Goal: Task Accomplishment & Management: Manage account settings

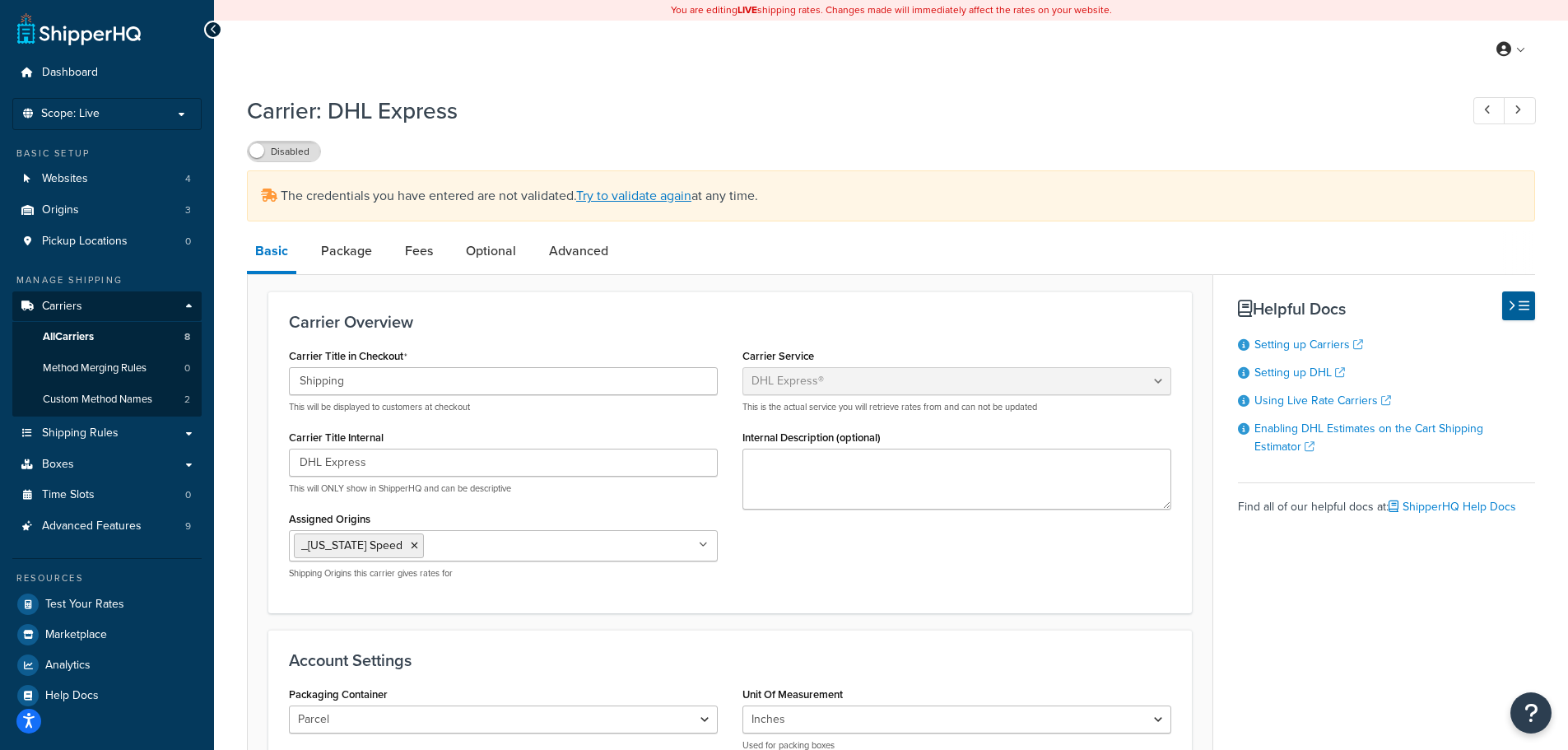
select select "dhl"
click at [122, 334] on link "All Carriers 8" at bounding box center [107, 337] width 189 height 31
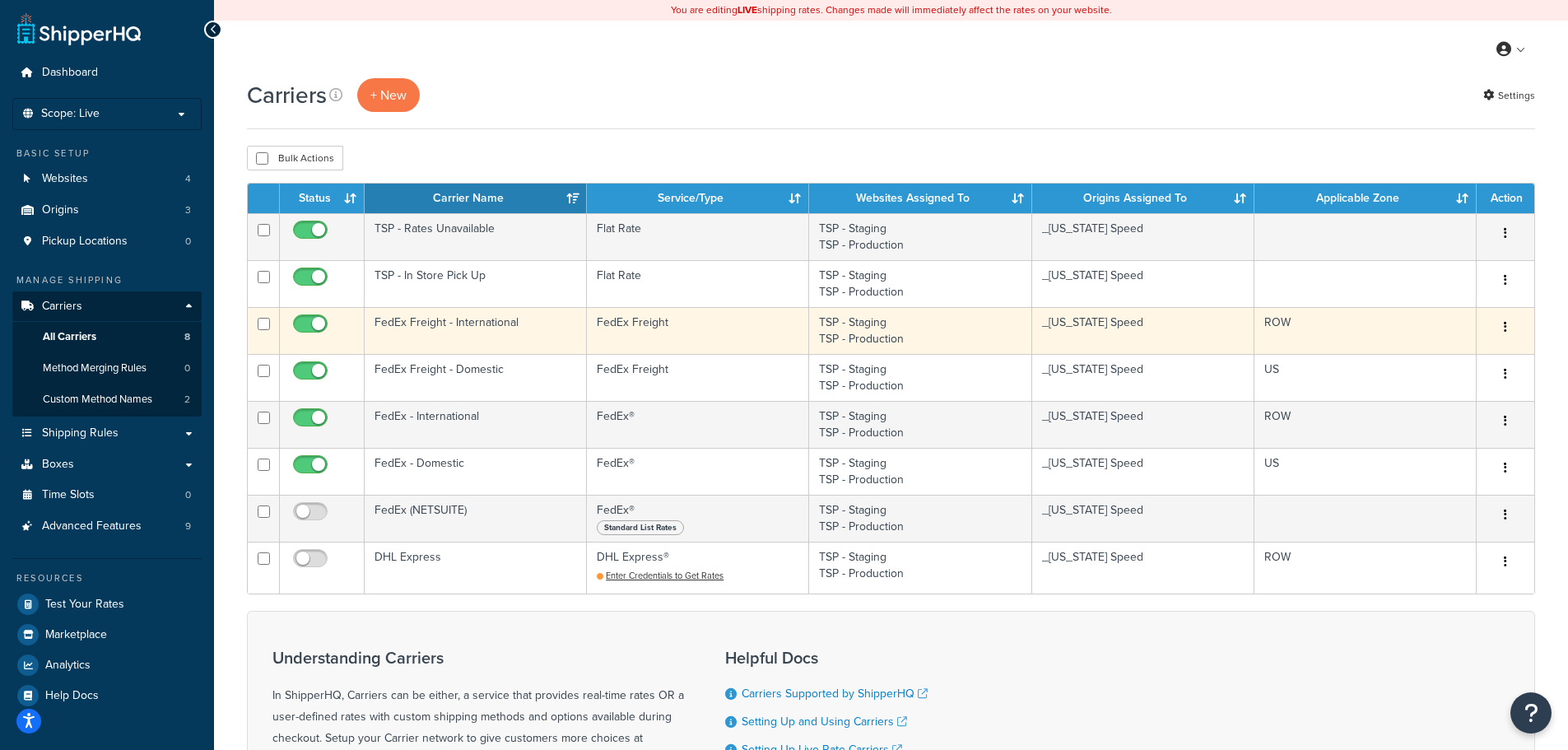
click at [638, 328] on td "FedEx Freight" at bounding box center [698, 330] width 222 height 47
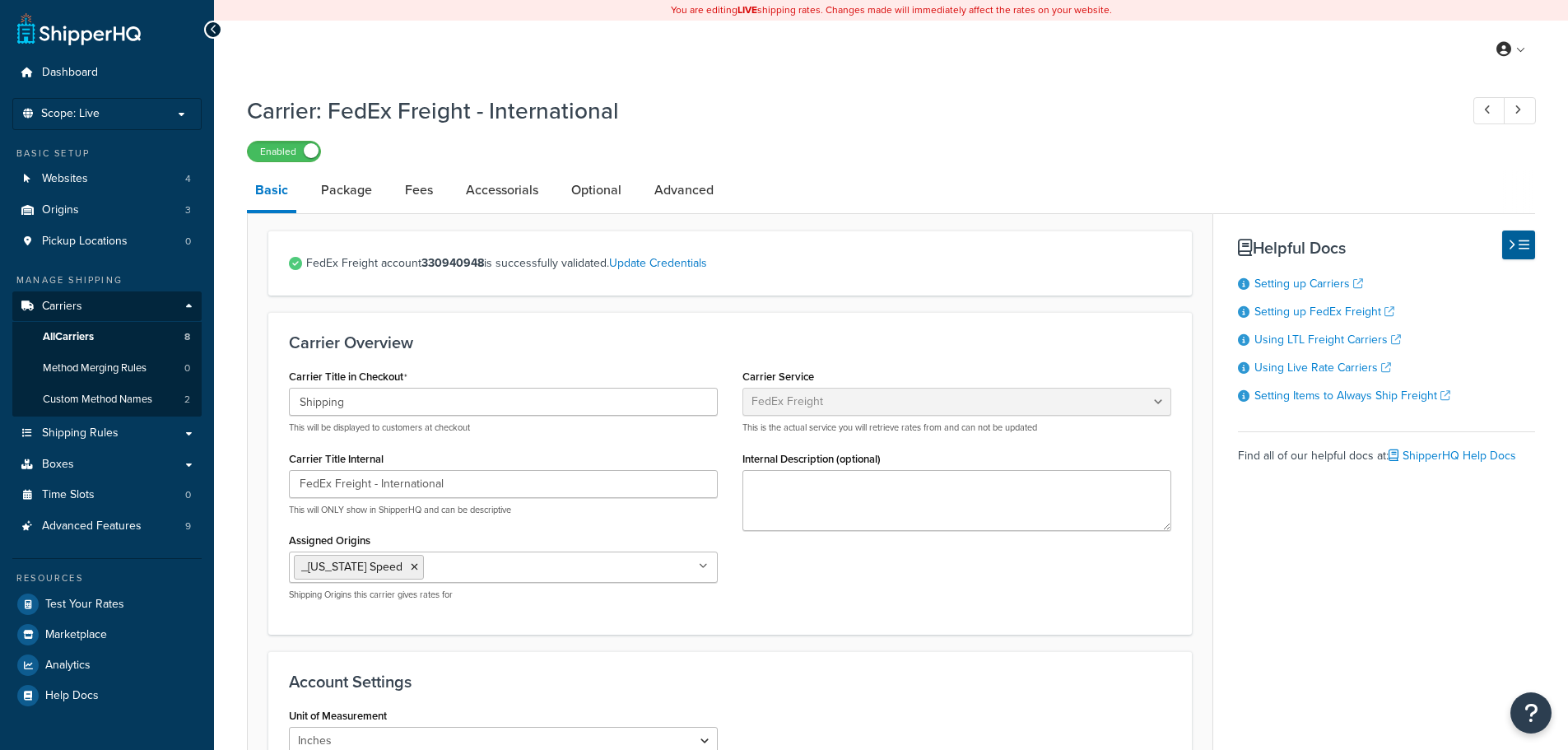
select select "fedExFreight"
click at [681, 261] on link "Update Credentials" at bounding box center [658, 263] width 98 height 17
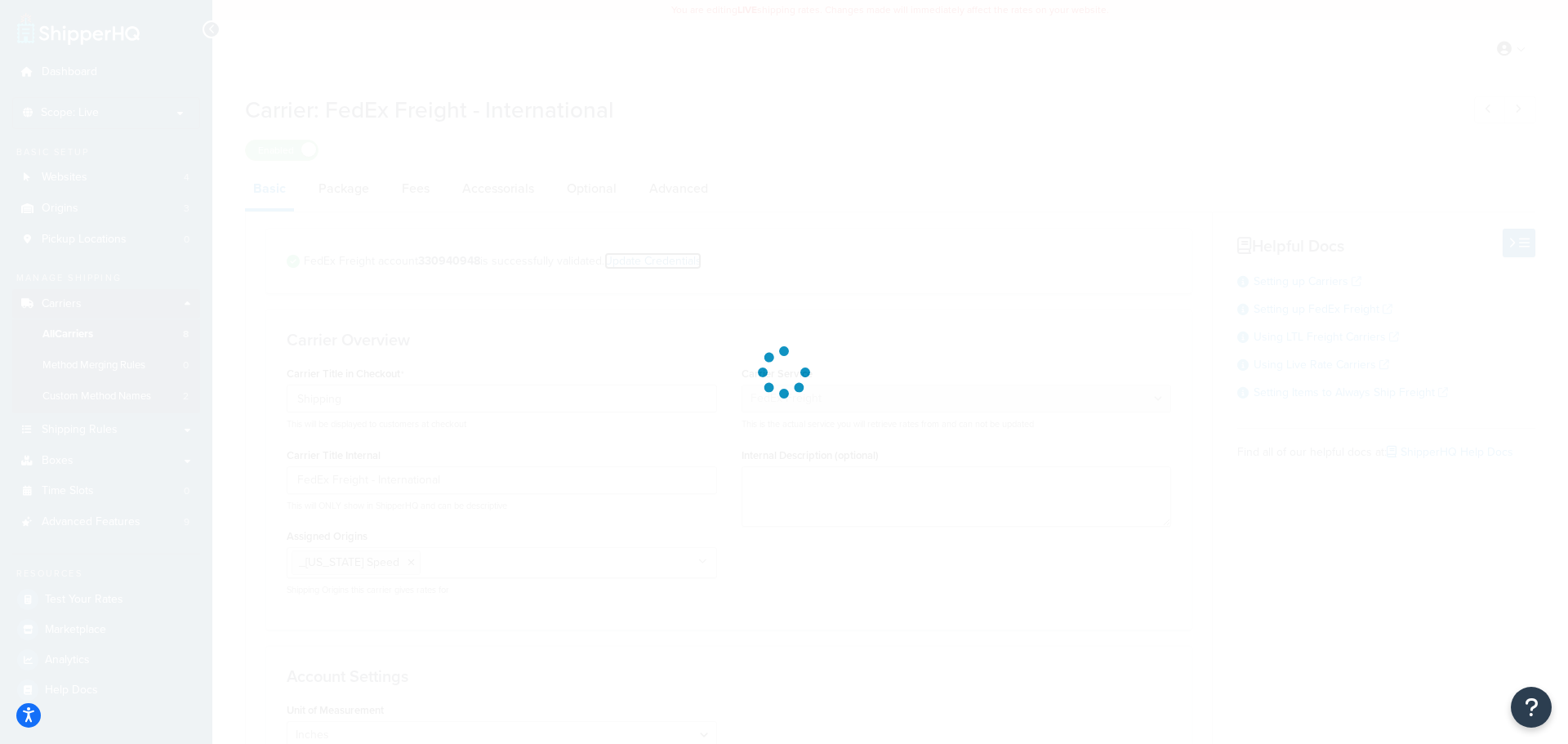
select select "SKID"
select select "US"
select select "TX"
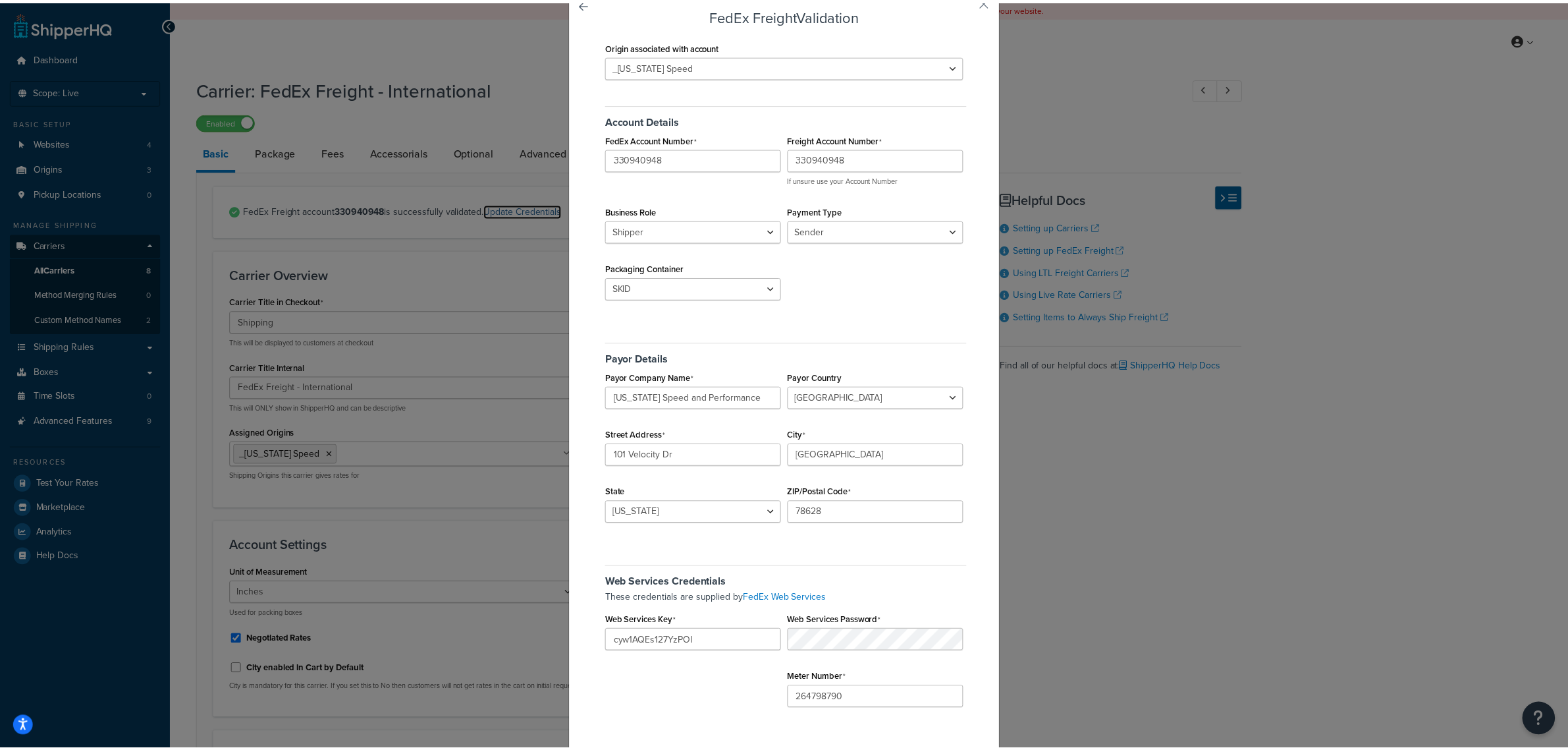
scroll to position [27, 0]
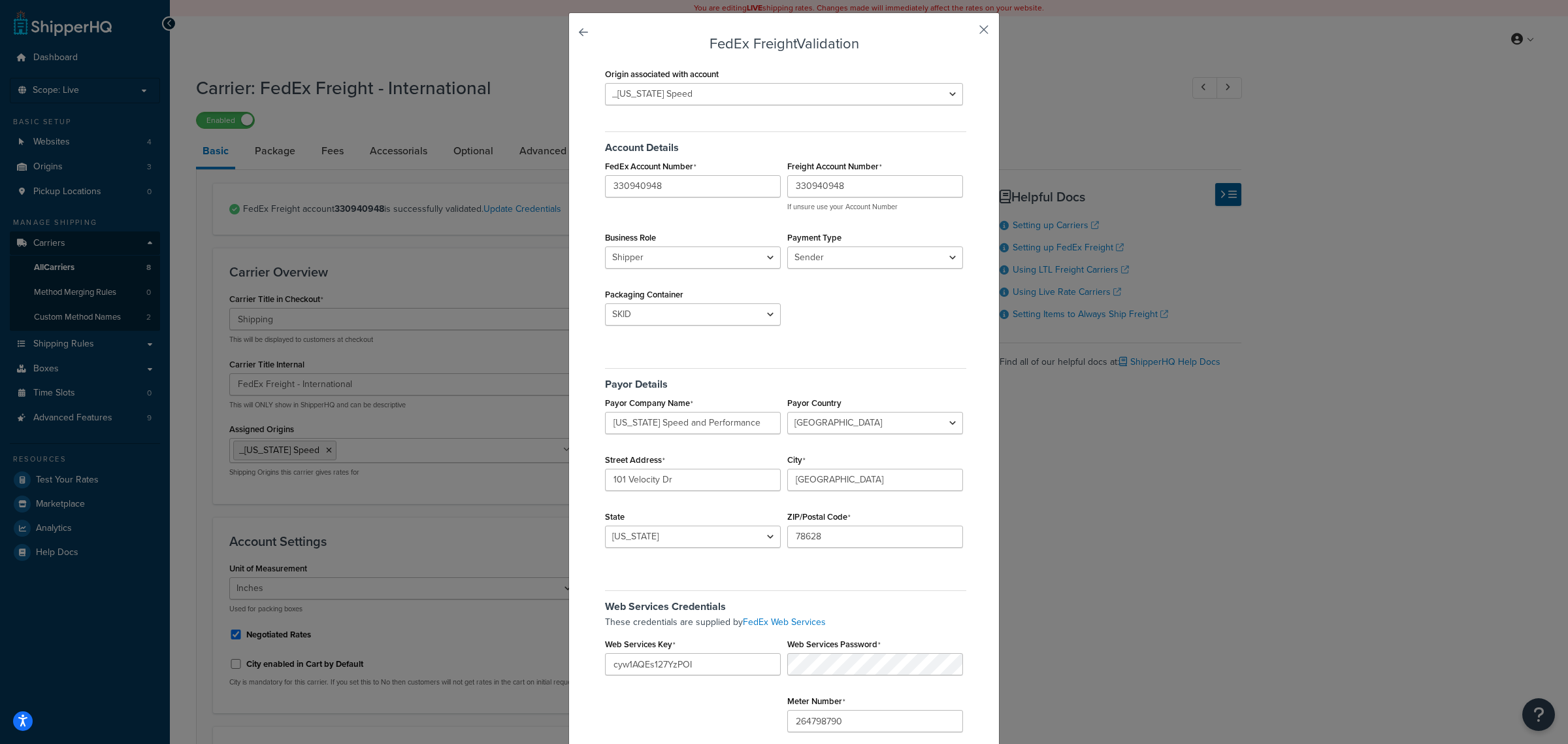
click at [966, 33] on button "button" at bounding box center [964, 34] width 3 height 3
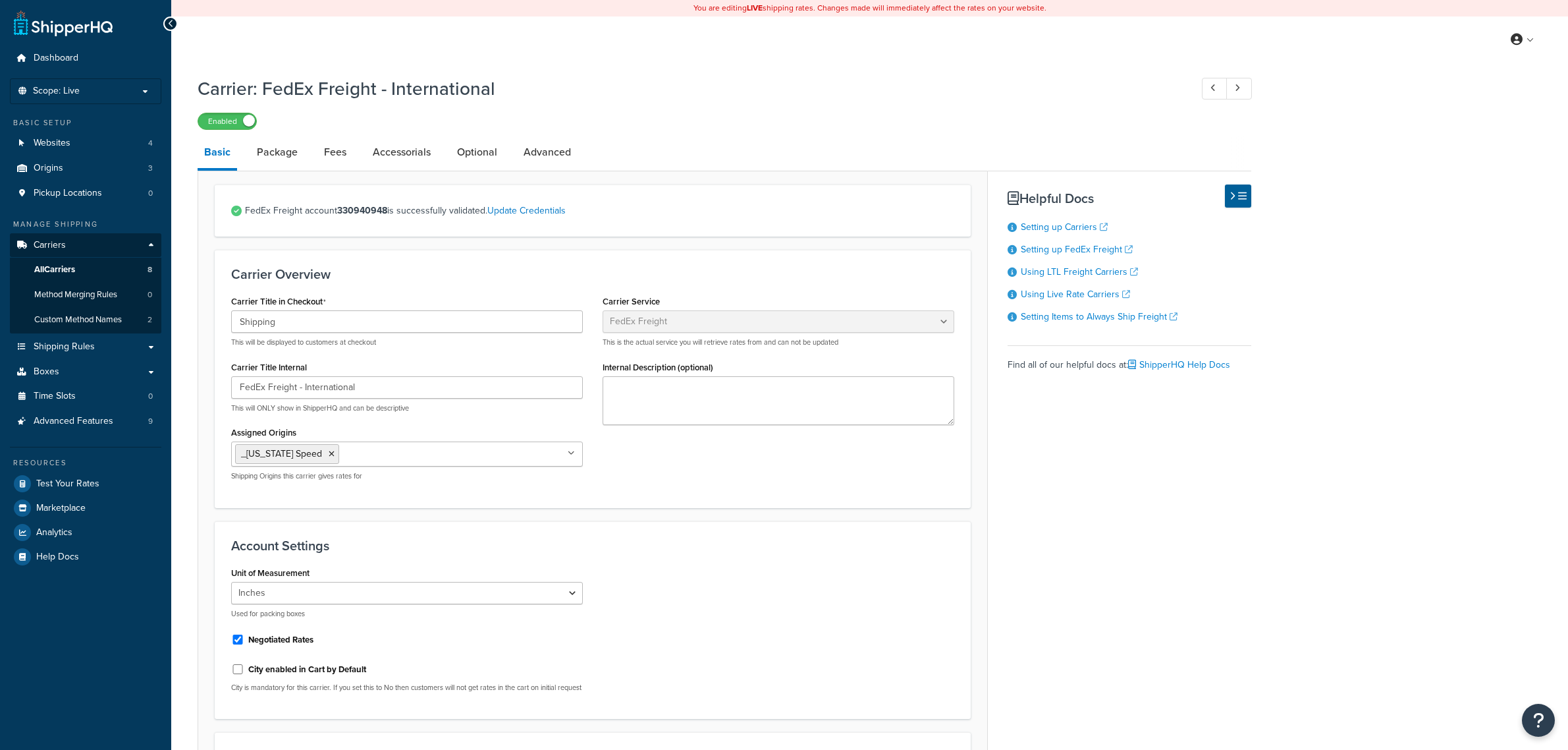
select select "fedExFreight"
click at [96, 242] on link "Carriers" at bounding box center [86, 245] width 151 height 25
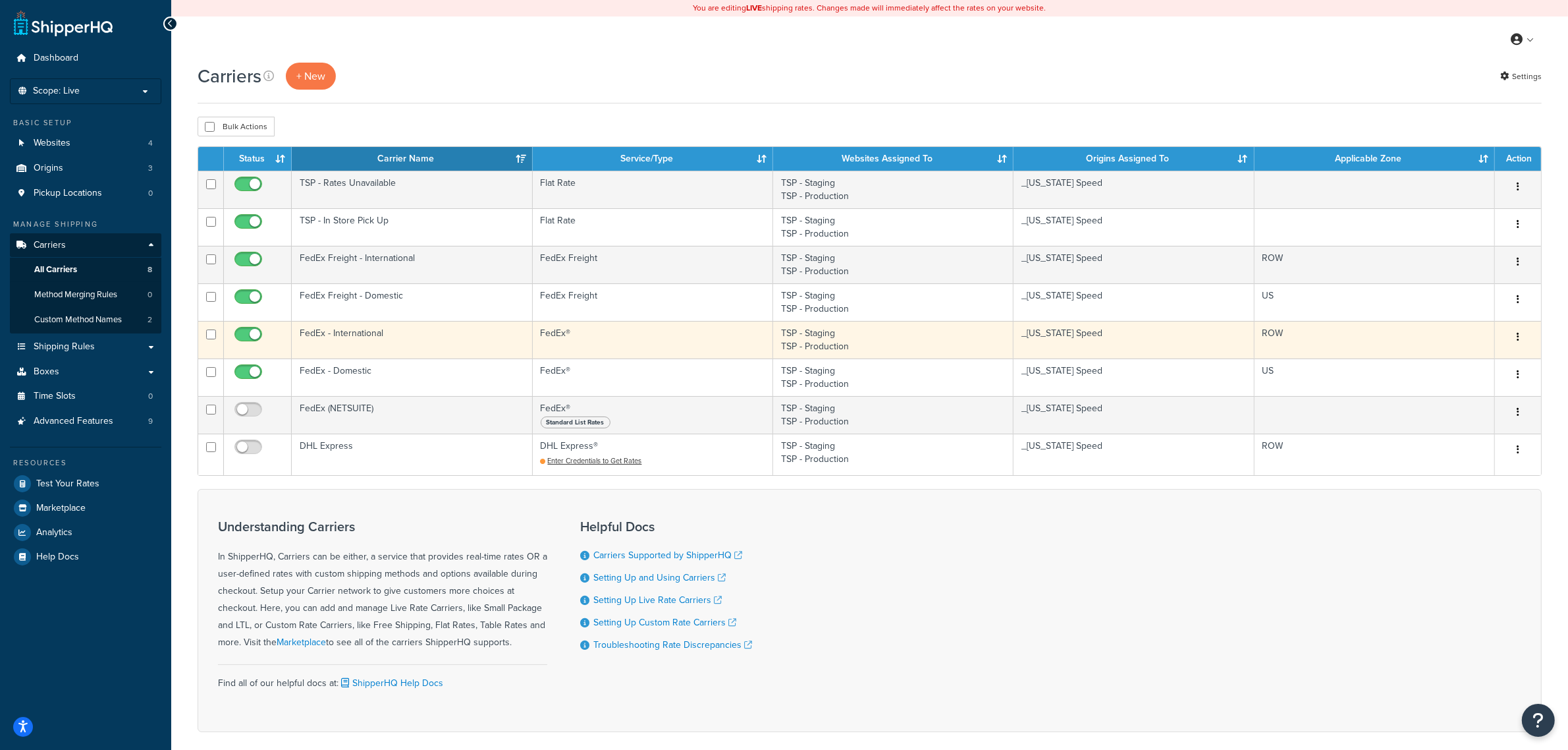
click at [603, 343] on td "FedEx®" at bounding box center [653, 339] width 240 height 38
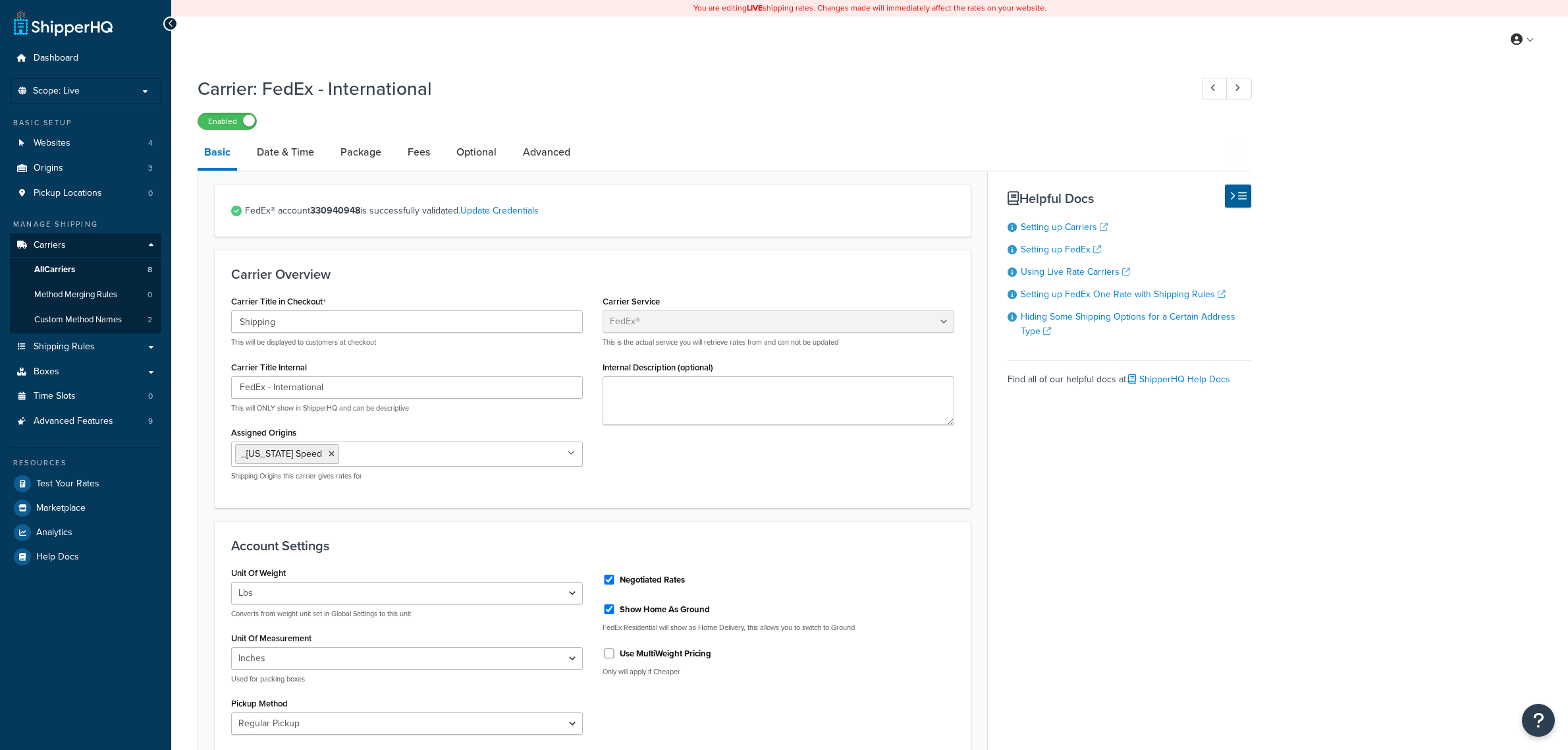
select select "fedEx"
select select "REGULAR_PICKUP"
select select "YOUR_PACKAGING"
click at [516, 212] on link "Update Credentials" at bounding box center [500, 210] width 78 height 14
select select "US"
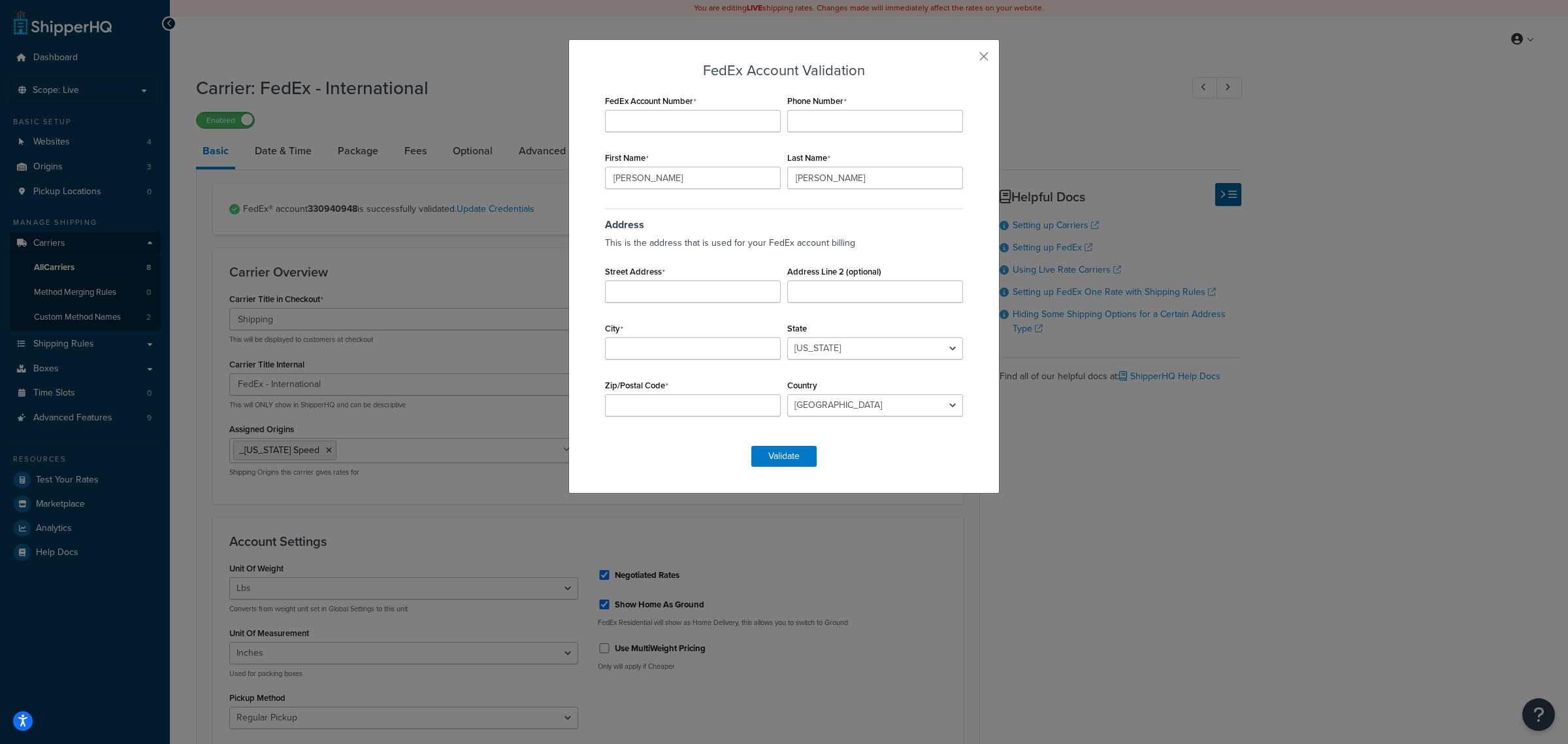
click at [985, 54] on div "FedEx Account Validation FedEx Account Number Phone Number First Name Jason Las…" at bounding box center [784, 267] width 431 height 454
click at [966, 59] on button "button" at bounding box center [964, 61] width 3 height 3
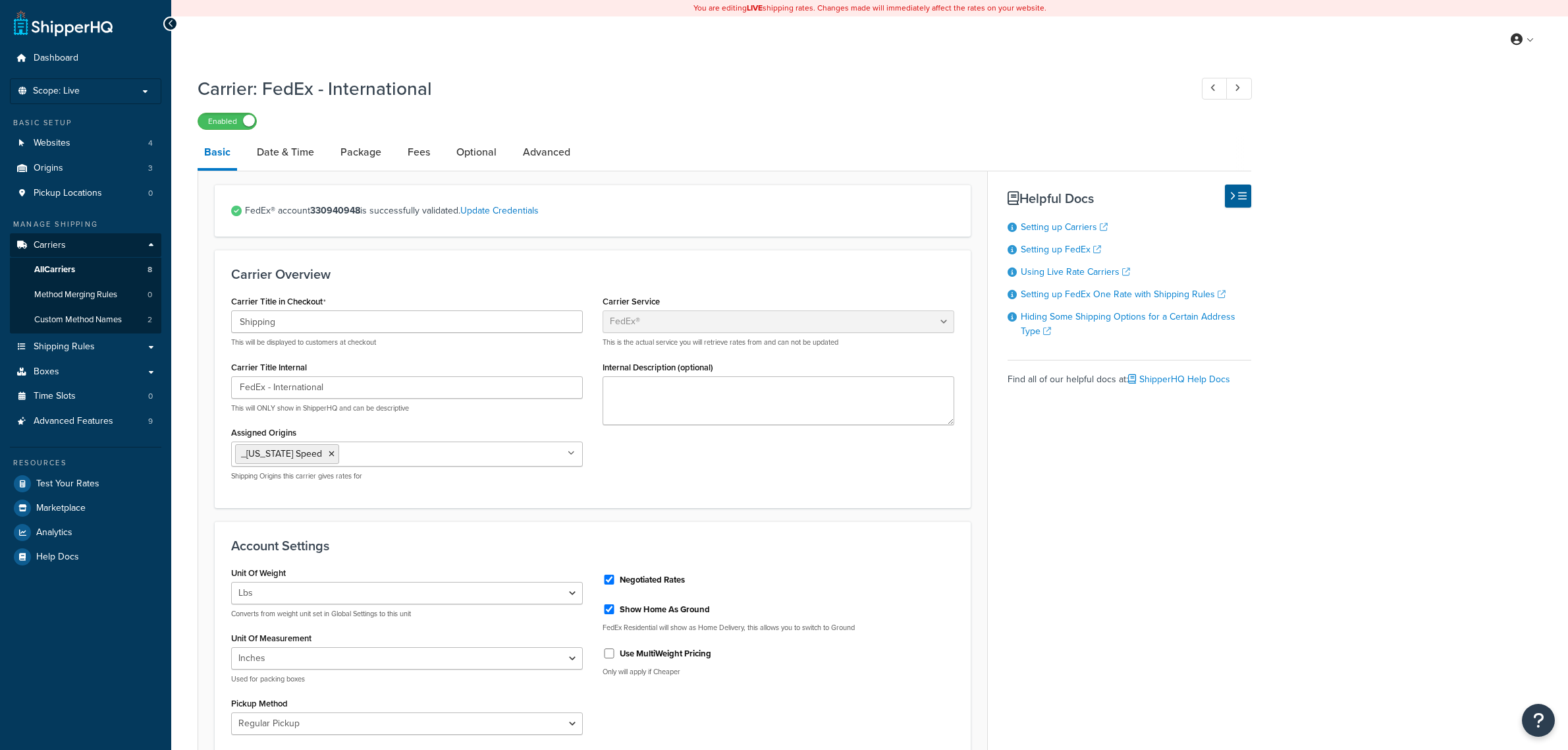
select select "fedEx"
select select "REGULAR_PICKUP"
select select "YOUR_PACKAGING"
click at [74, 270] on span "All Carriers" at bounding box center [55, 269] width 41 height 11
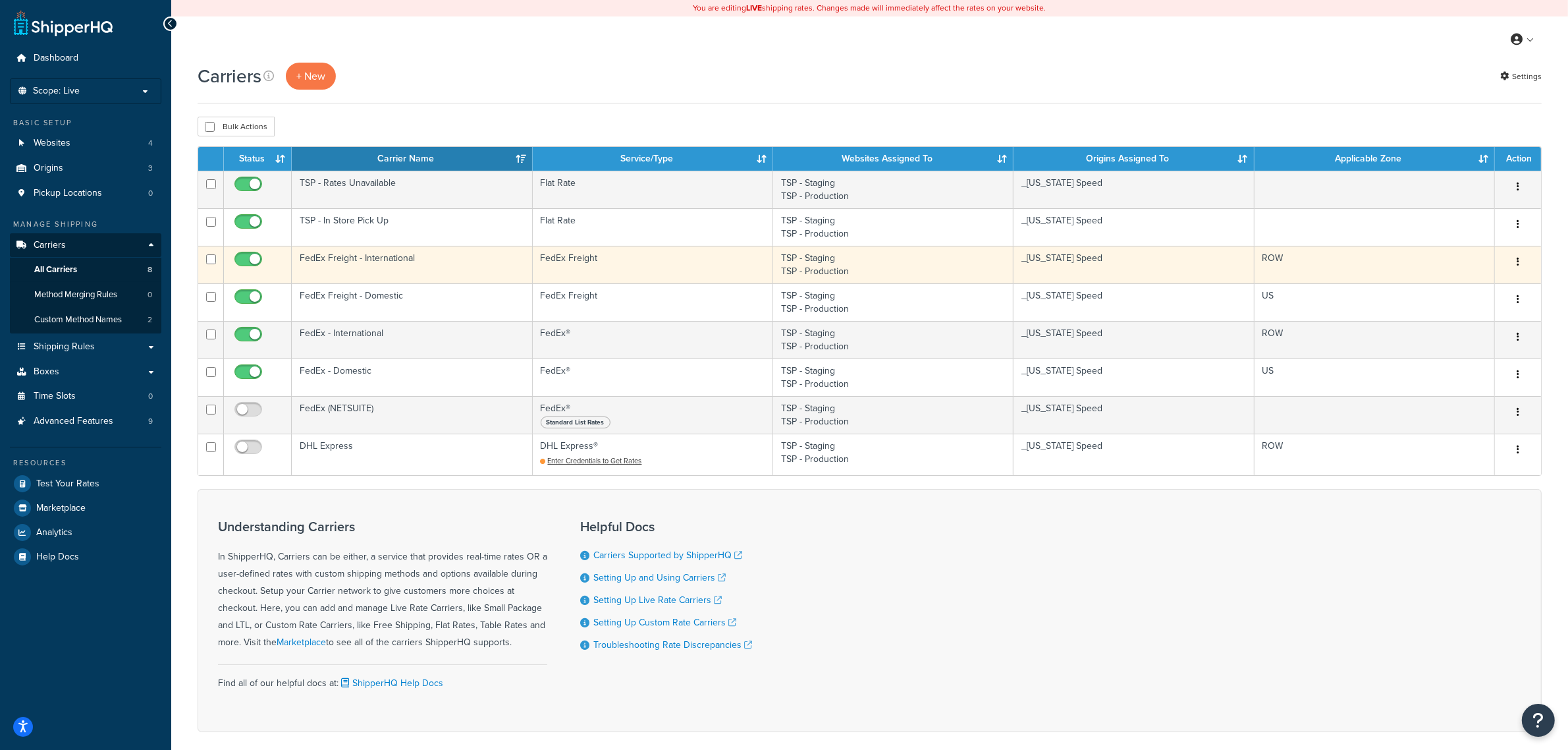
click at [591, 262] on td "FedEx Freight" at bounding box center [653, 264] width 240 height 38
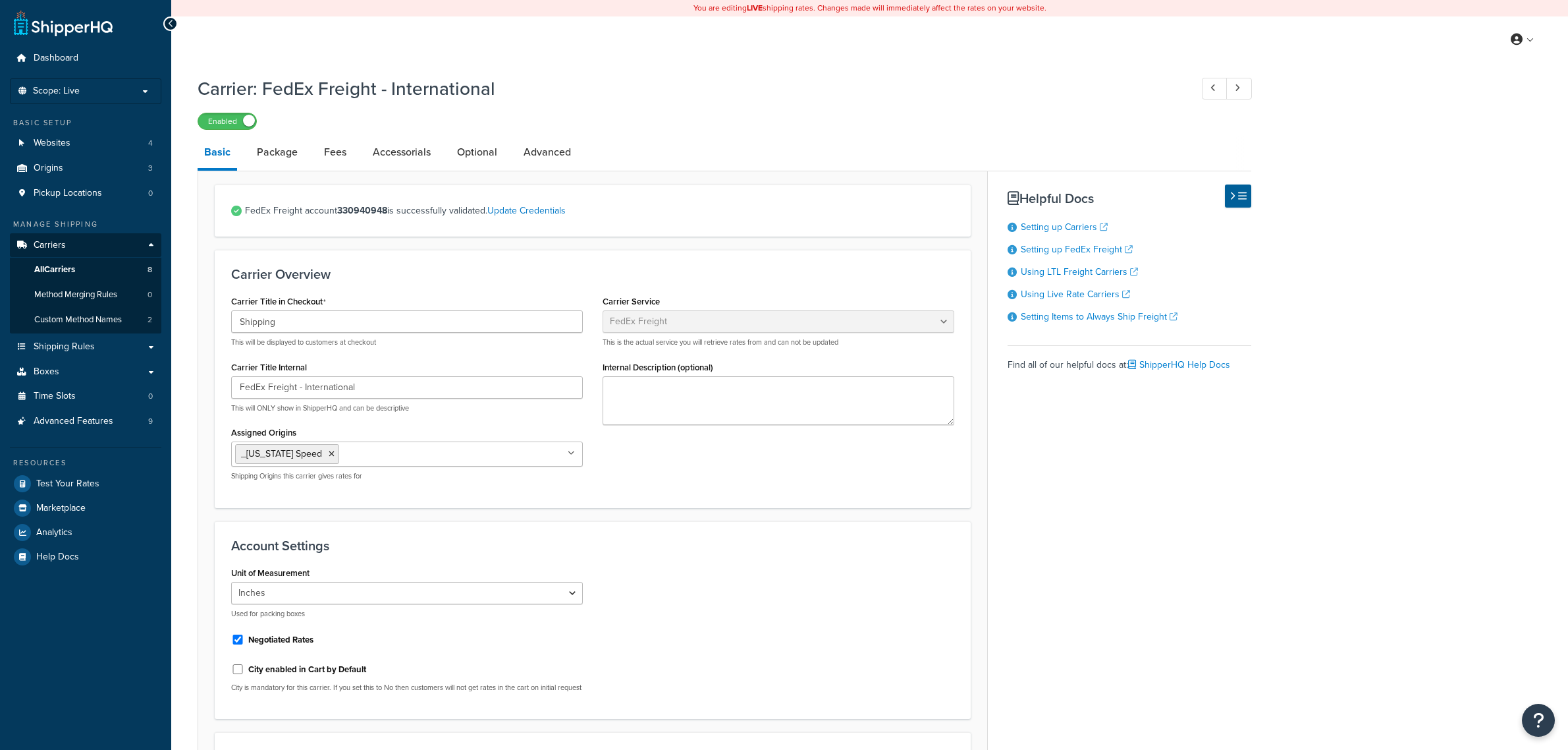
select select "fedExFreight"
click at [87, 273] on link "All Carriers 8" at bounding box center [86, 269] width 151 height 25
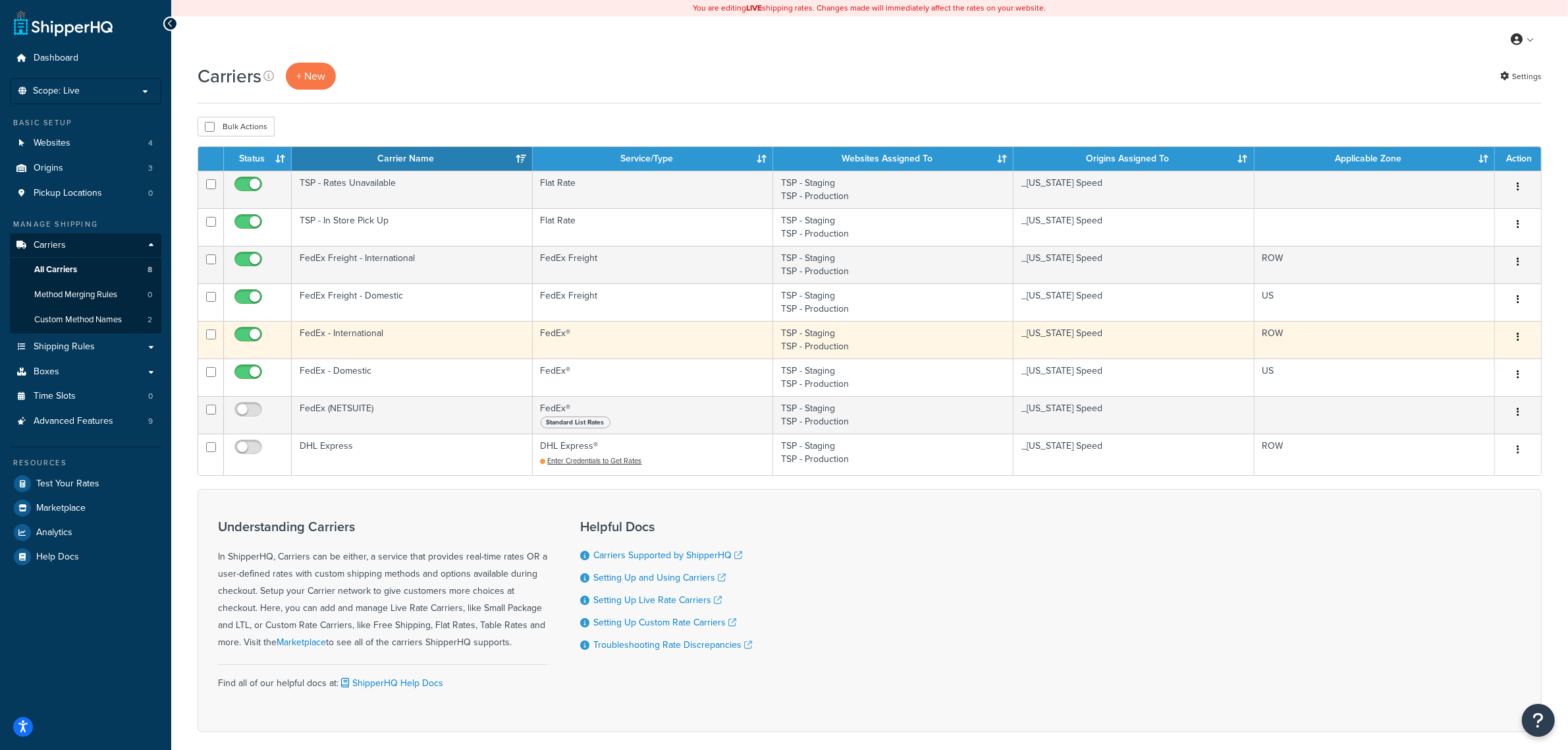
click at [579, 344] on td "FedEx®" at bounding box center [653, 339] width 240 height 38
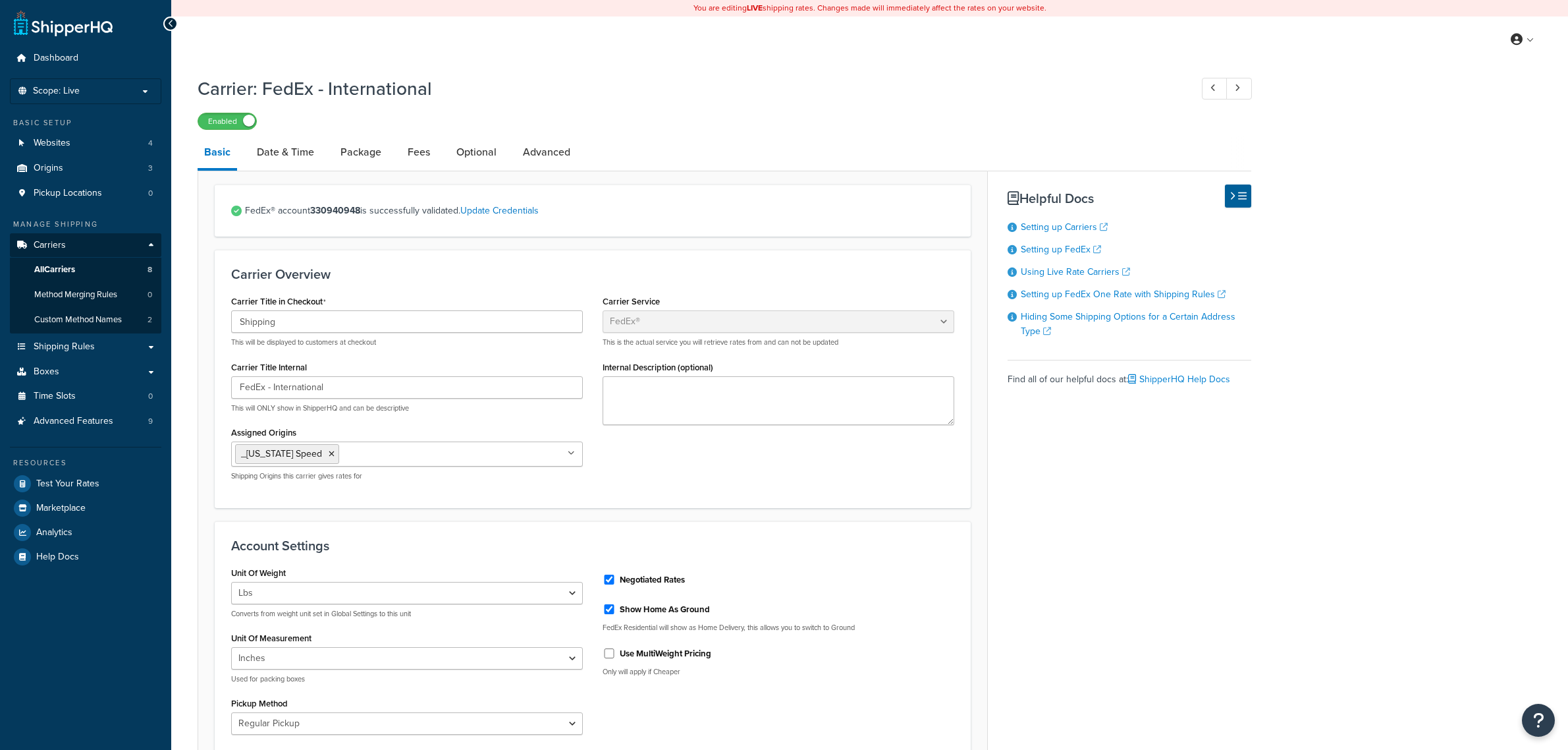
select select "fedEx"
select select "REGULAR_PICKUP"
select select "YOUR_PACKAGING"
click at [532, 211] on link "Update Credentials" at bounding box center [500, 210] width 78 height 14
select select "US"
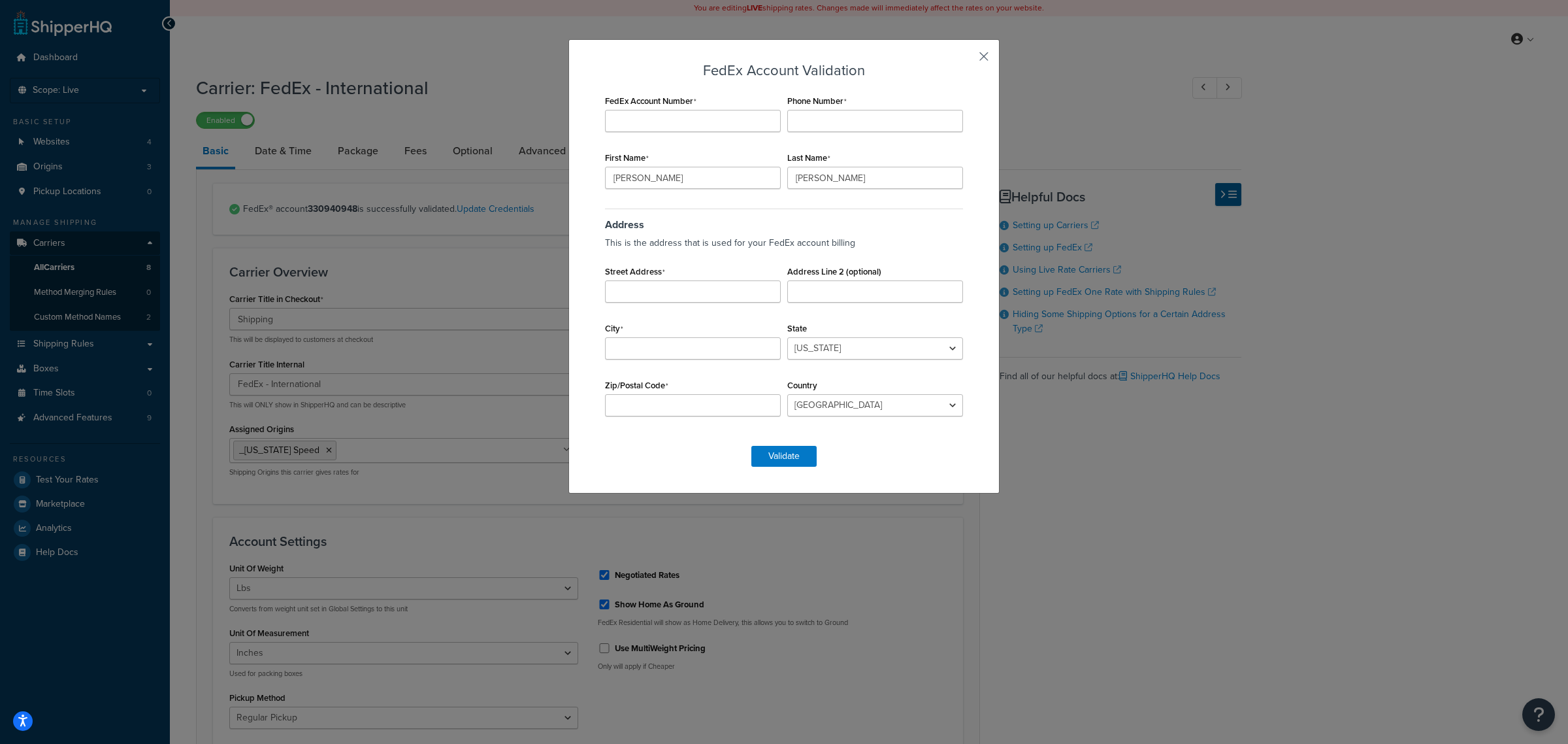
click at [966, 59] on button "button" at bounding box center [964, 61] width 3 height 3
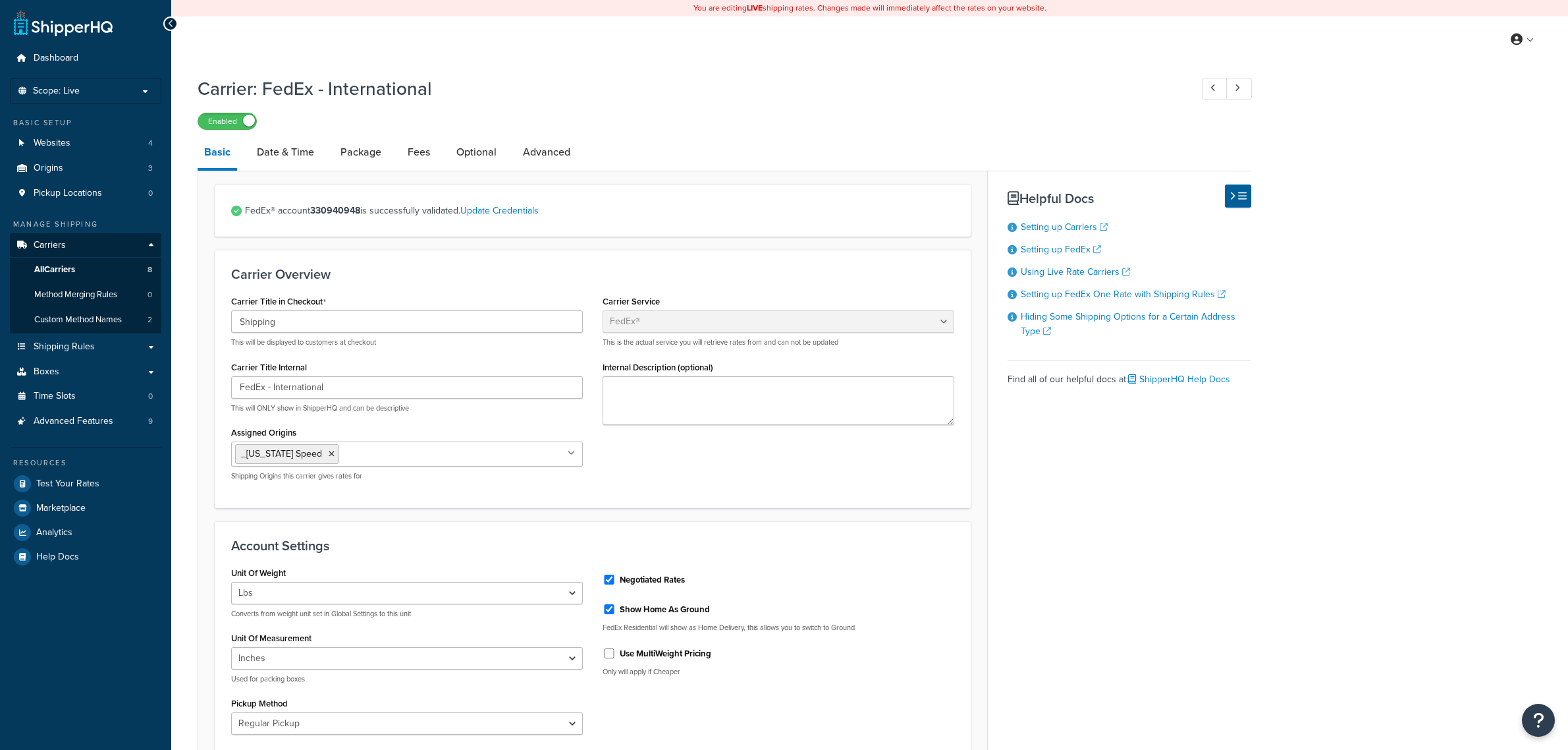
select select "fedEx"
select select "REGULAR_PICKUP"
select select "YOUR_PACKAGING"
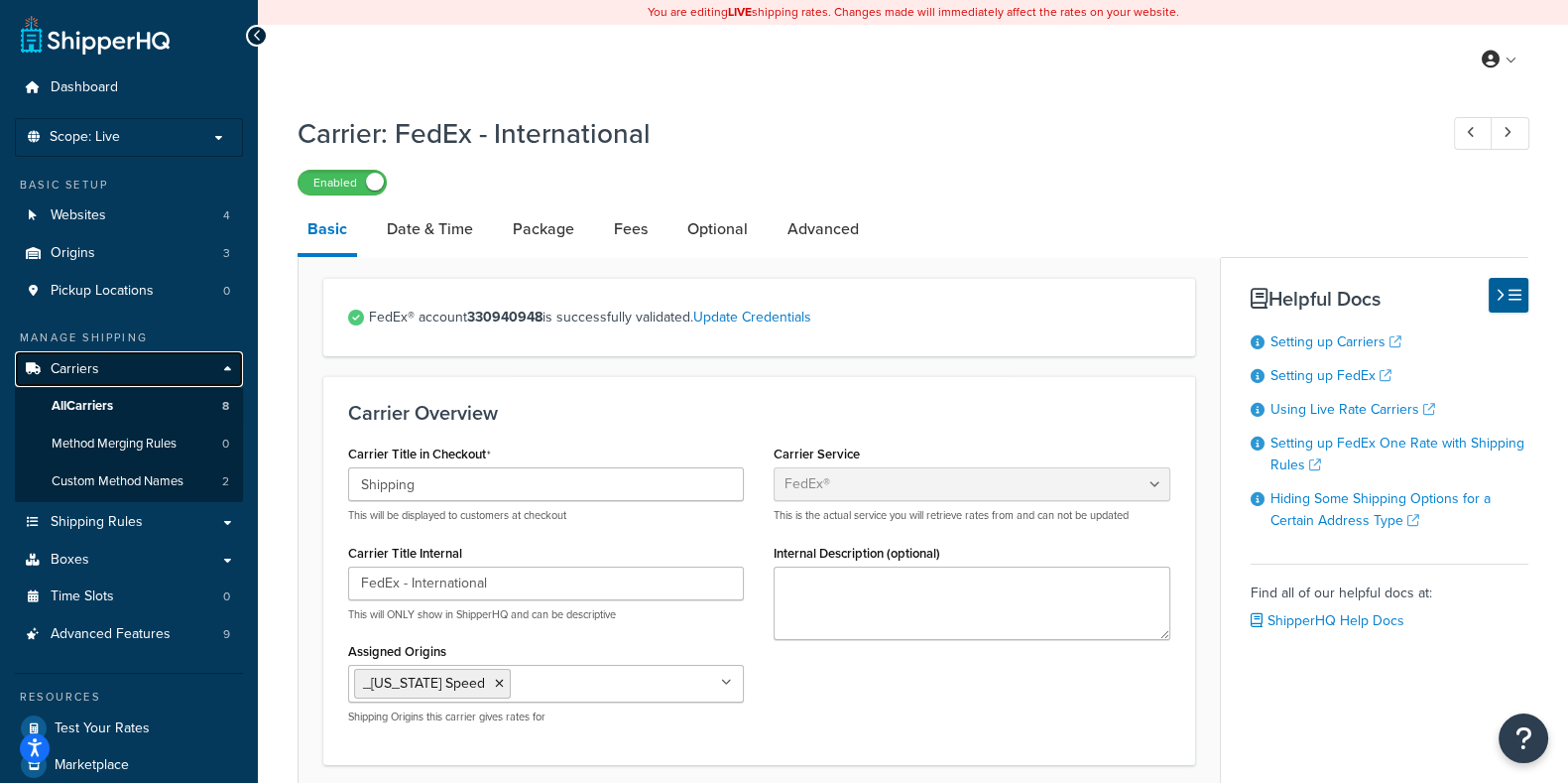
click at [108, 377] on link "Carriers" at bounding box center [129, 369] width 228 height 37
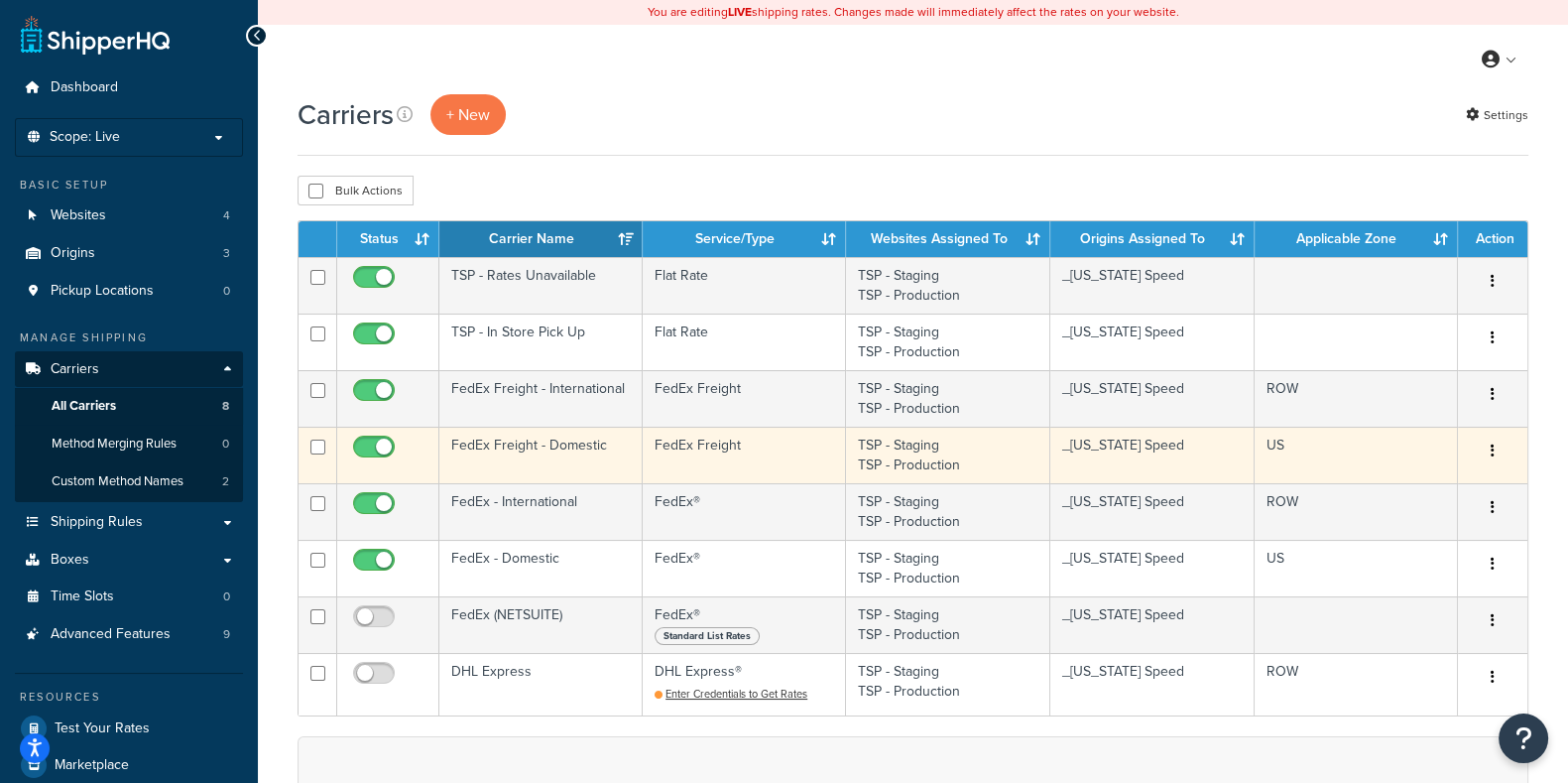
click at [729, 450] on td "FedEx Freight" at bounding box center [744, 455] width 203 height 57
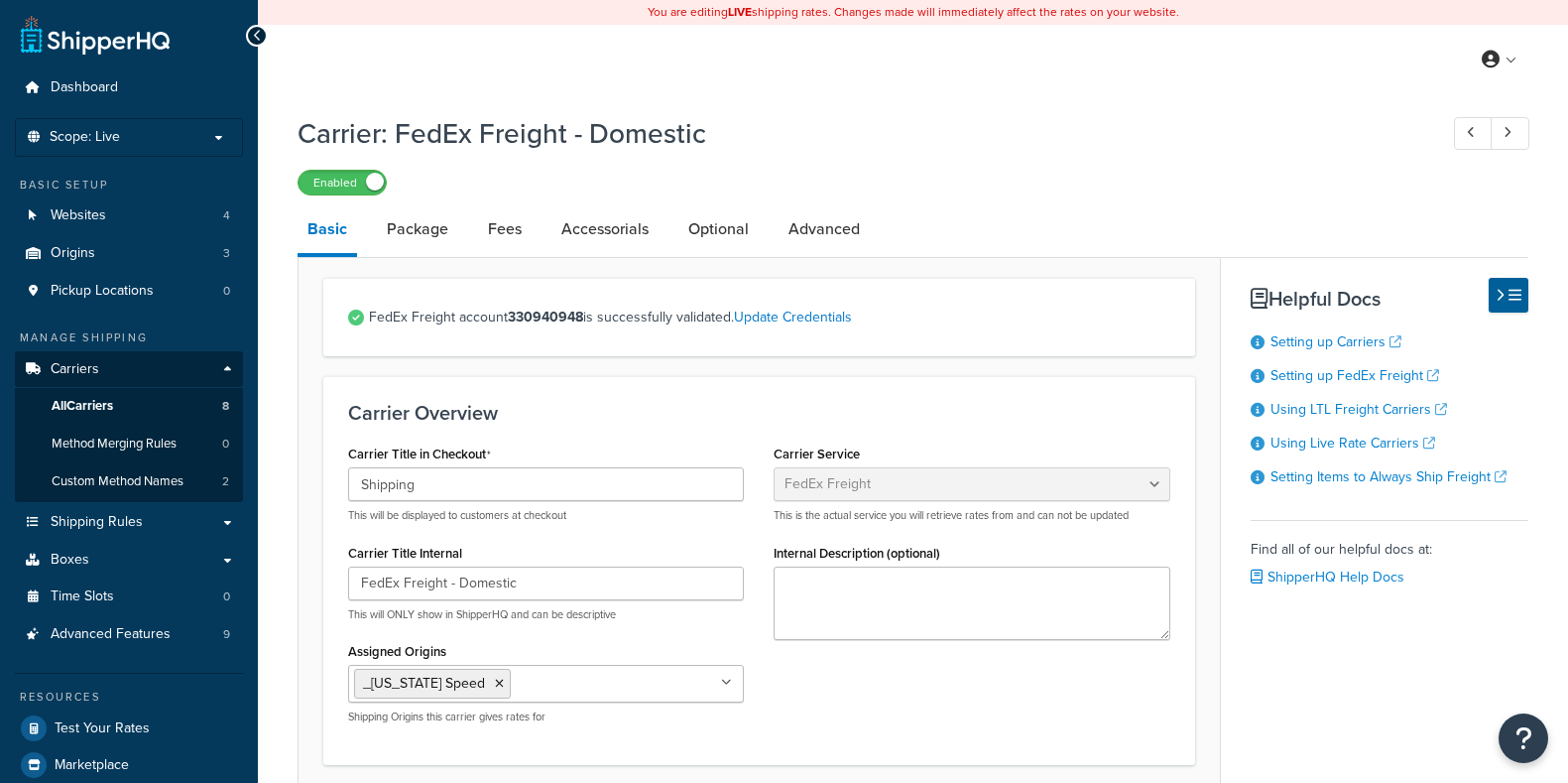
select select "fedExFreight"
click at [805, 325] on link "Update Credentials" at bounding box center [792, 317] width 118 height 21
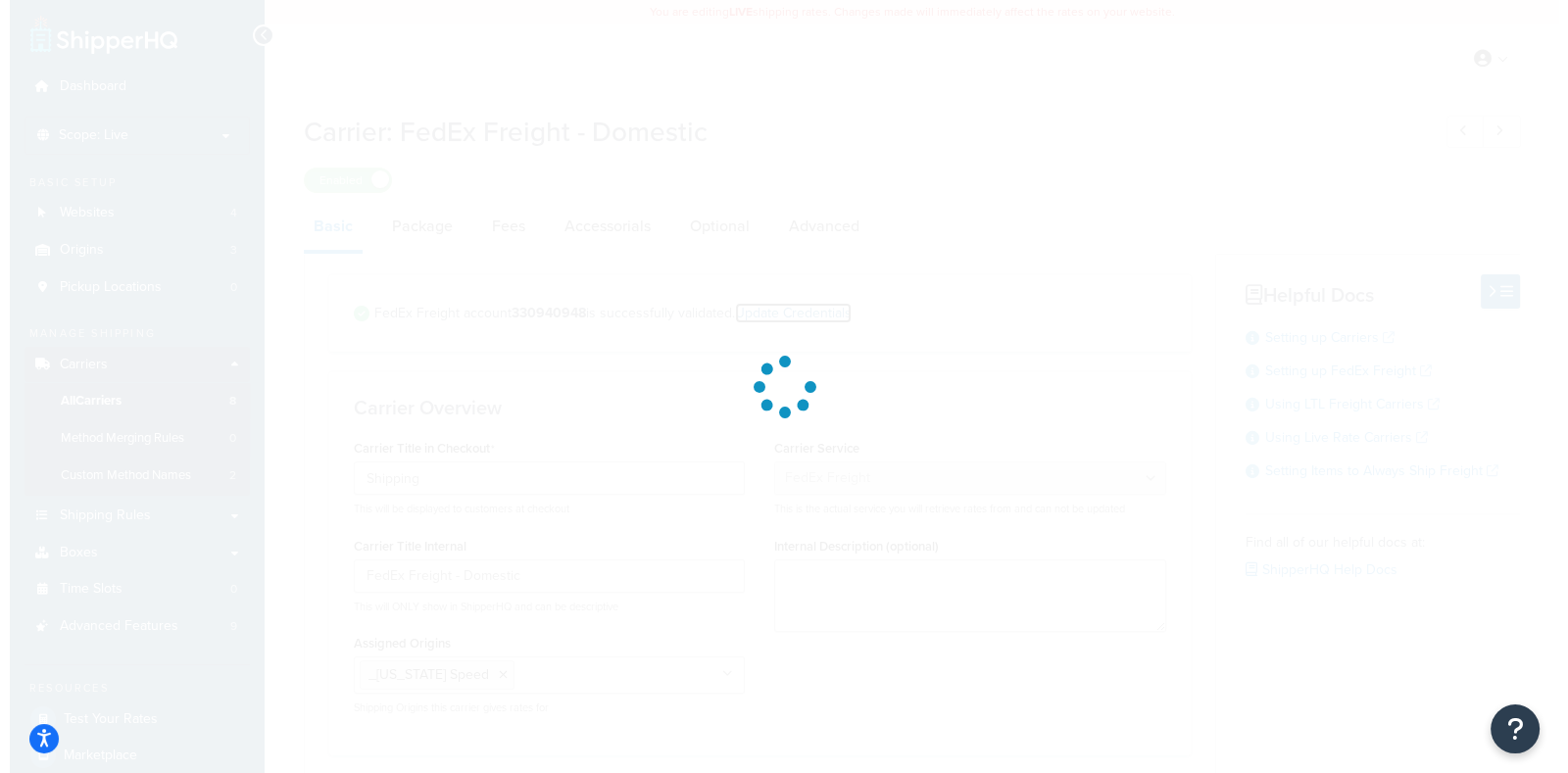
select select "THIRD_PARTY"
select select "SKID"
select select "US"
select select "TX"
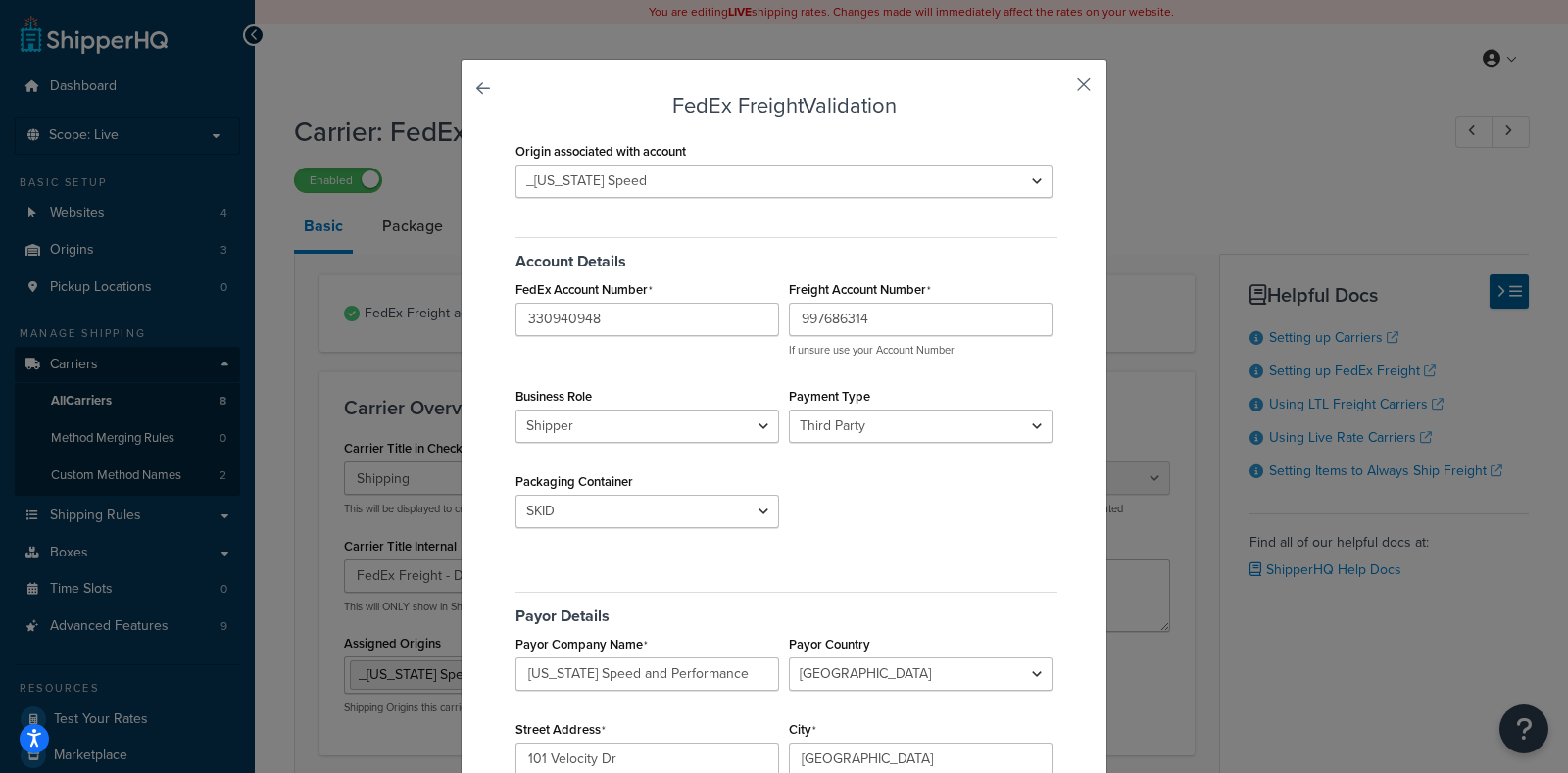
click at [1058, 89] on button "button" at bounding box center [1055, 91] width 5 height 5
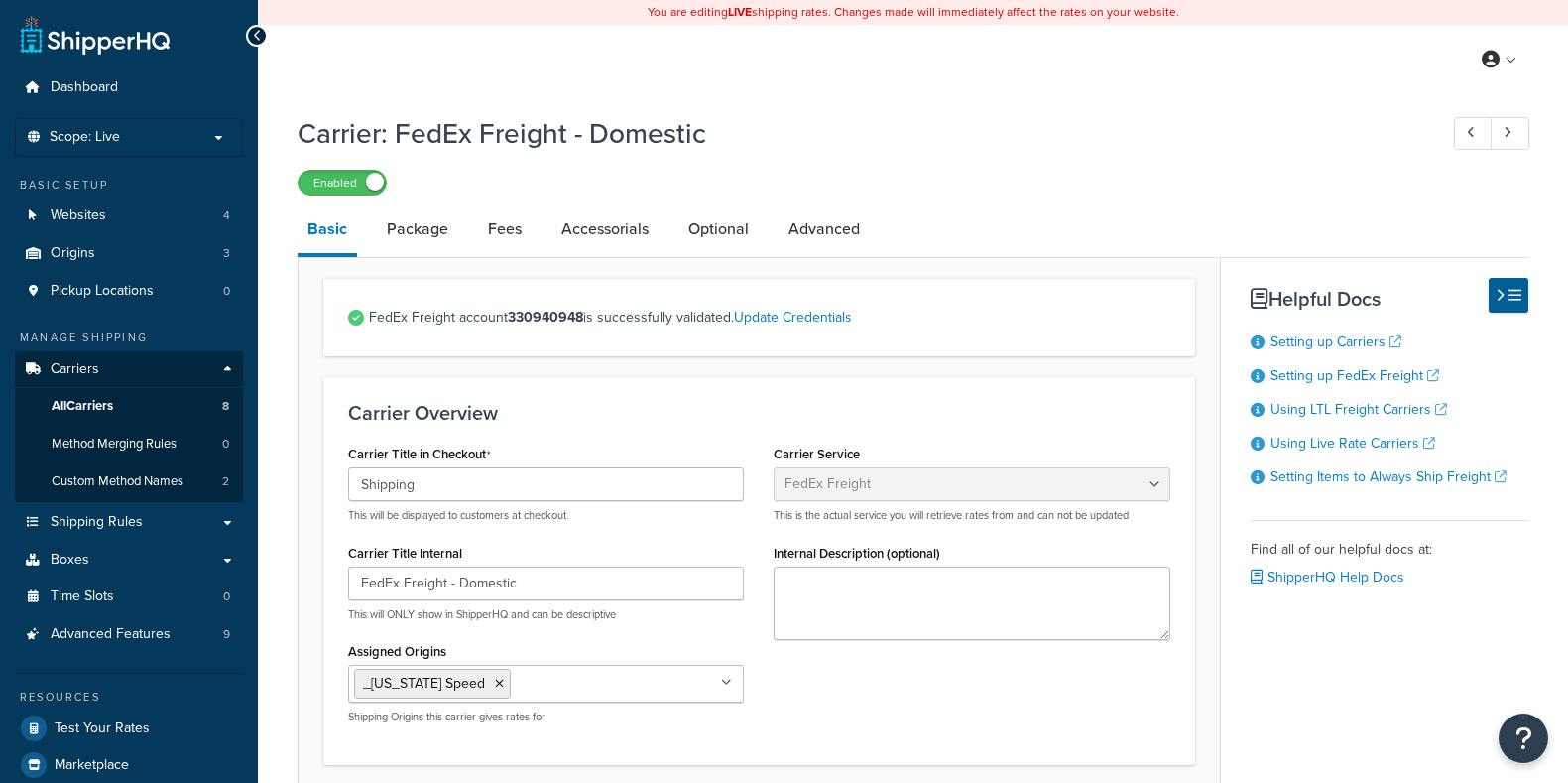
select select "fedExFreight"
click at [130, 372] on link "Carriers" at bounding box center [129, 369] width 228 height 37
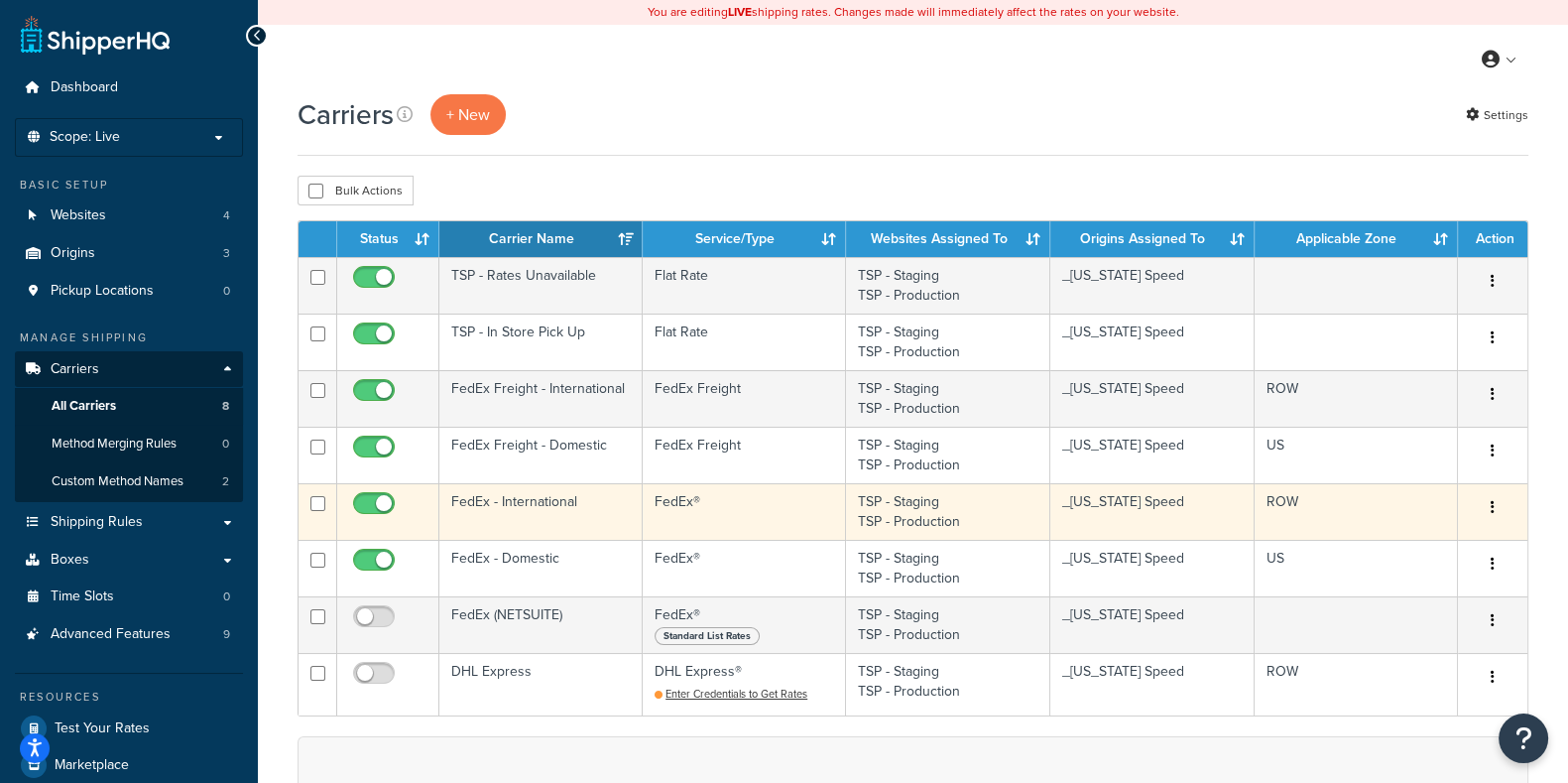
click at [726, 523] on td "FedEx®" at bounding box center [744, 511] width 203 height 57
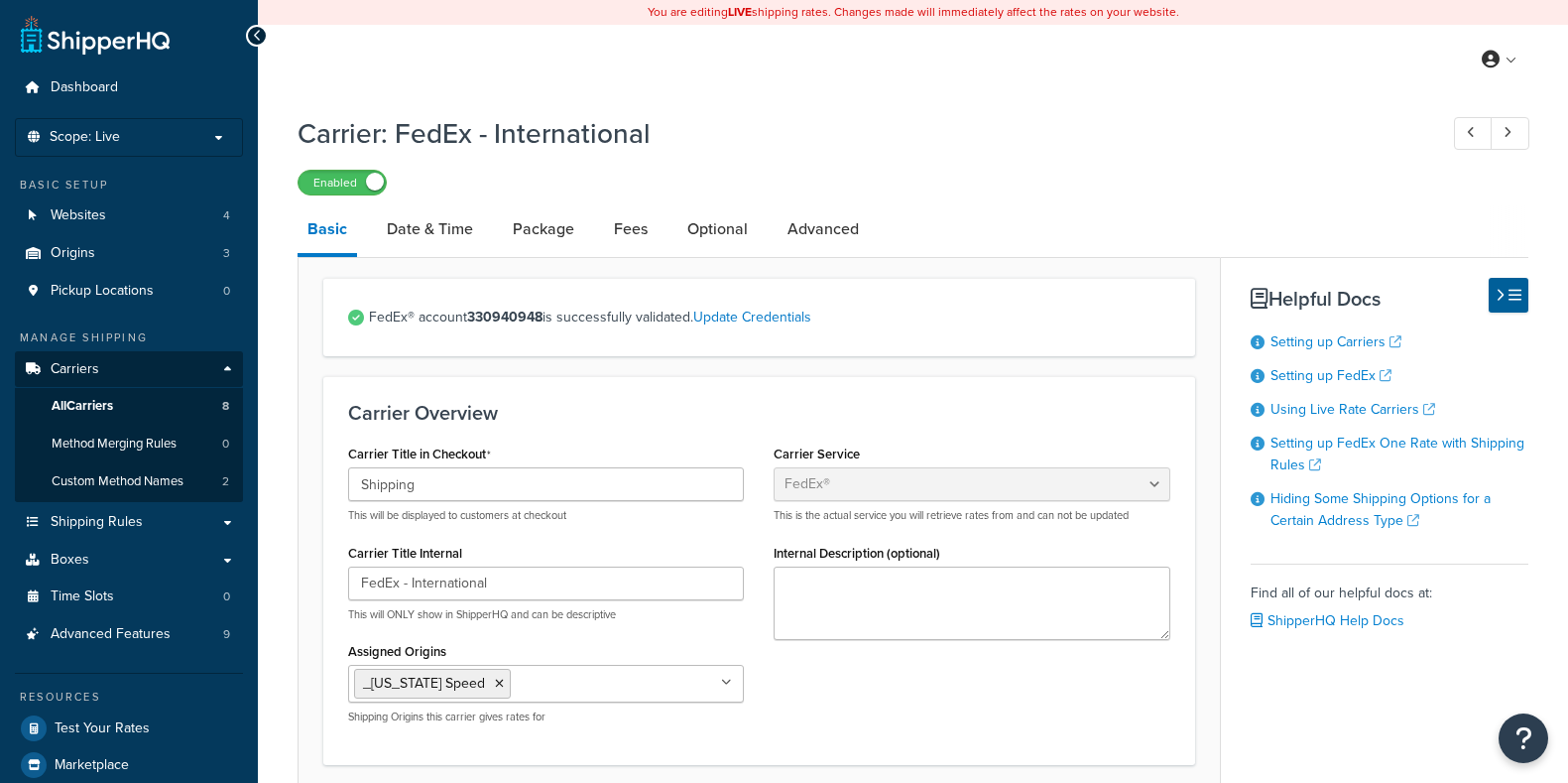
select select "fedEx"
select select "REGULAR_PICKUP"
select select "YOUR_PACKAGING"
click at [768, 314] on link "Update Credentials" at bounding box center [753, 317] width 118 height 21
select select "US"
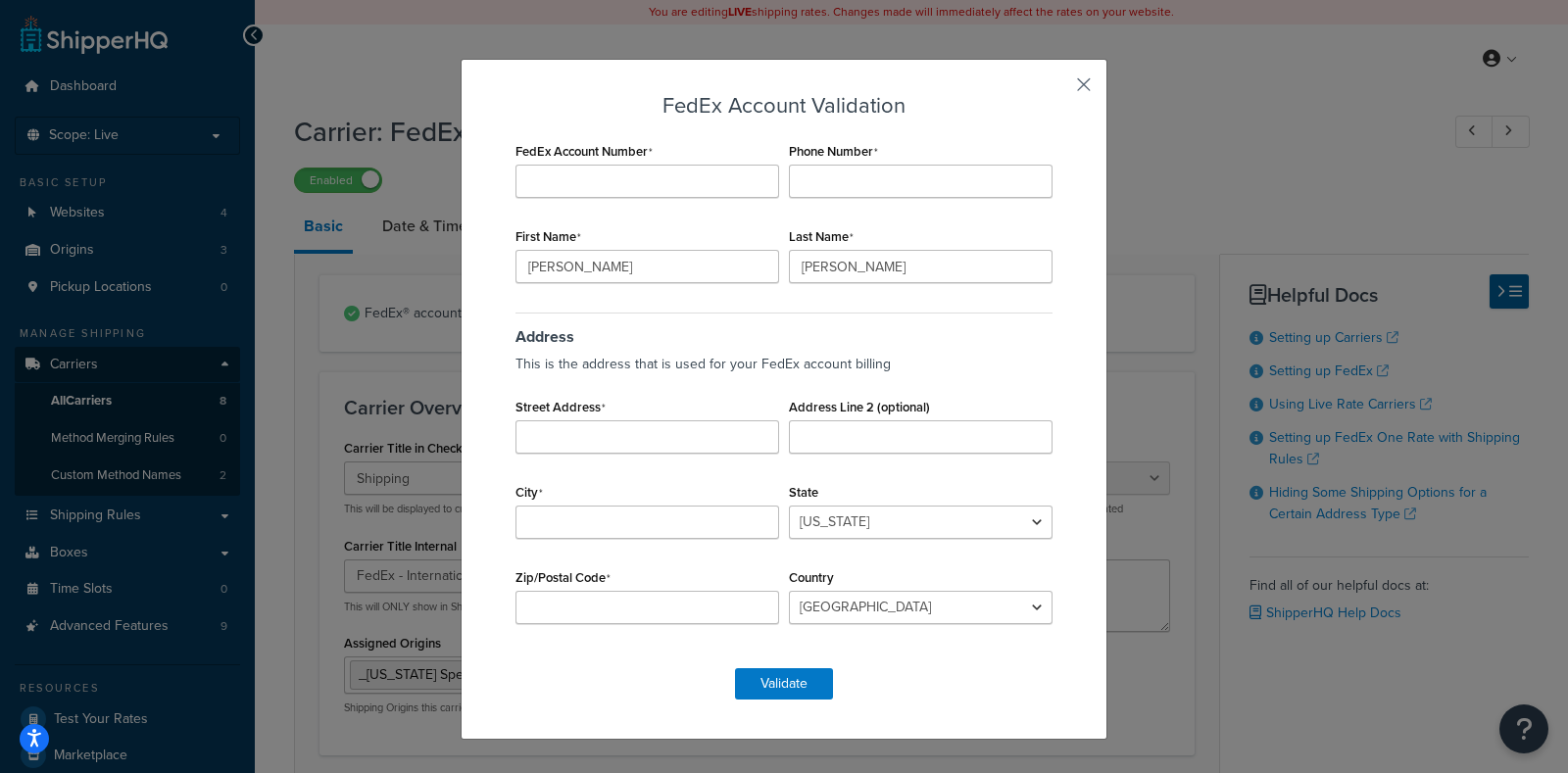
click at [1058, 89] on button "button" at bounding box center [1055, 91] width 5 height 5
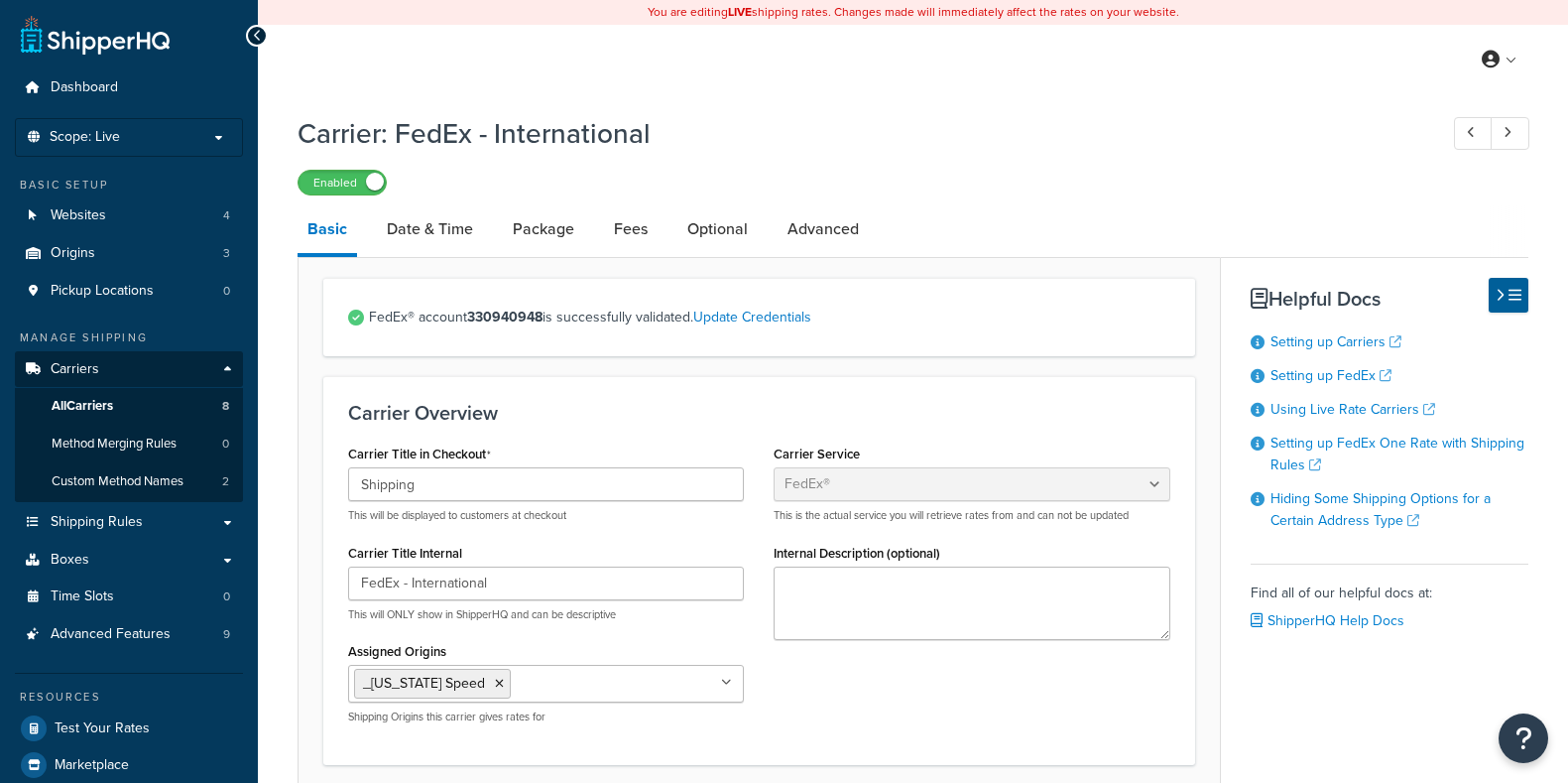
select select "fedEx"
select select "REGULAR_PICKUP"
select select "YOUR_PACKAGING"
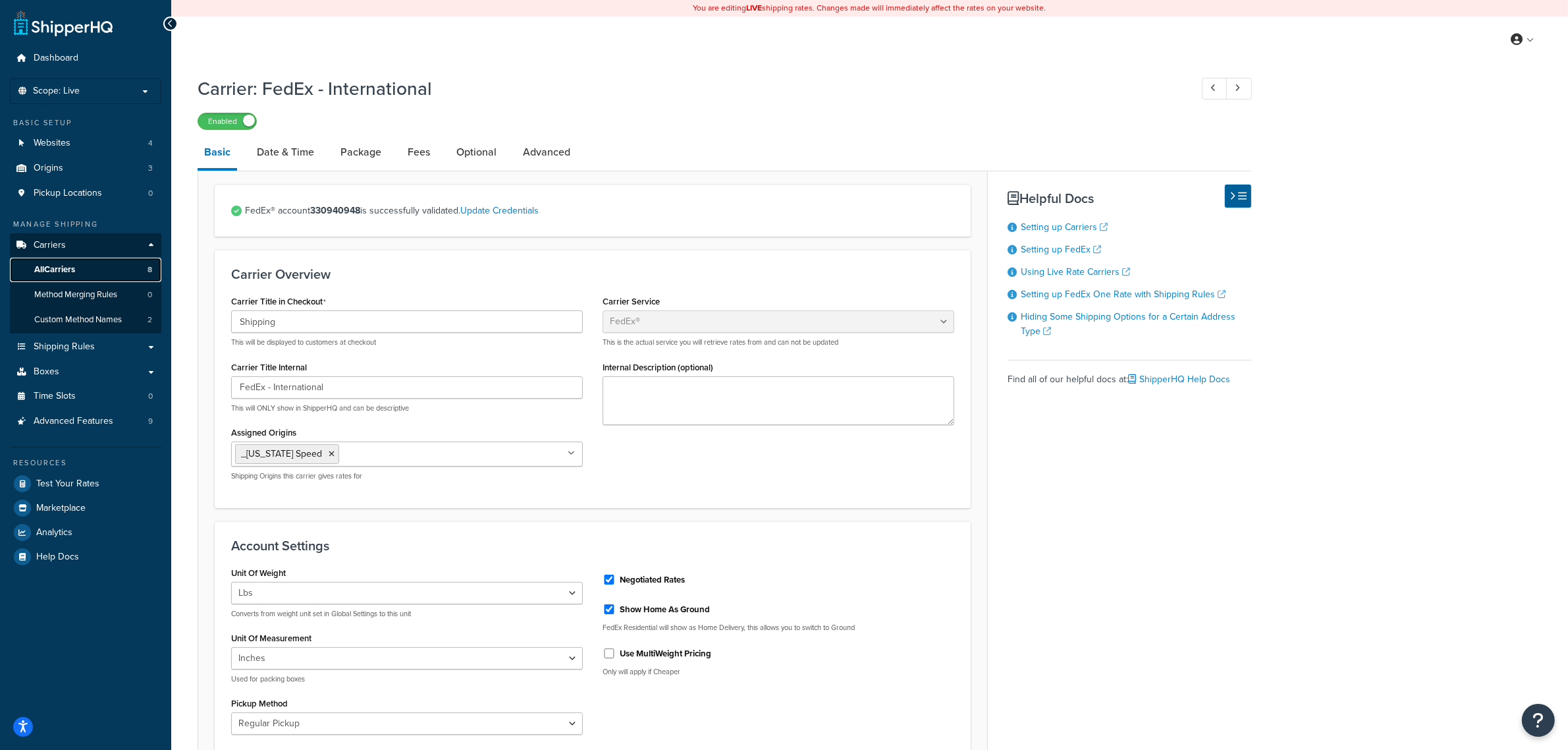
click at [63, 267] on span "All Carriers" at bounding box center [55, 269] width 41 height 11
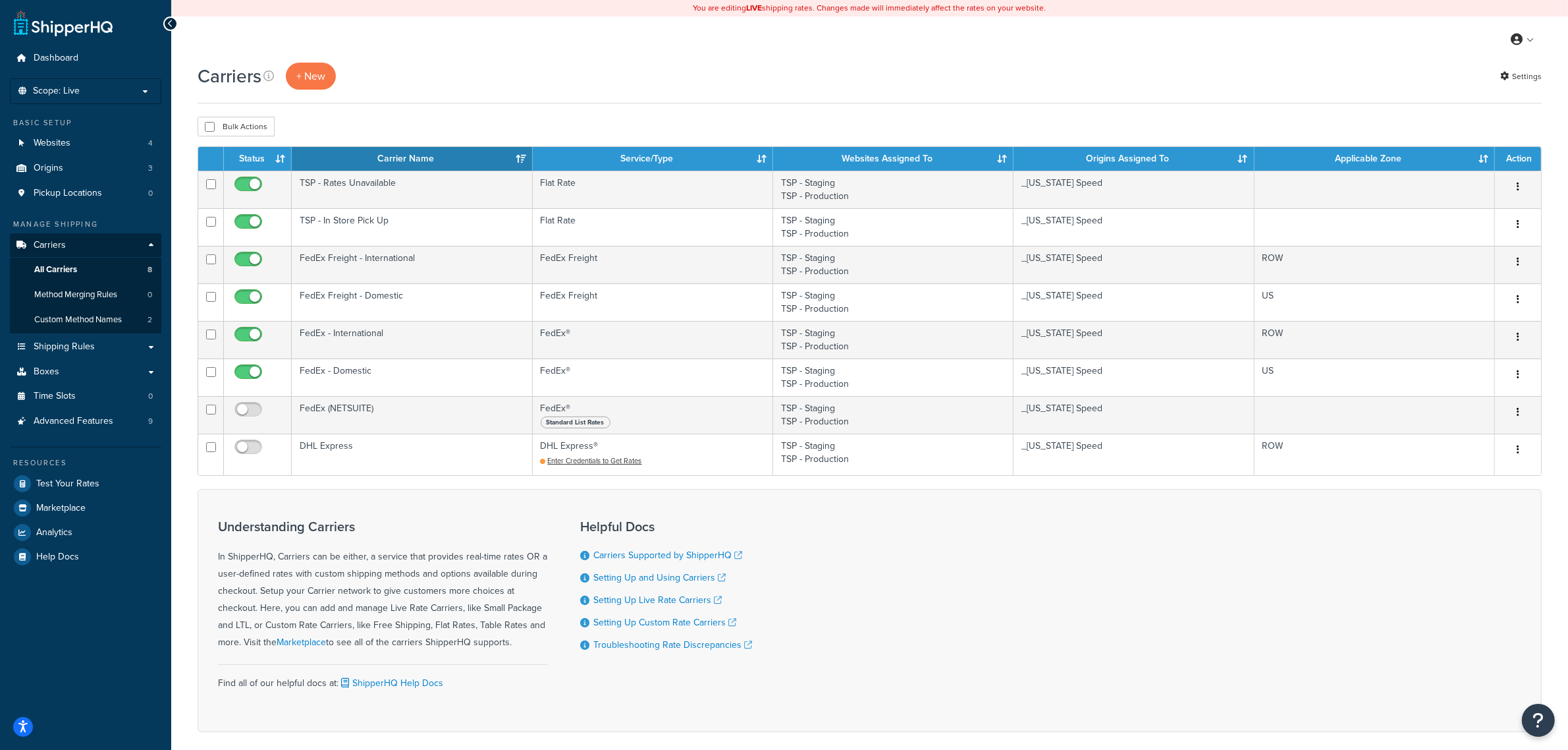
click at [479, 152] on th "Carrier Name" at bounding box center [412, 159] width 240 height 24
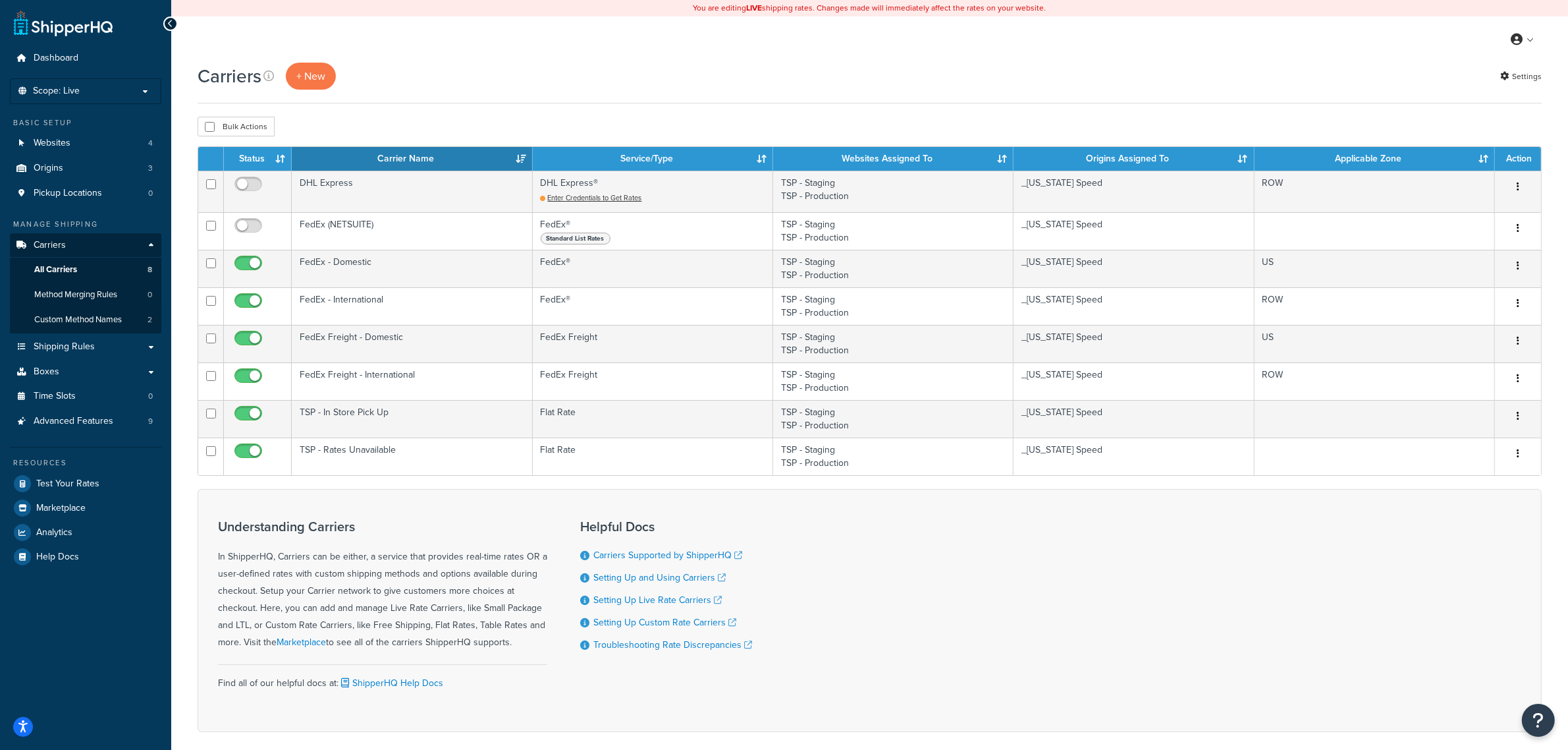
click at [479, 152] on th "Carrier Name" at bounding box center [412, 159] width 240 height 24
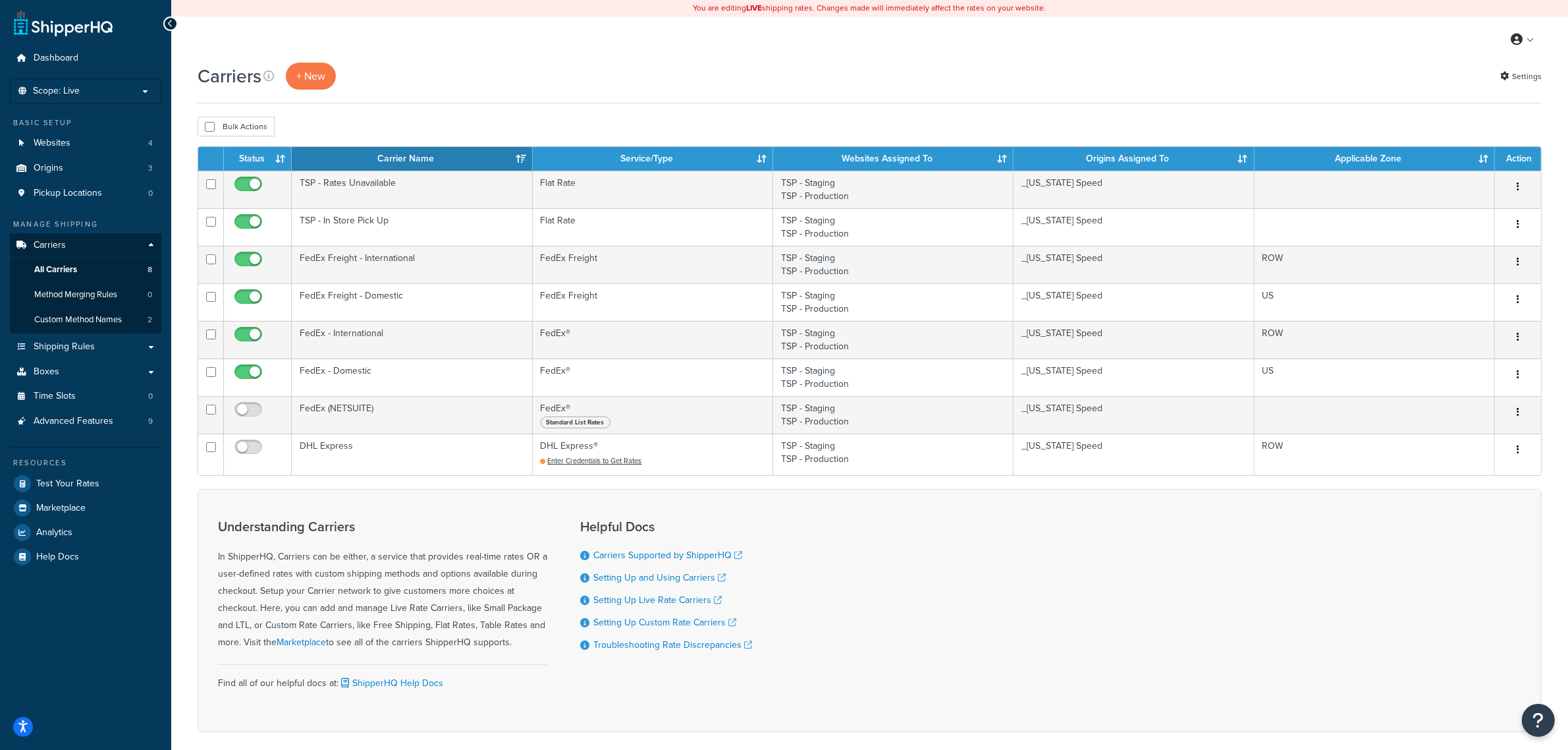
click at [479, 152] on th "Carrier Name" at bounding box center [412, 159] width 240 height 24
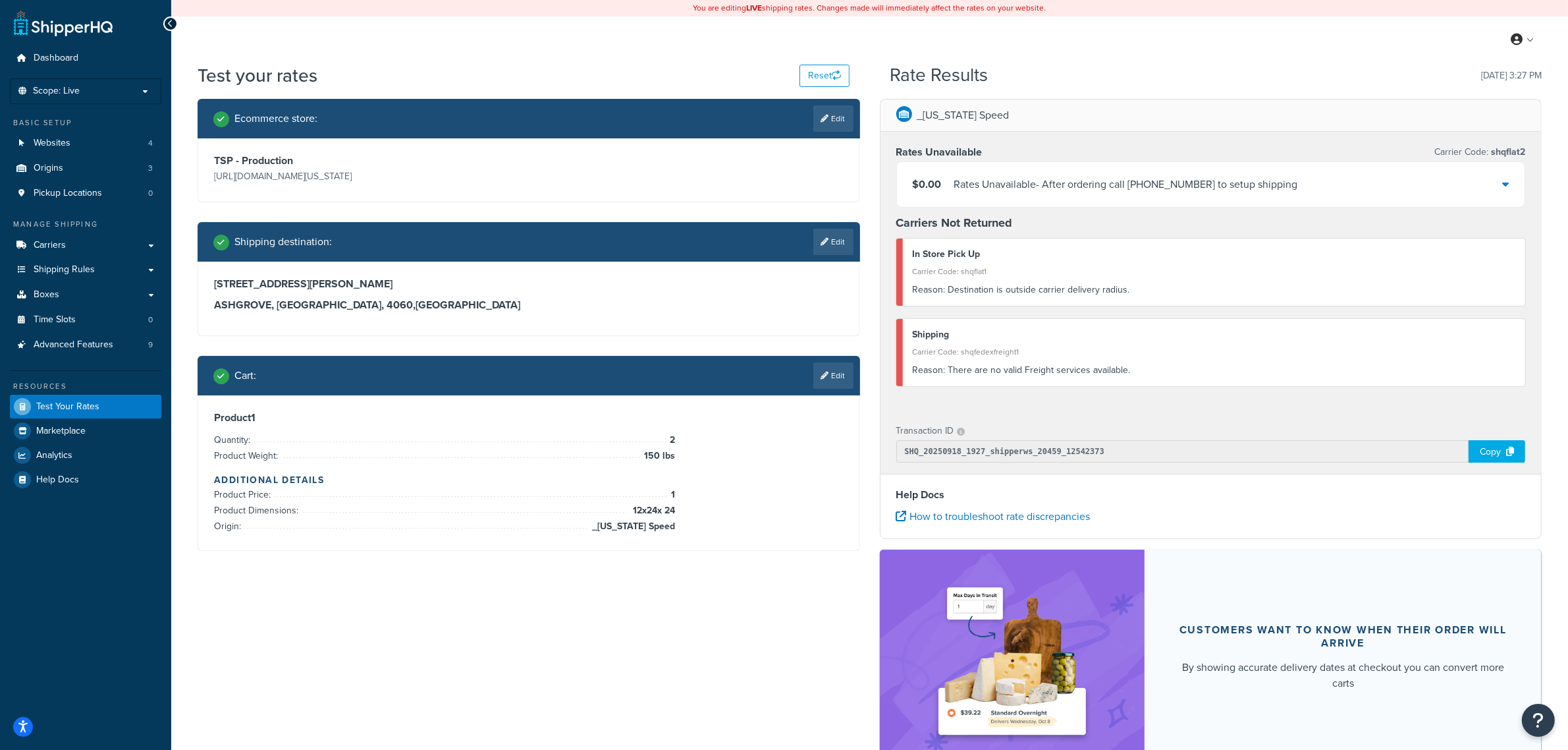
click at [1506, 185] on icon at bounding box center [1506, 184] width 7 height 11
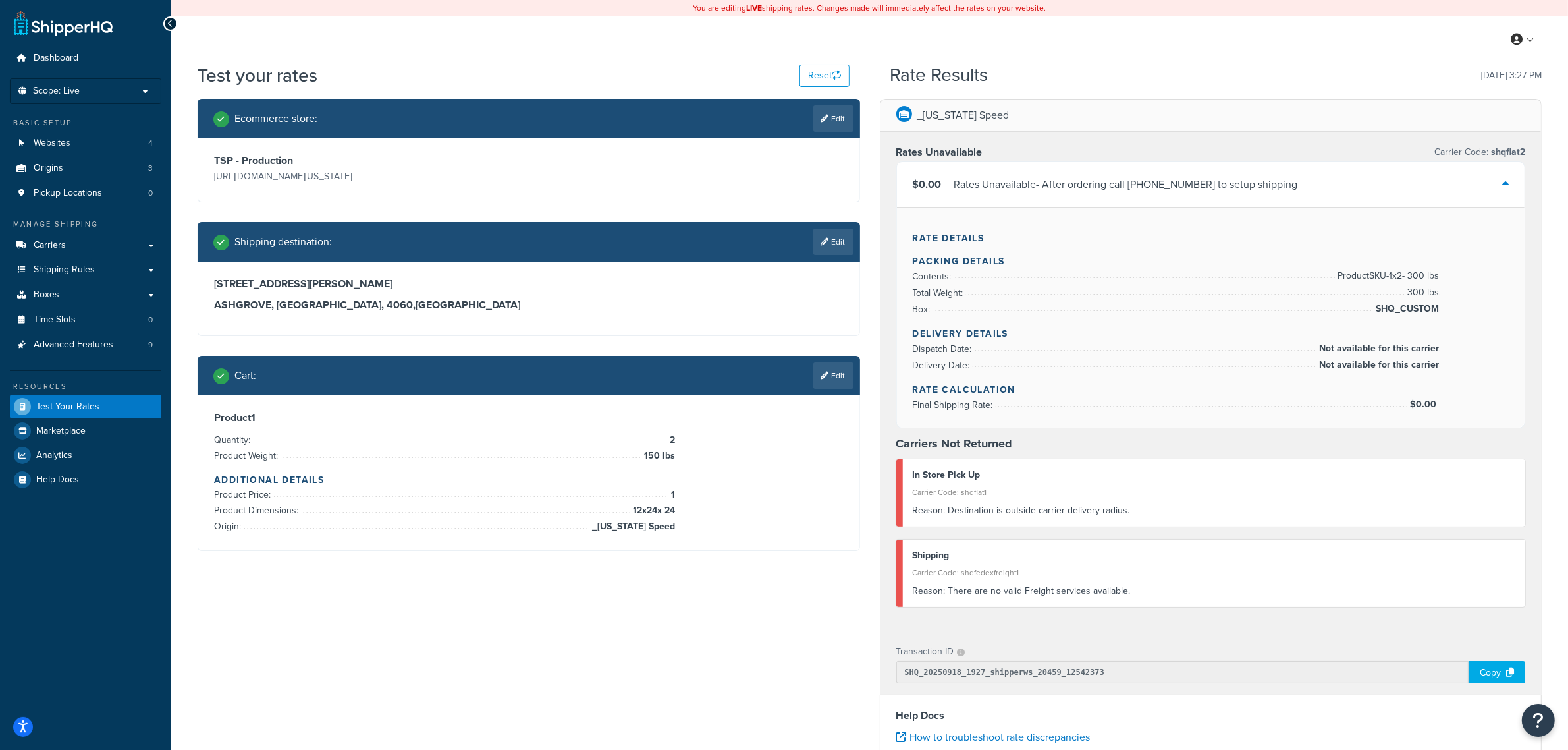
click at [1506, 185] on icon at bounding box center [1506, 184] width 7 height 11
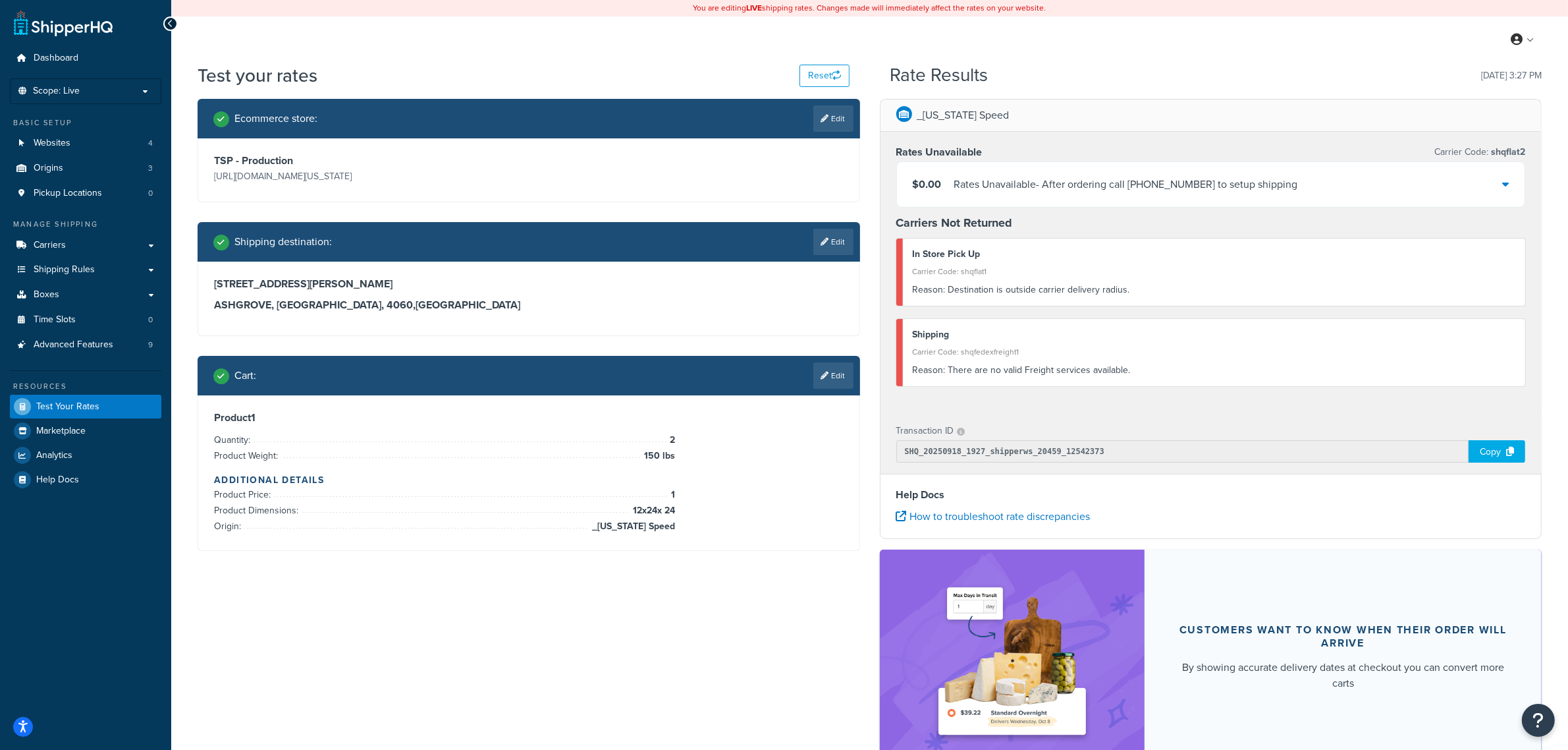
click at [1506, 185] on icon at bounding box center [1506, 184] width 7 height 11
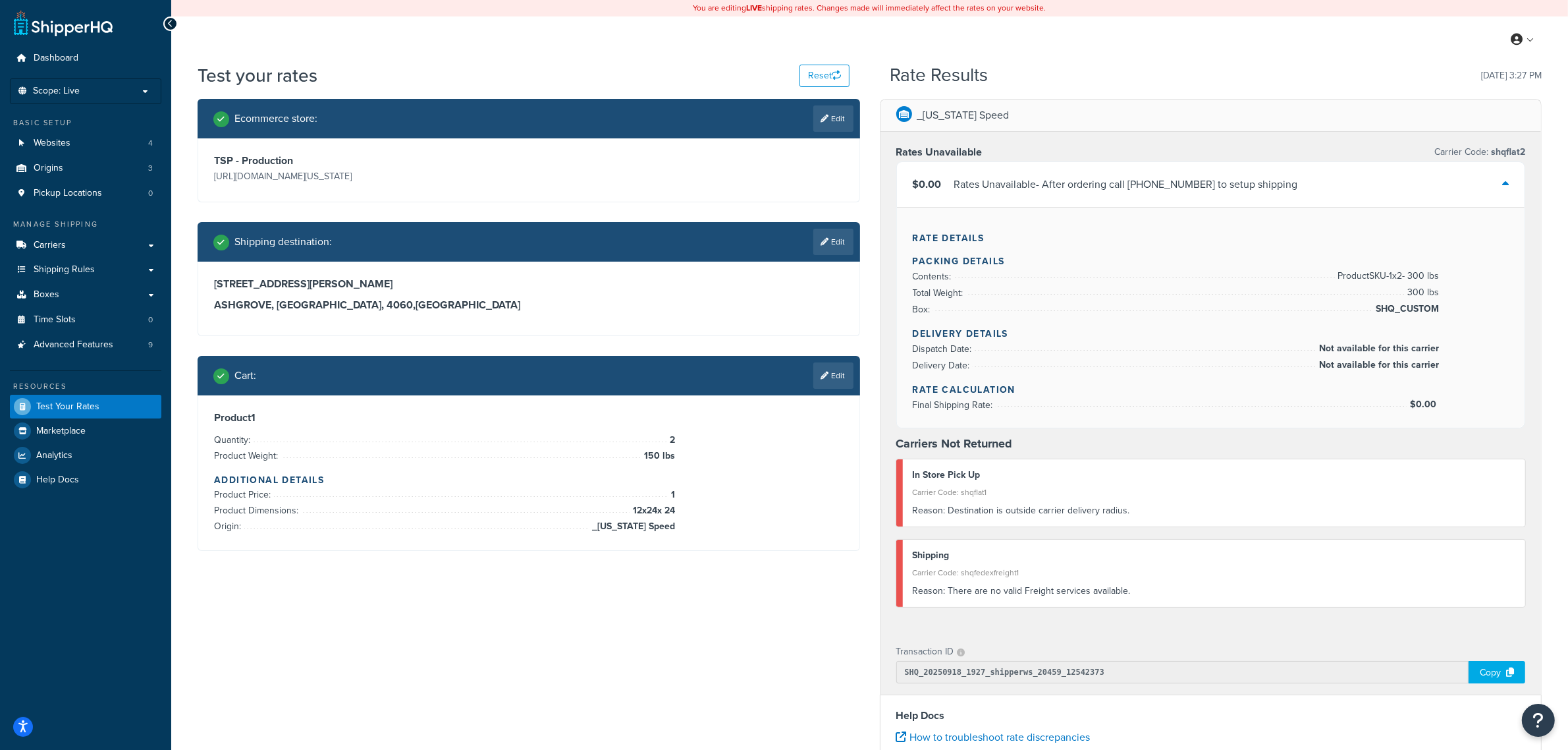
click at [1506, 185] on icon at bounding box center [1506, 184] width 7 height 11
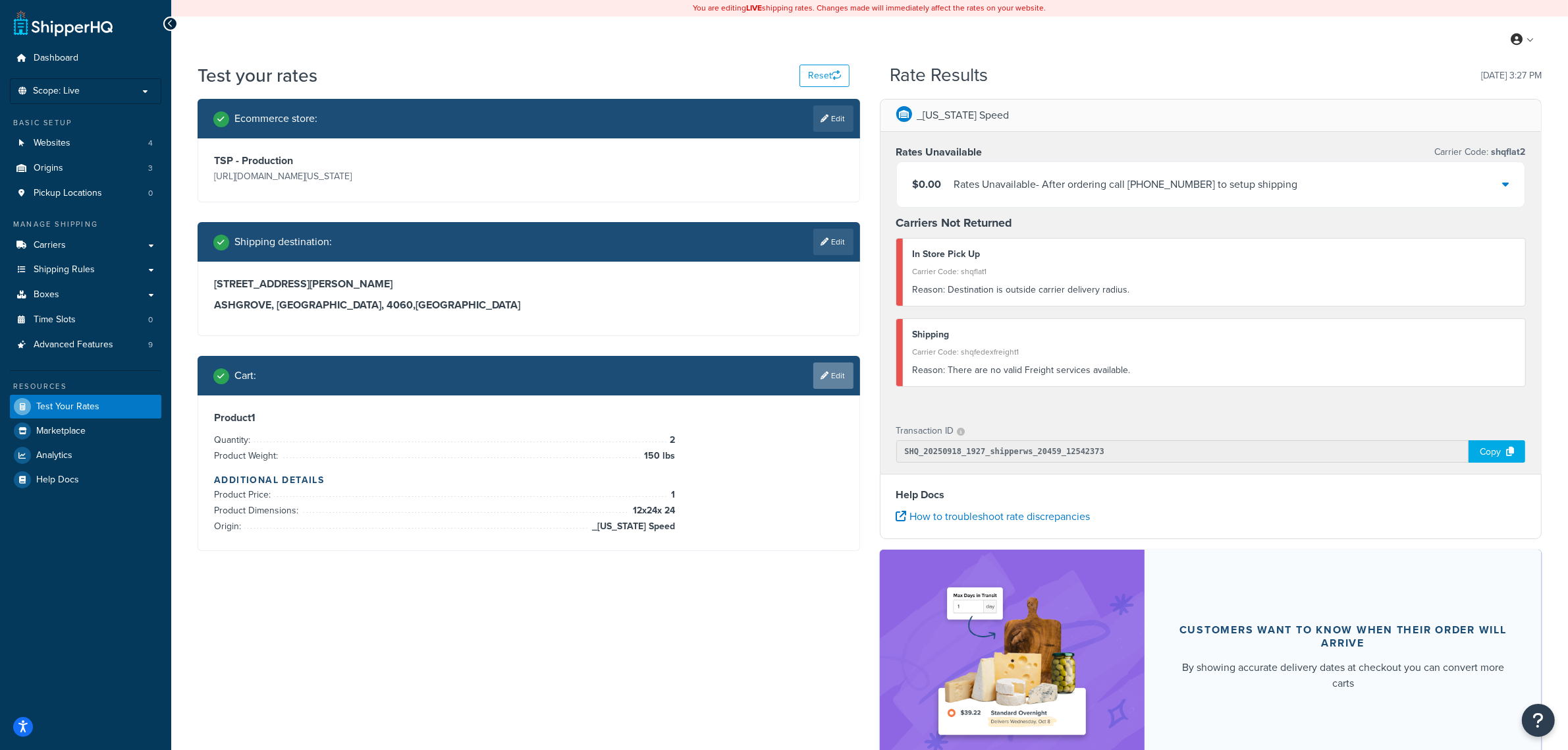
click at [830, 380] on link "Edit" at bounding box center [833, 376] width 40 height 27
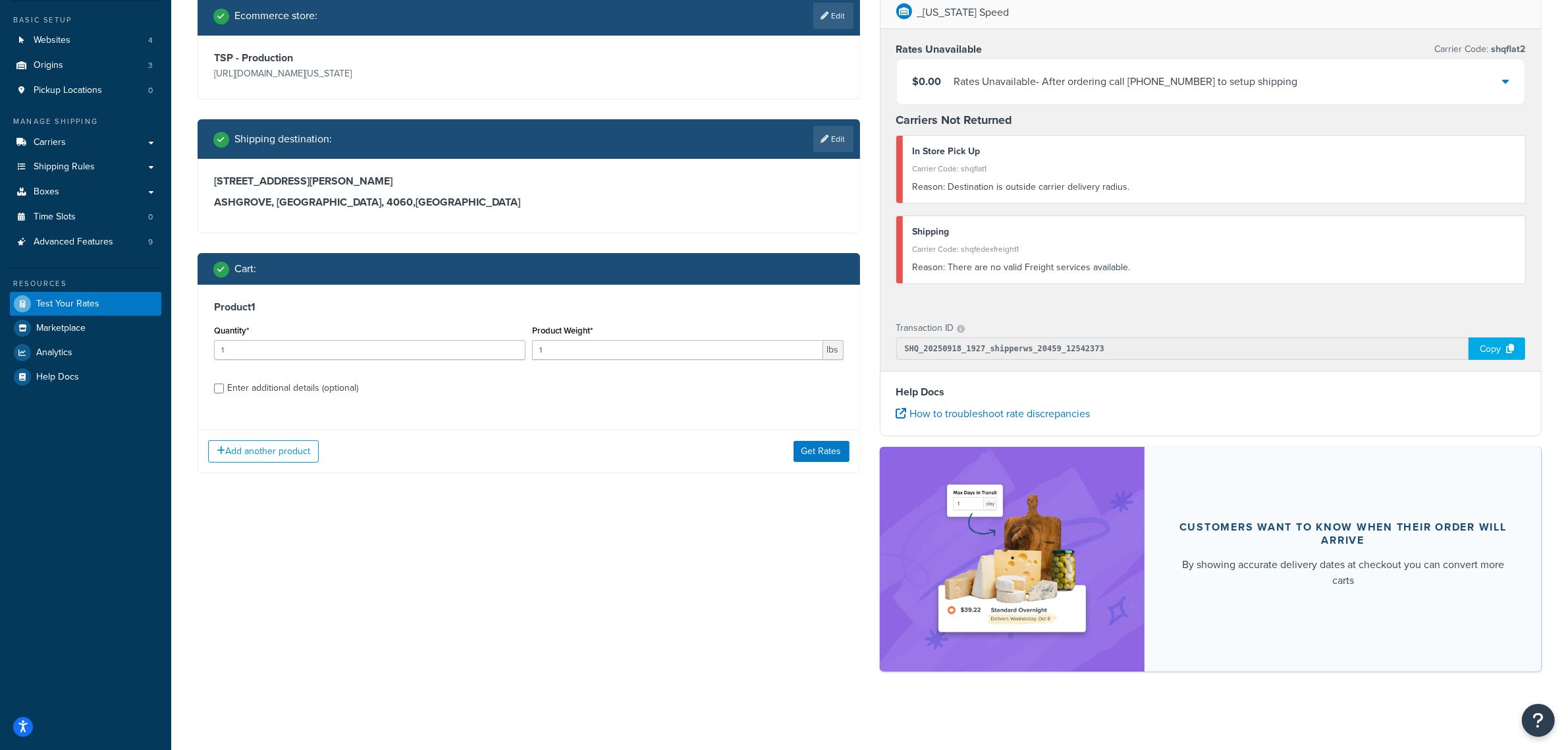
scroll to position [104, 0]
click at [590, 341] on input "1" at bounding box center [677, 349] width 291 height 20
drag, startPoint x: 595, startPoint y: 350, endPoint x: 537, endPoint y: 354, distance: 58.1
click at [537, 354] on input "1" at bounding box center [677, 349] width 291 height 20
type input "180"
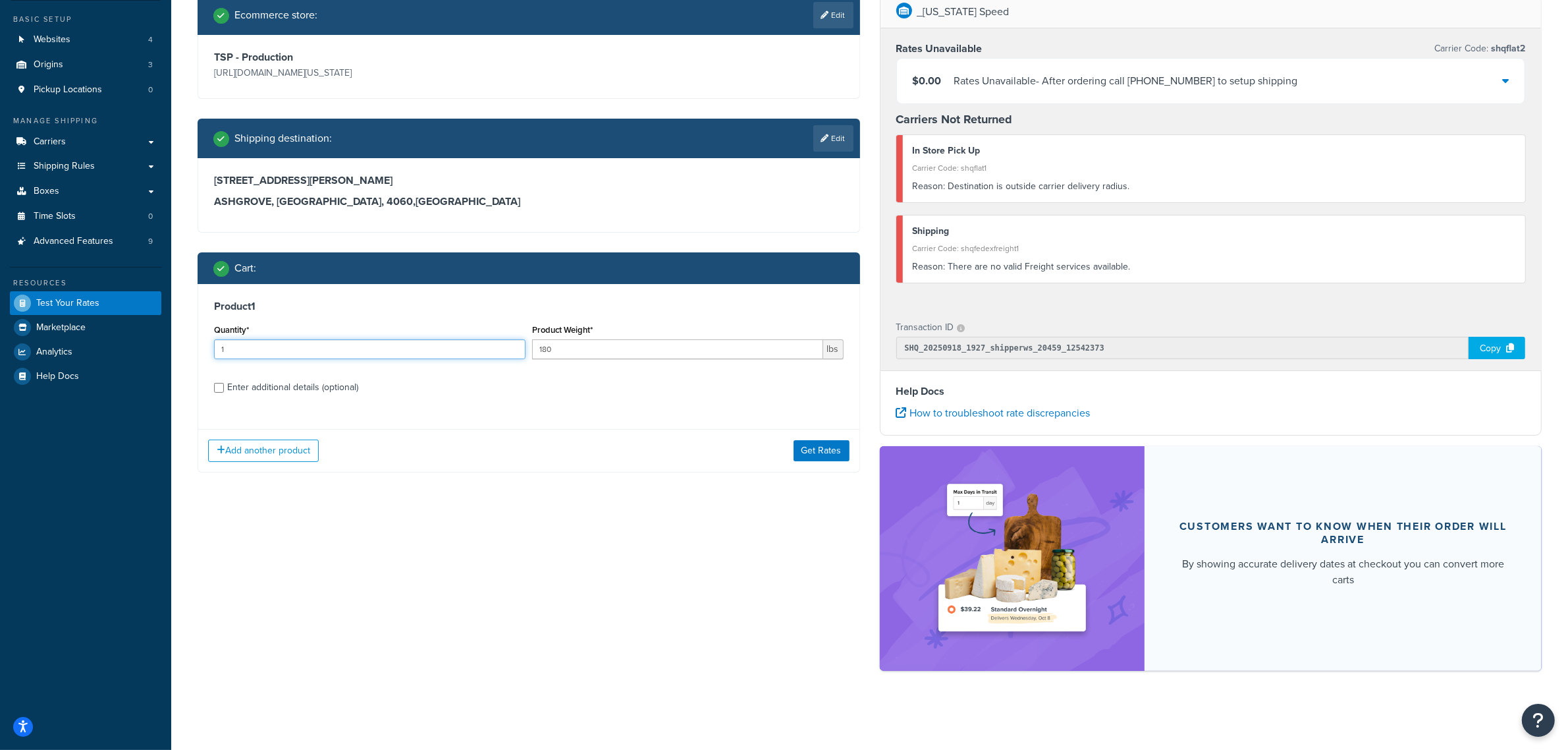
click at [494, 351] on input "1" at bounding box center [370, 349] width 311 height 20
type input "2"
click at [515, 348] on input "2" at bounding box center [370, 349] width 311 height 20
click at [344, 393] on div "Enter additional details (optional)" at bounding box center [293, 388] width 131 height 19
click at [224, 393] on input "Enter additional details (optional)" at bounding box center [219, 388] width 10 height 10
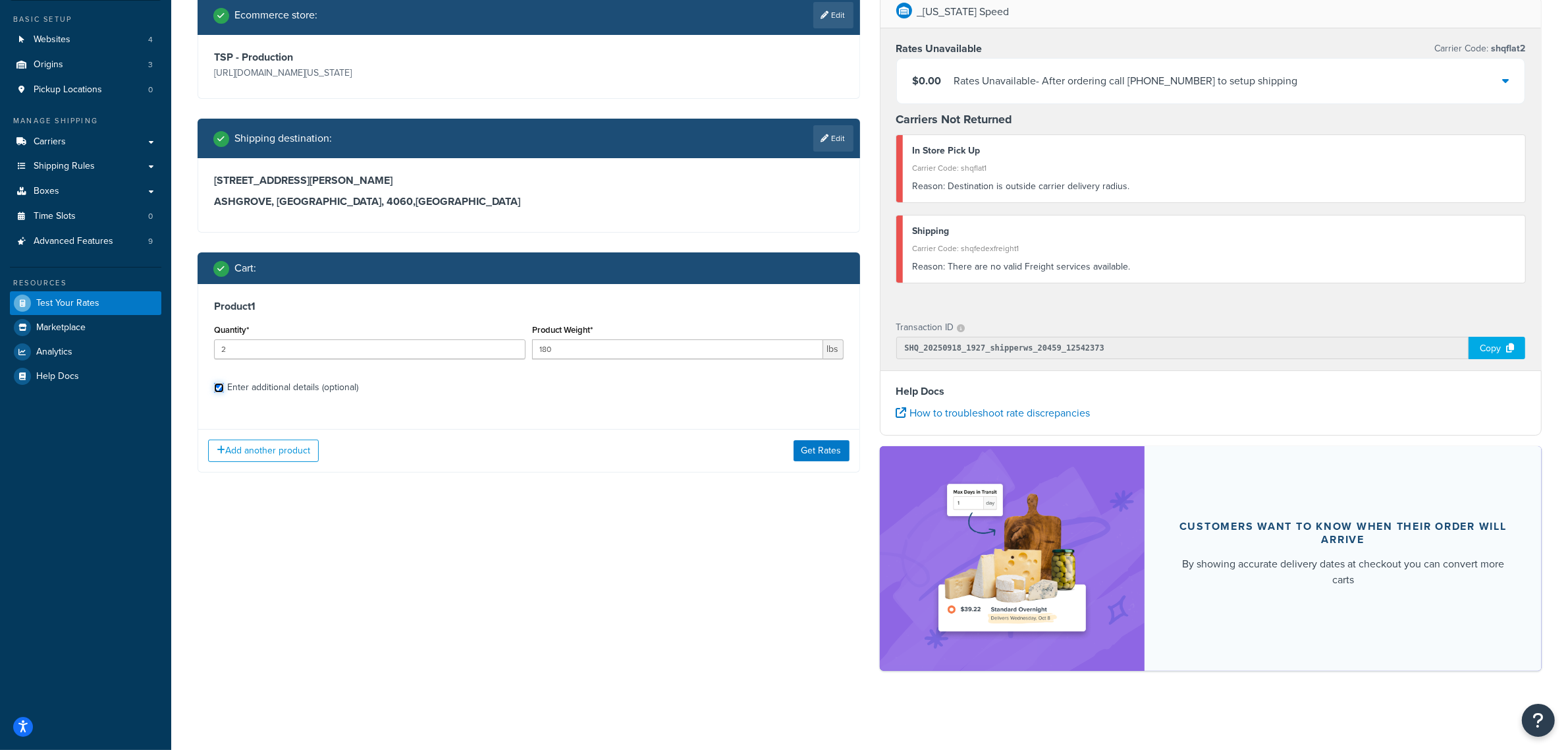
checkbox input "true"
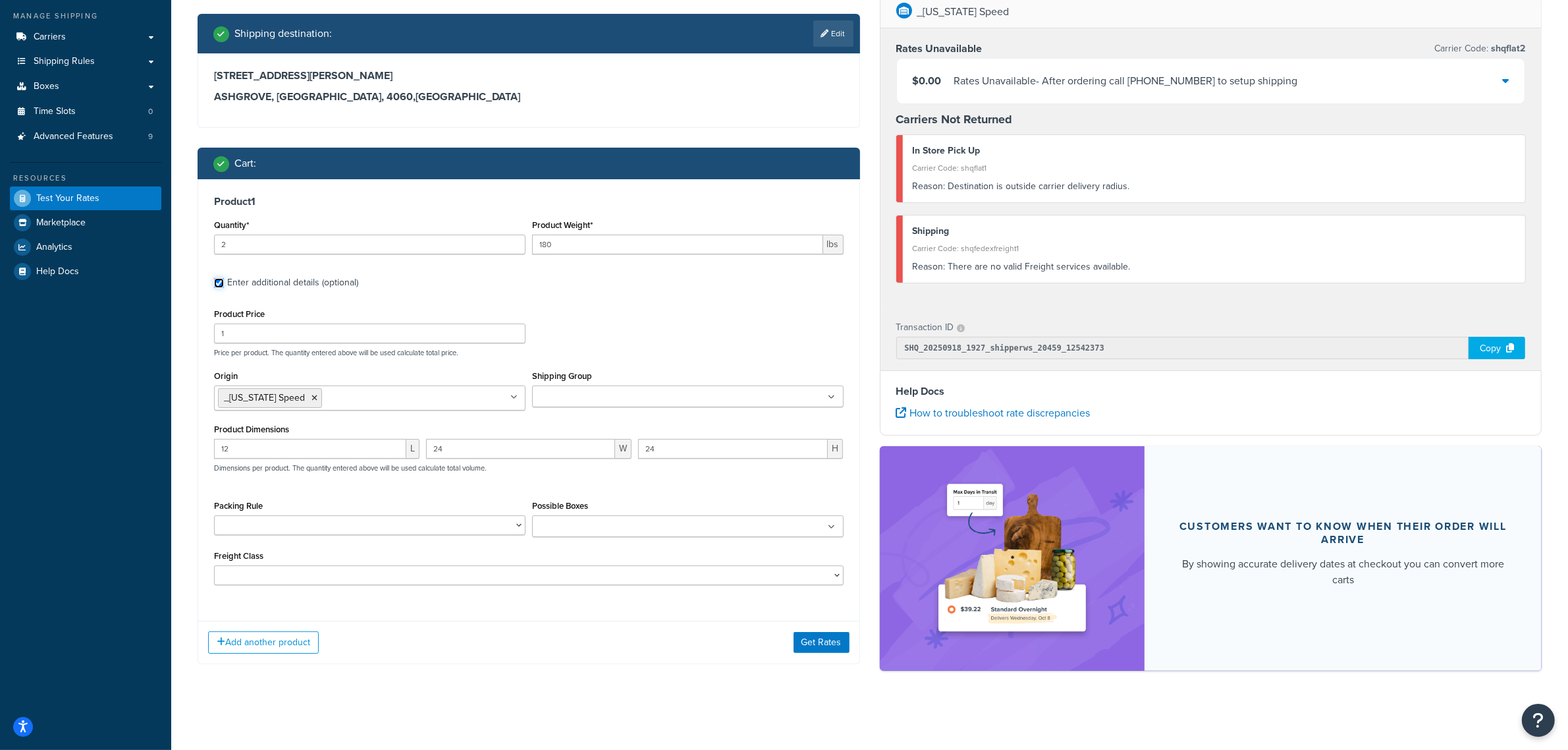
scroll to position [211, 0]
click at [825, 640] on button "Get Rates" at bounding box center [821, 642] width 56 height 21
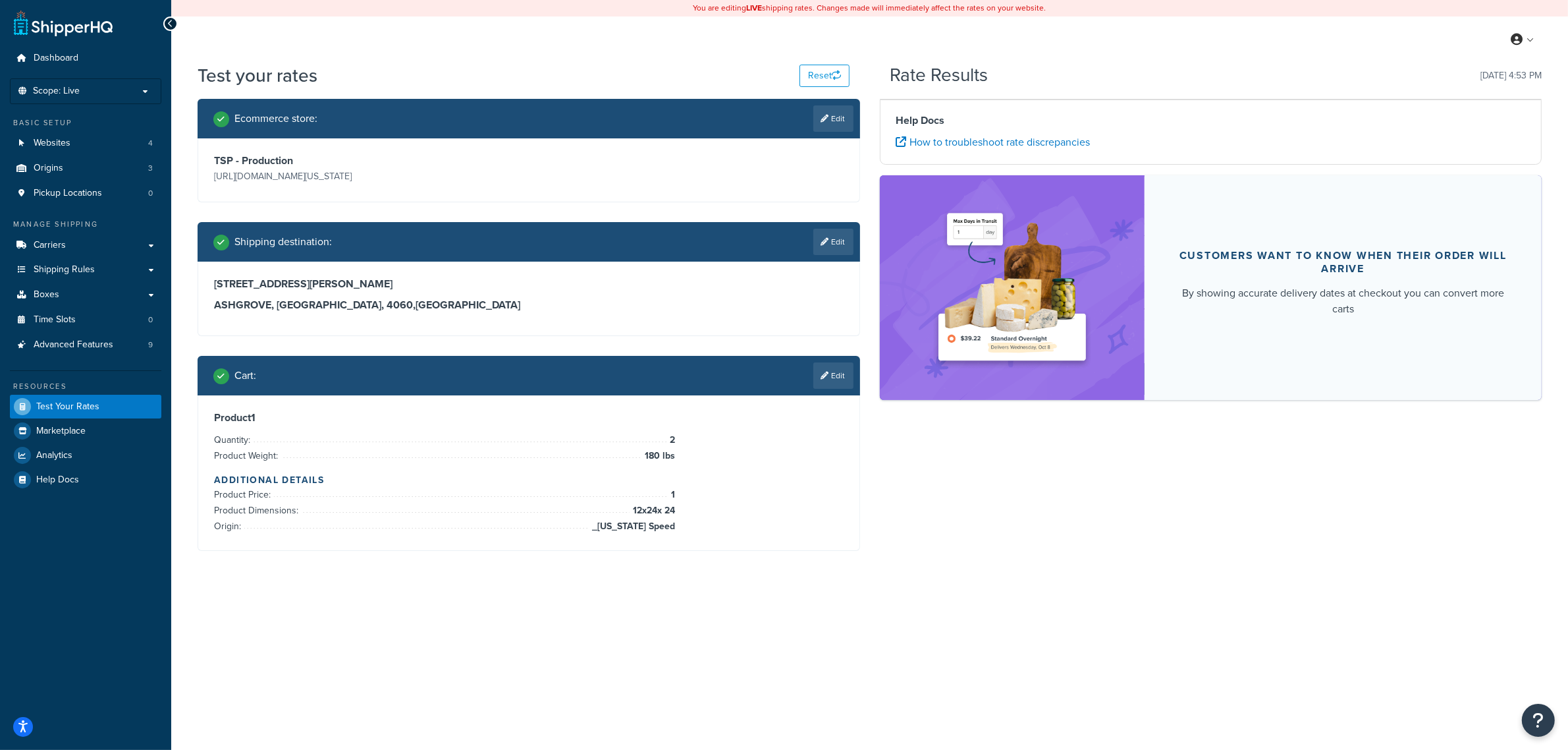
scroll to position [0, 0]
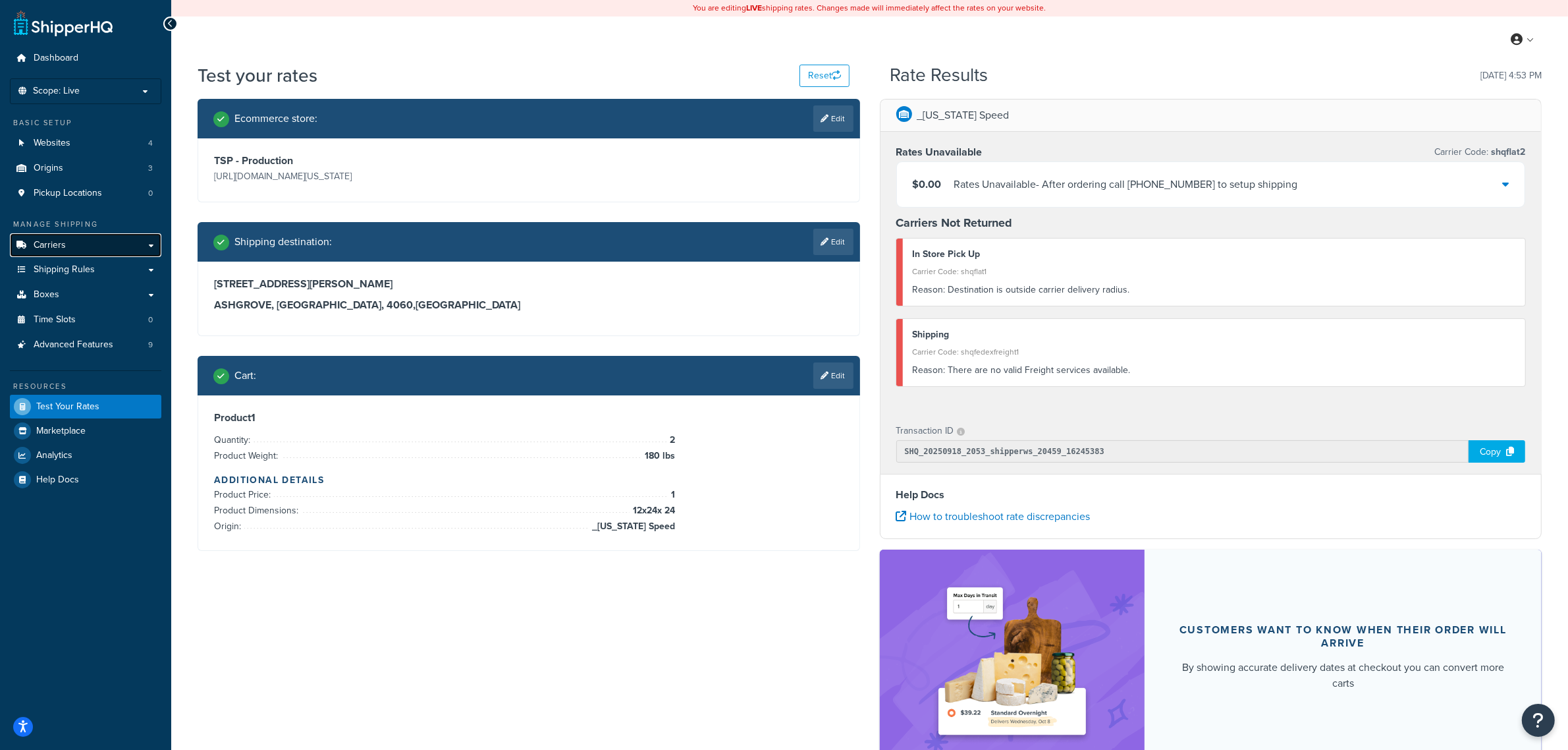
click at [103, 244] on link "Carriers" at bounding box center [86, 245] width 151 height 25
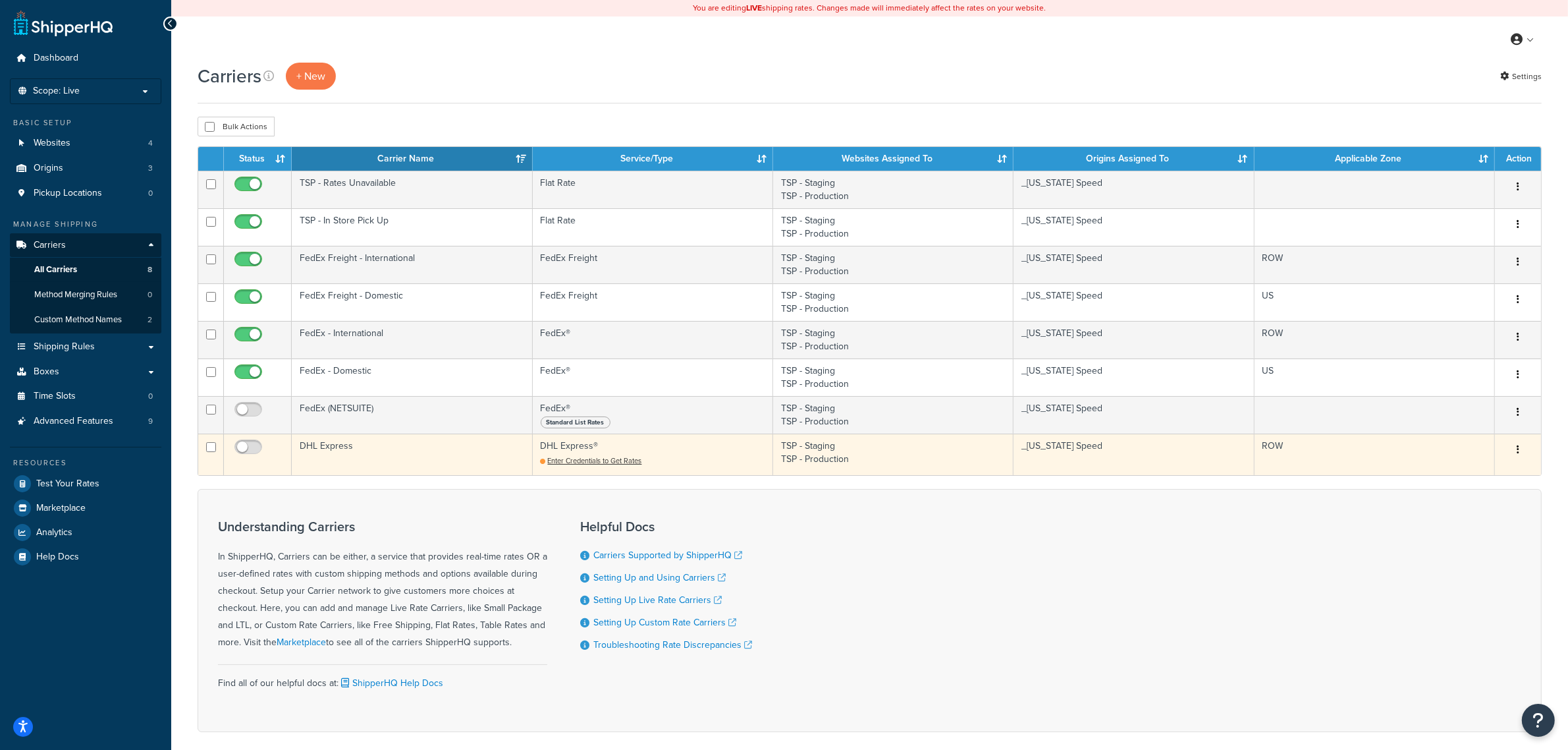
click at [378, 459] on td "DHL Express" at bounding box center [412, 454] width 240 height 42
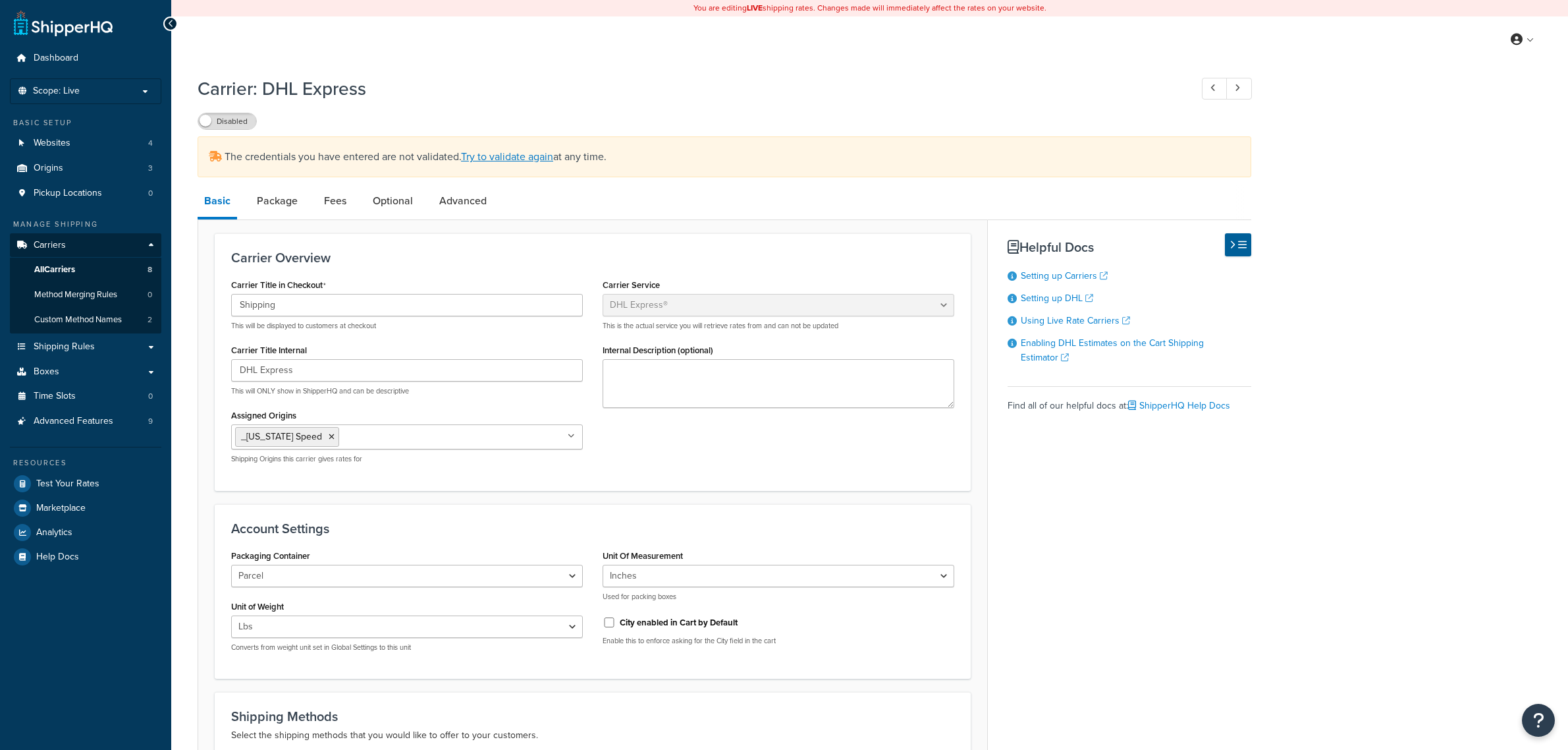
select select "dhl"
click at [222, 119] on label "Disabled" at bounding box center [227, 121] width 58 height 16
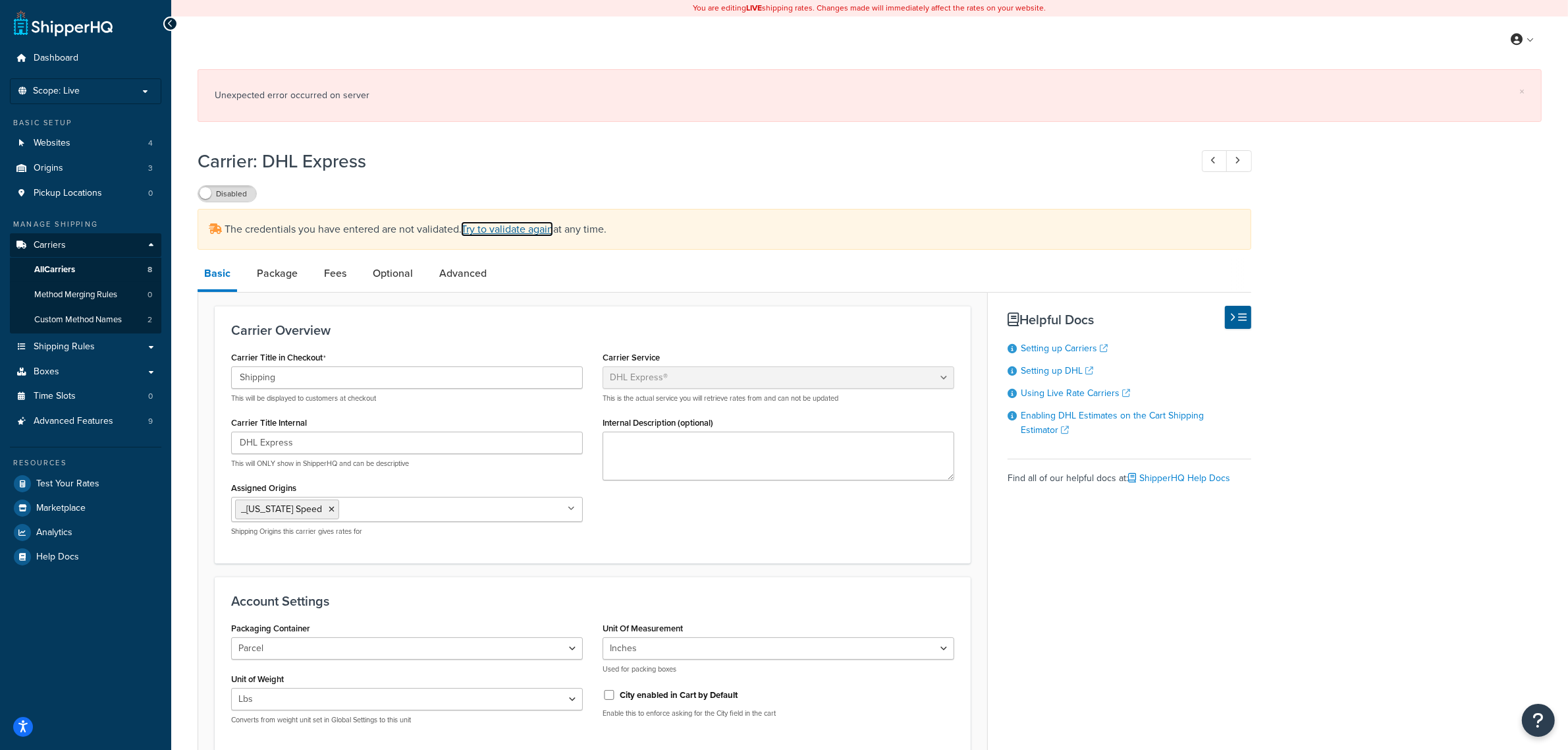
click at [553, 236] on link "Try to validate again" at bounding box center [507, 228] width 92 height 15
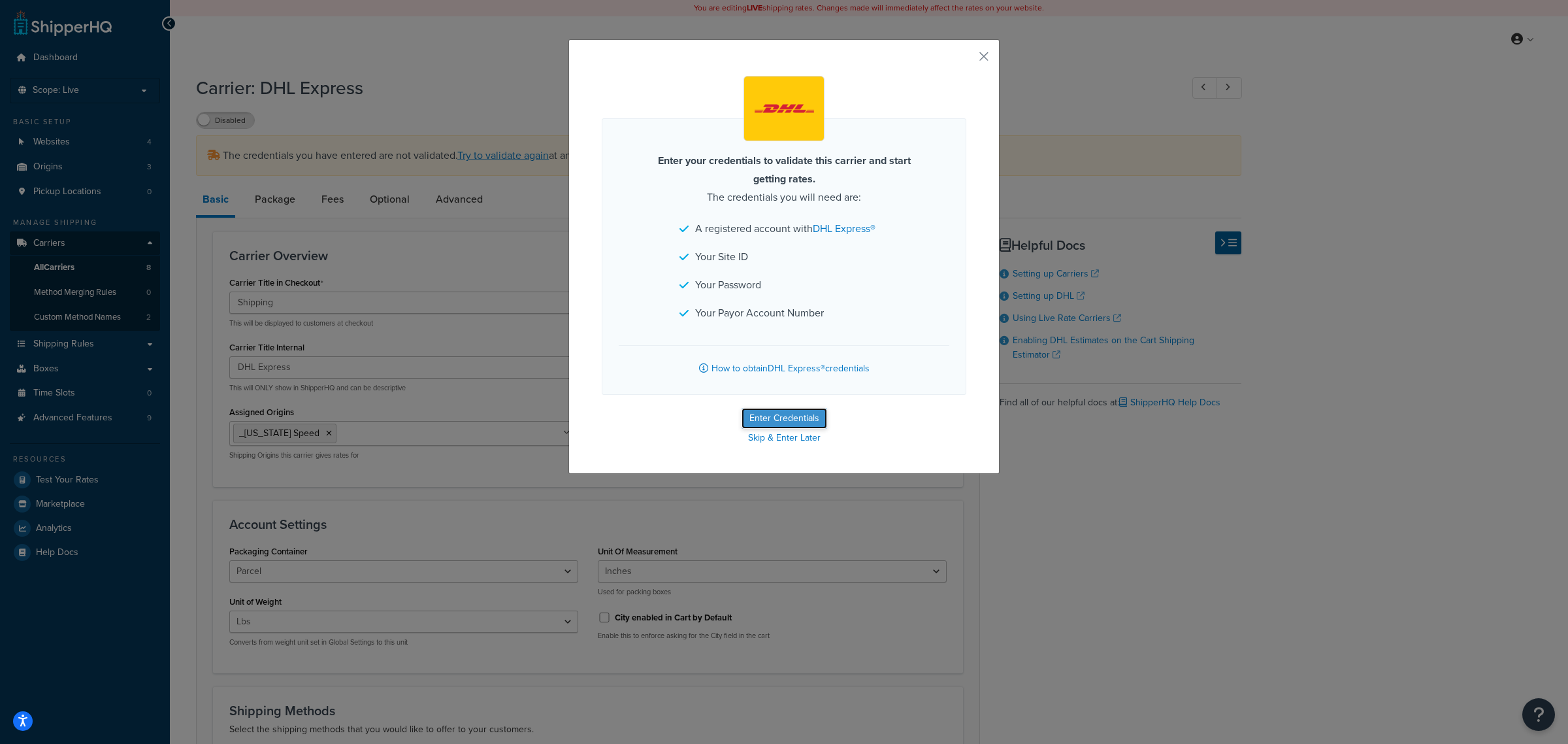
click at [798, 425] on button "Enter Credentials" at bounding box center [785, 418] width 86 height 21
select select "US"
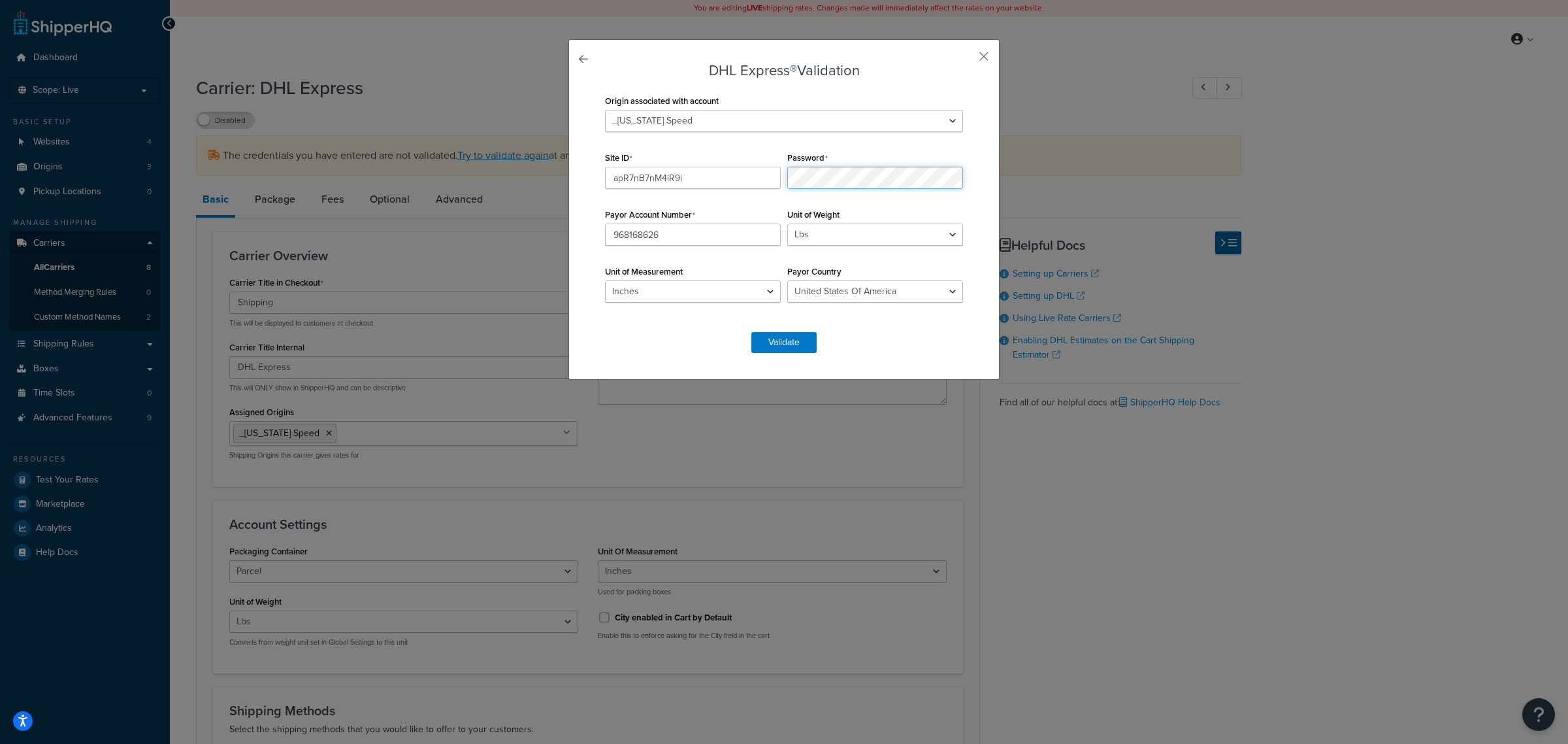
click at [779, 190] on div "Origin associated with account _ECS Tuning _RCI Offroad _Texas Speed Site ID ap…" at bounding box center [784, 205] width 365 height 227
click at [795, 350] on button "Validate" at bounding box center [783, 342] width 65 height 21
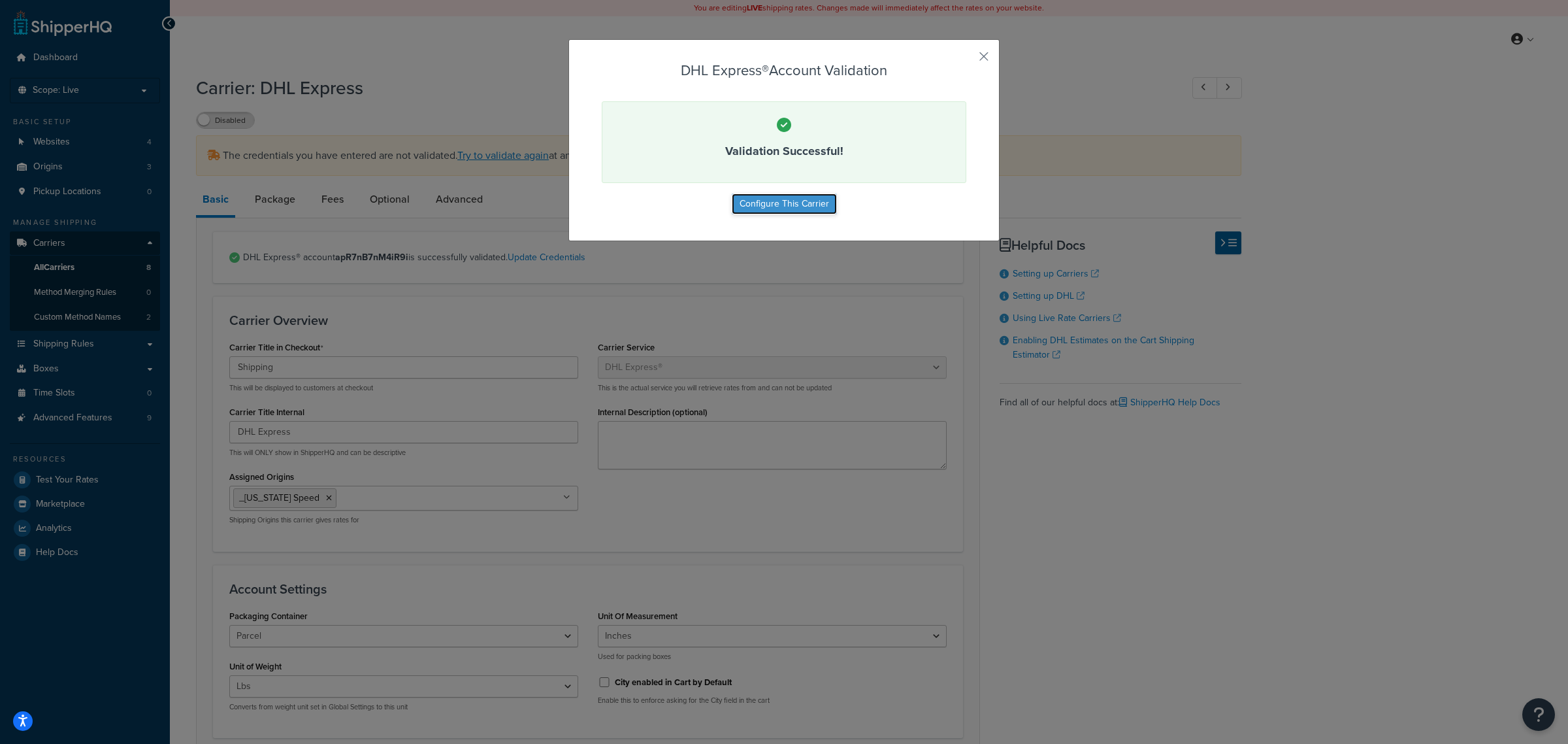
click at [817, 208] on button "Configure This Carrier" at bounding box center [785, 204] width 105 height 21
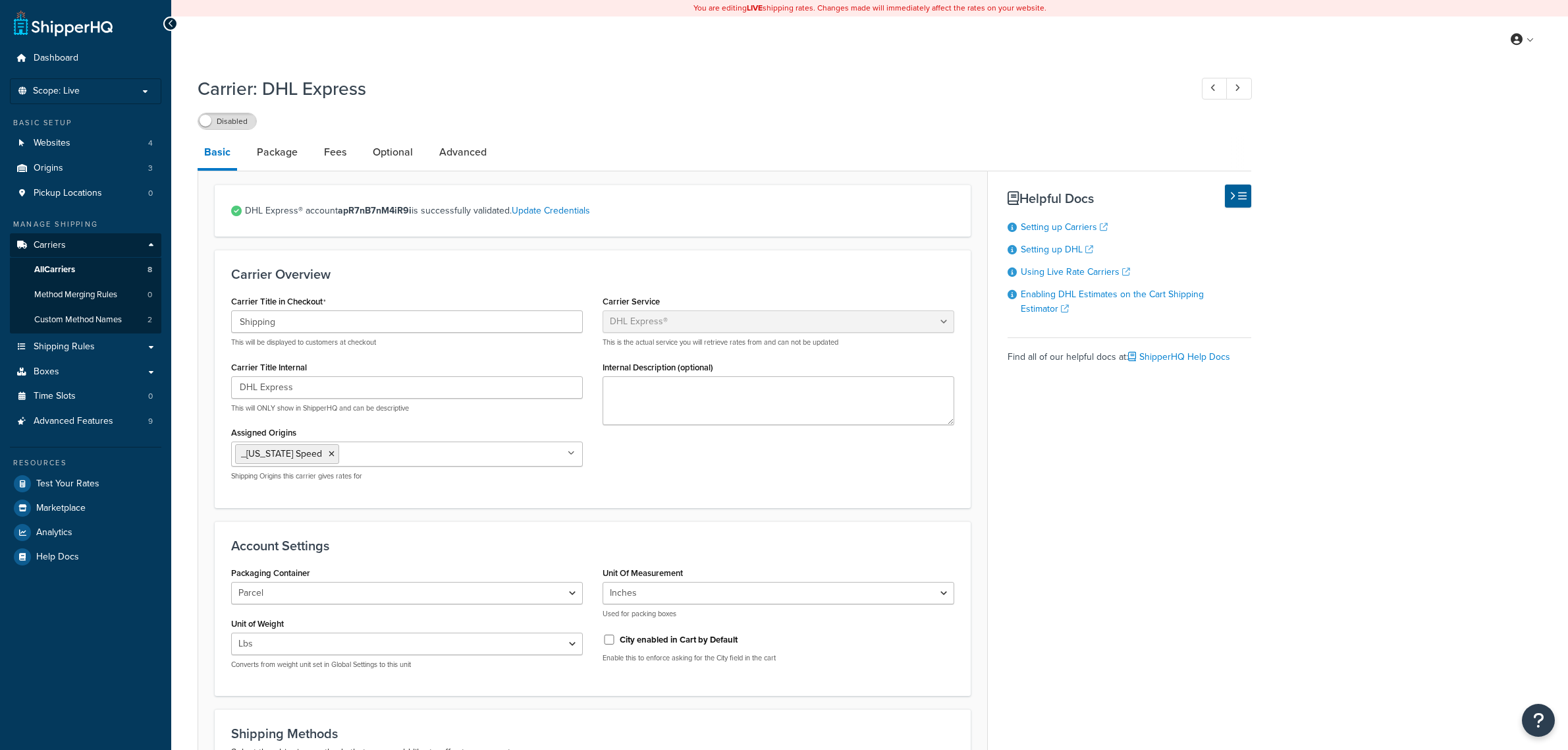
select select "dhl"
click at [96, 269] on link "All Carriers 8" at bounding box center [86, 269] width 151 height 25
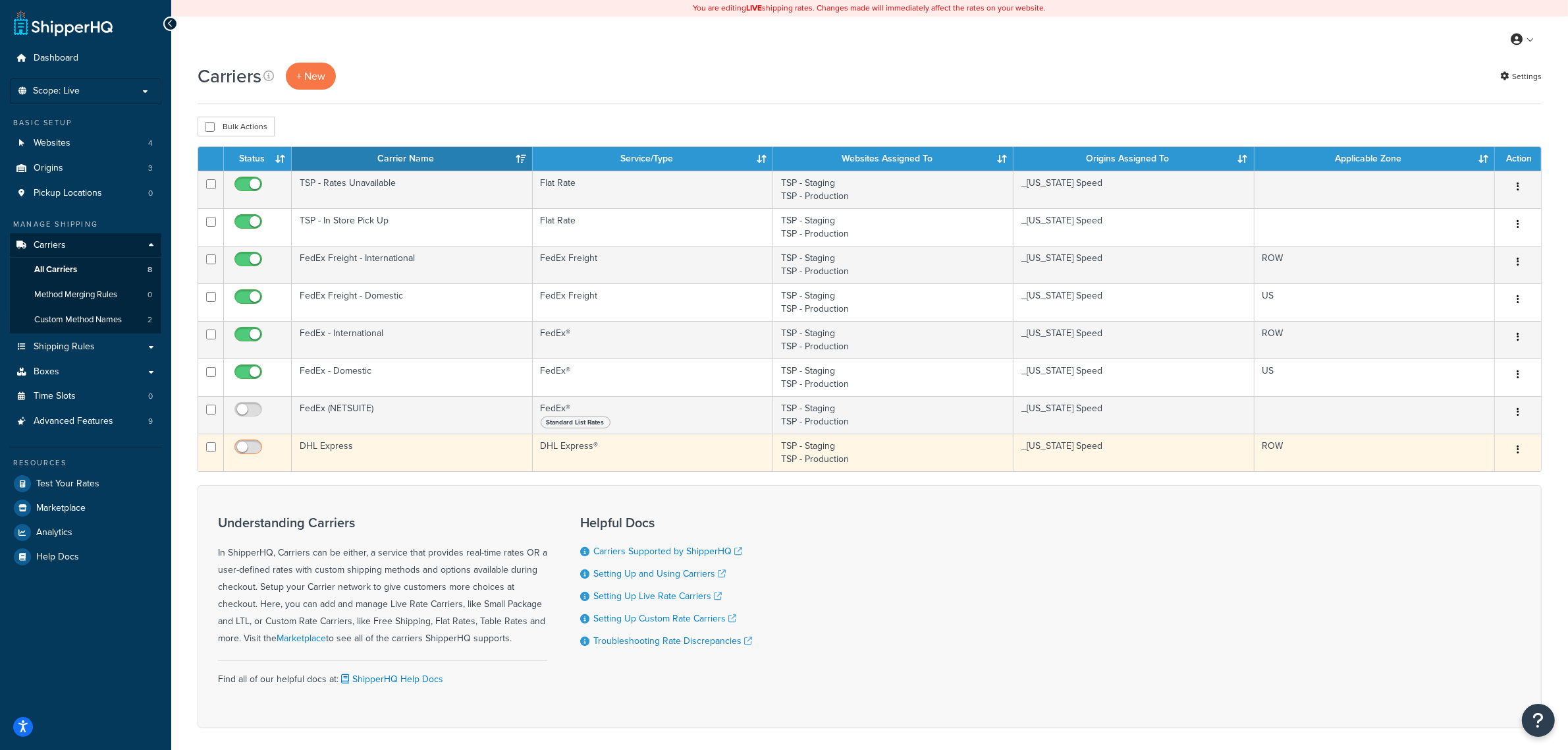
click at [259, 451] on input "checkbox" at bounding box center [249, 450] width 36 height 17
checkbox input "true"
click at [368, 451] on td "DHL Express" at bounding box center [412, 452] width 240 height 38
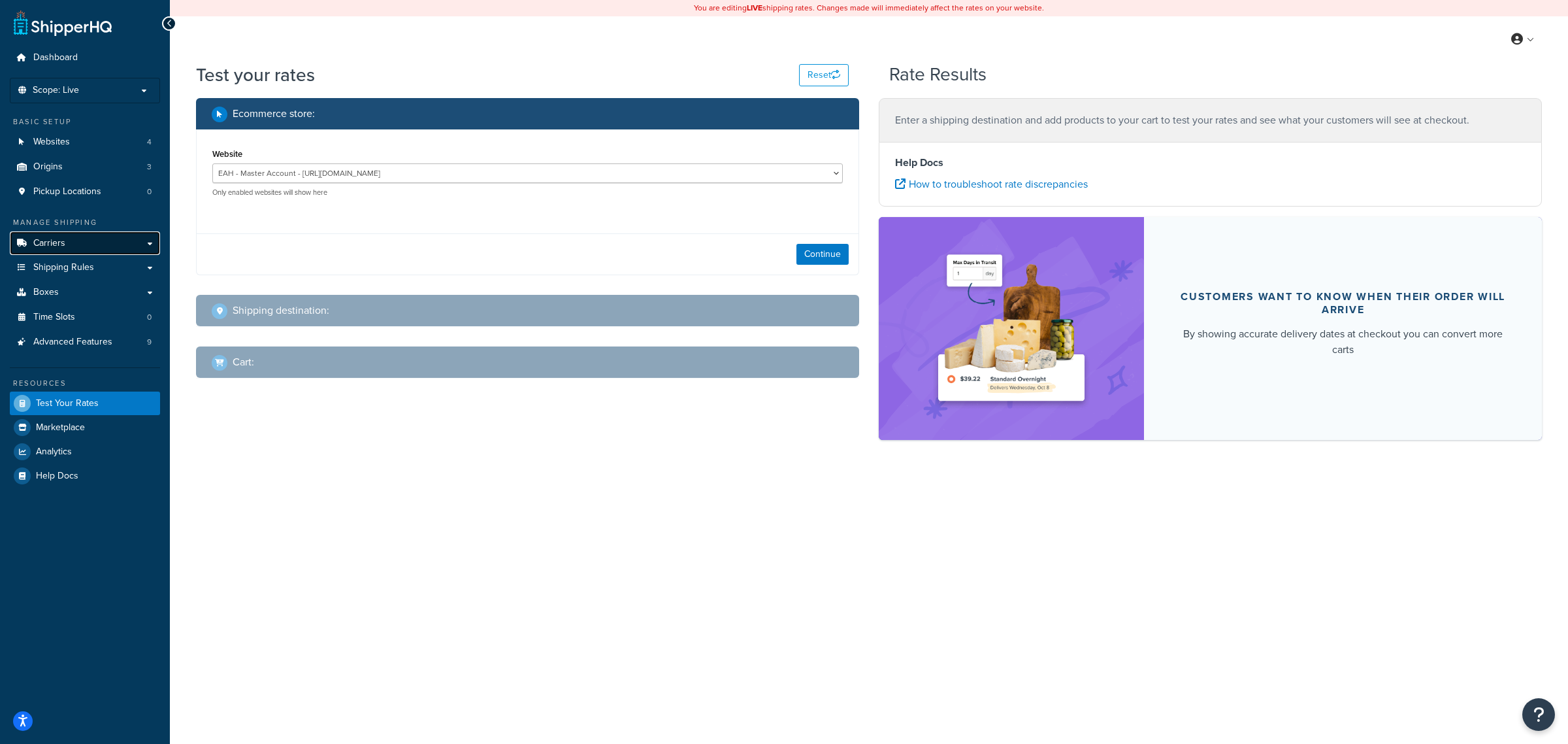
click at [76, 242] on link "Carriers" at bounding box center [85, 243] width 150 height 24
click at [819, 69] on button "Reset" at bounding box center [823, 75] width 49 height 22
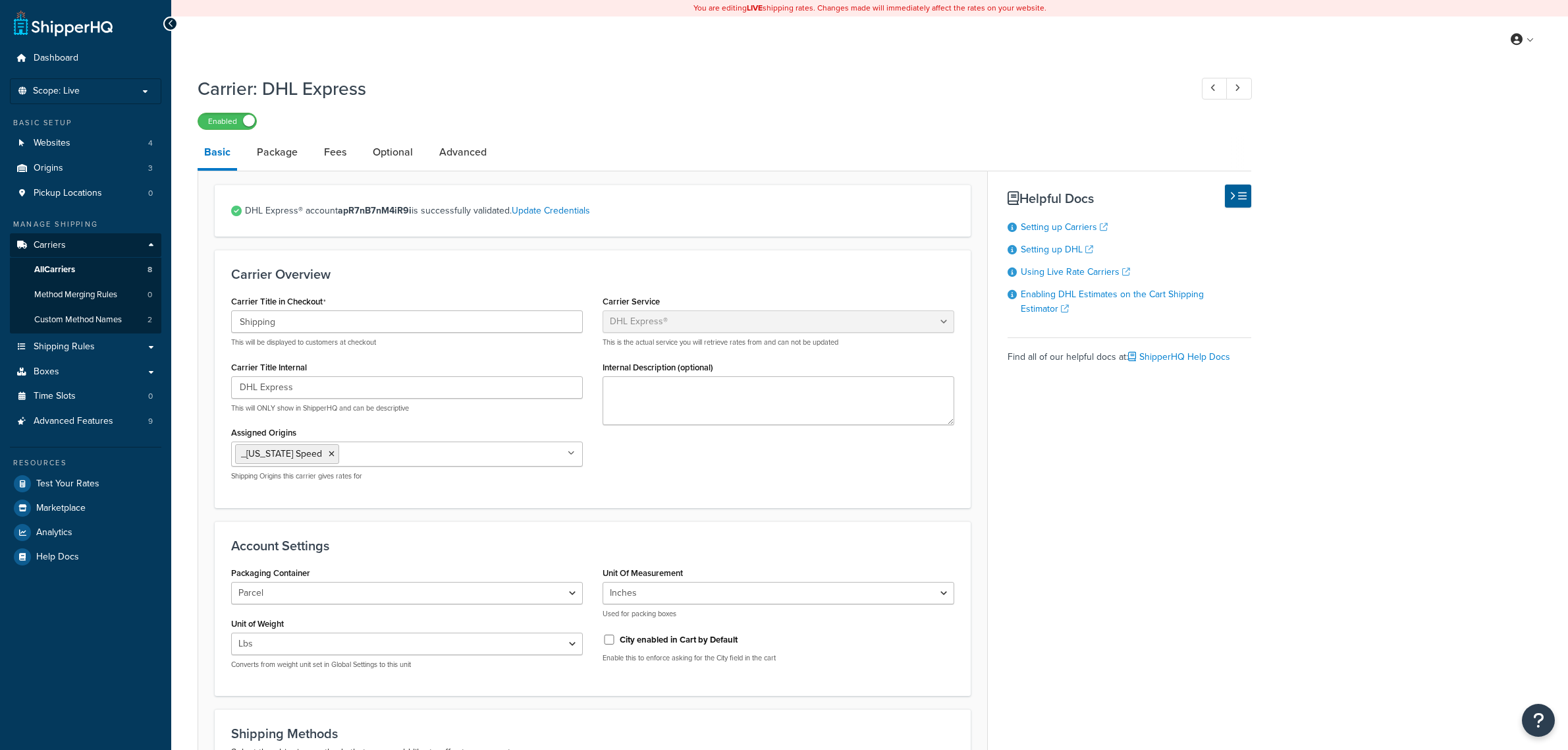
select select "dhl"
click at [583, 213] on link "Update Credentials" at bounding box center [551, 210] width 78 height 14
select select "US"
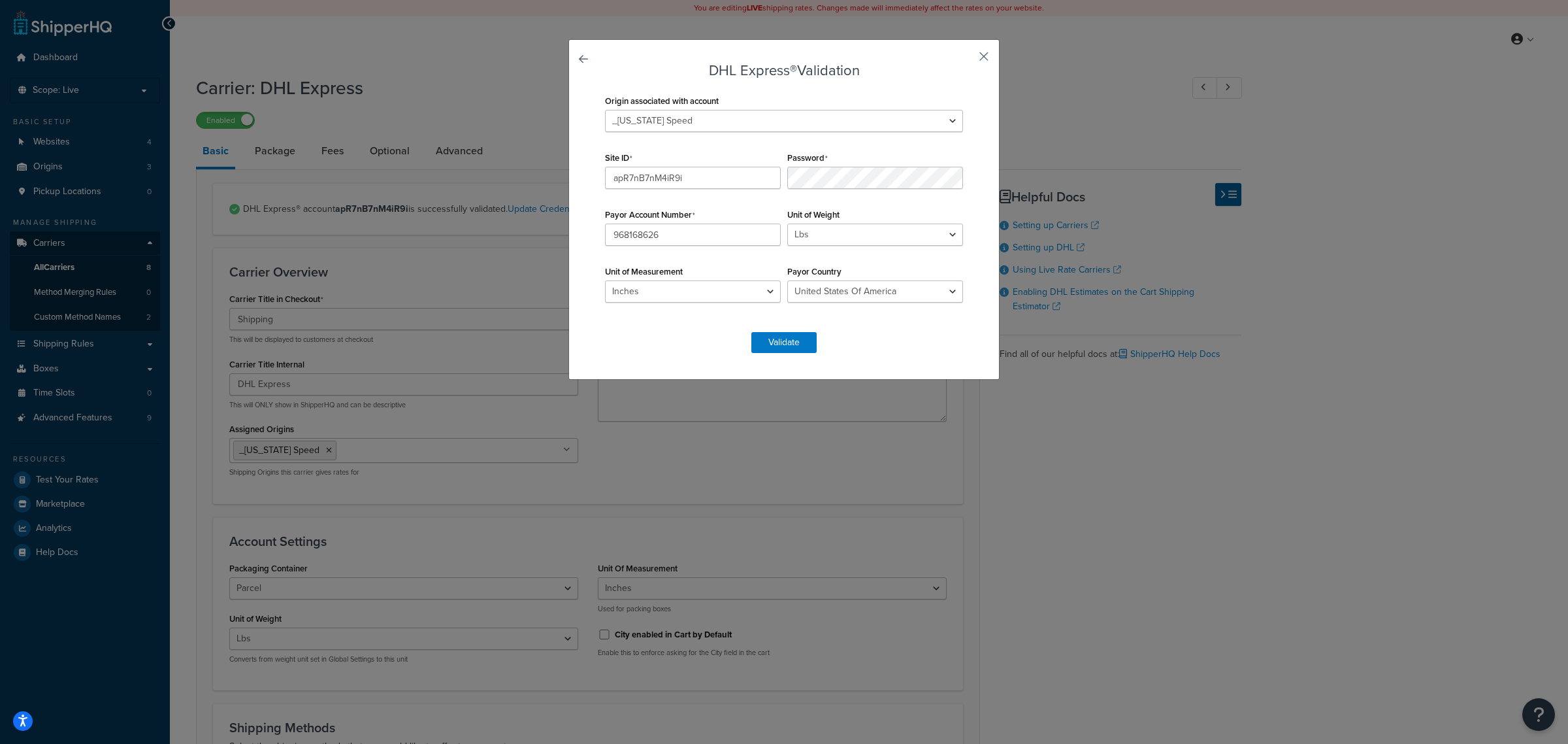
click at [966, 59] on button "button" at bounding box center [964, 61] width 3 height 3
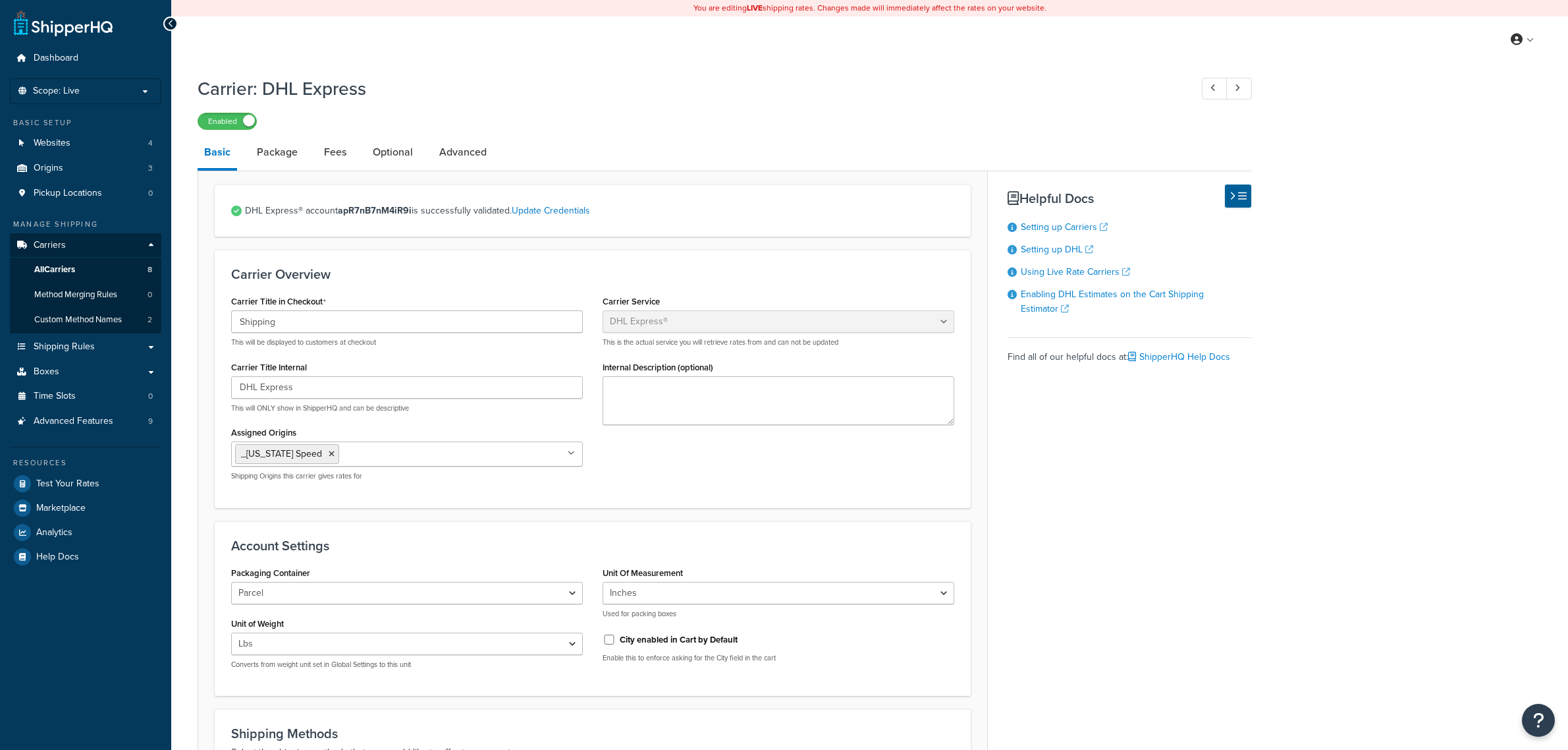
select select "dhl"
click at [689, 78] on h1 "Carrier: DHL Express" at bounding box center [687, 88] width 980 height 26
click at [64, 269] on span "All Carriers" at bounding box center [55, 269] width 41 height 11
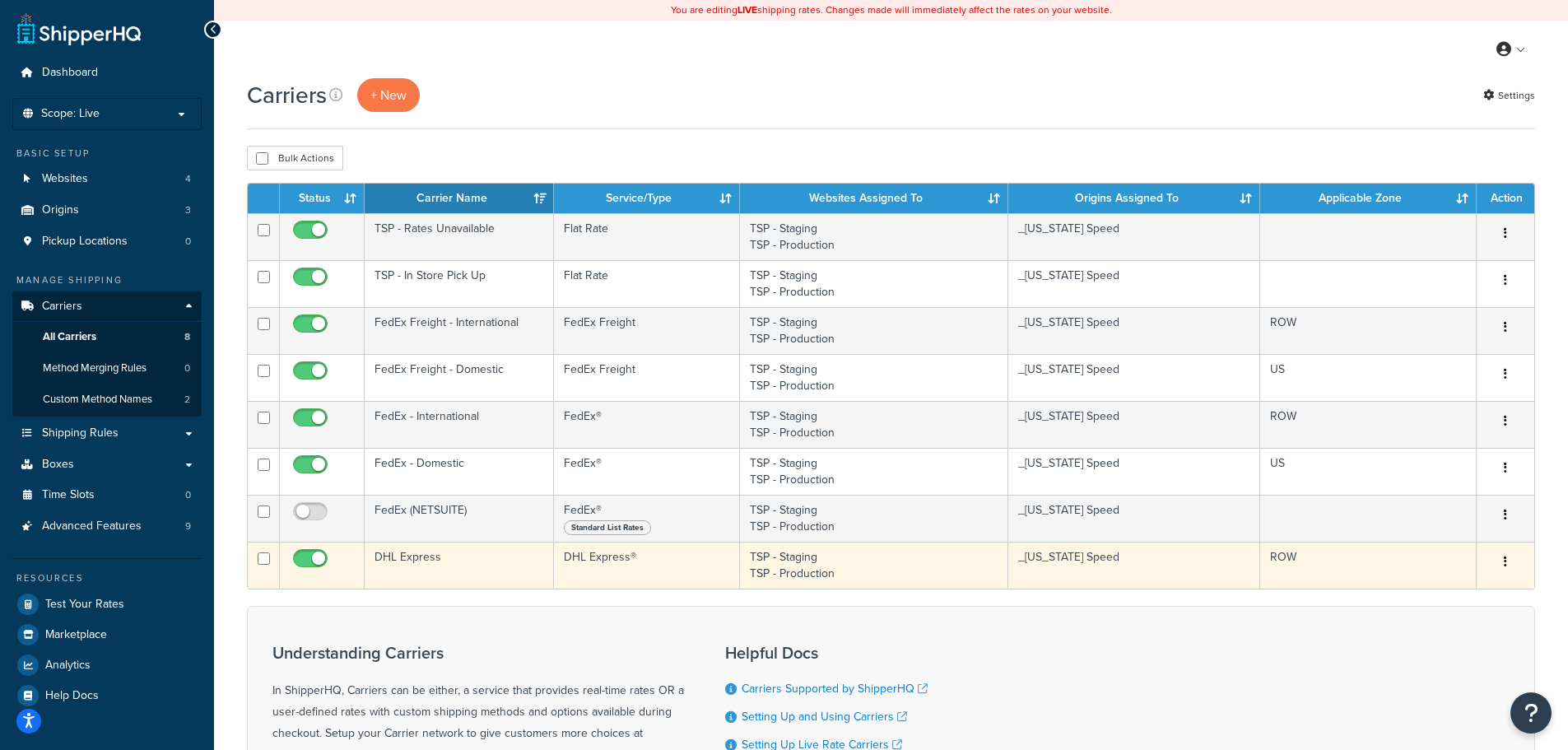
click at [505, 567] on td "DHL Express" at bounding box center [459, 565] width 189 height 47
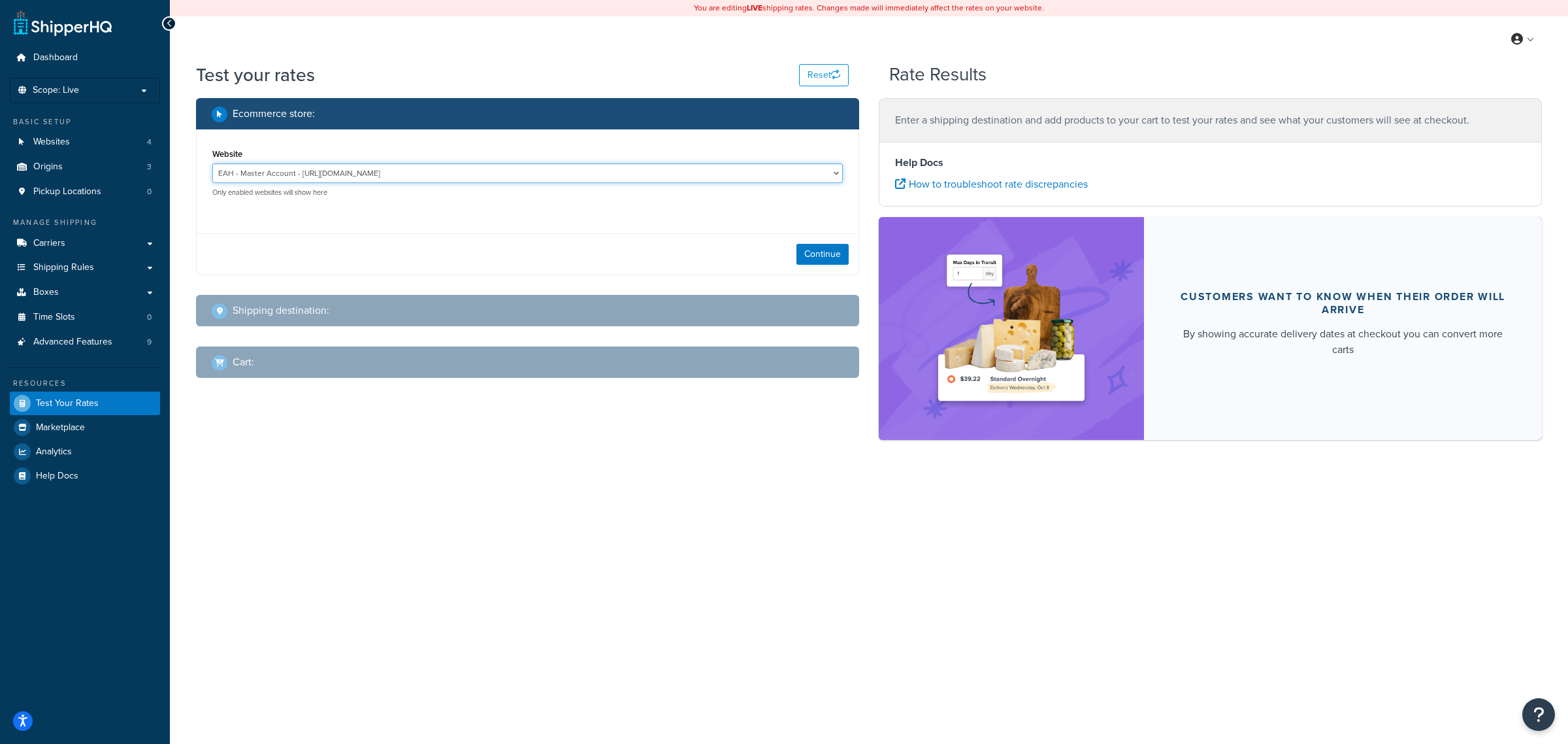
click at [828, 174] on select "EAH - Master Account - https://www.enthusiastautoholdings.com/ RCI - Staging - …" at bounding box center [528, 173] width 631 height 20
select select "bd4750d74578c5f06571c96295b2fae1"
click at [213, 163] on select "EAH - Master Account - https://www.enthusiastautoholdings.com/ RCI - Staging - …" at bounding box center [528, 173] width 631 height 20
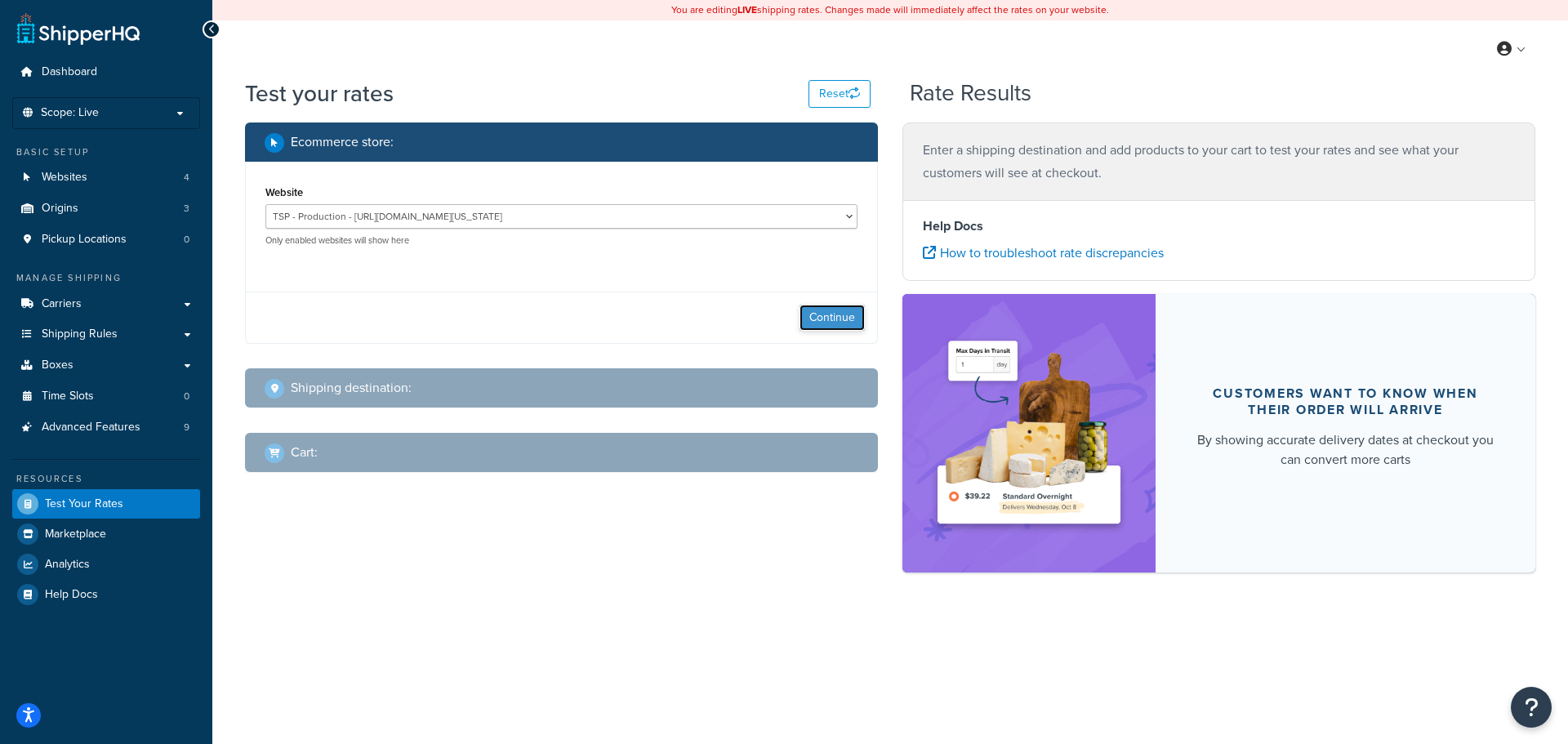
click at [829, 308] on button "Continue" at bounding box center [832, 318] width 65 height 26
select select "TX"
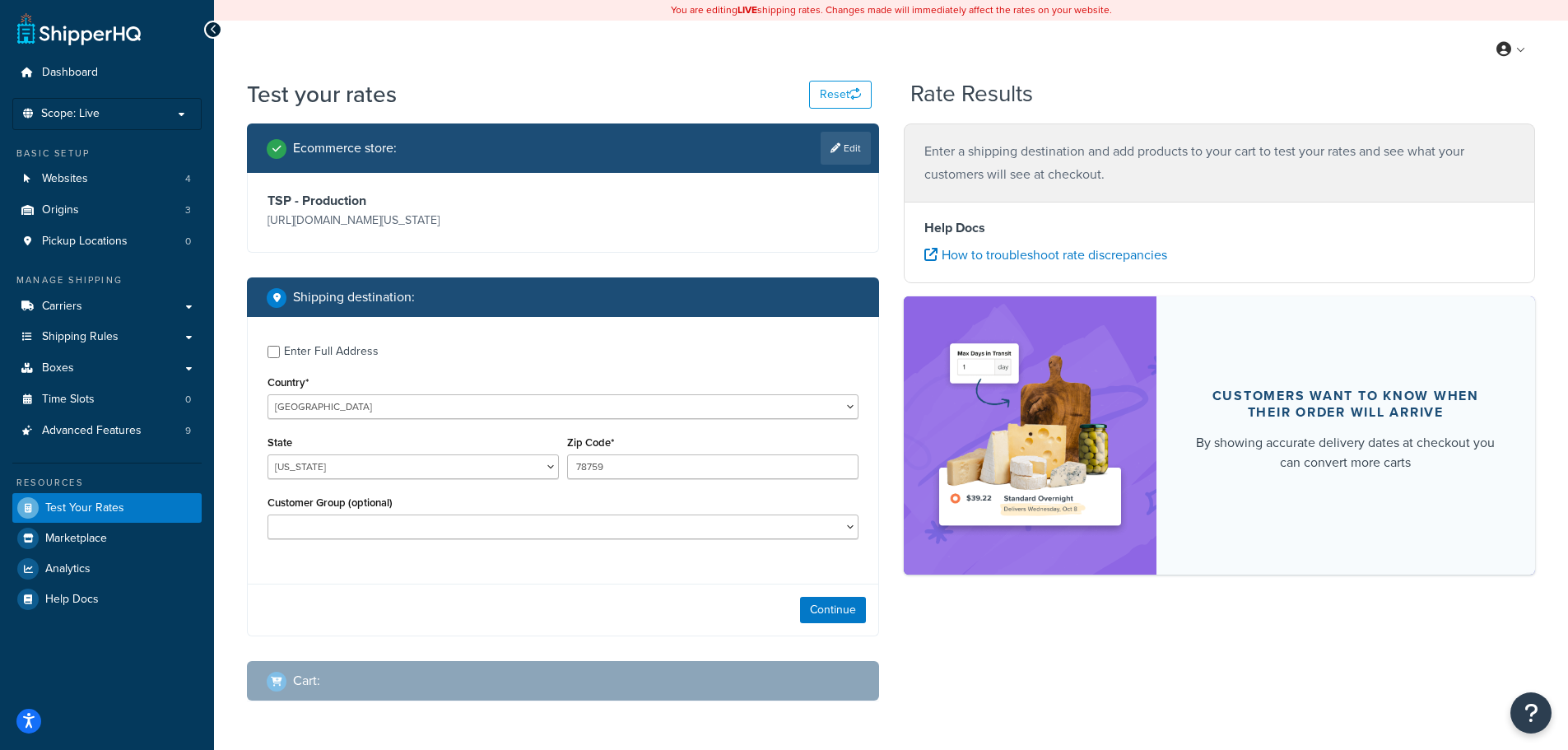
scroll to position [58, 0]
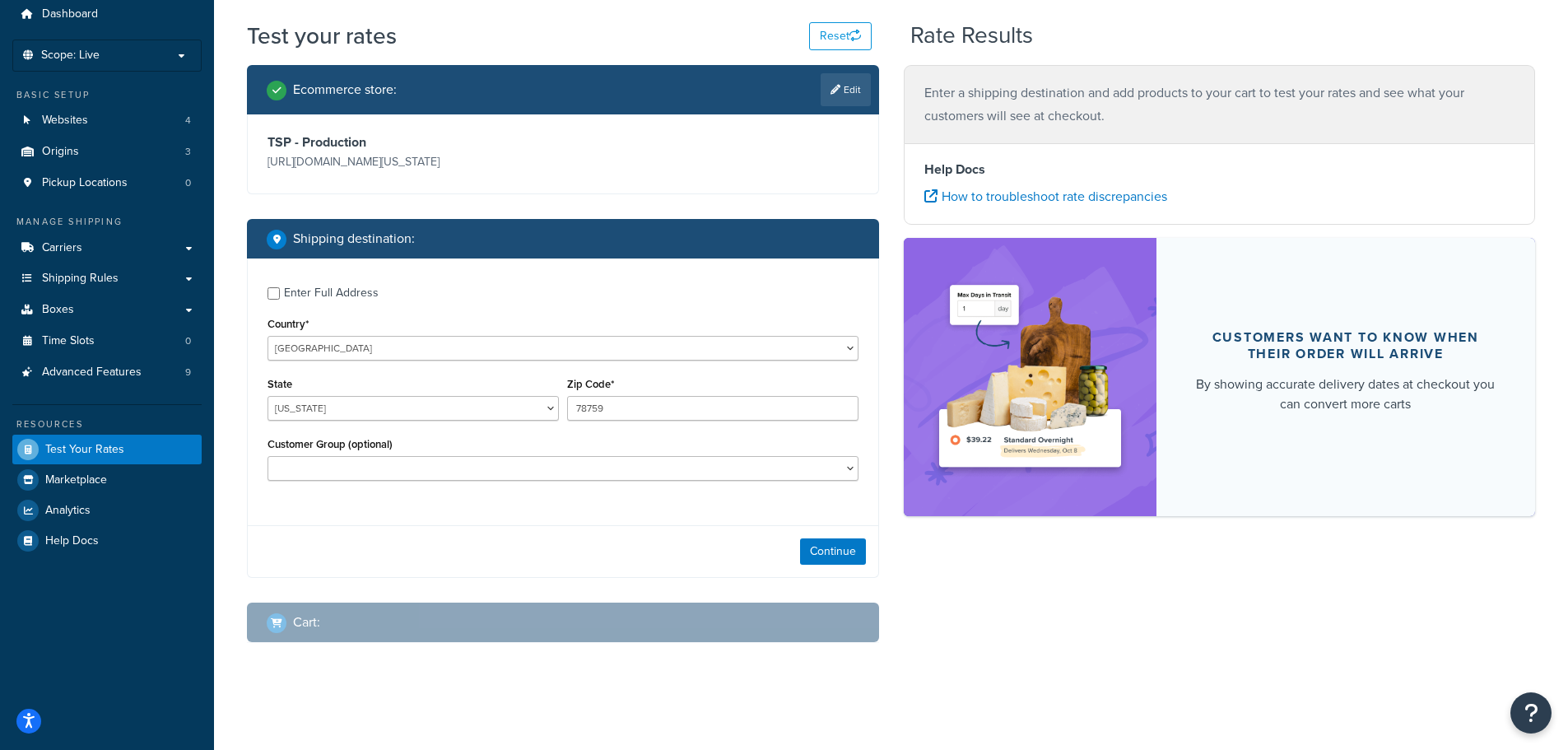
click at [321, 301] on div "Enter Full Address" at bounding box center [331, 293] width 95 height 23
click at [279, 300] on input "Enter Full Address" at bounding box center [274, 293] width 12 height 12
checkbox input "true"
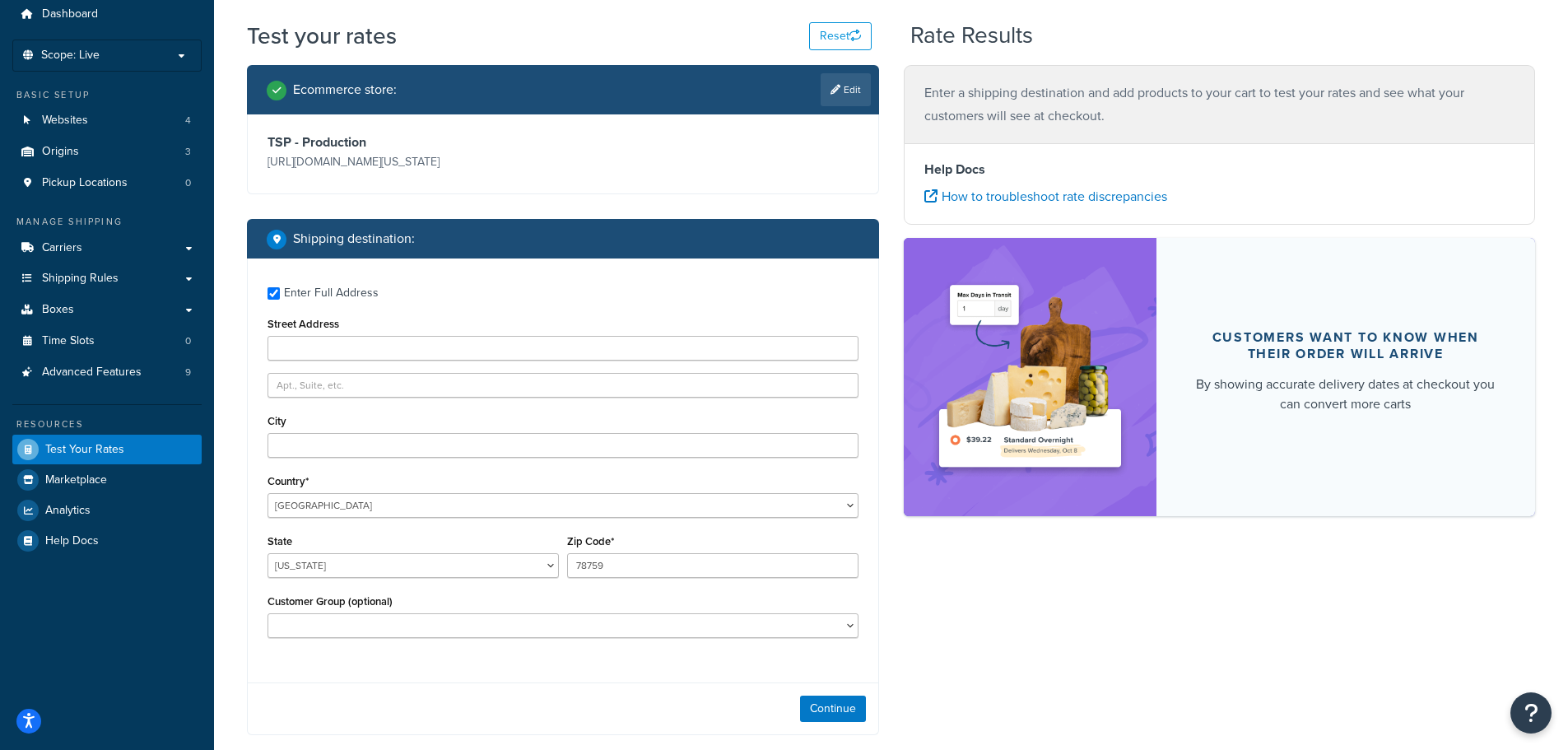
drag, startPoint x: 334, startPoint y: 338, endPoint x: 323, endPoint y: 348, distance: 14.9
click at [319, 362] on div "Enter Full Address Street Address City Country* United States United Kingdom Af…" at bounding box center [563, 465] width 630 height 412
click at [323, 347] on input "Street Address" at bounding box center [563, 348] width 591 height 25
paste input "33 McDowell St, Welshpool WA 6106, Australia"
drag, startPoint x: 343, startPoint y: 347, endPoint x: 614, endPoint y: 363, distance: 271.5
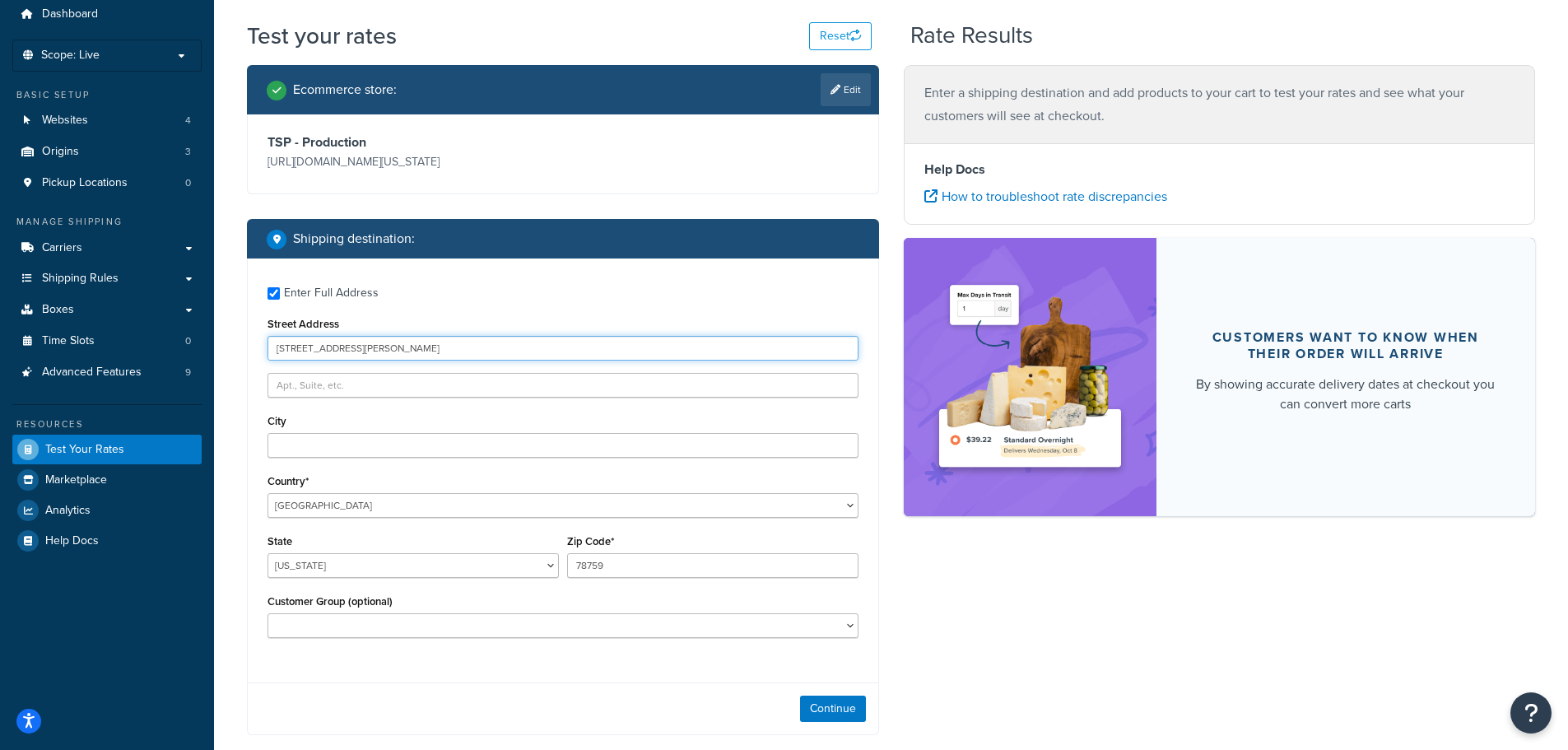
click at [614, 363] on div "Enter Full Address Street Address 33 McDowell St, Welshpool WA 6106, Australia …" at bounding box center [563, 465] width 630 height 412
type input "33 McDowell St"
click at [350, 500] on select "United States United Kingdom Afghanistan Åland Islands Albania Algeria American…" at bounding box center [563, 506] width 591 height 25
select select "AU"
click at [268, 494] on select "United States United Kingdom Afghanistan Åland Islands Albania Algeria American…" at bounding box center [563, 506] width 591 height 25
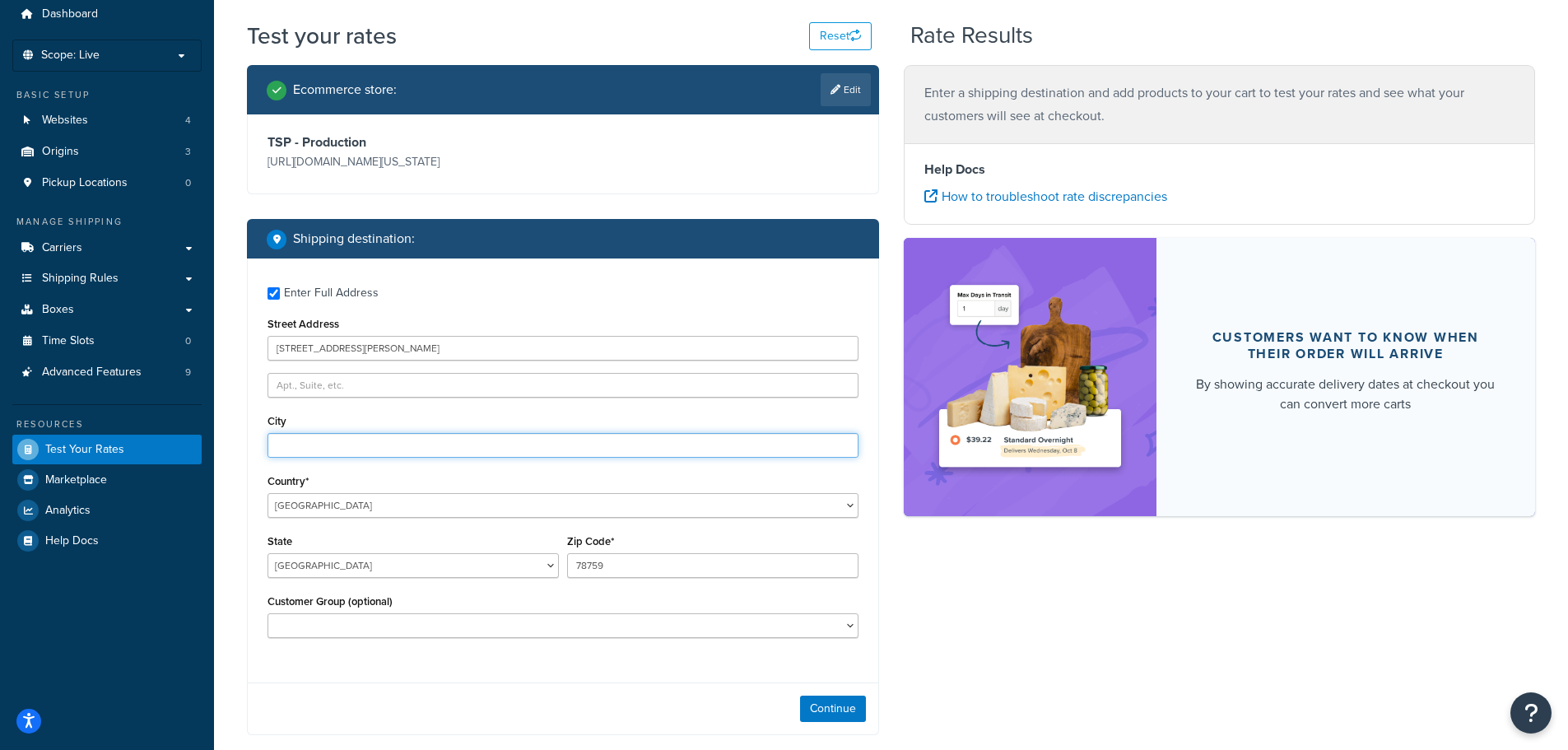
click at [359, 455] on input "City" at bounding box center [563, 446] width 591 height 25
paste input "33 McDowell St, Welshpool WA 6106, Australia"
drag, startPoint x: 350, startPoint y: 446, endPoint x: 239, endPoint y: 448, distance: 111.0
click at [240, 448] on div "Ecommerce store : Edit TSP - Production https://mcprod.texas-speed.com/ Shippin…" at bounding box center [563, 445] width 657 height 760
drag, startPoint x: 322, startPoint y: 447, endPoint x: 520, endPoint y: 451, distance: 198.0
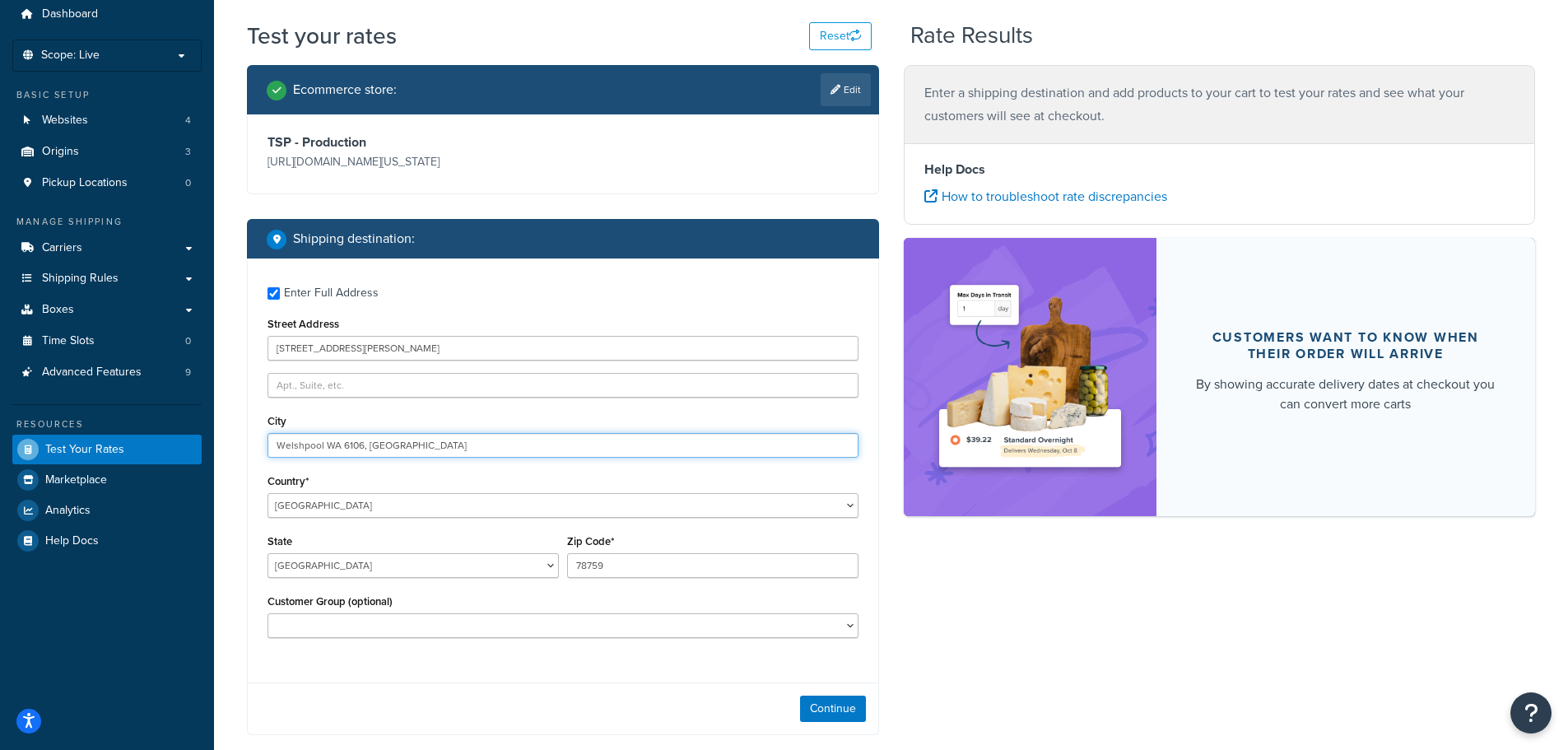
click at [520, 451] on input "Welshpool WA 6106, Australia" at bounding box center [563, 446] width 591 height 25
type input "Welshpool"
click at [483, 564] on select "Australian Capital Territory New South Wales Northern Territory Queensland Sout…" at bounding box center [413, 566] width 291 height 25
select select "WA"
click at [268, 553] on select "Australian Capital Territory New South Wales Northern Territory Queensland Sout…" at bounding box center [413, 566] width 291 height 25
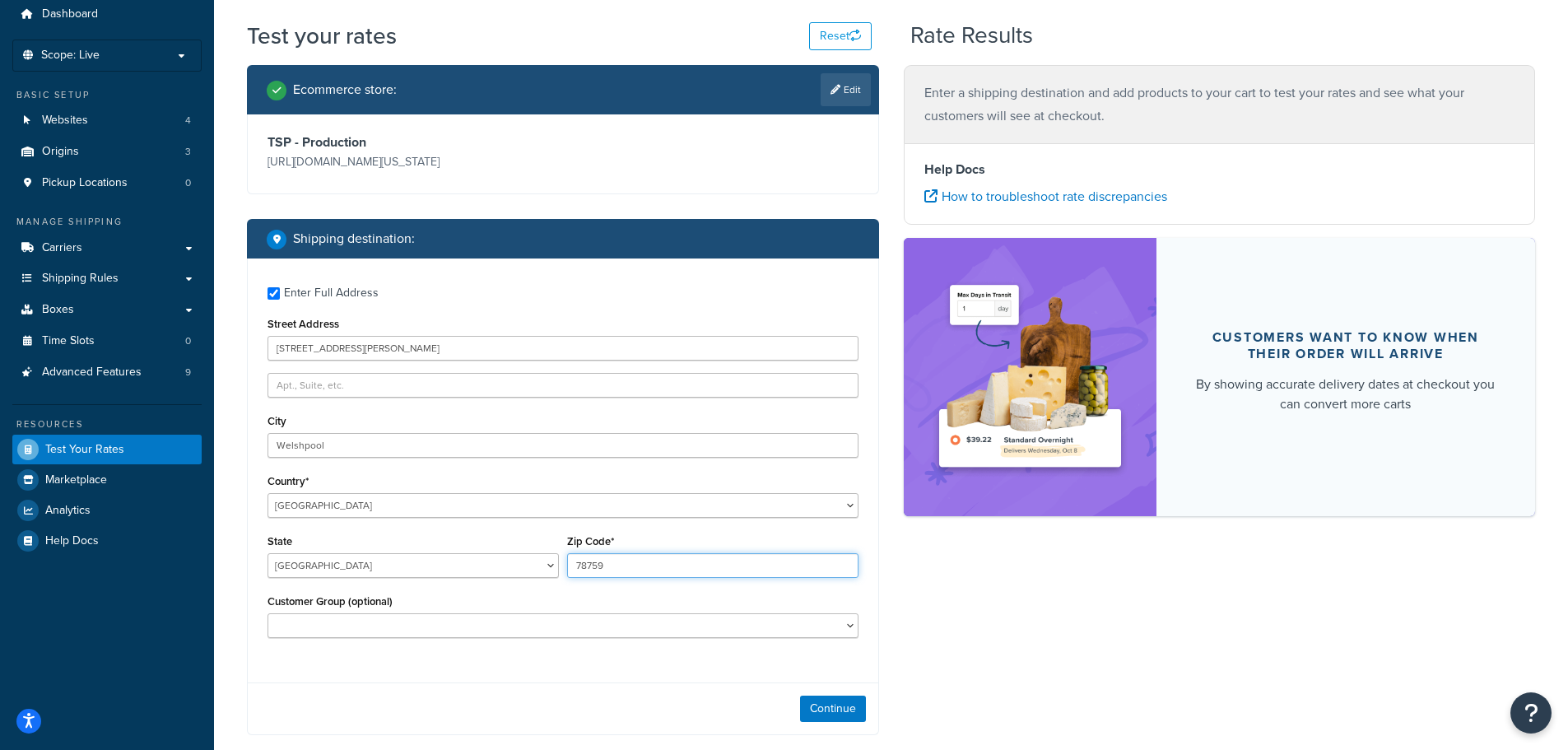
click at [614, 567] on input "78759" at bounding box center [712, 566] width 291 height 25
paste input "33 McDowell St, Welshpool WA 6106, Australia"
drag, startPoint x: 711, startPoint y: 565, endPoint x: 559, endPoint y: 578, distance: 152.6
click at [559, 578] on div "State Australian Capital Territory New South Wales Northern Territory Queenslan…" at bounding box center [563, 560] width 600 height 60
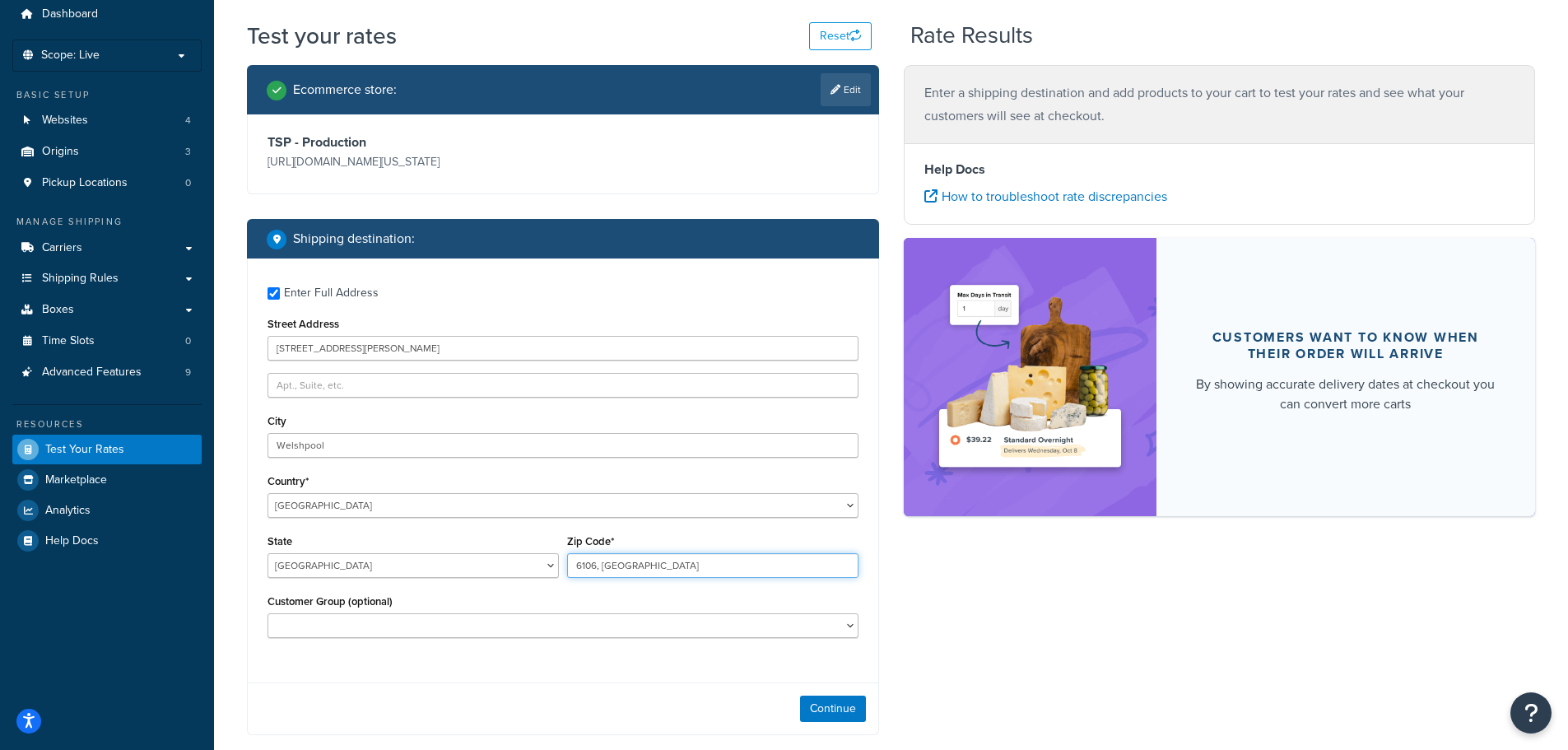
drag, startPoint x: 595, startPoint y: 567, endPoint x: 798, endPoint y: 558, distance: 203.2
click at [798, 558] on input "6106, Australia" at bounding box center [712, 566] width 291 height 25
type input "6106"
click at [454, 565] on select "Australian Capital Territory New South Wales Northern Territory Queensland Sout…" at bounding box center [413, 566] width 291 height 25
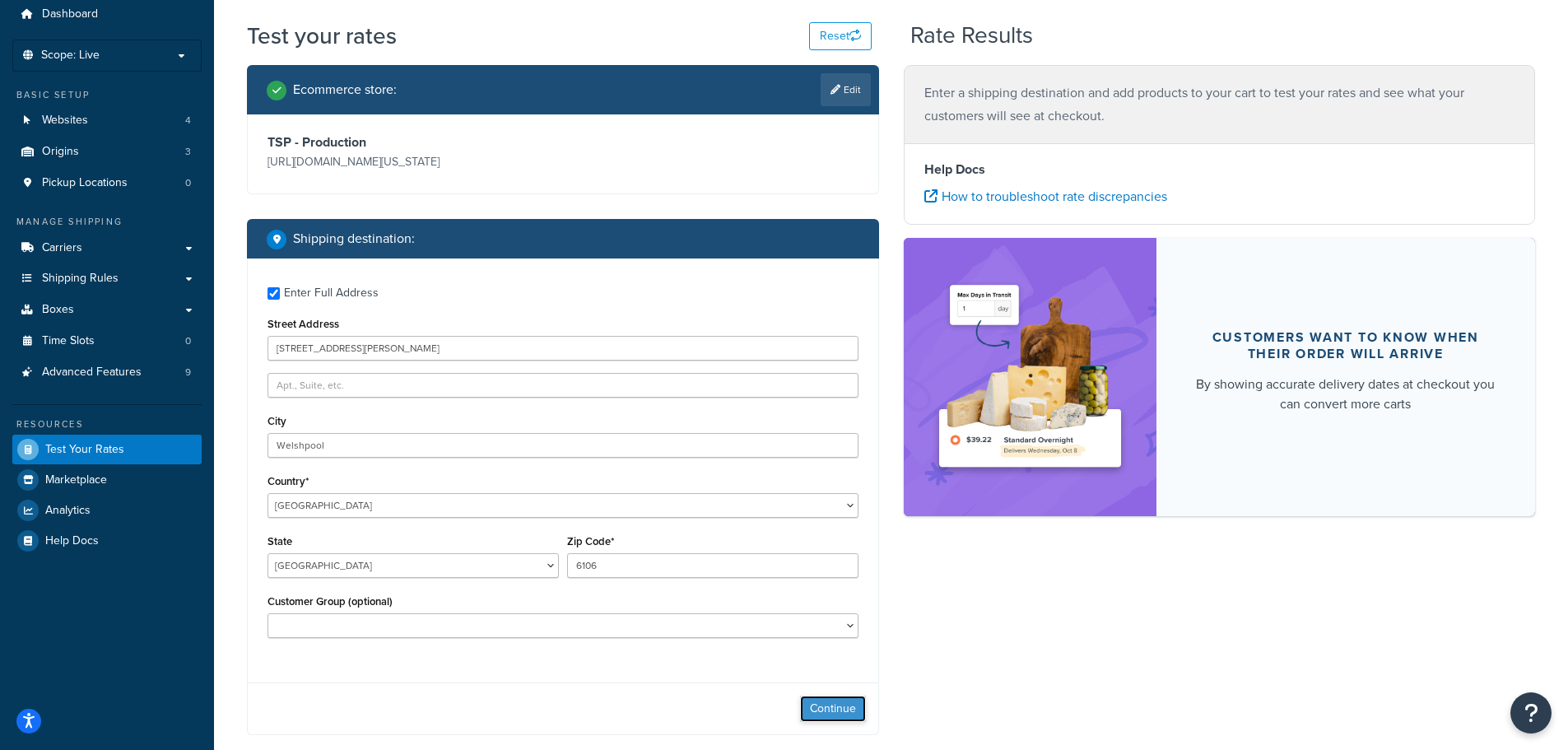
click at [818, 705] on button "Continue" at bounding box center [833, 709] width 66 height 27
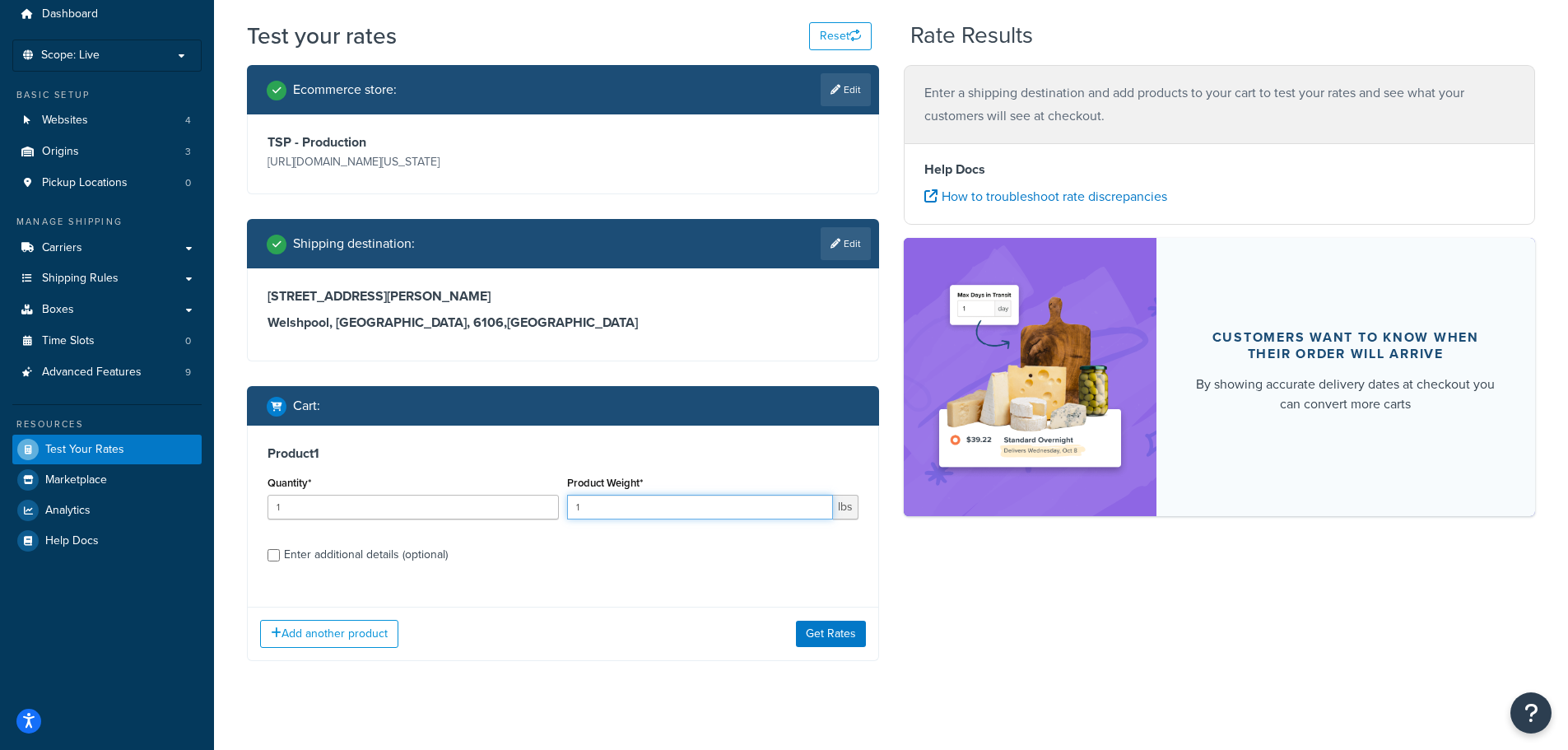
click at [625, 506] on input "1" at bounding box center [700, 508] width 266 height 25
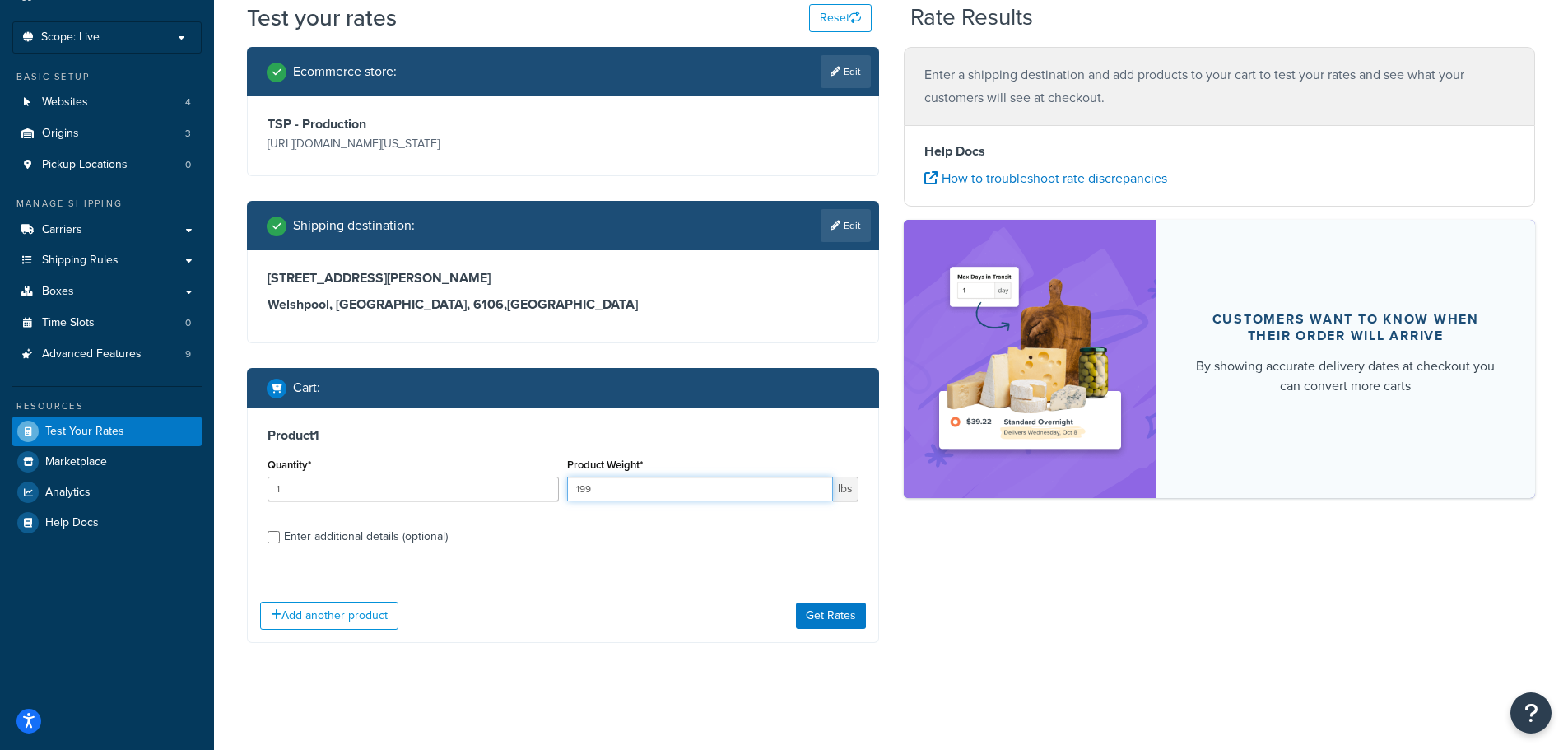
type input "199"
click at [416, 532] on div "Enter additional details (optional)" at bounding box center [366, 537] width 164 height 23
click at [279, 532] on input "Enter additional details (optional)" at bounding box center [274, 537] width 12 height 12
checkbox input "true"
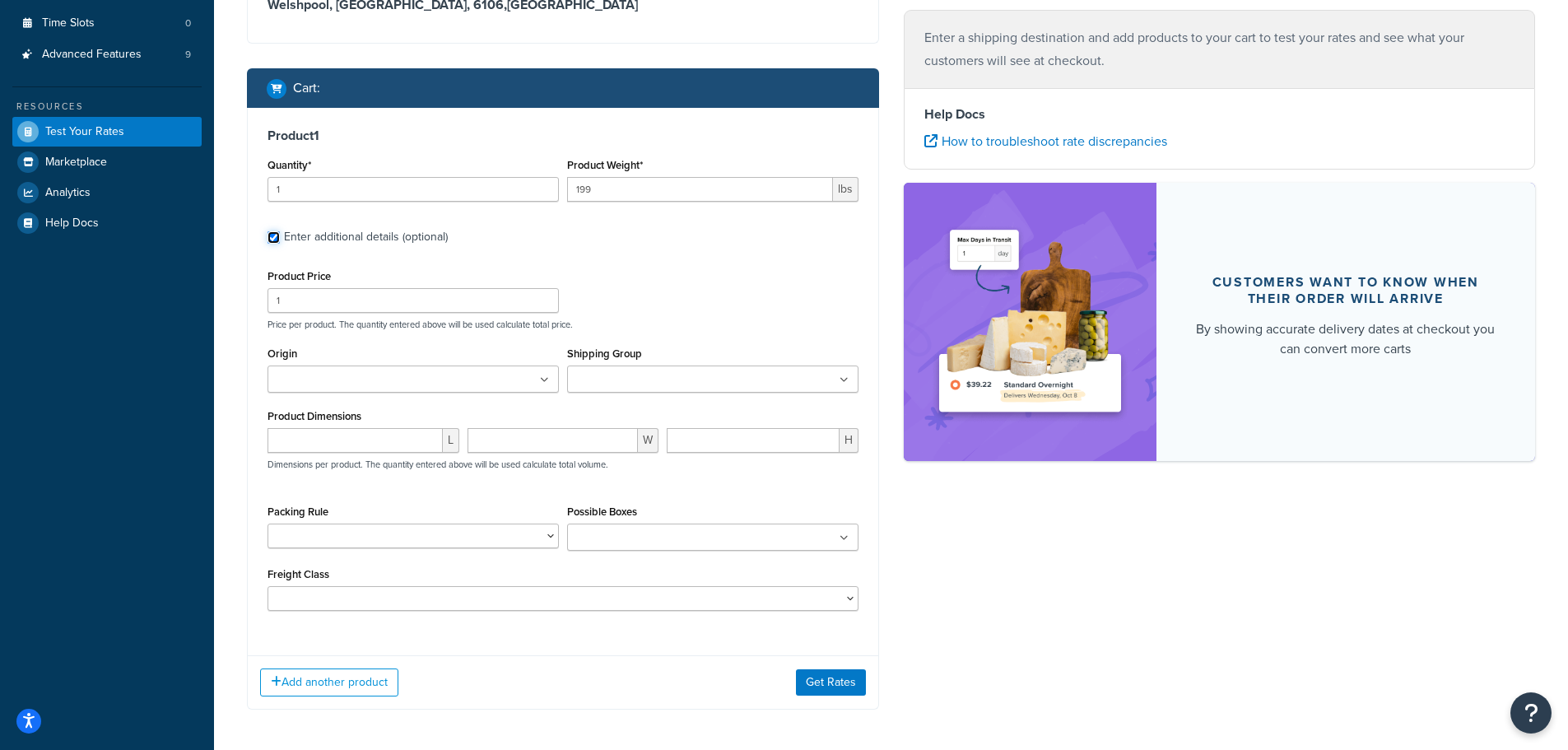
scroll to position [406, 0]
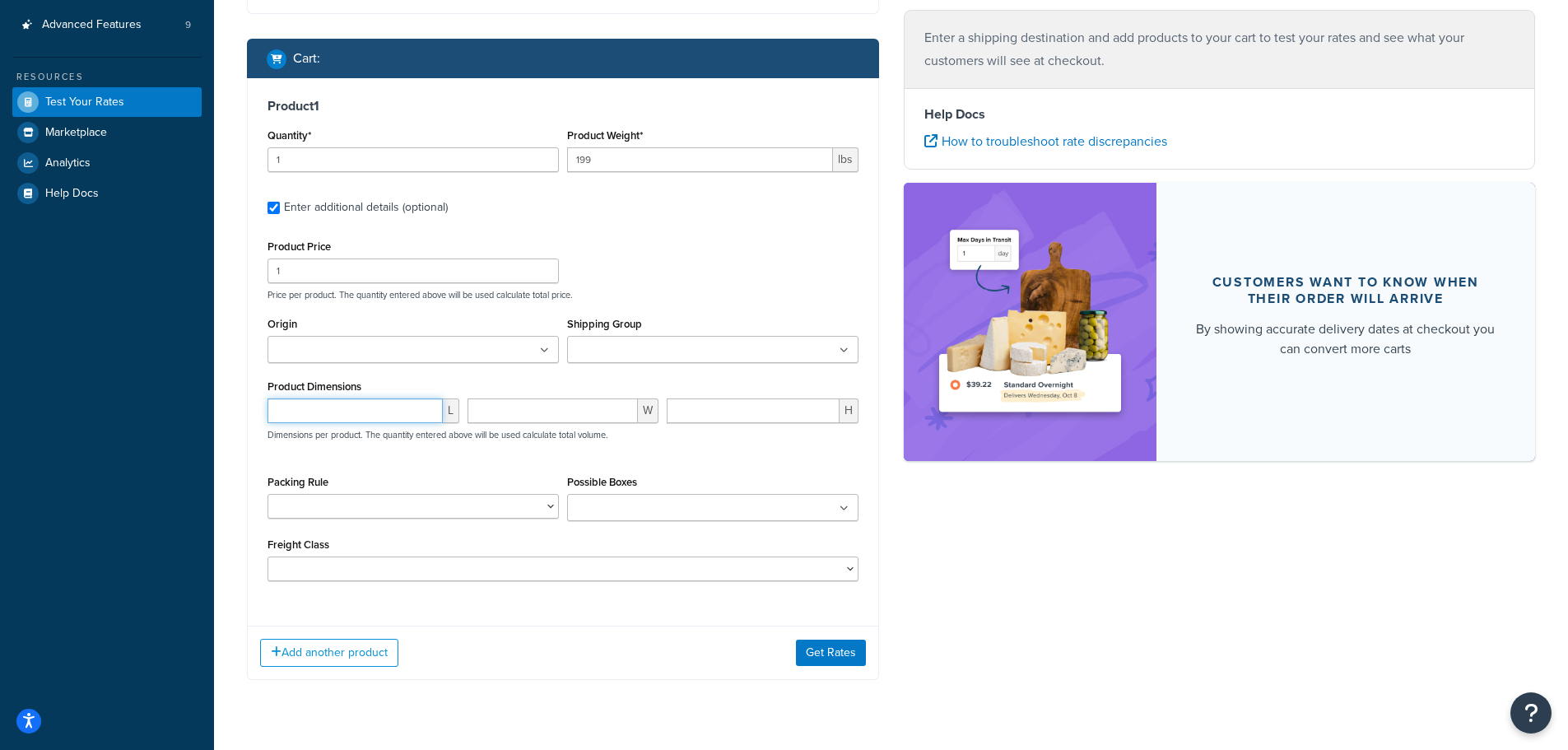
click at [369, 407] on input "number" at bounding box center [355, 411] width 175 height 25
type input "12"
click at [490, 408] on input "number" at bounding box center [553, 411] width 171 height 25
type input "24"
click at [693, 417] on input "number" at bounding box center [753, 411] width 172 height 25
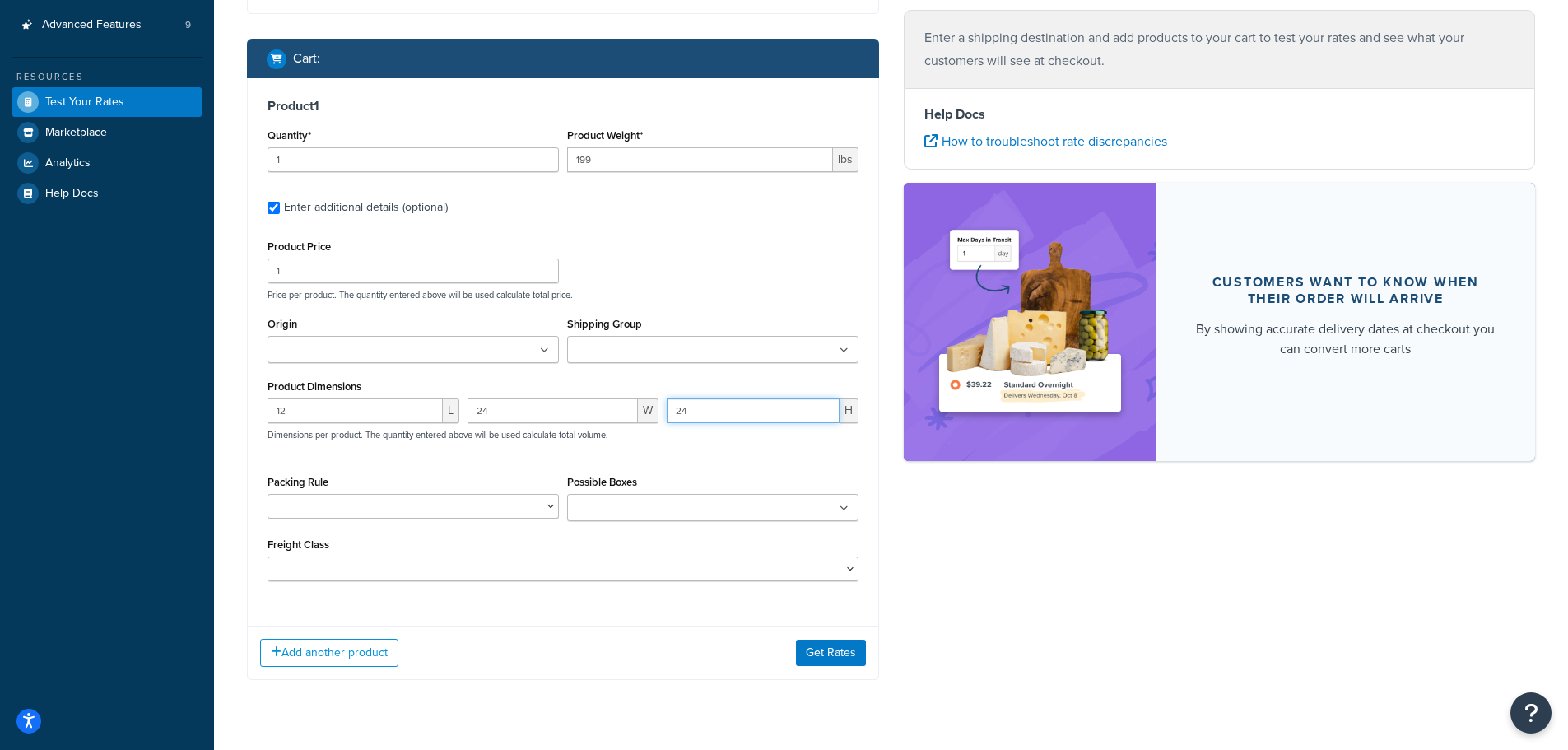
type input "24"
click at [703, 458] on div "12 L 24 W 24 H Dimensions per product. The quantity entered above will be used …" at bounding box center [563, 428] width 600 height 60
click at [850, 660] on button "Get Rates" at bounding box center [831, 653] width 70 height 27
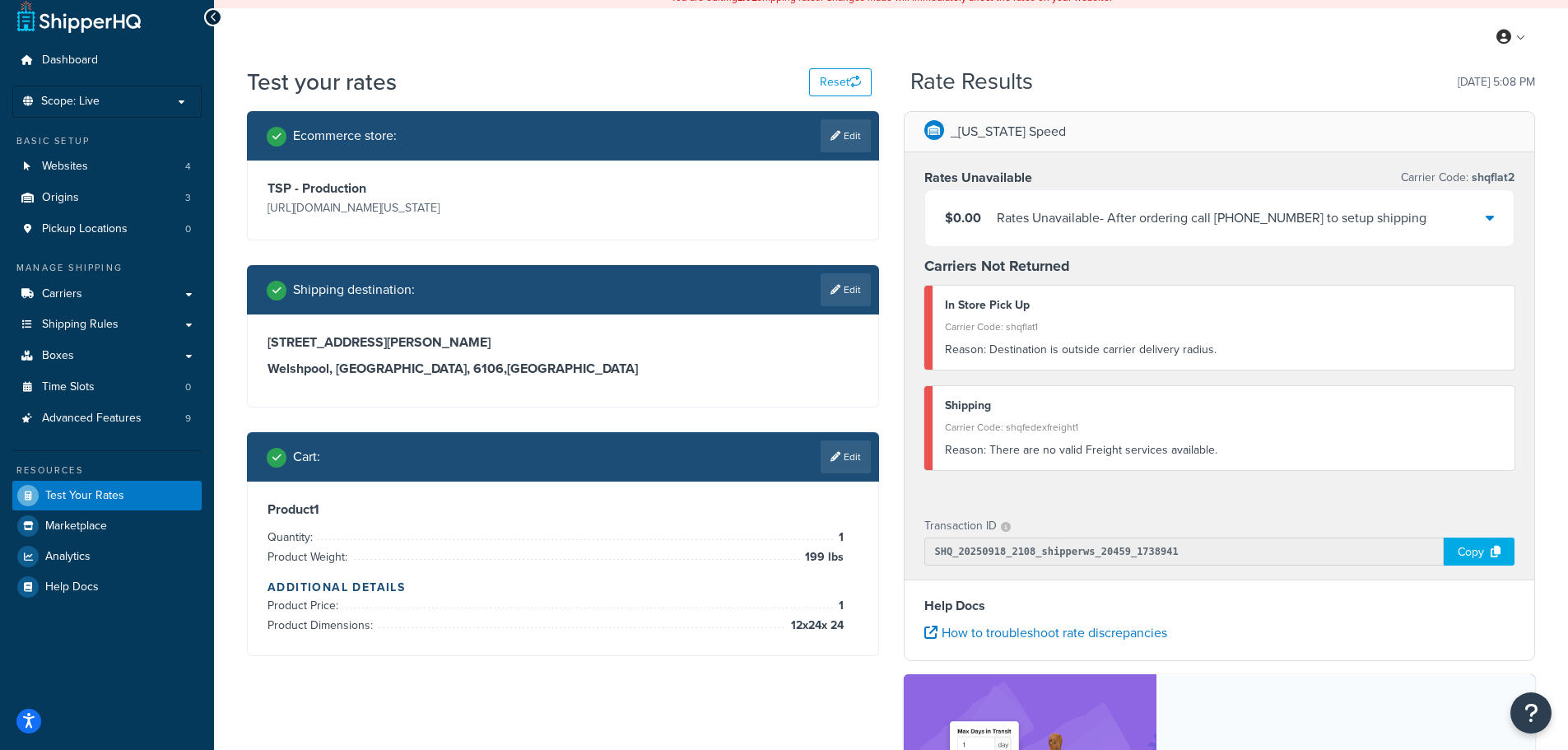
scroll to position [0, 0]
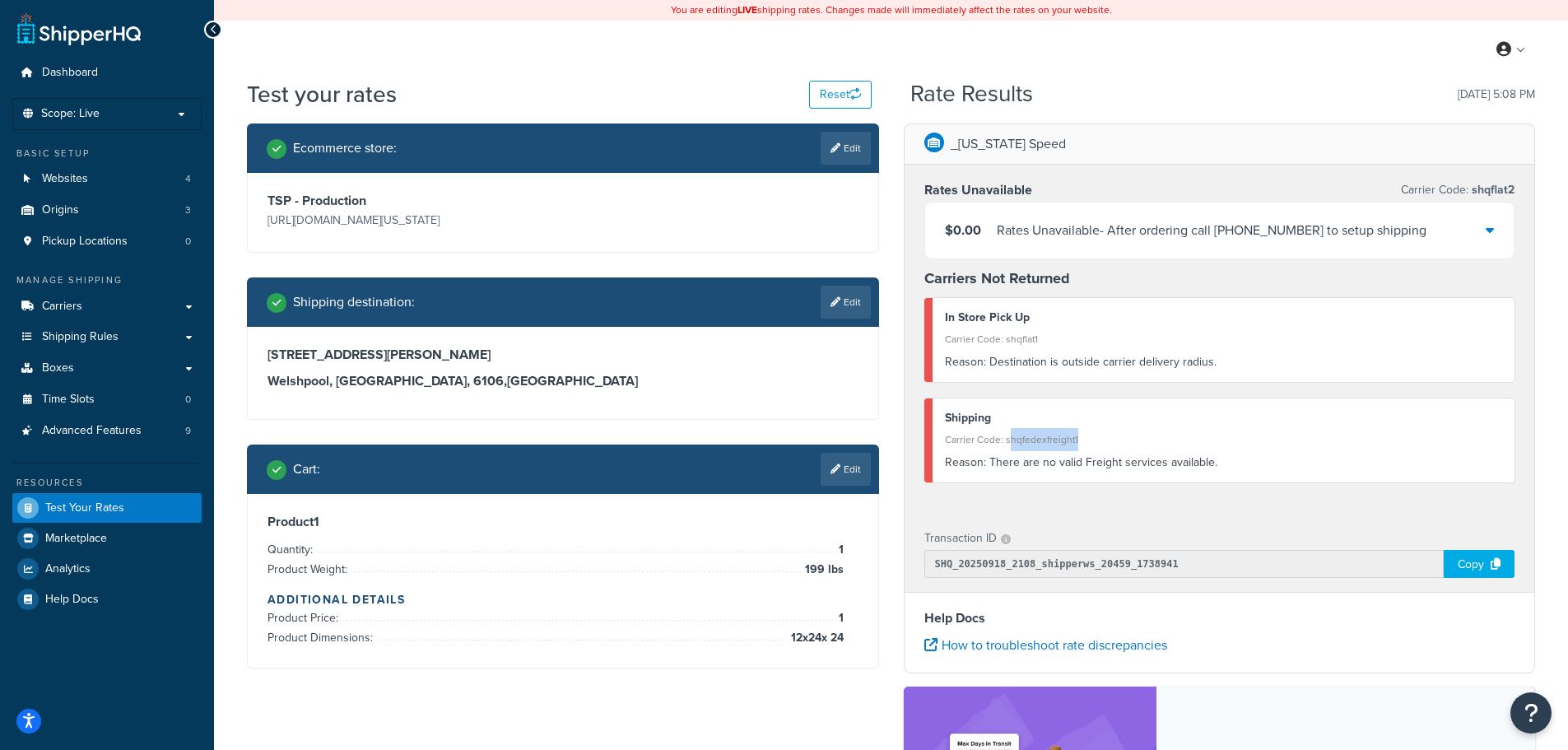
drag, startPoint x: 1090, startPoint y: 445, endPoint x: 1008, endPoint y: 446, distance: 82.0
click at [1008, 446] on div "Carrier Code: shqfedexfreight1" at bounding box center [1223, 440] width 558 height 23
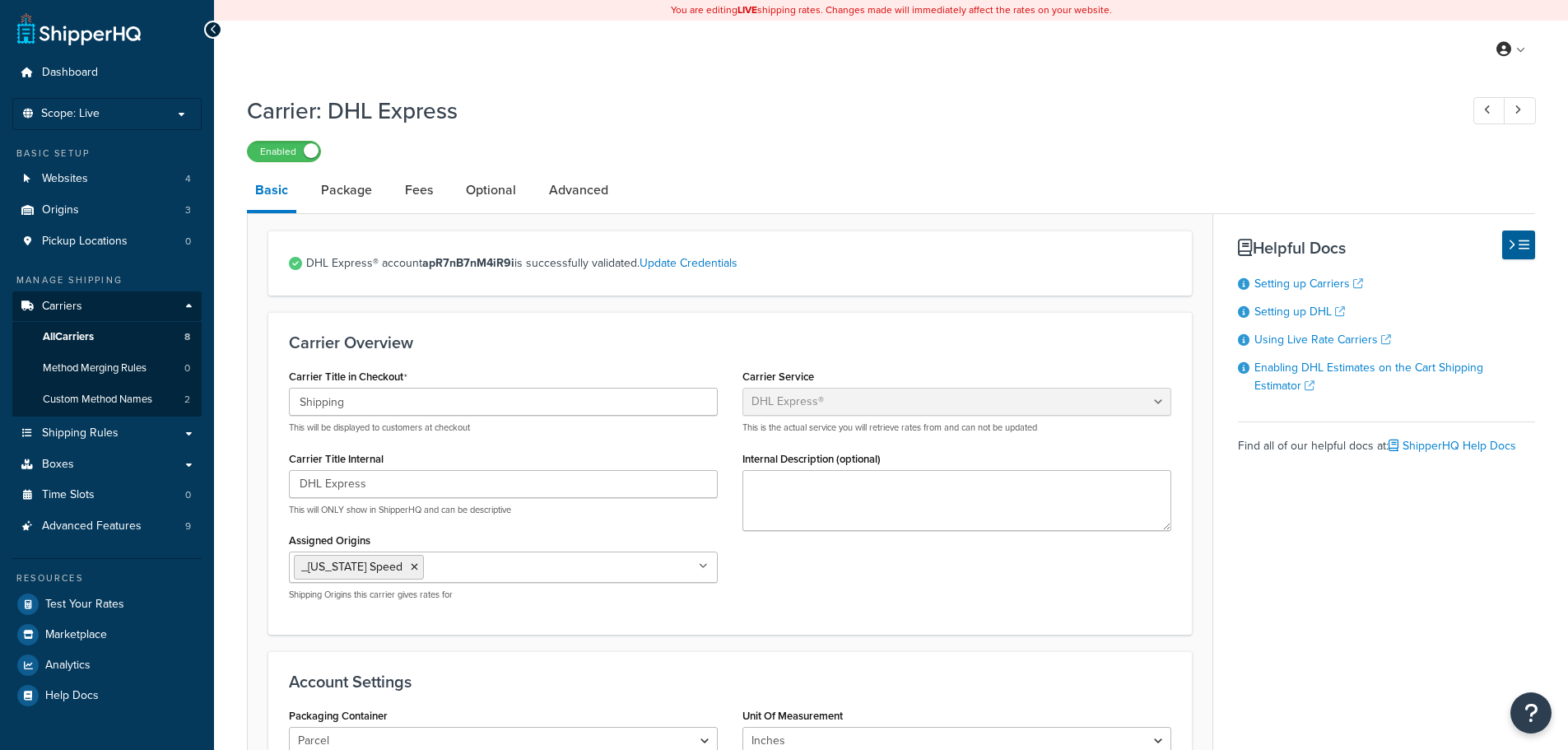
select select "dhl"
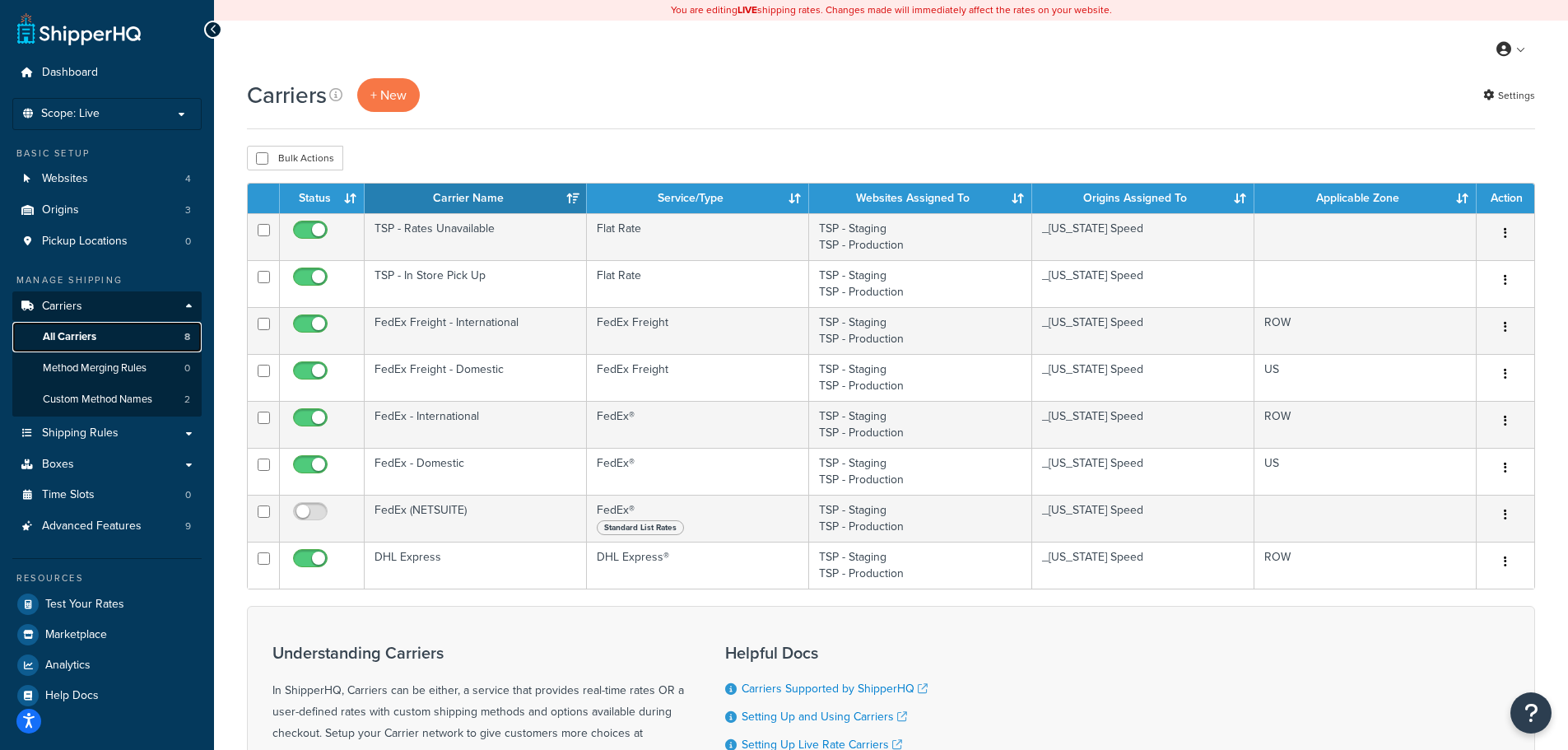
click at [82, 333] on span "All Carriers" at bounding box center [70, 337] width 54 height 14
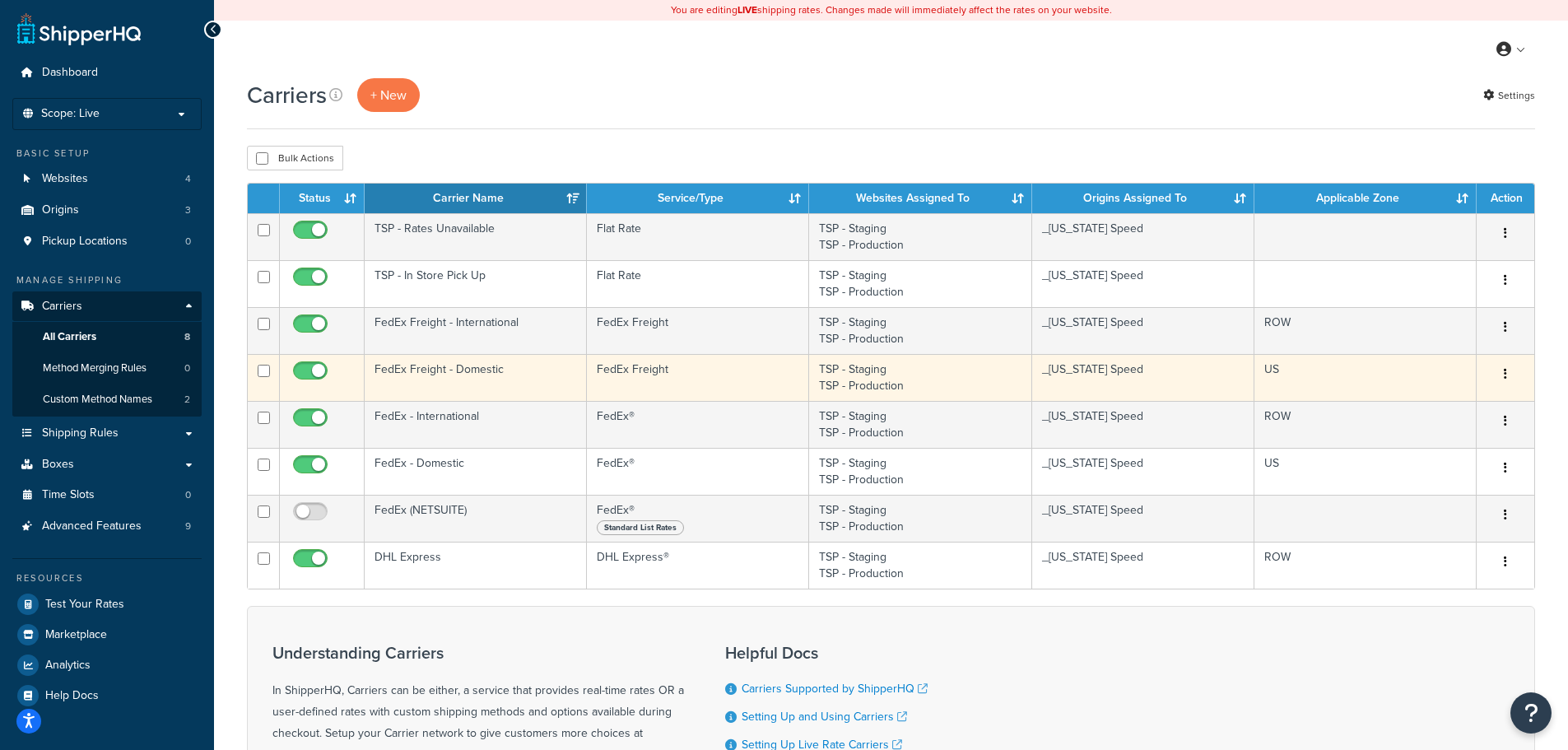
click at [472, 376] on td "FedEx Freight - Domestic" at bounding box center [476, 377] width 222 height 47
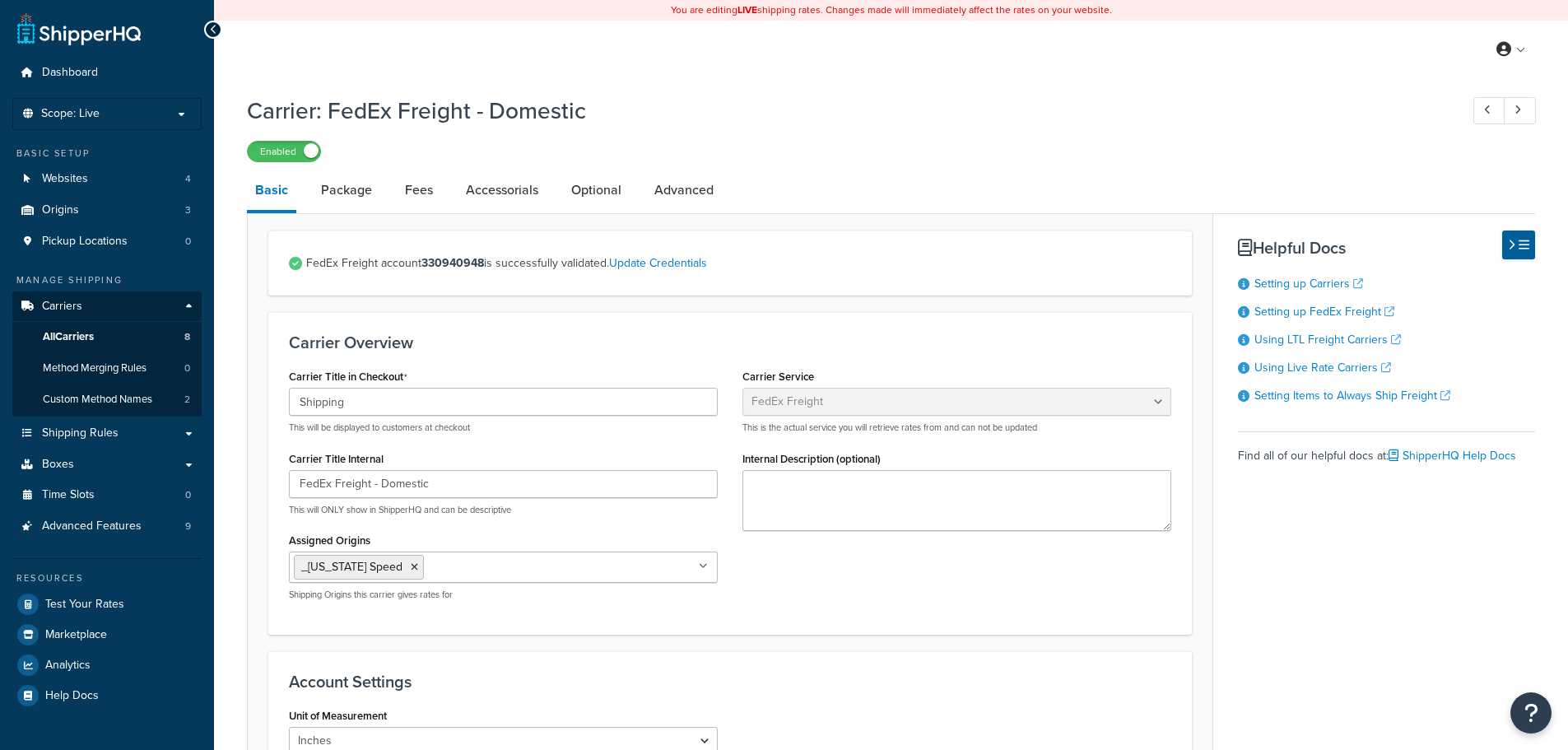
select select "fedExFreight"
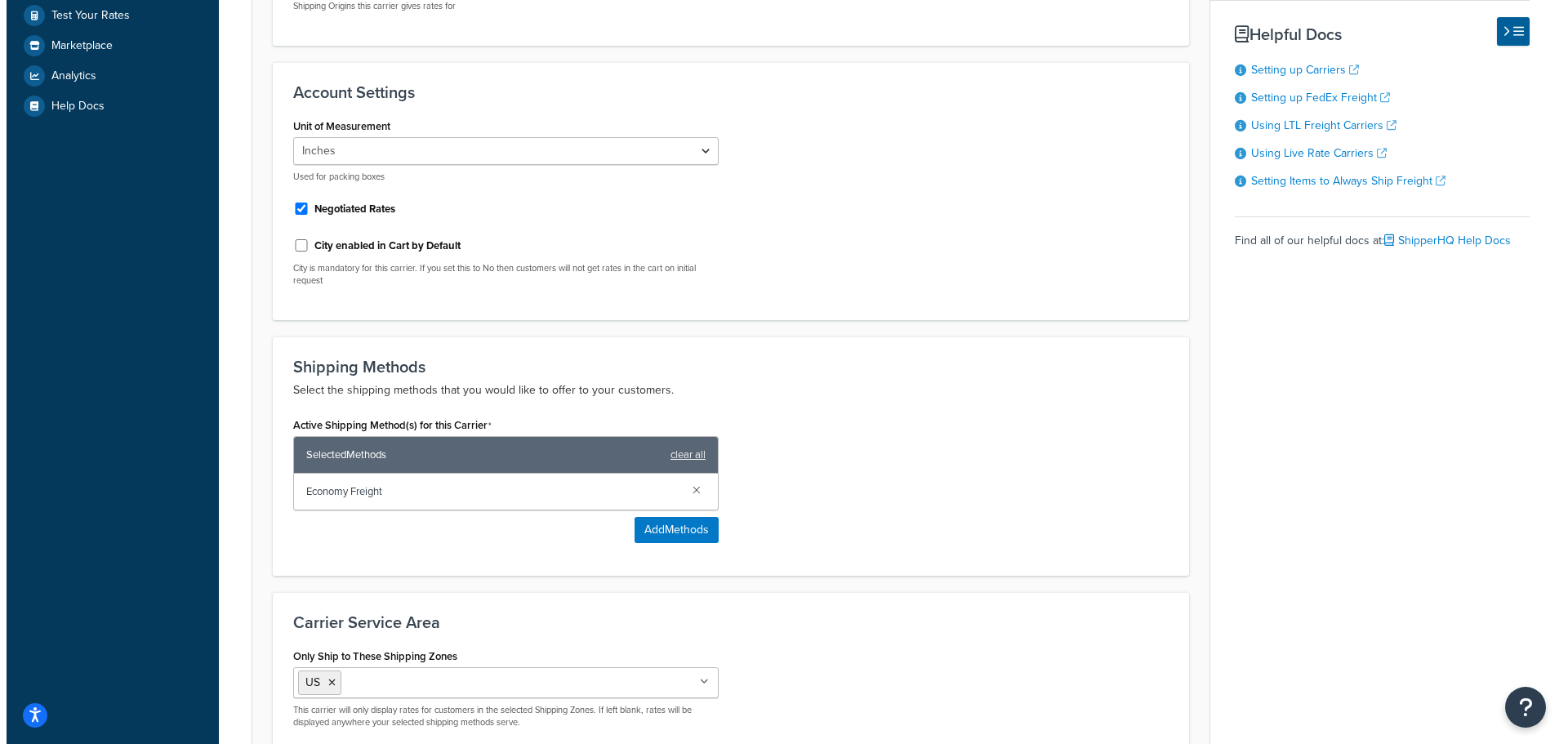
scroll to position [653, 0]
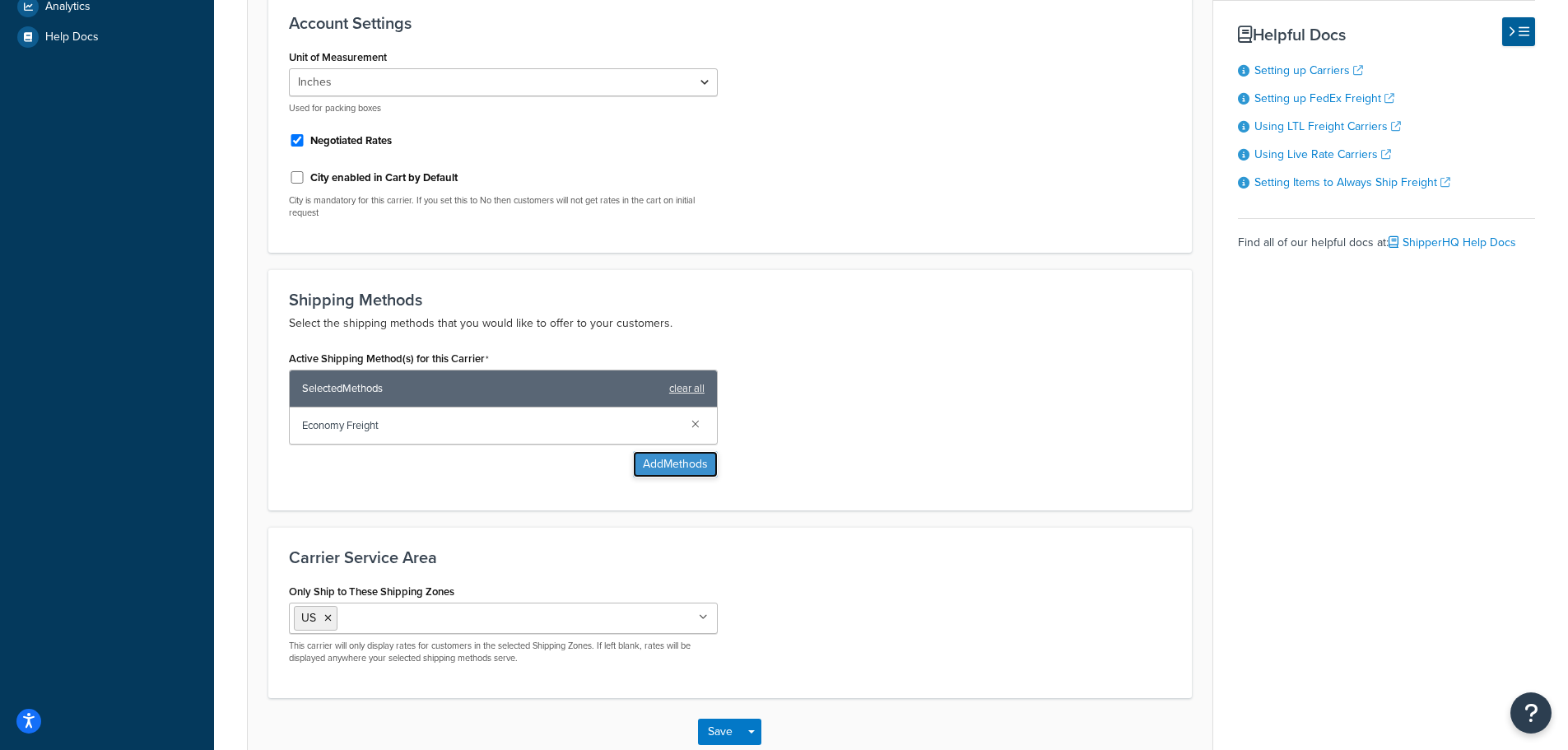
click at [692, 457] on button "Add Methods" at bounding box center [675, 465] width 85 height 27
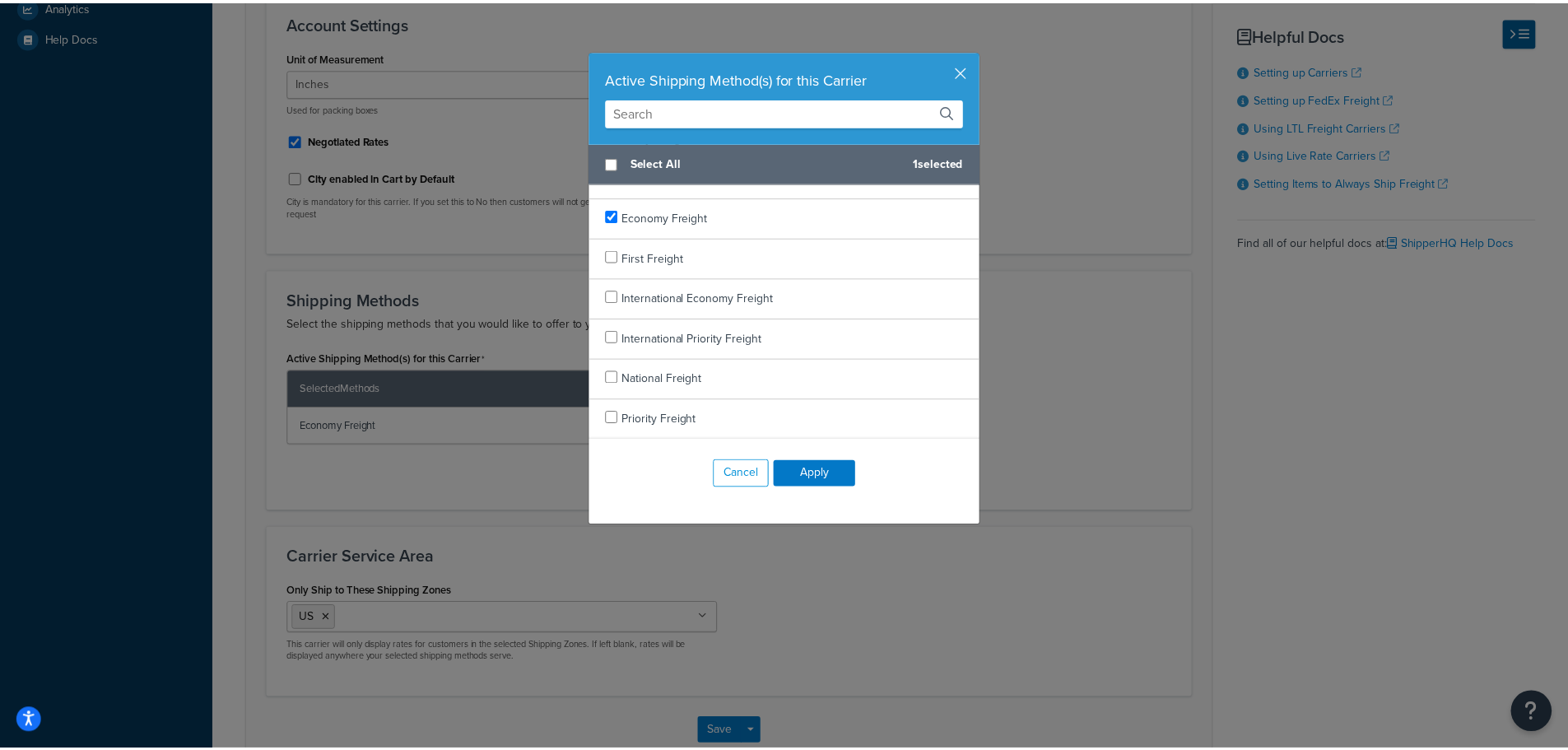
scroll to position [0, 0]
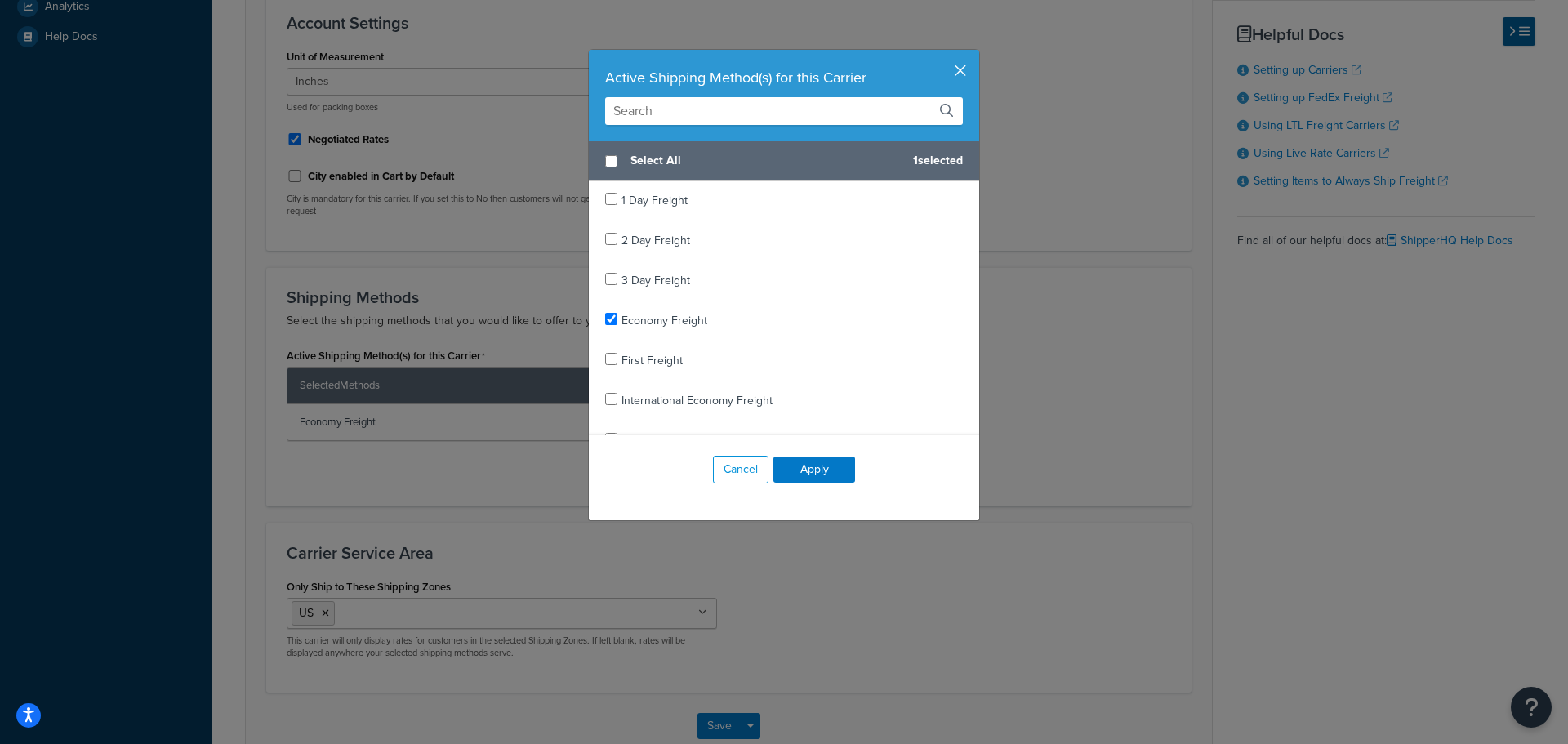
click at [975, 54] on button "button" at bounding box center [977, 52] width 4 height 4
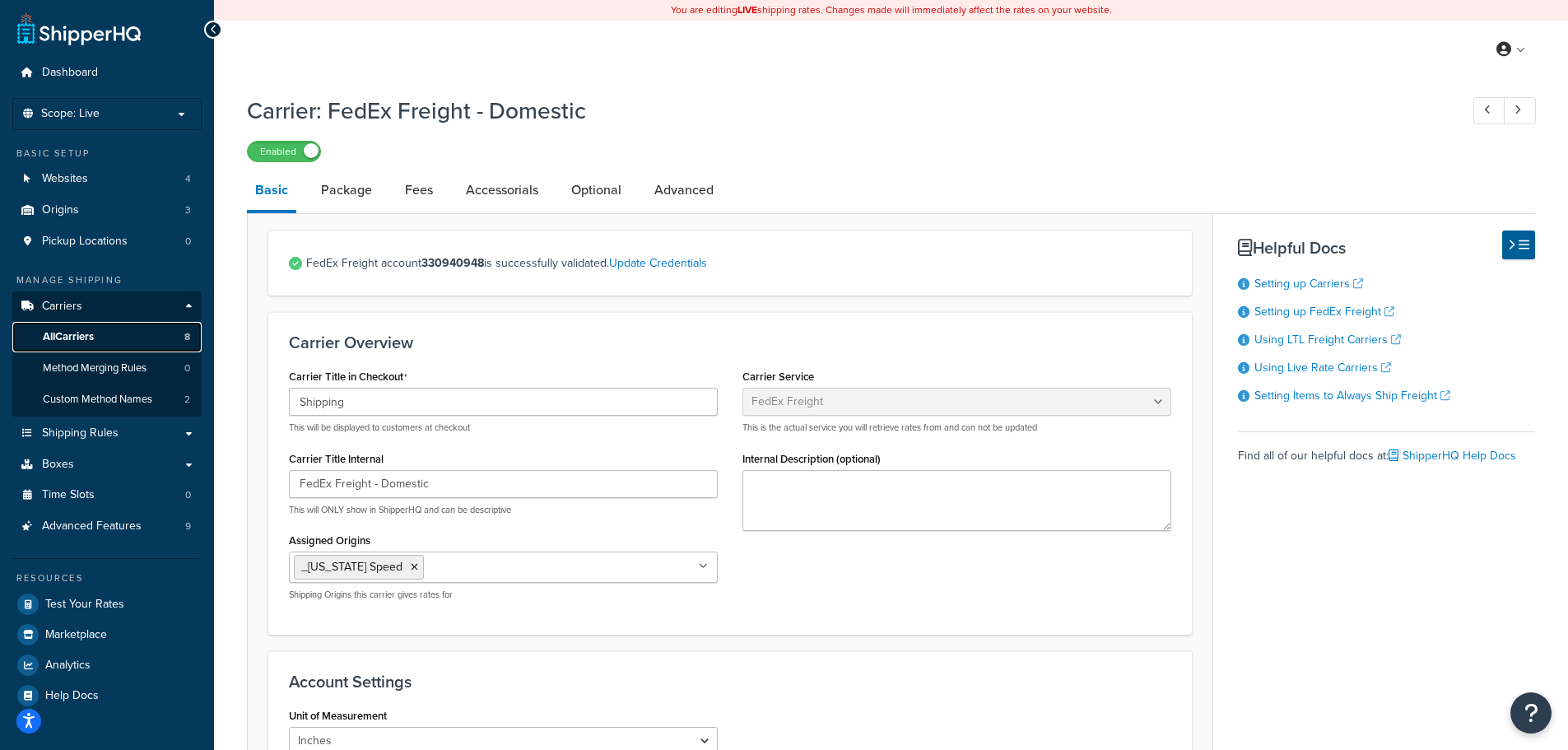
click at [102, 337] on link "All Carriers 8" at bounding box center [107, 337] width 189 height 31
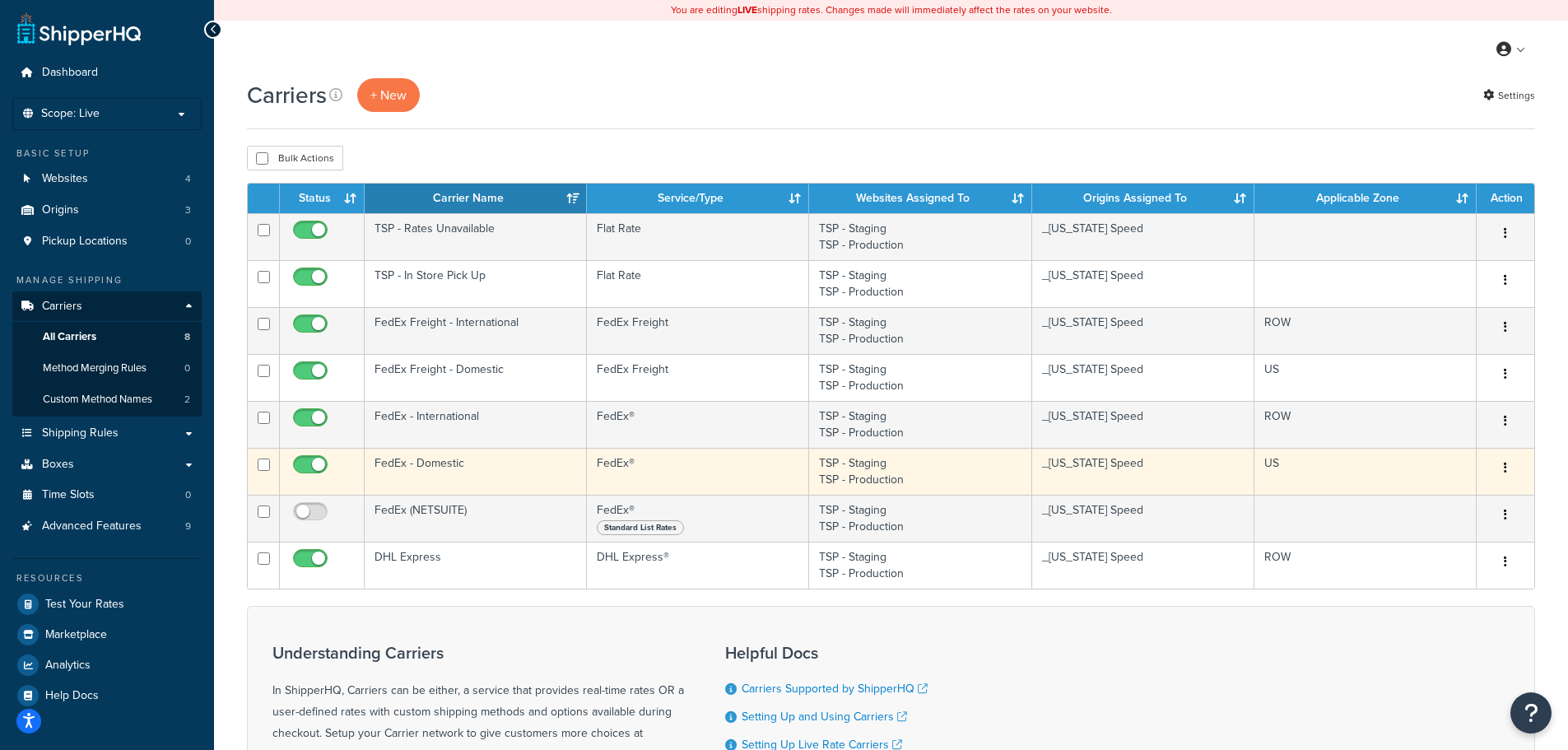
click at [651, 461] on td "FedEx®" at bounding box center [698, 471] width 222 height 47
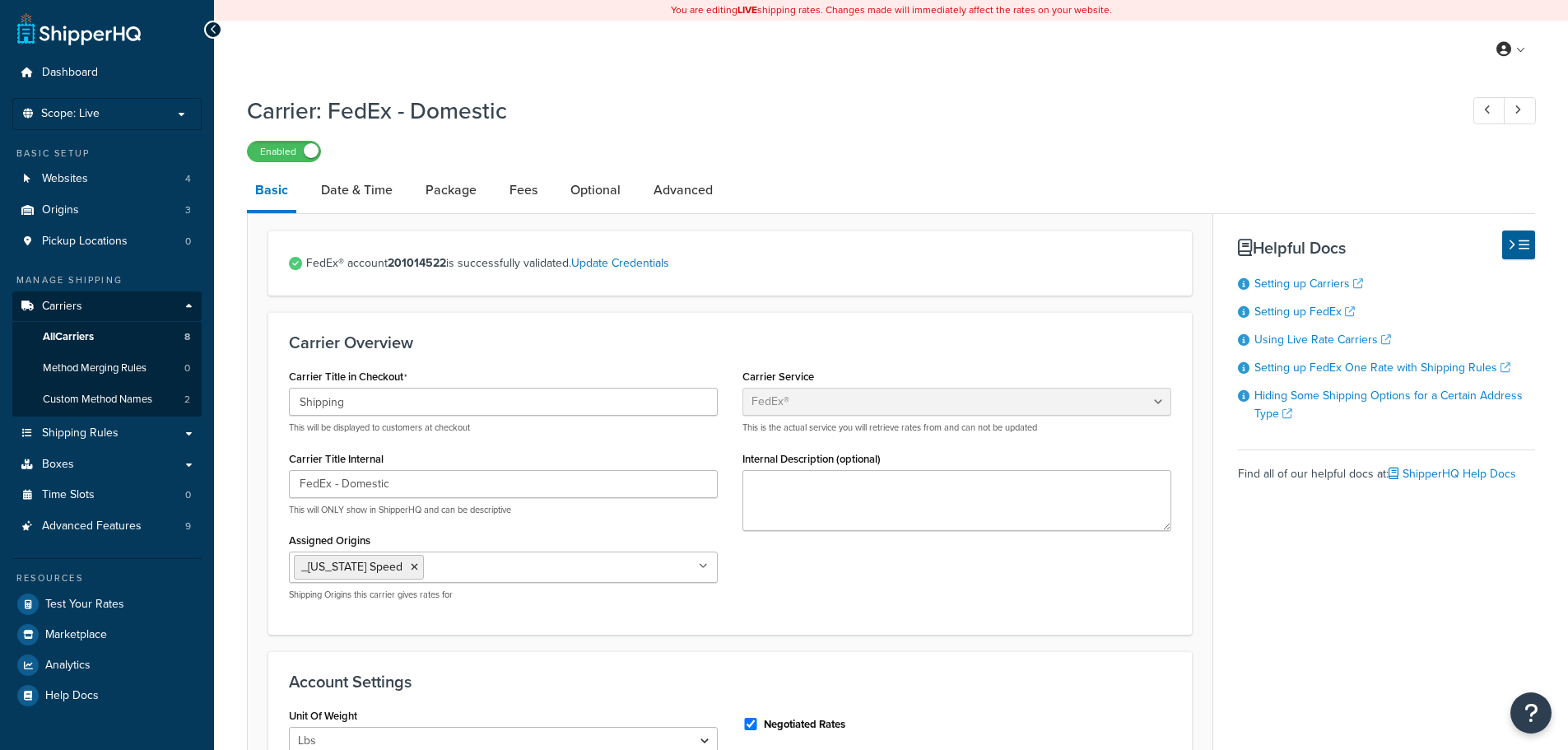
select select "fedEx"
select select "REGULAR_PICKUP"
select select "YOUR_PACKAGING"
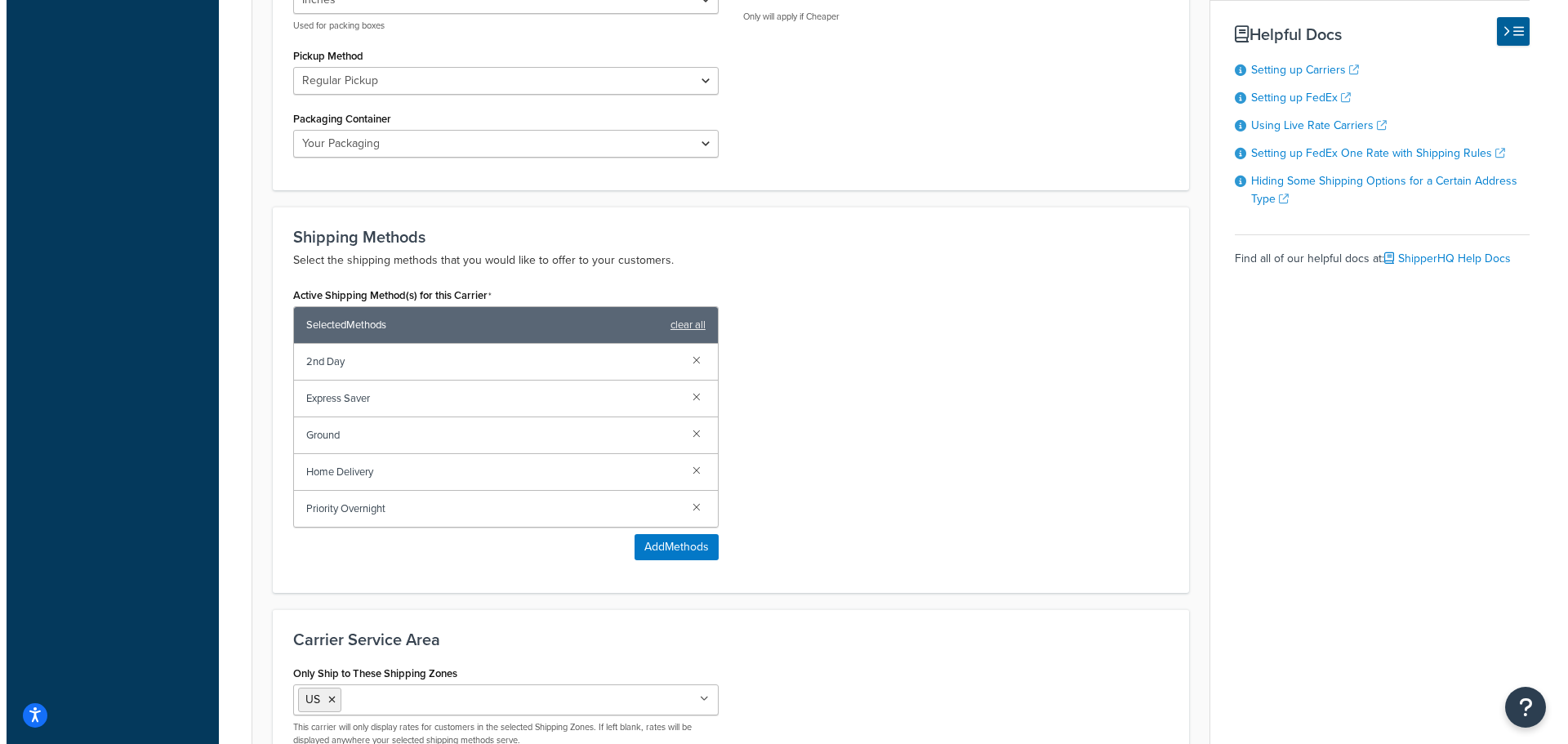
scroll to position [899, 0]
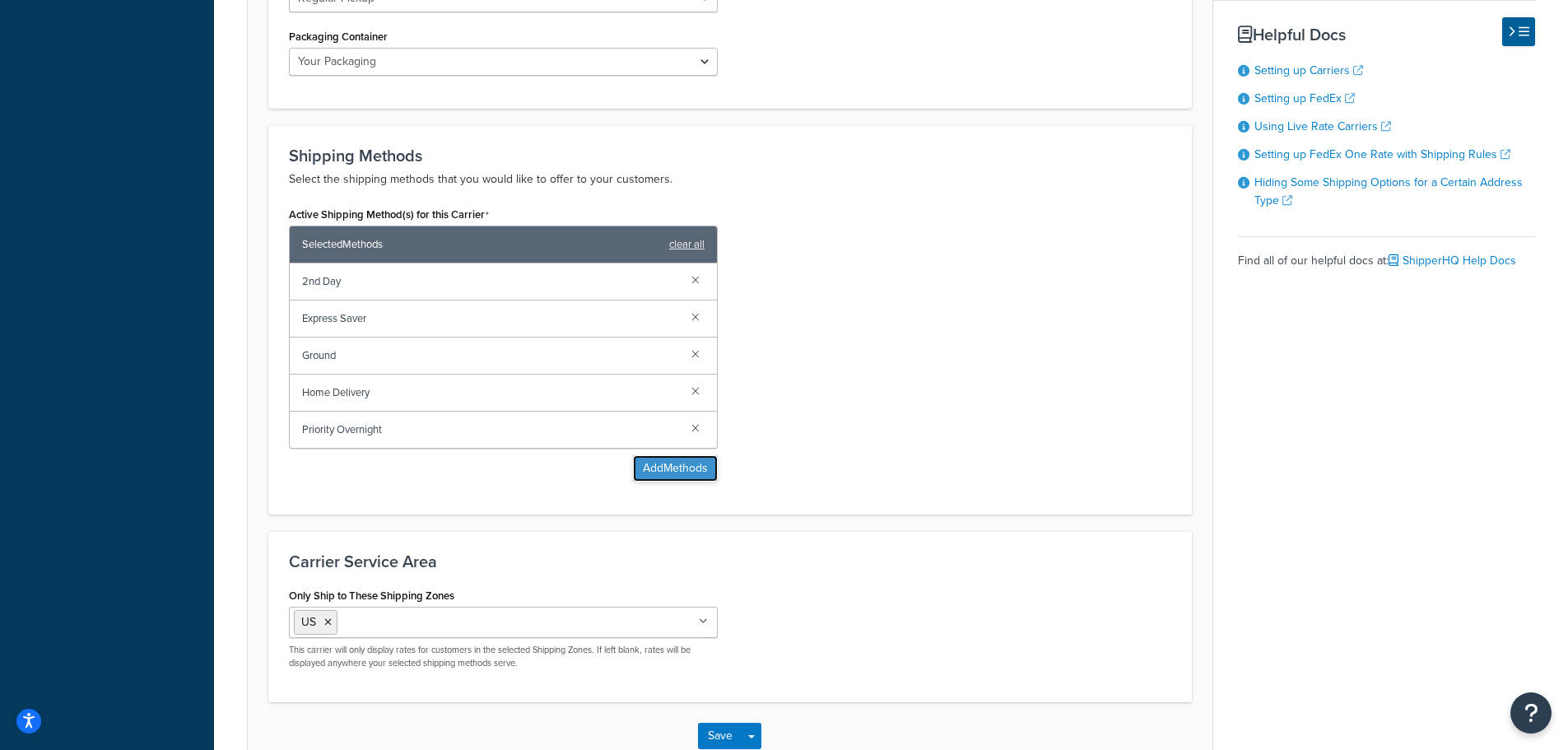
click at [676, 468] on button "Add Methods" at bounding box center [675, 469] width 85 height 27
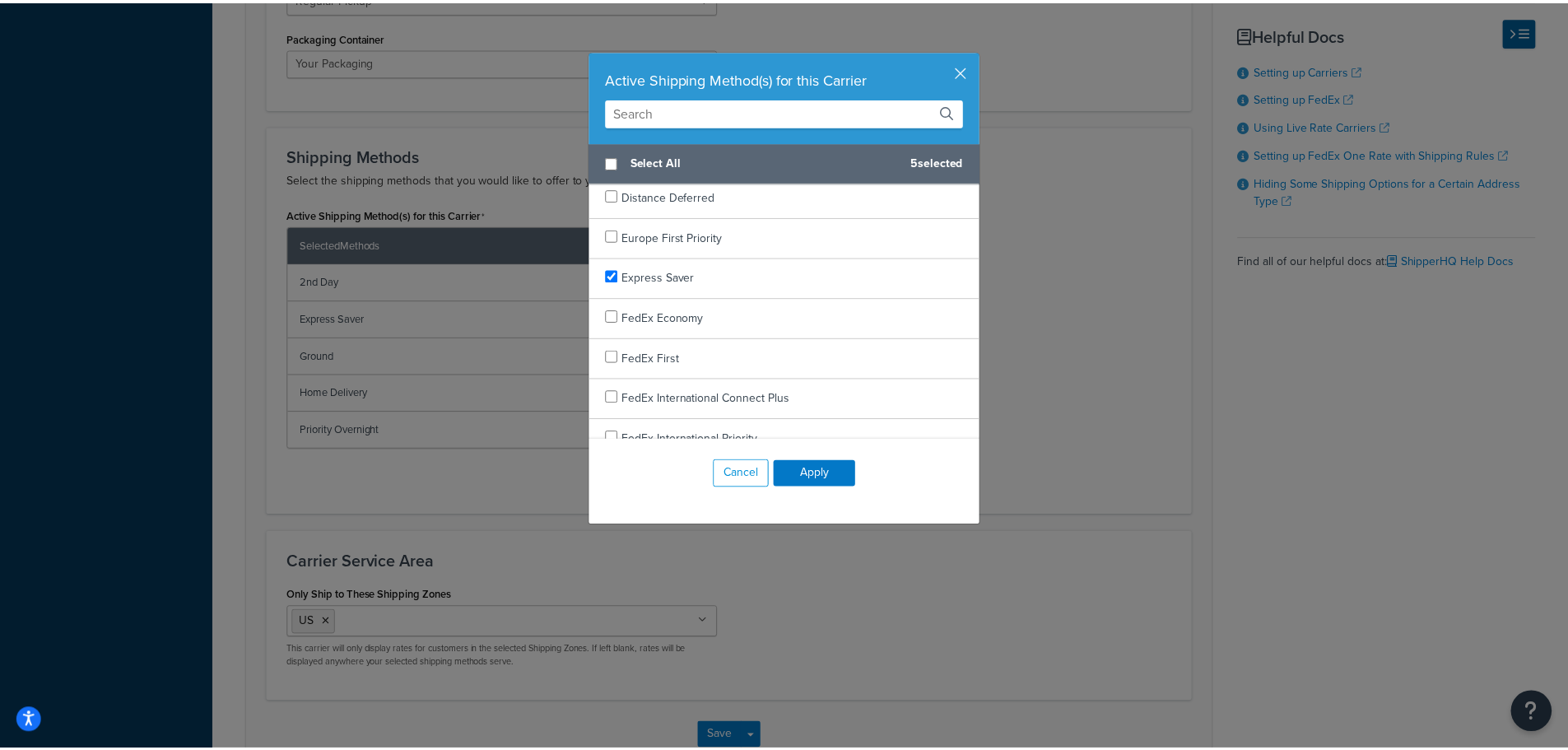
scroll to position [0, 0]
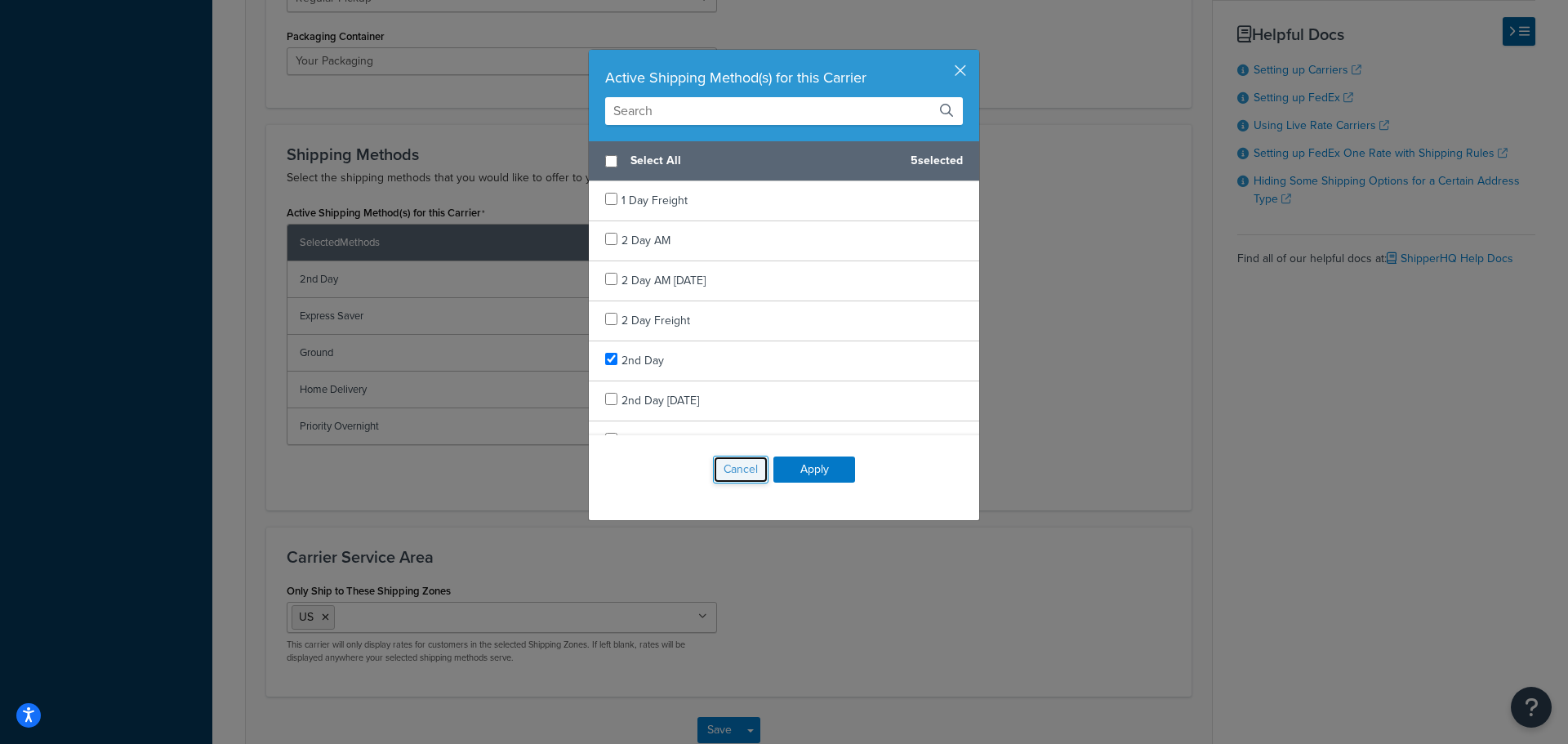
click at [729, 472] on button "Cancel" at bounding box center [740, 470] width 55 height 28
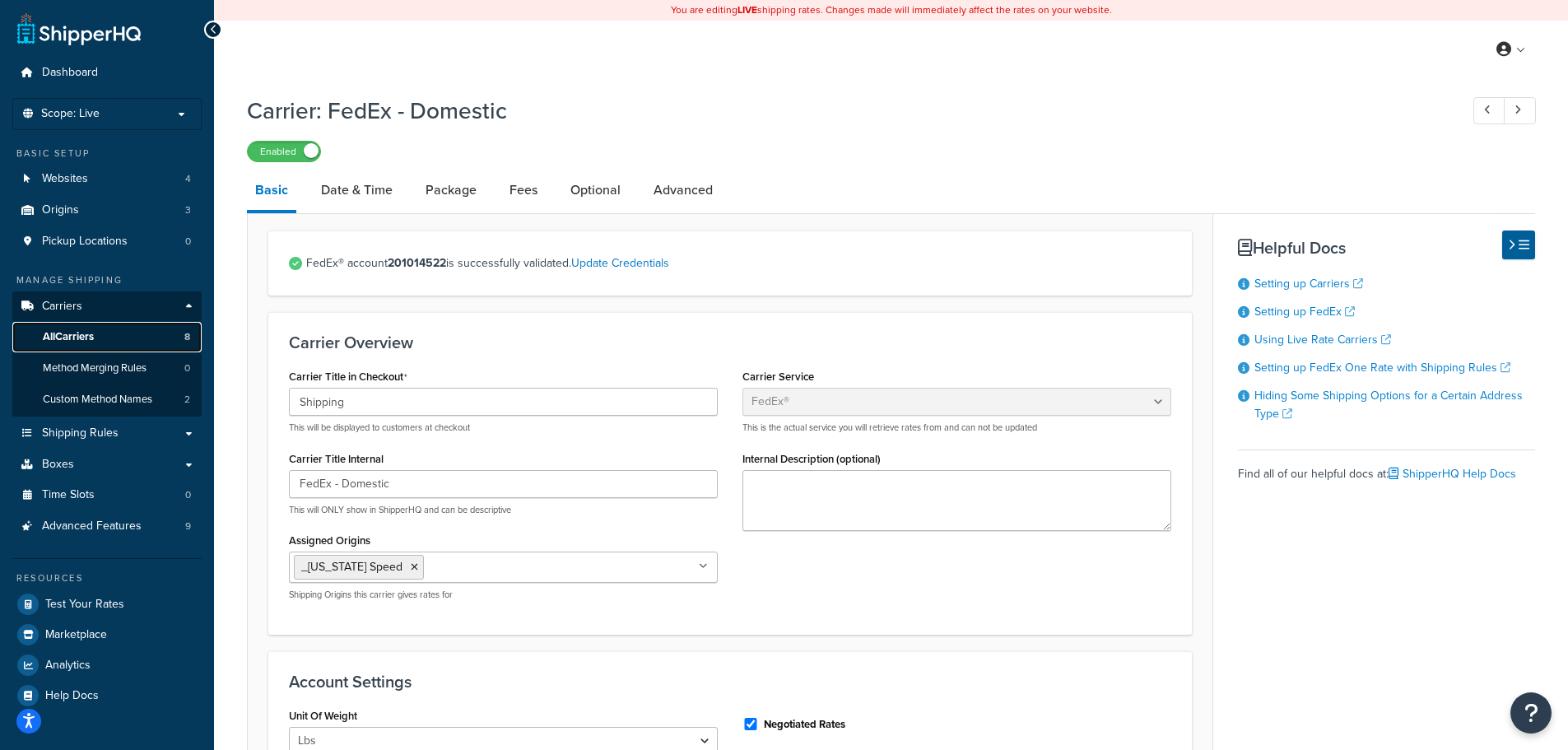
click at [80, 333] on span "All Carriers" at bounding box center [69, 337] width 51 height 14
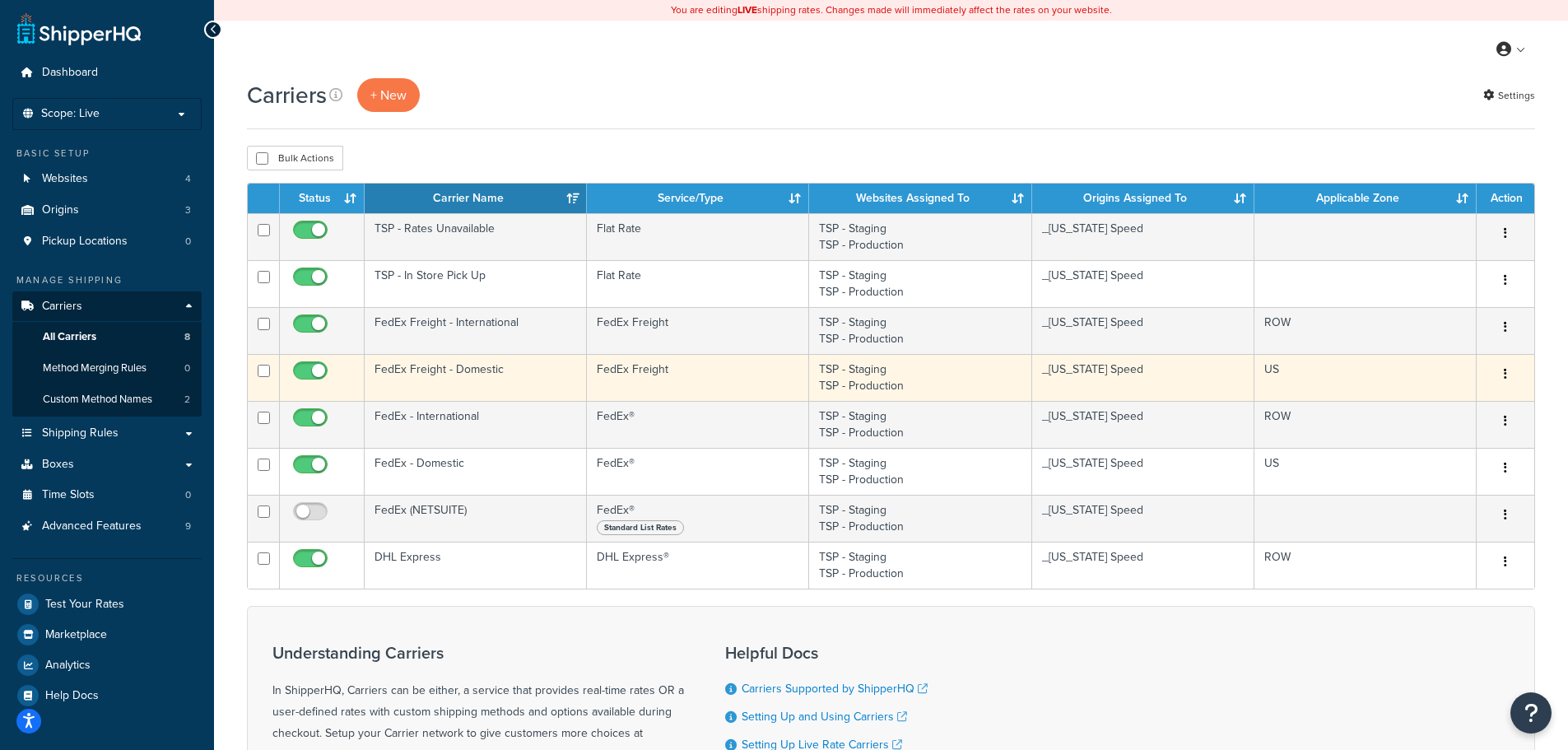
click at [672, 368] on td "FedEx Freight" at bounding box center [698, 377] width 222 height 47
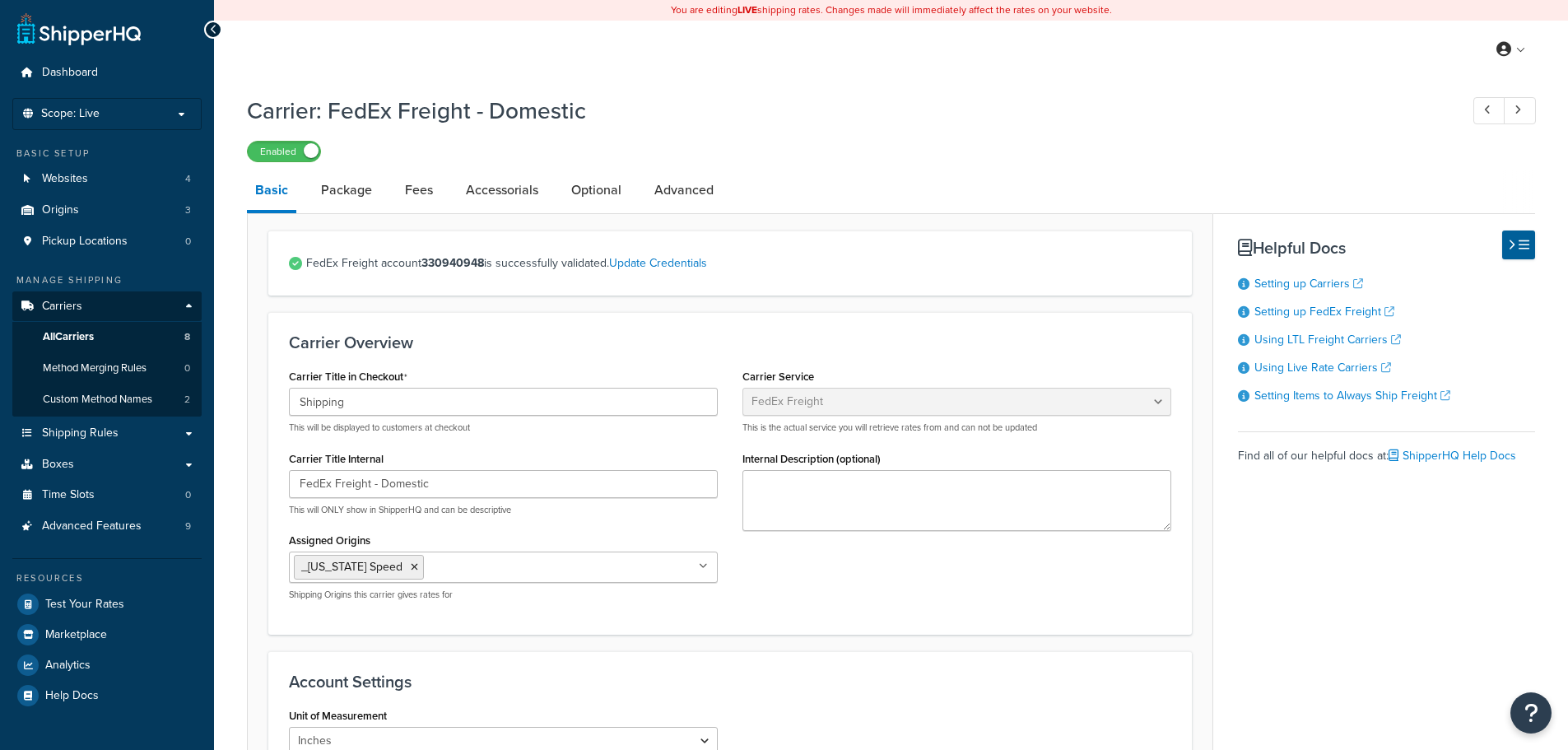
select select "fedExFreight"
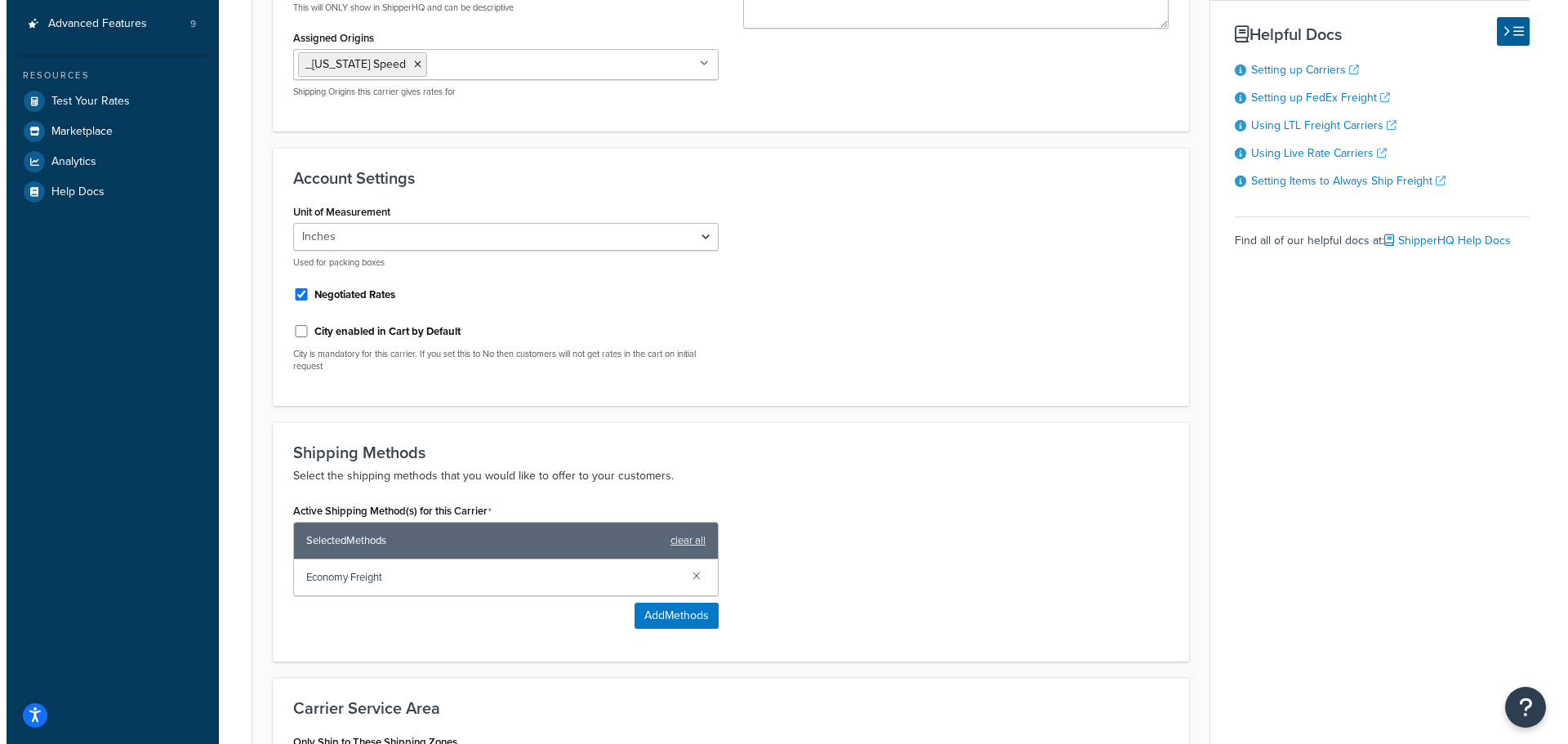
scroll to position [653, 0]
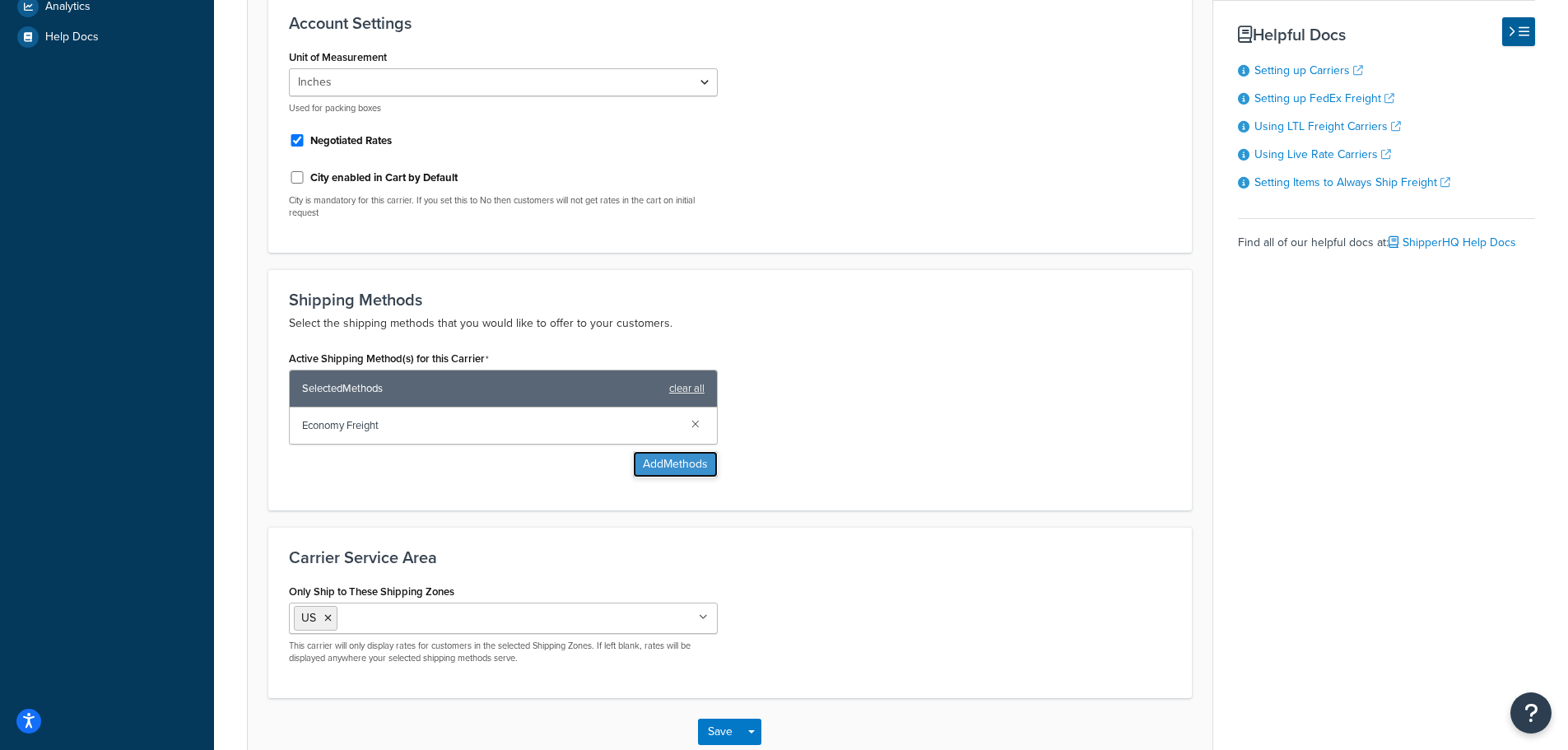
click at [687, 464] on button "Add Methods" at bounding box center [675, 465] width 85 height 27
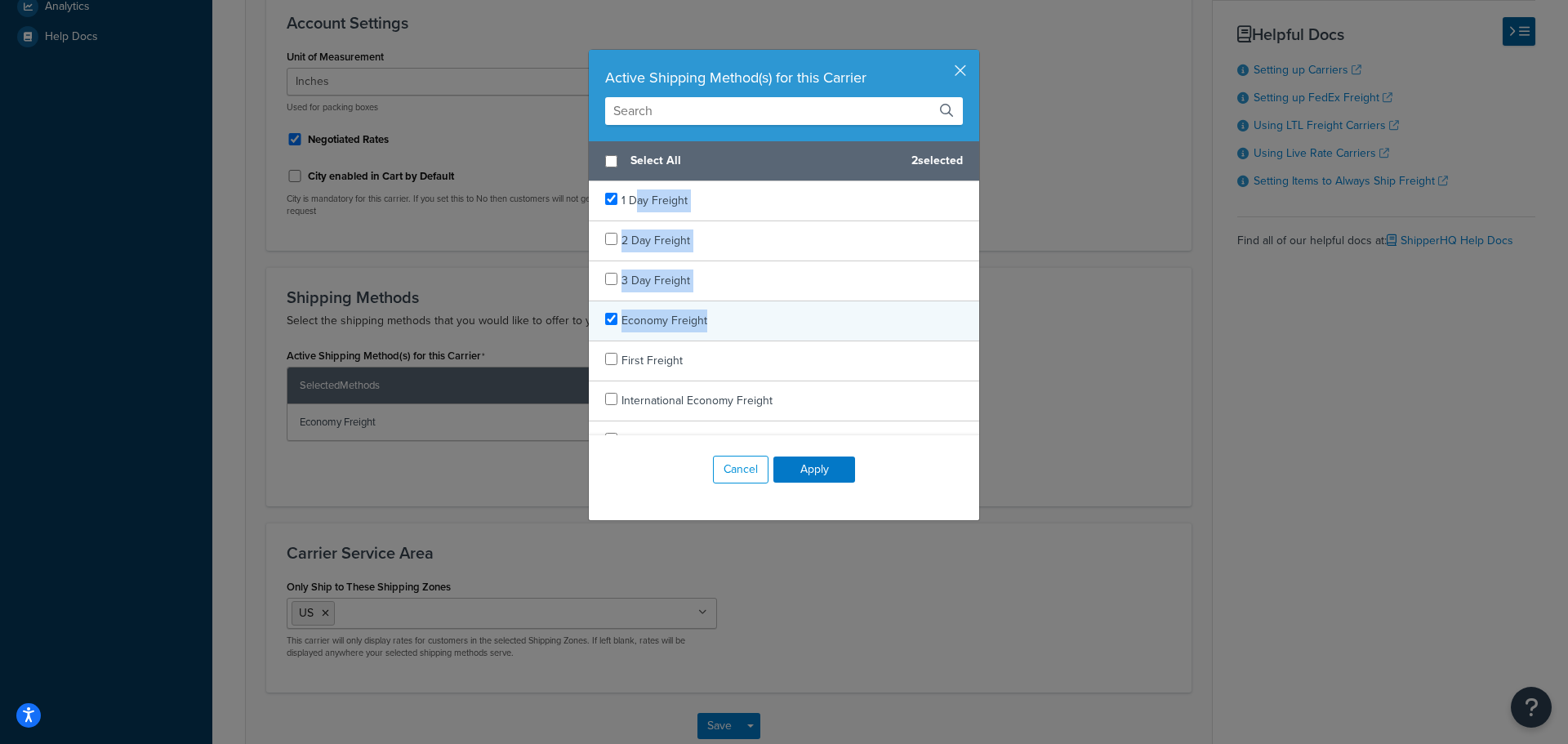
drag, startPoint x: 629, startPoint y: 188, endPoint x: 726, endPoint y: 337, distance: 177.8
click at [726, 337] on div "Select All 2 selected 1 Day Freight 2 Day Freight 3 Day Freight Economy Freight…" at bounding box center [784, 288] width 390 height 294
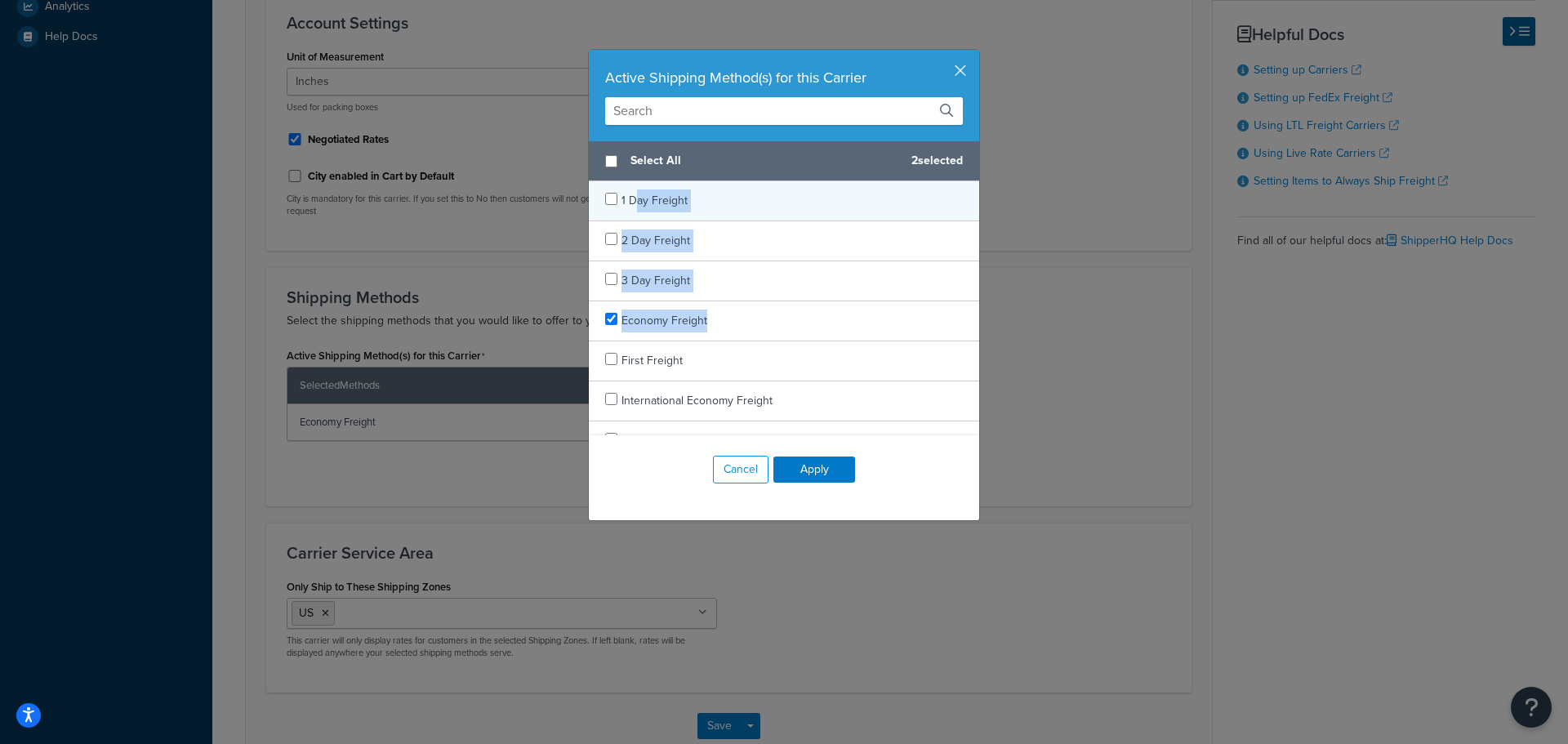
checkbox input "false"
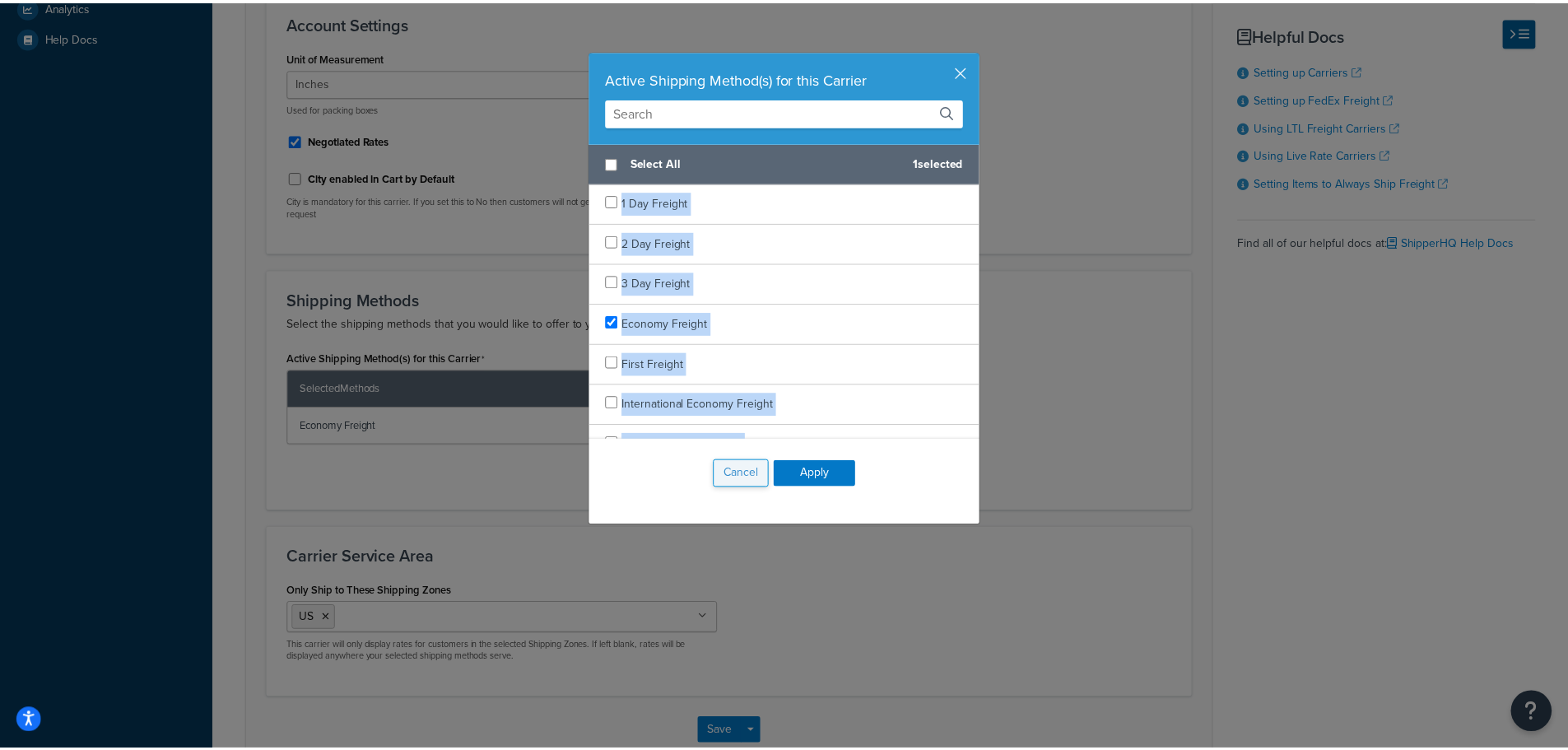
scroll to position [106, 0]
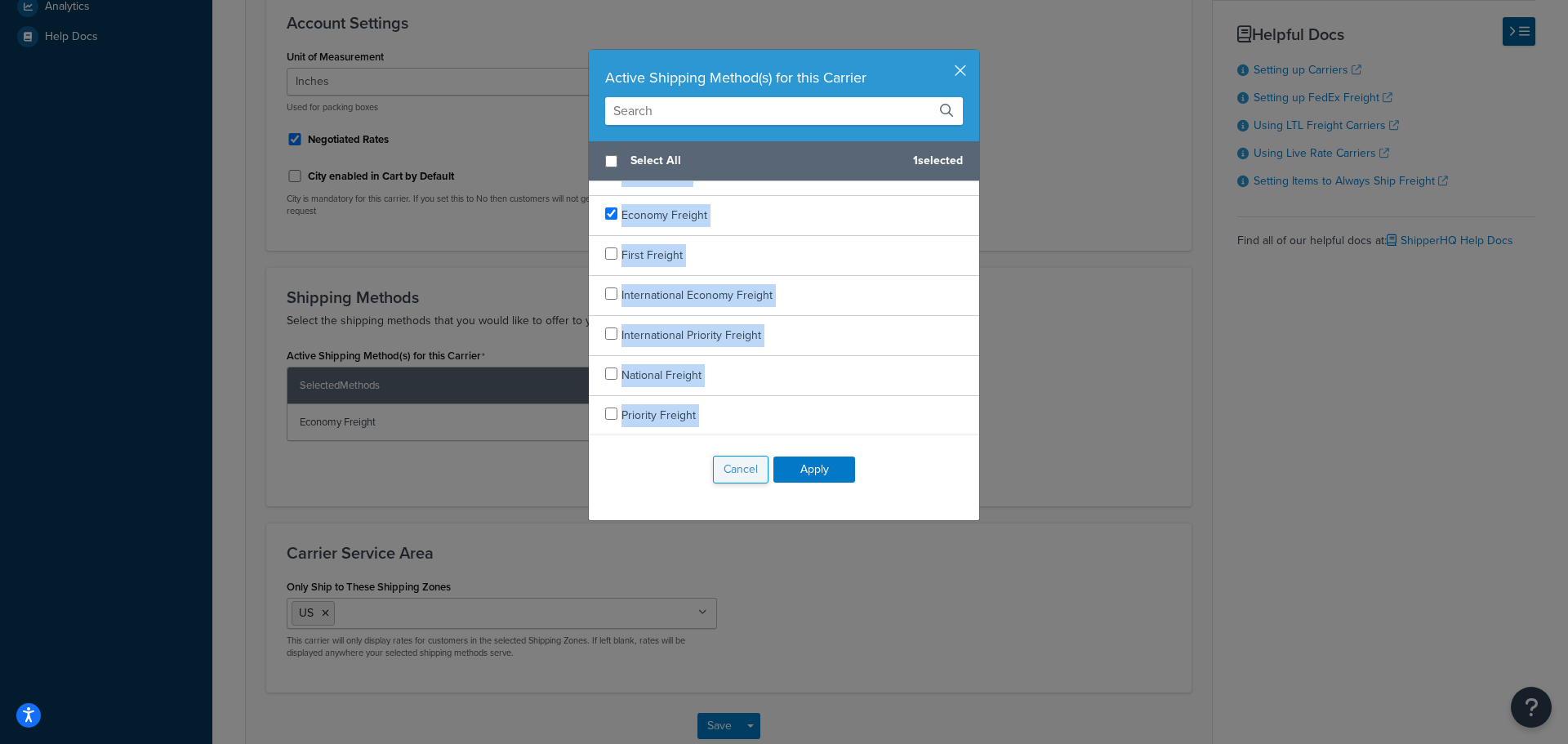
drag, startPoint x: 591, startPoint y: 199, endPoint x: 745, endPoint y: 478, distance: 318.7
click at [745, 478] on div "Active Shipping Method(s) for this Carrier Select All 1 selected 1 Day Freight …" at bounding box center [784, 286] width 392 height 472
checkbox input "true"
copy div "1 Day Freight 2 Day Freight 3 Day Freight Economy Freight First Freight Interna…"
click at [722, 467] on button "Cancel" at bounding box center [740, 470] width 55 height 28
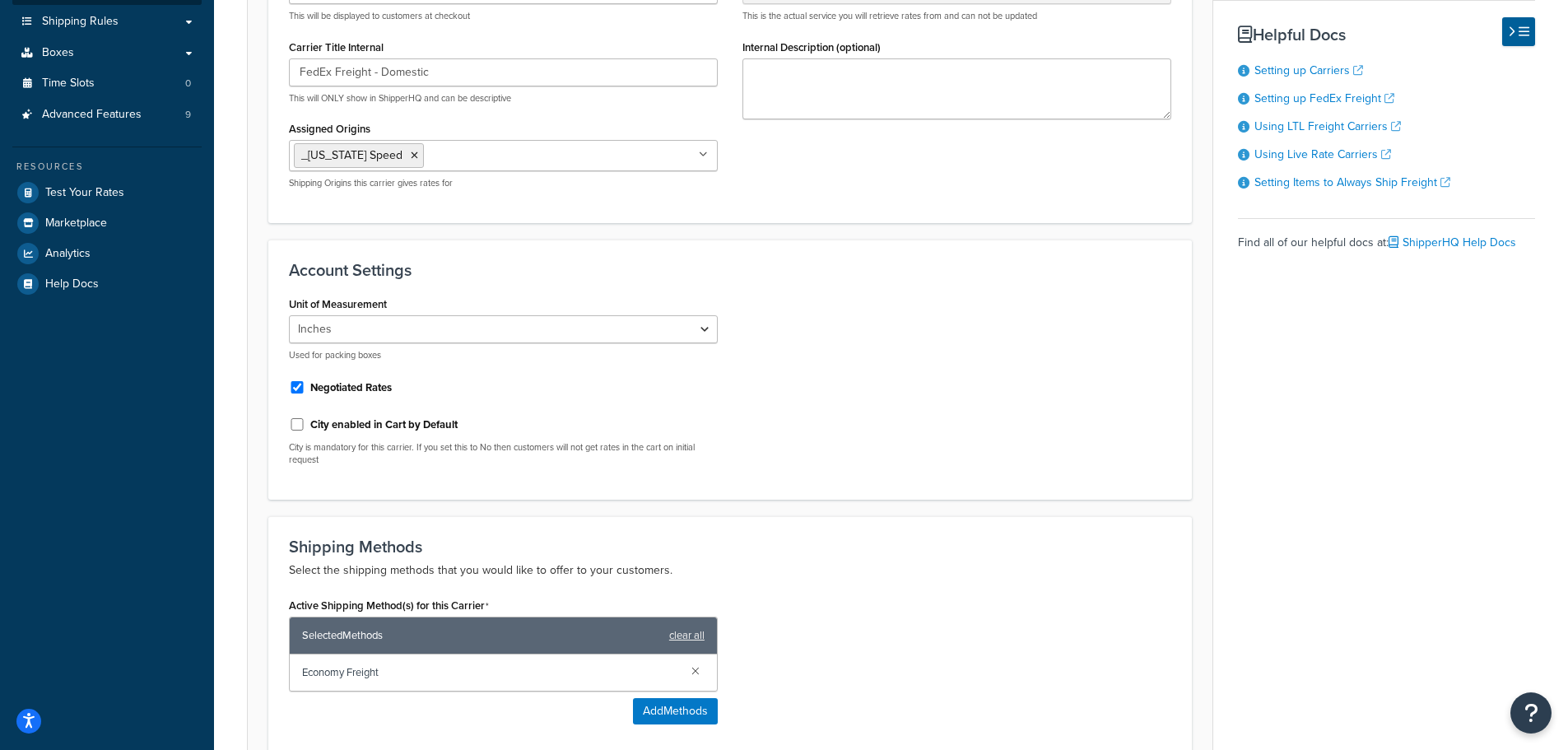
scroll to position [82, 0]
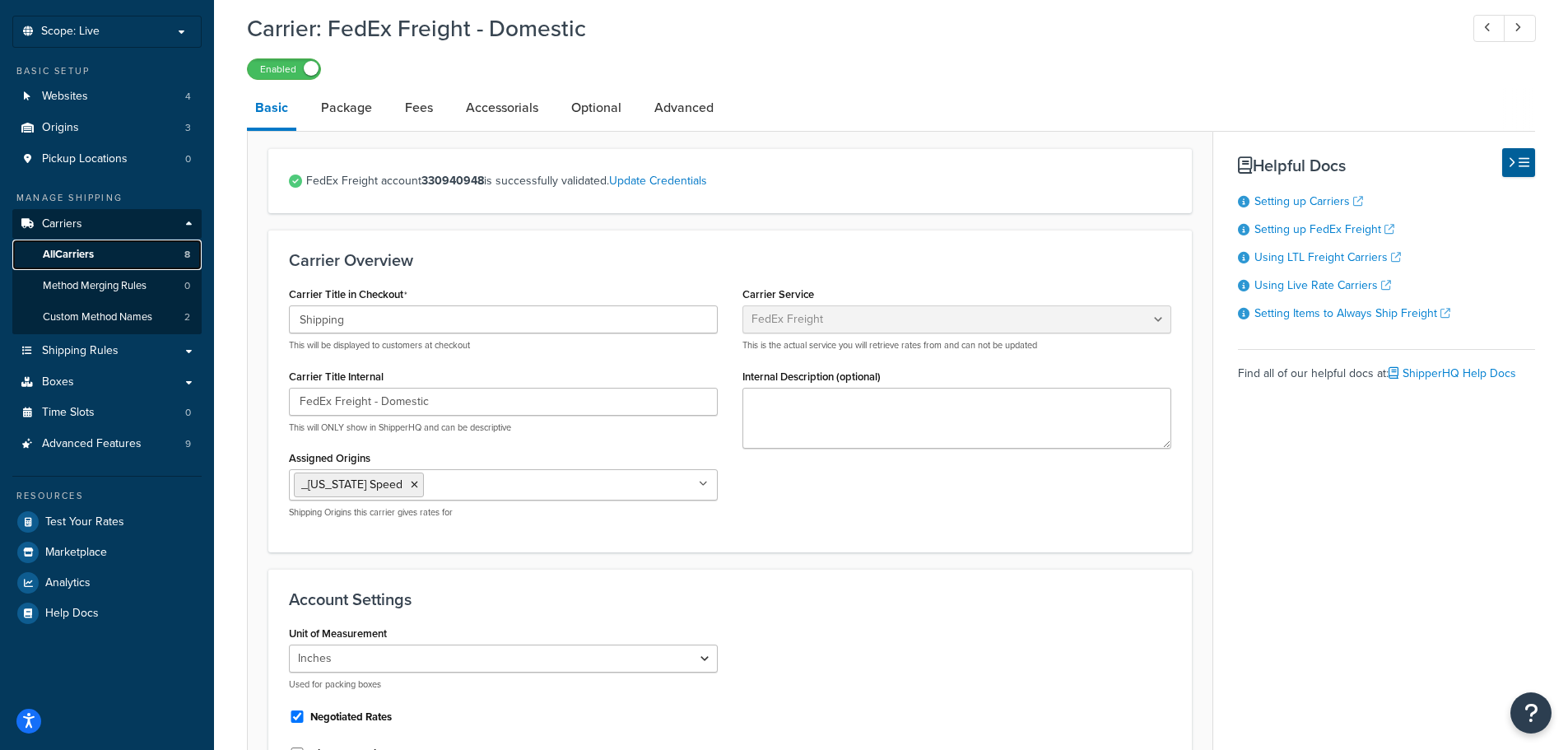
click at [129, 253] on link "All Carriers 8" at bounding box center [107, 255] width 189 height 31
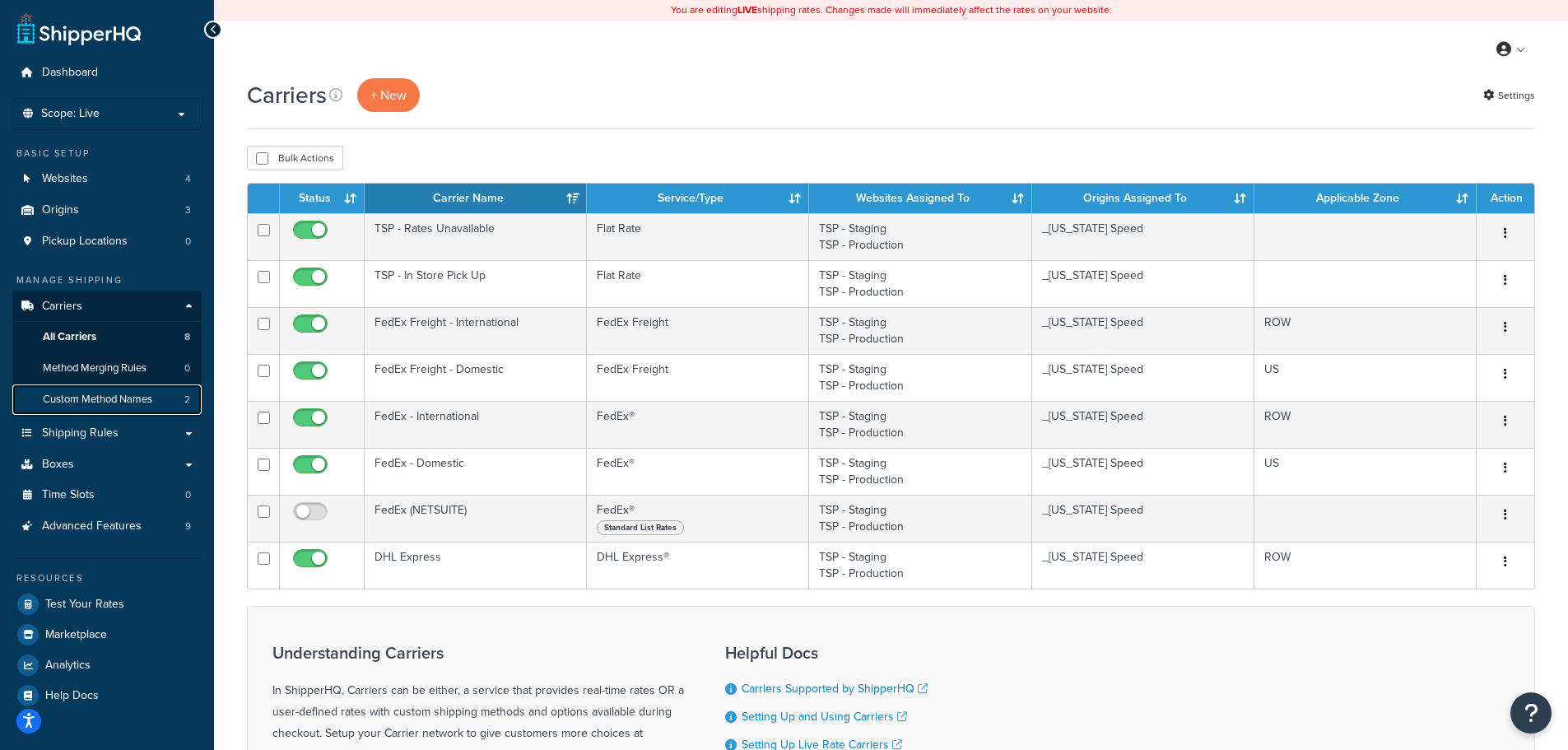
click at [104, 396] on span "Custom Method Names" at bounding box center [98, 399] width 109 height 14
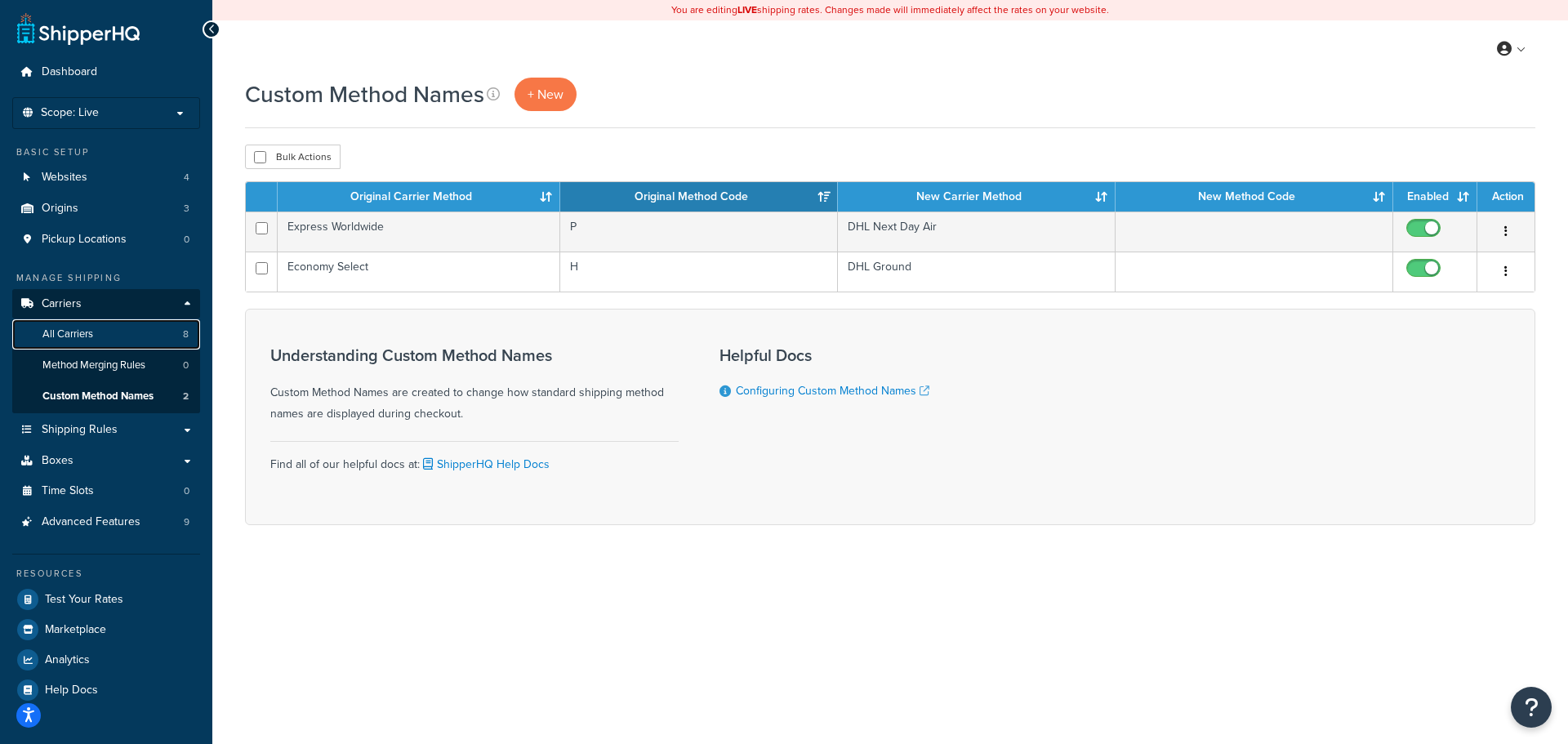
click at [135, 332] on link "All Carriers 8" at bounding box center [106, 334] width 188 height 30
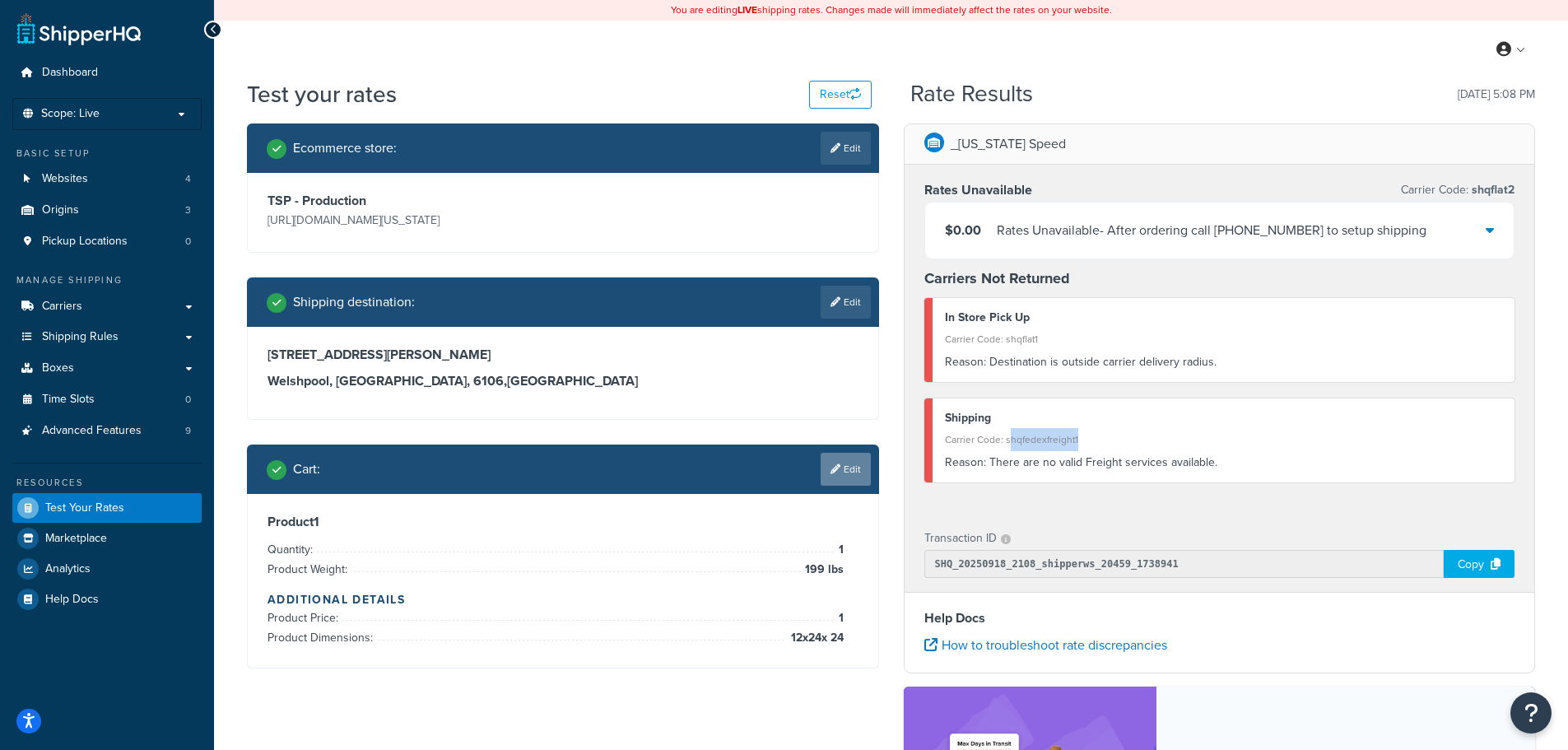
click at [852, 473] on link "Edit" at bounding box center [846, 470] width 51 height 33
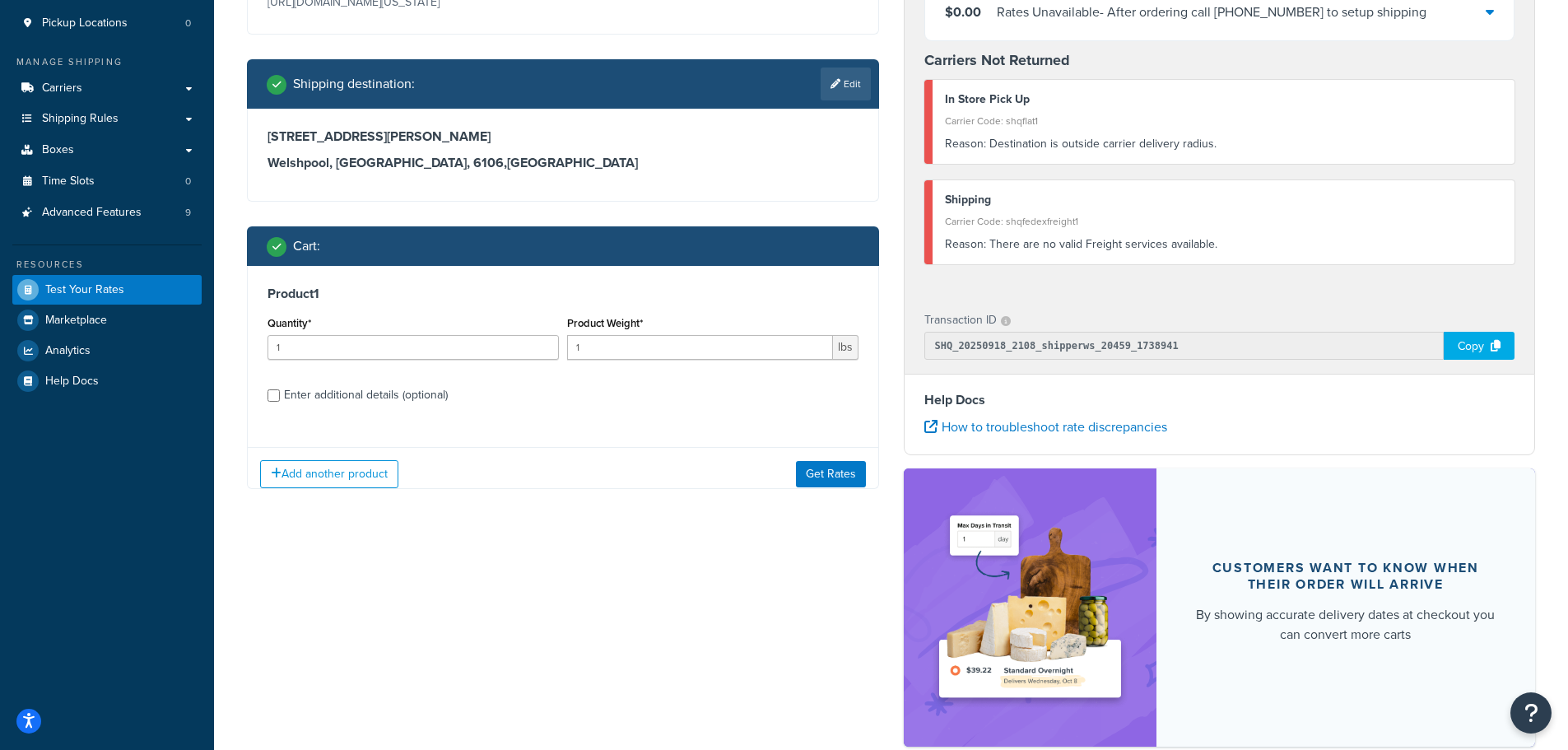
scroll to position [314, 0]
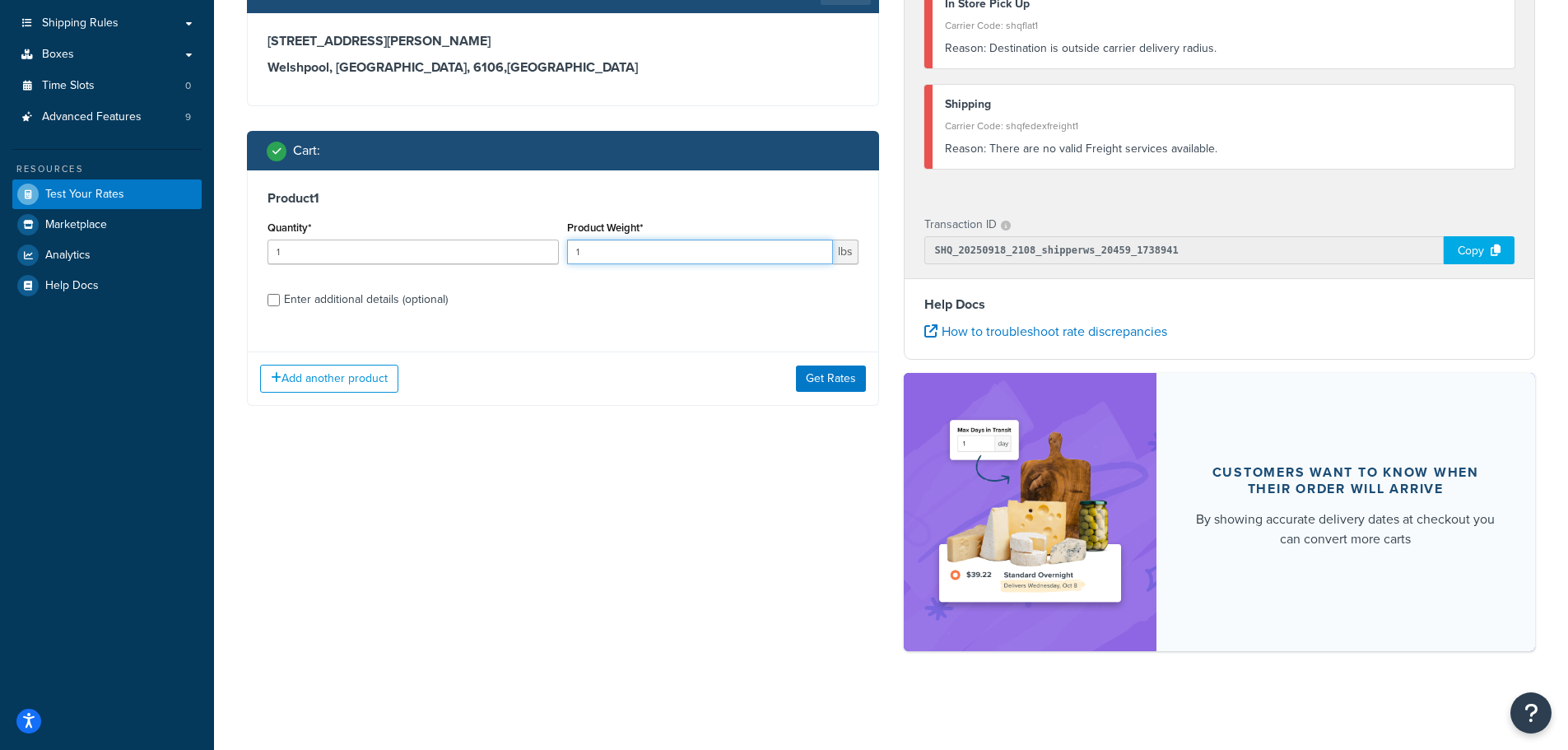
drag, startPoint x: 624, startPoint y: 263, endPoint x: 575, endPoint y: 262, distance: 49.0
click at [575, 262] on input "1" at bounding box center [700, 252] width 266 height 25
type input "5"
type input "25"
click at [597, 296] on label "Enter additional details (optional)" at bounding box center [570, 298] width 575 height 27
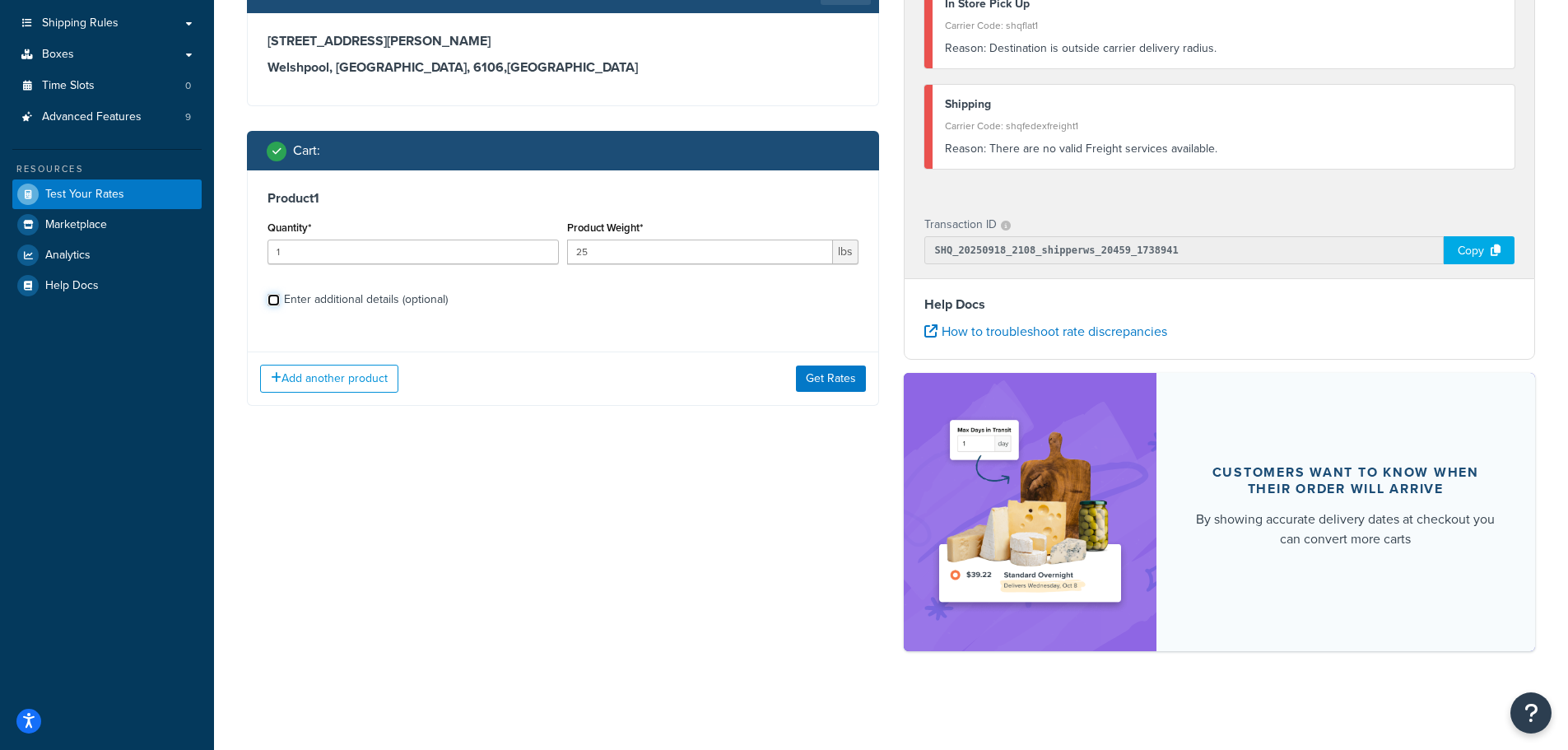
click at [279, 296] on input "Enter additional details (optional)" at bounding box center [274, 300] width 12 height 12
checkbox input "true"
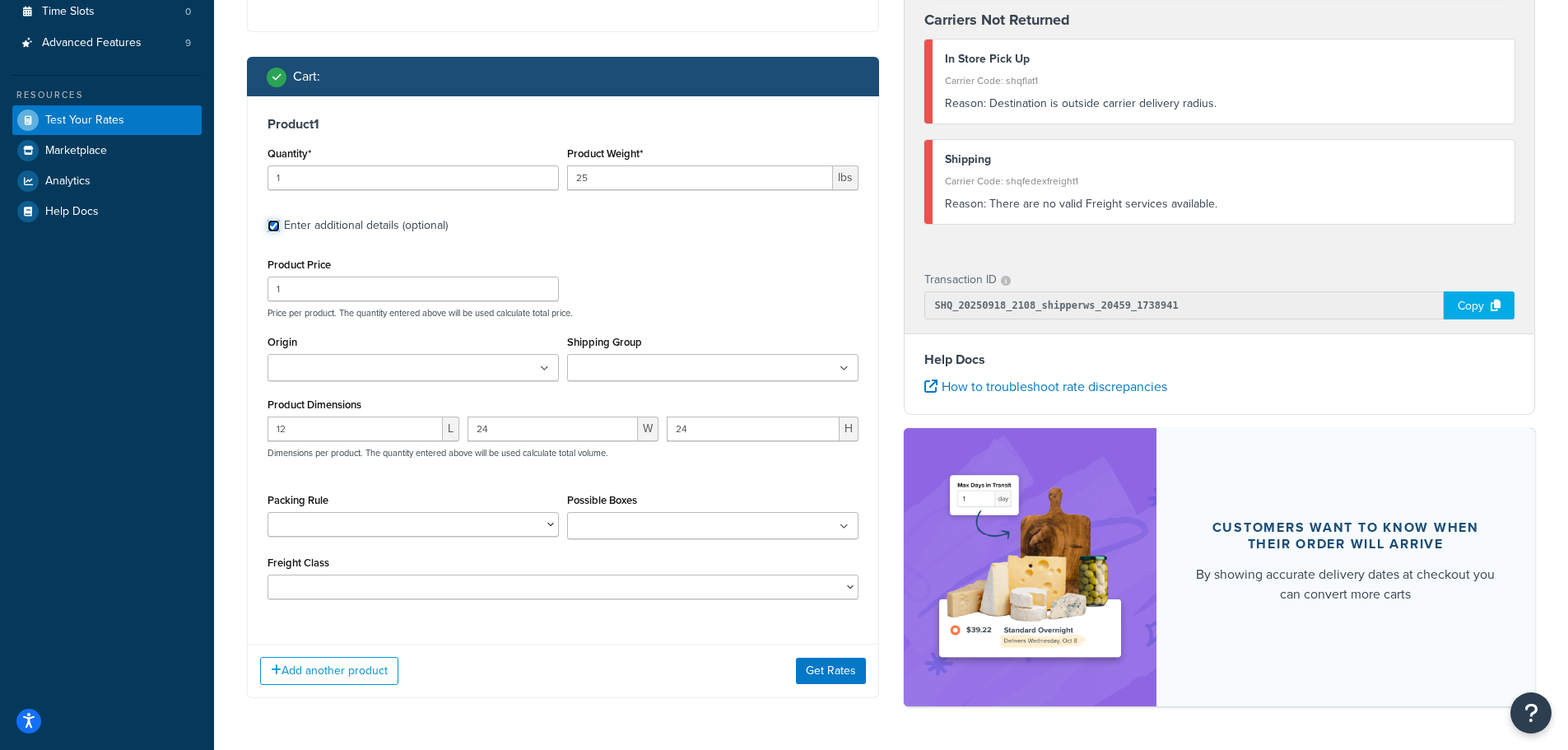
scroll to position [443, 0]
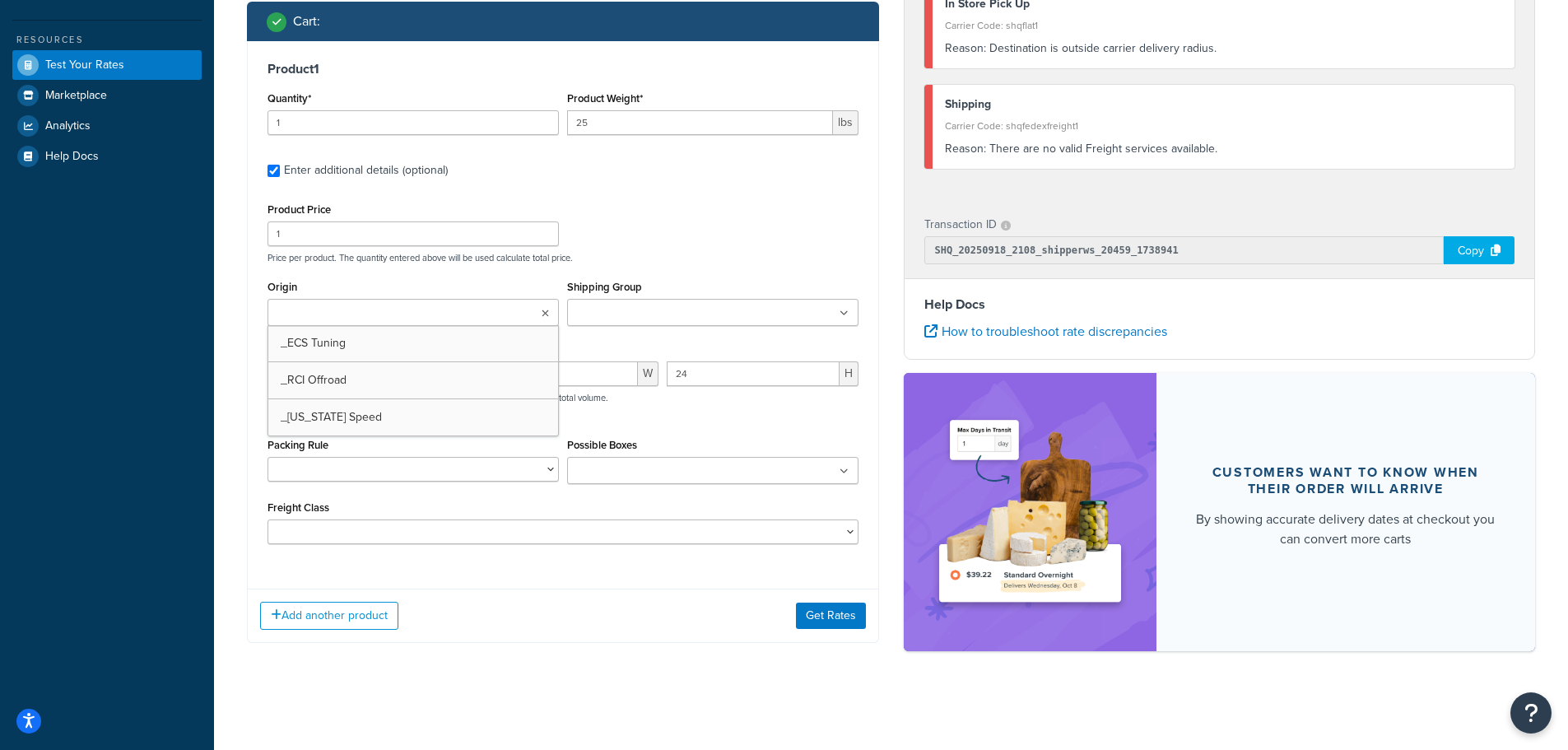
click at [545, 316] on icon at bounding box center [545, 314] width 7 height 10
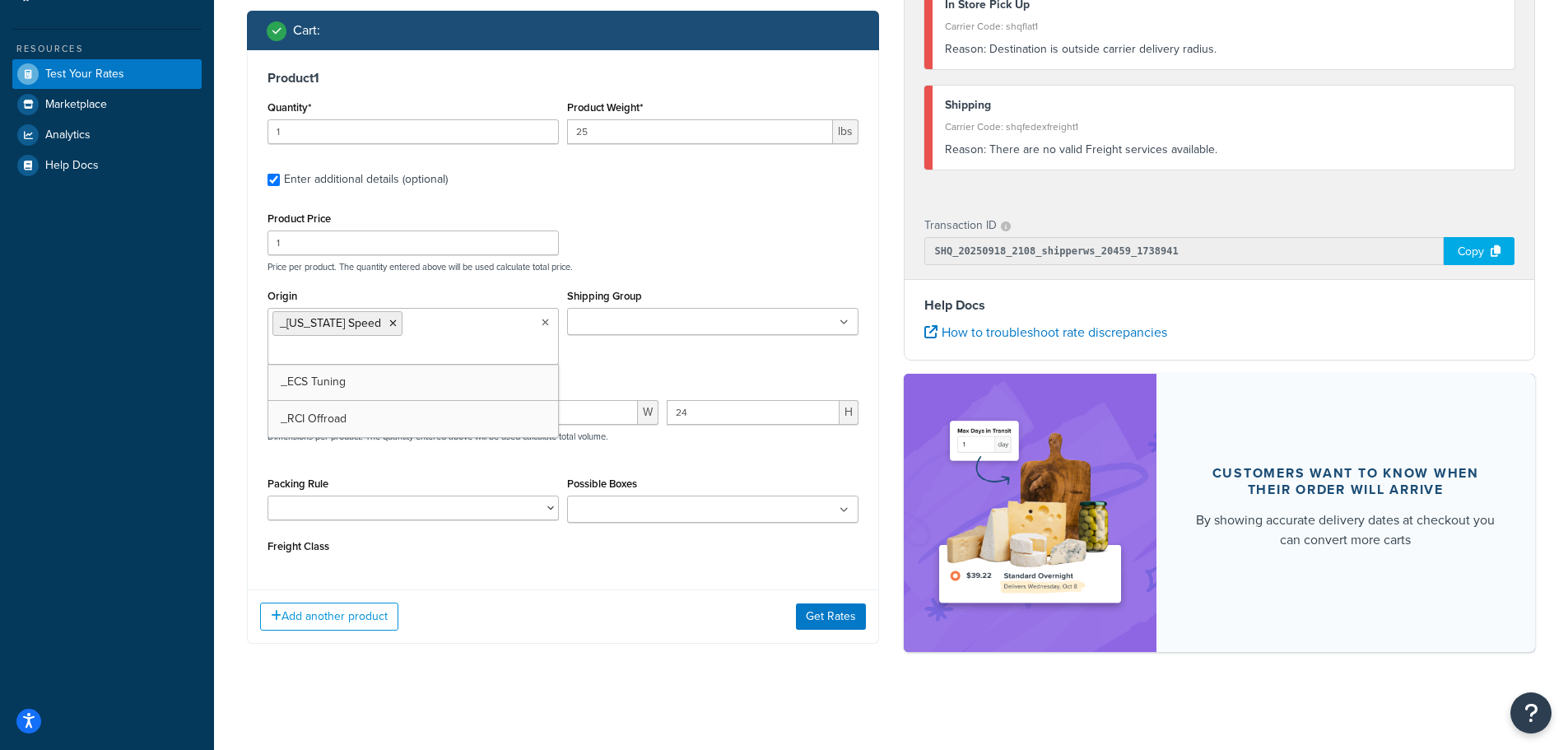
click at [744, 239] on div "Product Price 1 Price per product. The quantity entered above will be used calc…" at bounding box center [563, 240] width 600 height 65
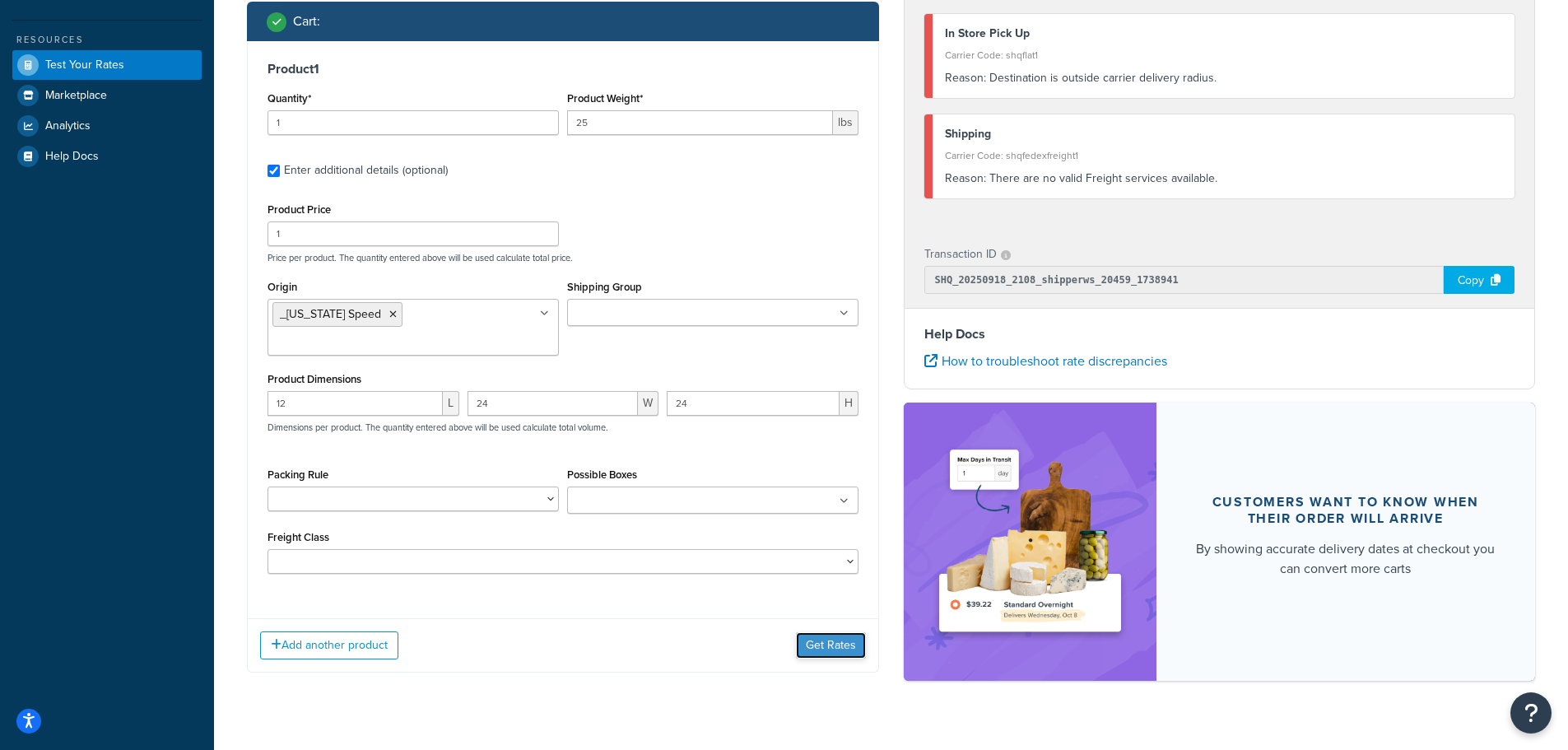
click at [837, 632] on button "Get Rates" at bounding box center [831, 645] width 70 height 27
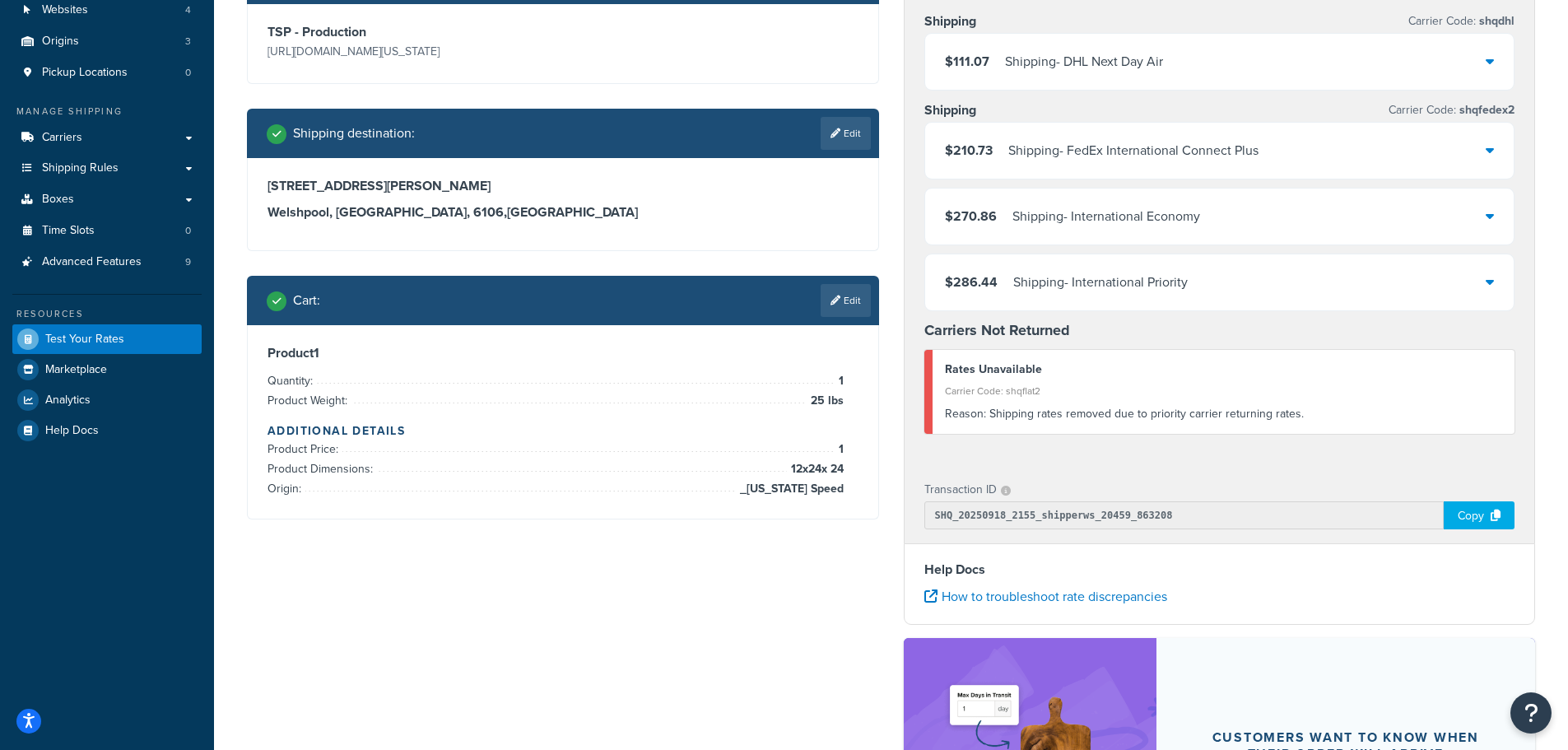
scroll to position [187, 0]
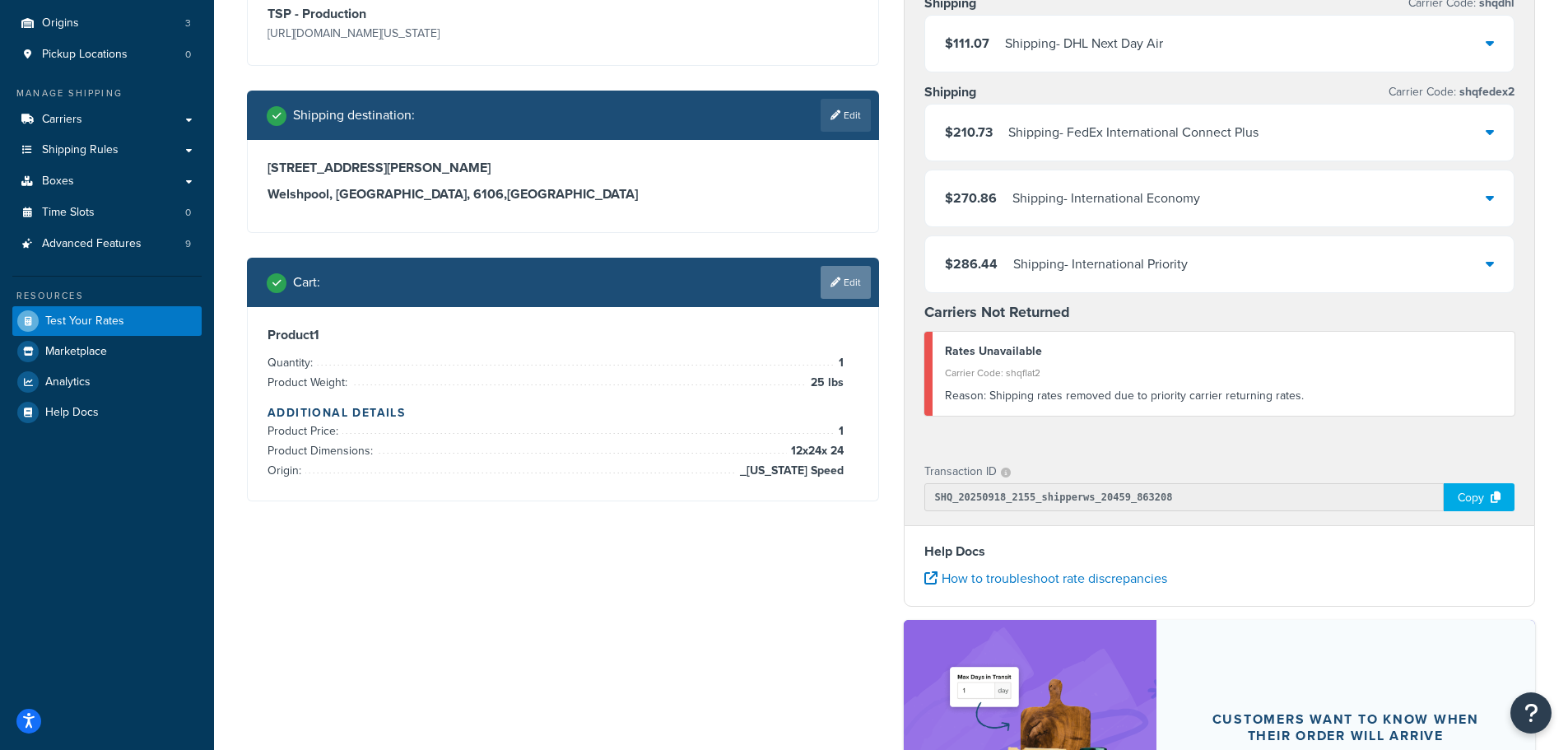
click at [852, 280] on link "Edit" at bounding box center [846, 283] width 51 height 33
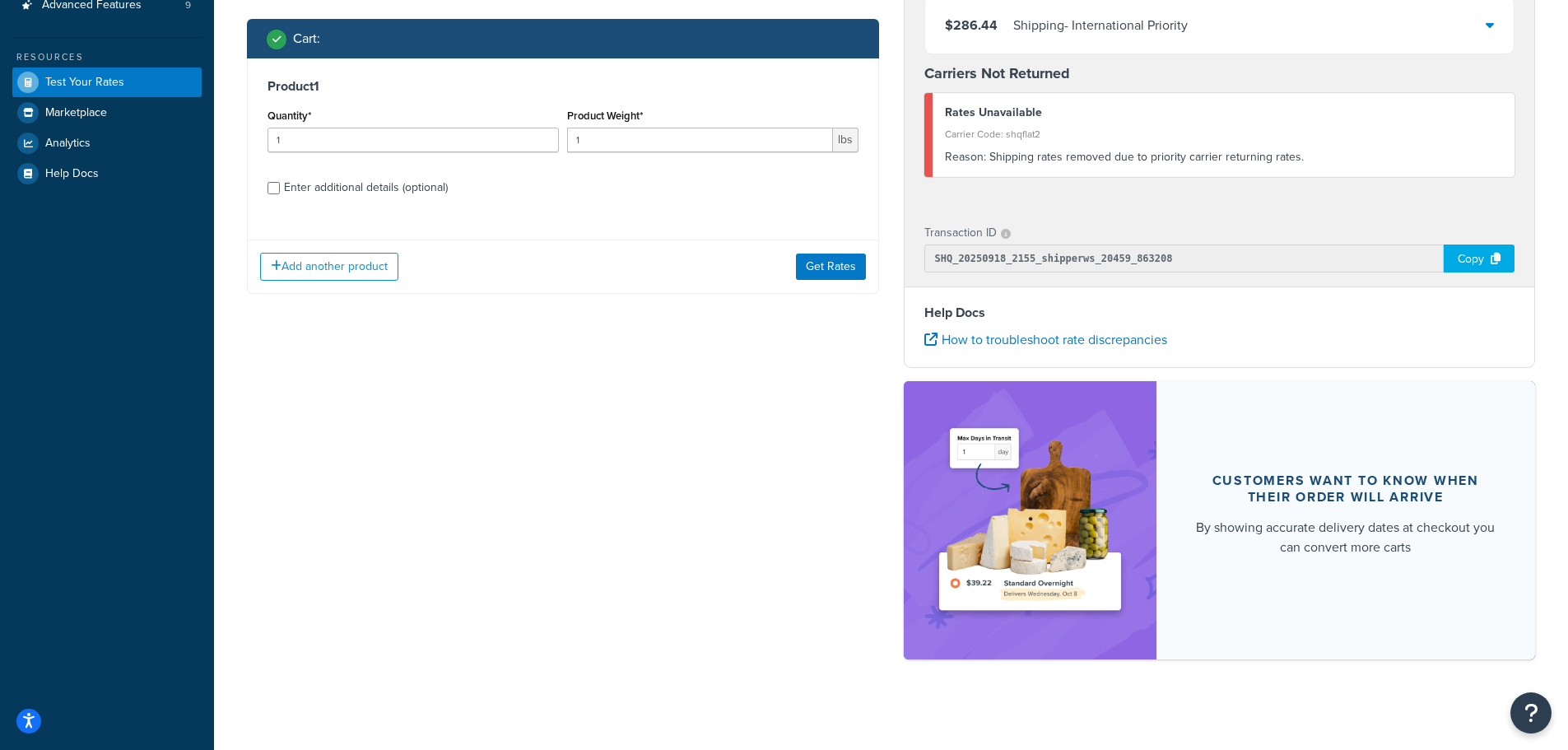
scroll to position [434, 0]
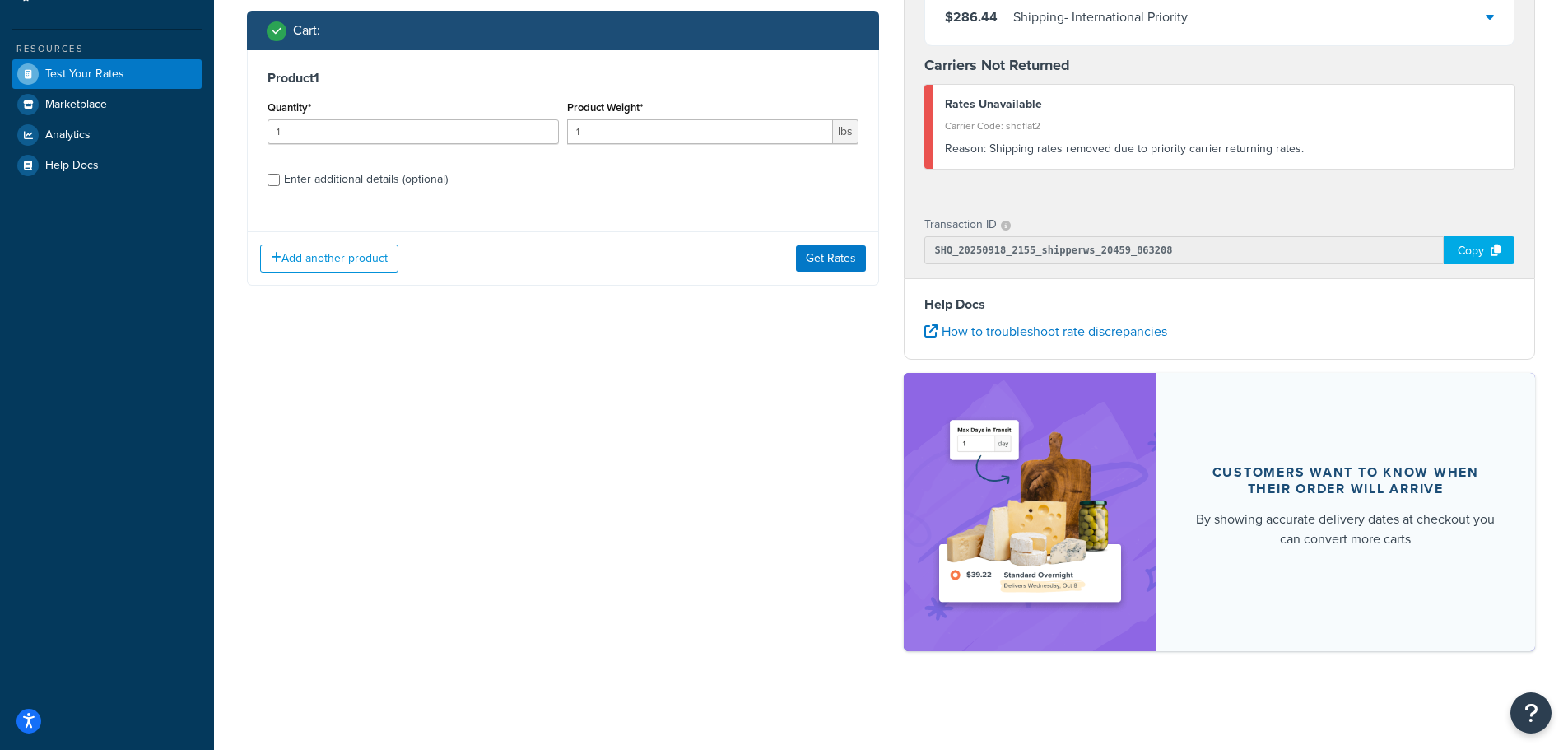
click at [312, 165] on label "Enter additional details (optional)" at bounding box center [570, 178] width 575 height 27
click at [279, 173] on input "Enter additional details (optional)" at bounding box center [274, 179] width 12 height 12
checkbox input "true"
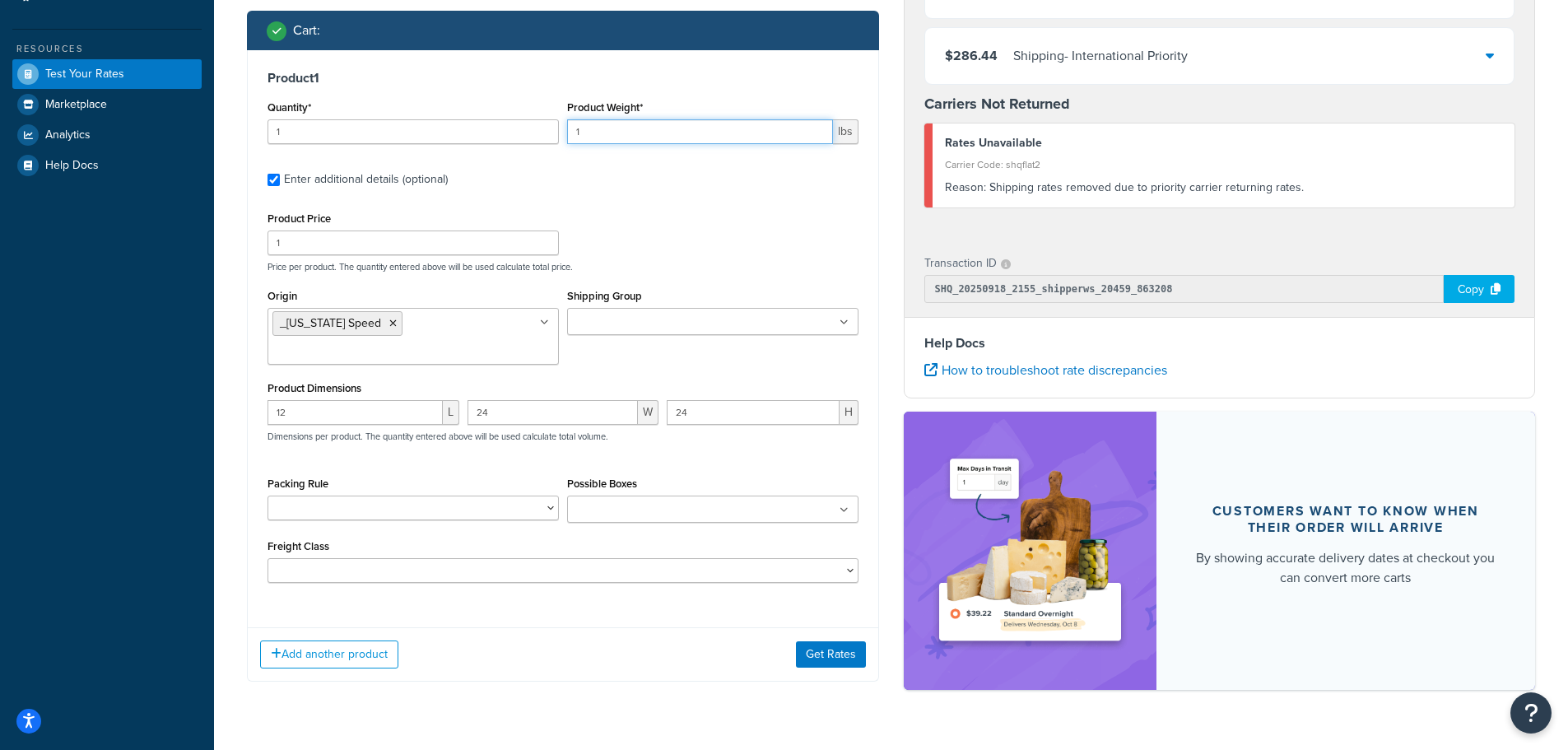
drag, startPoint x: 626, startPoint y: 136, endPoint x: 574, endPoint y: 139, distance: 52.1
click at [574, 139] on input "1" at bounding box center [700, 132] width 266 height 25
type input "8"
type input "30"
click at [818, 641] on button "Get Rates" at bounding box center [831, 655] width 70 height 27
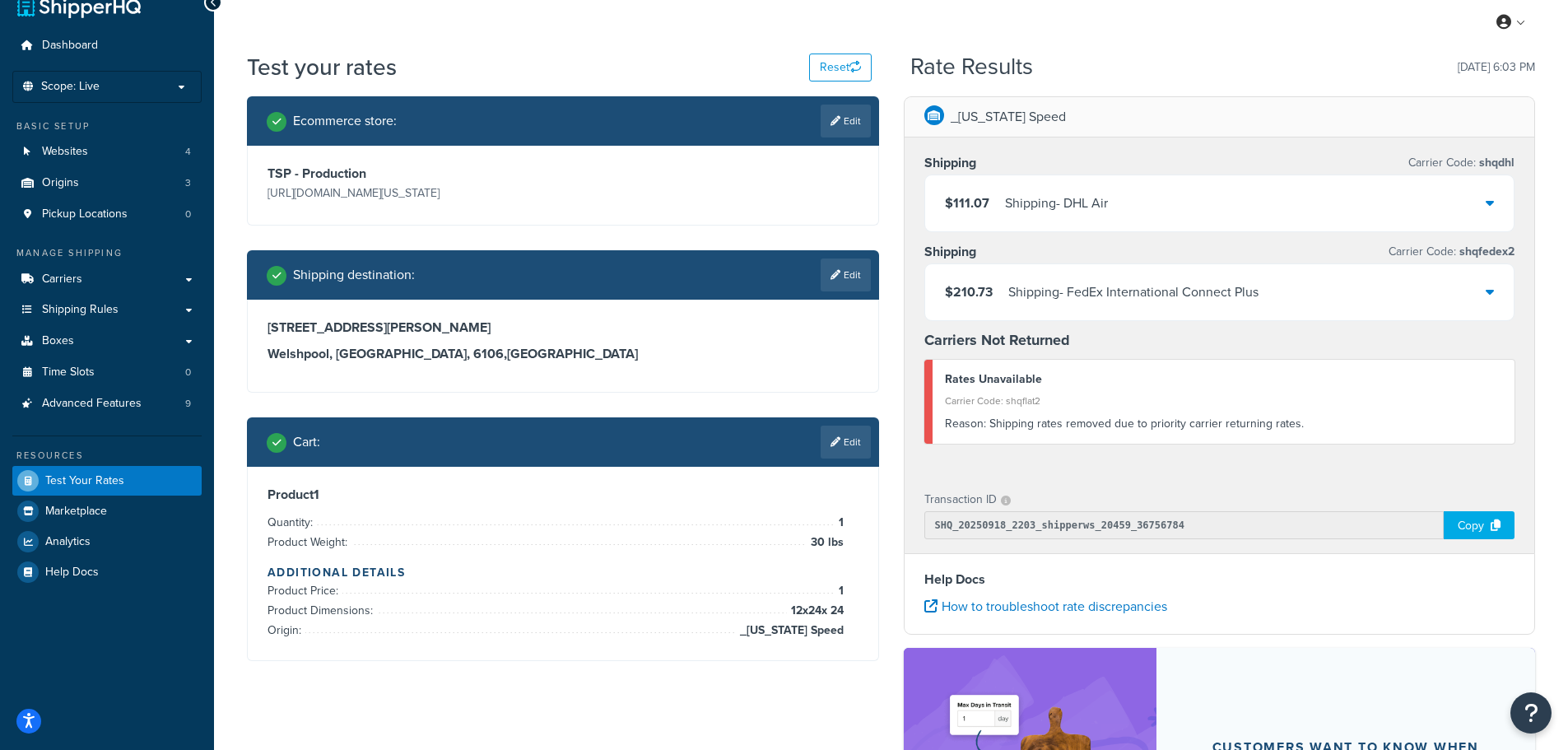
scroll to position [0, 0]
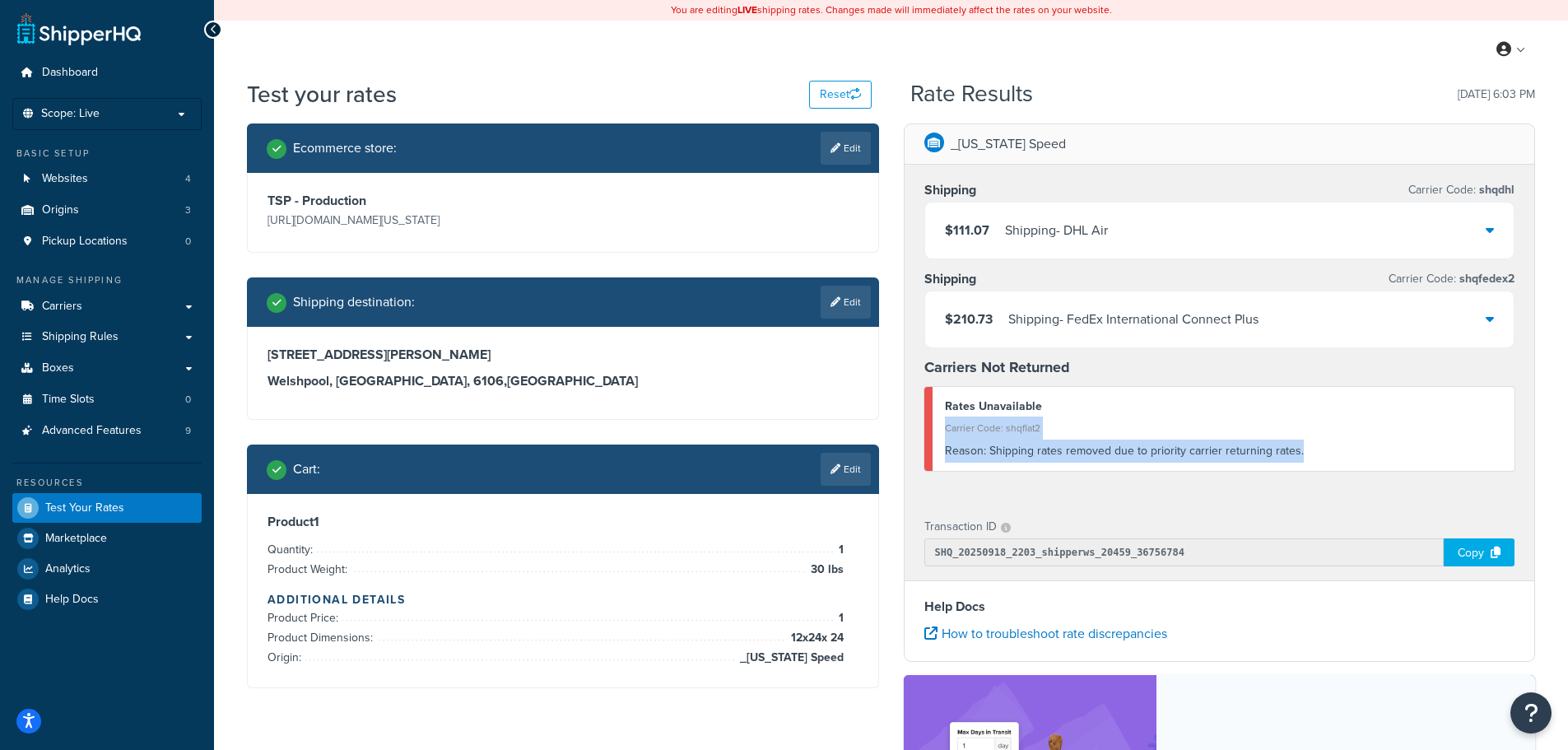
drag, startPoint x: 1330, startPoint y: 450, endPoint x: 944, endPoint y: 420, distance: 387.2
click at [944, 420] on div "Rates Unavailable Carrier Code: shqflat2 Reason: Shipping rates removed due to …" at bounding box center [1220, 429] width 591 height 84
click at [1089, 489] on div "Shipping Carrier Code: shqdhl $111.07 Shipping - DHL Air Shipping Carrier Code:…" at bounding box center [1220, 334] width 630 height 337
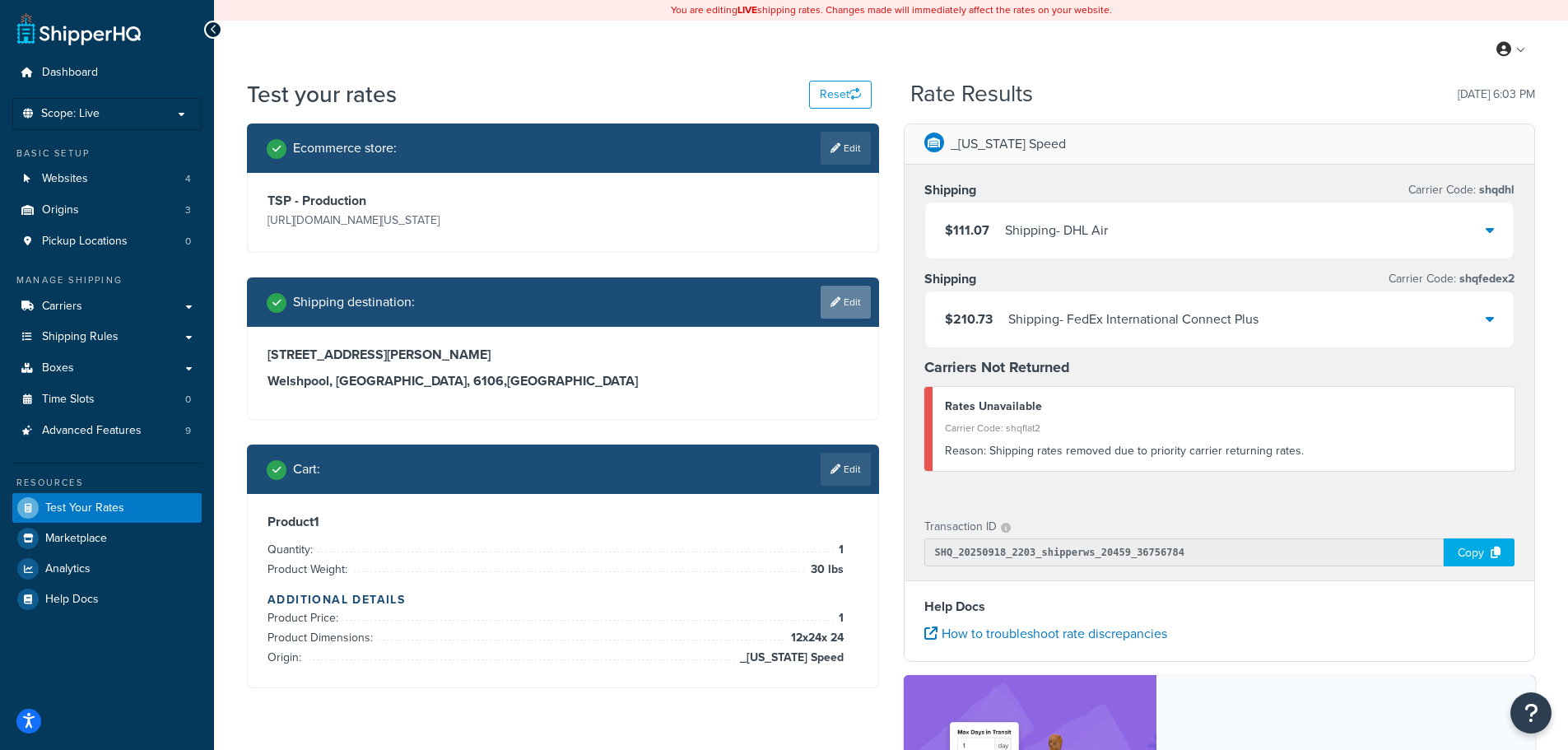
click at [857, 301] on link "Edit" at bounding box center [846, 302] width 51 height 33
select select "AU"
select select "WA"
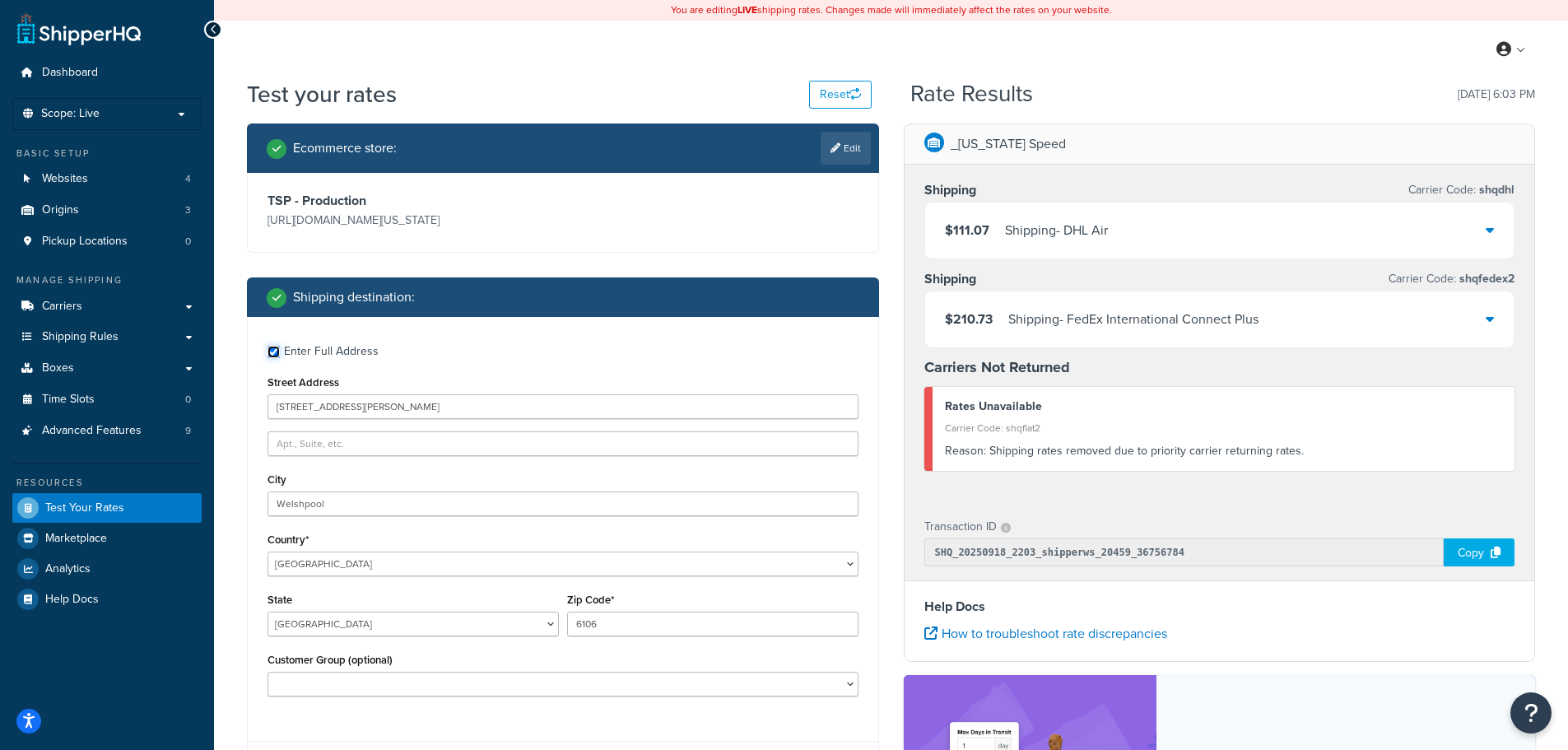
click at [279, 355] on input "Enter Full Address" at bounding box center [274, 352] width 12 height 12
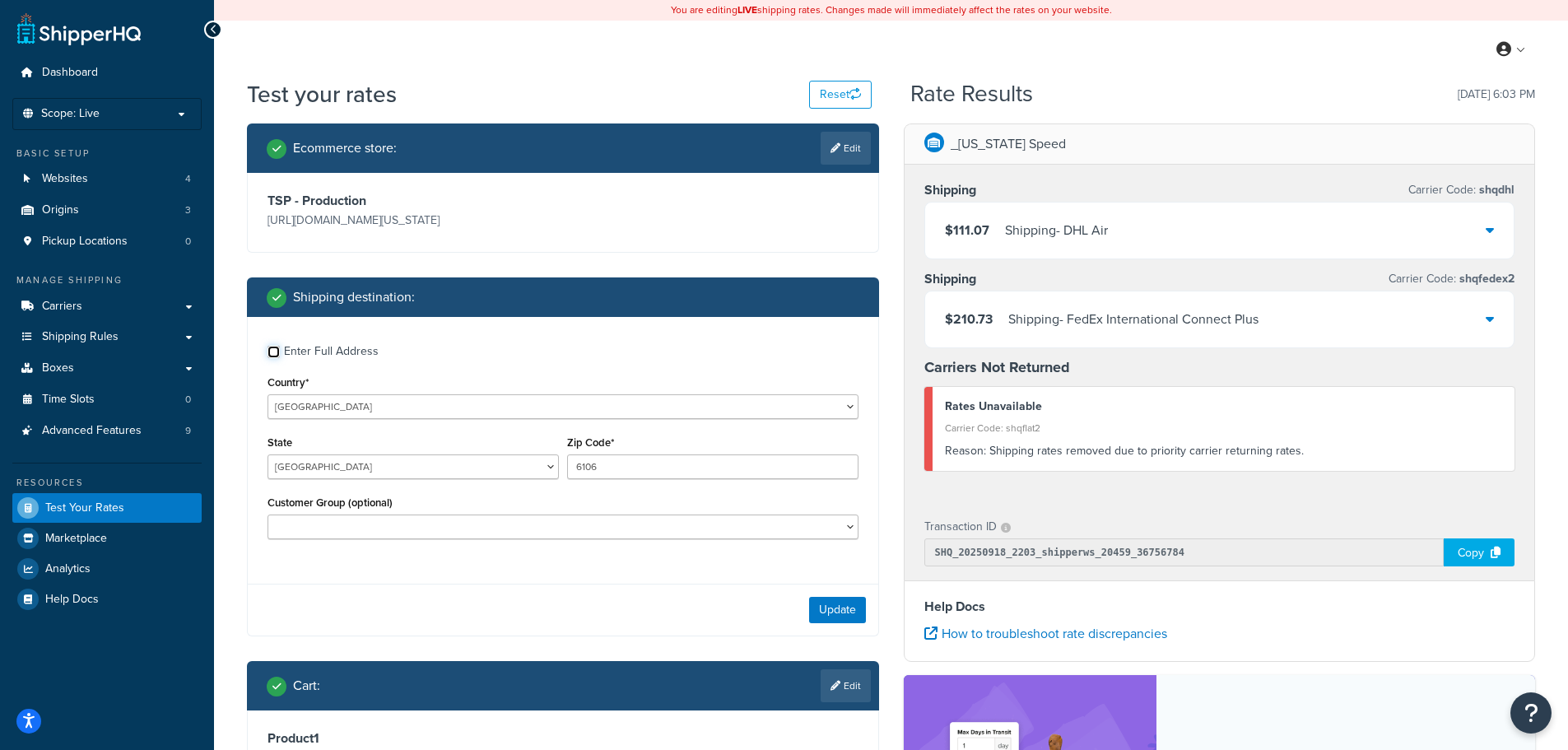
click at [279, 355] on input "Enter Full Address" at bounding box center [274, 352] width 12 height 12
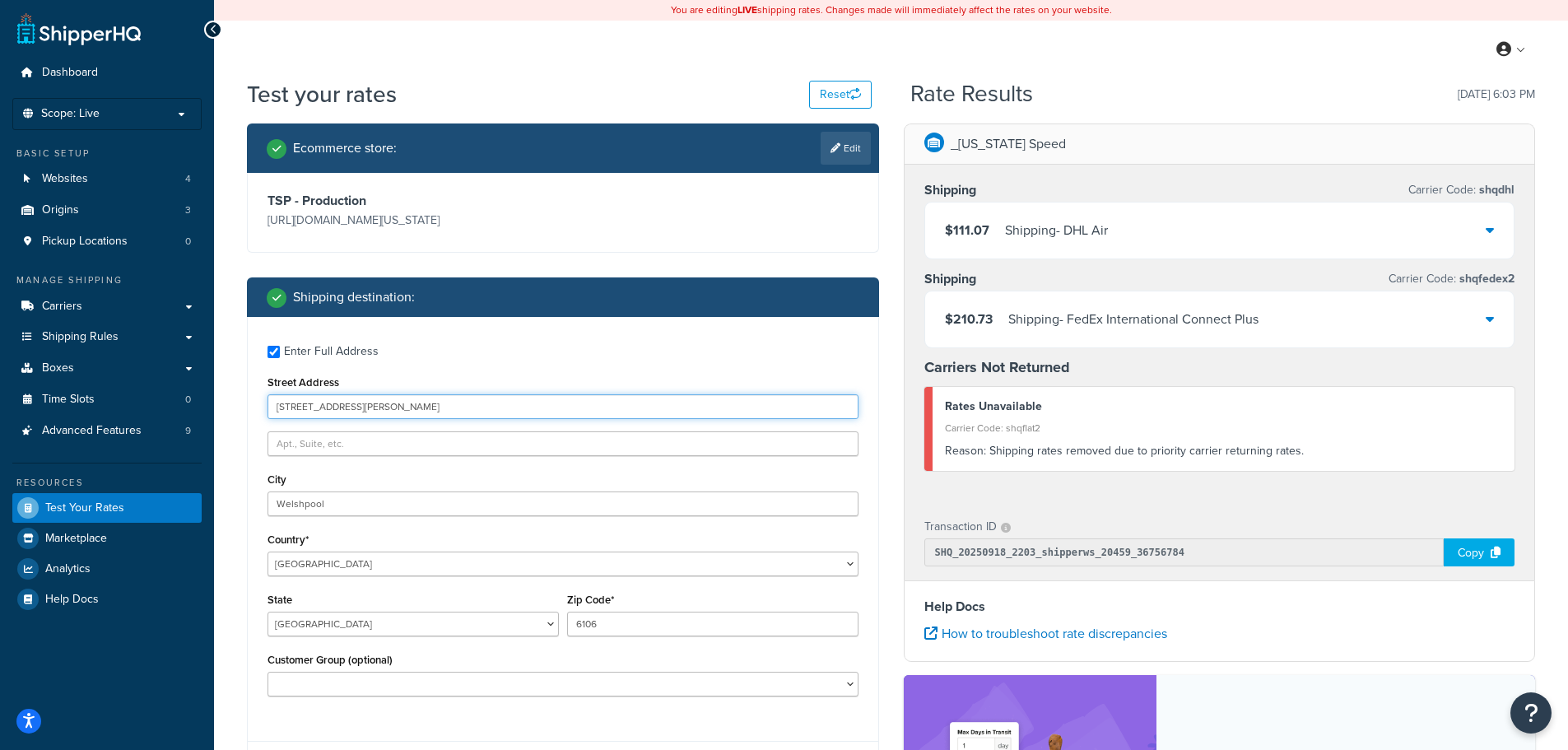
drag, startPoint x: 362, startPoint y: 412, endPoint x: 240, endPoint y: 402, distance: 122.4
click at [240, 402] on div "Ecommerce store : Edit TSP - Production https://mcprod.texas-speed.com/ Shippin…" at bounding box center [563, 605] width 657 height 963
click at [274, 356] on input "Enter Full Address" at bounding box center [274, 352] width 12 height 12
checkbox input "false"
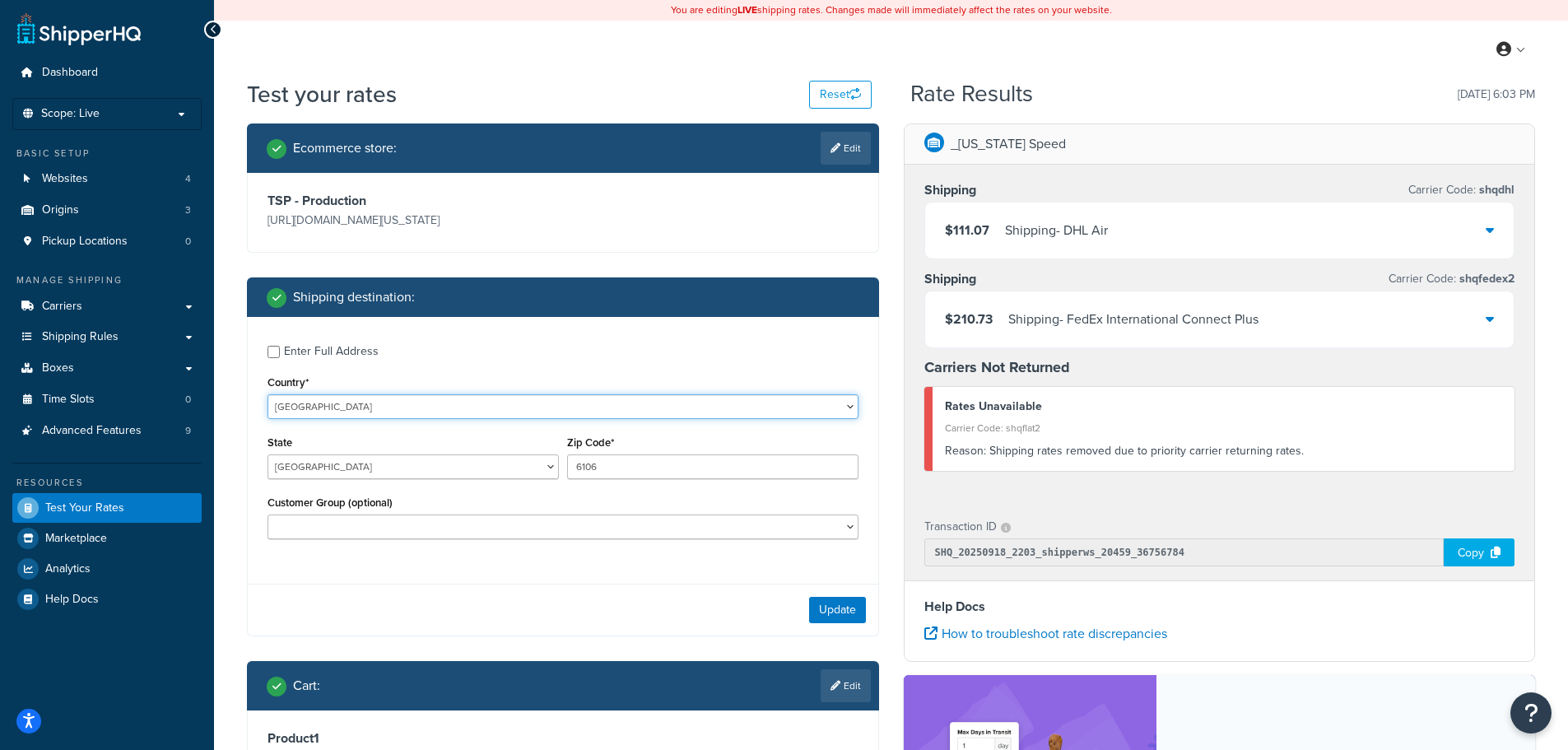
click at [410, 406] on select "United States United Kingdom Afghanistan Åland Islands Albania Algeria American…" at bounding box center [563, 407] width 591 height 25
select select "US"
click at [268, 394] on select "United States United Kingdom Afghanistan Åland Islands Albania Algeria American…" at bounding box center [563, 407] width 591 height 25
click at [397, 475] on select "Alabama Alaska American Samoa Arizona Arkansas Armed Forces Americas Armed Forc…" at bounding box center [413, 467] width 291 height 25
click at [268, 455] on select "Alabama Alaska American Samoa Arizona Arkansas Armed Forces Americas Armed Forc…" at bounding box center [413, 467] width 291 height 25
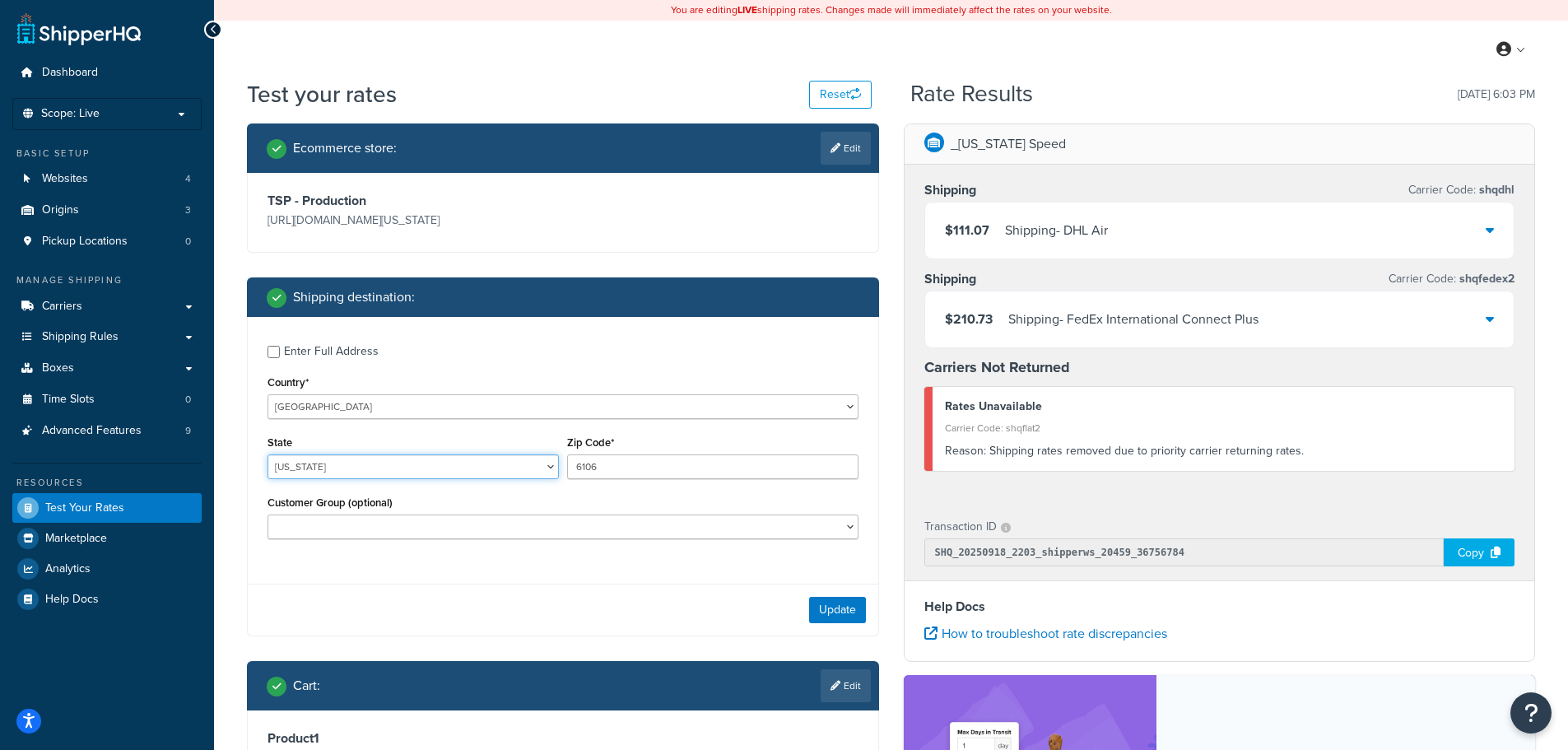
click at [402, 473] on select "Alabama Alaska American Samoa Arizona Arkansas Armed Forces Americas Armed Forc…" at bounding box center [413, 467] width 291 height 25
select select "AK"
click at [268, 455] on select "Alabama Alaska American Samoa Arizona Arkansas Armed Forces Americas Armed Forc…" at bounding box center [413, 467] width 291 height 25
click at [604, 470] on input "6106" at bounding box center [712, 467] width 291 height 25
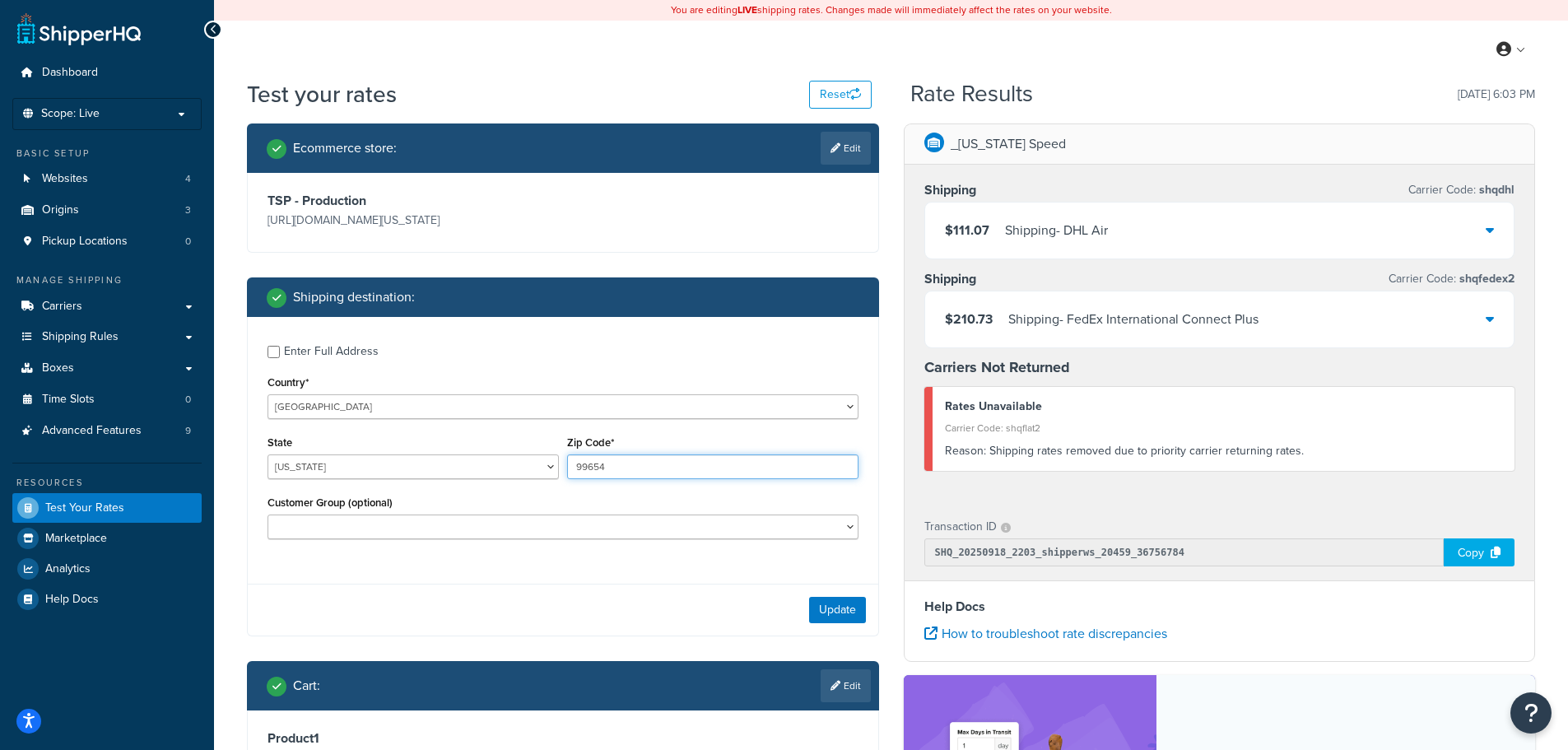
type input "99654"
click at [597, 507] on div "Customer Group (optional) Logged In Not Logged in Retail Wholesale" at bounding box center [563, 516] width 591 height 48
click at [348, 354] on div "Enter Full Address" at bounding box center [331, 352] width 95 height 23
click at [279, 354] on input "Enter Full Address" at bounding box center [274, 352] width 12 height 12
checkbox input "true"
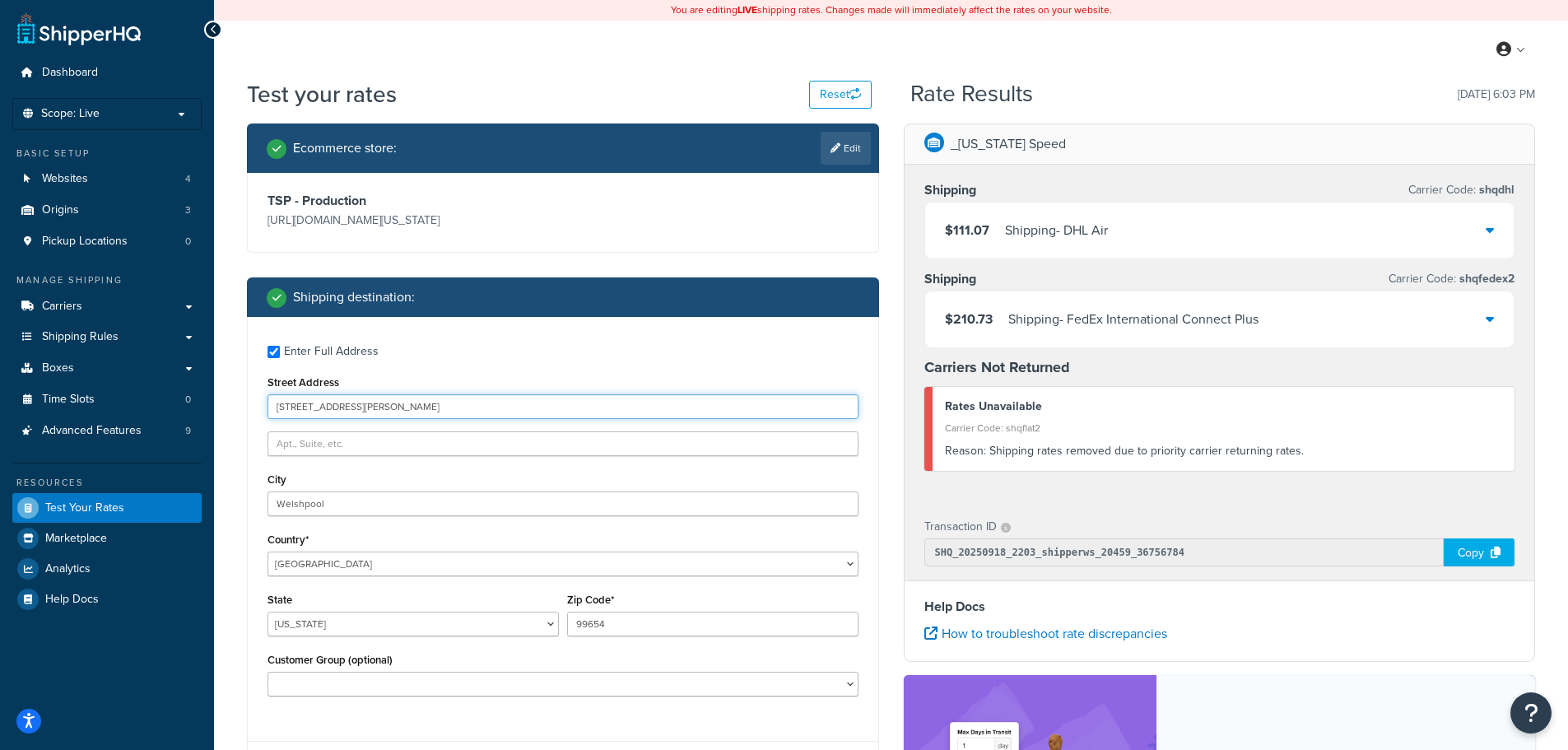
drag, startPoint x: 355, startPoint y: 407, endPoint x: 224, endPoint y: 401, distance: 131.1
click at [224, 401] on div "Test your rates Reset Rate Results 09/18/2025, 6:03 PM Ecommerce store : Edit T…" at bounding box center [891, 603] width 1354 height 1050
type input "1125 E McKee Ct"
paste input "asilla"
type input "Wasilla"
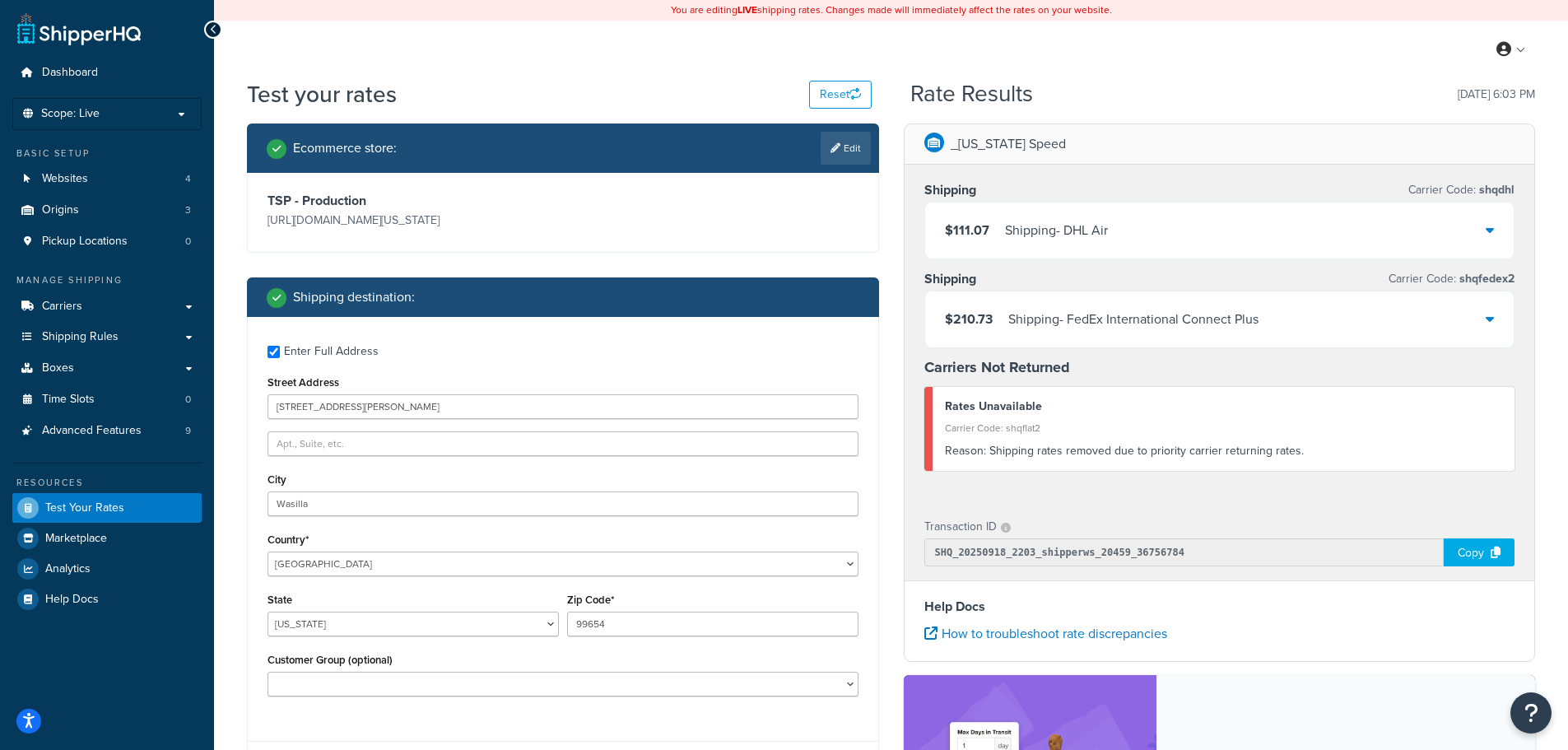
click at [415, 521] on div "Enter Full Address Street Address 1125 E McKee Ct City Wasilla Country* United …" at bounding box center [563, 523] width 630 height 412
click at [420, 449] on input "text" at bounding box center [563, 444] width 591 height 25
click at [237, 528] on div "Ecommerce store : Edit TSP - Production https://mcprod.texas-speed.com/ Shippin…" at bounding box center [563, 605] width 657 height 963
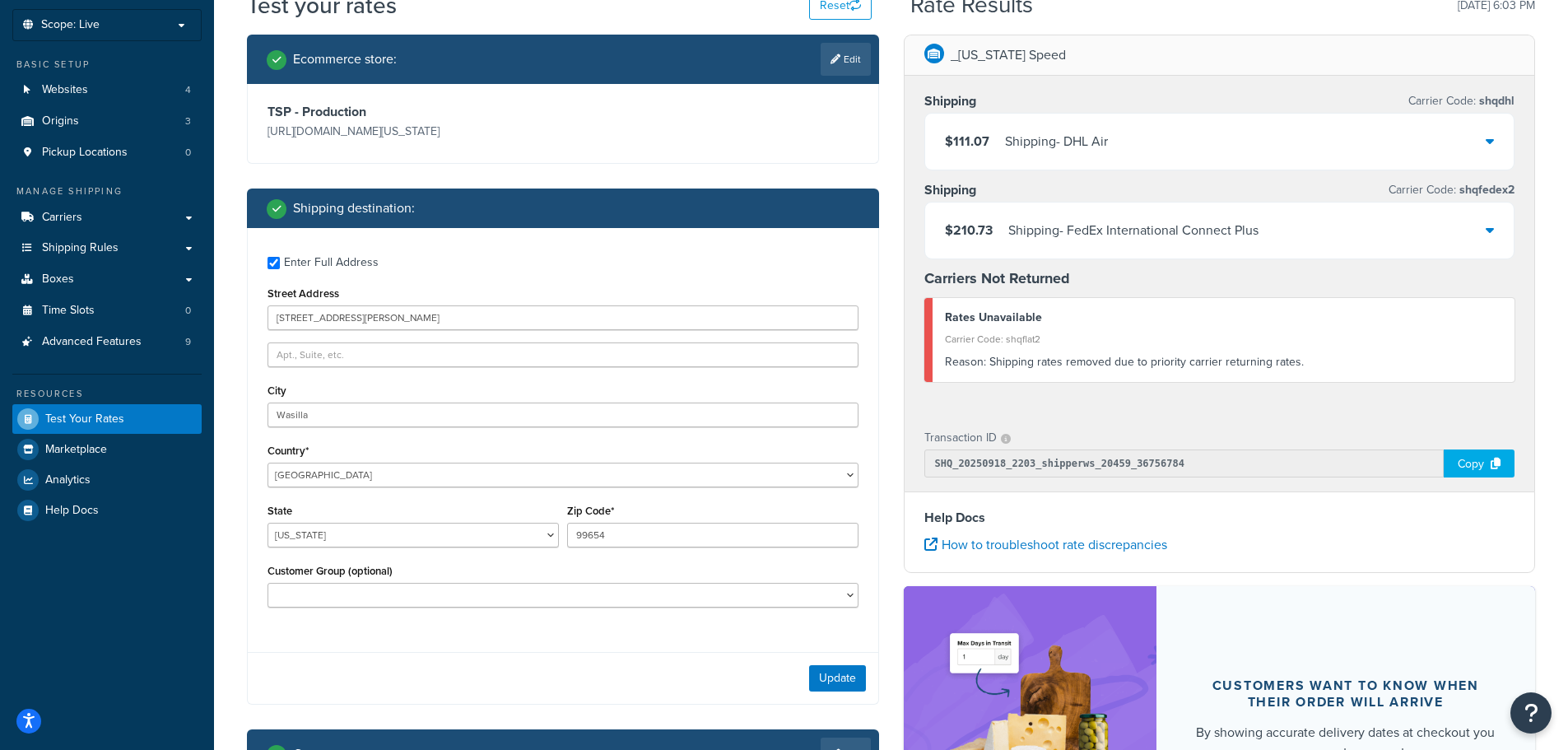
scroll to position [247, 0]
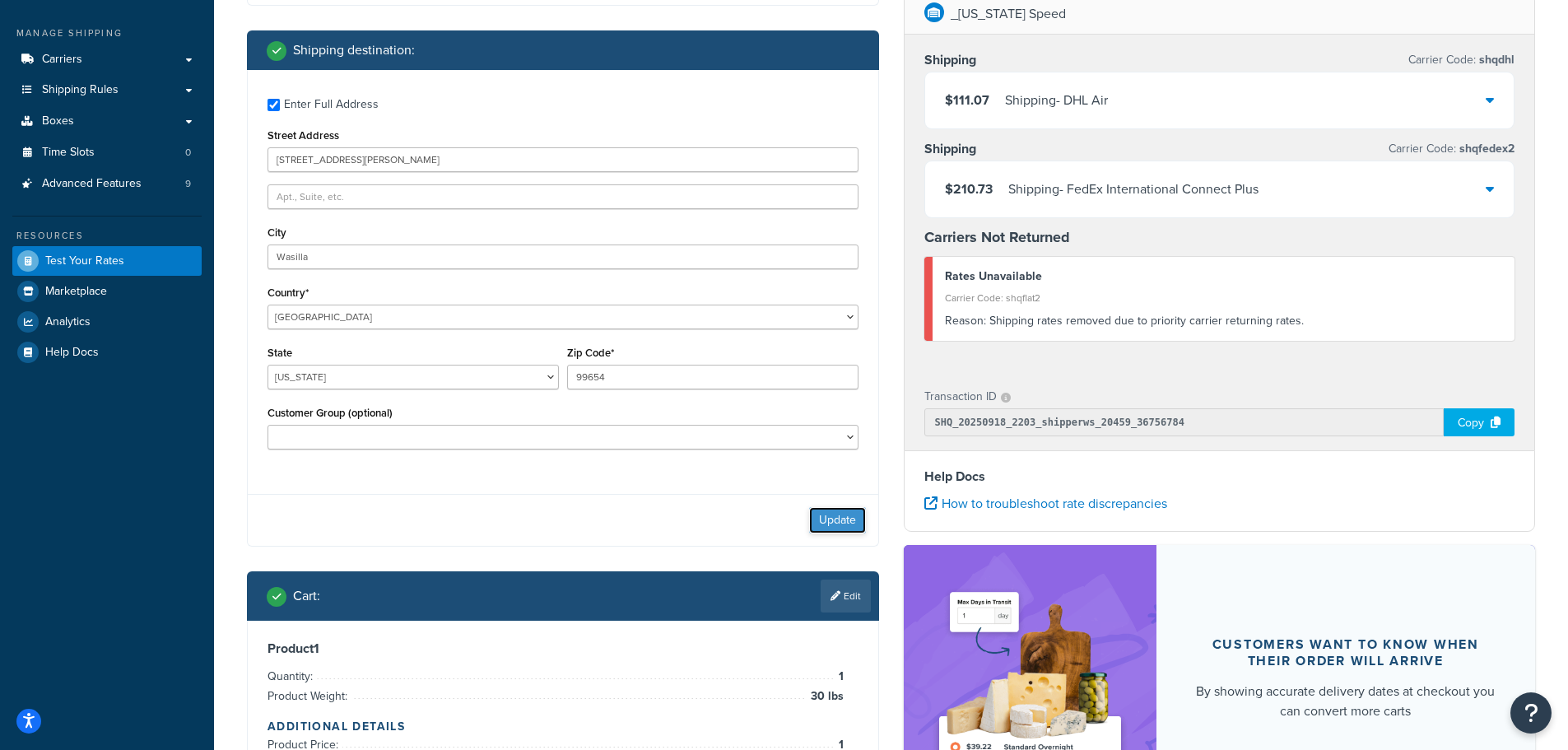
click at [845, 527] on button "Update" at bounding box center [837, 520] width 56 height 27
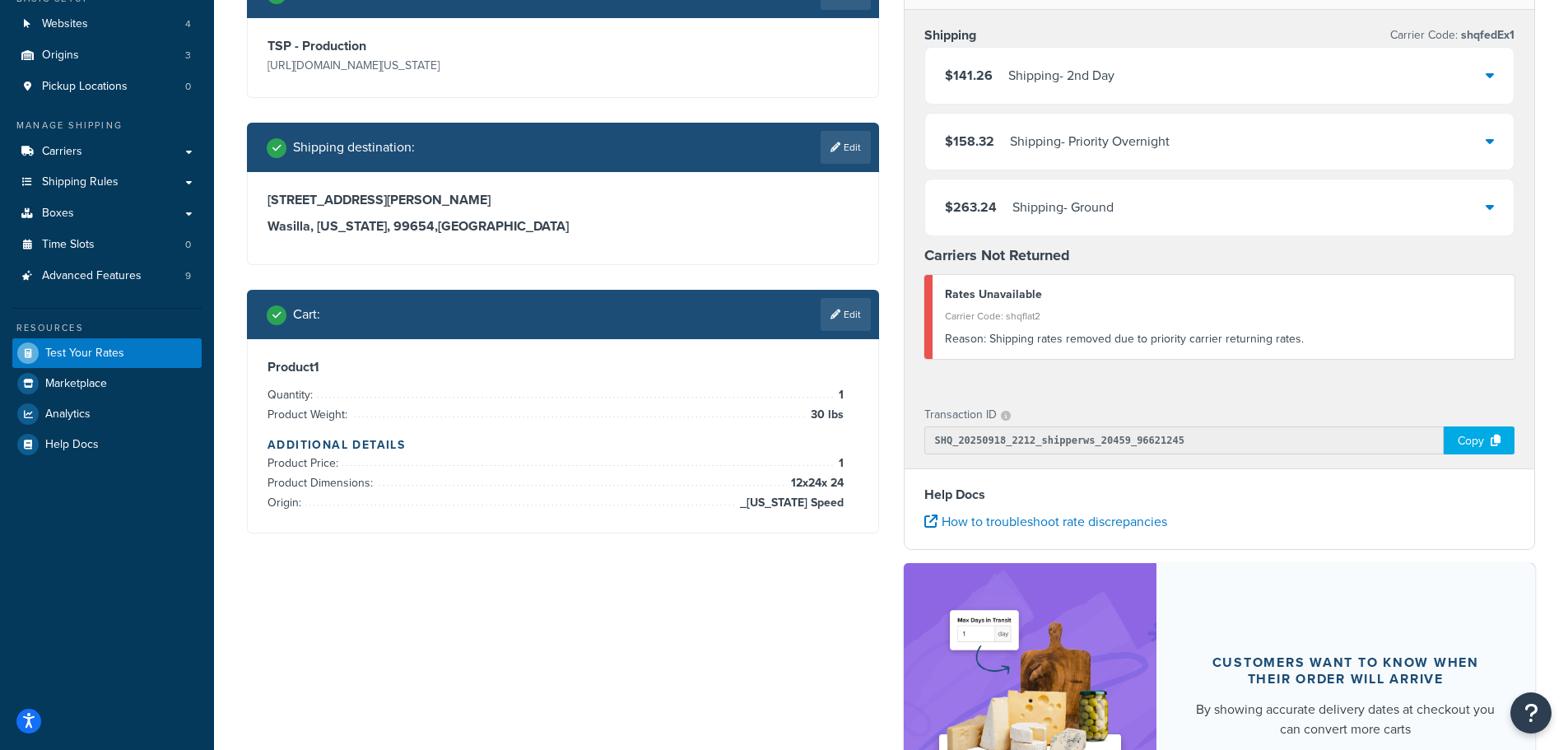
scroll to position [165, 0]
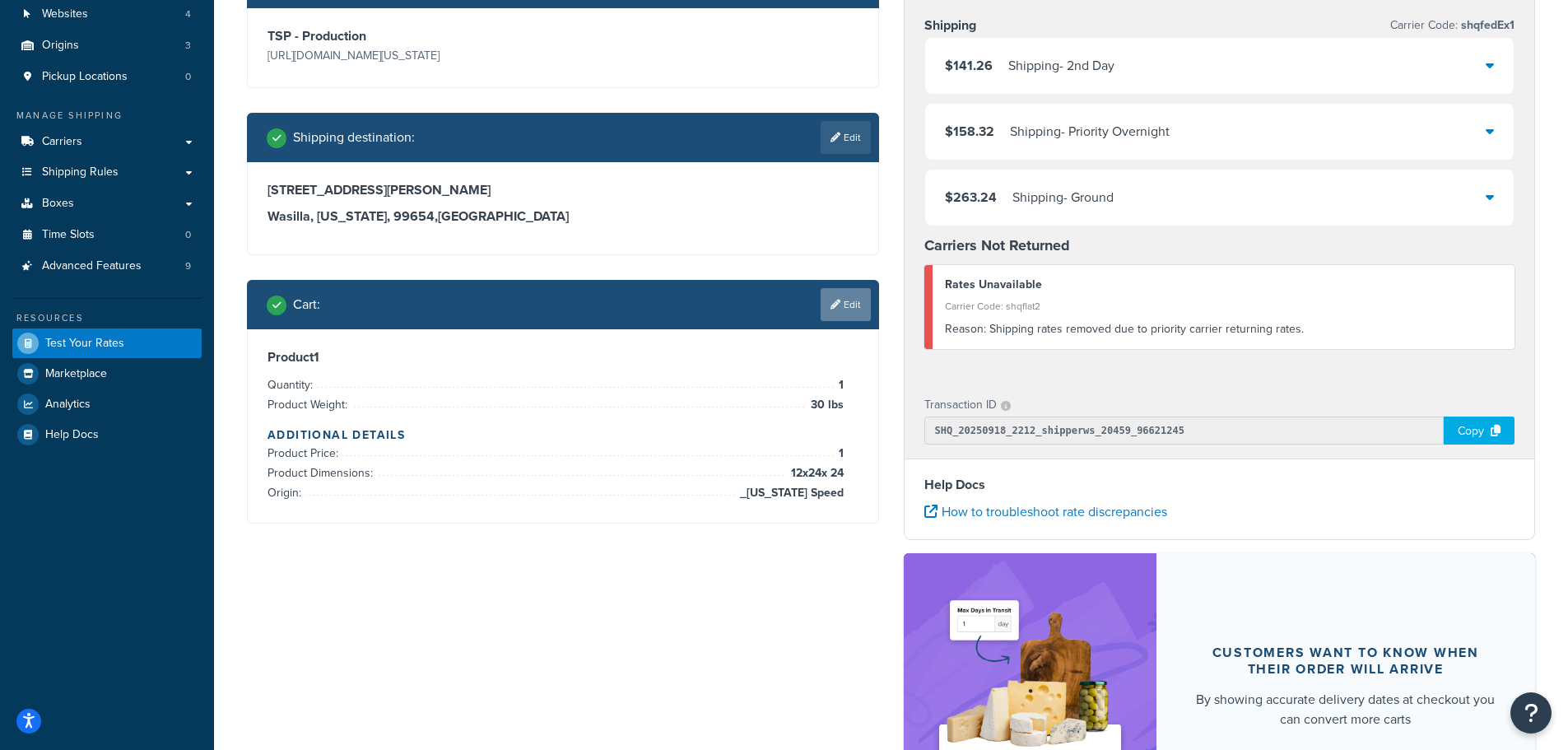
click at [845, 303] on link "Edit" at bounding box center [846, 304] width 51 height 33
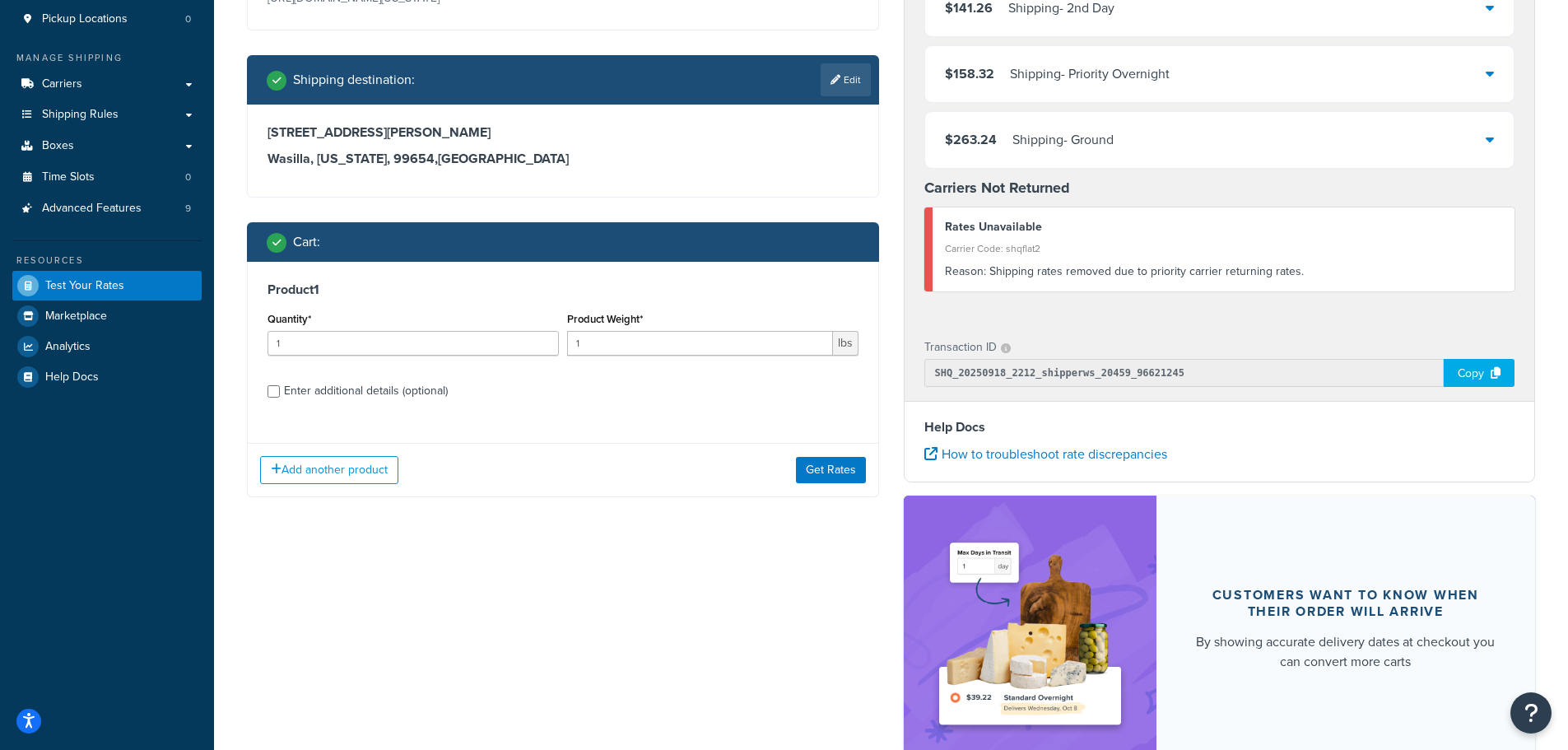
scroll to position [329, 0]
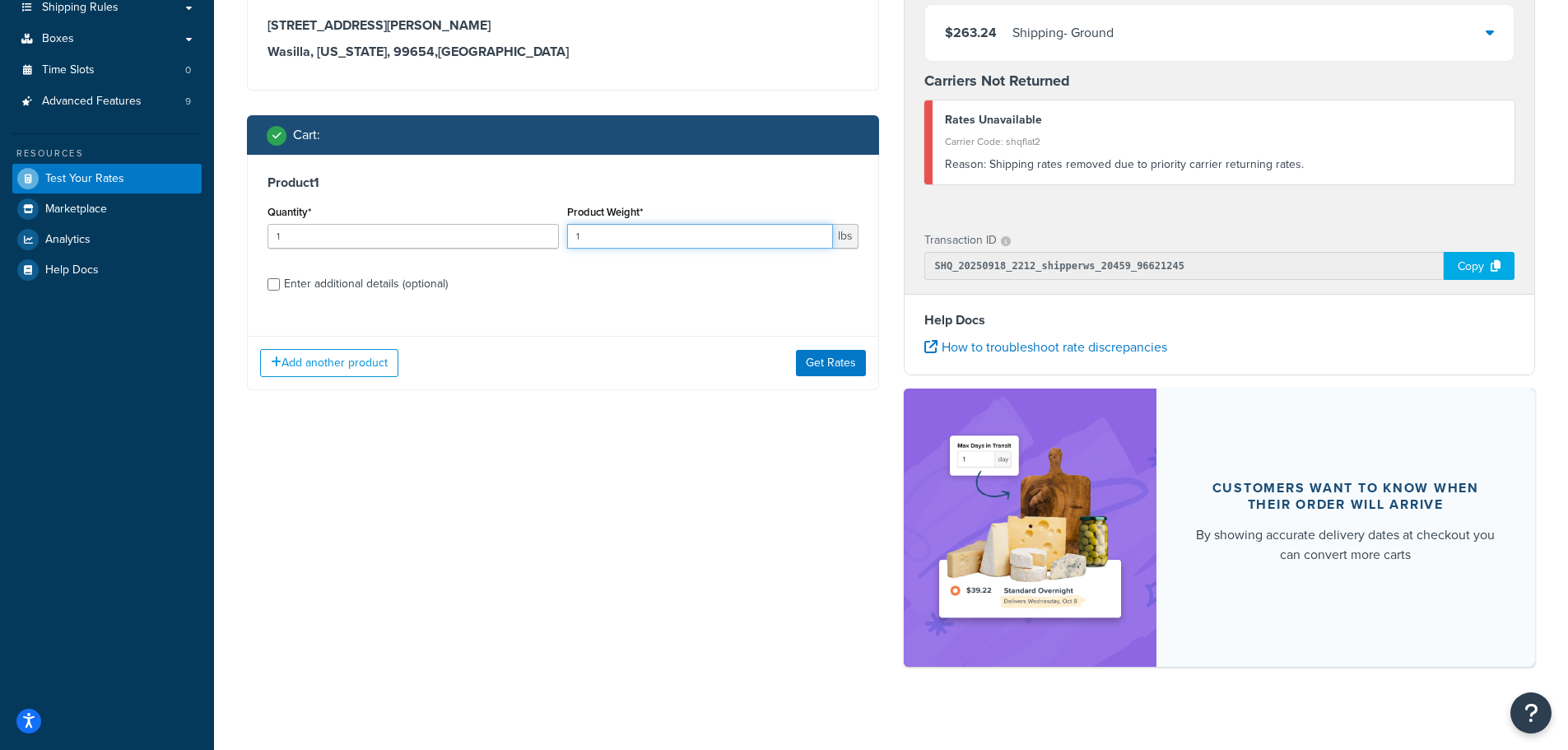
drag, startPoint x: 606, startPoint y: 238, endPoint x: 569, endPoint y: 246, distance: 37.9
click at [566, 241] on div "Product Weight* 1 lbs" at bounding box center [712, 231] width 299 height 60
type input "25"
click at [600, 275] on label "Enter additional details (optional)" at bounding box center [570, 283] width 575 height 27
click at [279, 278] on input "Enter additional details (optional)" at bounding box center [274, 284] width 12 height 12
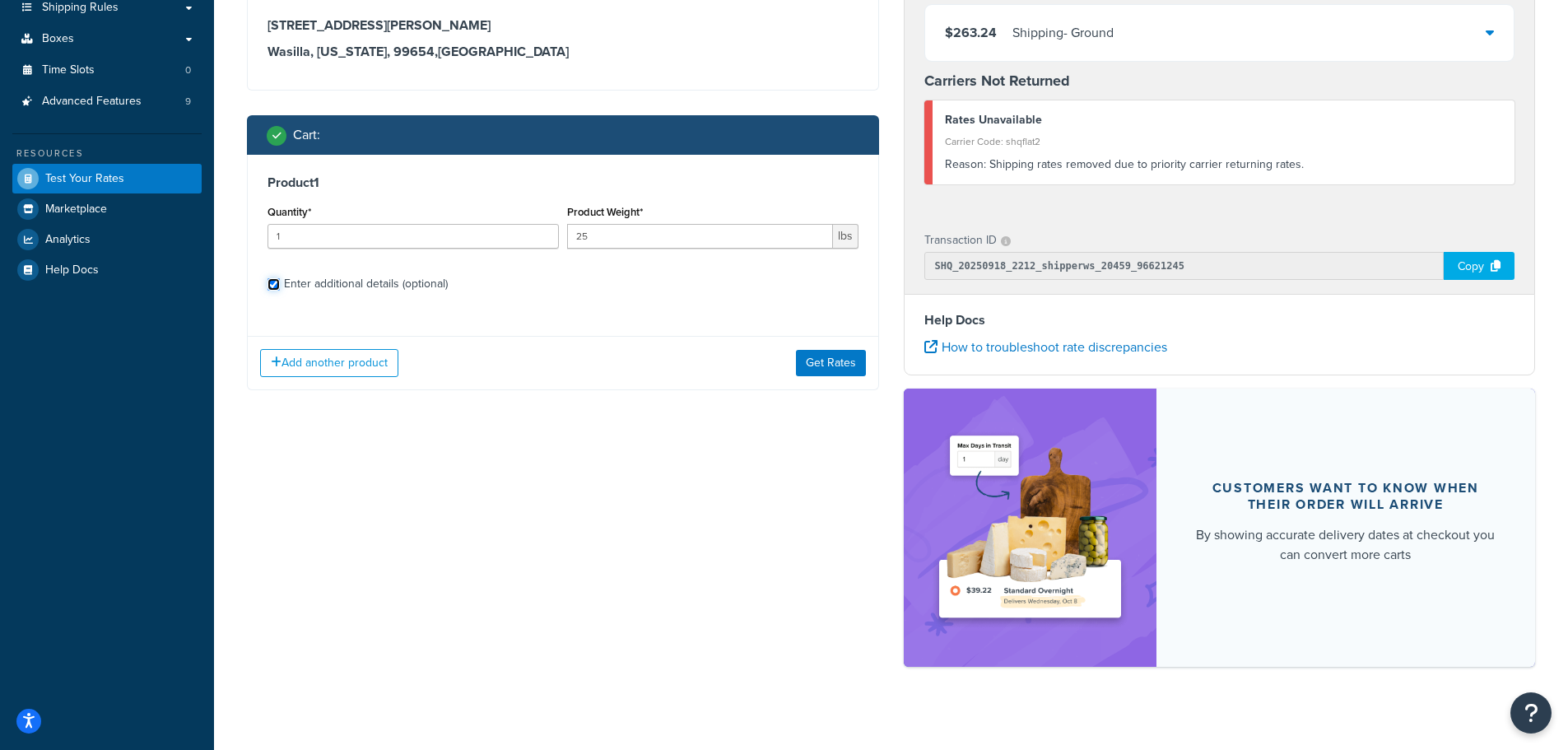
checkbox input "true"
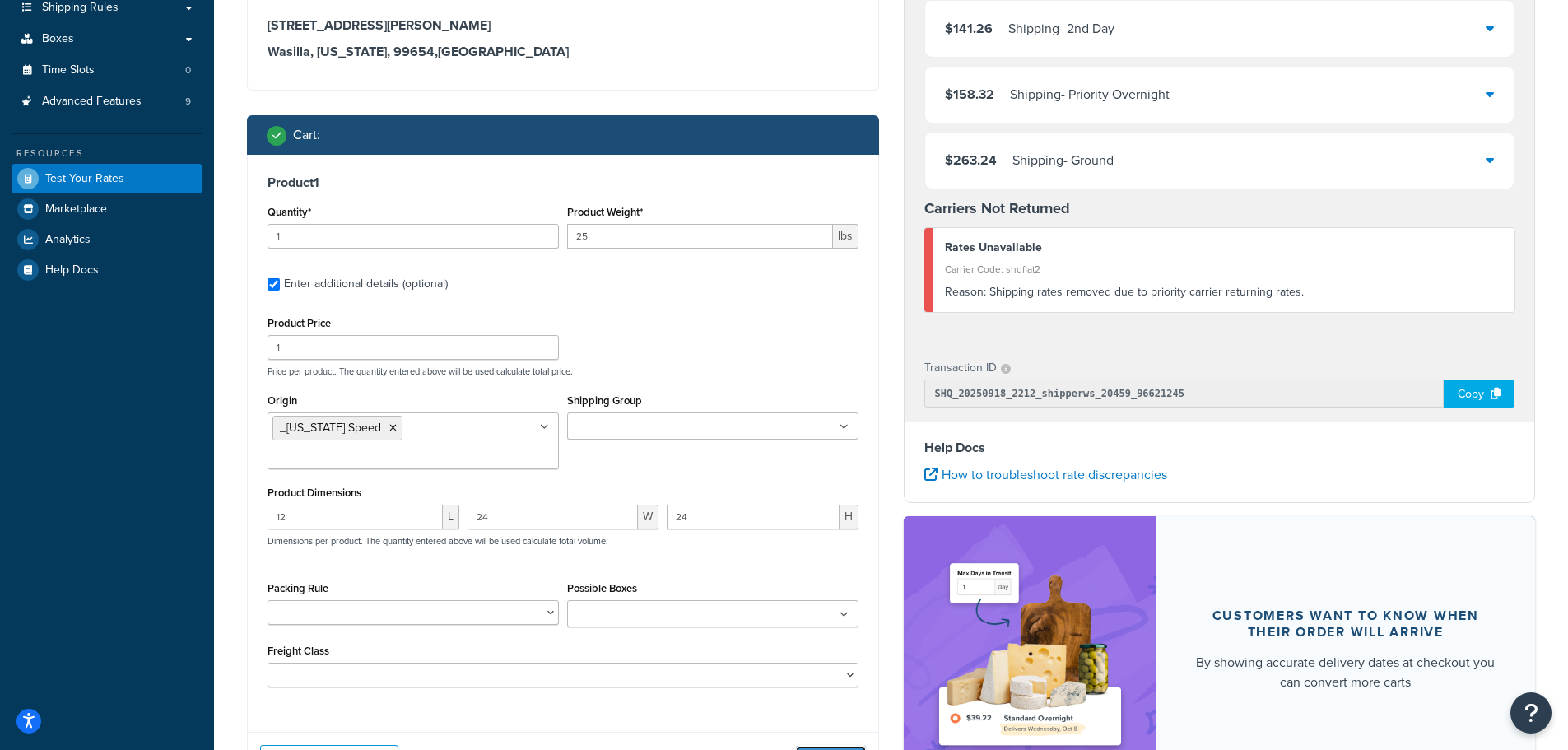
click at [820, 746] on button "Get Rates" at bounding box center [831, 759] width 70 height 27
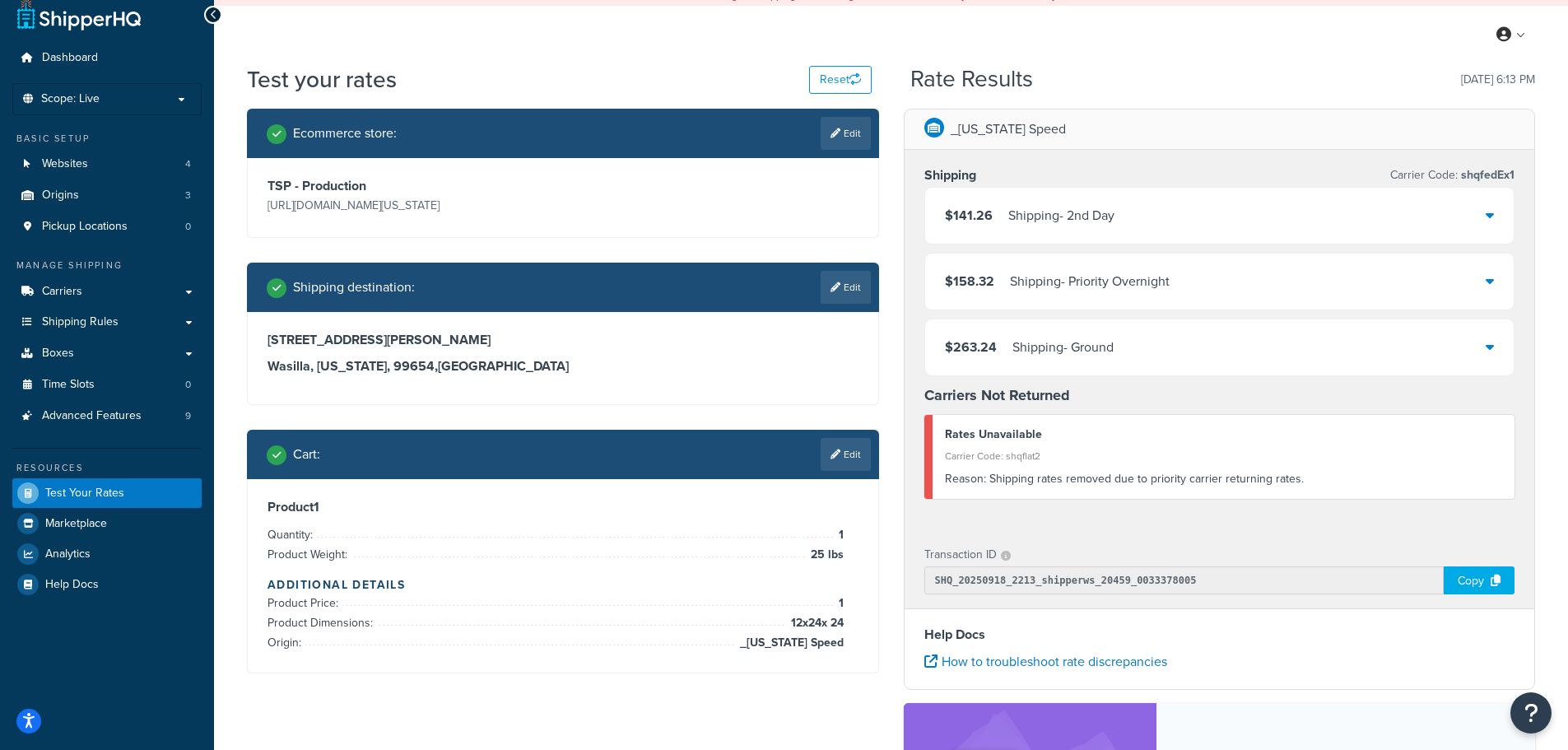
scroll to position [0, 0]
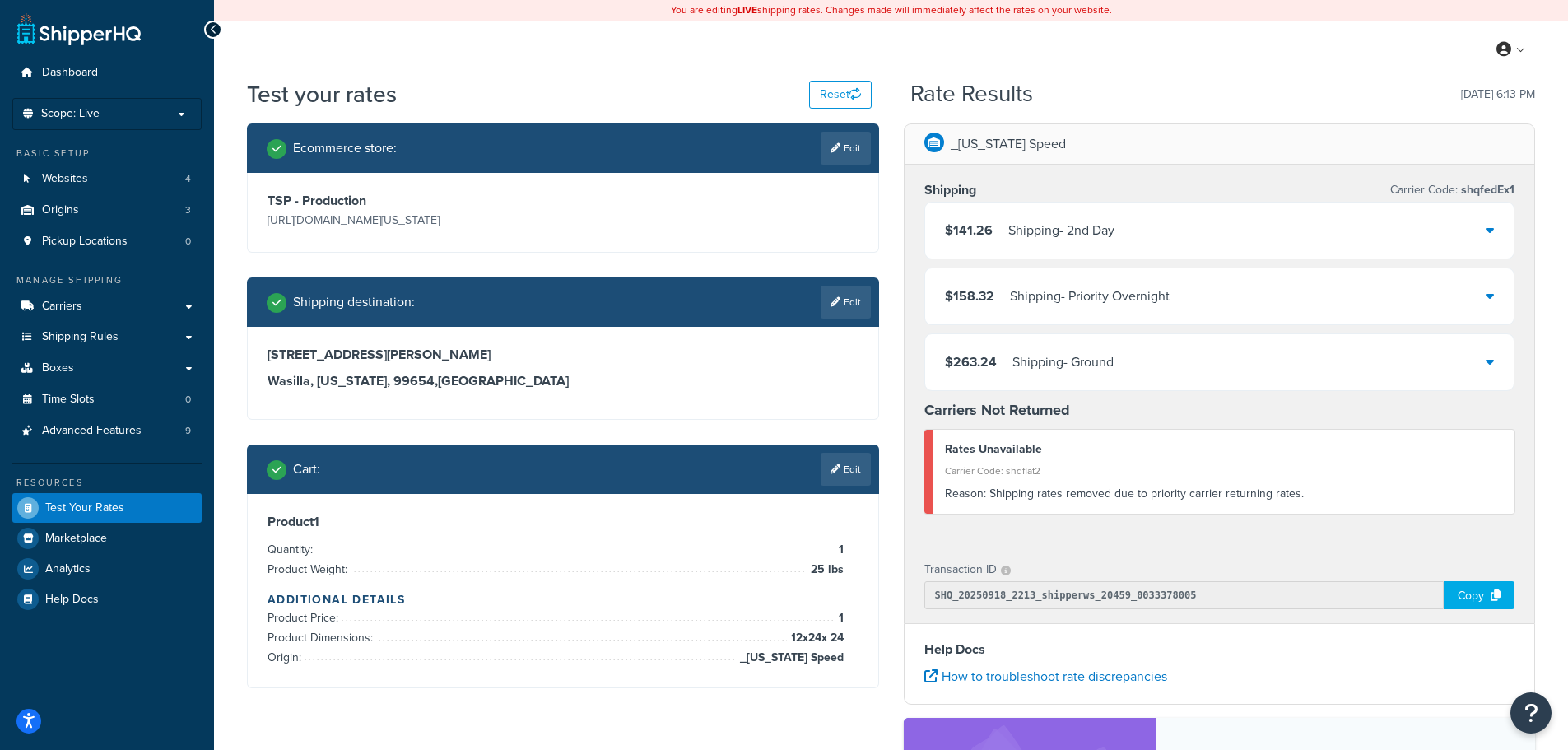
click at [1497, 229] on div "$141.26 Shipping - 2nd Day" at bounding box center [1220, 230] width 590 height 56
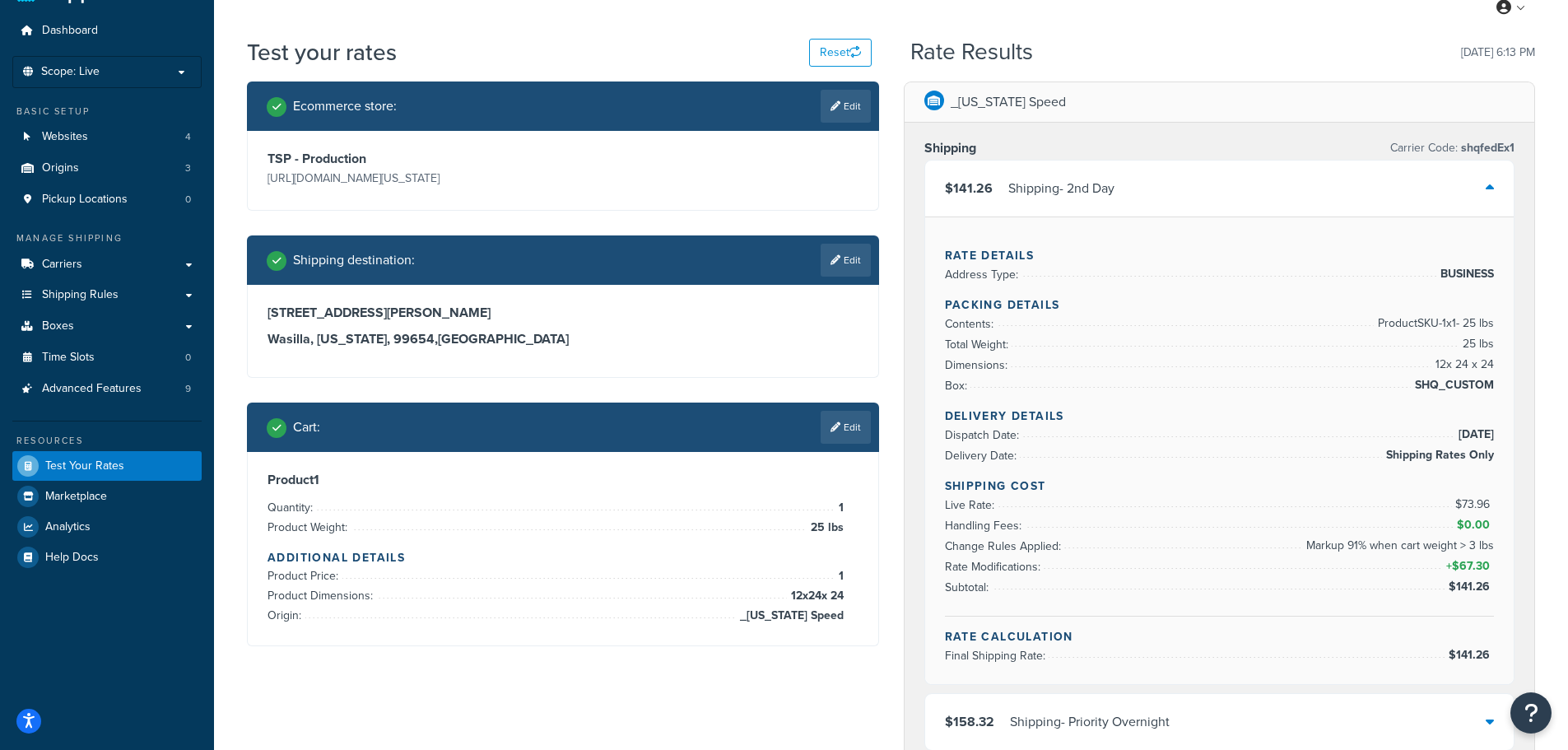
scroll to position [82, 0]
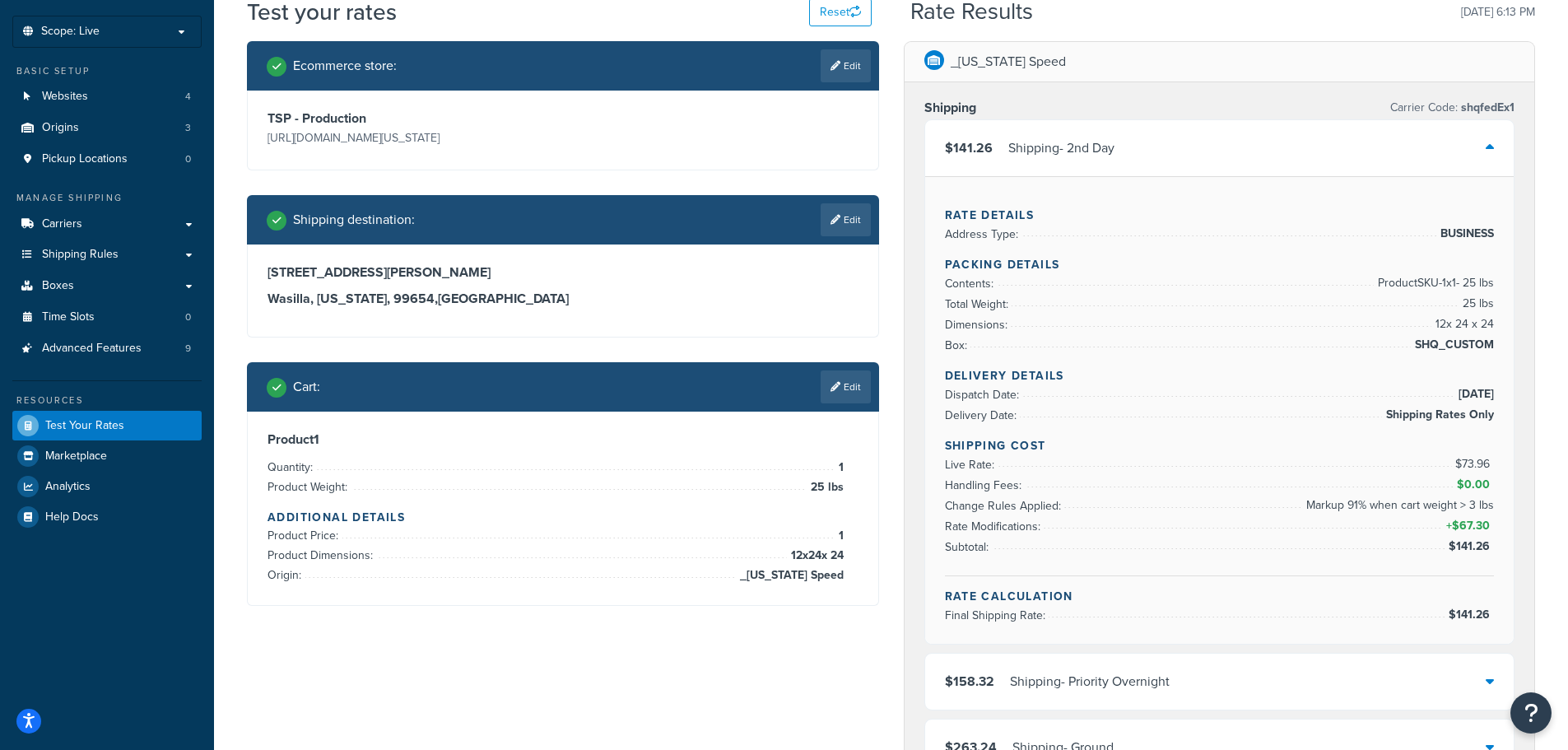
click at [1489, 153] on icon at bounding box center [1490, 148] width 8 height 13
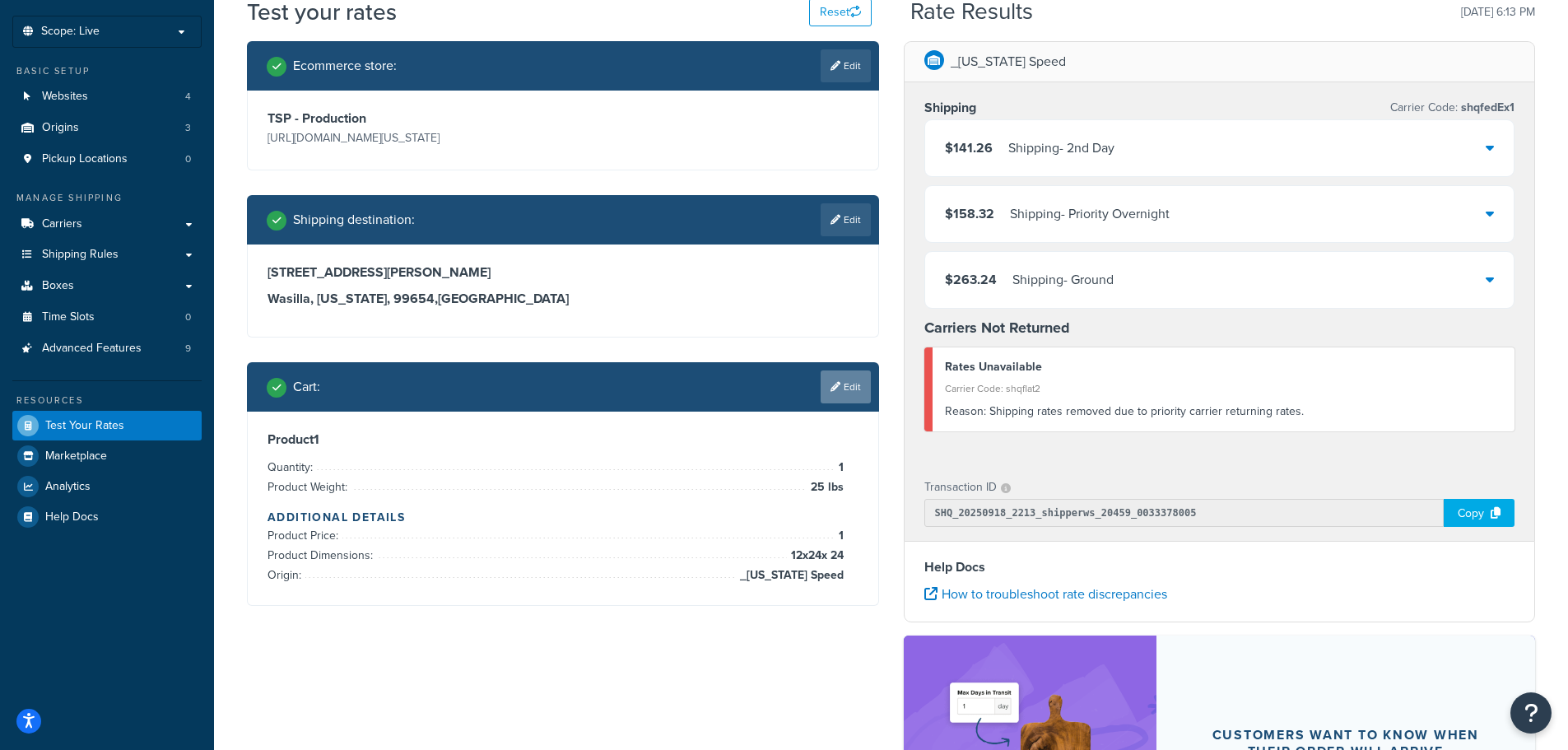
click at [853, 393] on link "Edit" at bounding box center [846, 387] width 51 height 33
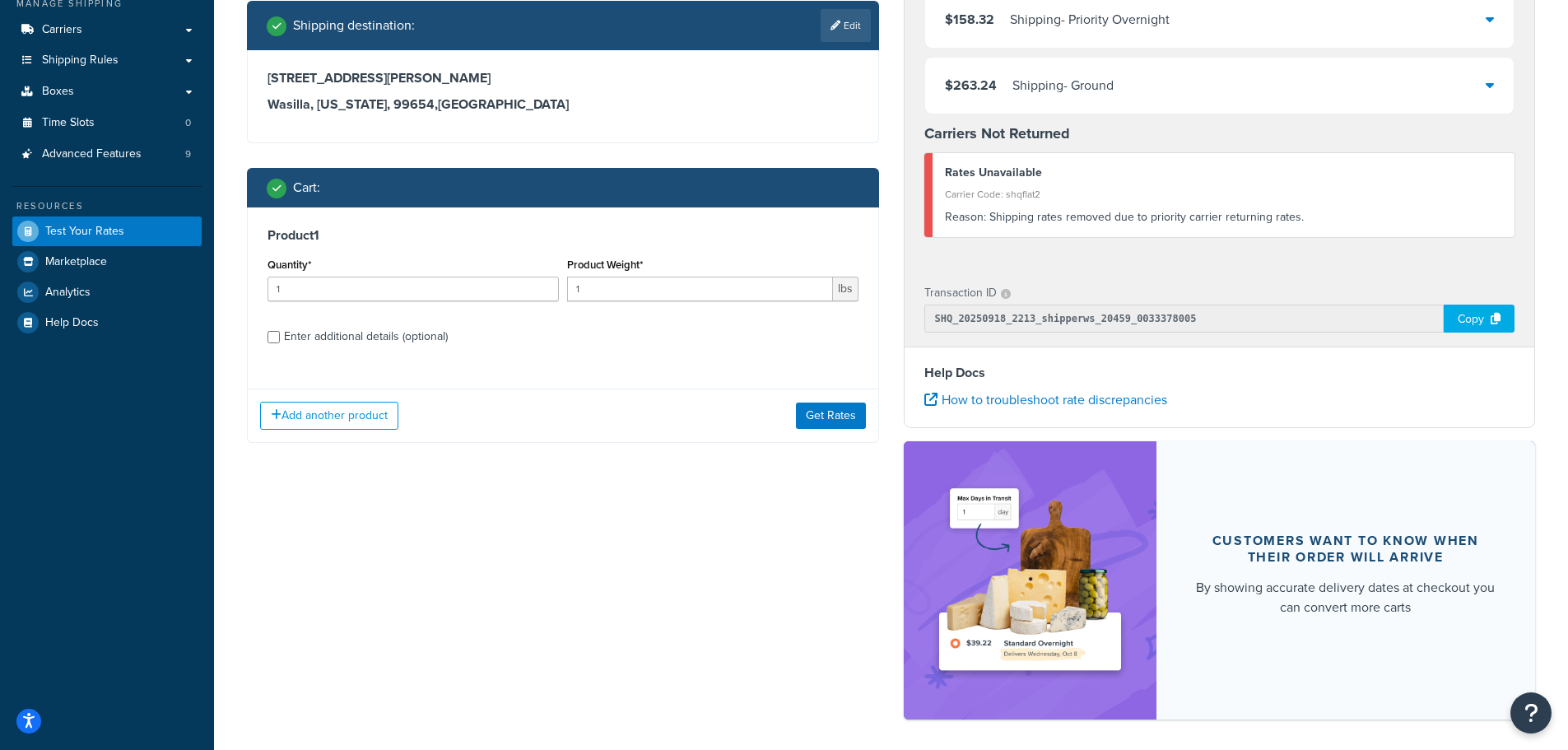
scroll to position [329, 0]
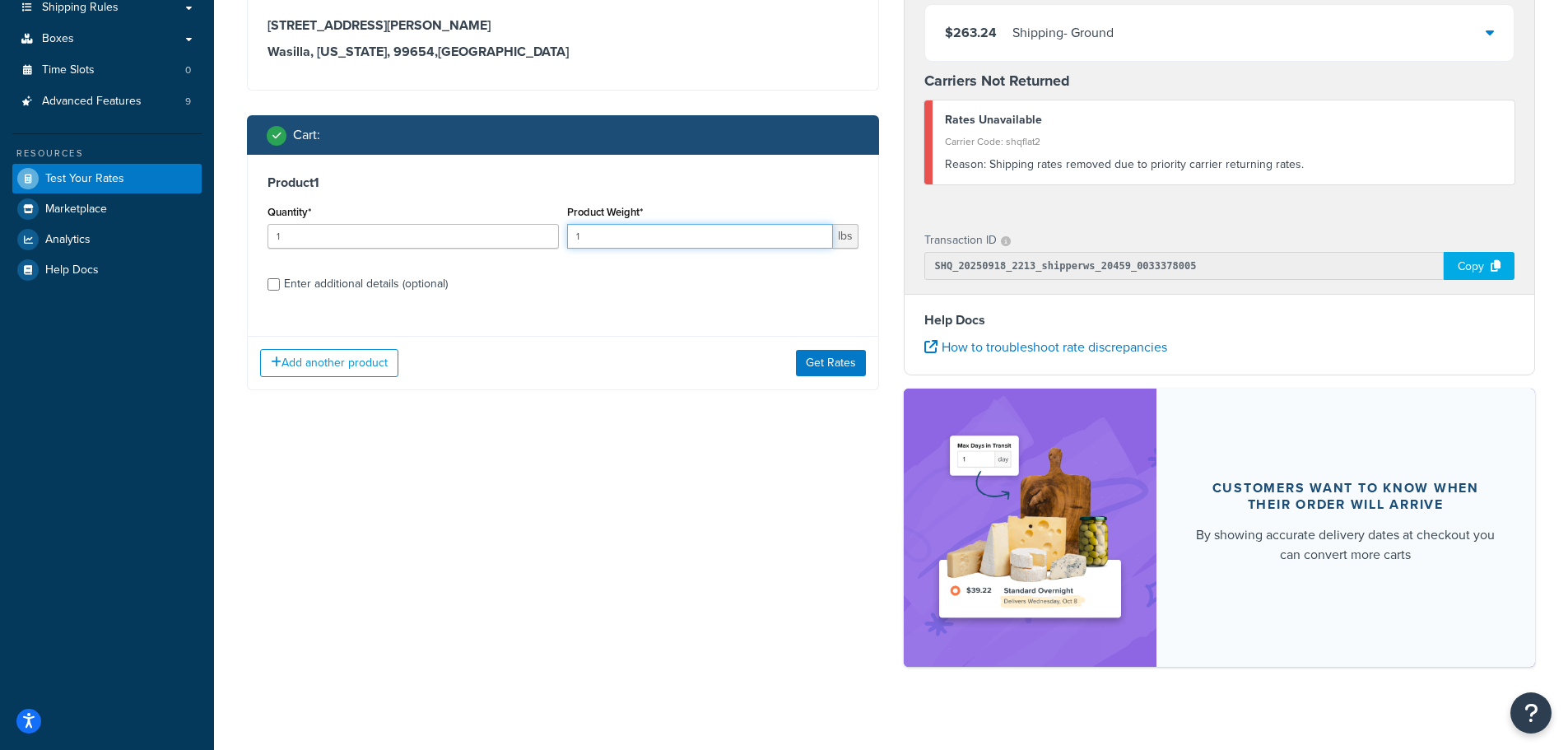
drag, startPoint x: 624, startPoint y: 240, endPoint x: 567, endPoint y: 241, distance: 57.0
click at [567, 241] on input "1" at bounding box center [700, 236] width 266 height 25
click at [297, 276] on div "Enter additional details (optional)" at bounding box center [366, 285] width 164 height 23
click at [279, 278] on input "Enter additional details (optional)" at bounding box center [274, 284] width 12 height 12
checkbox input "true"
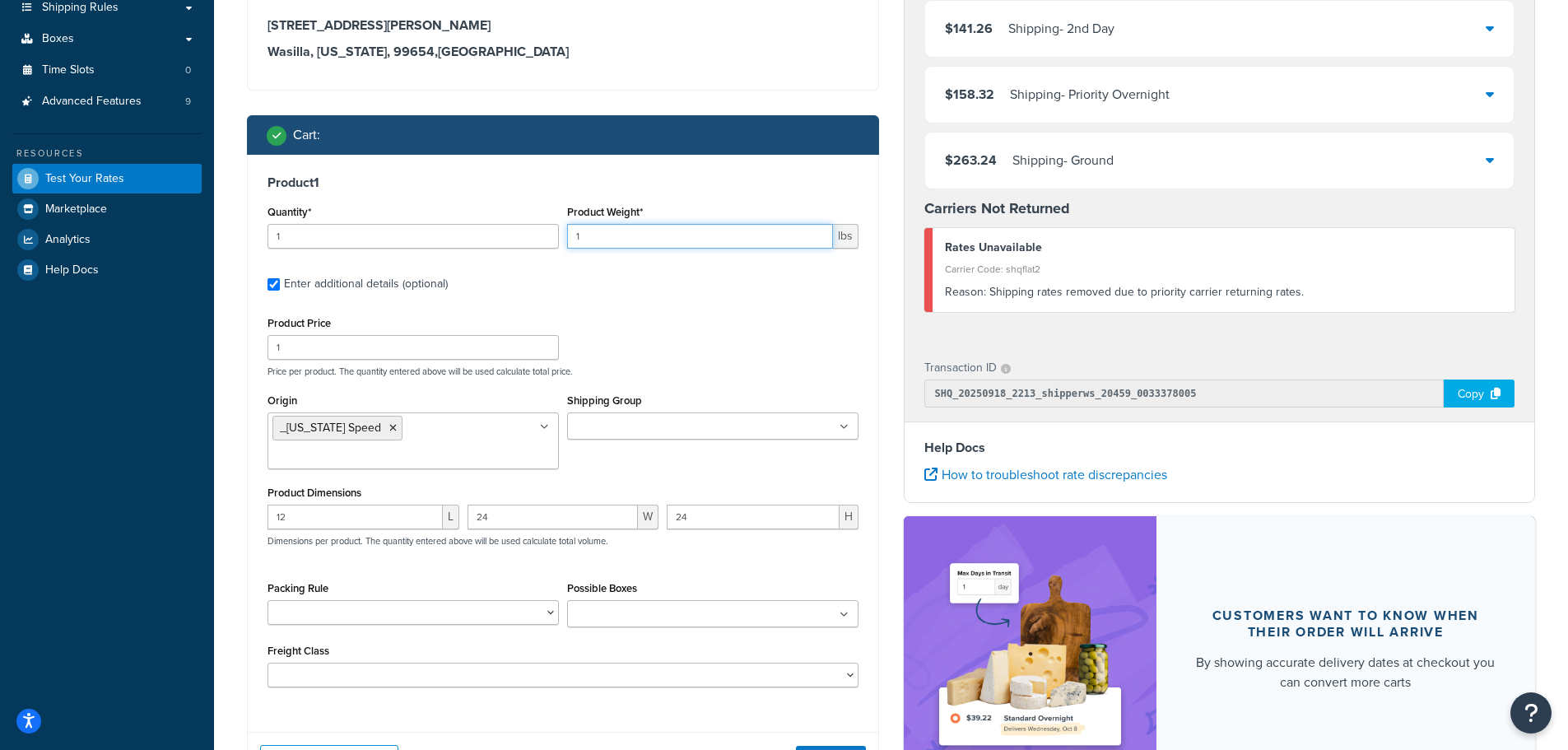
drag, startPoint x: 608, startPoint y: 237, endPoint x: 574, endPoint y: 241, distance: 34.2
click at [574, 241] on input "1" at bounding box center [700, 236] width 266 height 25
type input "443"
click at [495, 504] on input "24" at bounding box center [553, 517] width 171 height 25
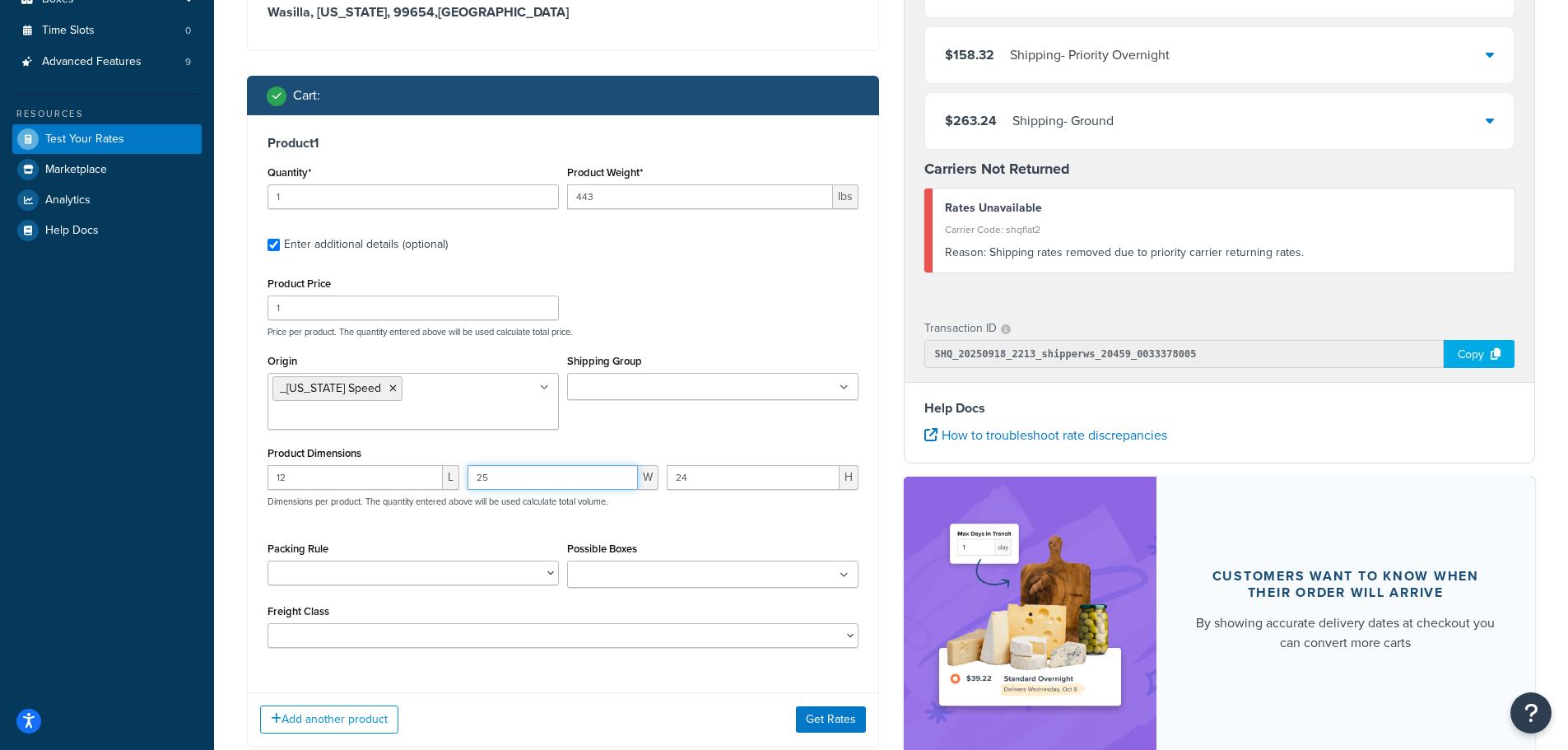
scroll to position [365, 0]
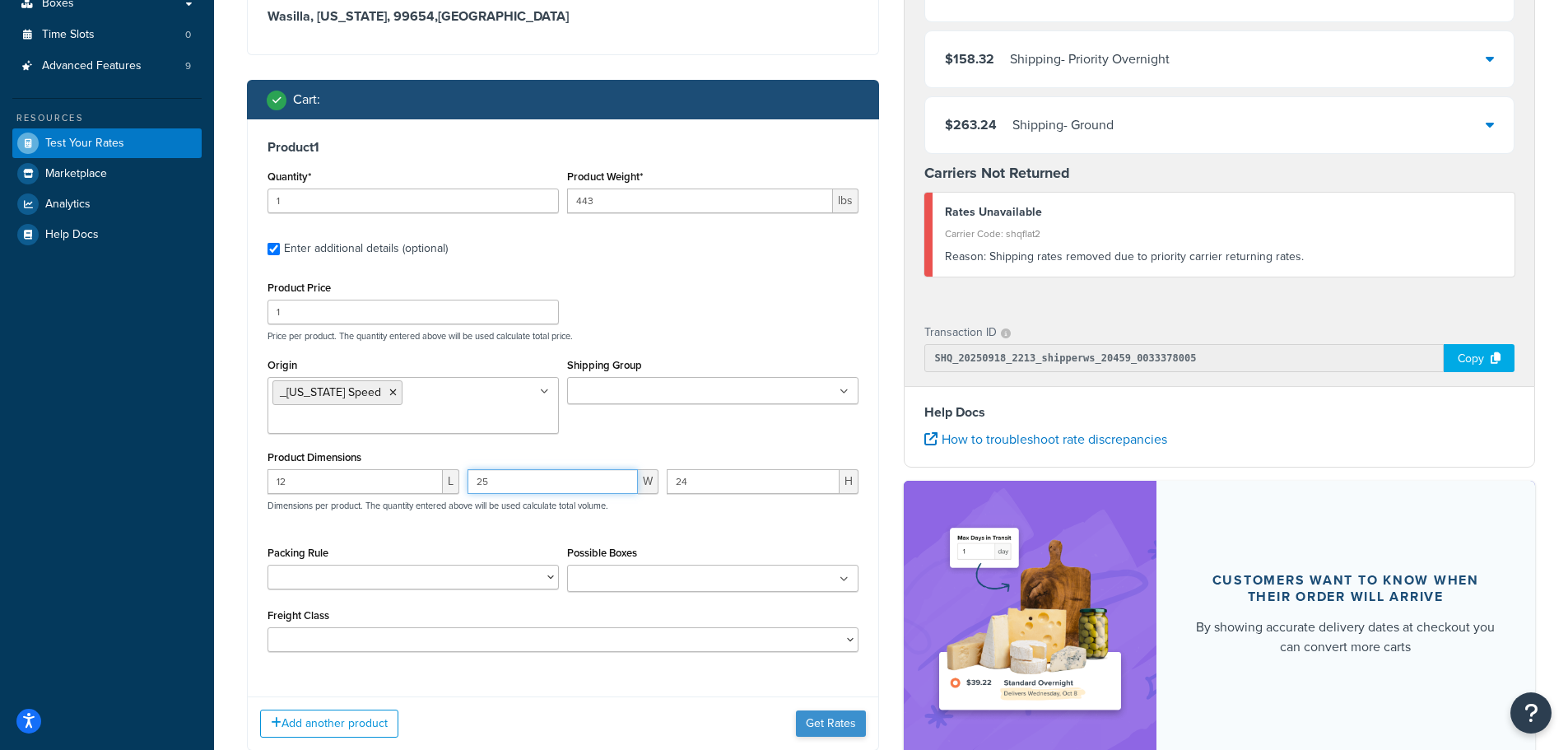
type input "25"
click at [840, 711] on button "Get Rates" at bounding box center [831, 724] width 70 height 27
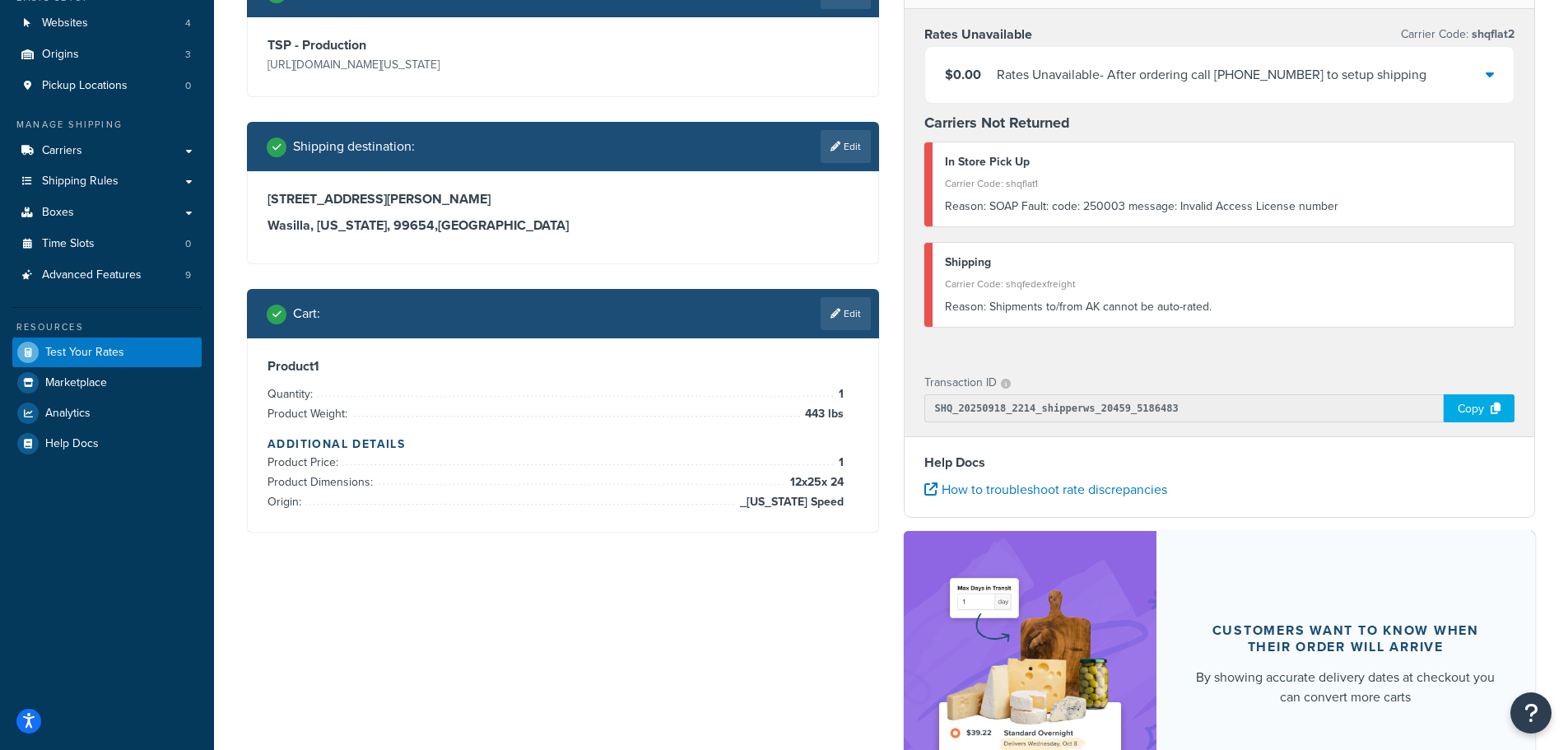
scroll to position [0, 0]
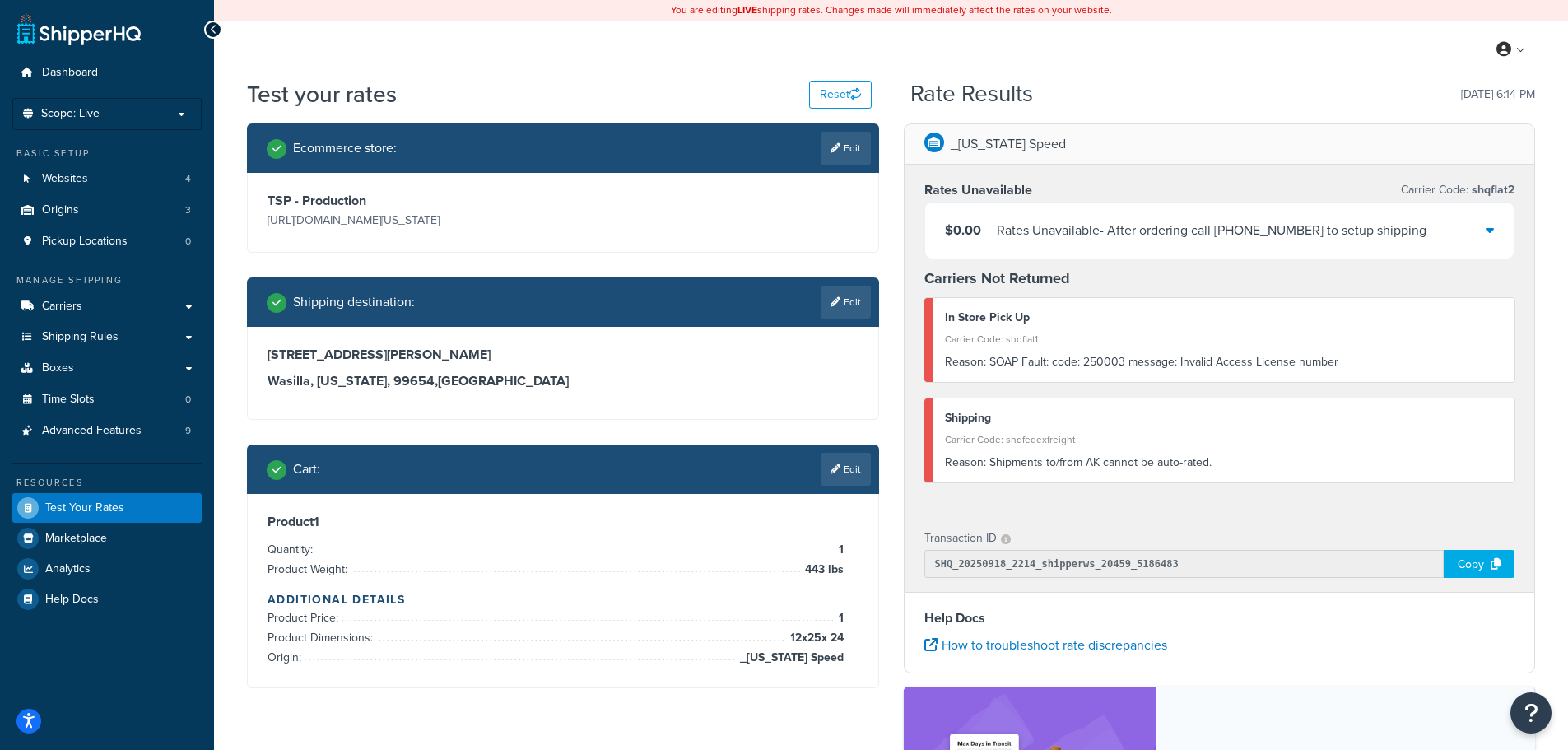
click at [1491, 232] on icon at bounding box center [1490, 230] width 8 height 13
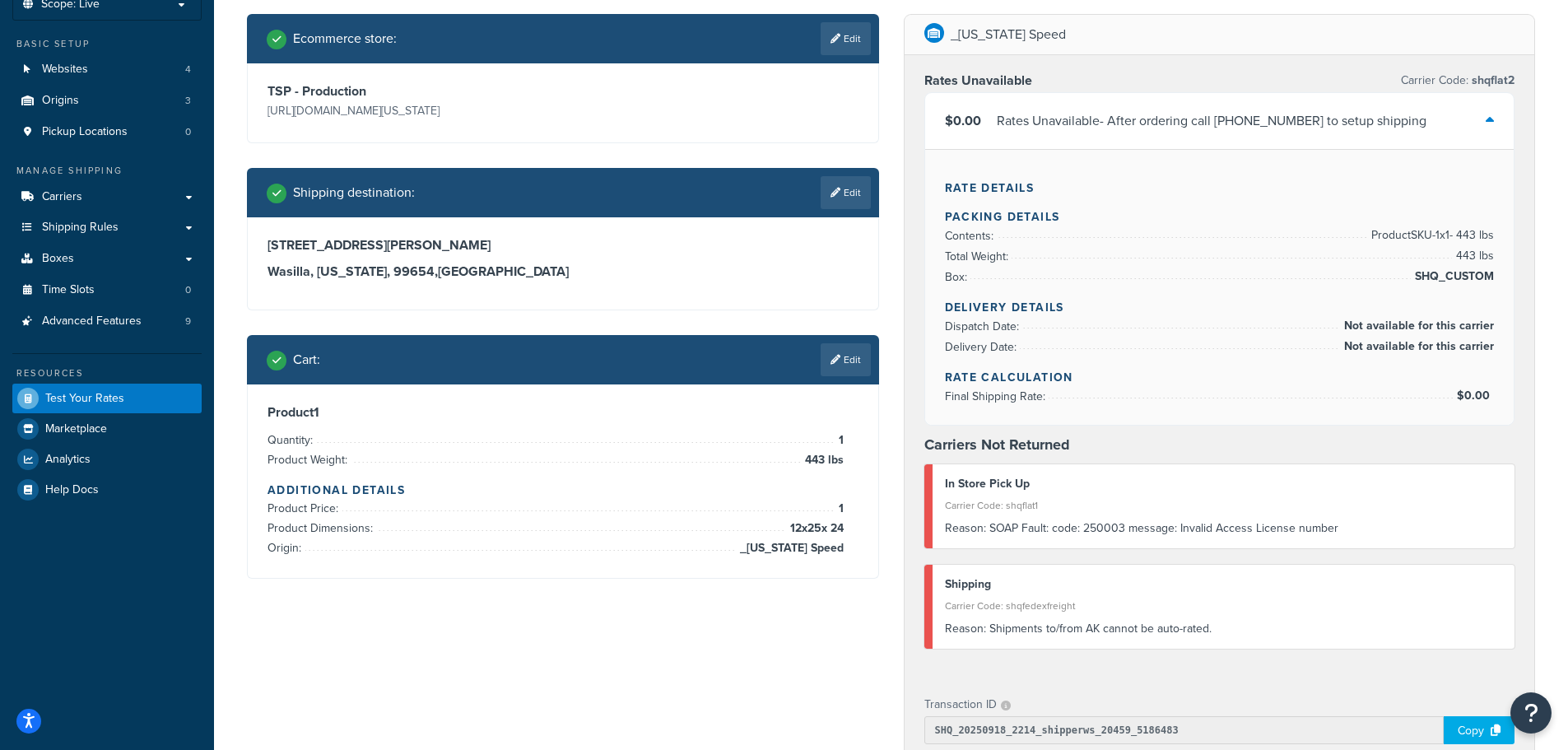
scroll to position [165, 0]
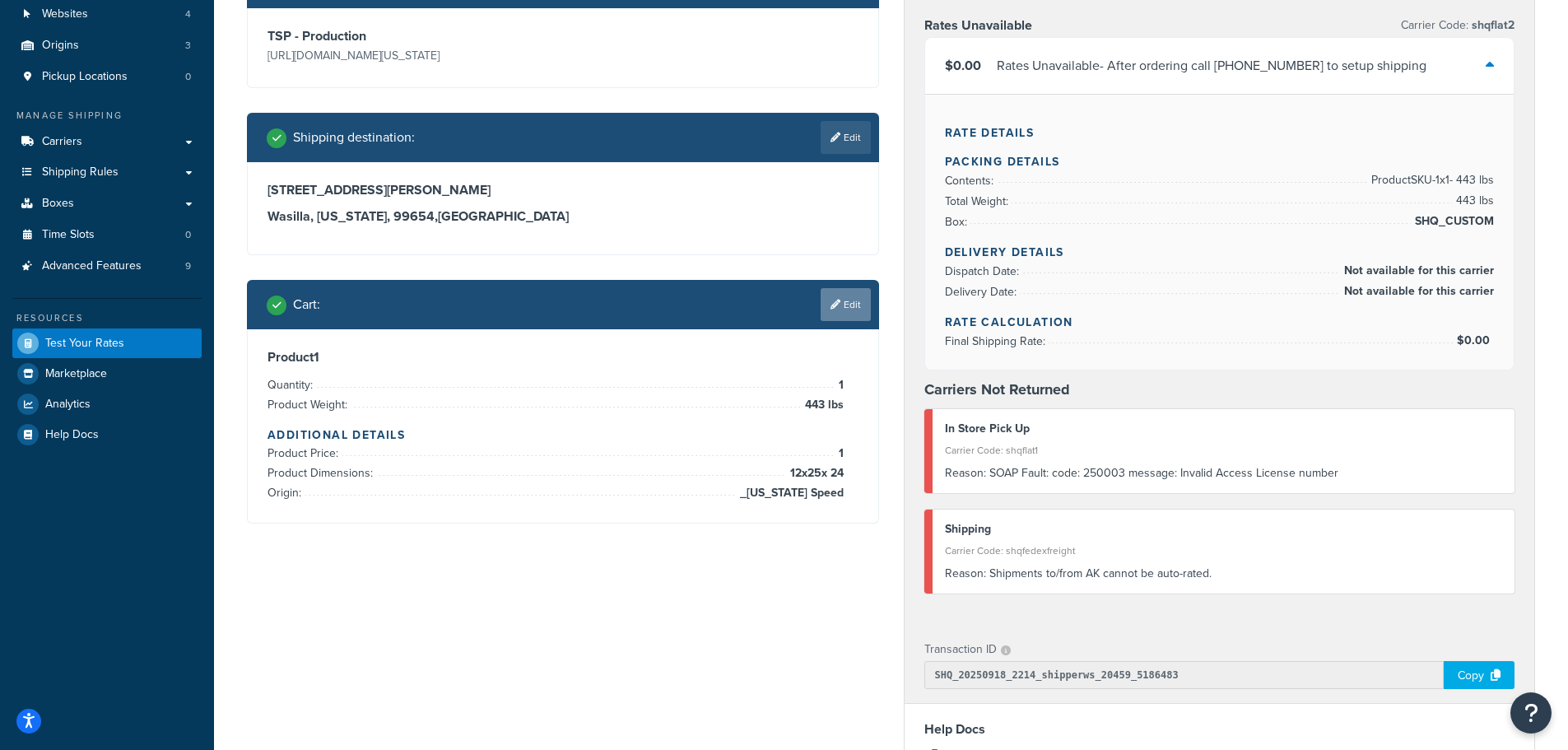
click at [851, 307] on link "Edit" at bounding box center [846, 304] width 51 height 33
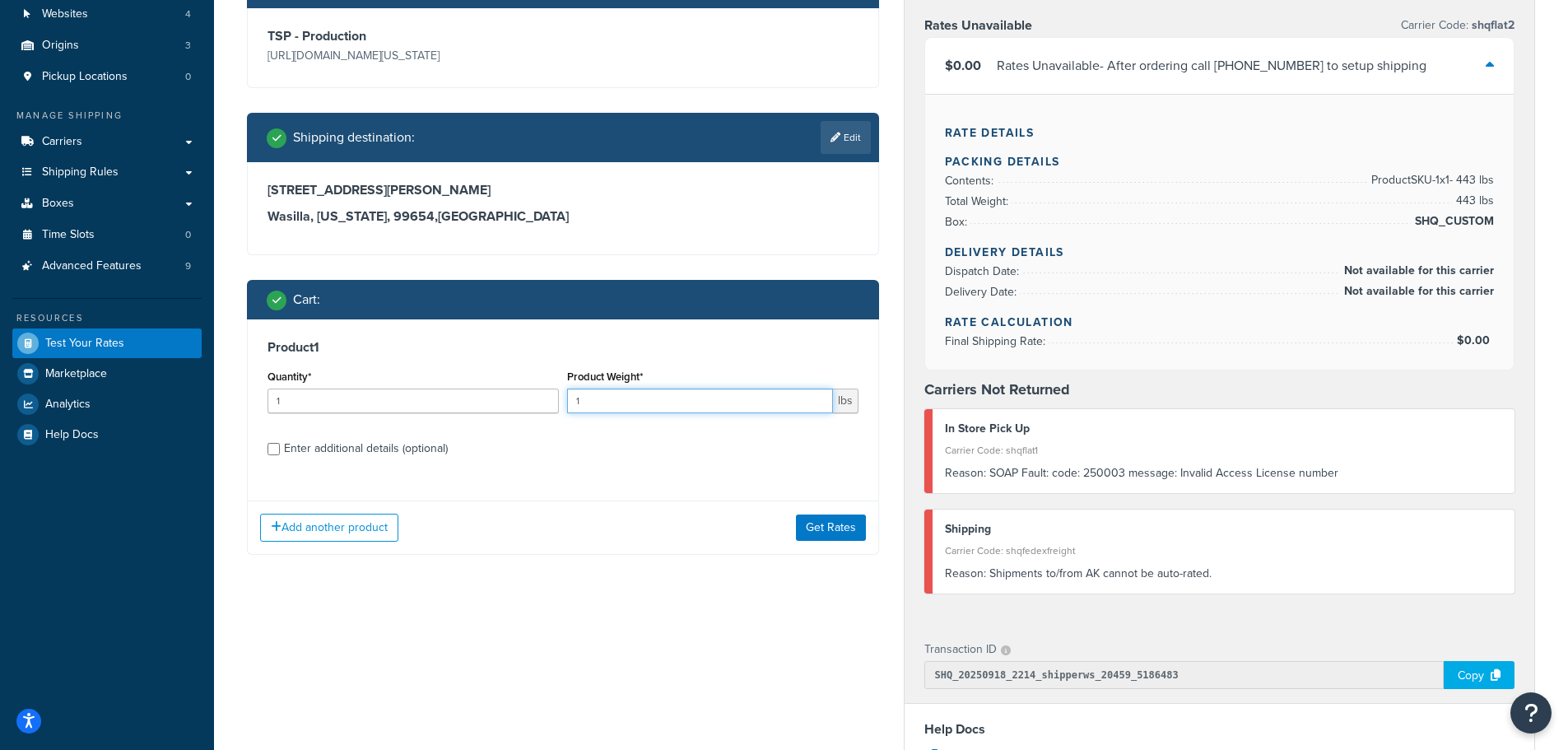
drag, startPoint x: 630, startPoint y: 402, endPoint x: 568, endPoint y: 403, distance: 62.0
click at [568, 403] on input "1" at bounding box center [700, 401] width 266 height 25
type input "500"
click at [629, 446] on label "Enter additional details (optional)" at bounding box center [570, 447] width 575 height 27
click at [279, 446] on input "Enter additional details (optional)" at bounding box center [274, 449] width 12 height 12
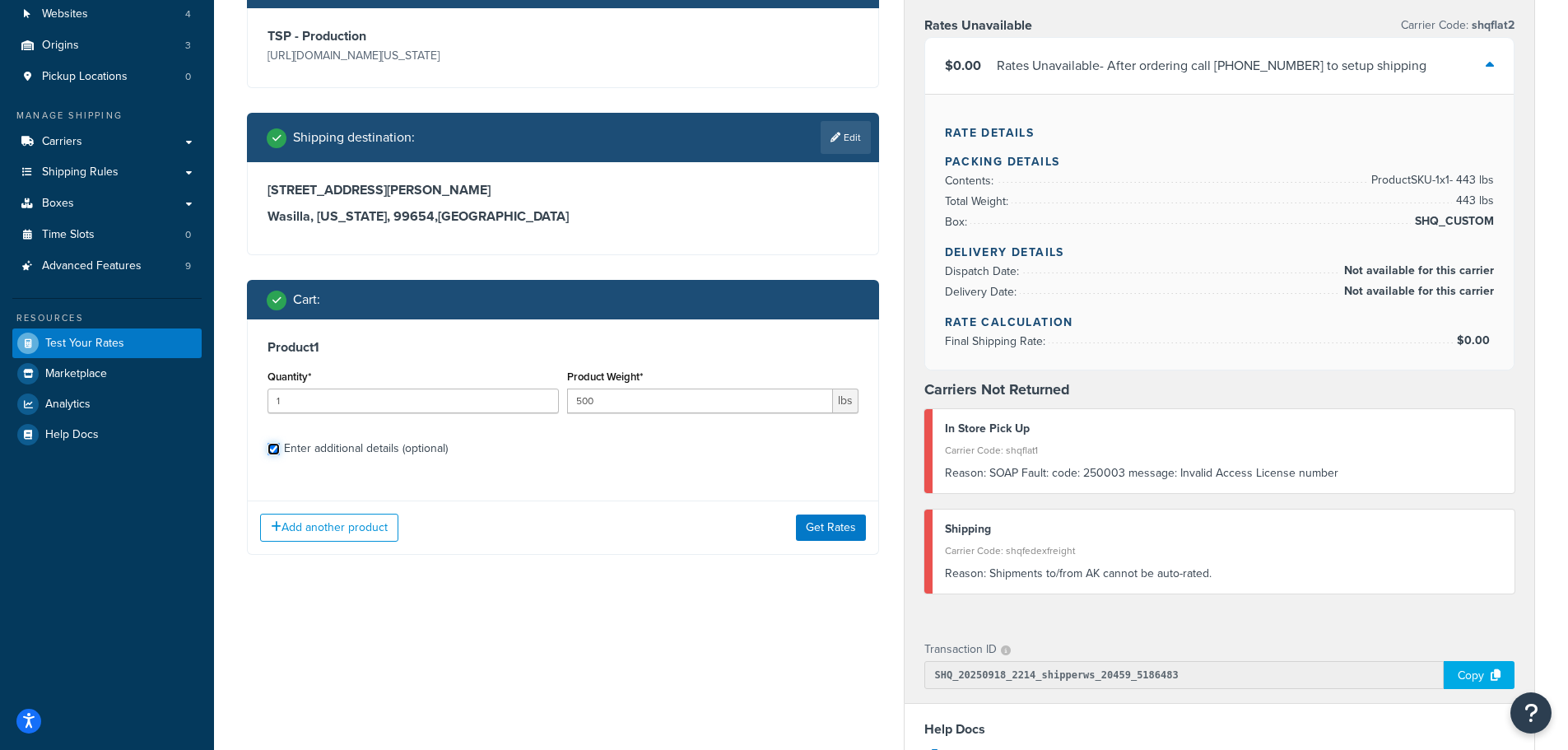
checkbox input "true"
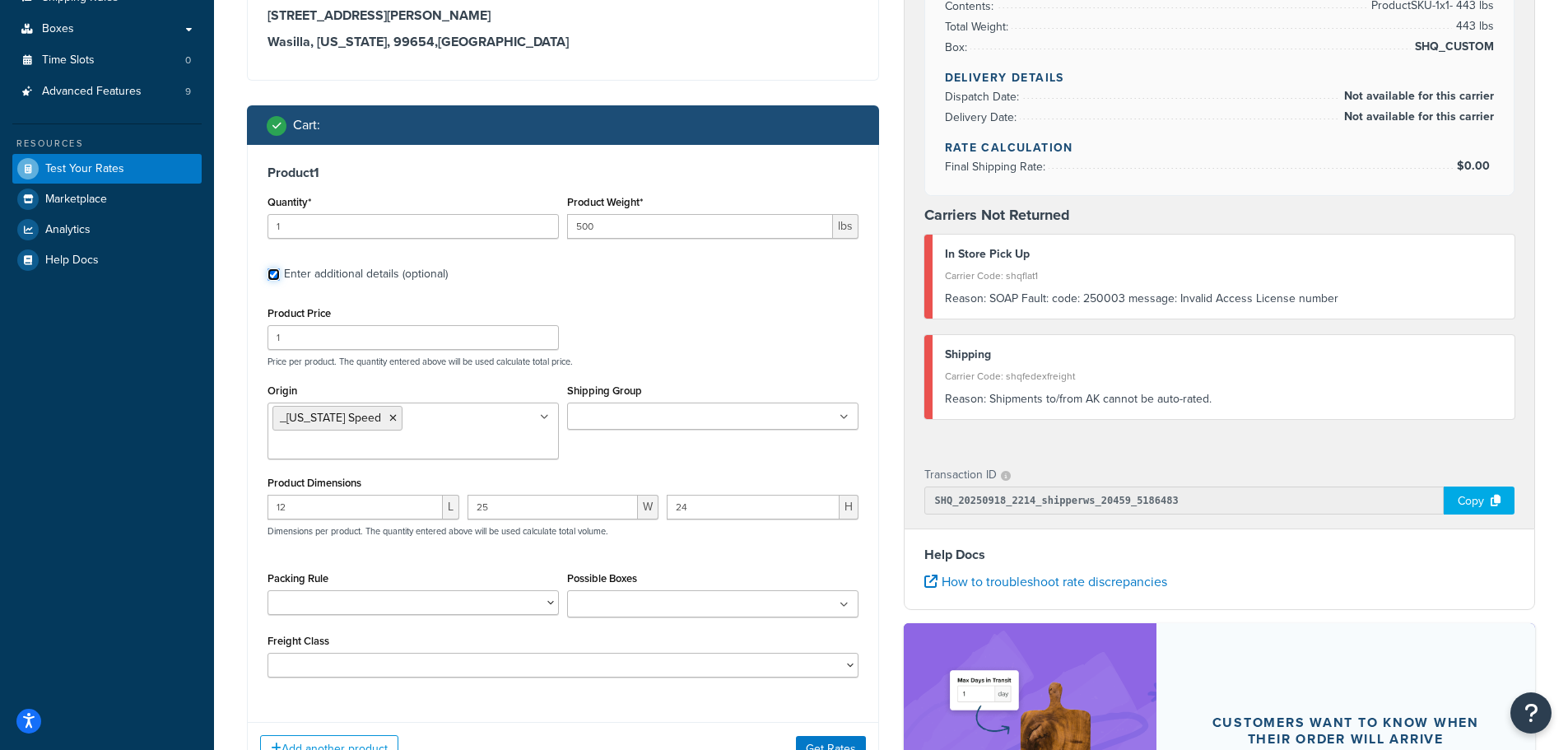
scroll to position [412, 0]
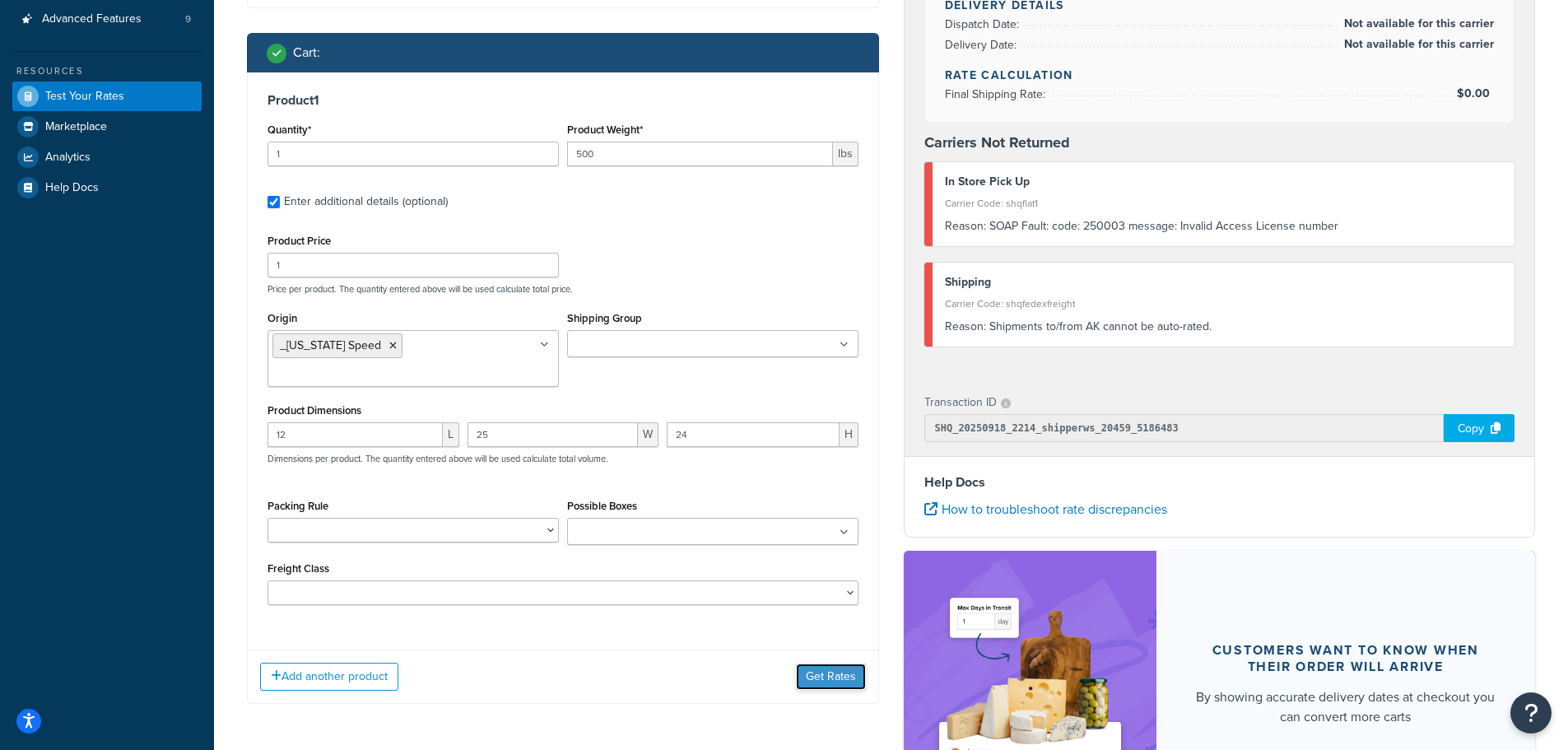
click at [818, 664] on button "Get Rates" at bounding box center [831, 677] width 70 height 27
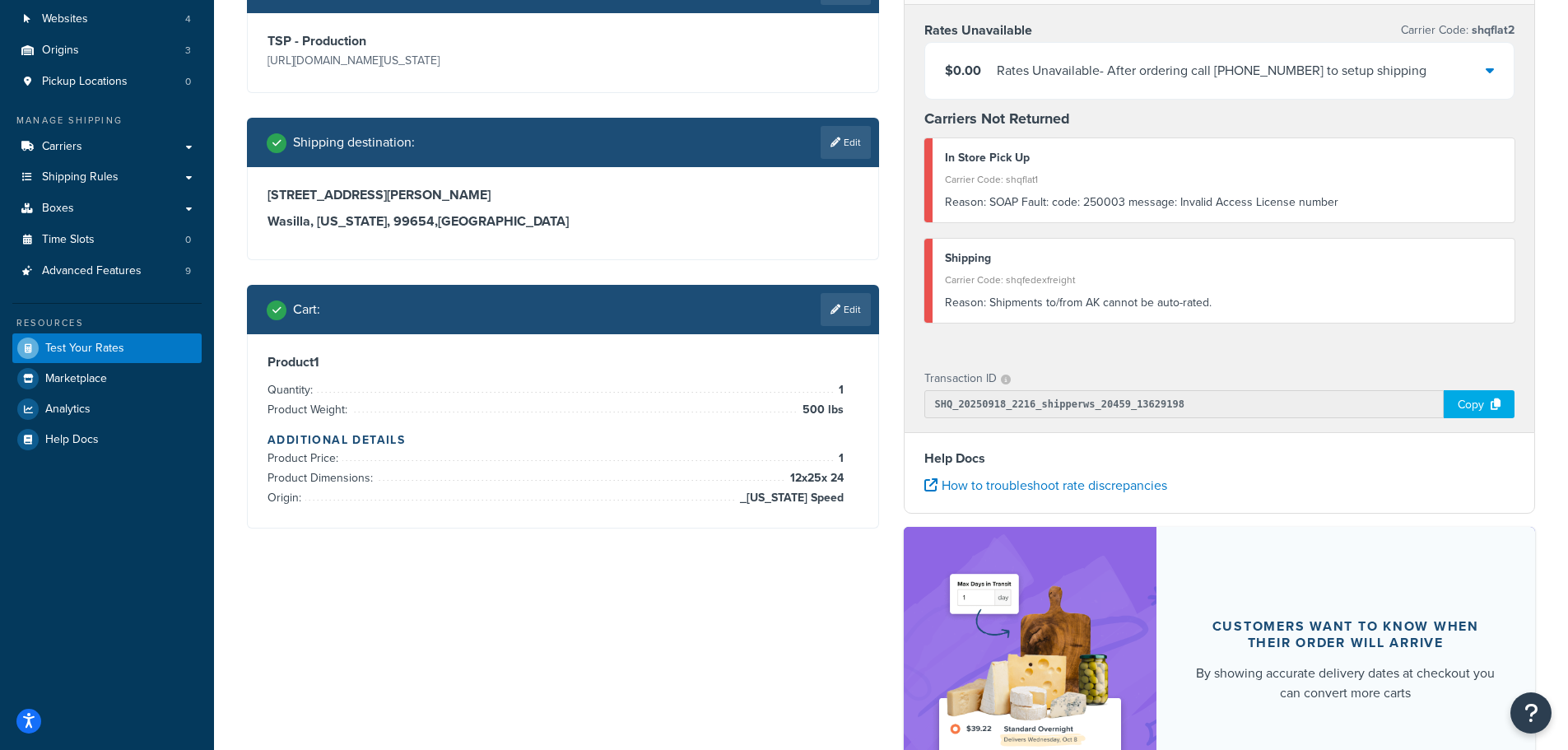
scroll to position [82, 0]
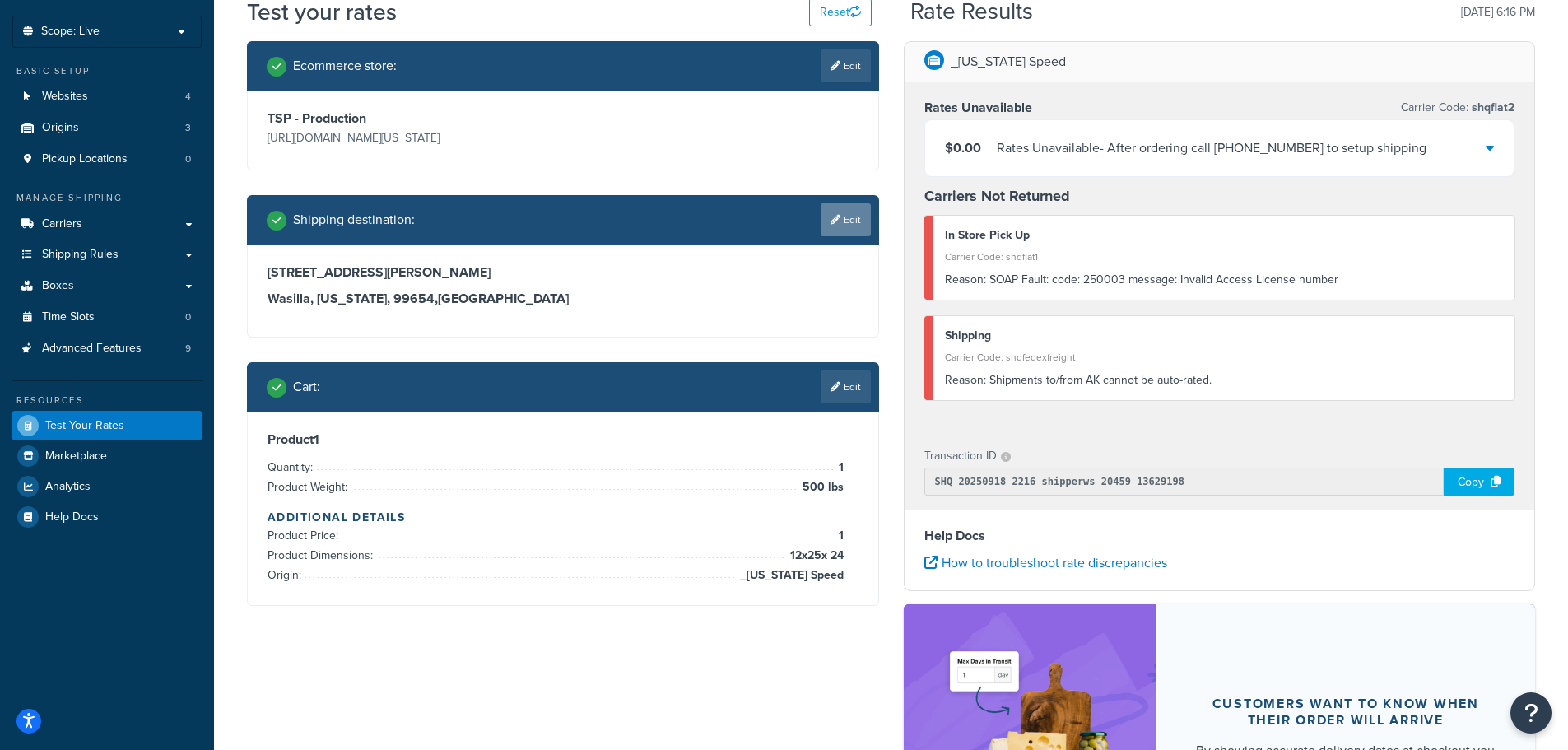
click at [852, 218] on link "Edit" at bounding box center [846, 220] width 51 height 33
select select "AK"
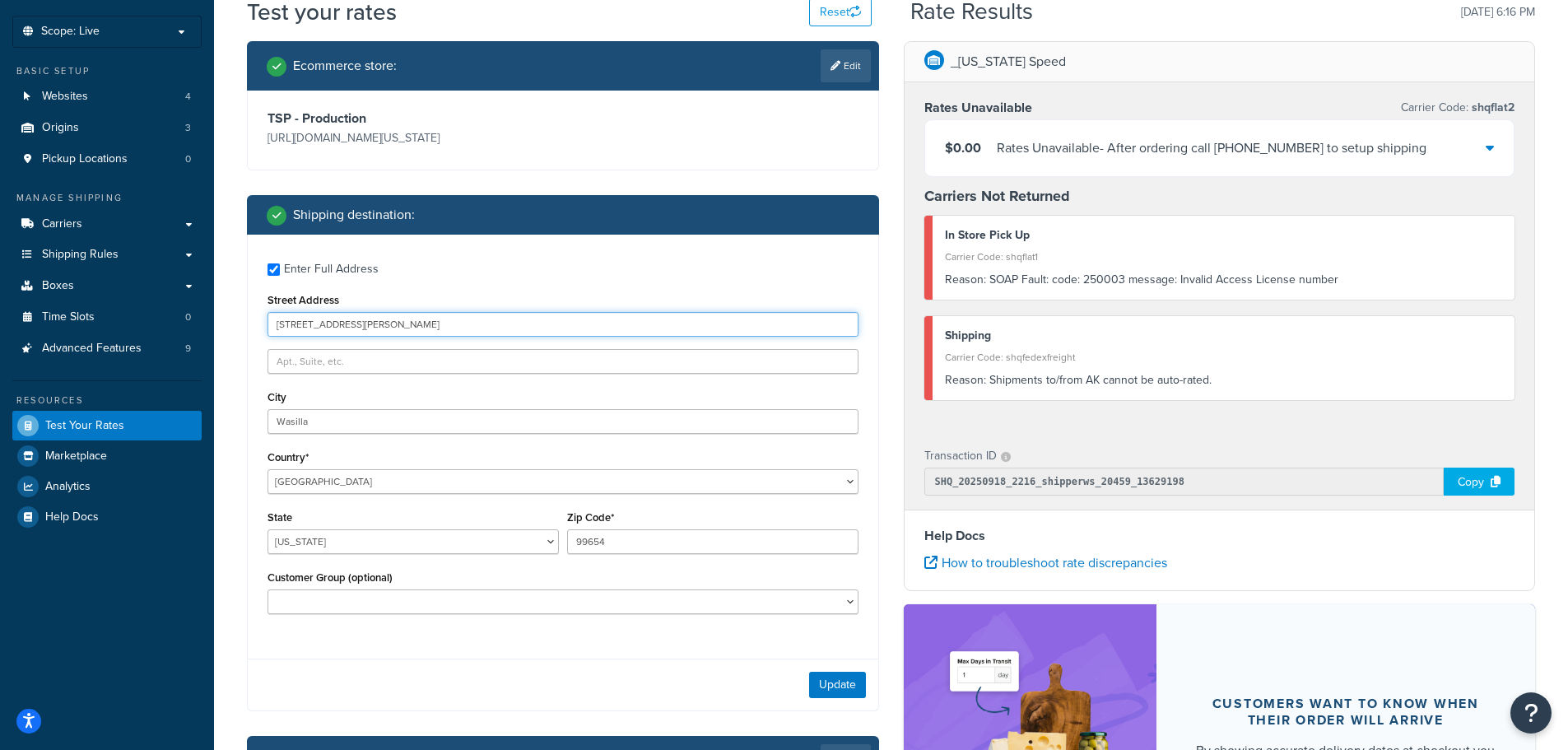
drag, startPoint x: 384, startPoint y: 323, endPoint x: 287, endPoint y: 330, distance: 97.3
click at [259, 318] on div "Enter Full Address Street Address 1125 E McKee Ct City Wasilla Country* United …" at bounding box center [563, 441] width 630 height 412
drag, startPoint x: 330, startPoint y: 426, endPoint x: 244, endPoint y: 430, distance: 86.1
click at [244, 430] on div "Ecommerce store : Edit TSP - Production https://mcprod.texas-speed.com/ Shippin…" at bounding box center [563, 523] width 657 height 963
type input "Anchorage"
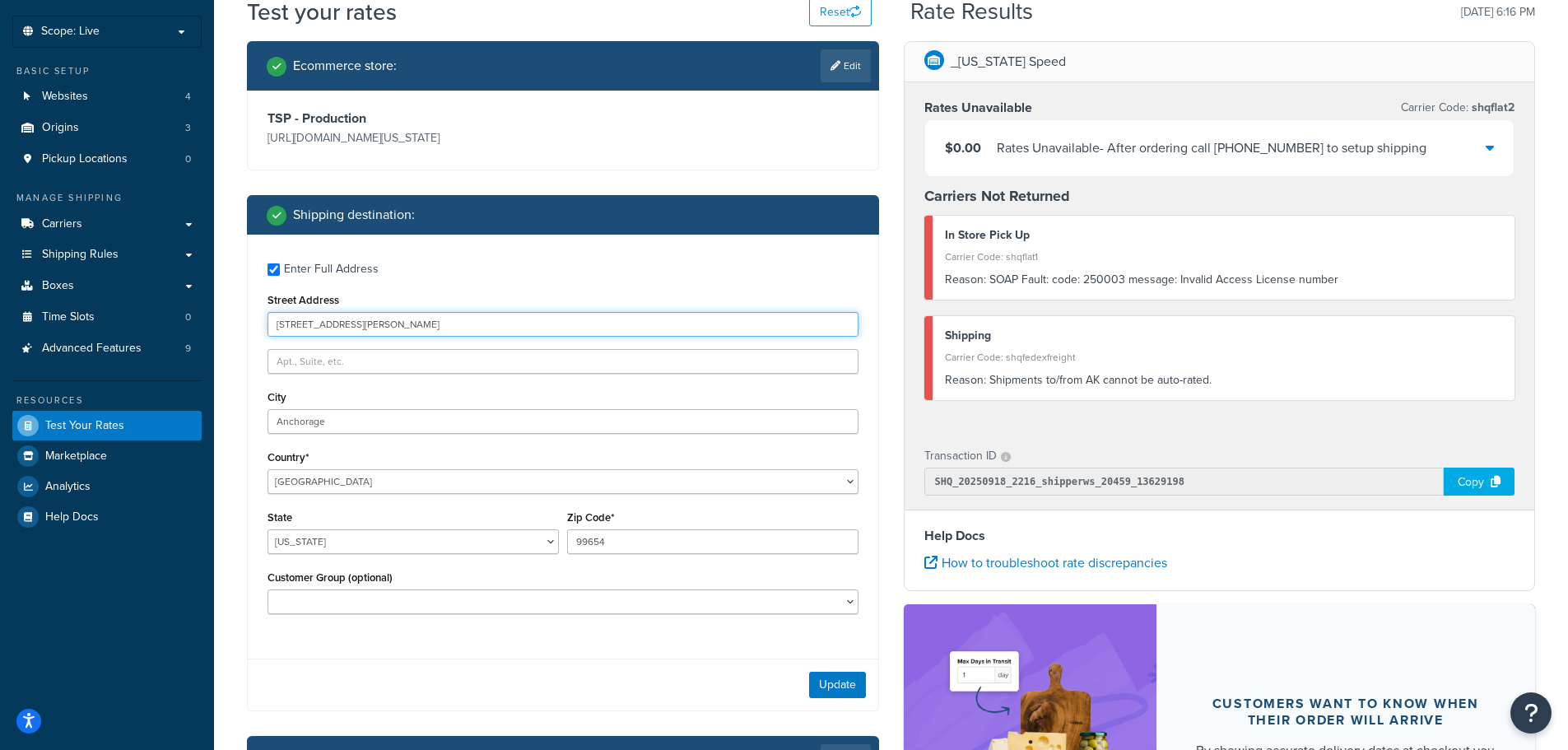
drag, startPoint x: 365, startPoint y: 325, endPoint x: 274, endPoint y: 331, distance: 91.2
click at [274, 331] on input "1125 E McKee Ct" at bounding box center [563, 324] width 591 height 25
paste input "800 W Northern Lights Blvd, Anchorage, AK 99503"
drag, startPoint x: 396, startPoint y: 324, endPoint x: 611, endPoint y: 328, distance: 215.0
click at [611, 328] on input "800 W Northern Lights Blvd, Anchorage, AK 99503" at bounding box center [563, 324] width 591 height 25
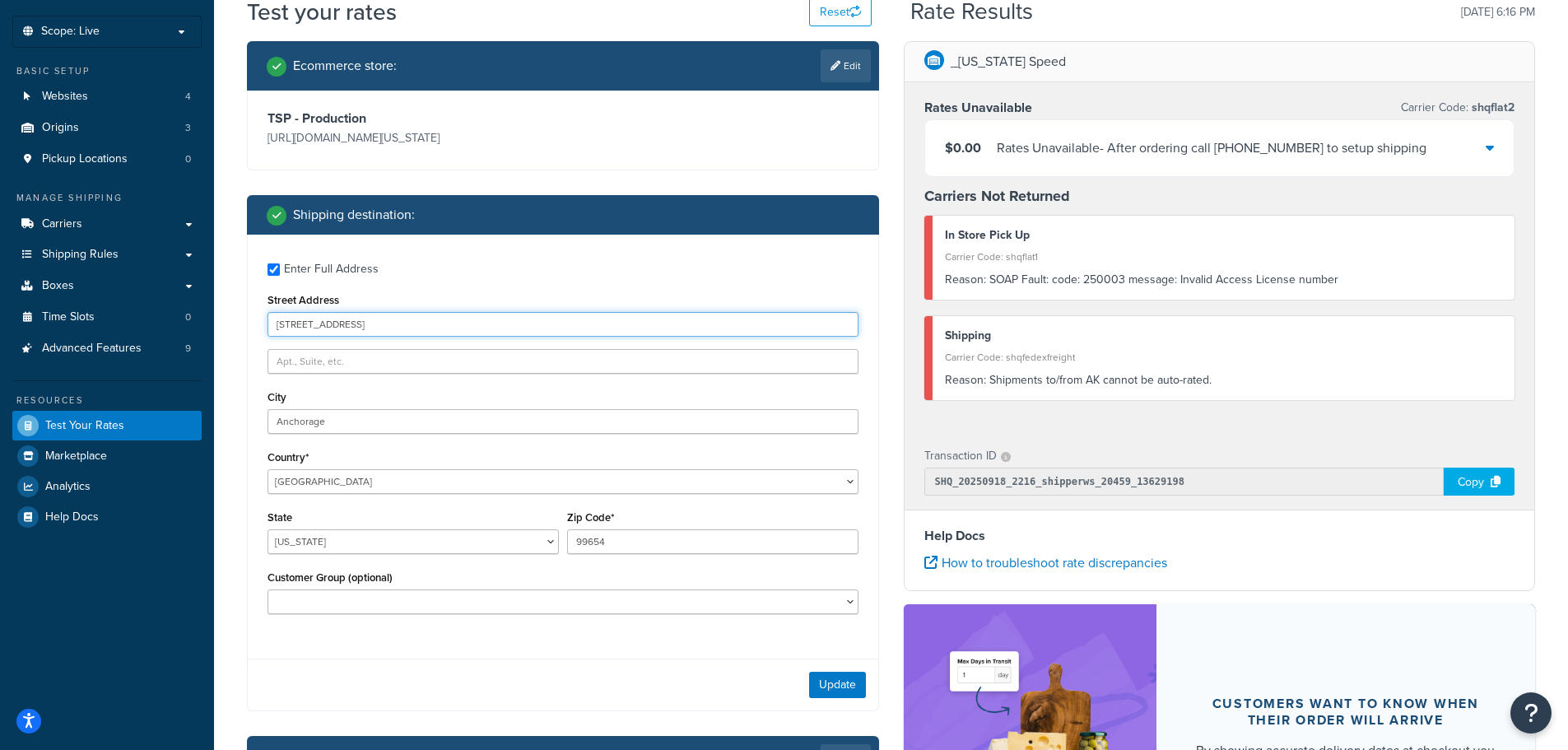
type input "800 W Northern Lights Blvd"
click at [598, 543] on input "99654" at bounding box center [712, 542] width 291 height 25
paste input "800 W Northern Lights Blvd, Anchorage, AK 99503"
drag, startPoint x: 769, startPoint y: 542, endPoint x: 567, endPoint y: 539, distance: 202.0
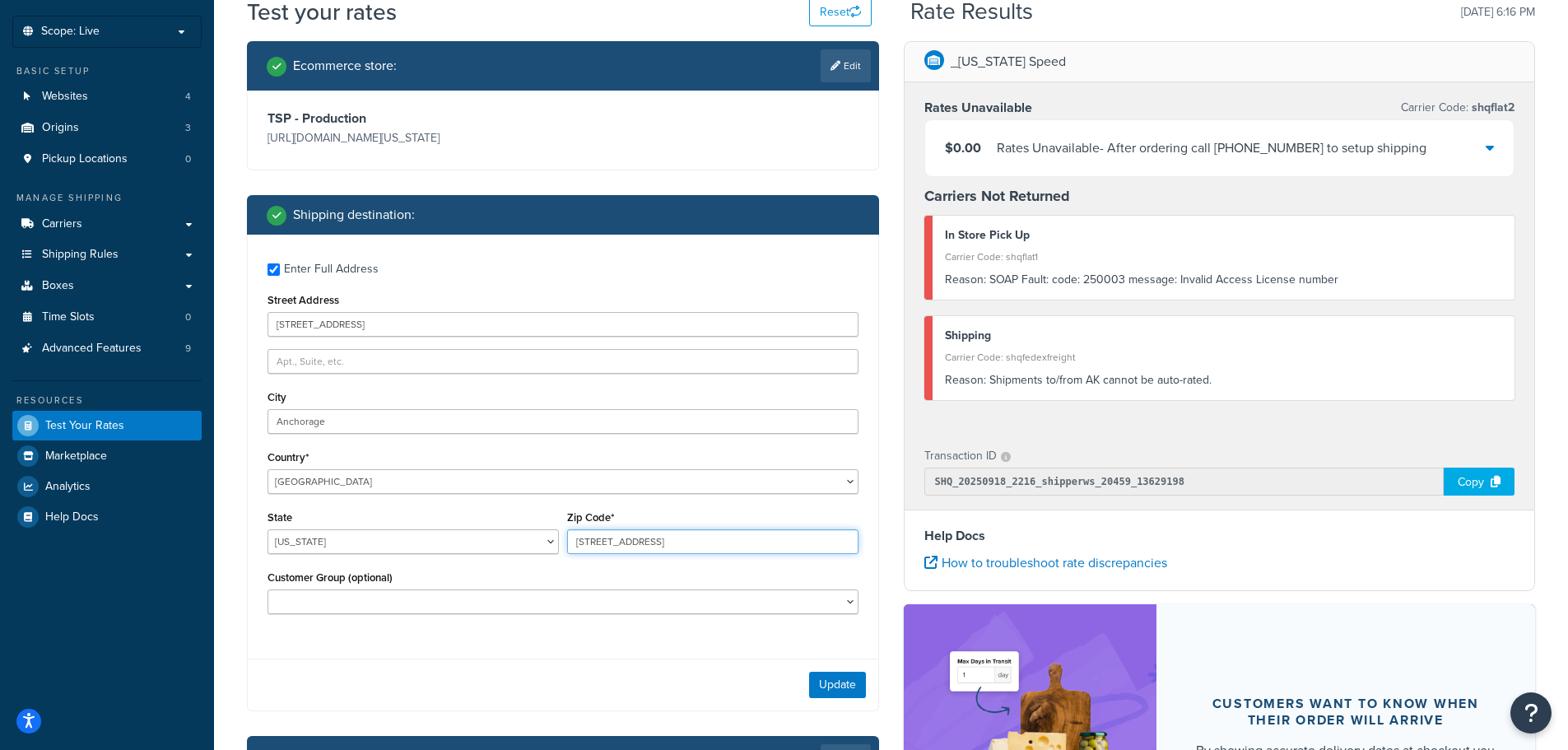
click at [567, 539] on input "800 W Northern Lights Blvd, Anchorage, AK 99503" at bounding box center [712, 542] width 291 height 25
click at [623, 536] on input "99503" at bounding box center [712, 542] width 291 height 25
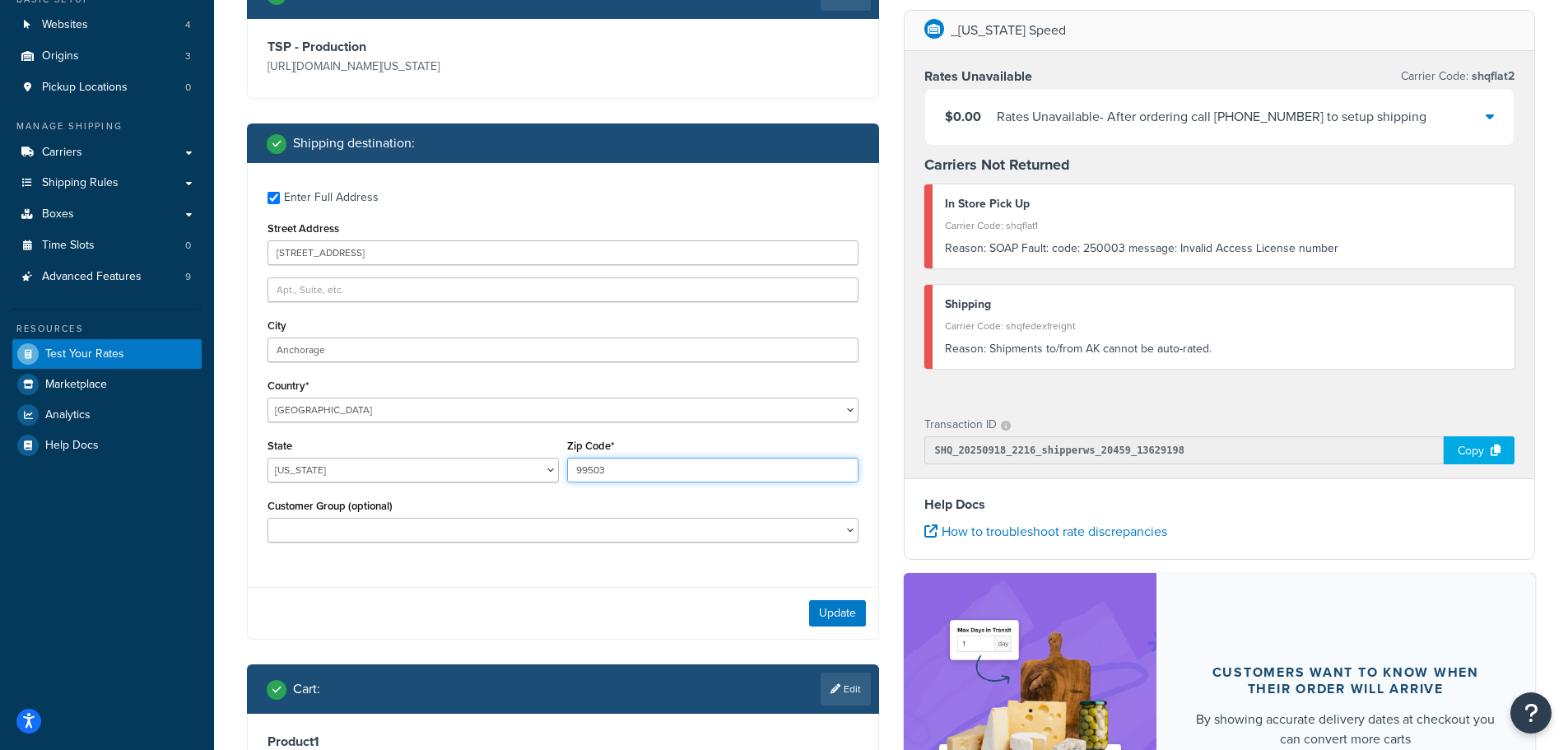
scroll to position [165, 0]
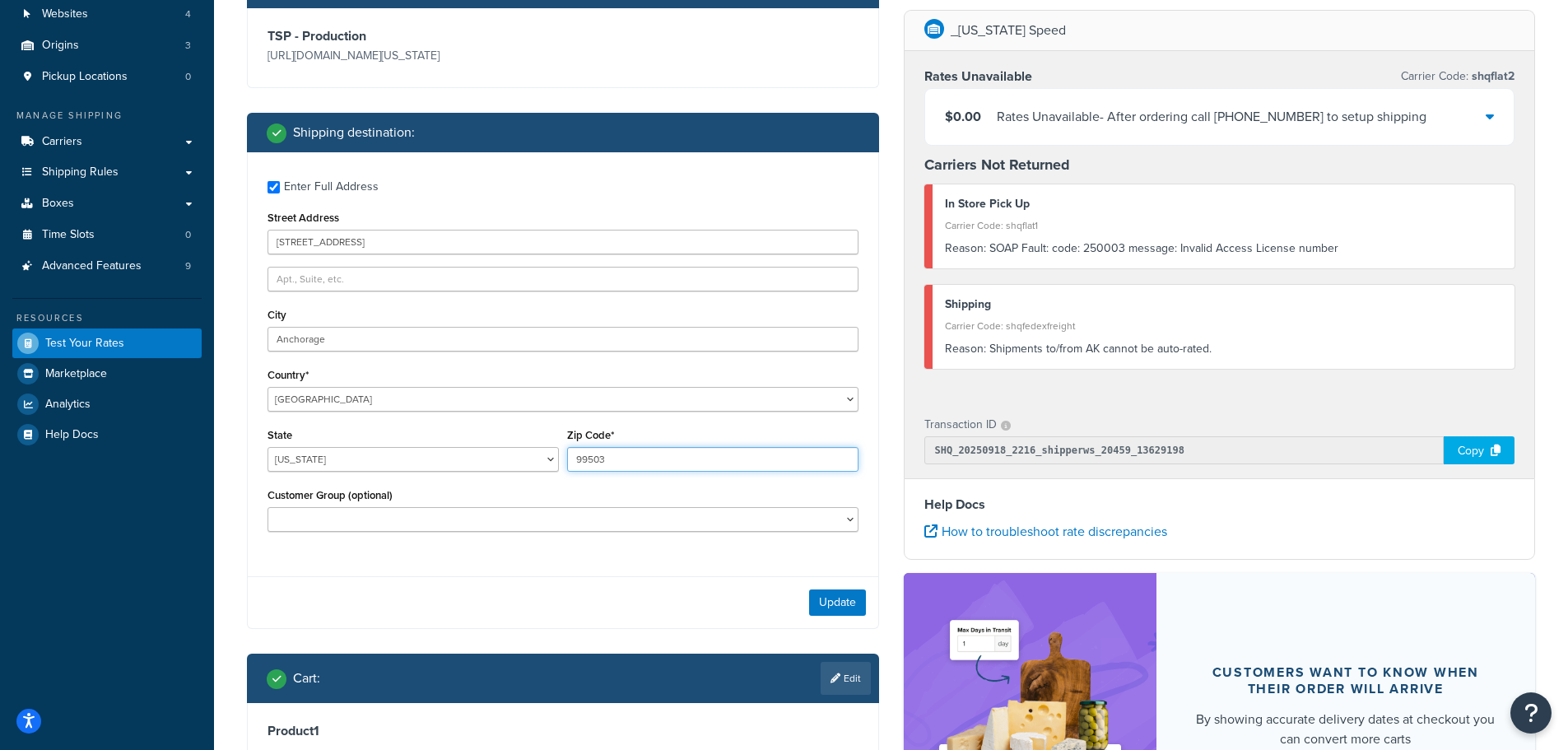
type input "99503"
click at [850, 586] on div "Update" at bounding box center [563, 602] width 630 height 52
click at [848, 600] on button "Update" at bounding box center [837, 603] width 56 height 27
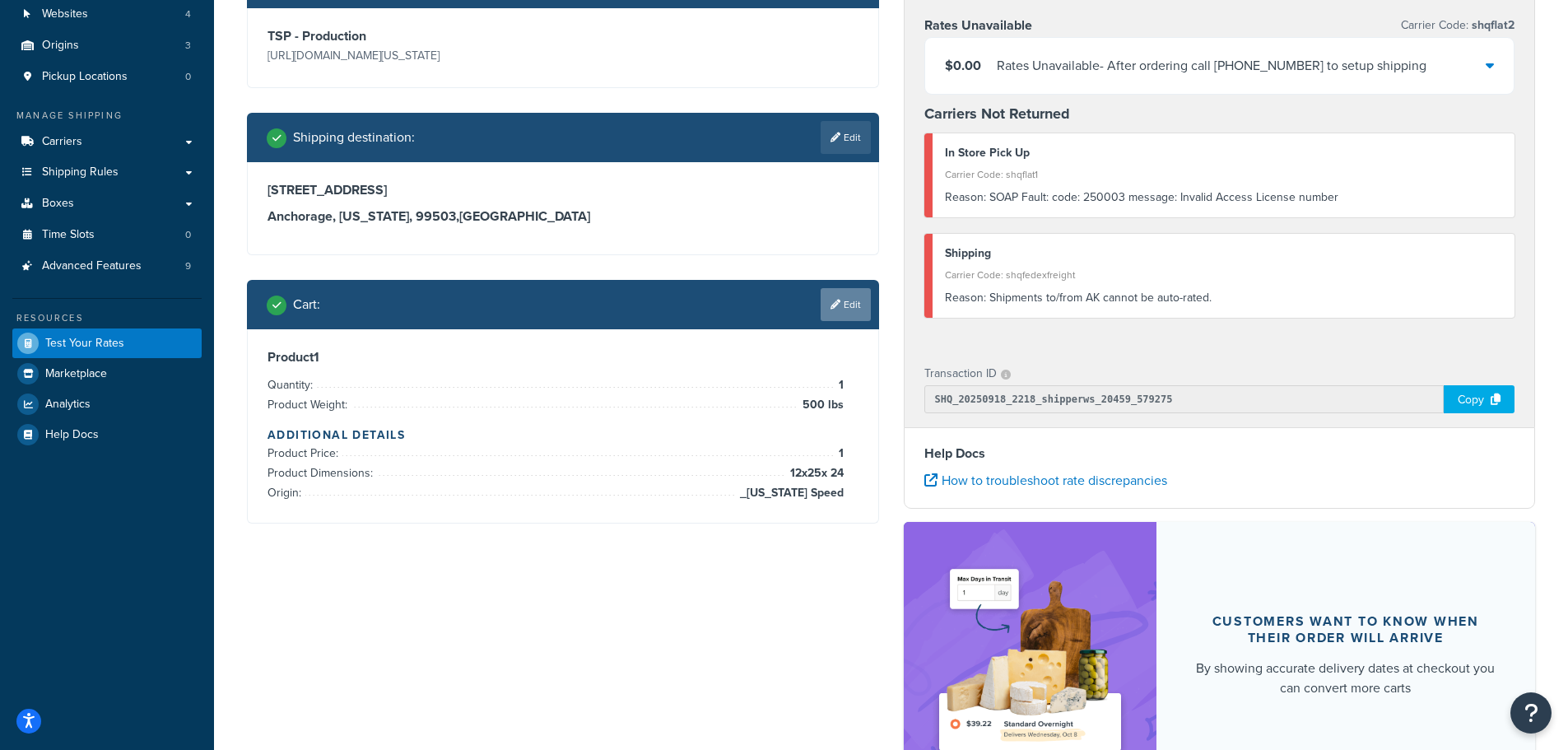
click at [862, 302] on link "Edit" at bounding box center [846, 304] width 51 height 33
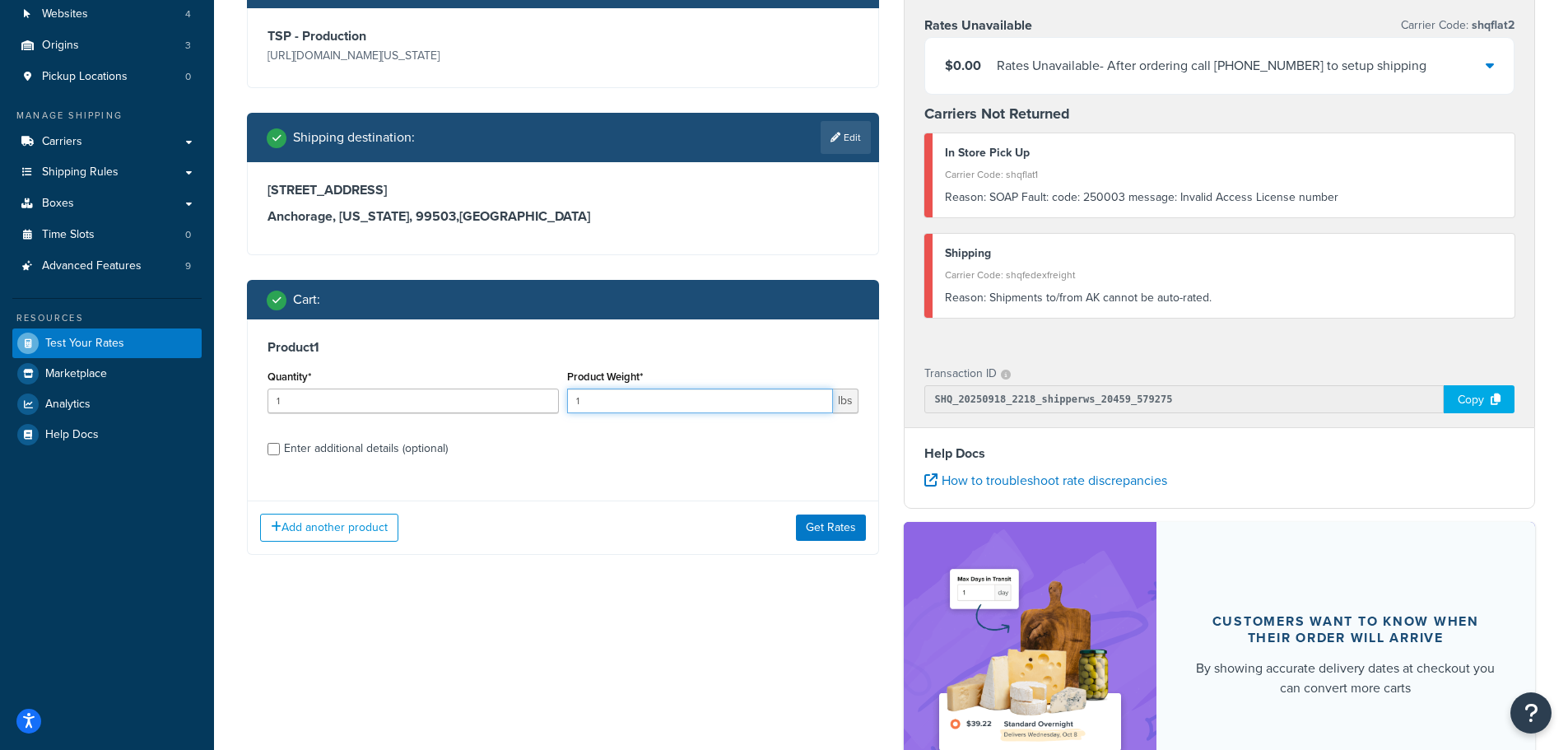
drag, startPoint x: 744, startPoint y: 402, endPoint x: 556, endPoint y: 399, distance: 188.0
click at [556, 399] on div "Quantity* 1 Product Weight* 1 lbs" at bounding box center [563, 396] width 600 height 60
type input "500"
click at [397, 444] on div "Enter additional details (optional)" at bounding box center [366, 449] width 164 height 23
click at [279, 444] on input "Enter additional details (optional)" at bounding box center [274, 449] width 12 height 12
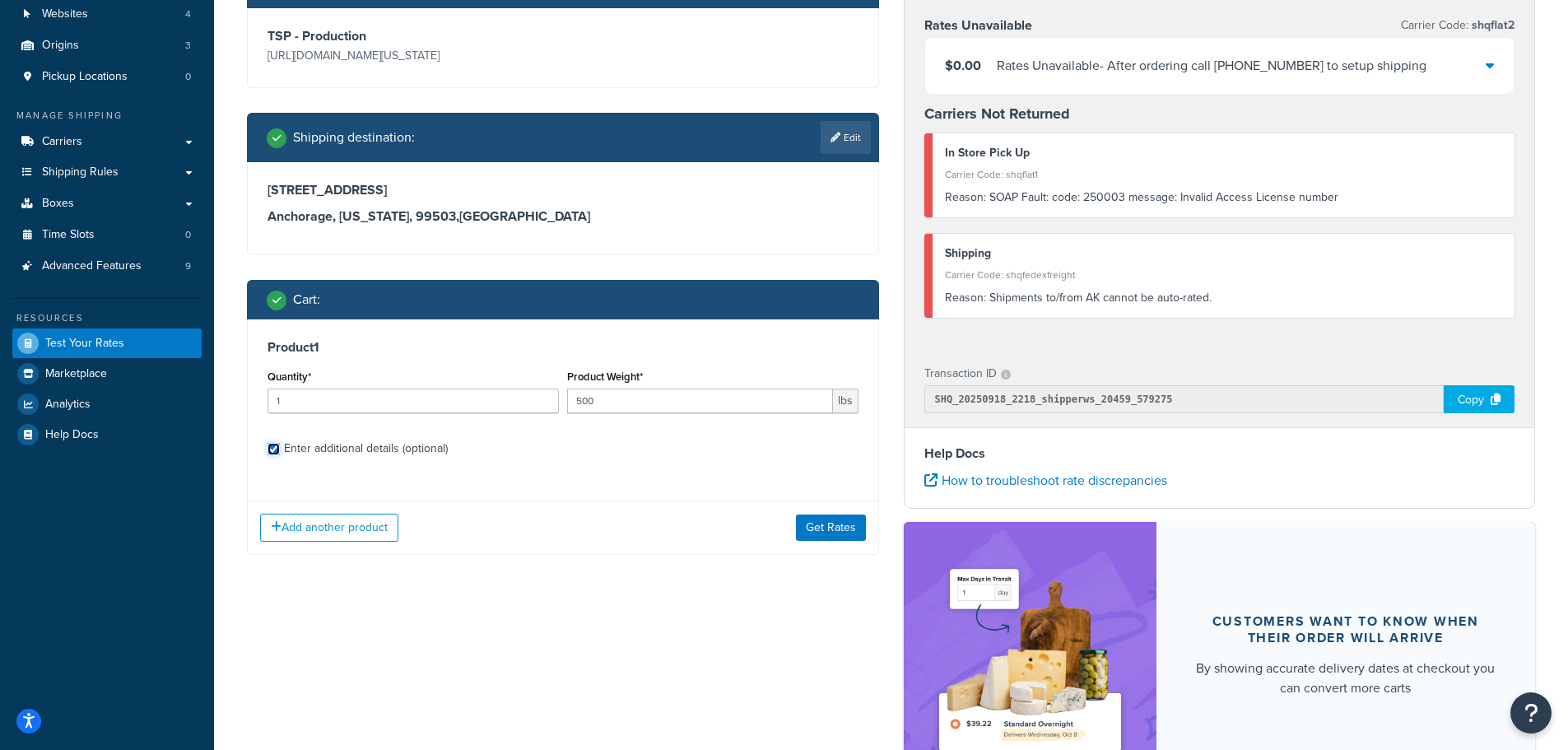
checkbox input "true"
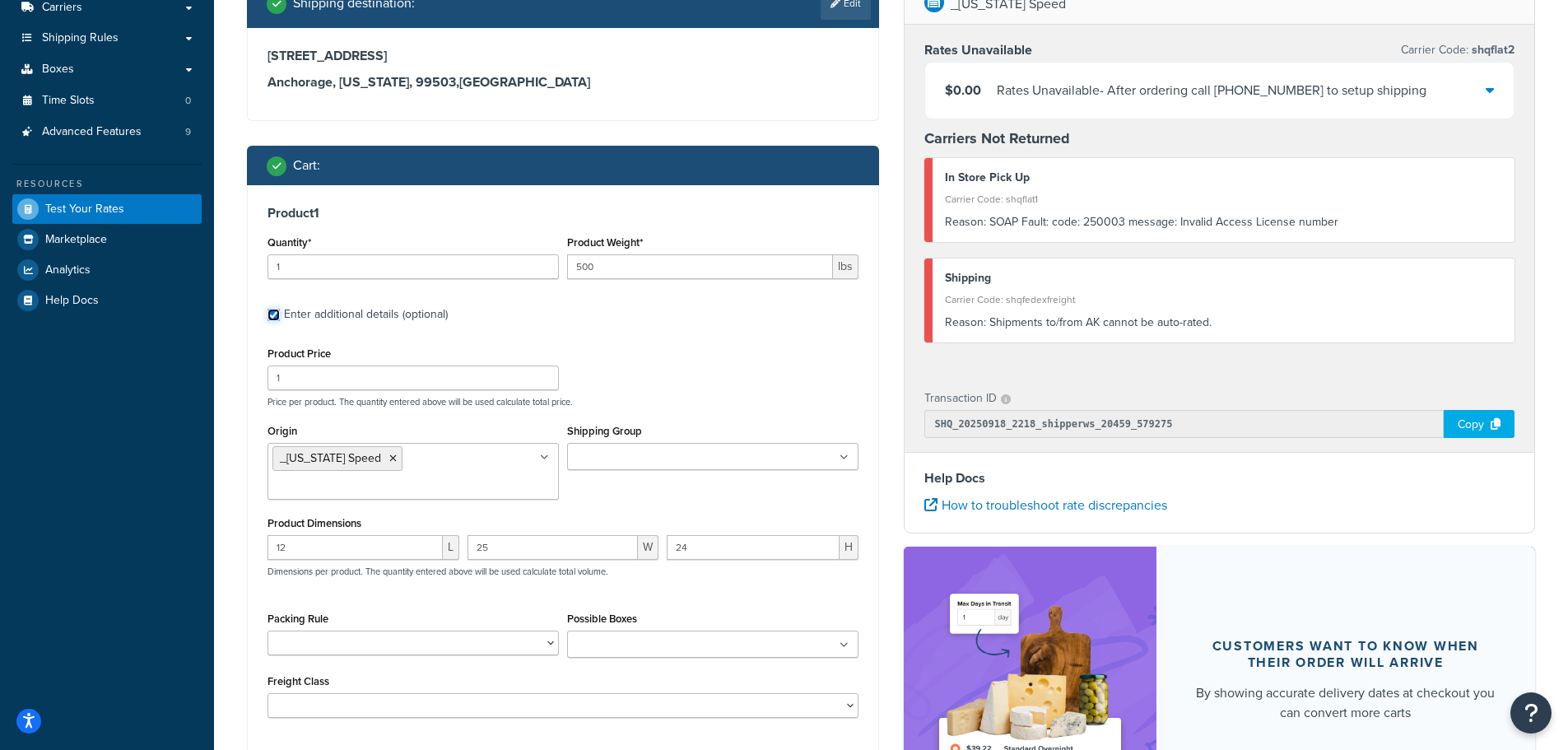
scroll to position [412, 0]
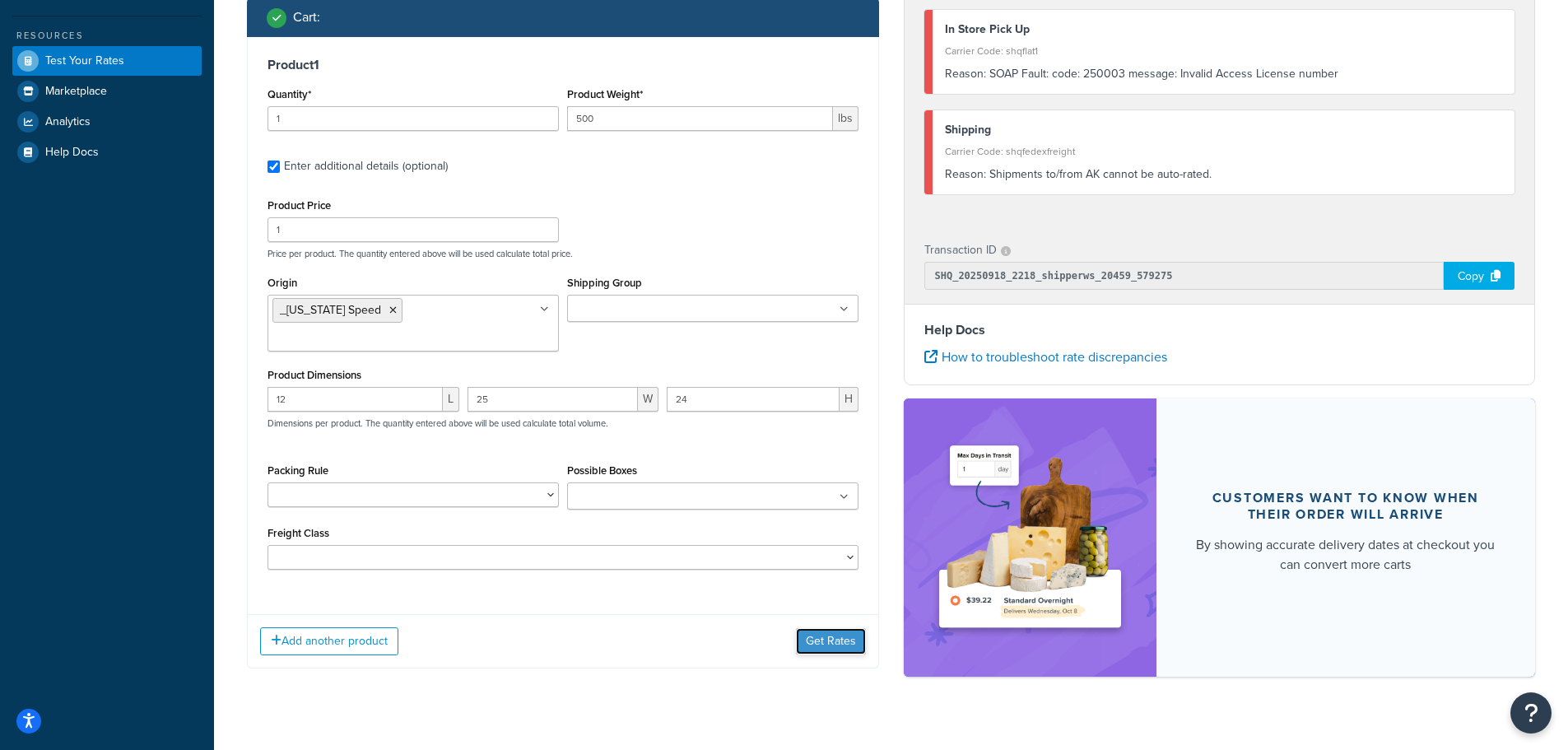
click at [822, 628] on button "Get Rates" at bounding box center [831, 641] width 70 height 27
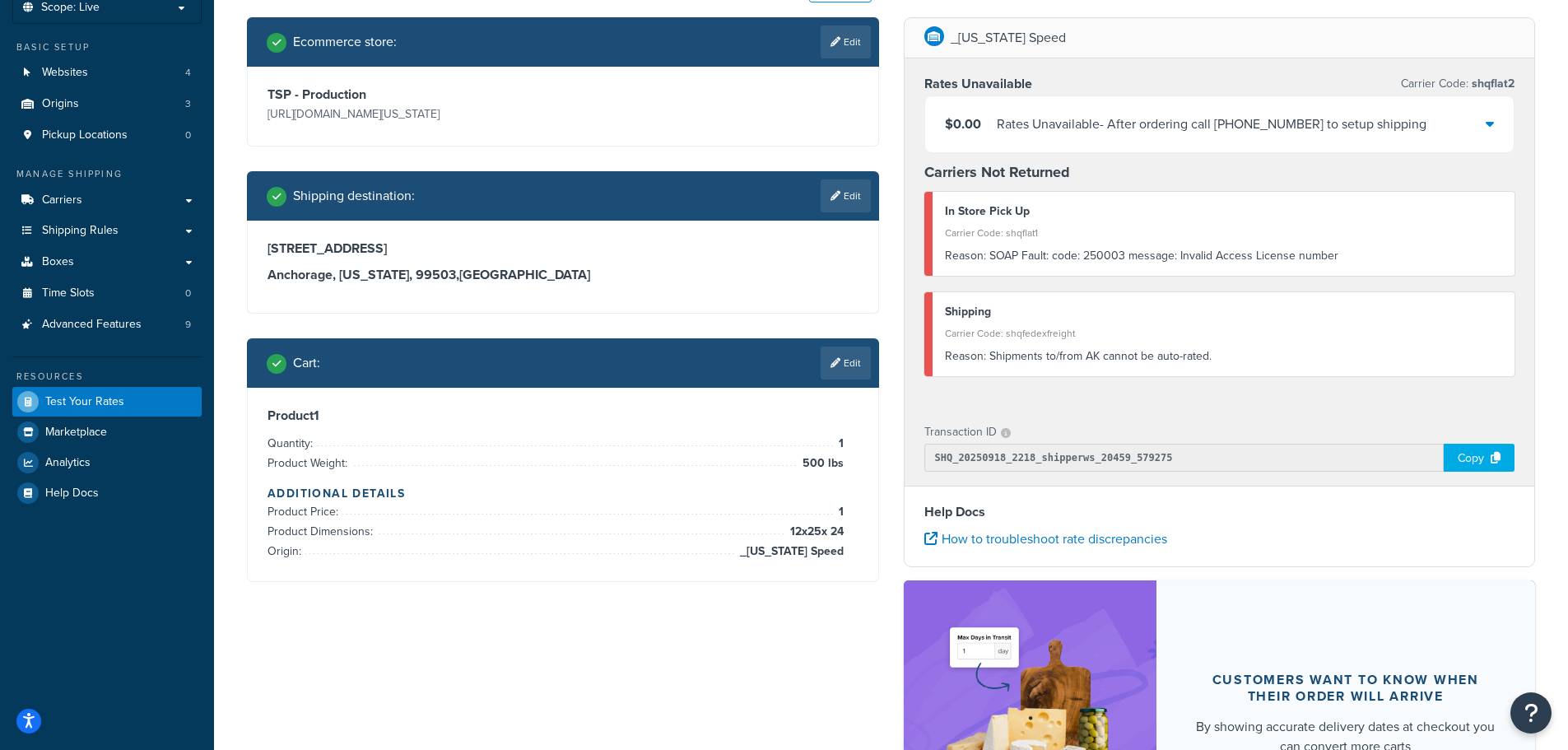
scroll to position [82, 0]
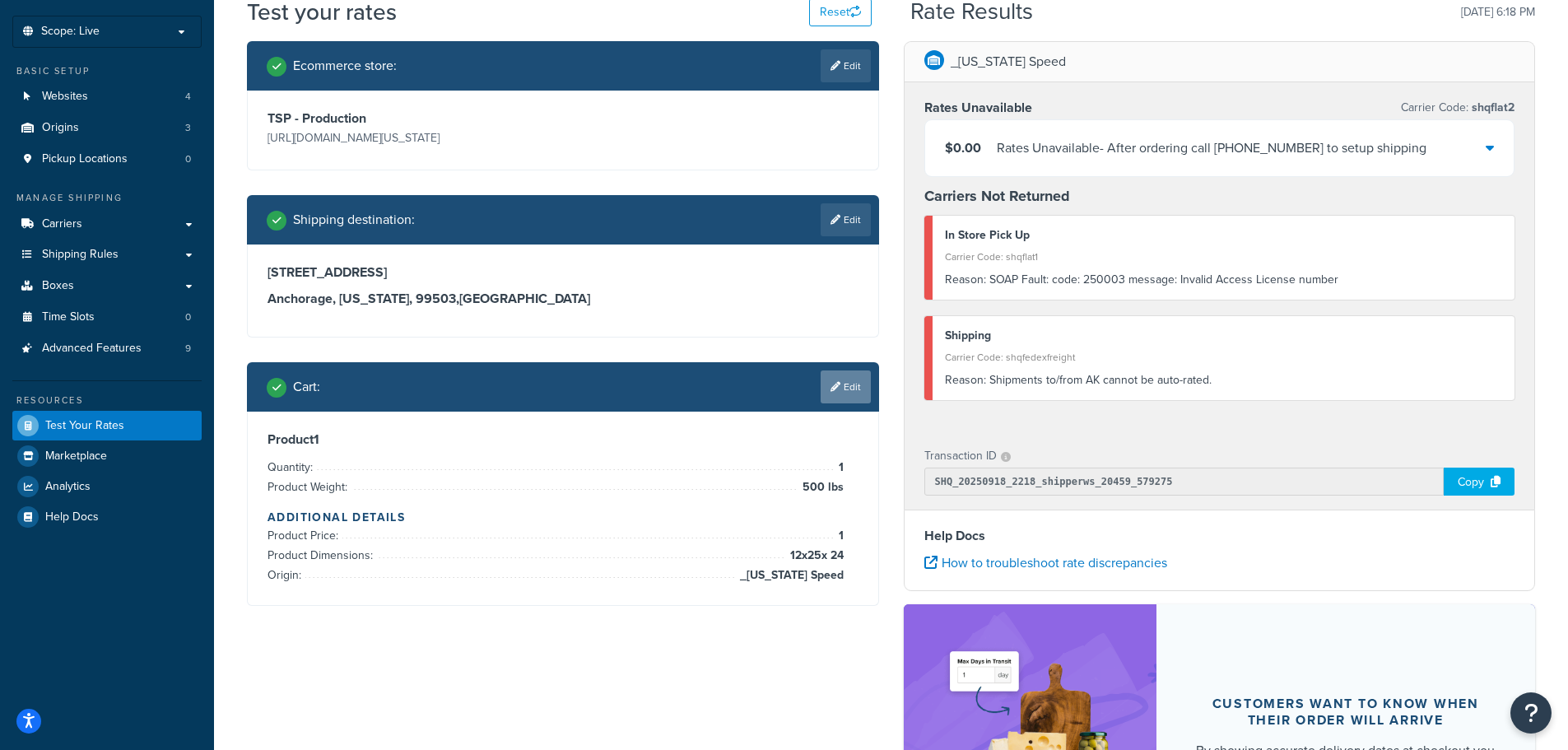
click at [846, 386] on link "Edit" at bounding box center [846, 387] width 51 height 33
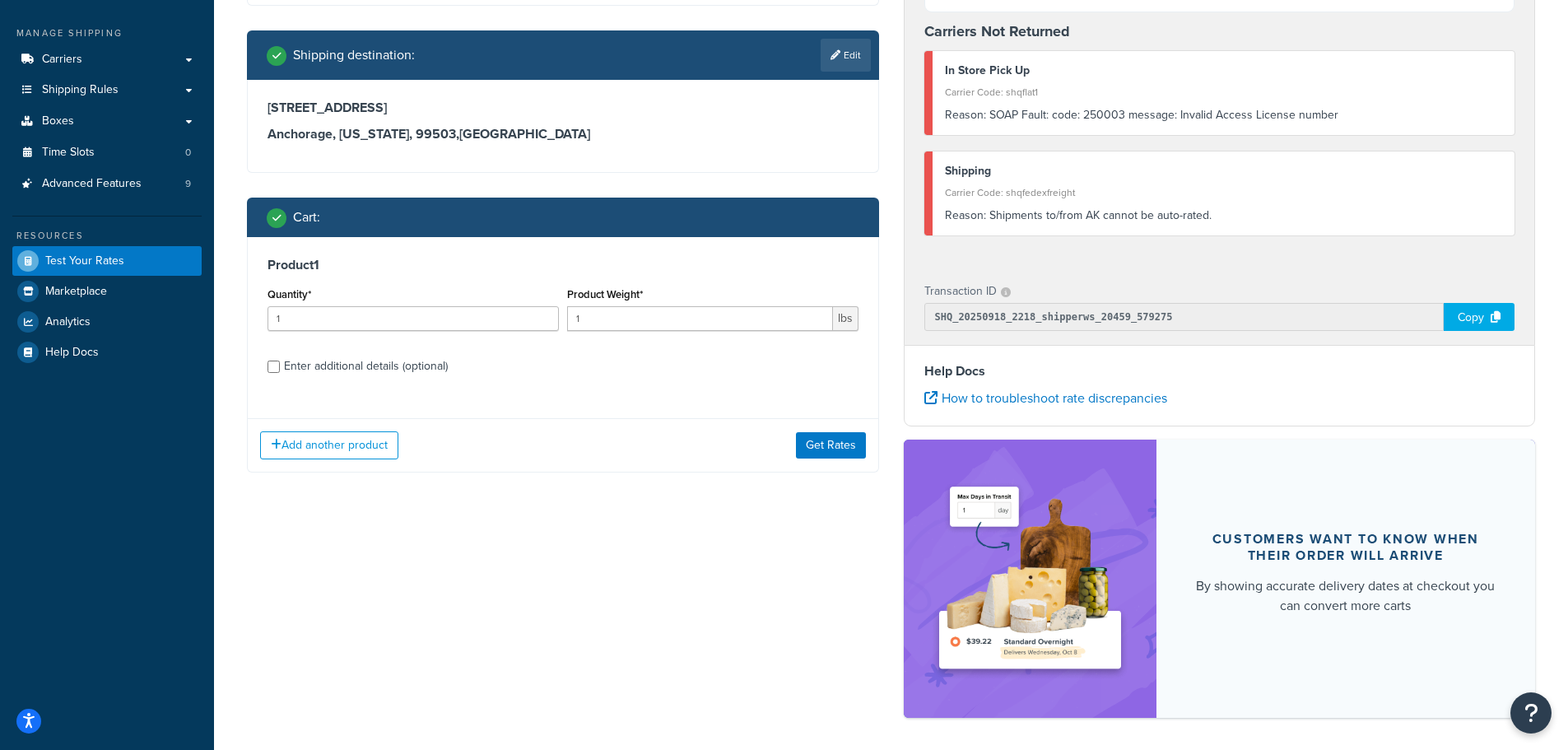
scroll to position [314, 0]
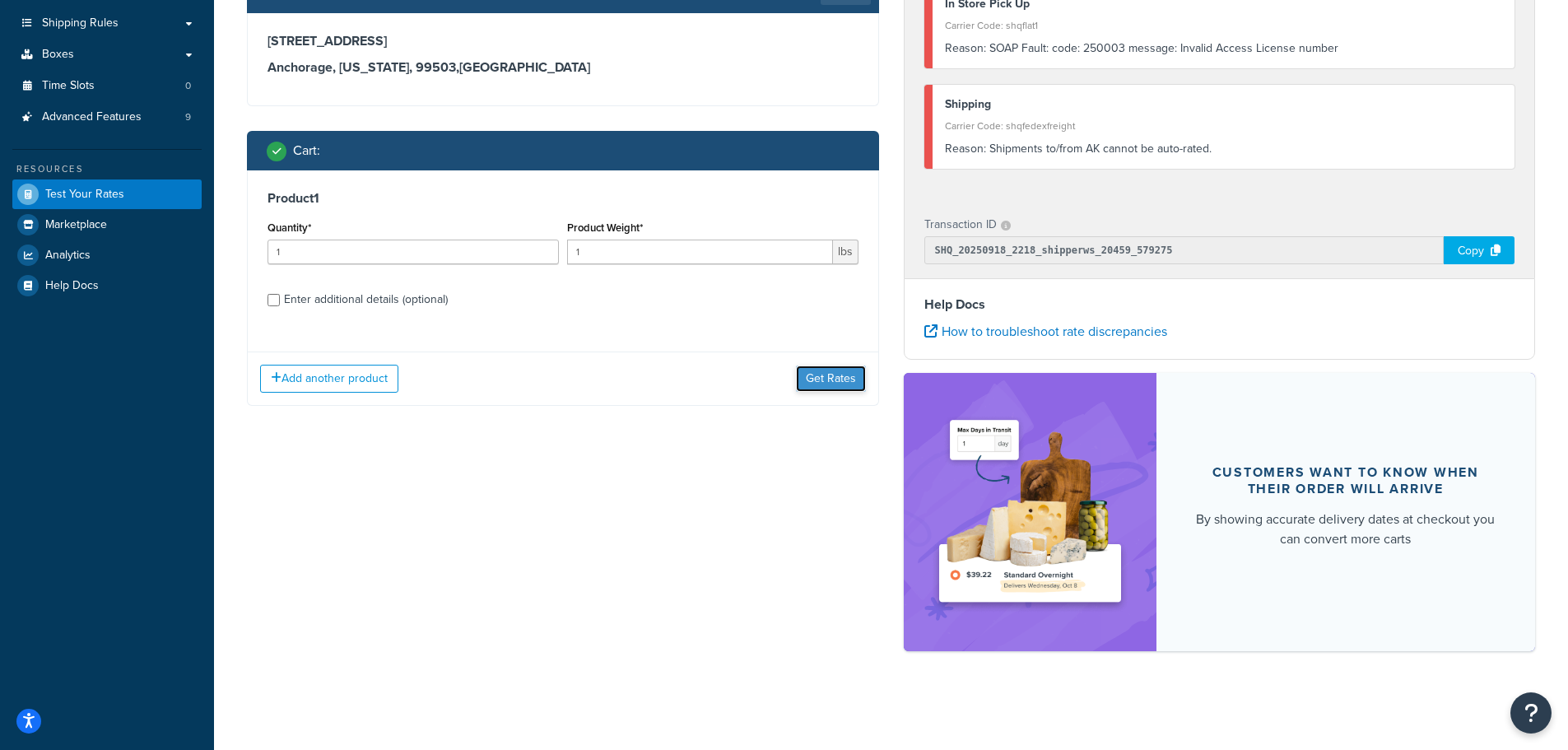
click at [834, 380] on button "Get Rates" at bounding box center [831, 379] width 70 height 27
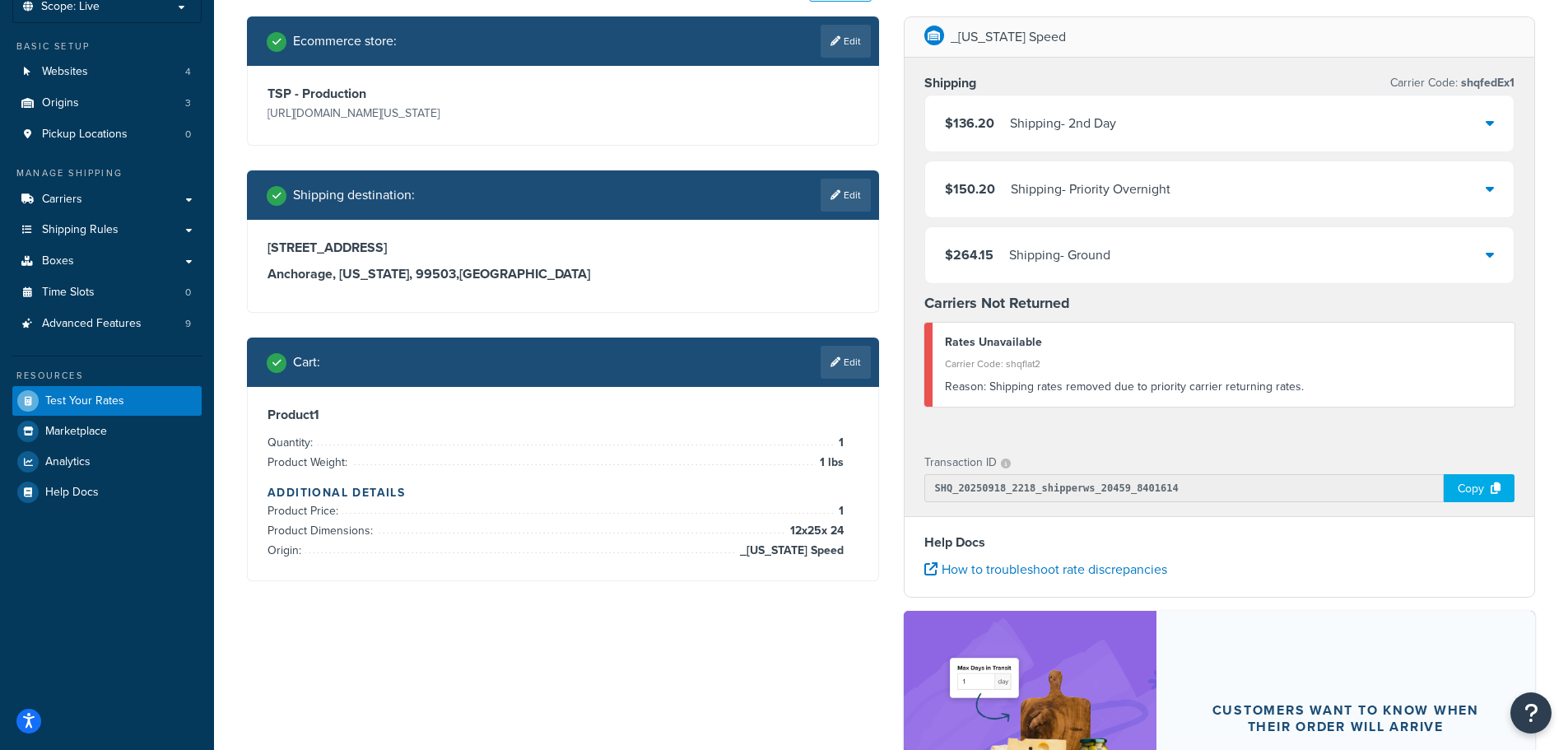
scroll to position [247, 0]
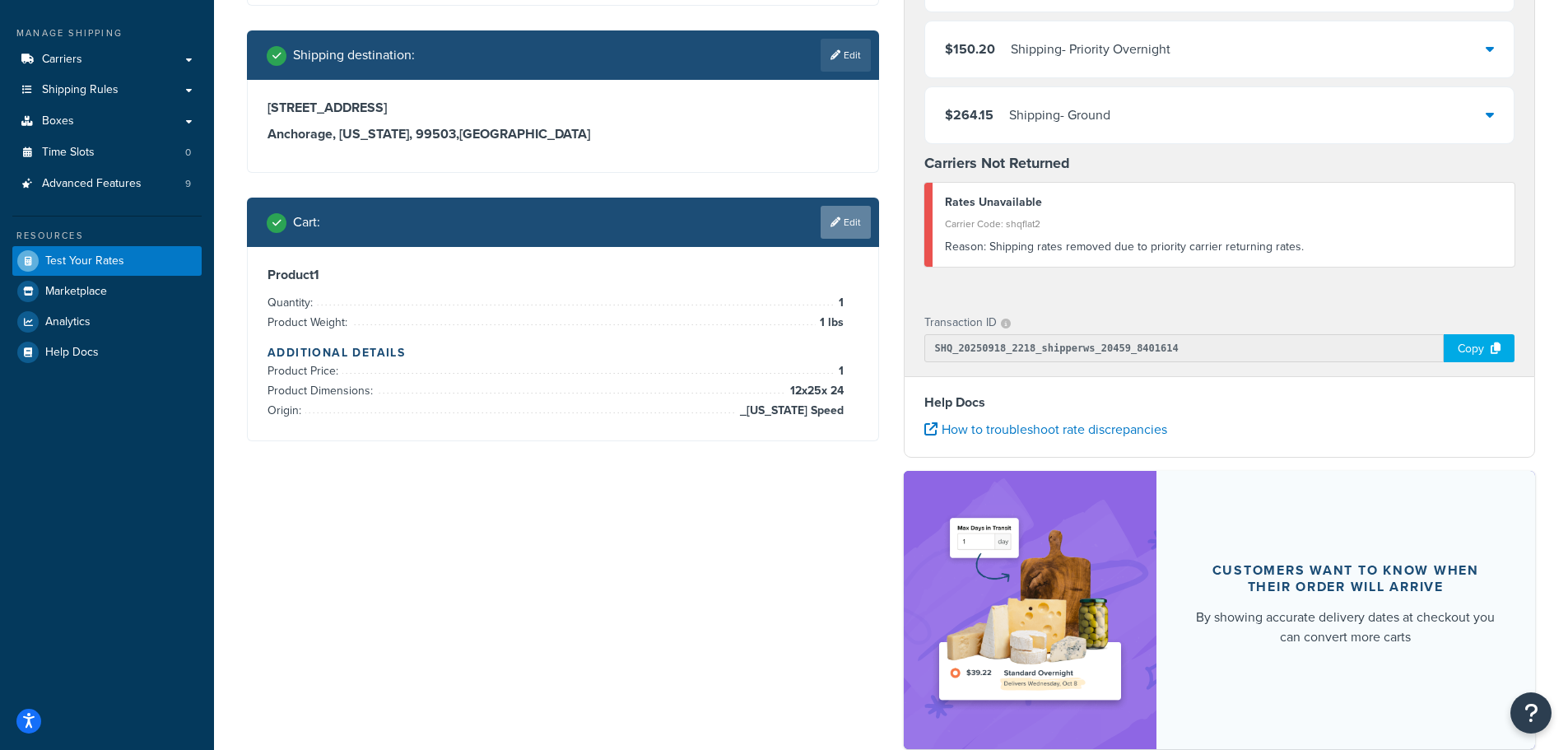
click at [857, 222] on link "Edit" at bounding box center [846, 222] width 51 height 33
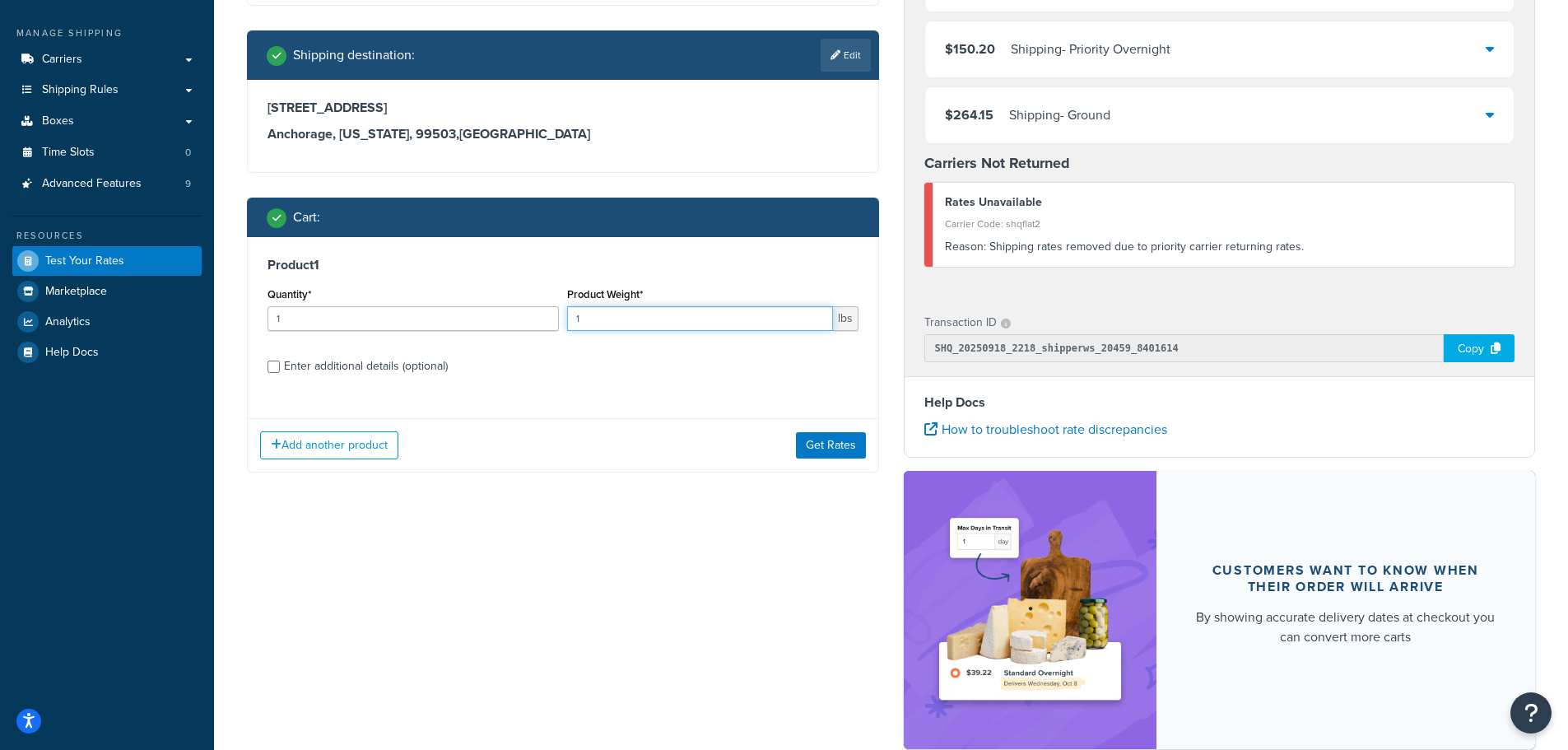
click at [731, 324] on input "1" at bounding box center [700, 319] width 266 height 25
type input "150"
click at [833, 442] on button "Get Rates" at bounding box center [831, 446] width 70 height 27
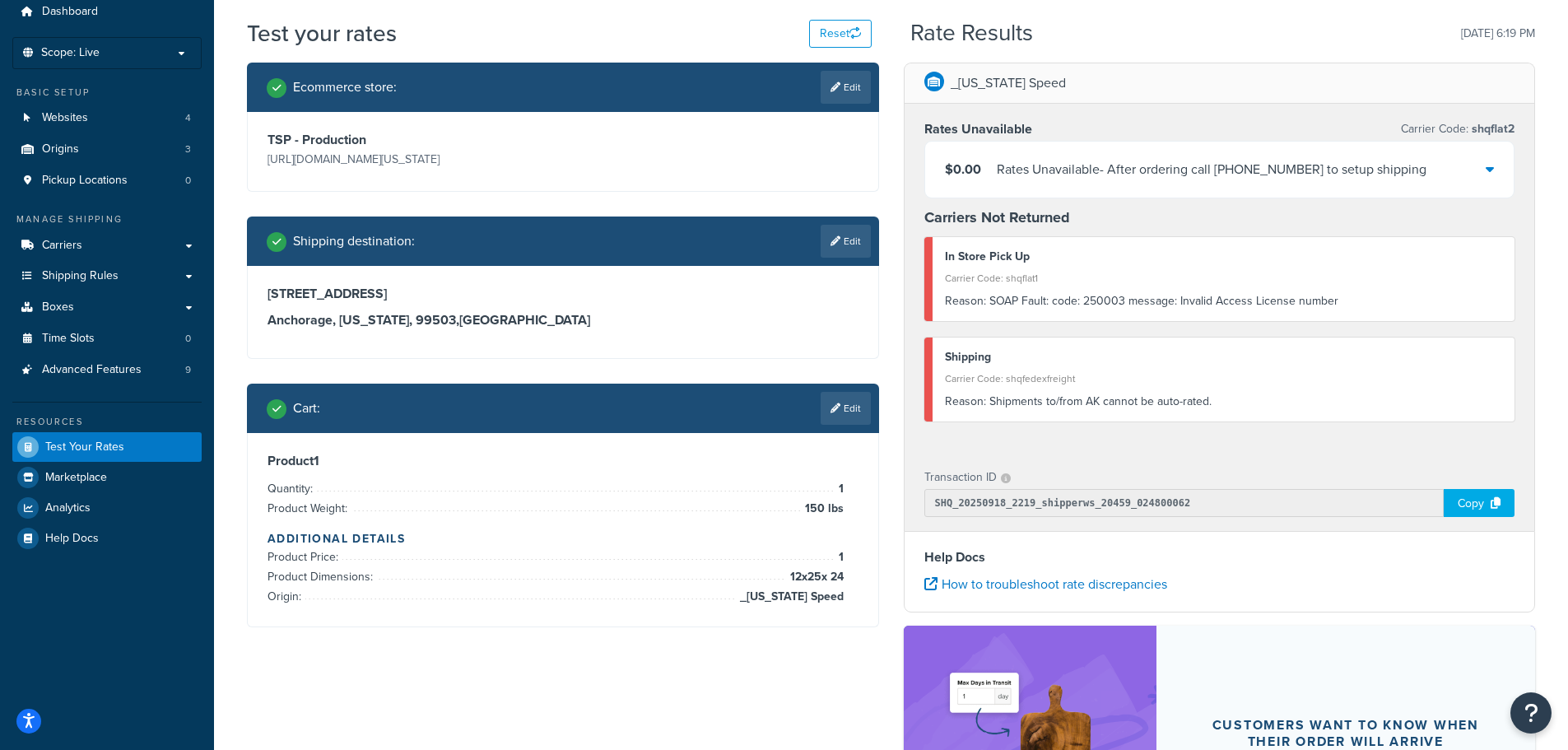
scroll to position [0, 0]
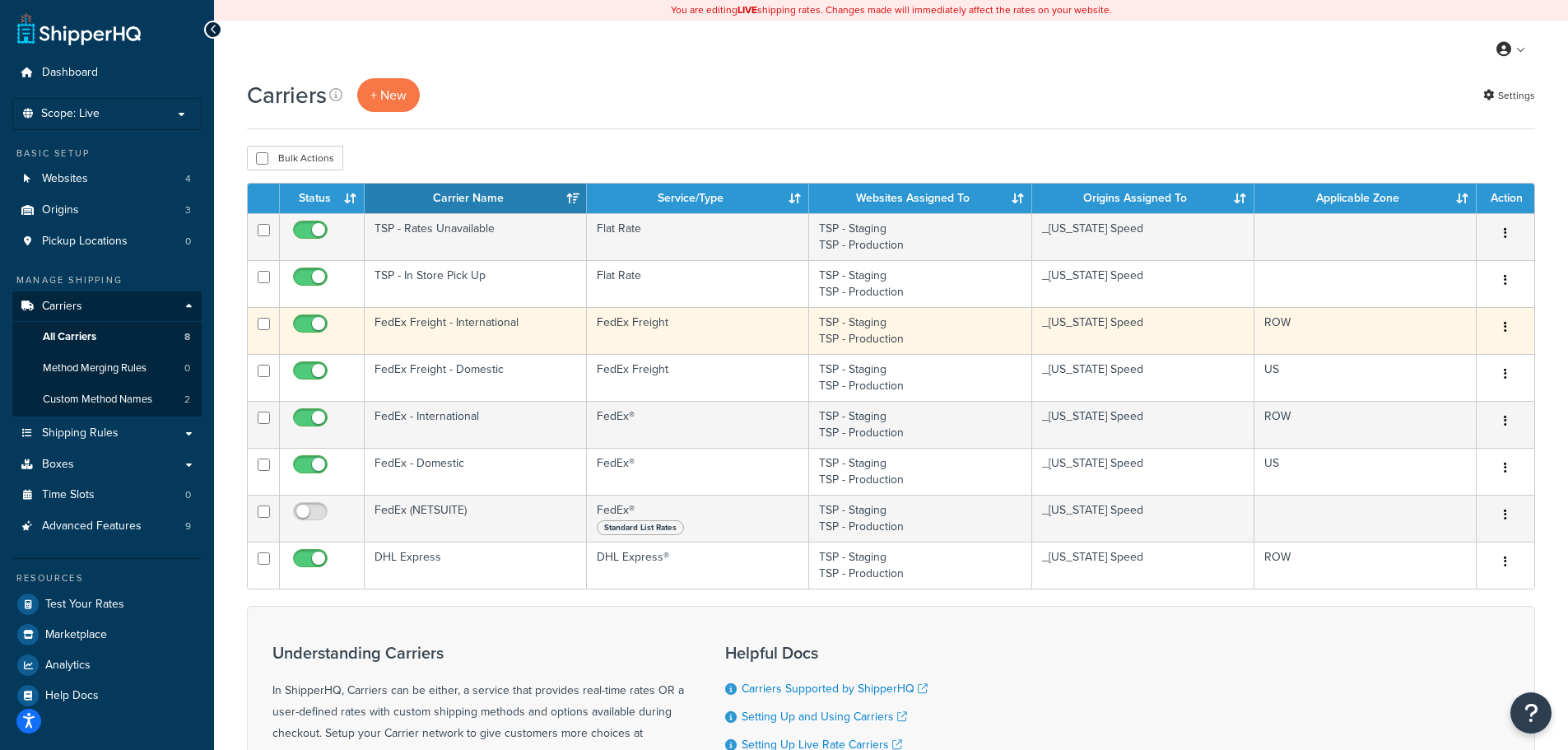
click at [303, 321] on input "checkbox" at bounding box center [312, 328] width 46 height 21
checkbox input "false"
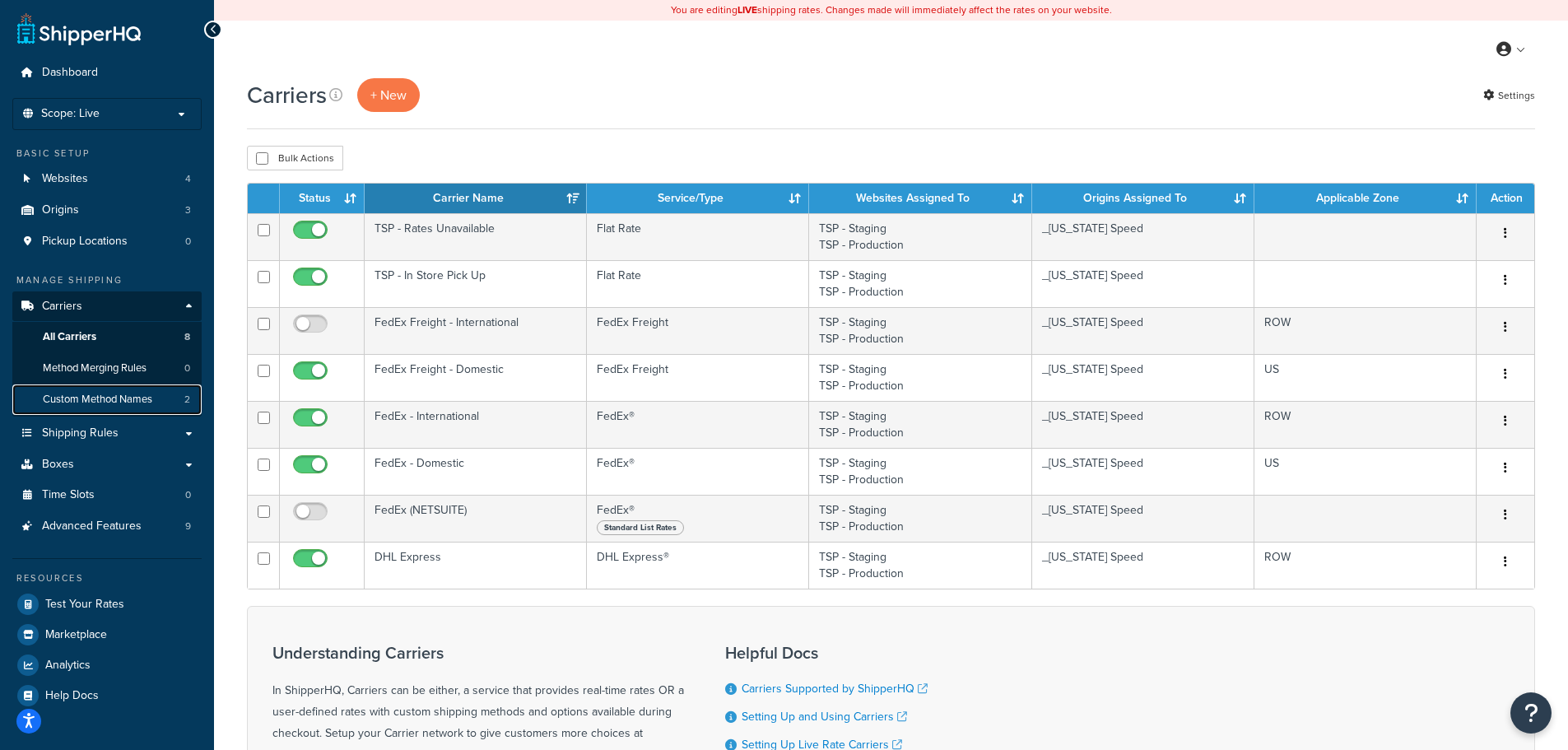
click at [113, 397] on span "Custom Method Names" at bounding box center [98, 399] width 109 height 14
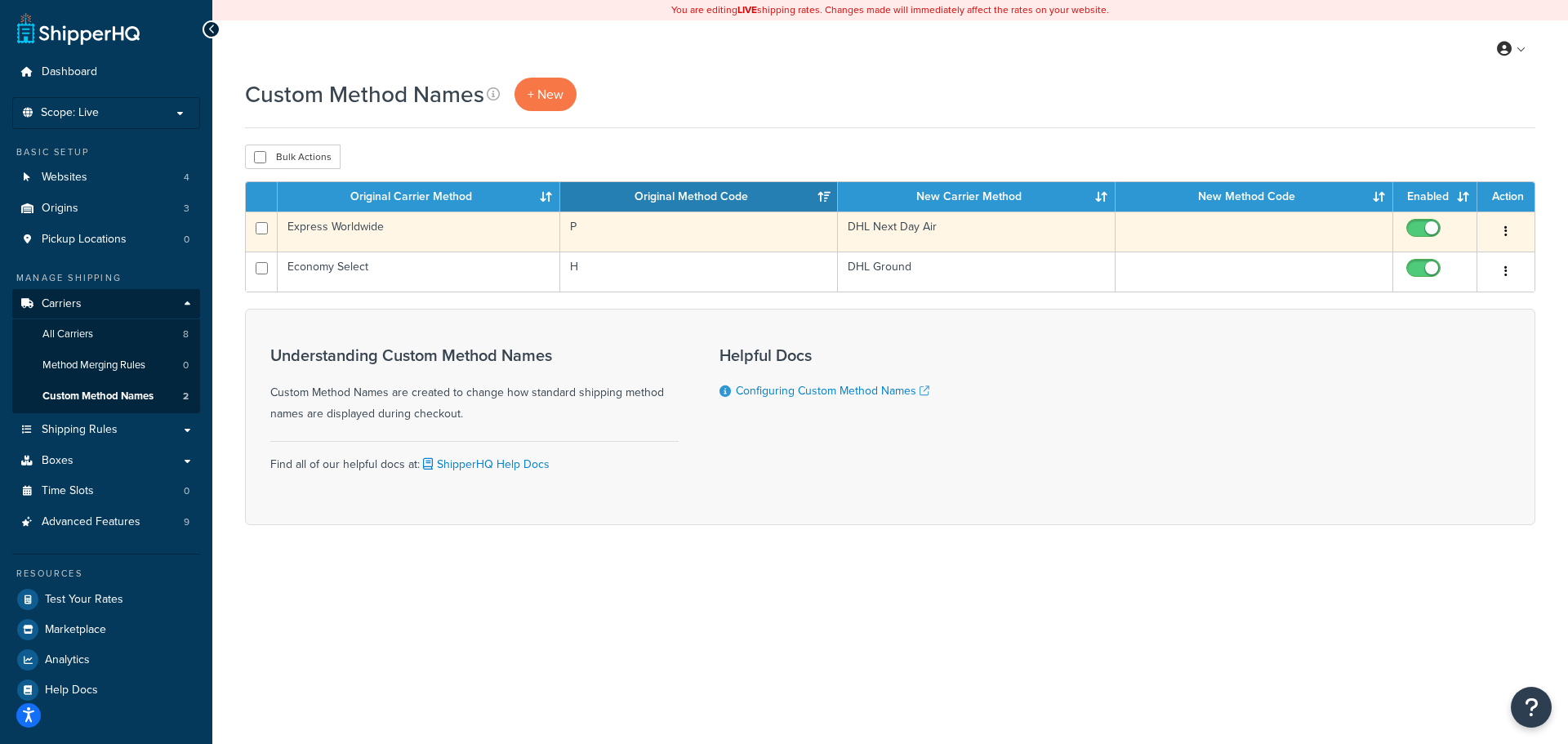
click at [987, 236] on td "DHL Next Day Air" at bounding box center [976, 231] width 277 height 40
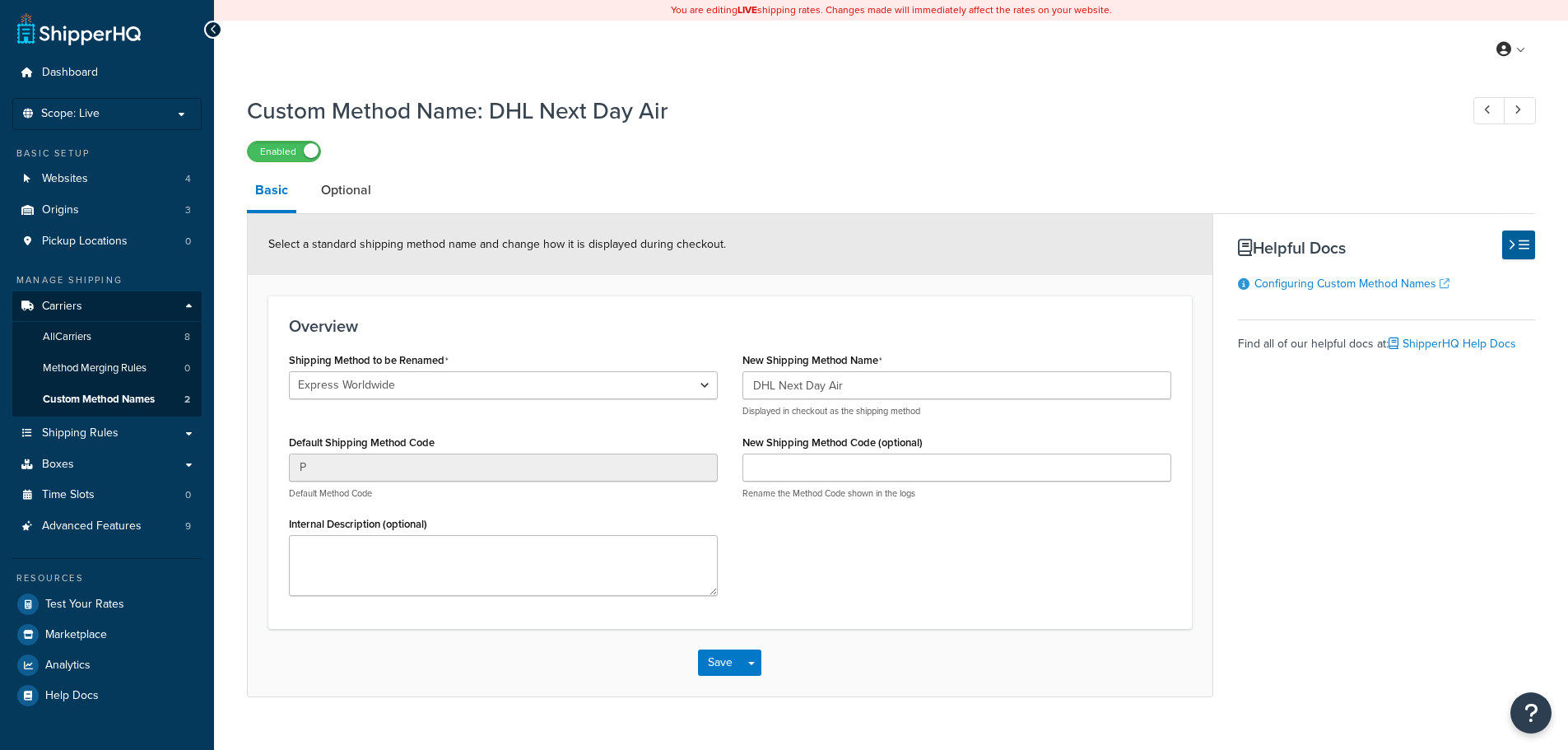
select select "692894"
drag, startPoint x: 778, startPoint y: 386, endPoint x: 830, endPoint y: 387, distance: 52.0
click at [830, 387] on input "DHL Next Day Air" at bounding box center [956, 386] width 429 height 28
type input "DHL Air"
click at [779, 385] on input "DHL Air" at bounding box center [956, 386] width 429 height 28
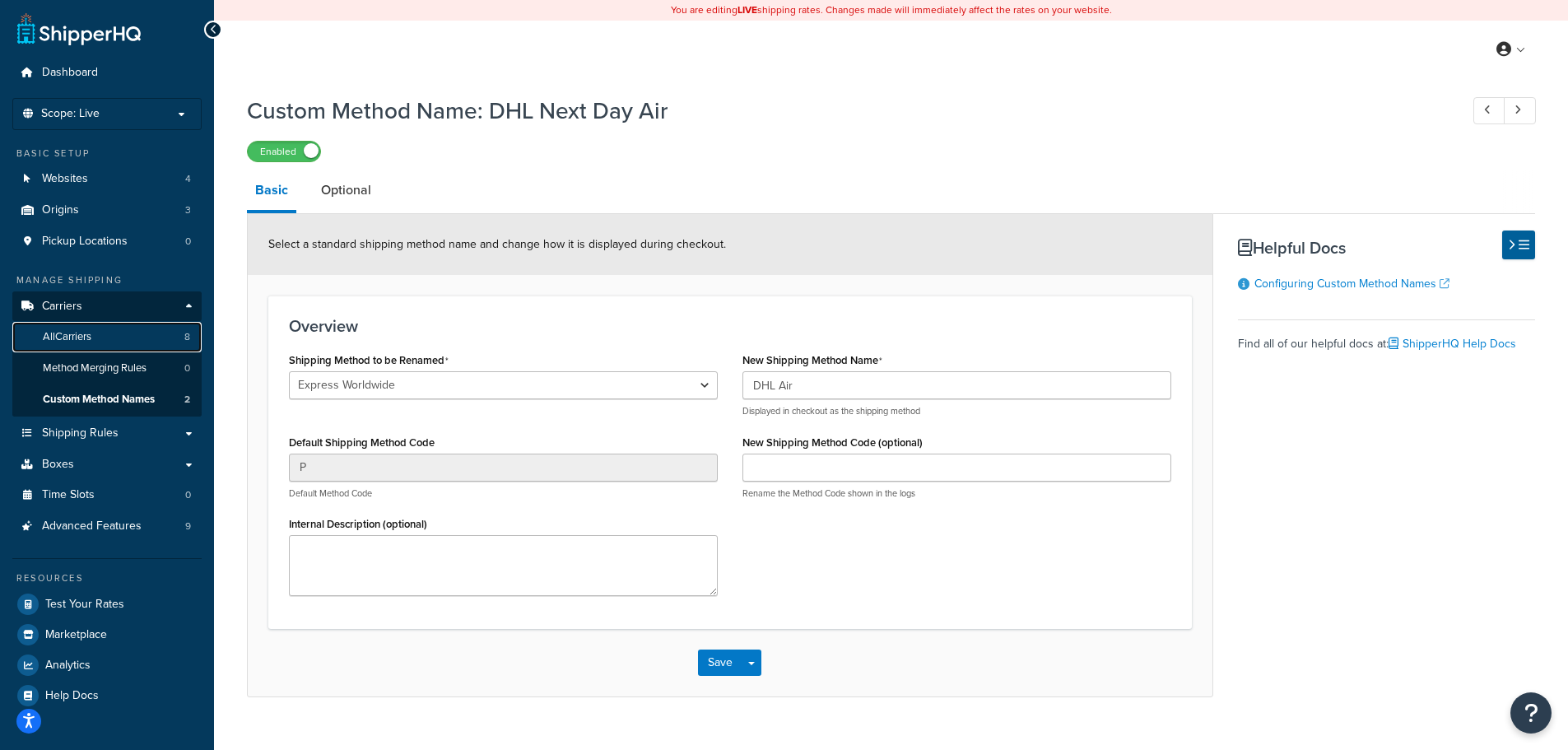
click at [91, 336] on span "All Carriers" at bounding box center [67, 337] width 49 height 14
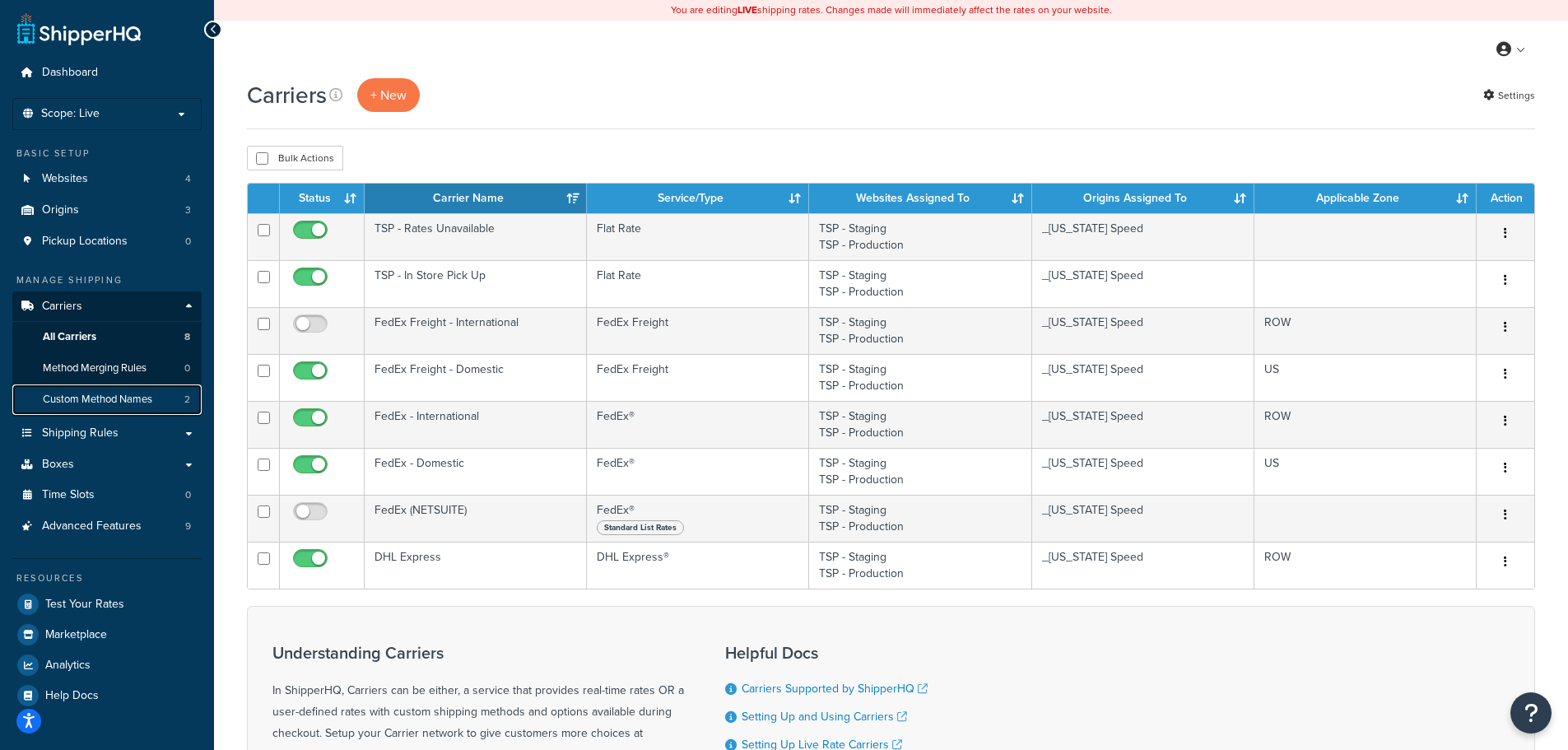
click at [105, 397] on span "Custom Method Names" at bounding box center [98, 399] width 109 height 14
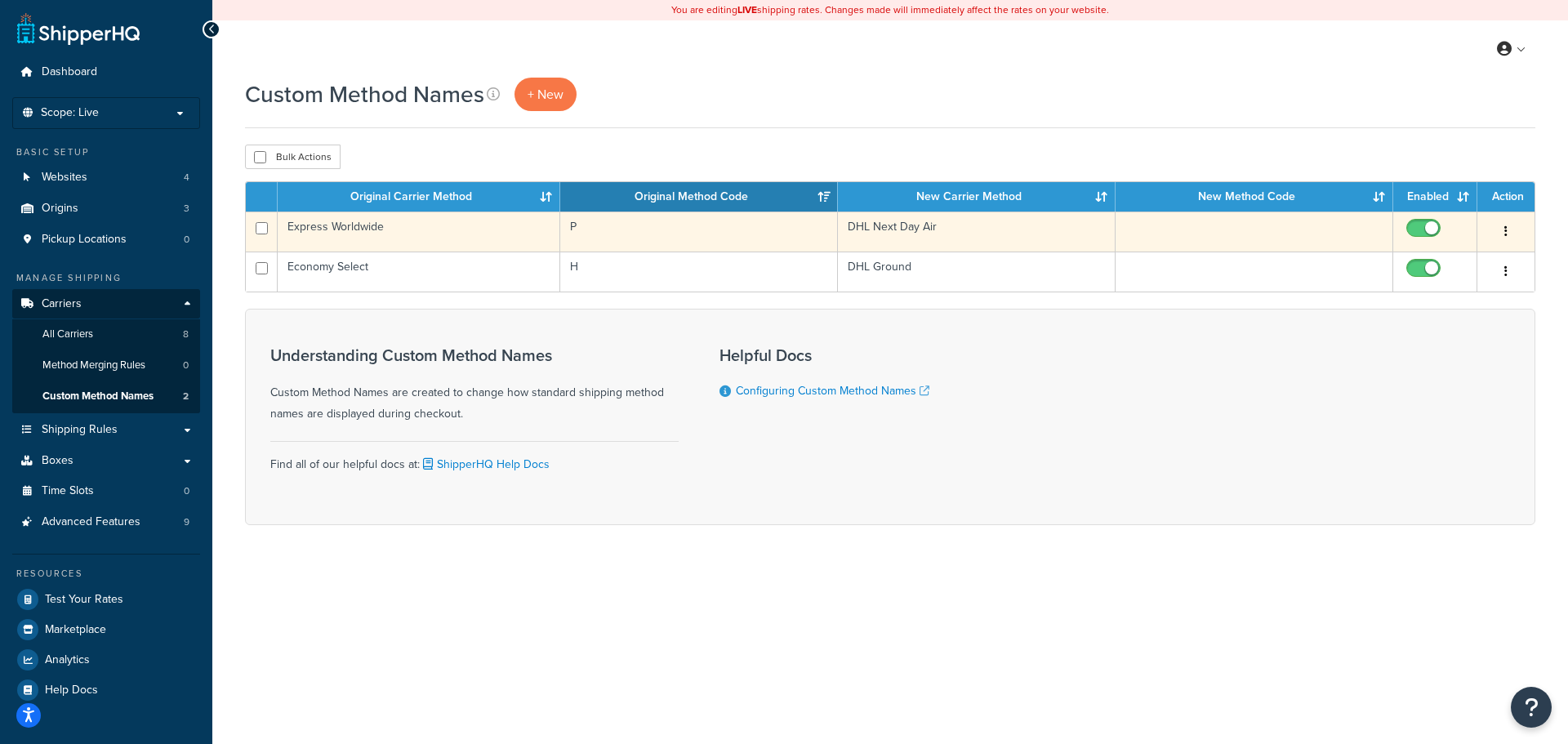
click at [962, 235] on td "DHL Next Day Air" at bounding box center [976, 231] width 277 height 40
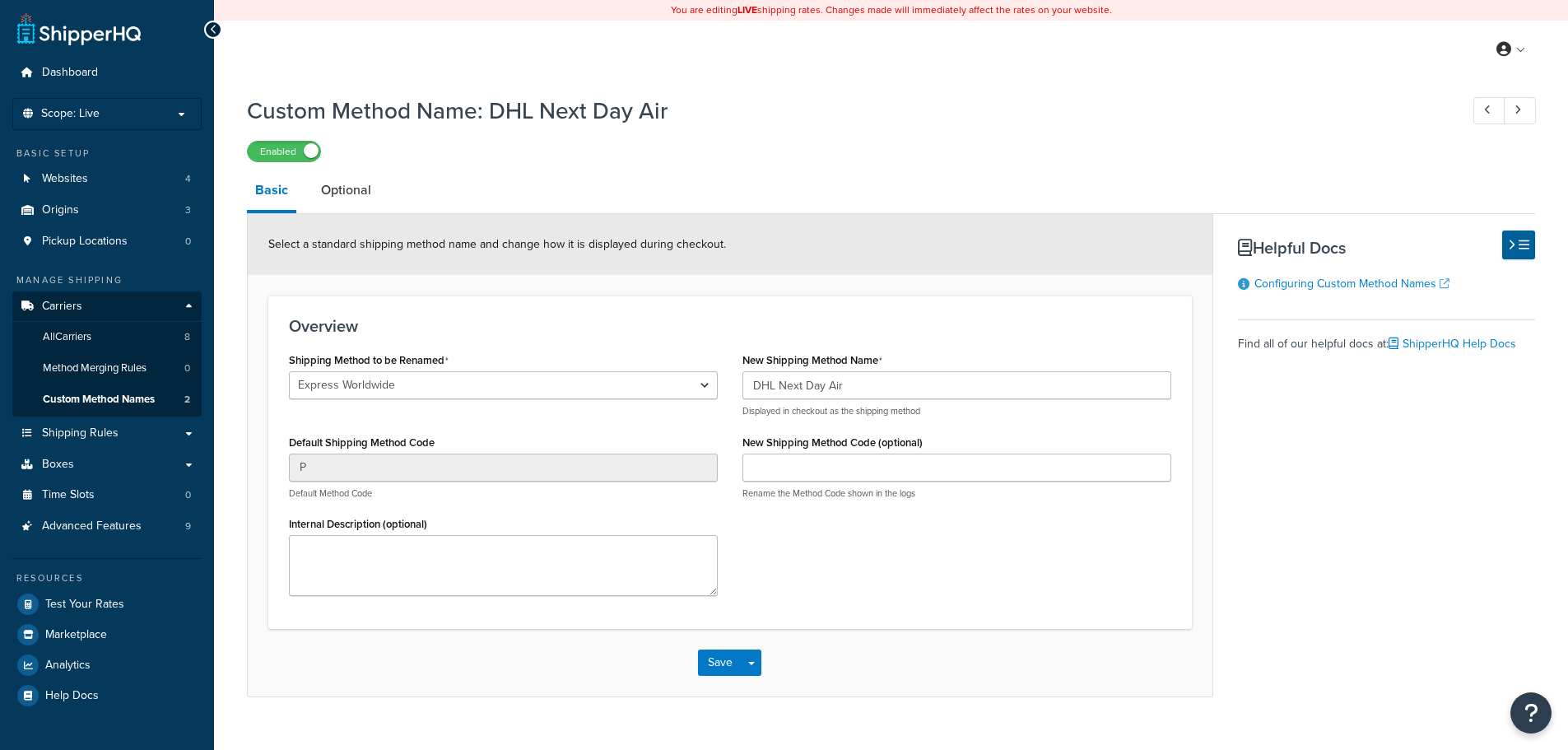
select select "692894"
drag, startPoint x: 780, startPoint y: 386, endPoint x: 830, endPoint y: 384, distance: 50.0
click at [830, 384] on input "DHL Next Day Air" at bounding box center [956, 386] width 429 height 28
type input "DHL Air"
click at [720, 656] on button "Save" at bounding box center [721, 663] width 45 height 27
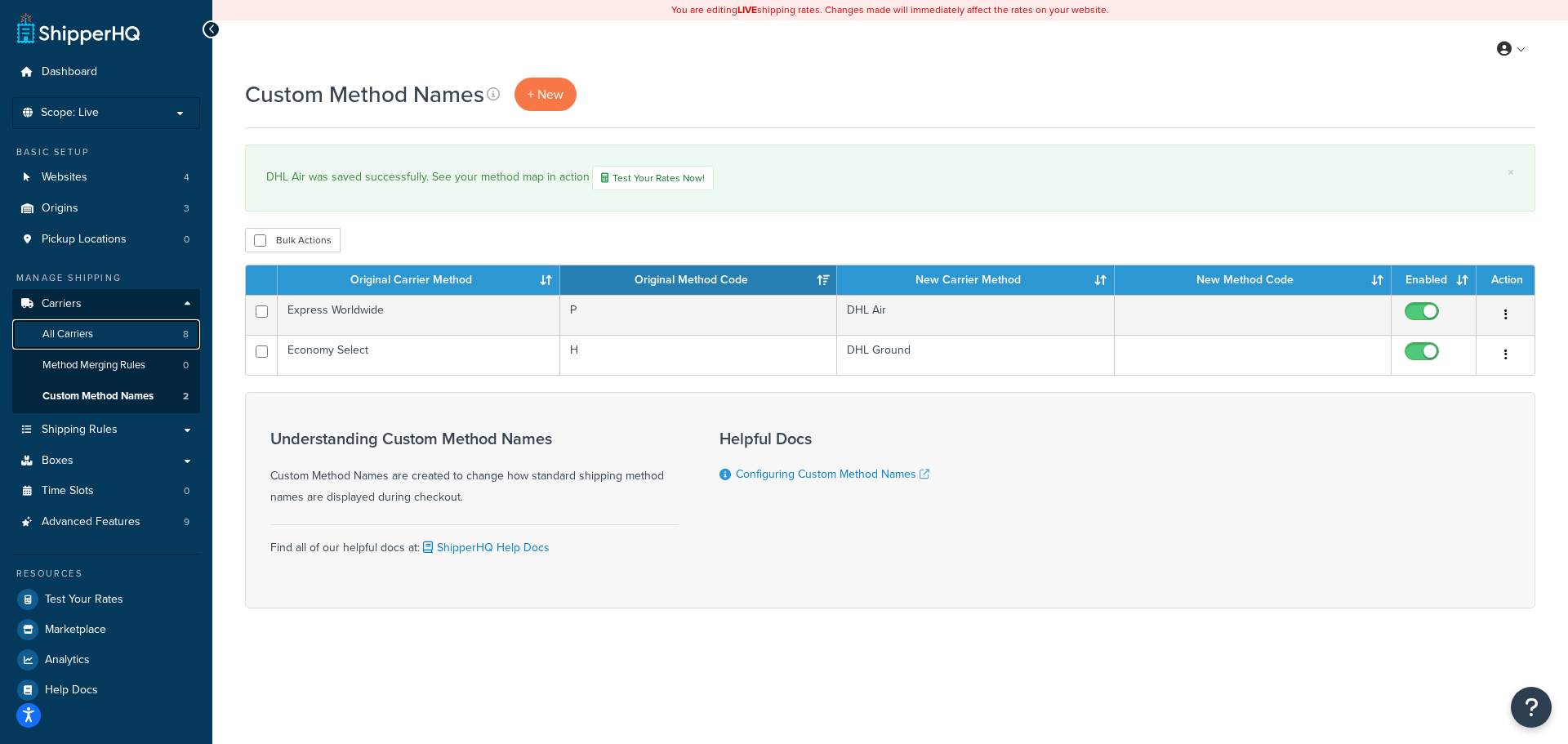
click at [73, 328] on span "All Carriers" at bounding box center [68, 334] width 51 height 14
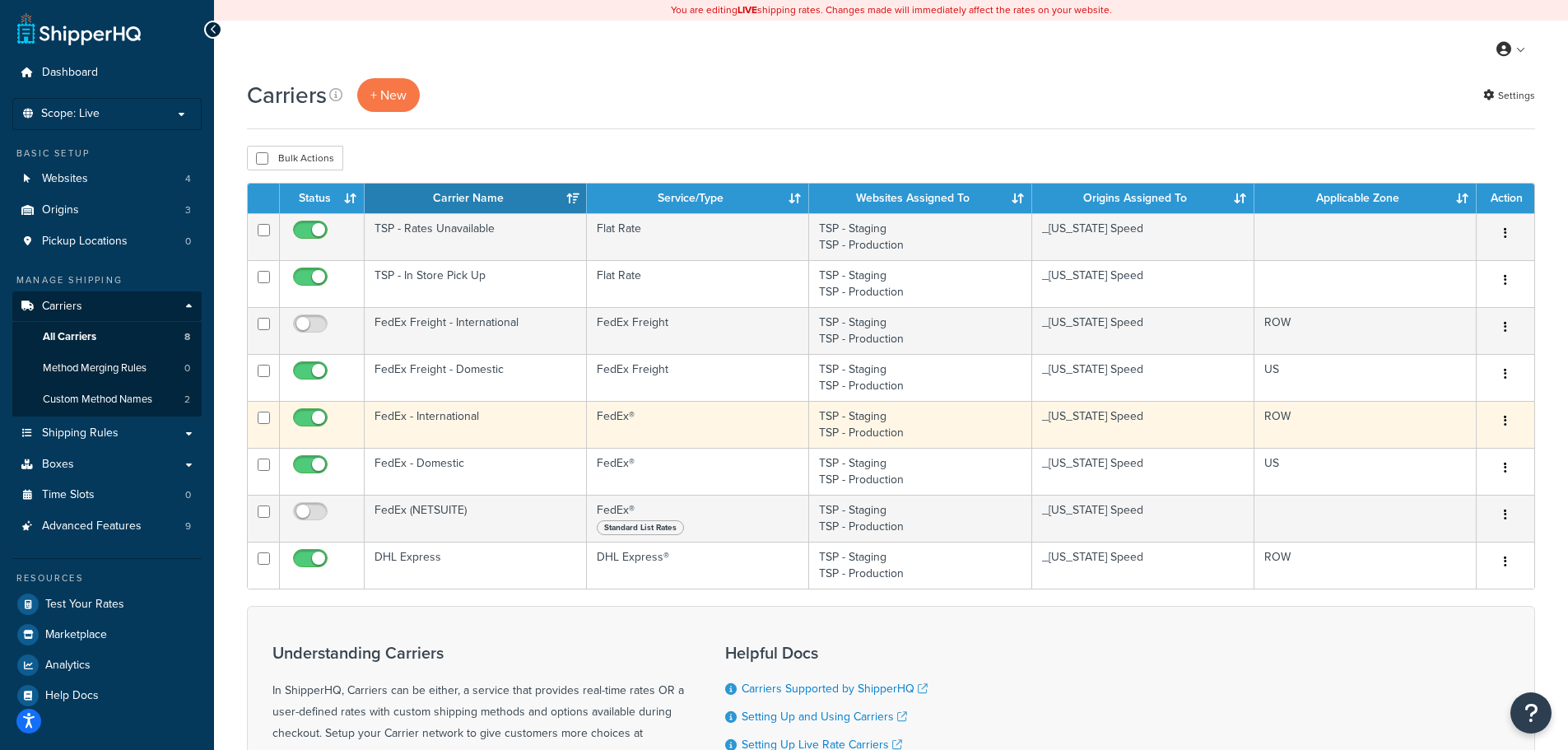
click at [512, 424] on td "FedEx - International" at bounding box center [476, 424] width 222 height 47
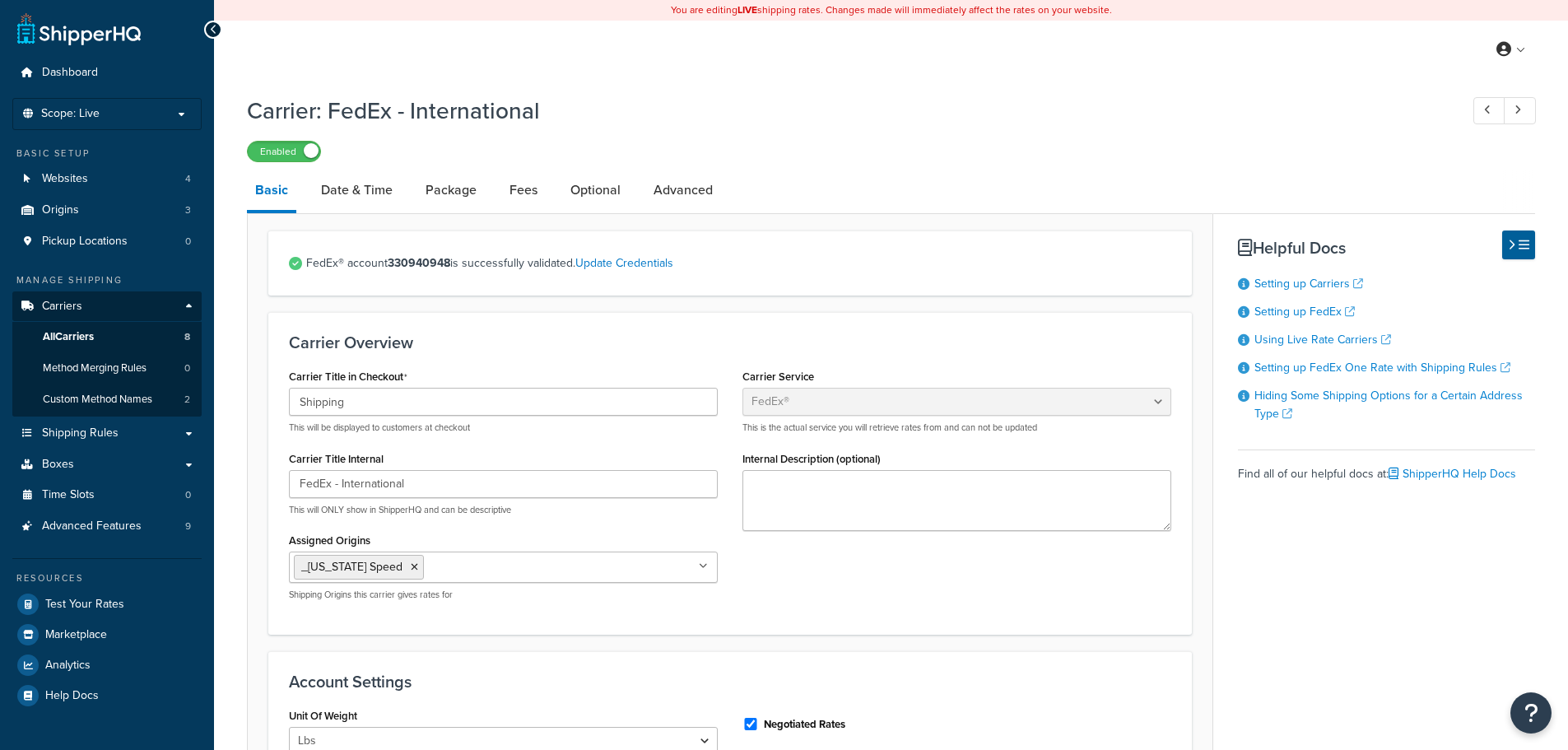
select select "fedEx"
select select "REGULAR_PICKUP"
select select "YOUR_PACKAGING"
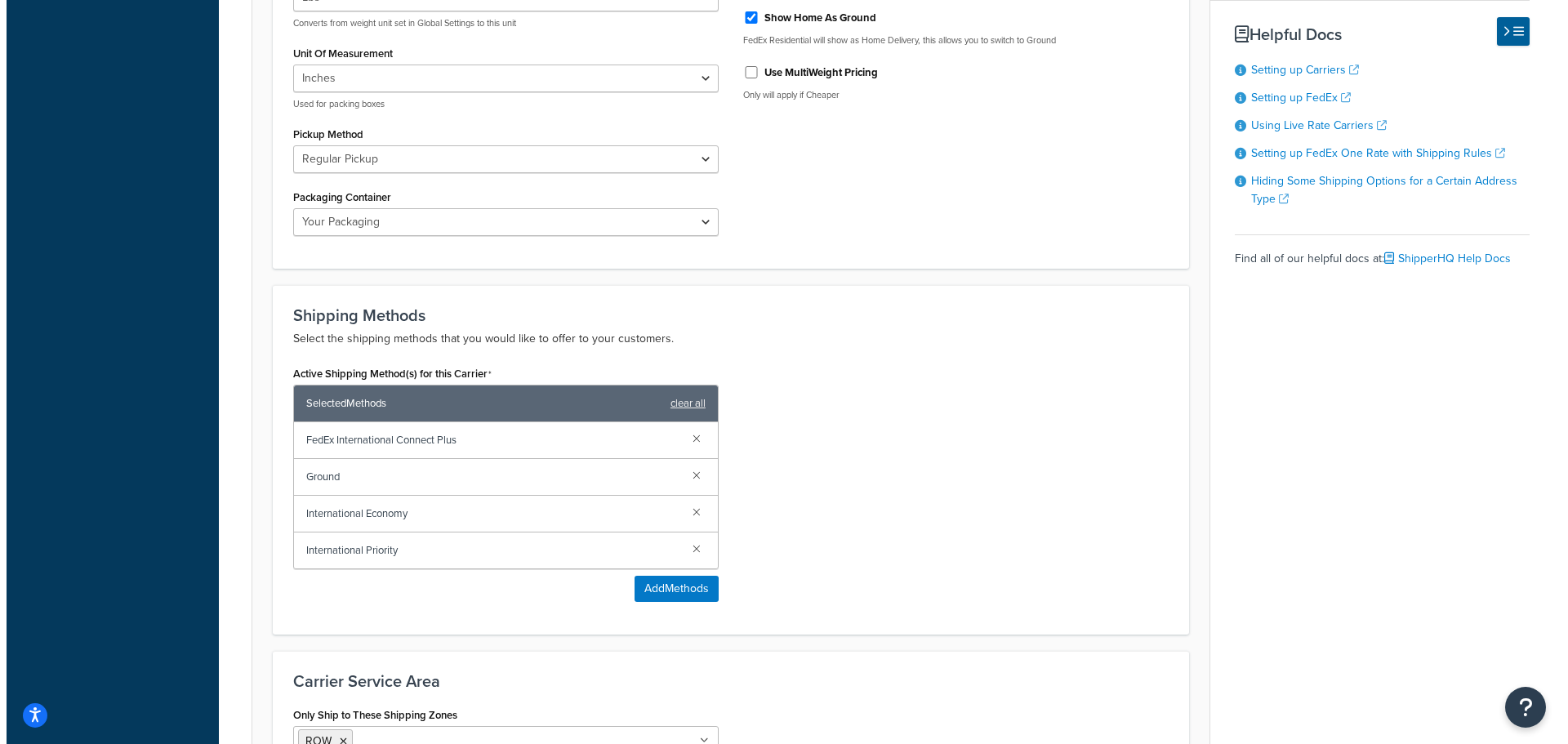
scroll to position [899, 0]
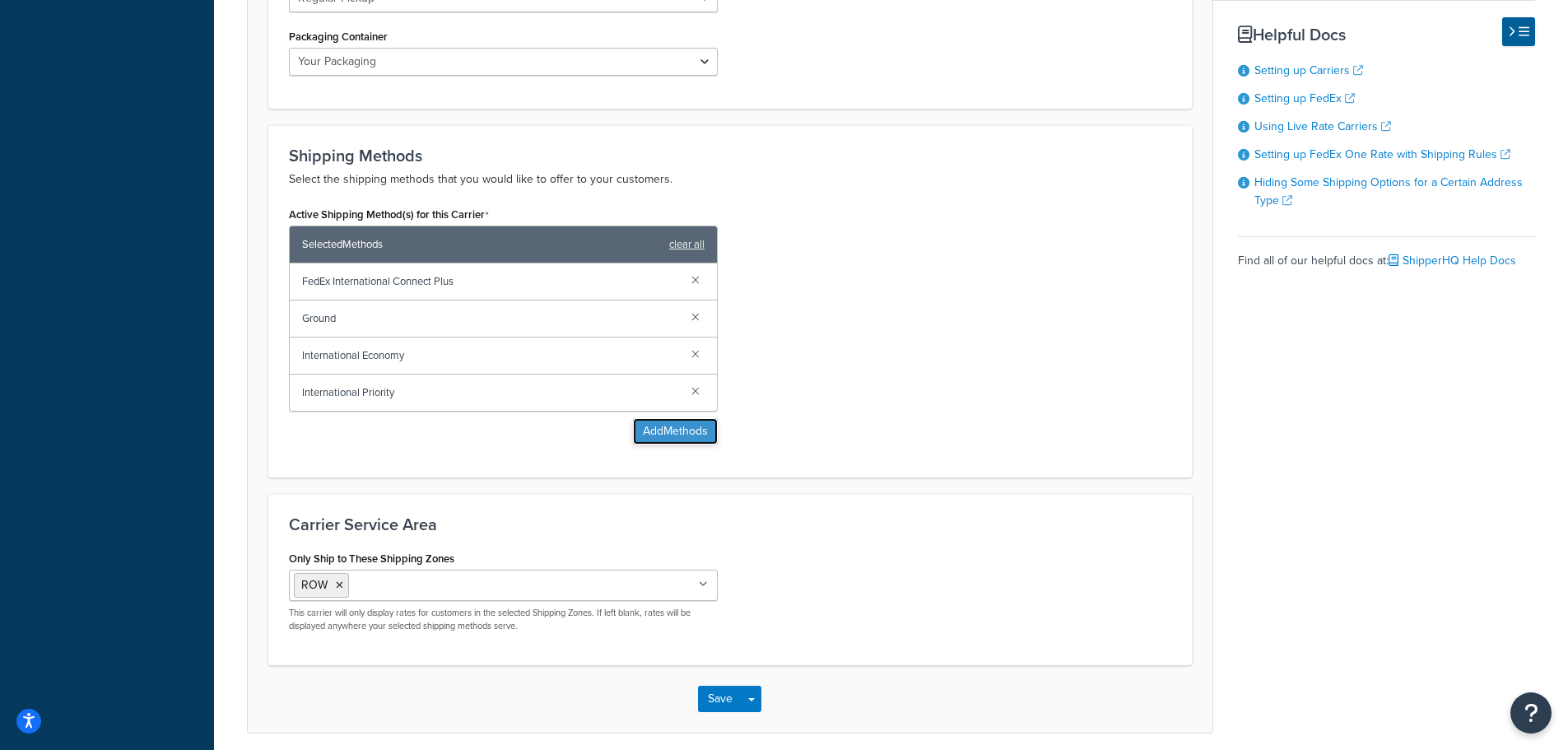
click at [683, 441] on button "Add Methods" at bounding box center [675, 431] width 85 height 27
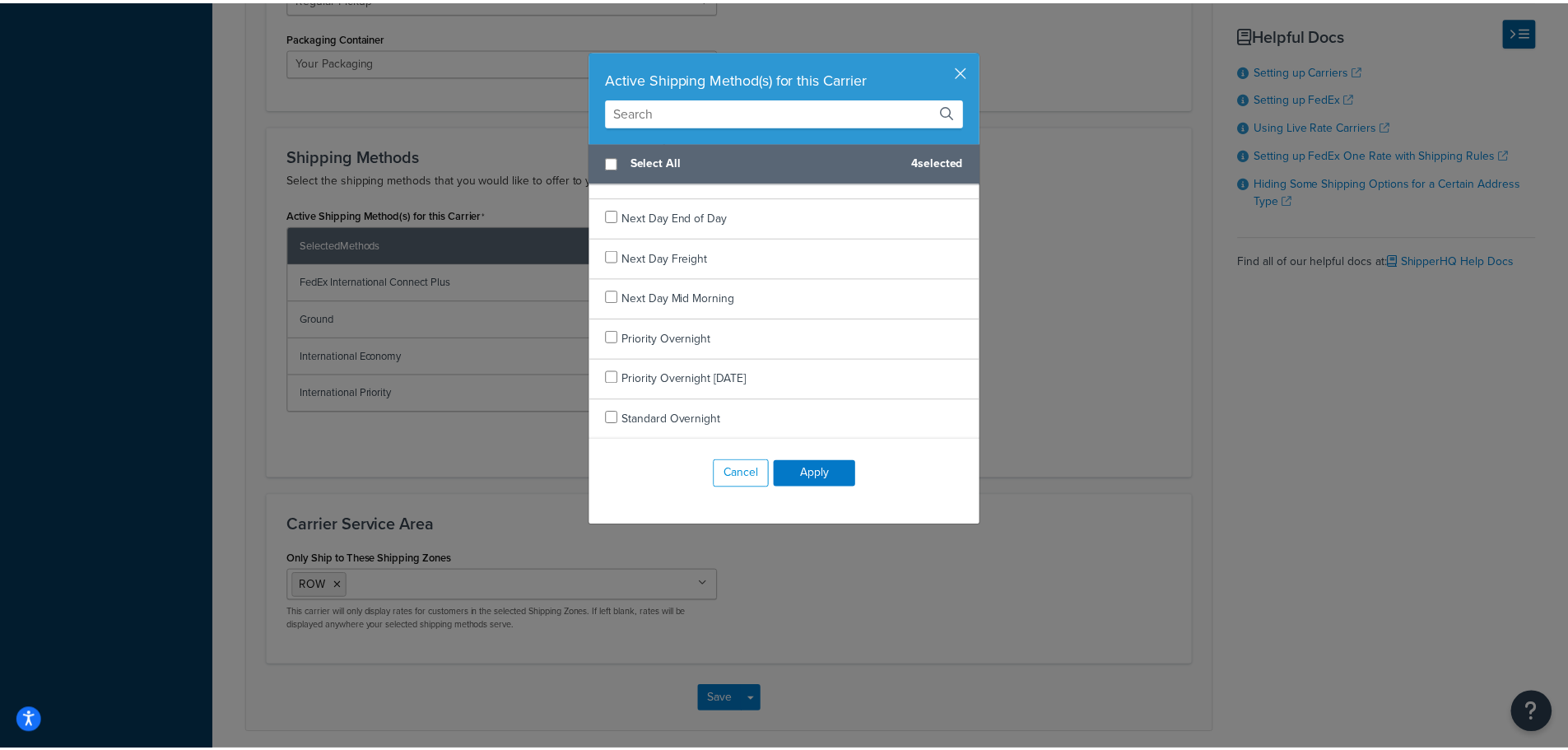
scroll to position [0, 0]
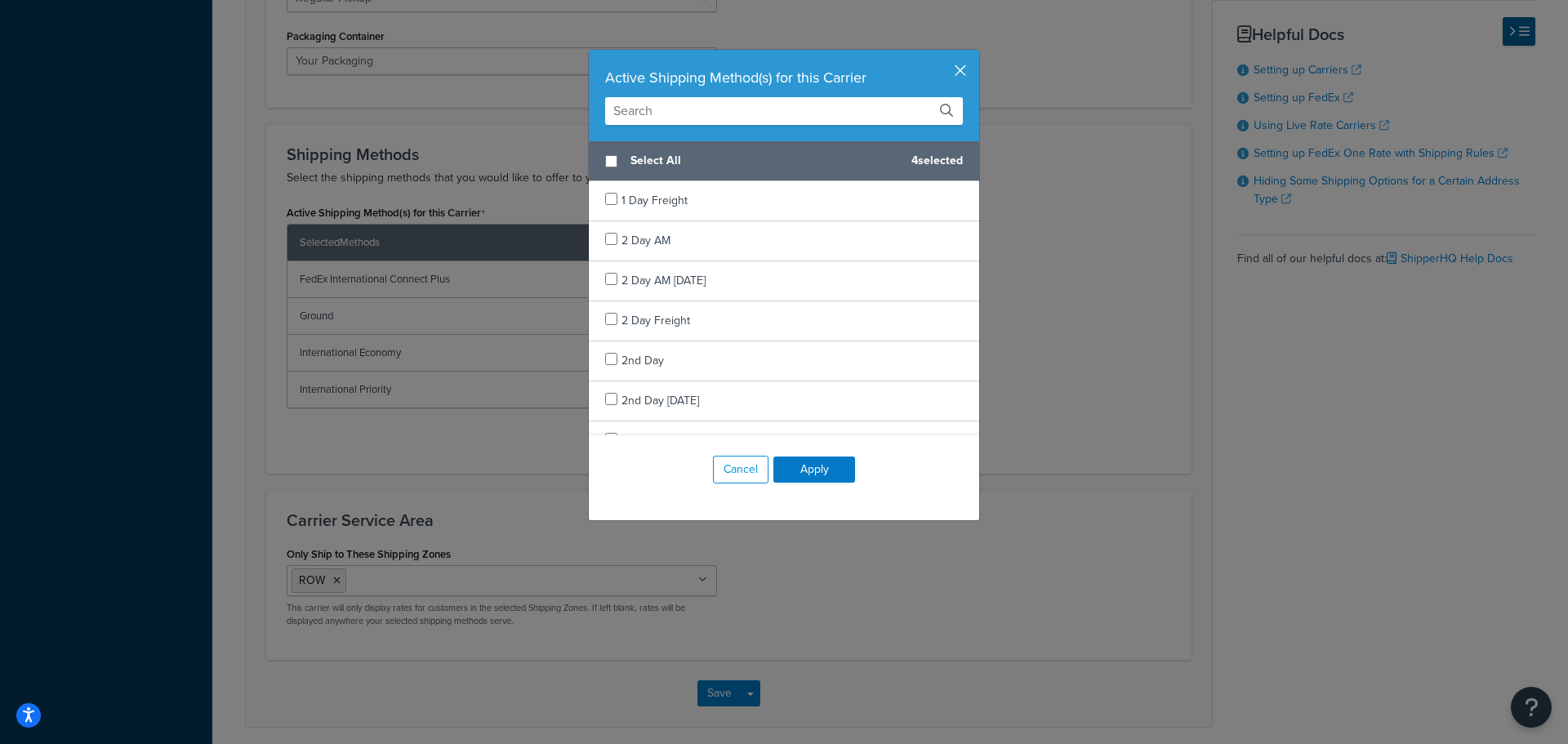
click at [975, 54] on button "button" at bounding box center [977, 52] width 4 height 4
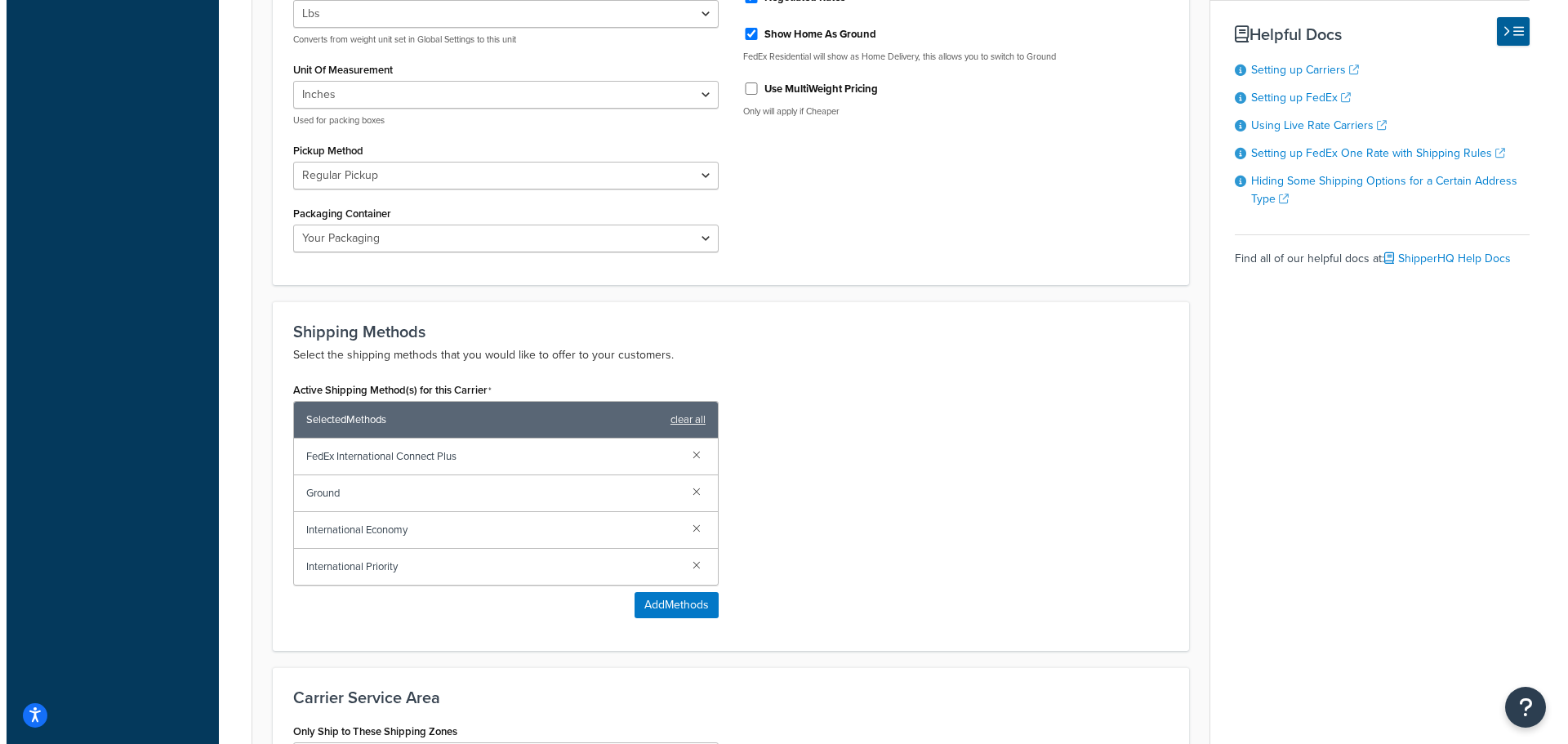
scroll to position [899, 0]
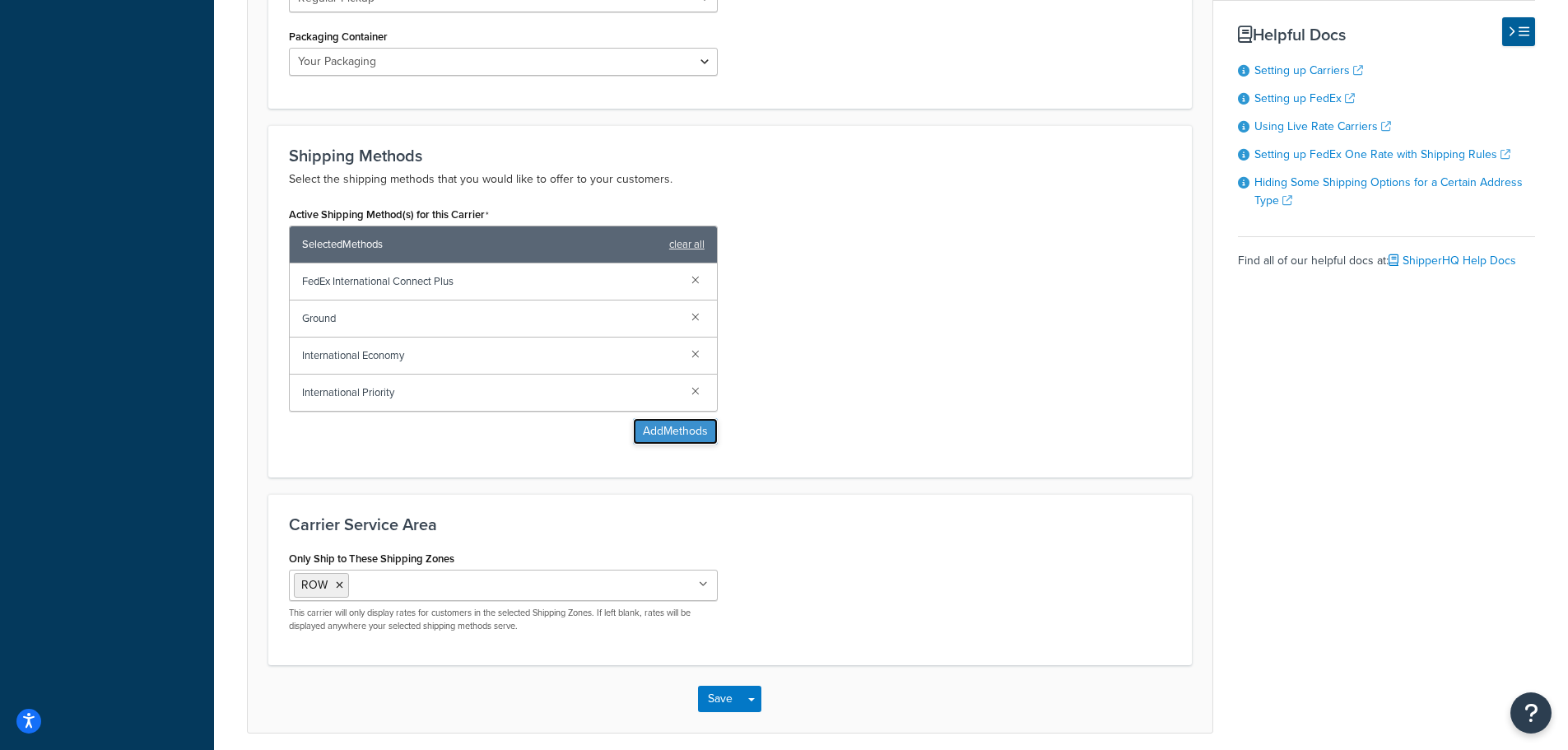
click at [701, 436] on button "Add Methods" at bounding box center [675, 431] width 85 height 27
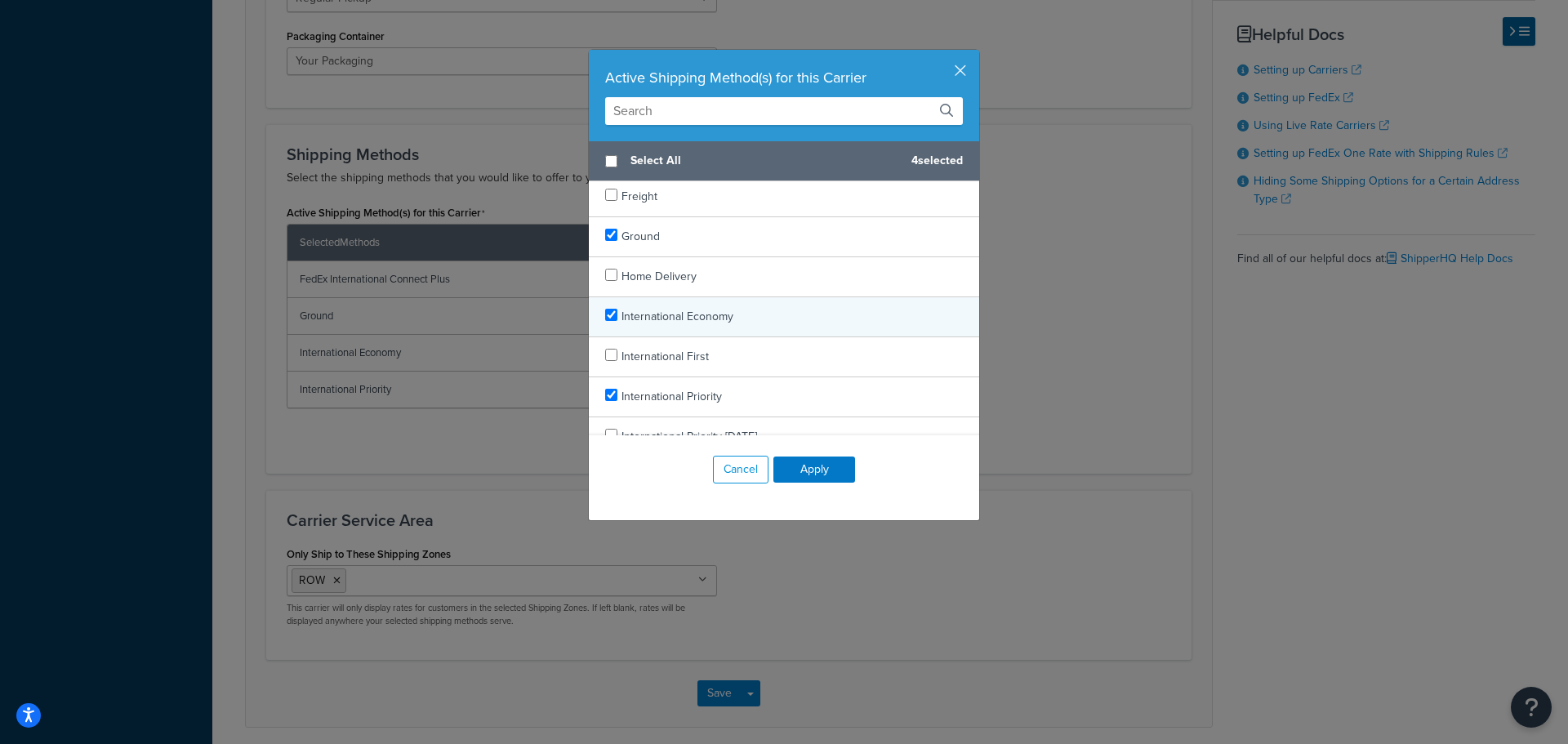
scroll to position [982, 0]
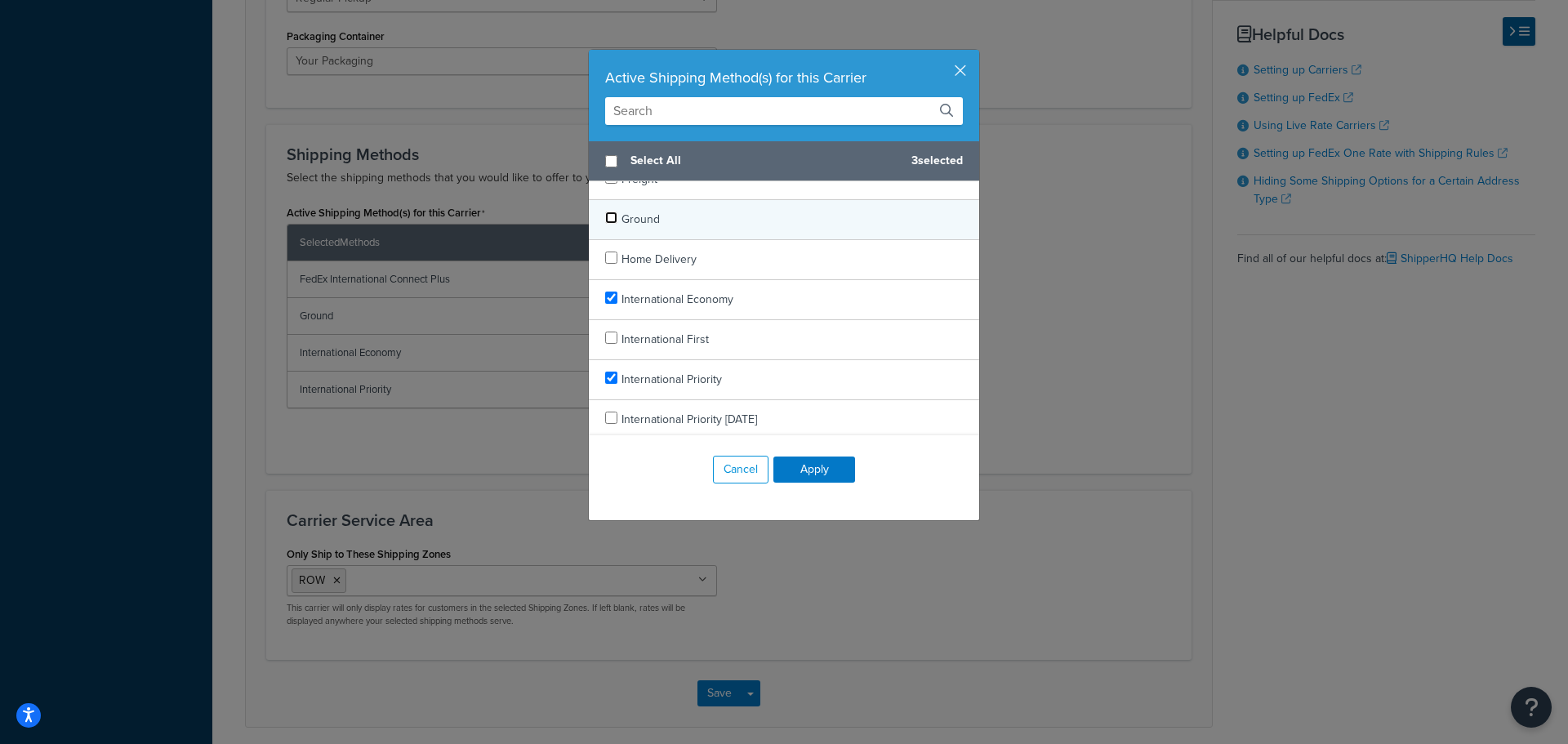
click at [610, 213] on input "checkbox" at bounding box center [610, 217] width 12 height 12
checkbox input "false"
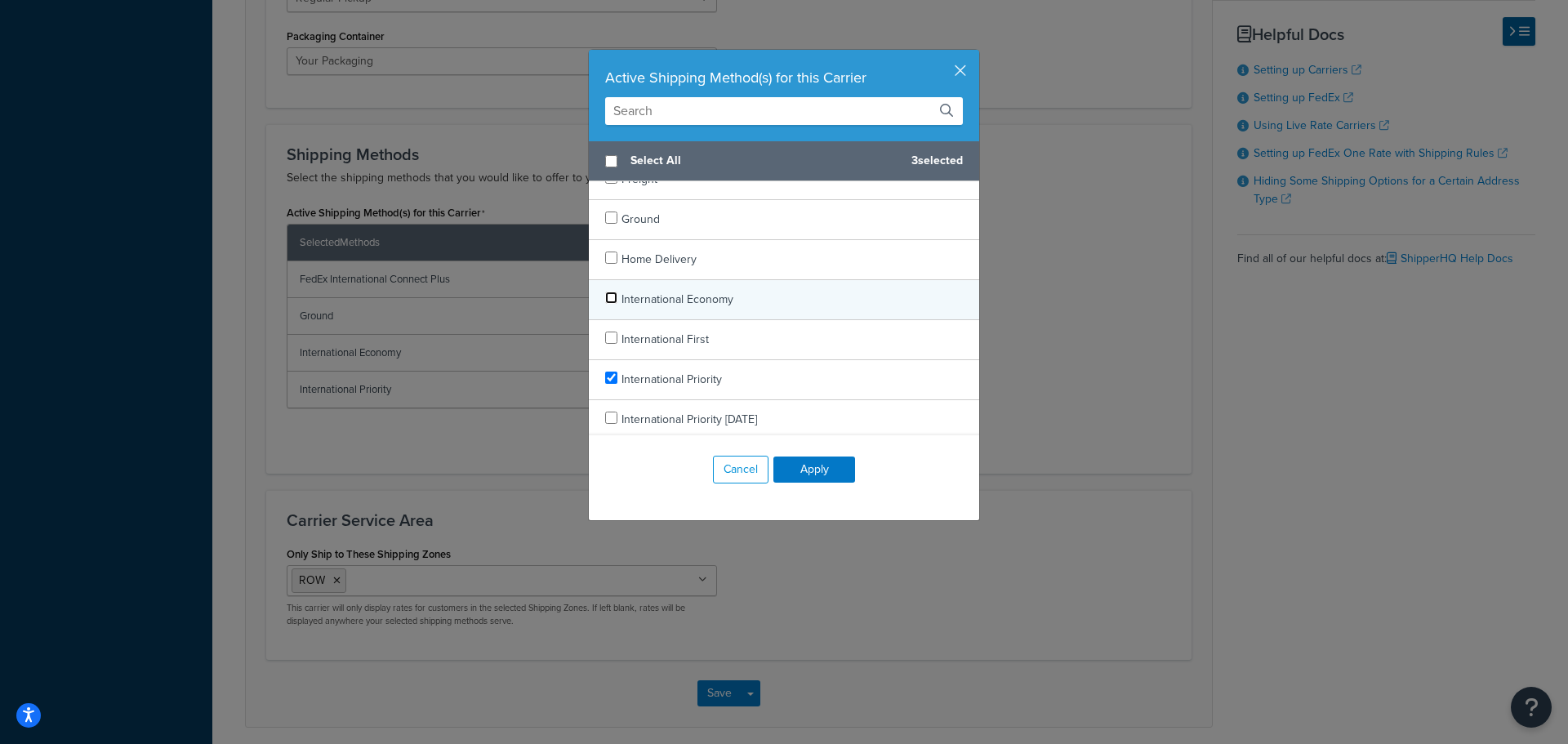
click at [605, 299] on input "checkbox" at bounding box center [610, 297] width 12 height 12
checkbox input "false"
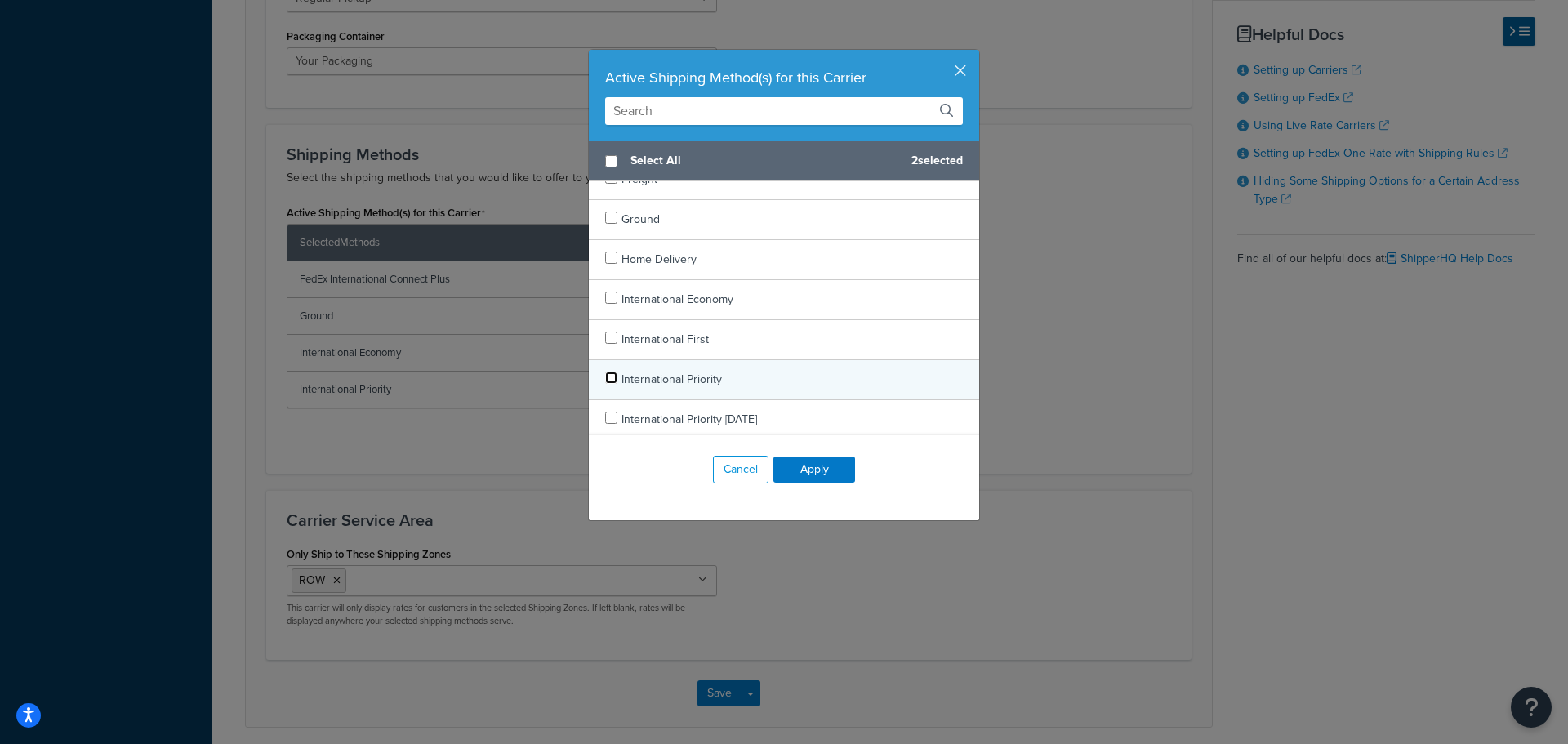
click at [605, 378] on input "checkbox" at bounding box center [610, 378] width 12 height 12
checkbox input "false"
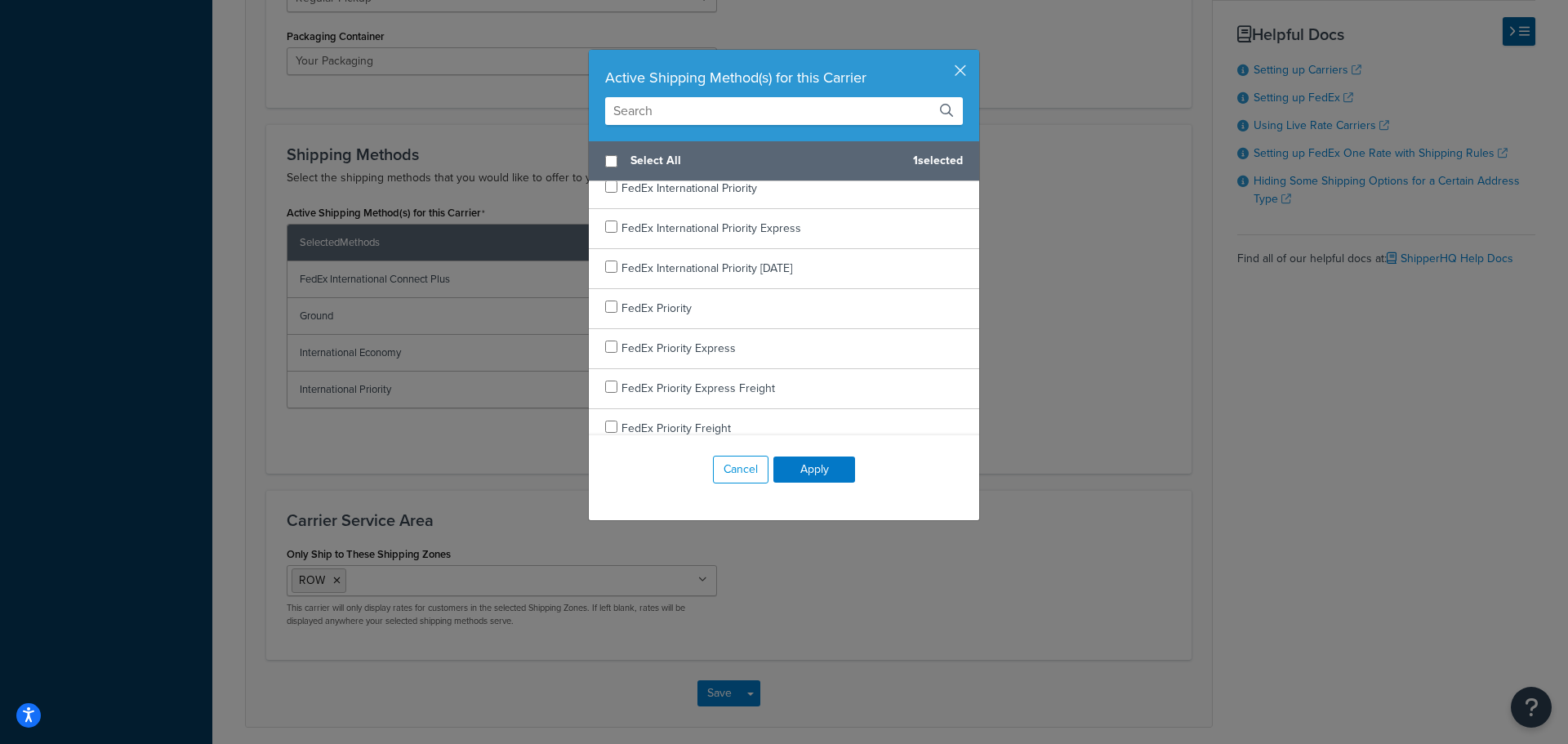
scroll to position [446, 0]
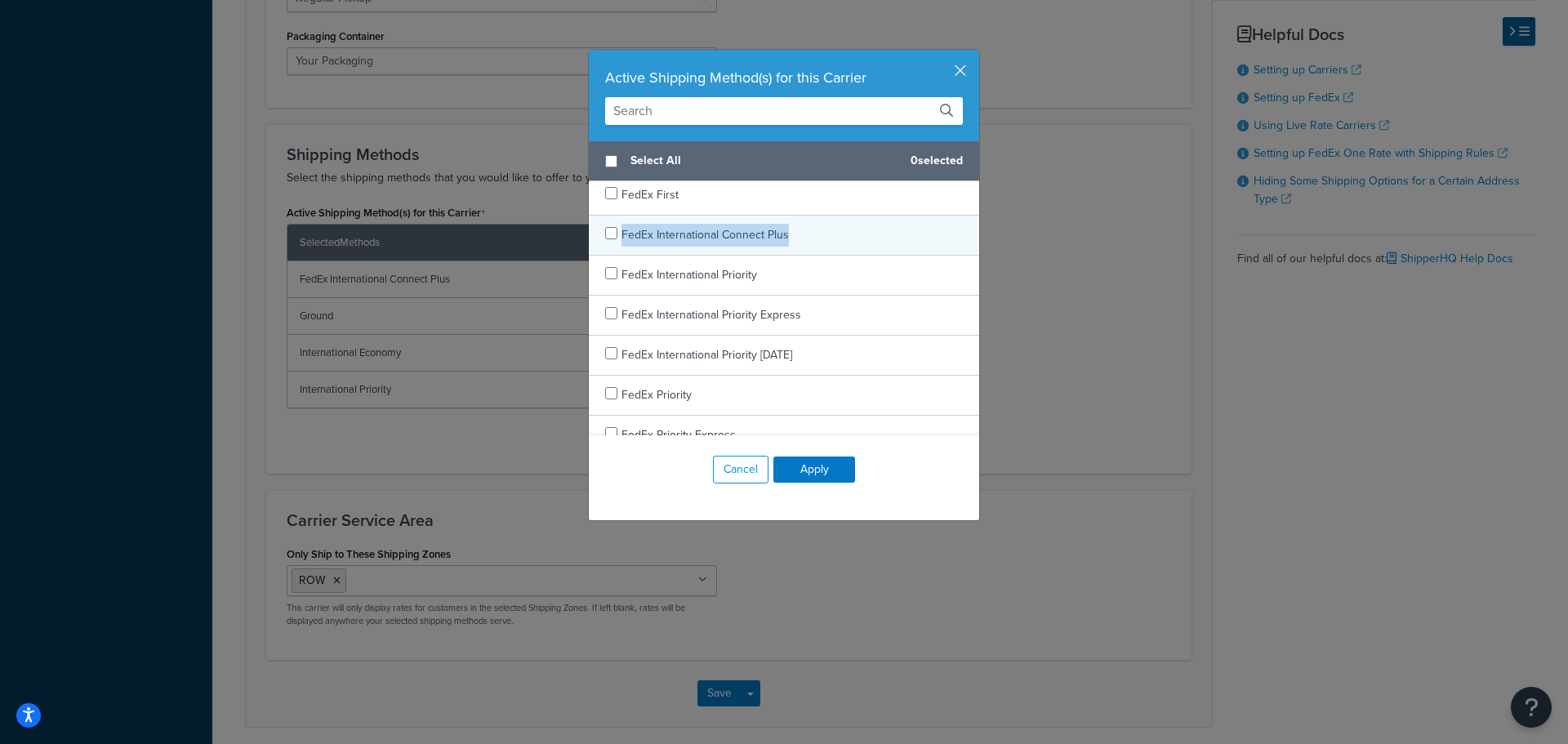
drag, startPoint x: 810, startPoint y: 239, endPoint x: 614, endPoint y: 244, distance: 196.1
click at [614, 244] on div "FedEx International Connect Plus" at bounding box center [784, 235] width 390 height 40
checkbox input "true"
copy span "FedEx International Connect Plus"
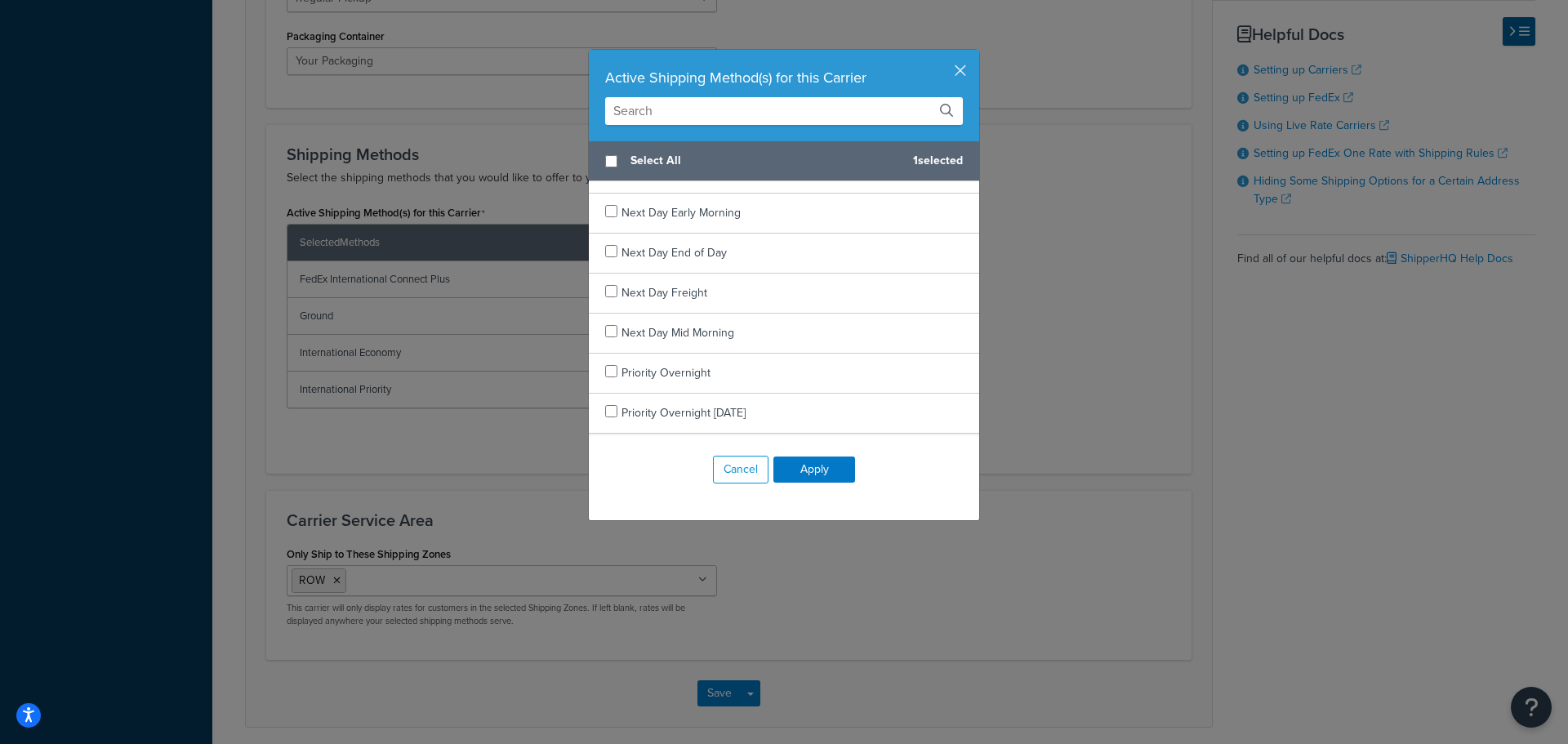
scroll to position [1426, 0]
click at [840, 472] on button "Apply" at bounding box center [814, 470] width 81 height 26
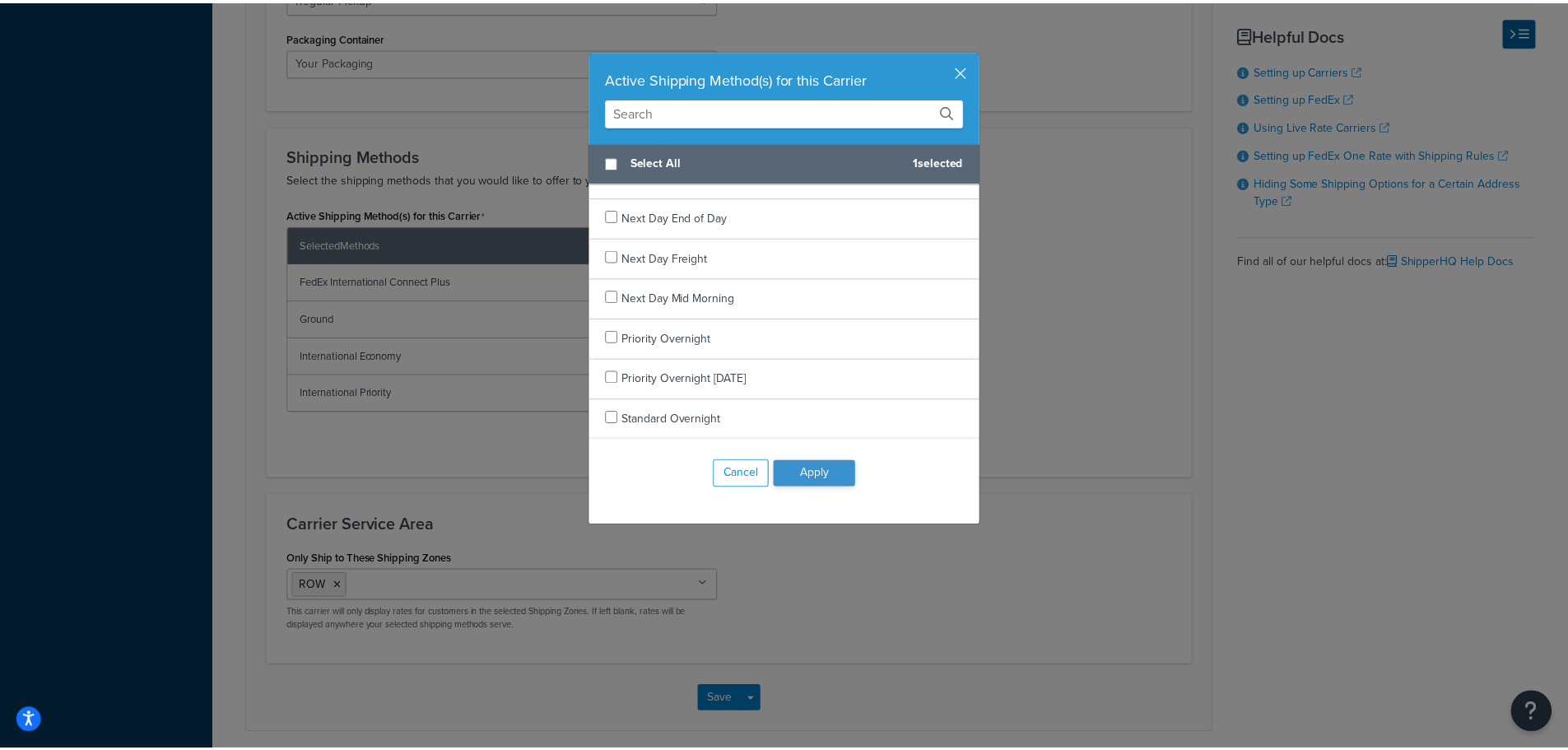
scroll to position [860, 0]
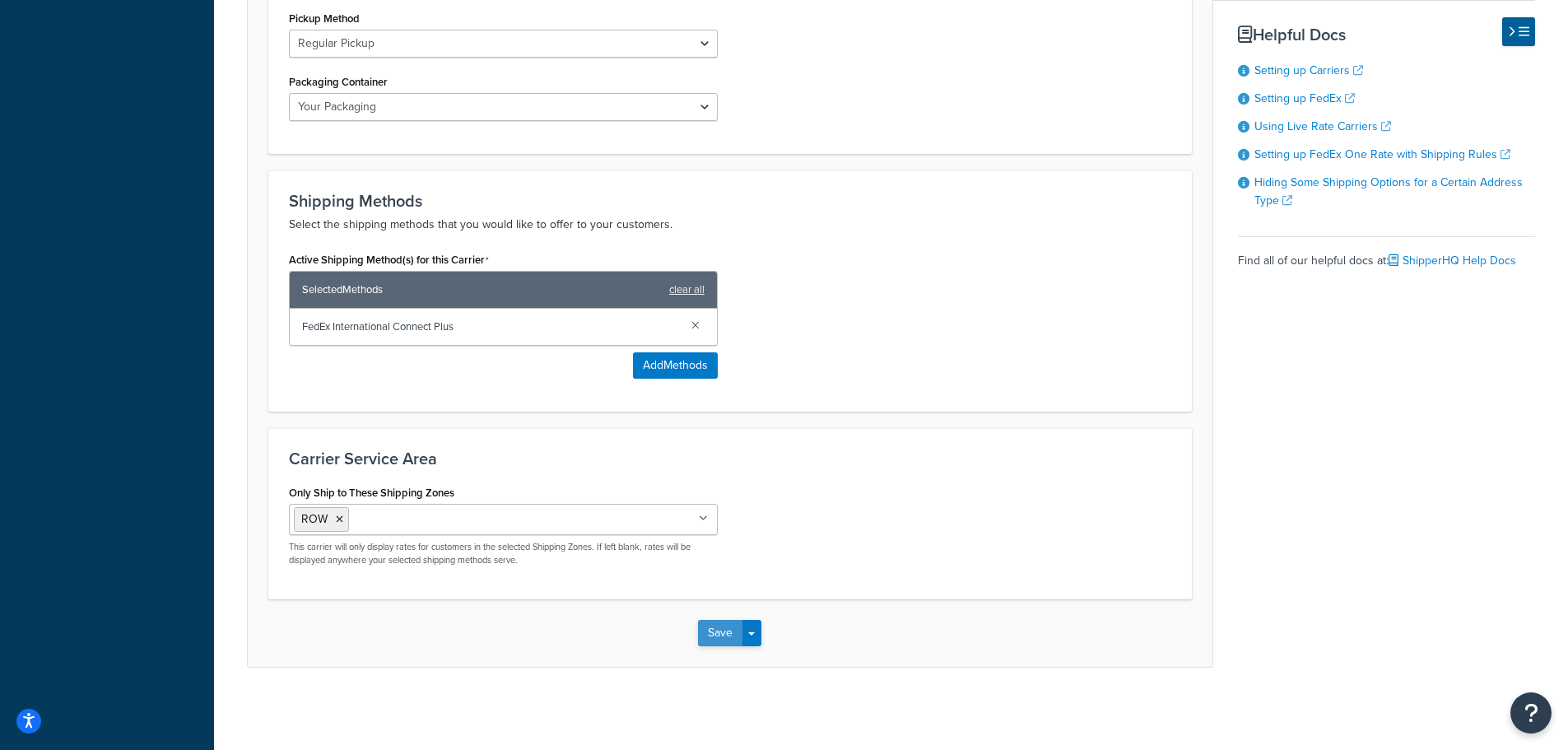
click at [721, 638] on button "Save" at bounding box center [721, 633] width 45 height 27
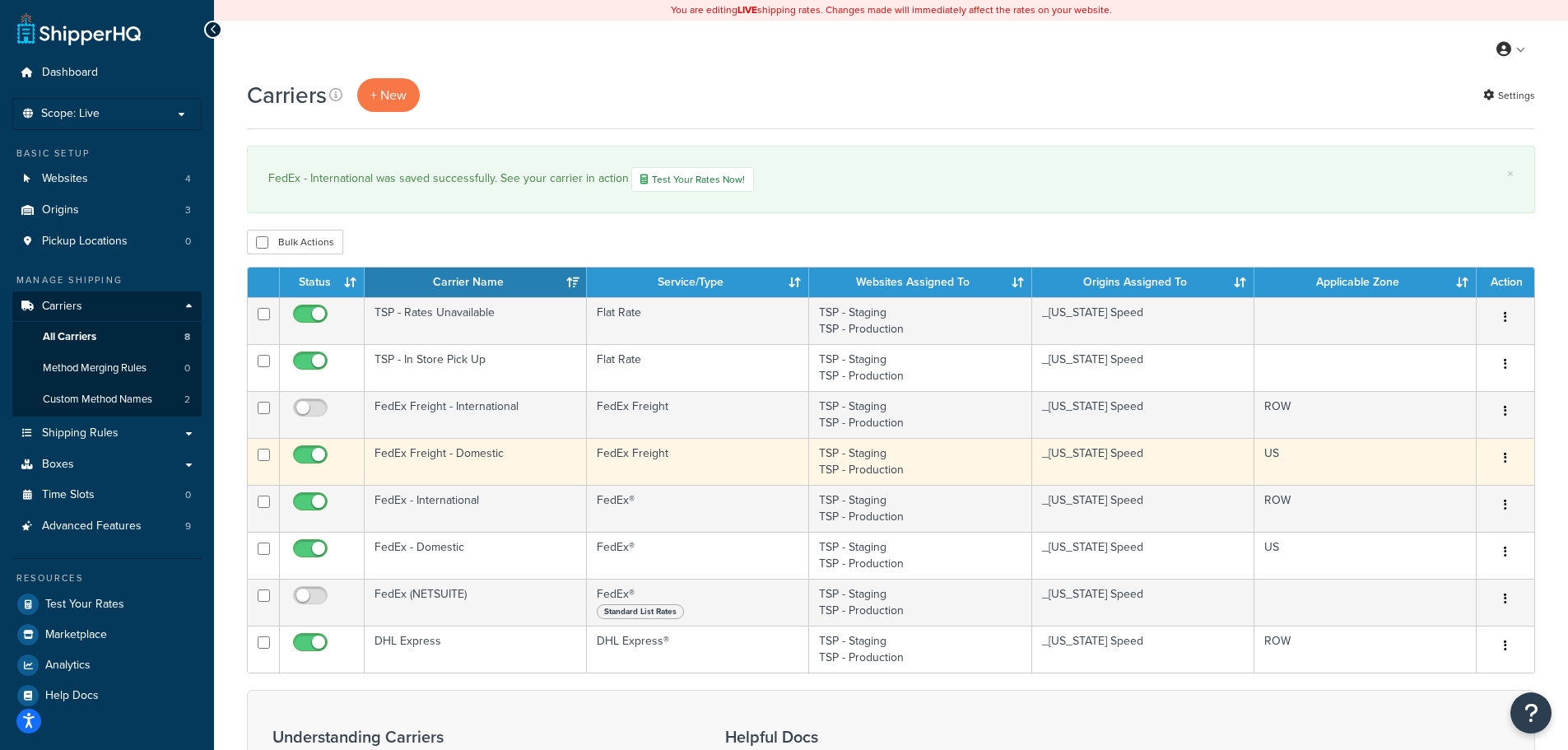
click at [485, 456] on td "FedEx Freight - Domestic" at bounding box center [476, 461] width 222 height 47
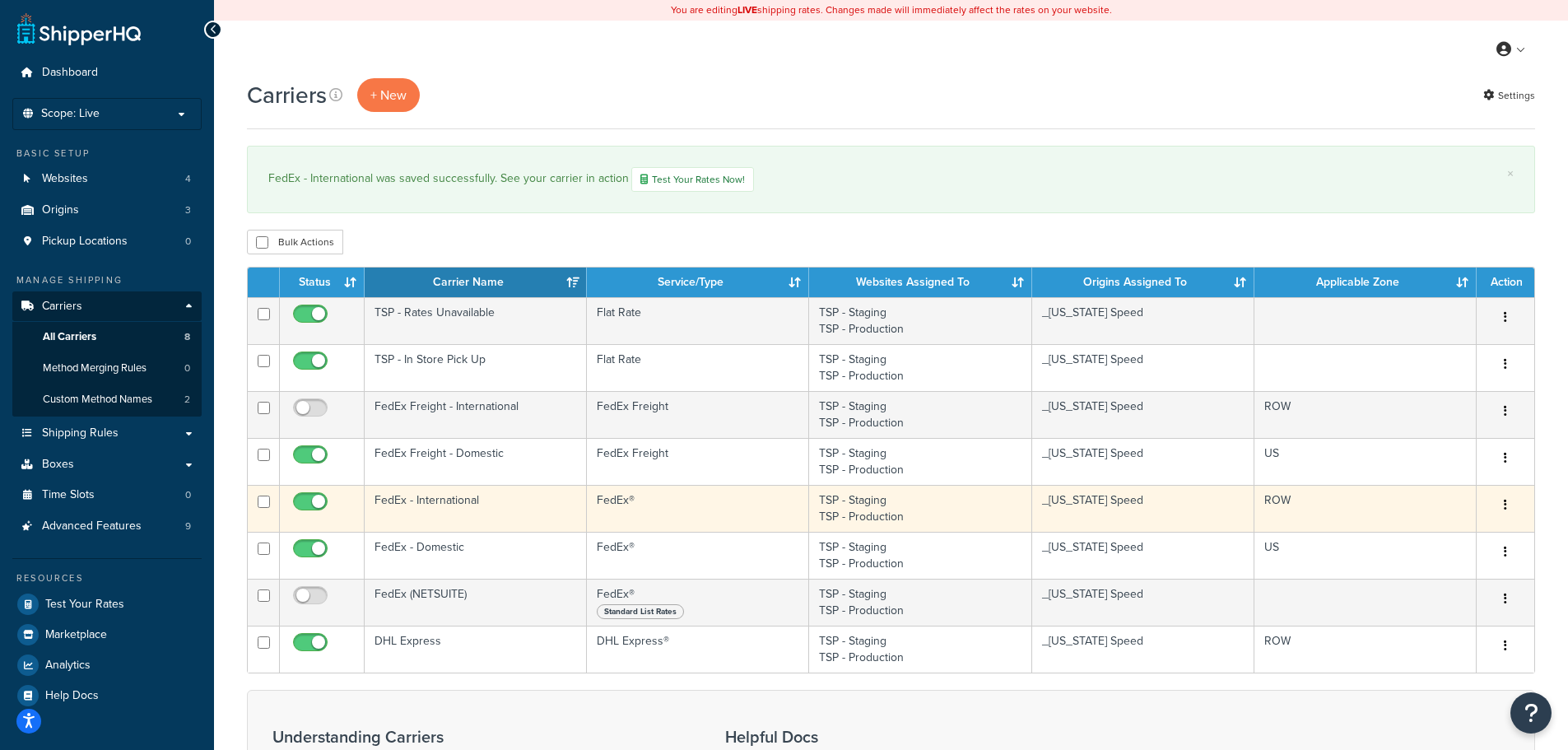
click at [512, 503] on td "FedEx - International" at bounding box center [476, 509] width 222 height 47
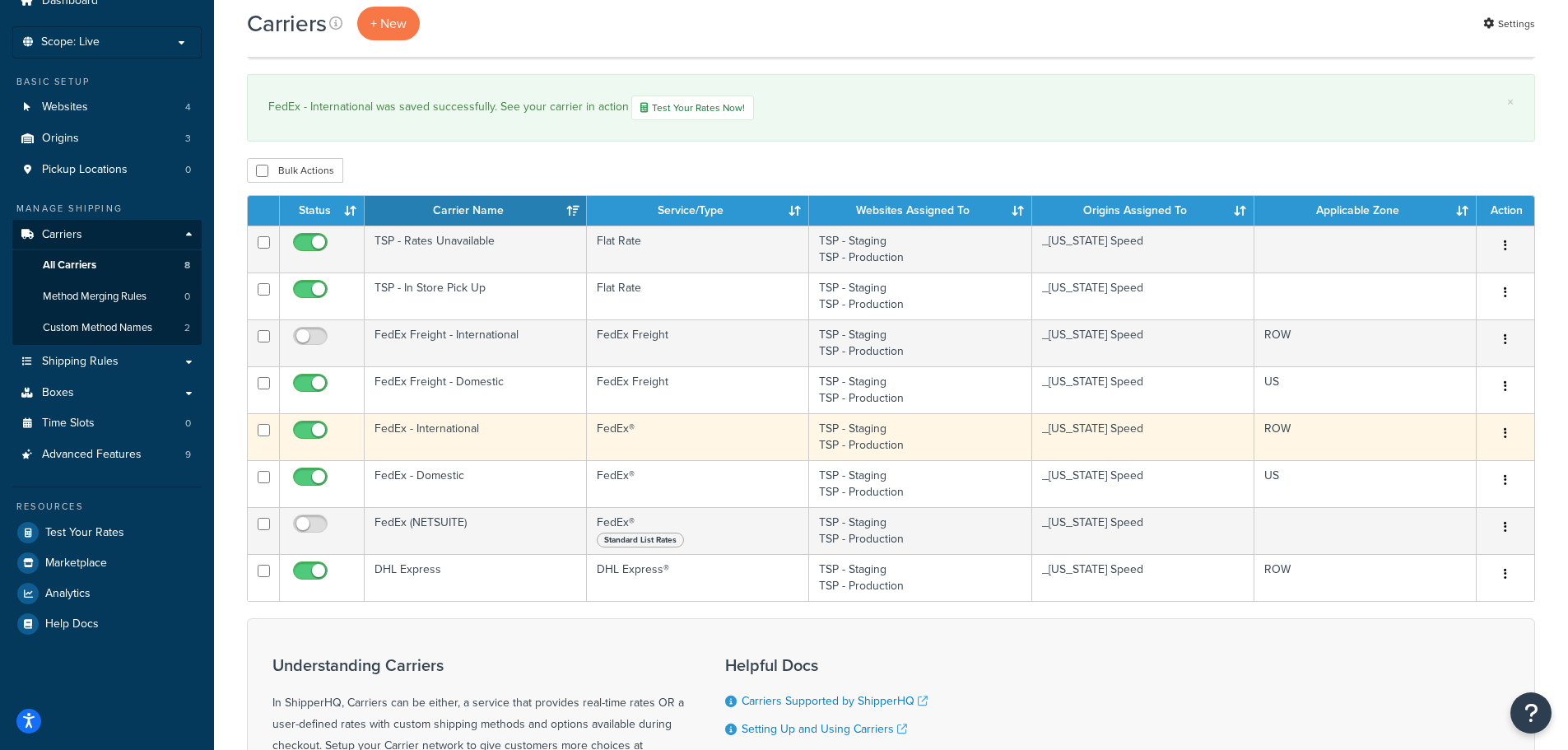
scroll to position [82, 0]
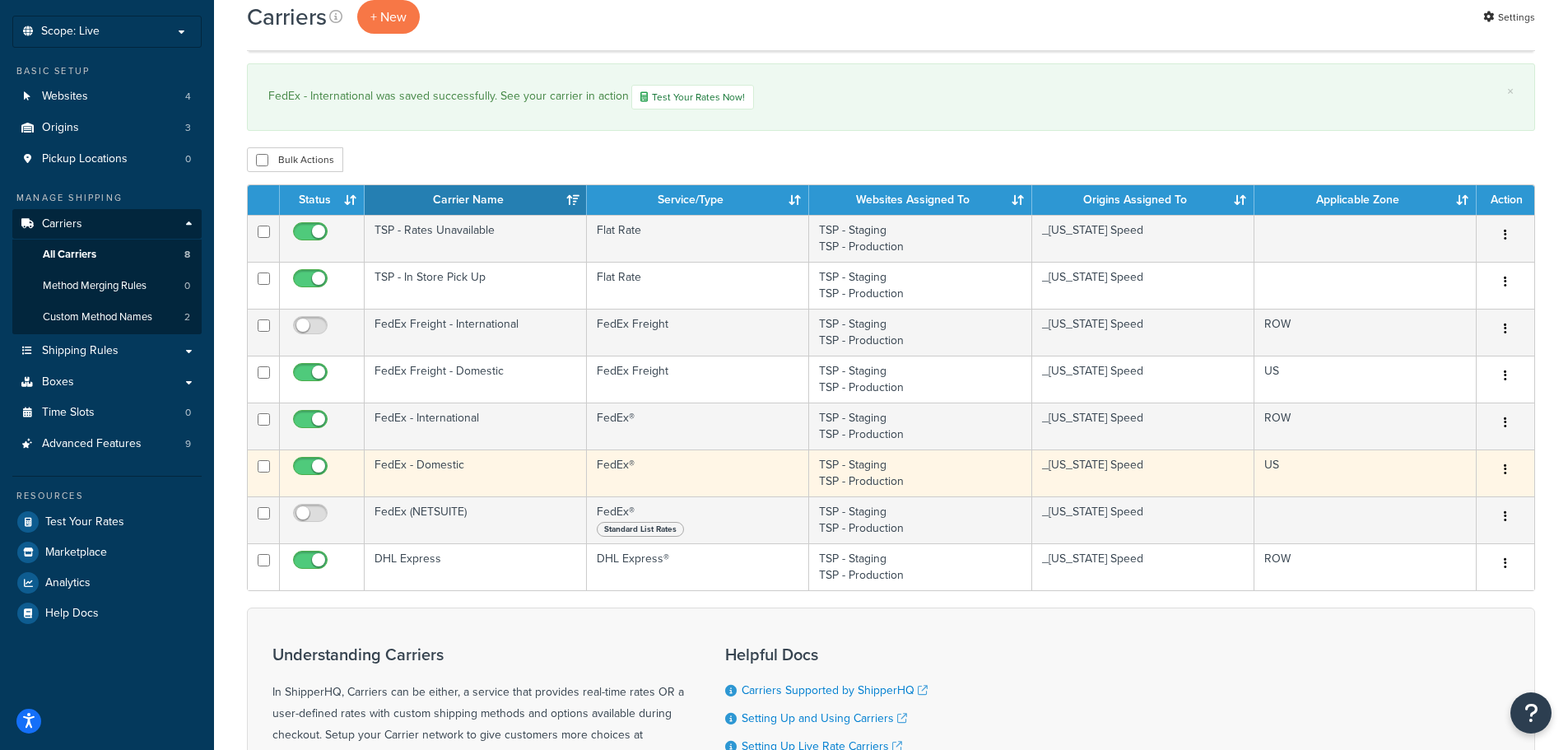
click at [507, 468] on td "FedEx - Domestic" at bounding box center [476, 473] width 222 height 47
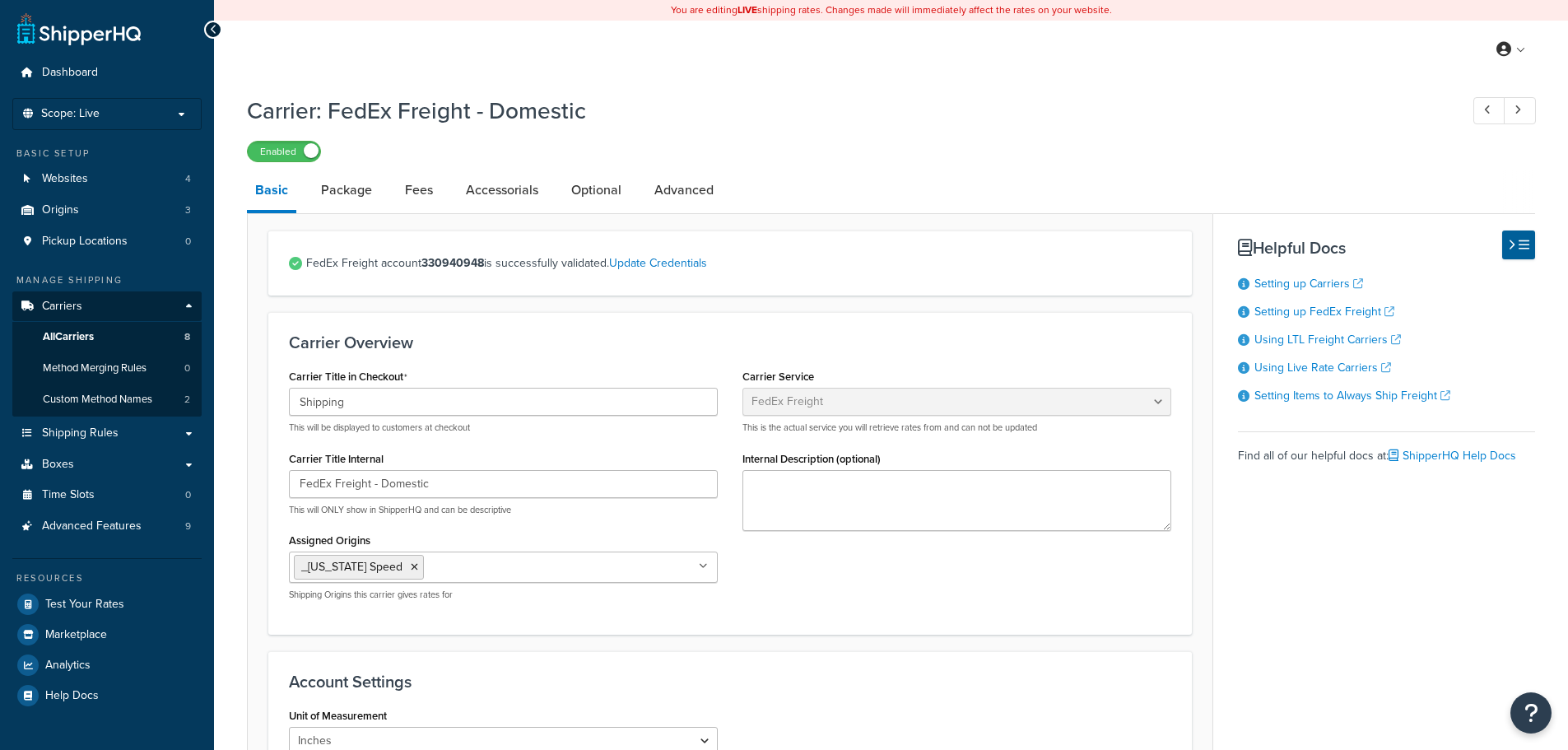
select select "fedExFreight"
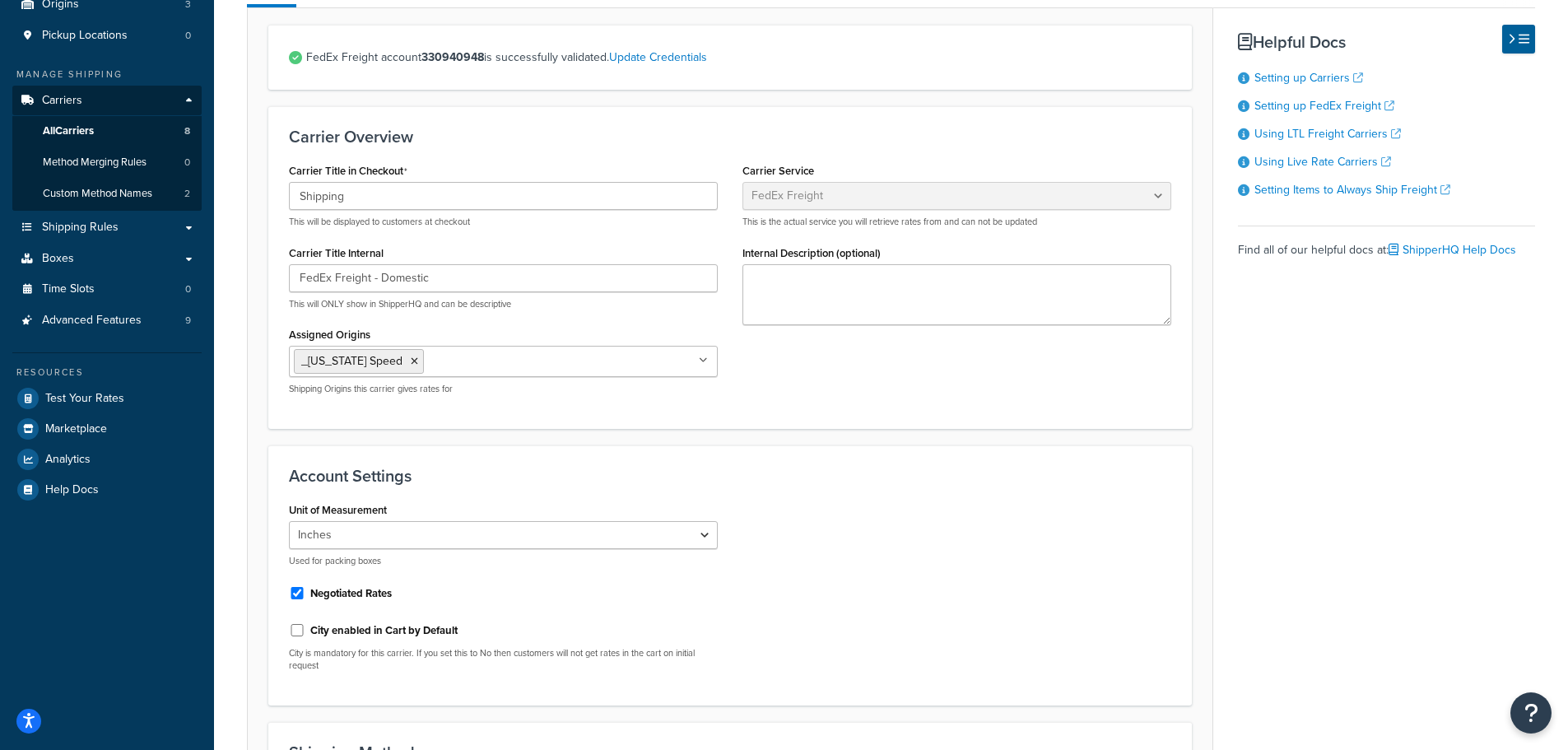
scroll to position [82, 0]
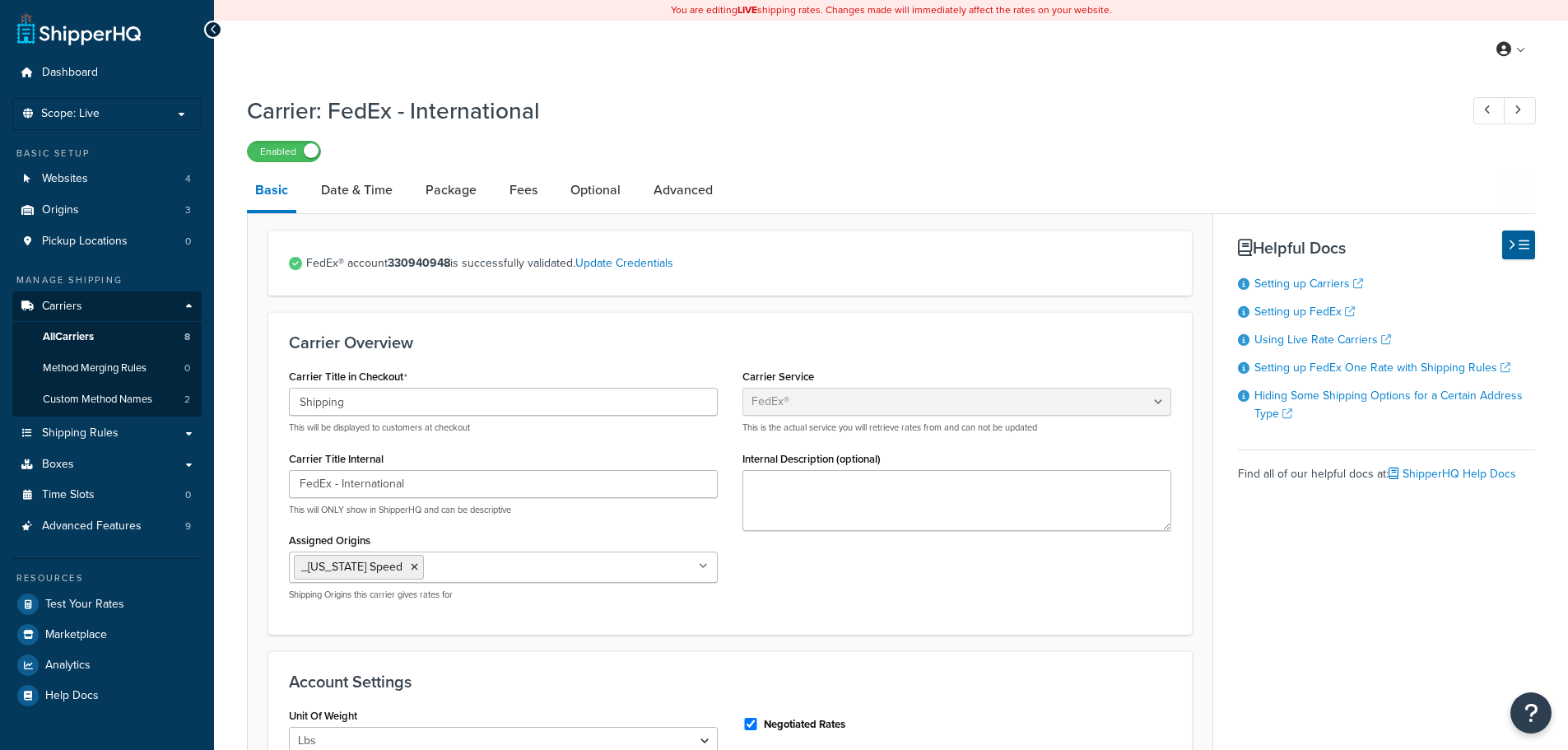
select select "fedEx"
select select "REGULAR_PICKUP"
select select "YOUR_PACKAGING"
select select "fedEx"
select select "REGULAR_PICKUP"
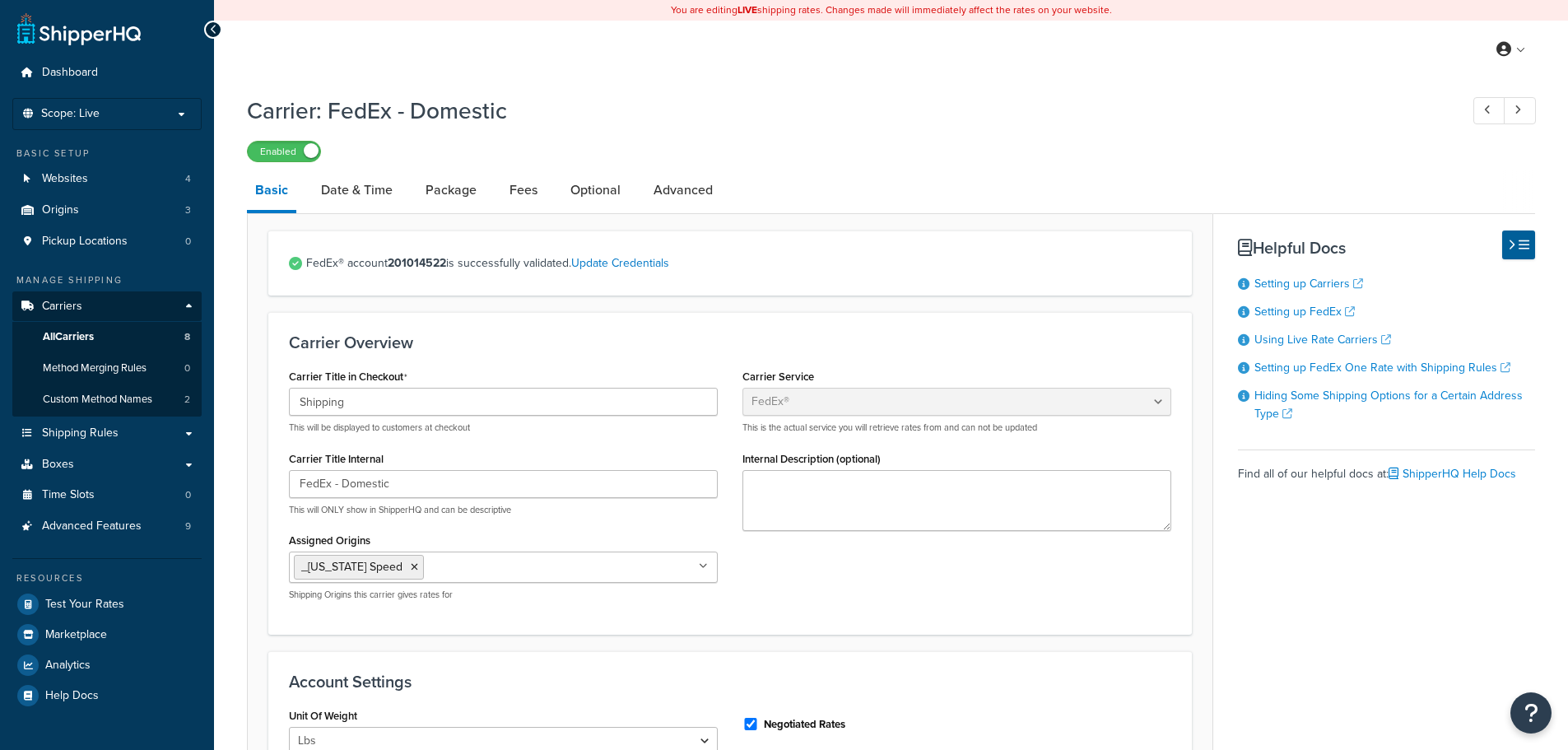
select select "YOUR_PACKAGING"
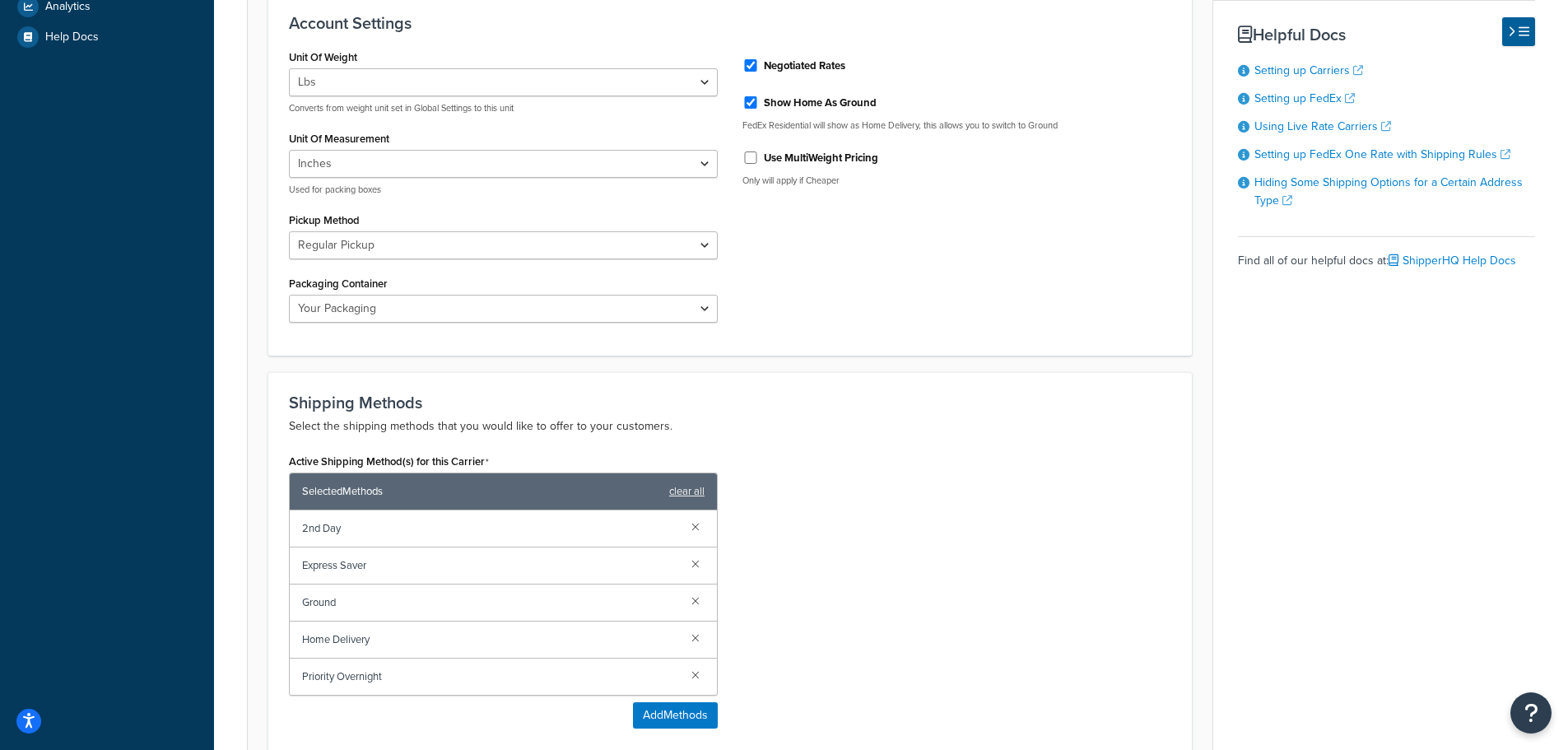
scroll to position [906, 0]
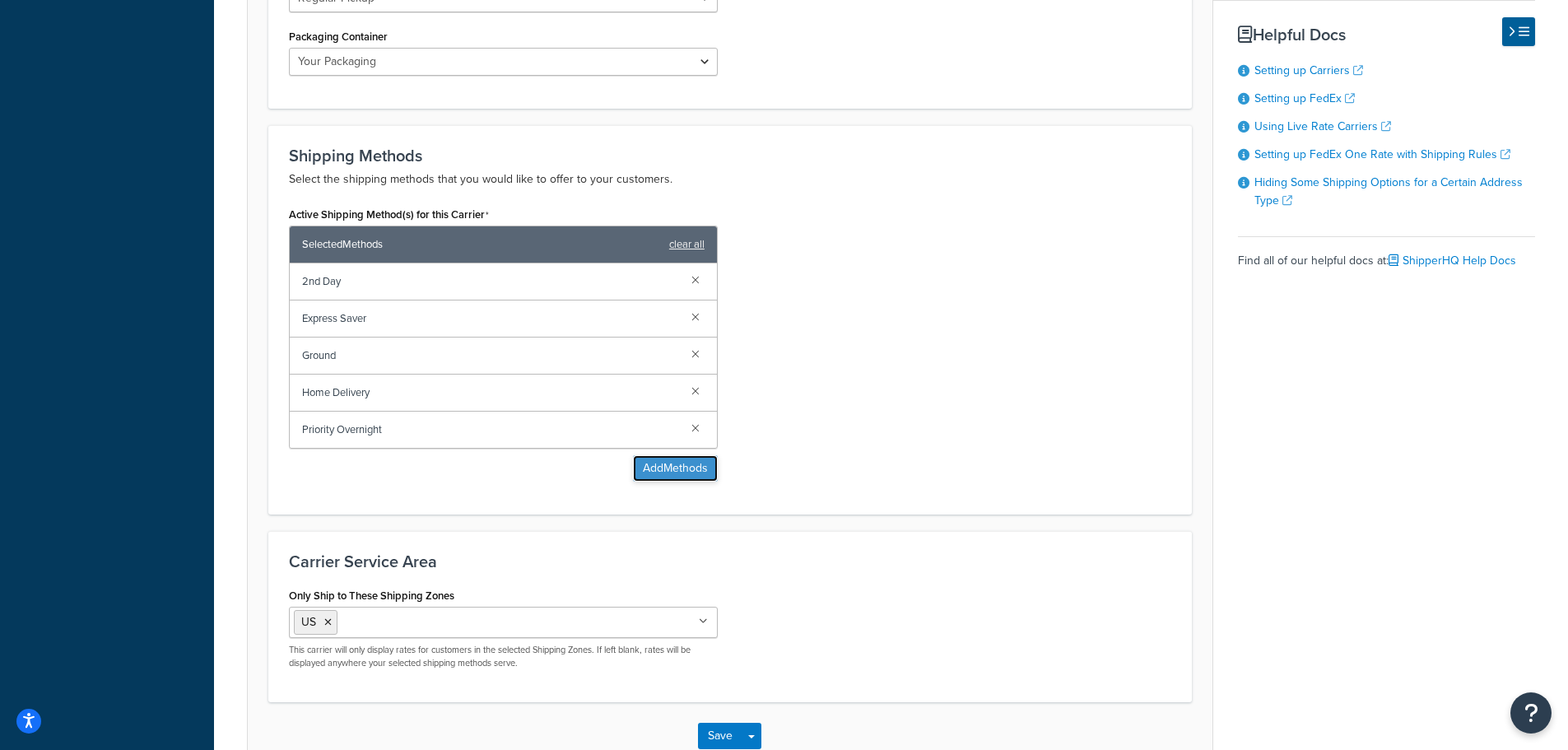
click at [674, 475] on button "Add Methods" at bounding box center [675, 469] width 85 height 27
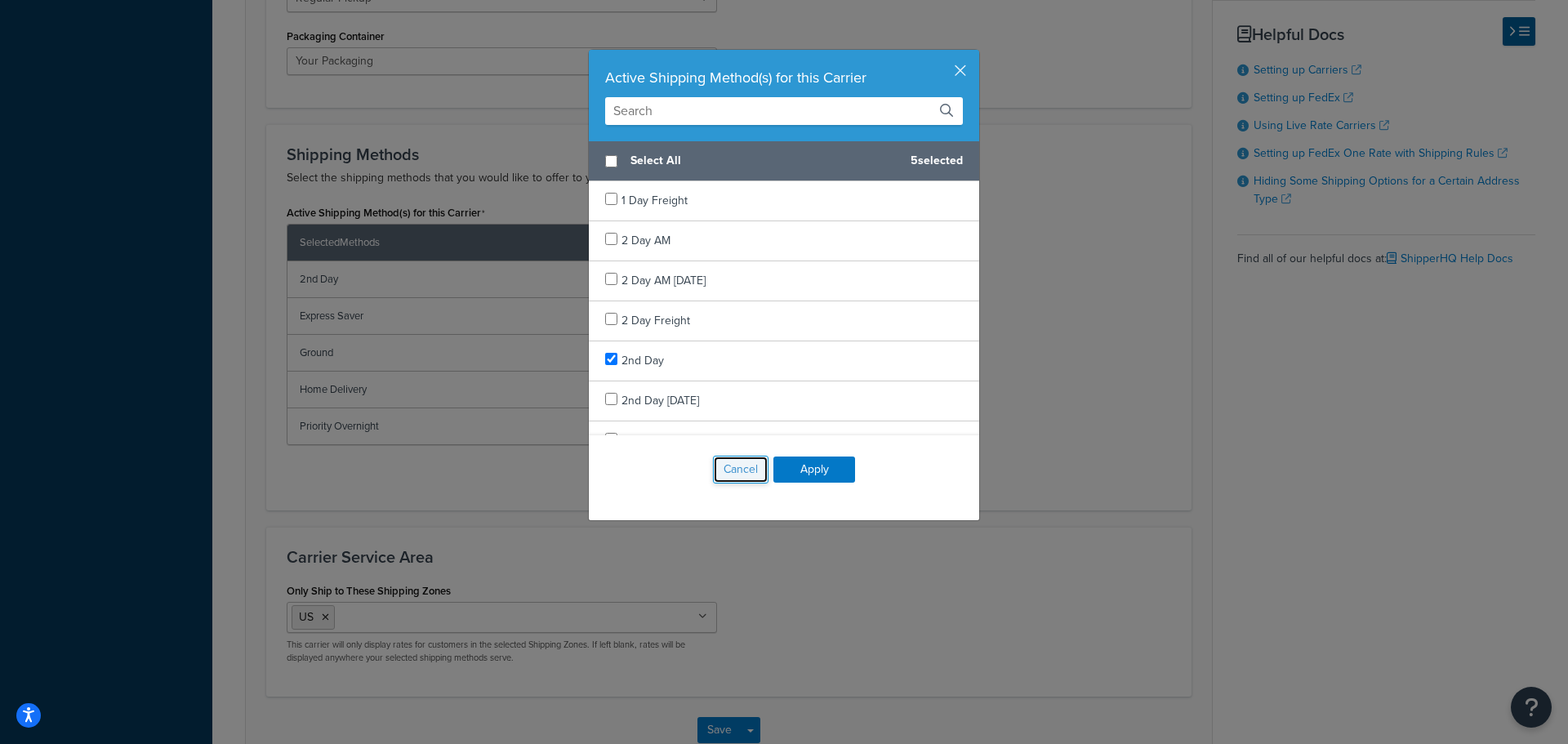
click at [751, 476] on button "Cancel" at bounding box center [740, 470] width 55 height 28
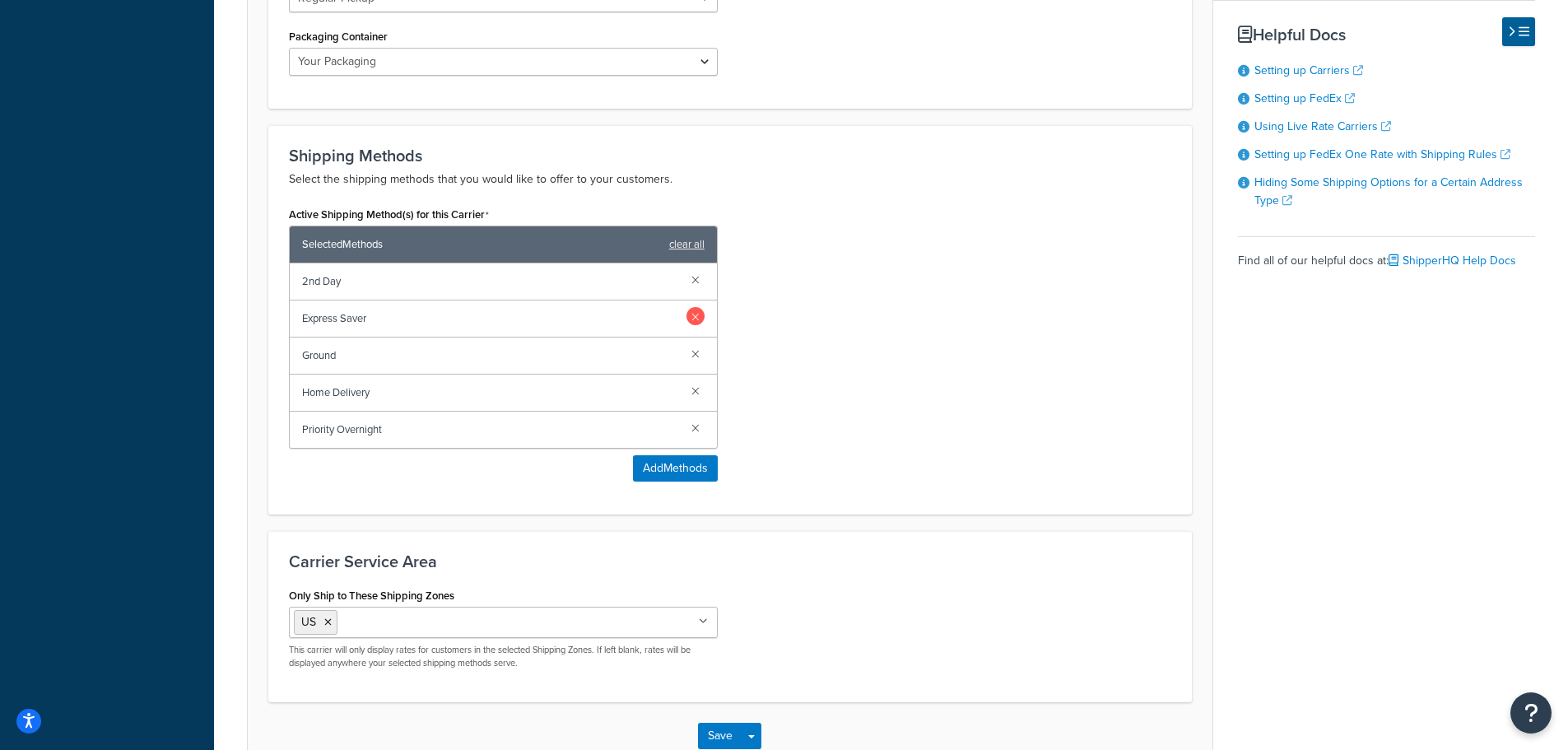
click at [691, 315] on link at bounding box center [696, 316] width 18 height 18
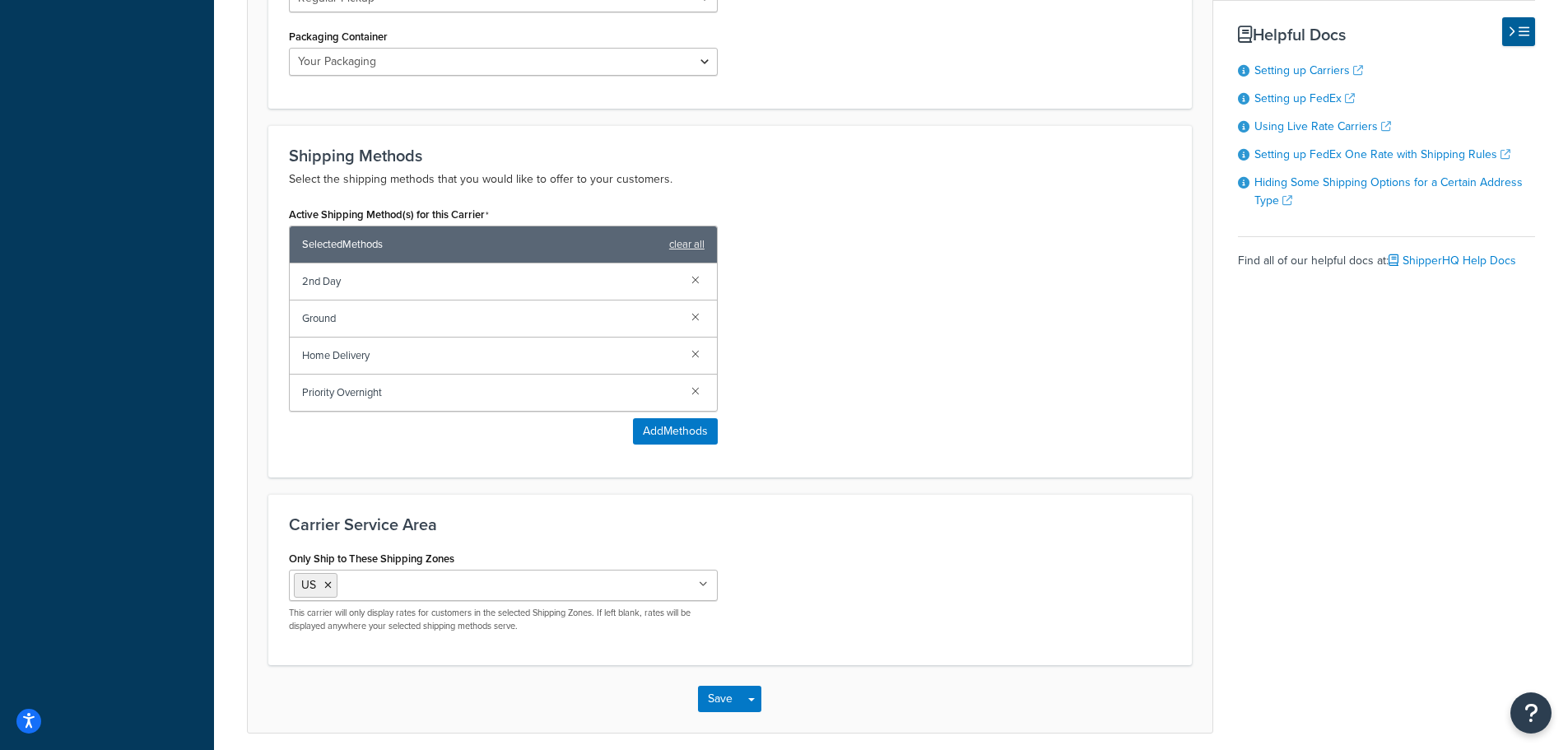
scroll to position [972, 0]
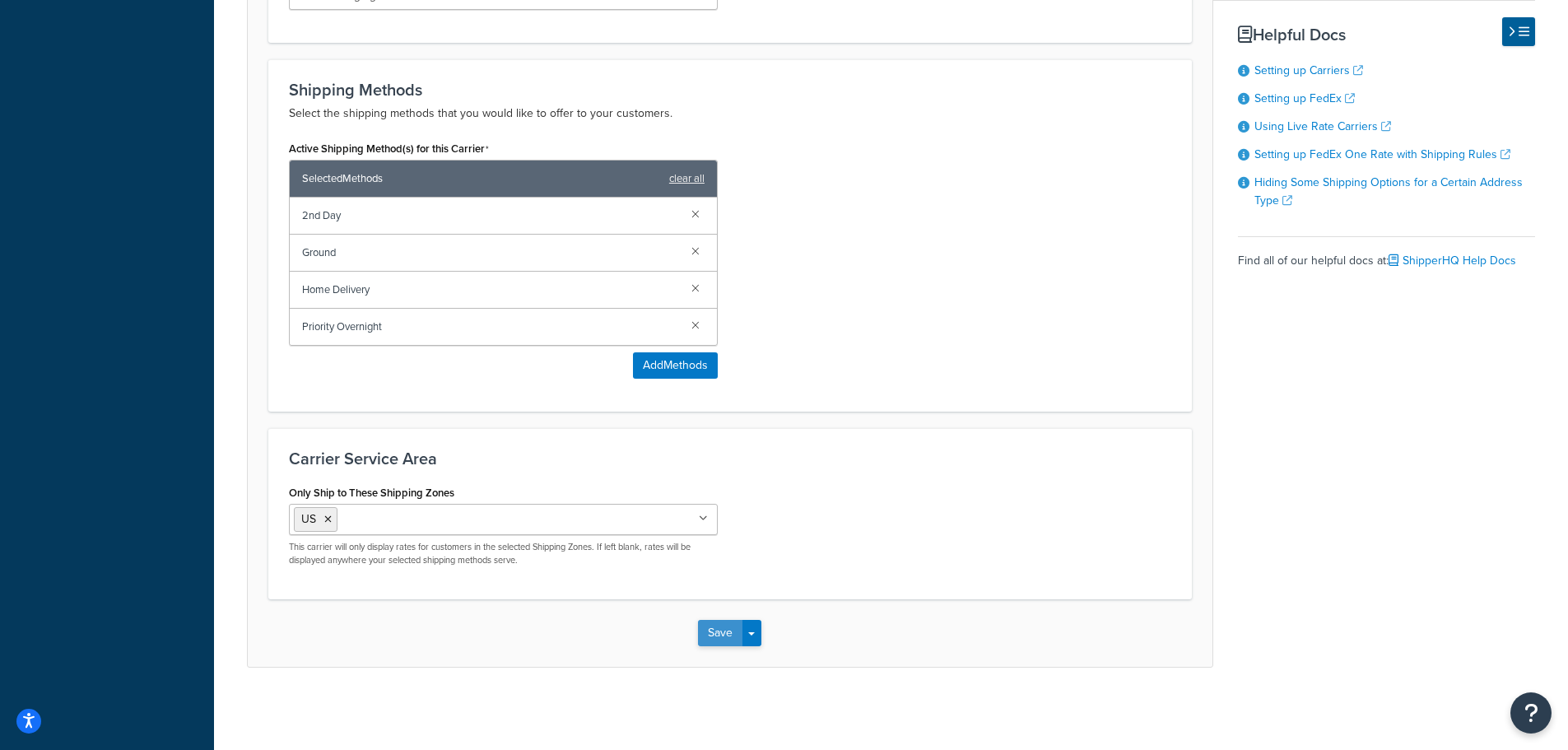
click at [717, 631] on button "Save" at bounding box center [721, 633] width 45 height 27
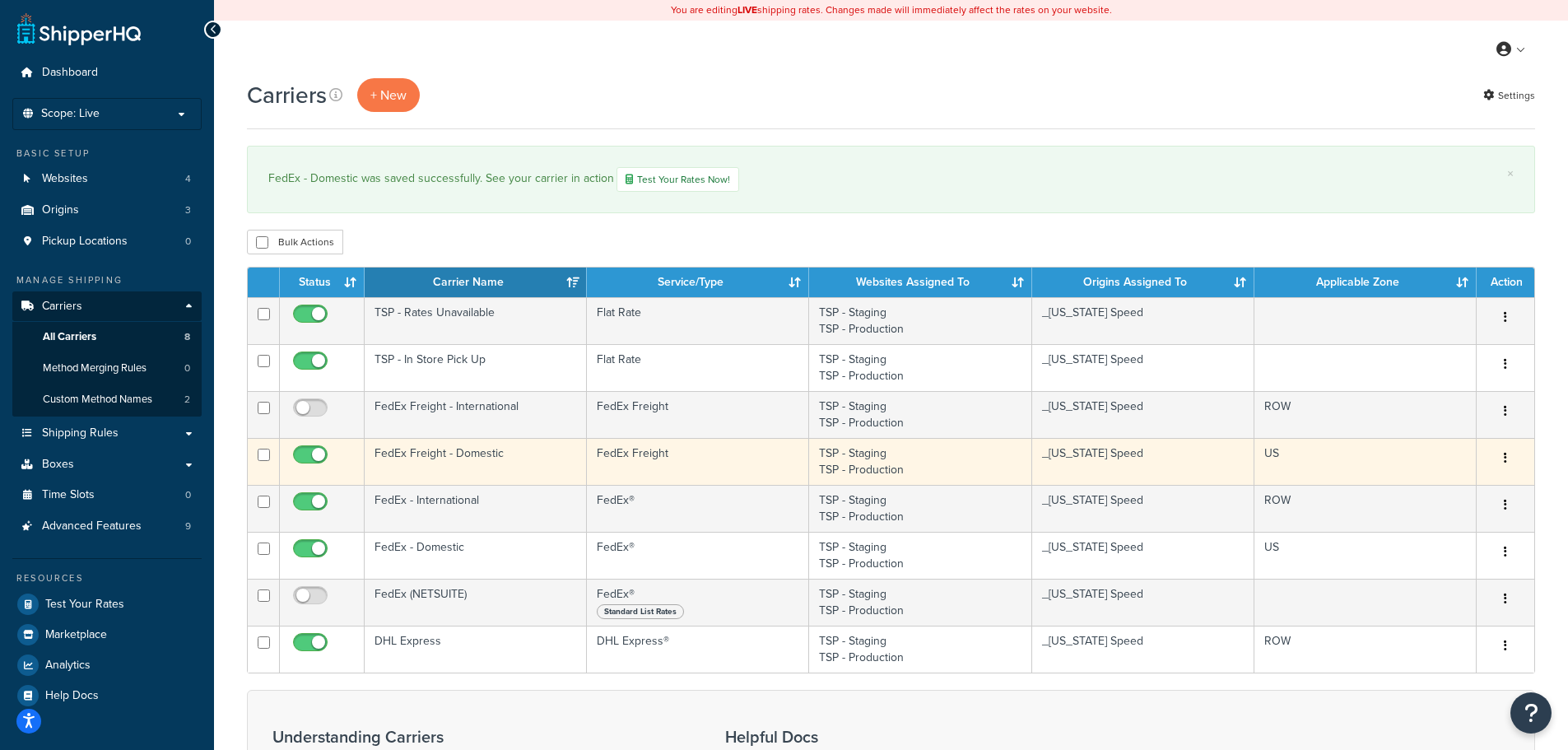
click at [1503, 458] on icon "button" at bounding box center [1505, 458] width 3 height 12
click at [1464, 489] on link "Edit" at bounding box center [1439, 491] width 130 height 34
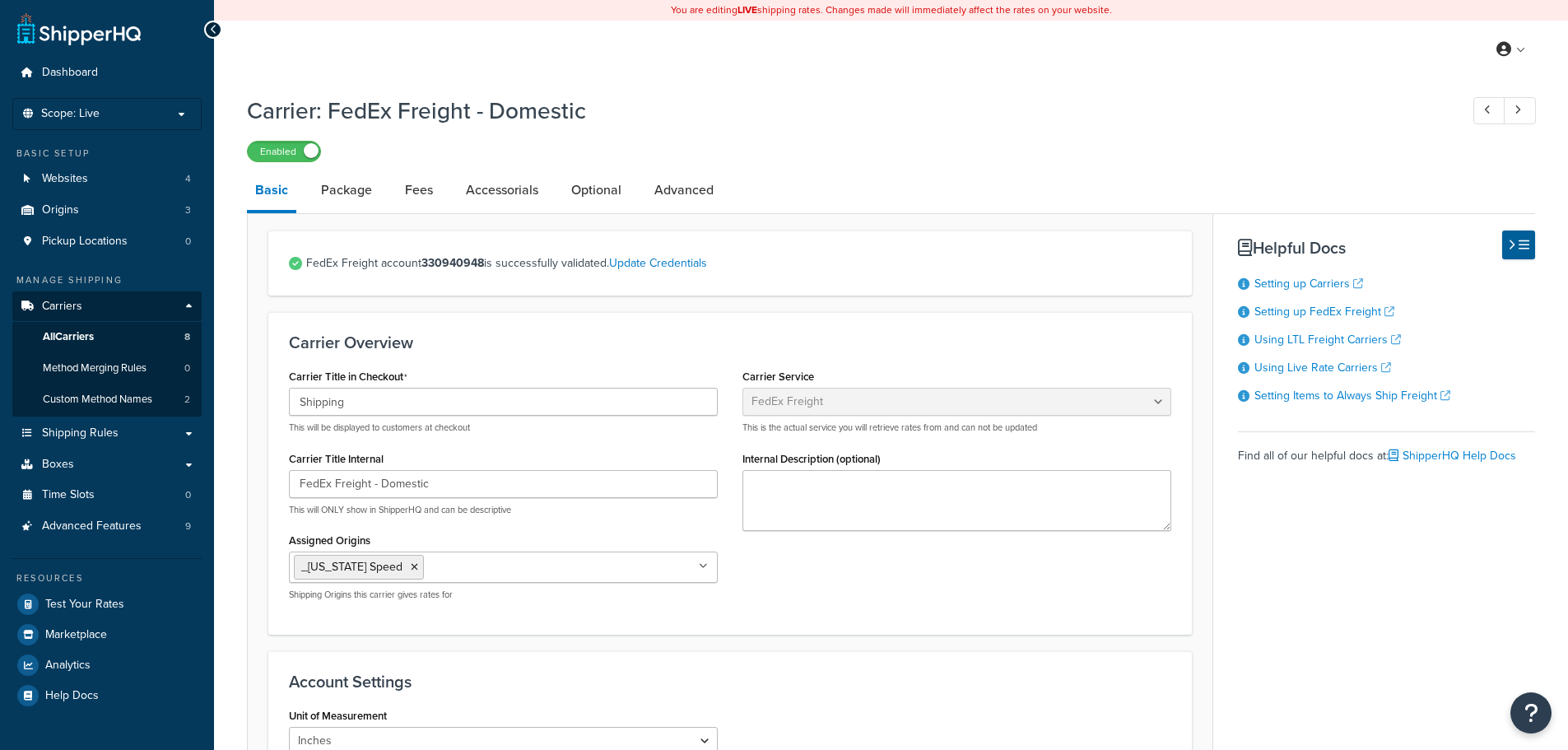
select select "fedExFreight"
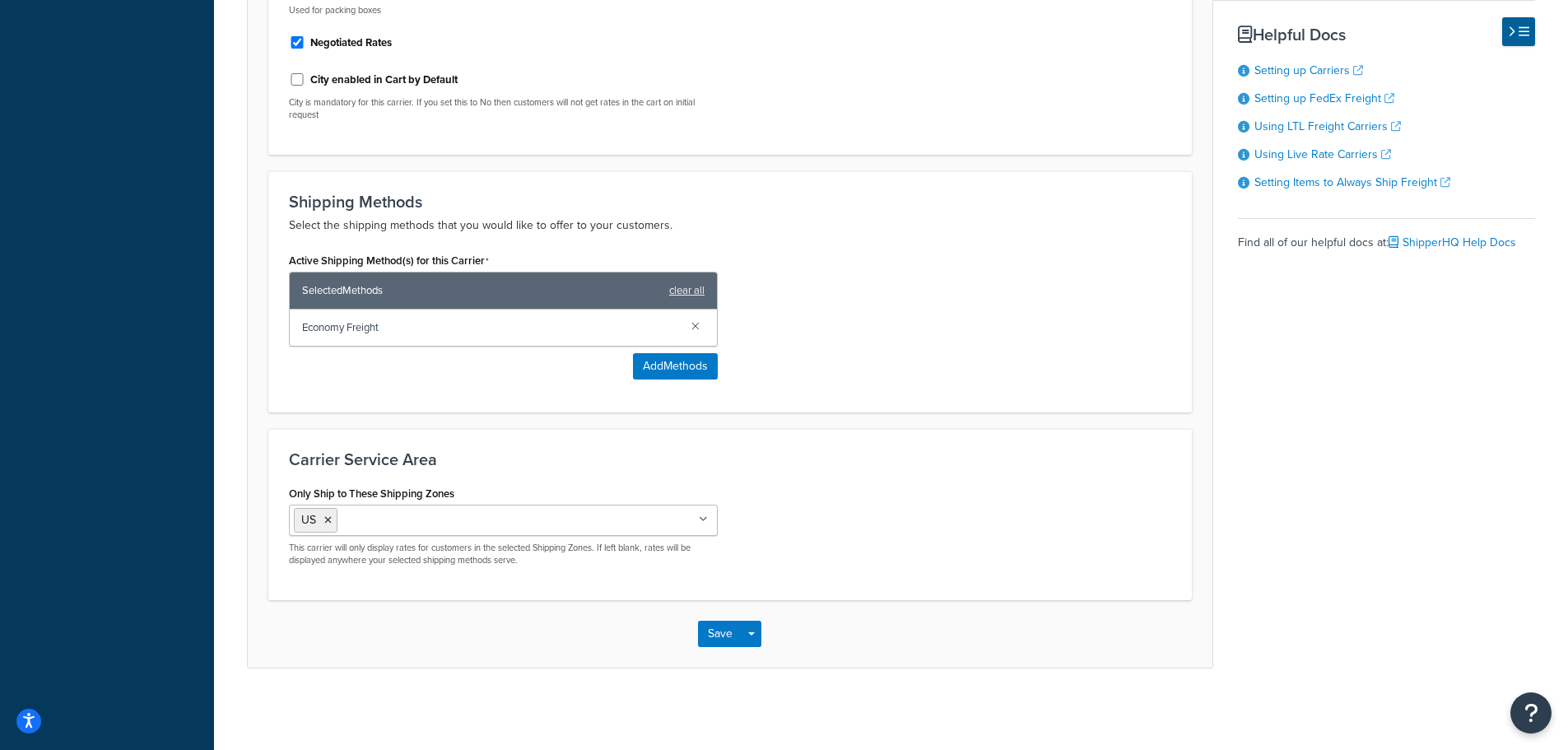
scroll to position [757, 0]
click at [328, 521] on icon at bounding box center [328, 519] width 7 height 10
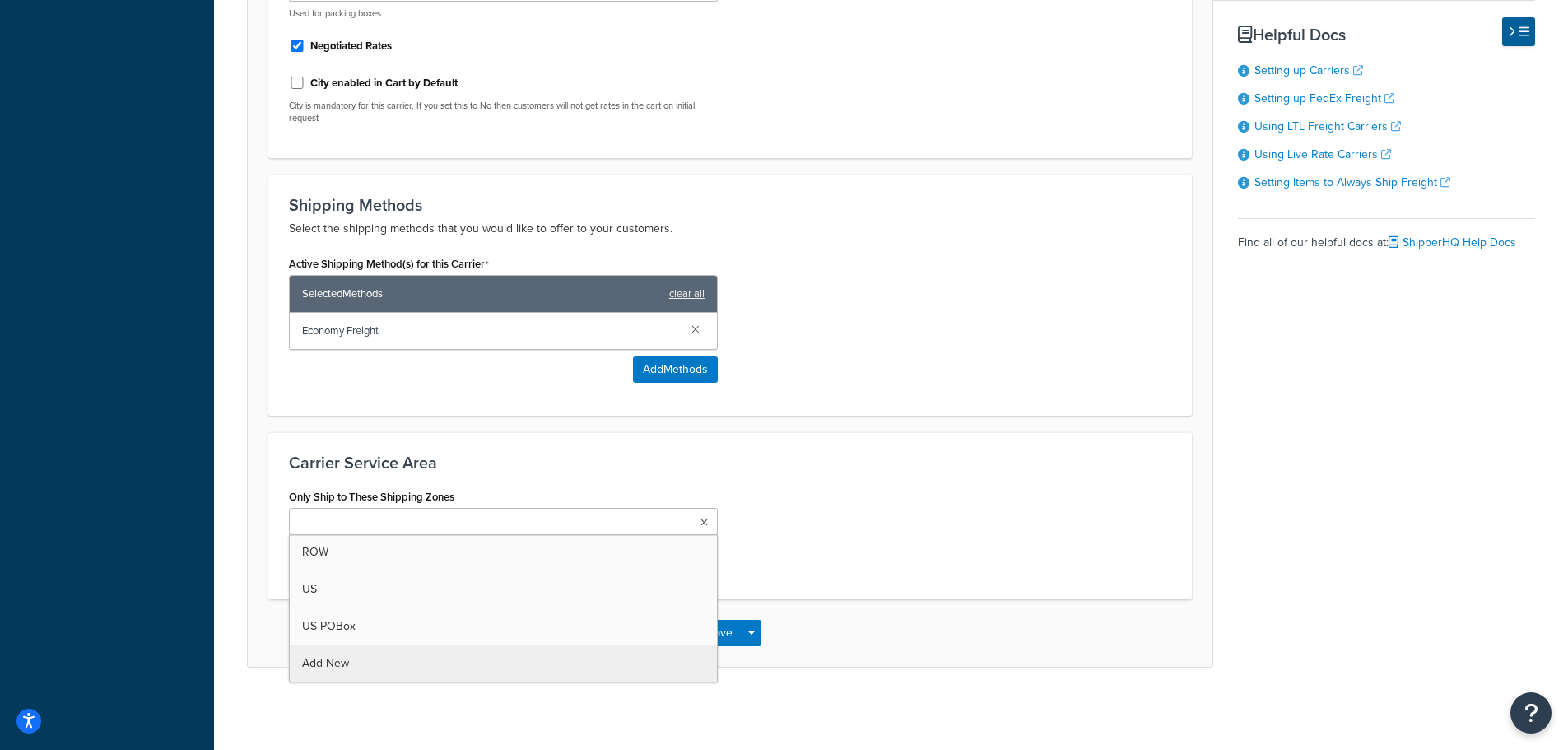
scroll to position [753, 0]
click at [880, 509] on div "Only Ship to These Shipping Zones ROW US US POBox Add New This carrier will onl…" at bounding box center [730, 532] width 907 height 94
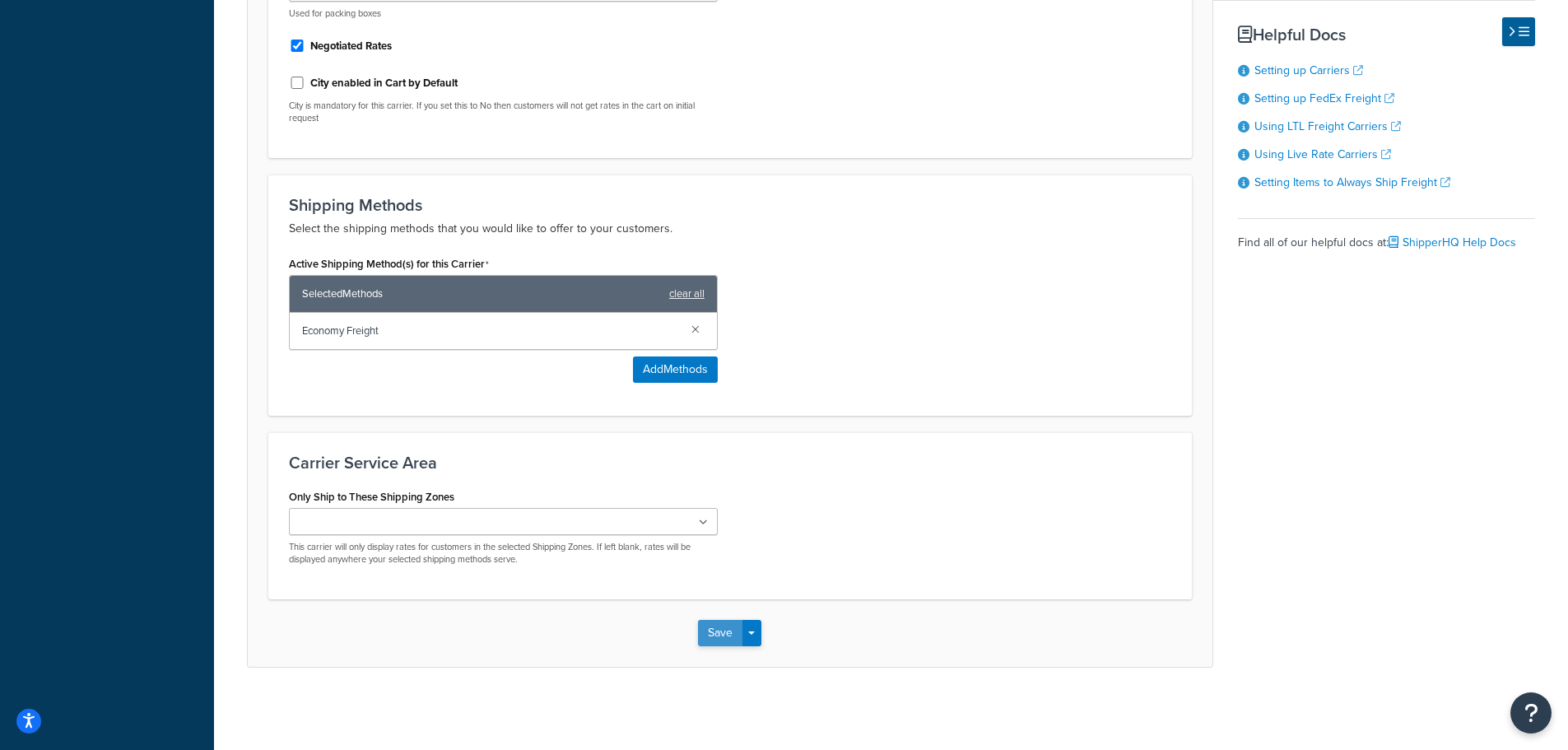
click at [716, 633] on button "Save" at bounding box center [721, 633] width 45 height 27
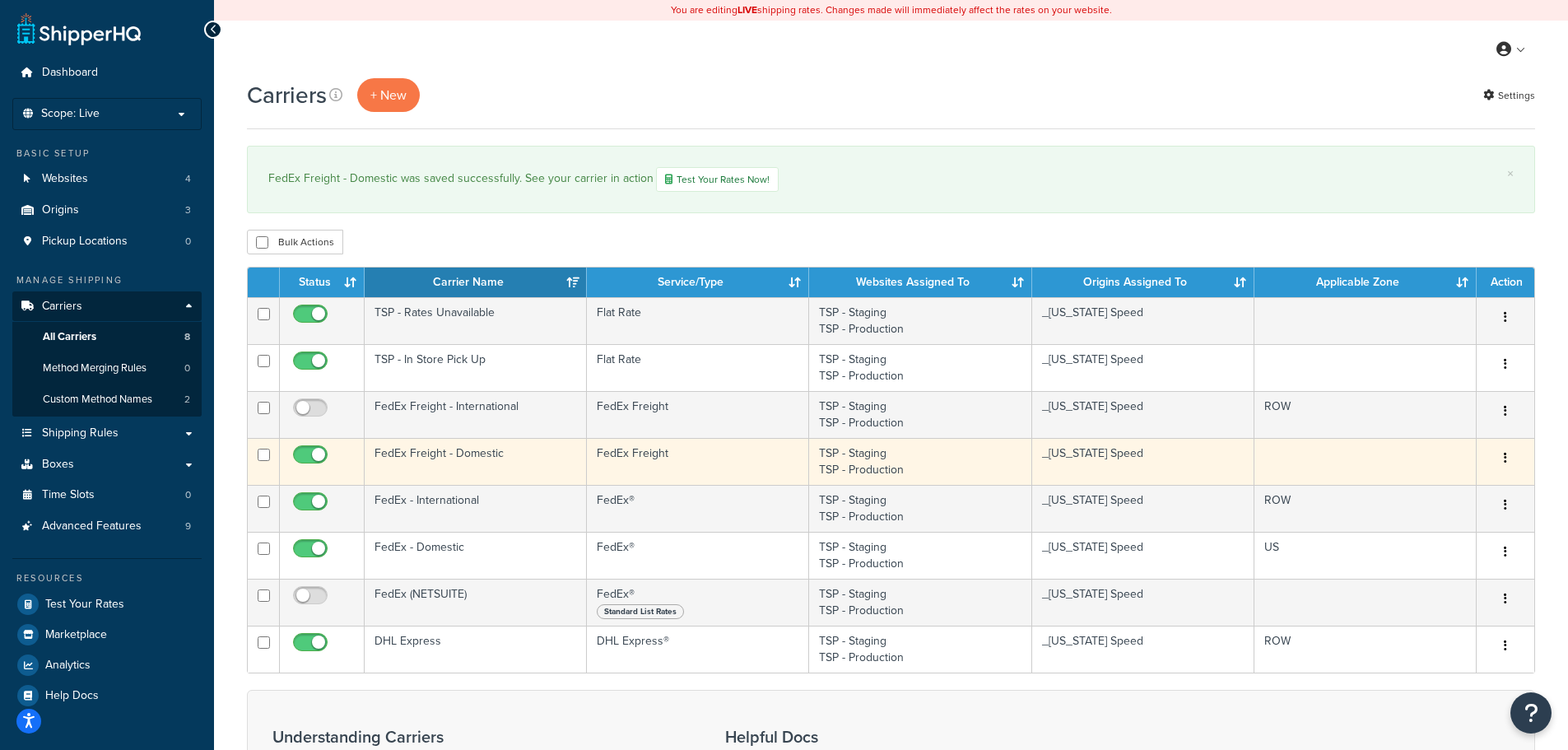
click at [1294, 470] on td at bounding box center [1366, 461] width 222 height 47
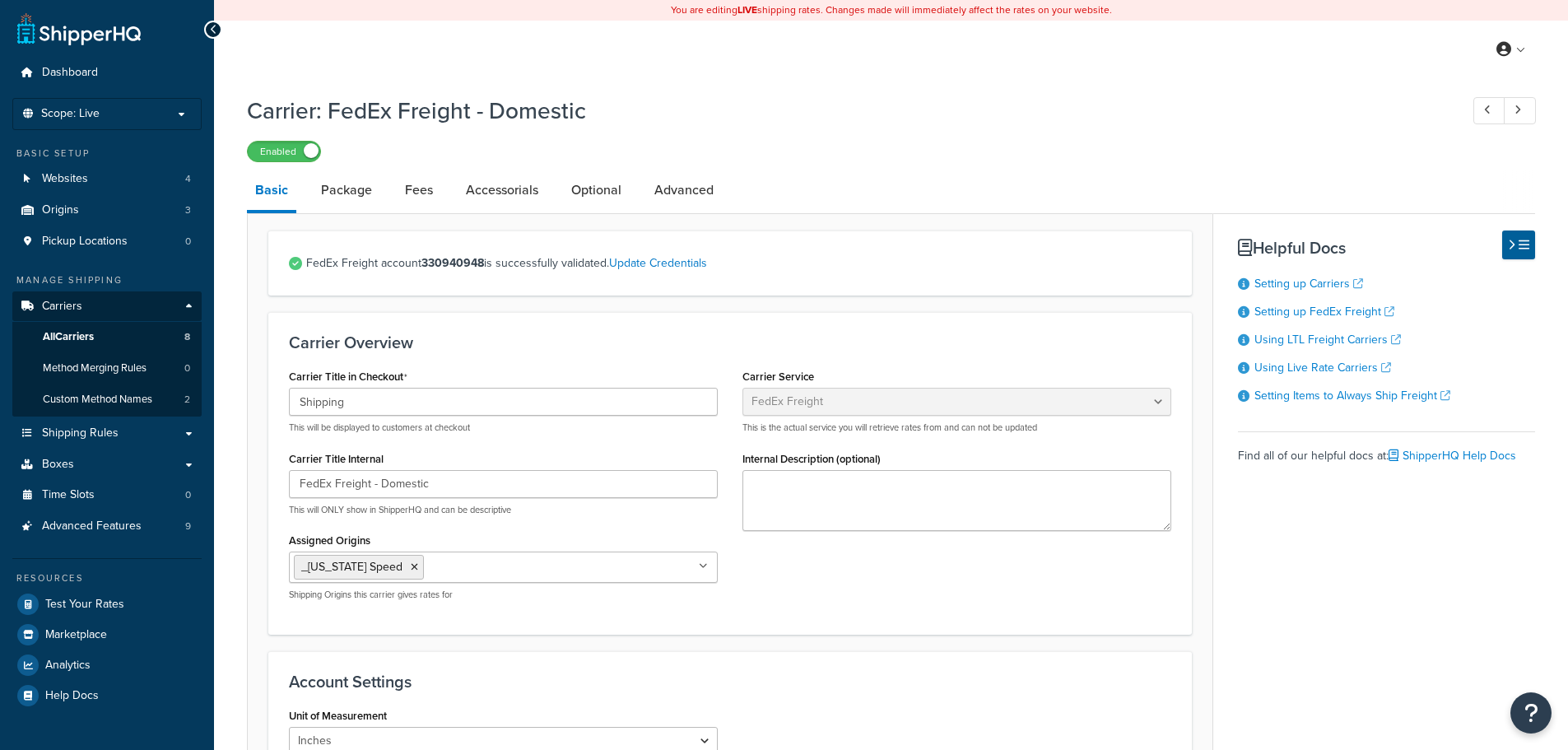
select select "fedExFreight"
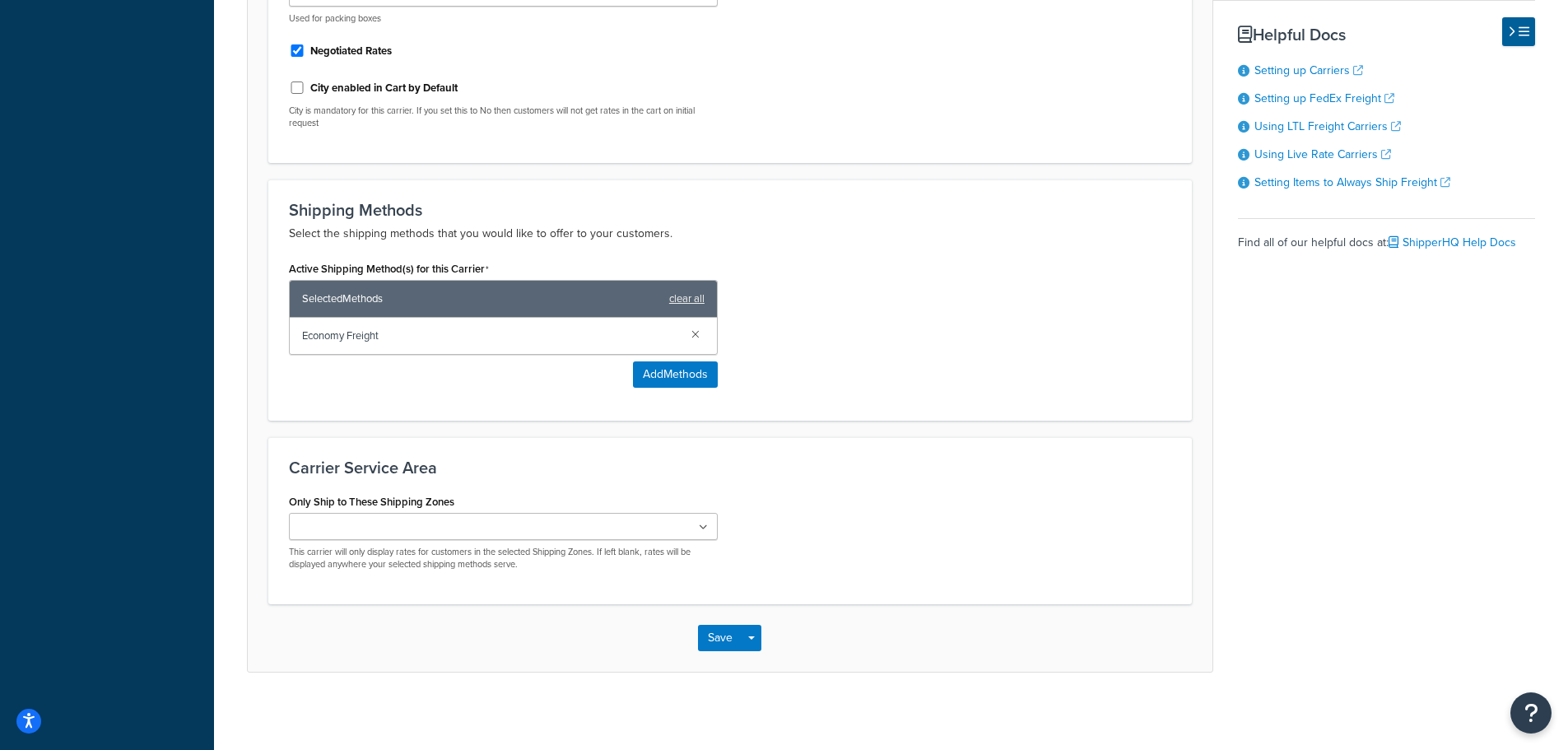
scroll to position [753, 0]
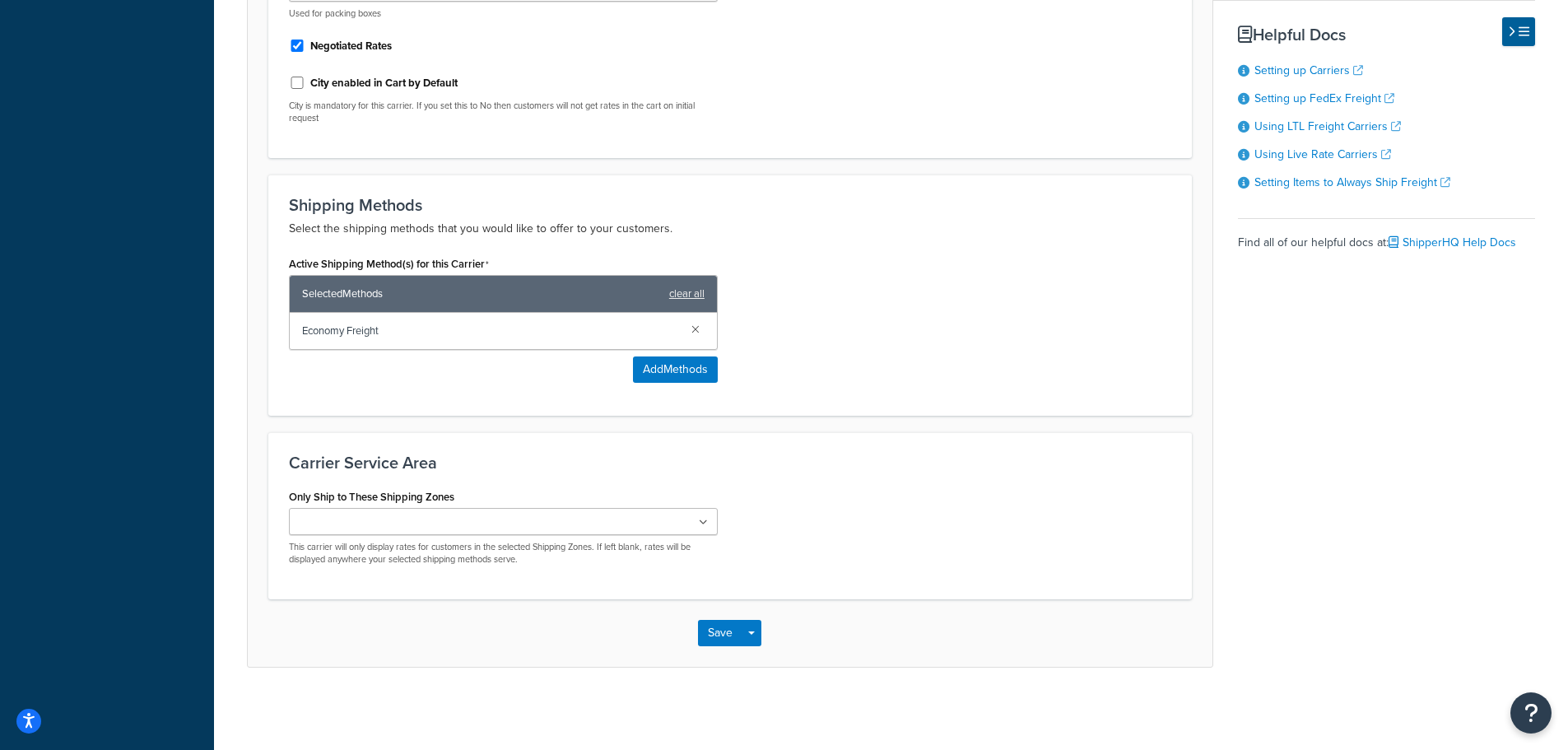
click at [419, 520] on input "Only Ship to These Shipping Zones" at bounding box center [367, 523] width 146 height 18
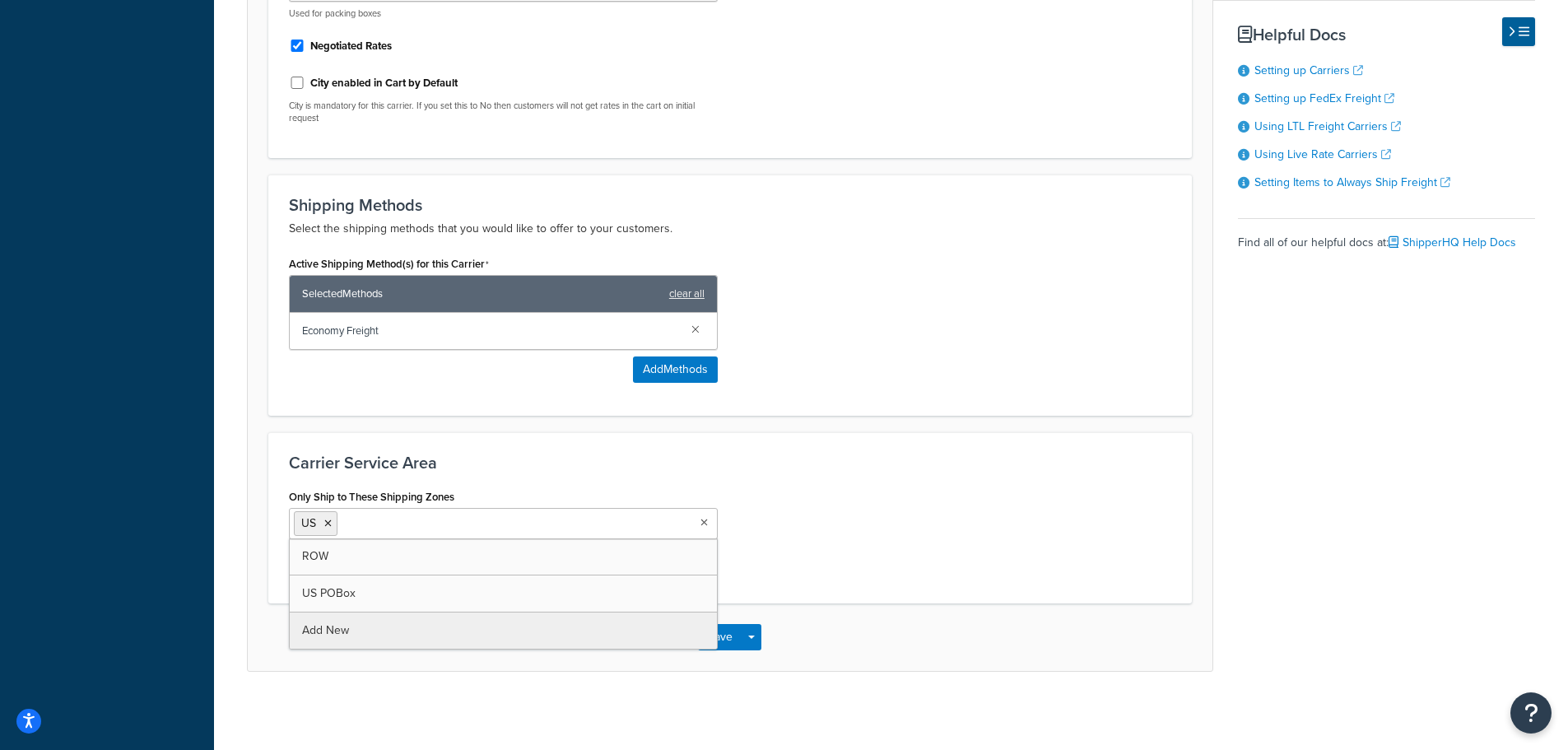
click at [865, 632] on div "Save Save Dropdown Save and Edit" at bounding box center [730, 637] width 964 height 67
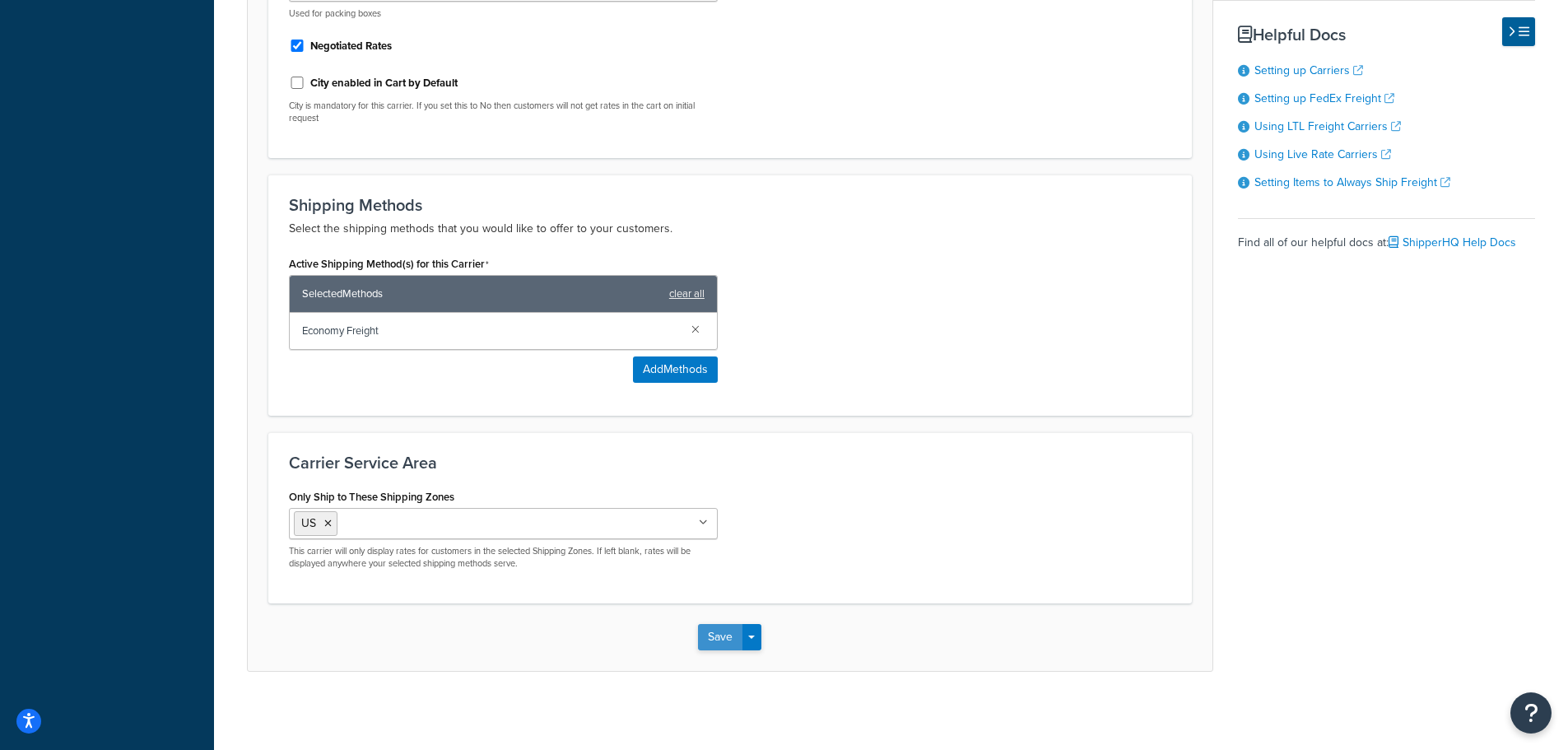
click at [717, 629] on button "Save" at bounding box center [721, 637] width 45 height 27
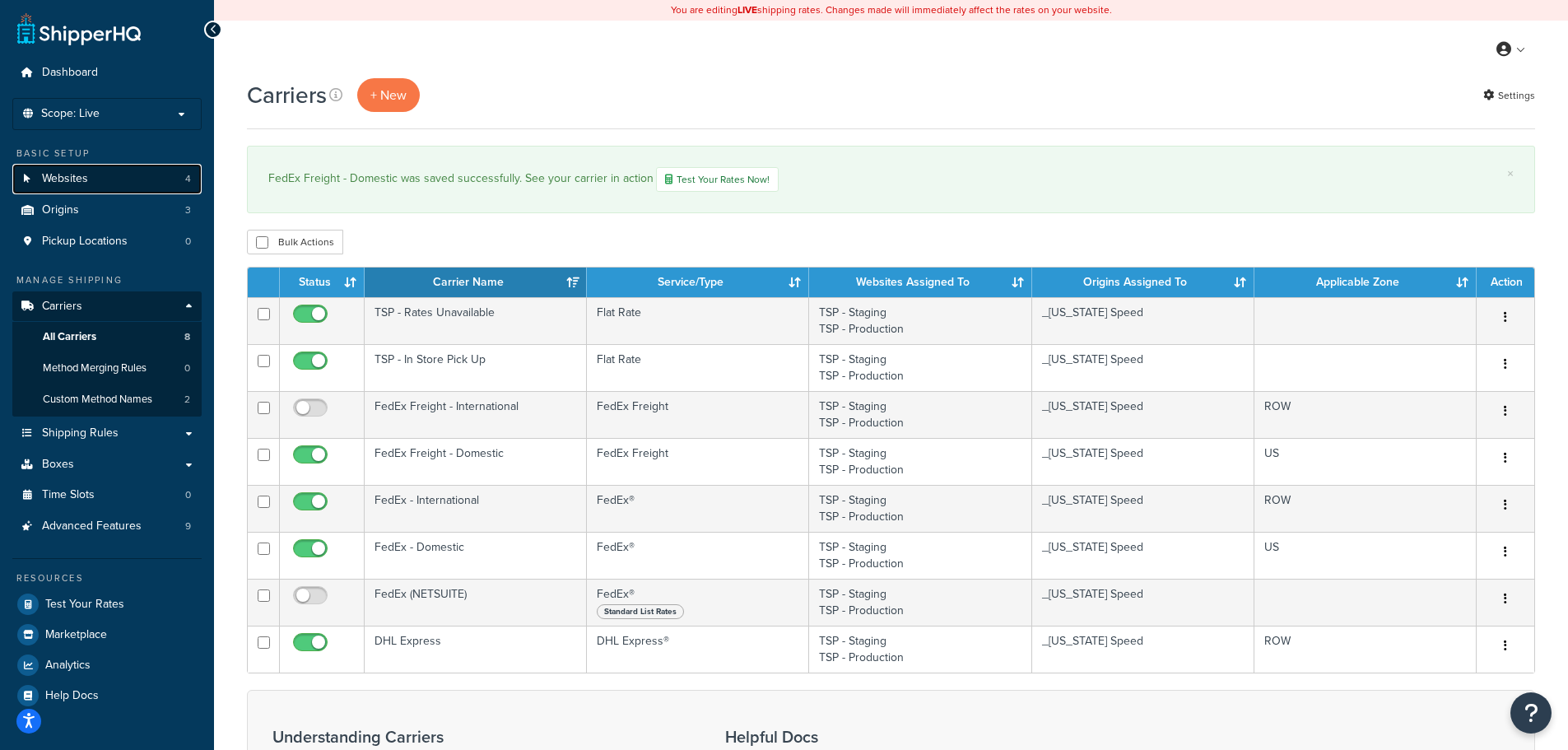
click at [82, 184] on span "Websites" at bounding box center [66, 178] width 46 height 14
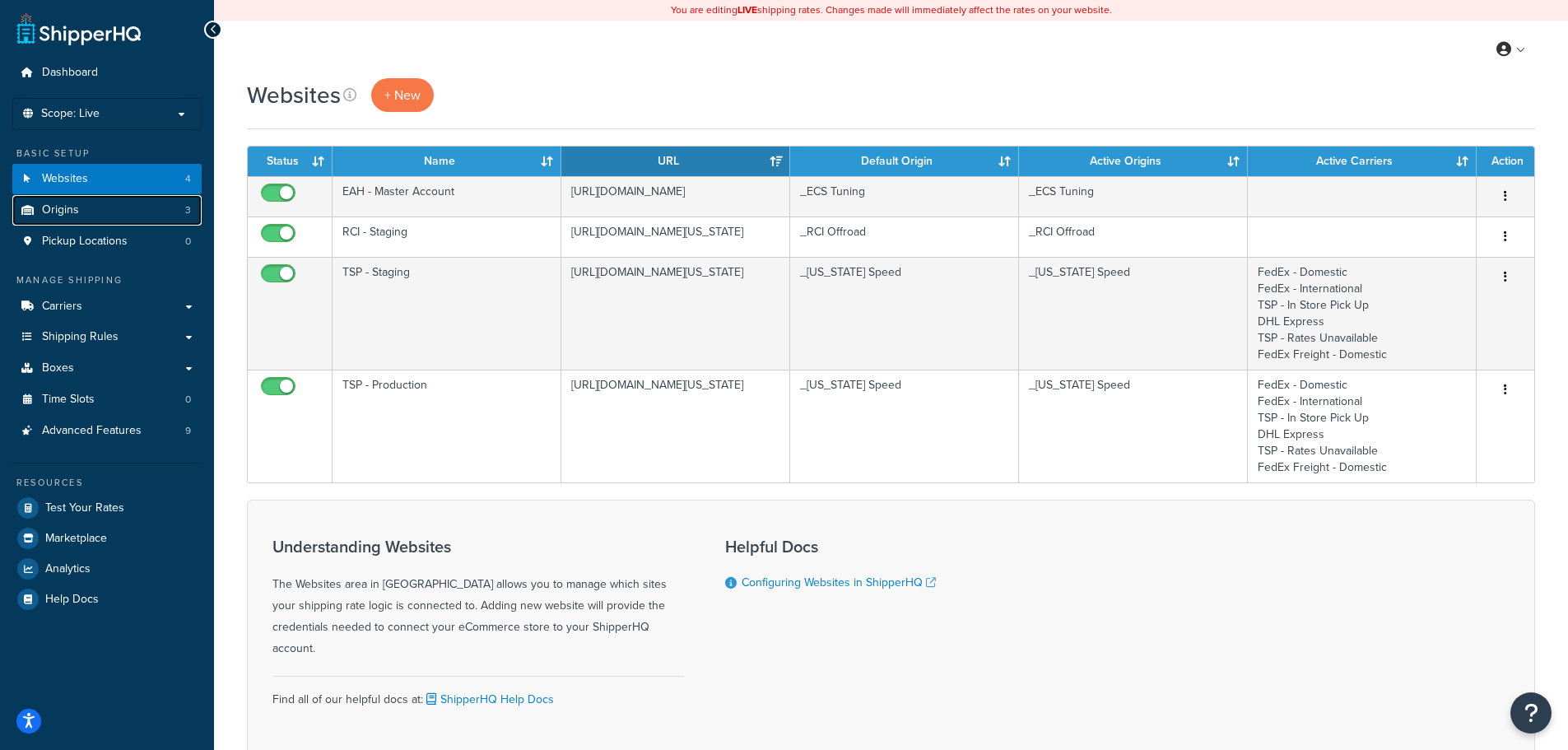
click at [90, 215] on link "Origins 3" at bounding box center [107, 210] width 189 height 31
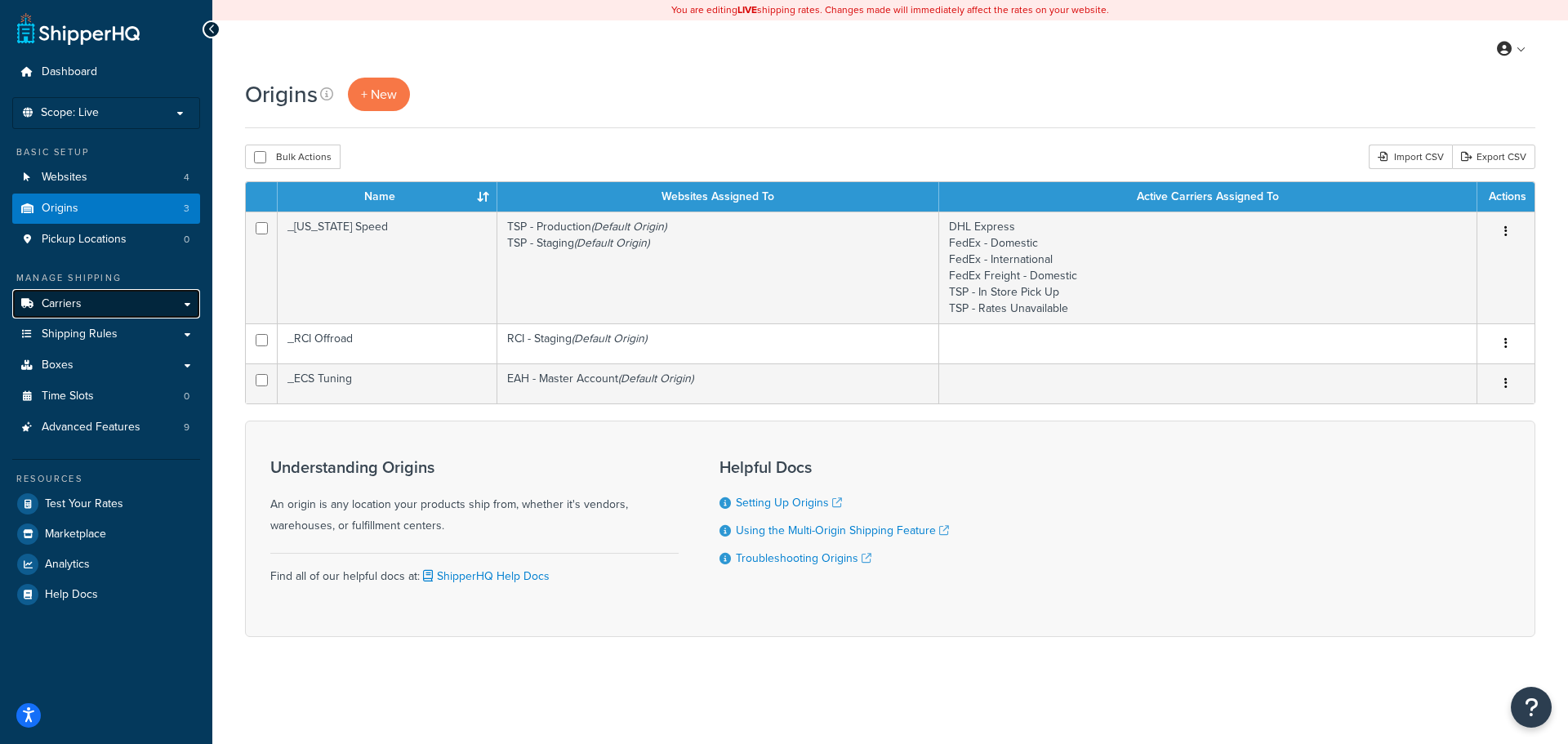
click at [123, 305] on link "Carriers" at bounding box center [106, 304] width 188 height 30
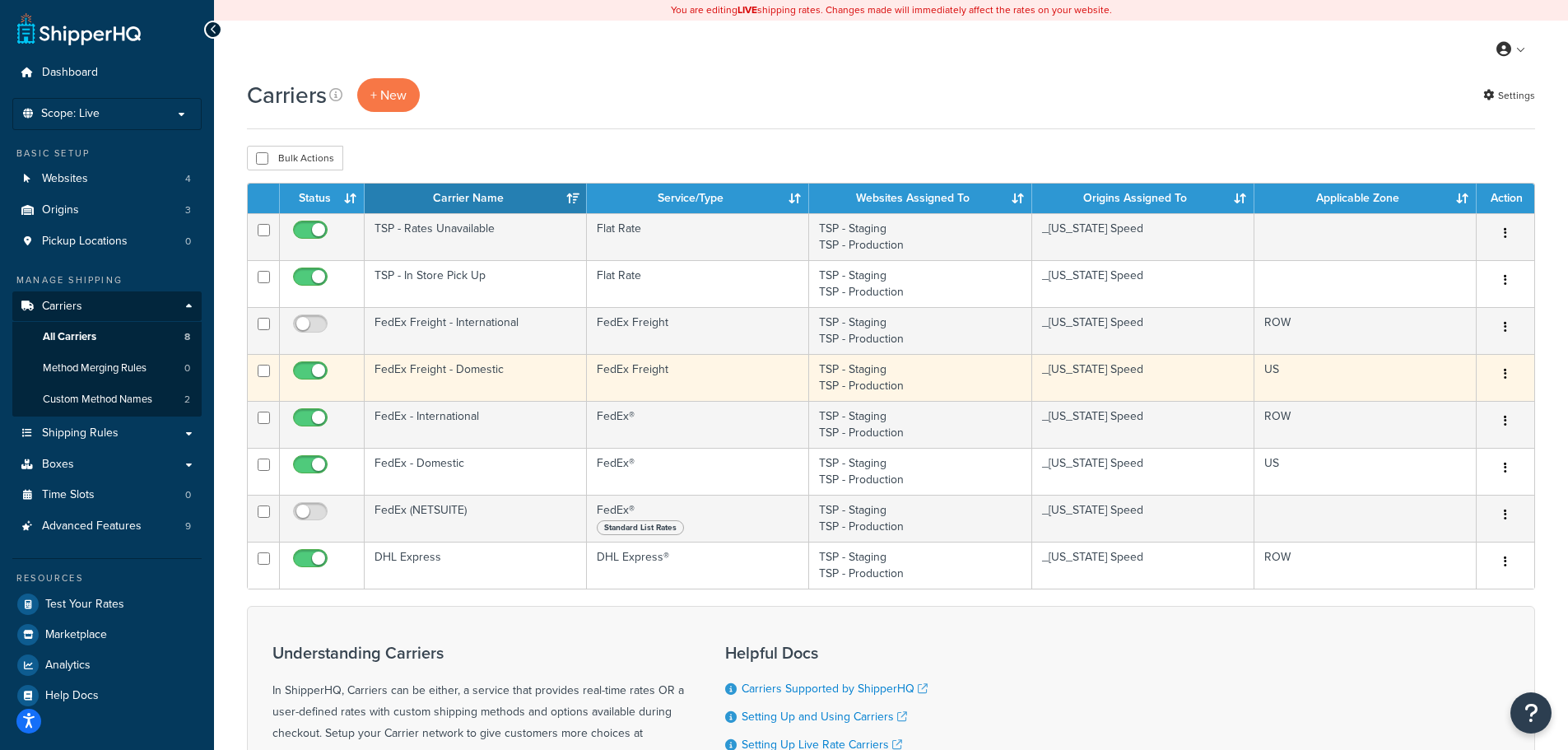
click at [634, 375] on td "FedEx Freight" at bounding box center [698, 377] width 222 height 47
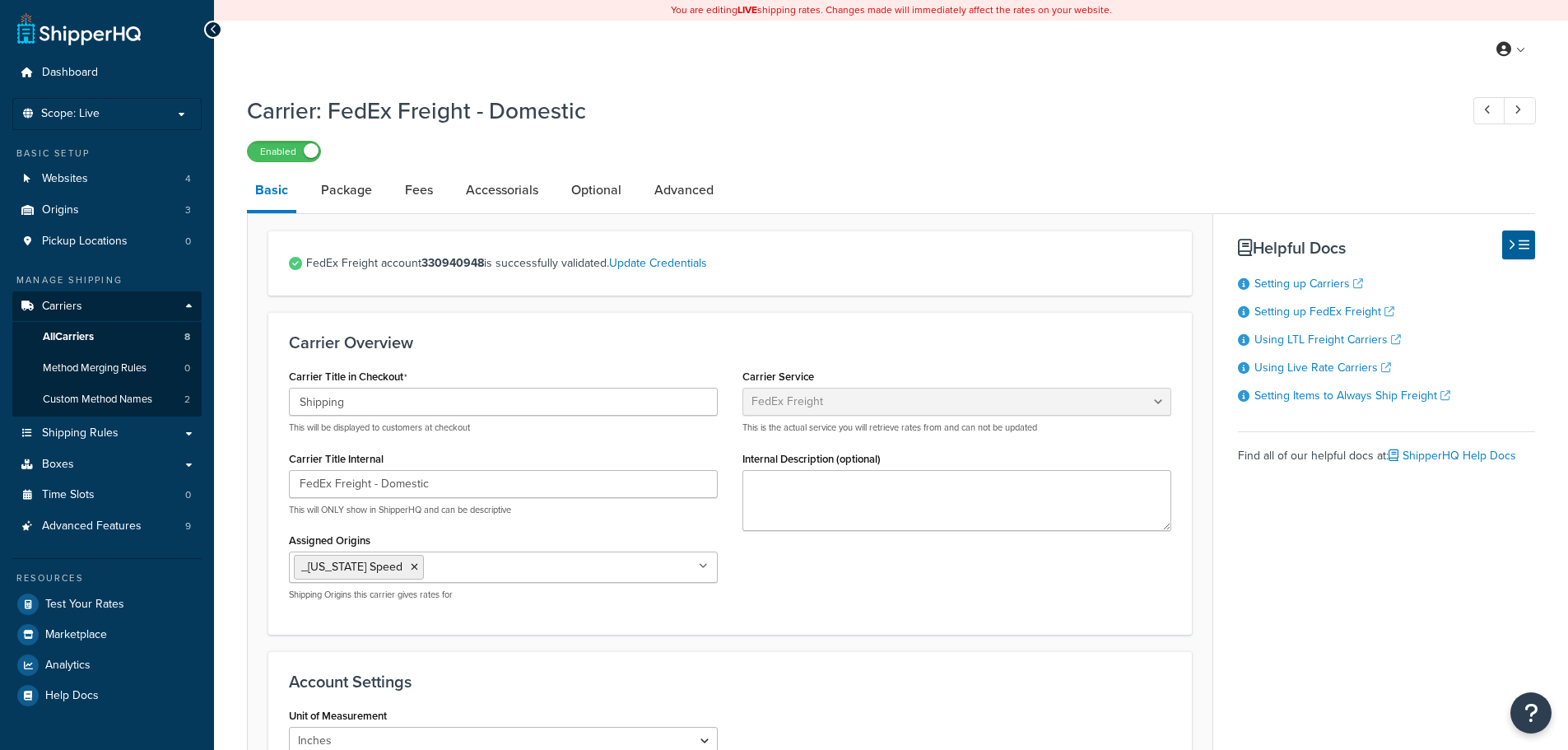
select select "fedExFreight"
click at [674, 268] on link "Update Credentials" at bounding box center [658, 263] width 98 height 17
select select "THIRD_PARTY"
select select "SKID"
select select "US"
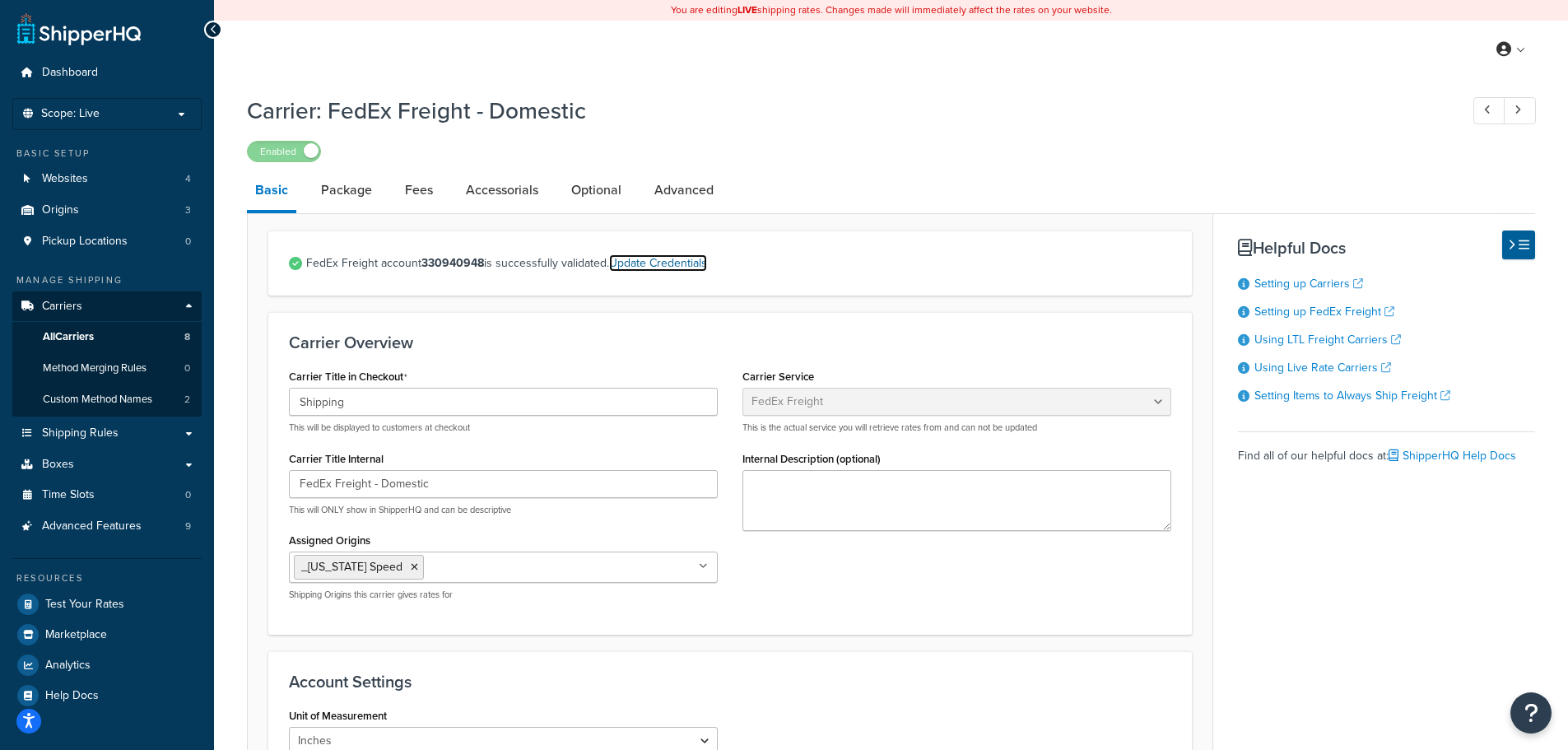
select select "TX"
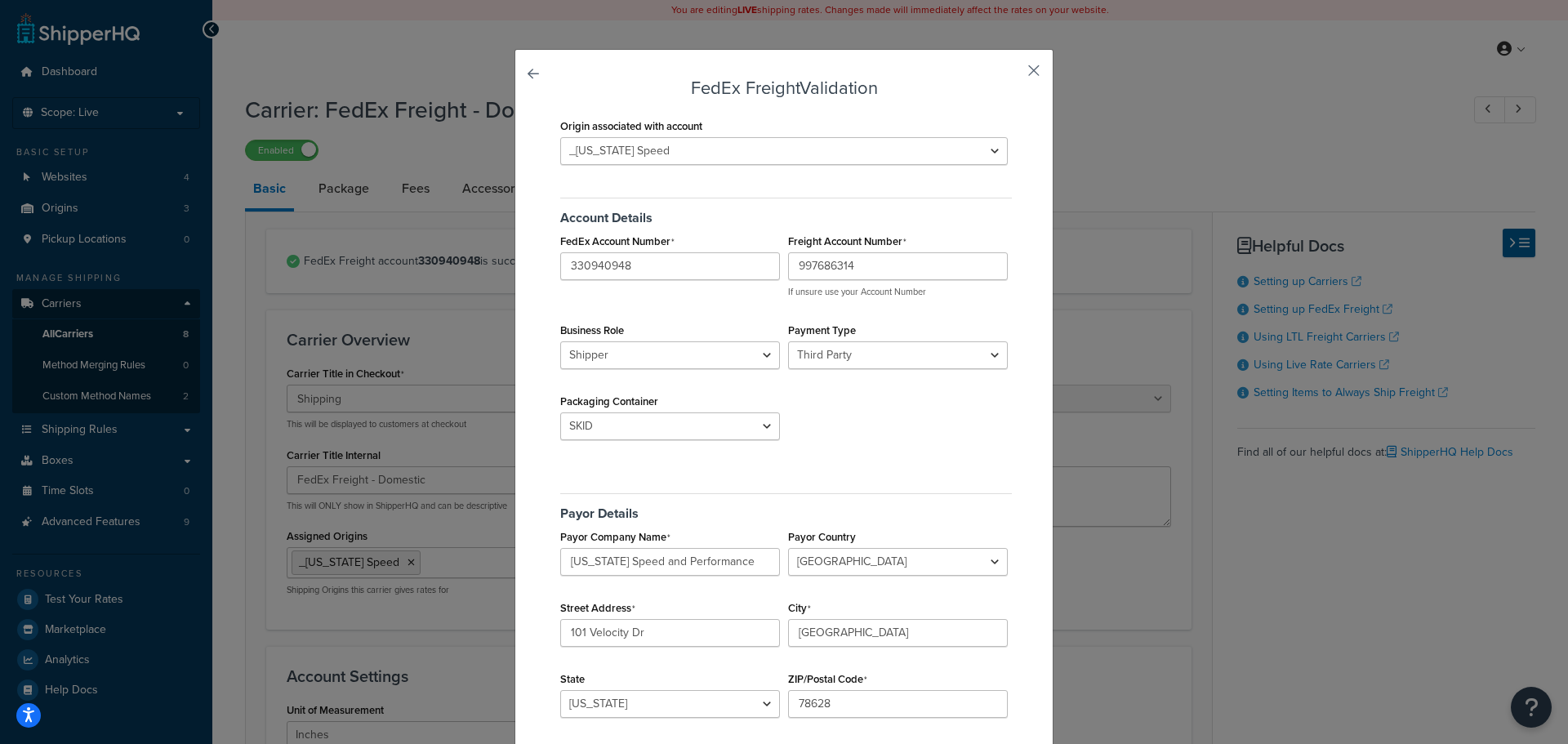
click at [1012, 74] on button "button" at bounding box center [1009, 76] width 4 height 4
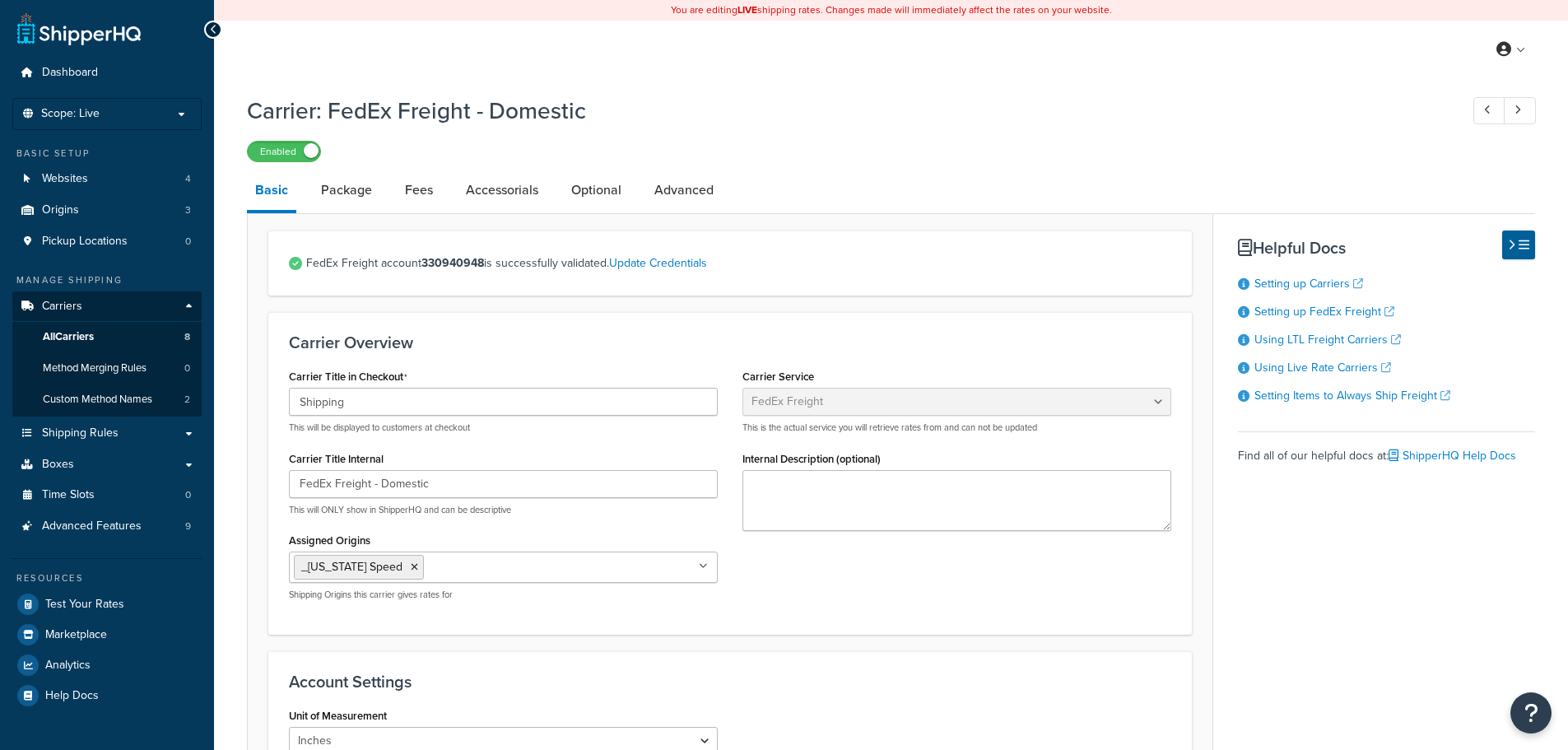
select select "fedExFreight"
click at [109, 339] on link "All Carriers 8" at bounding box center [107, 337] width 189 height 31
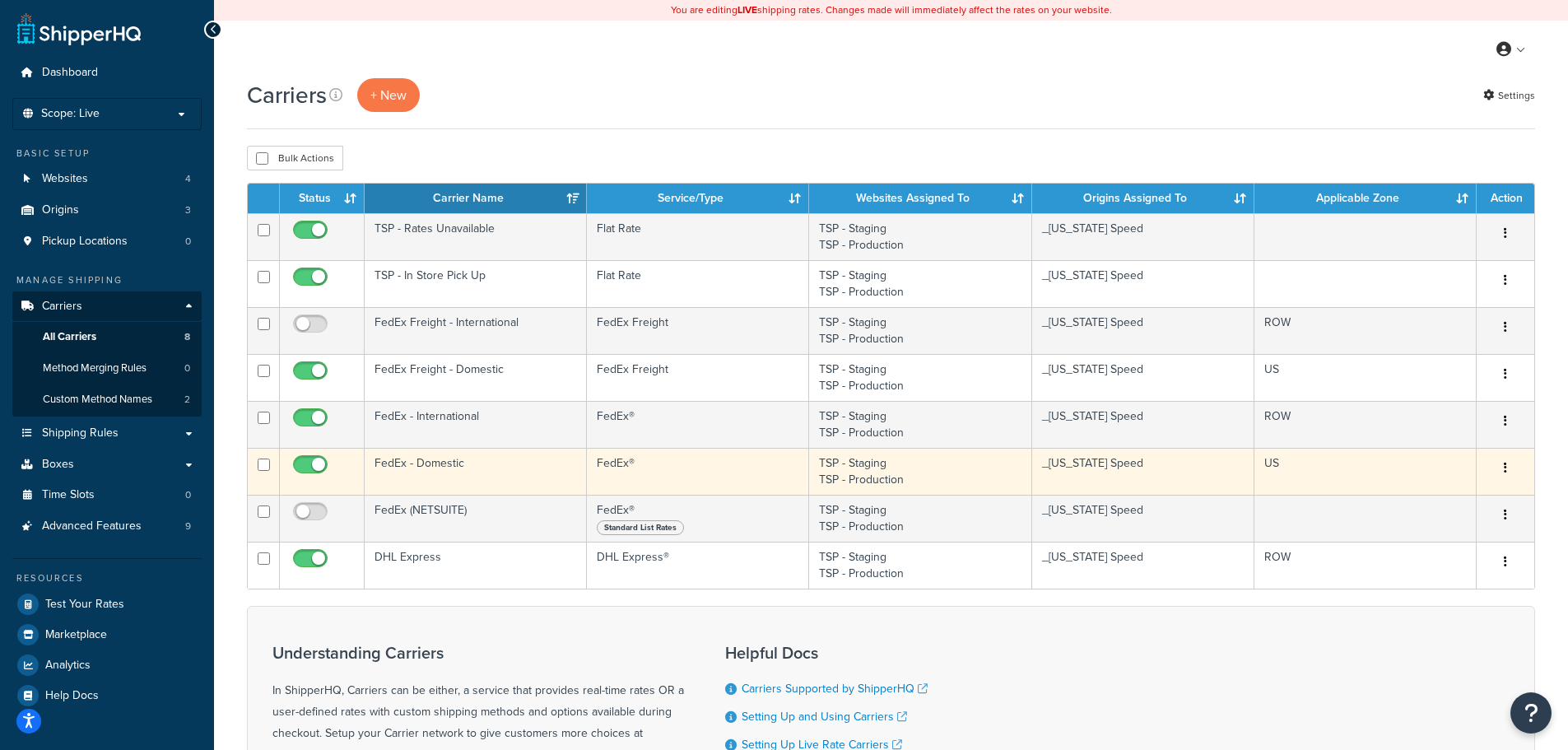
click at [495, 462] on td "FedEx - Domestic" at bounding box center [476, 471] width 222 height 47
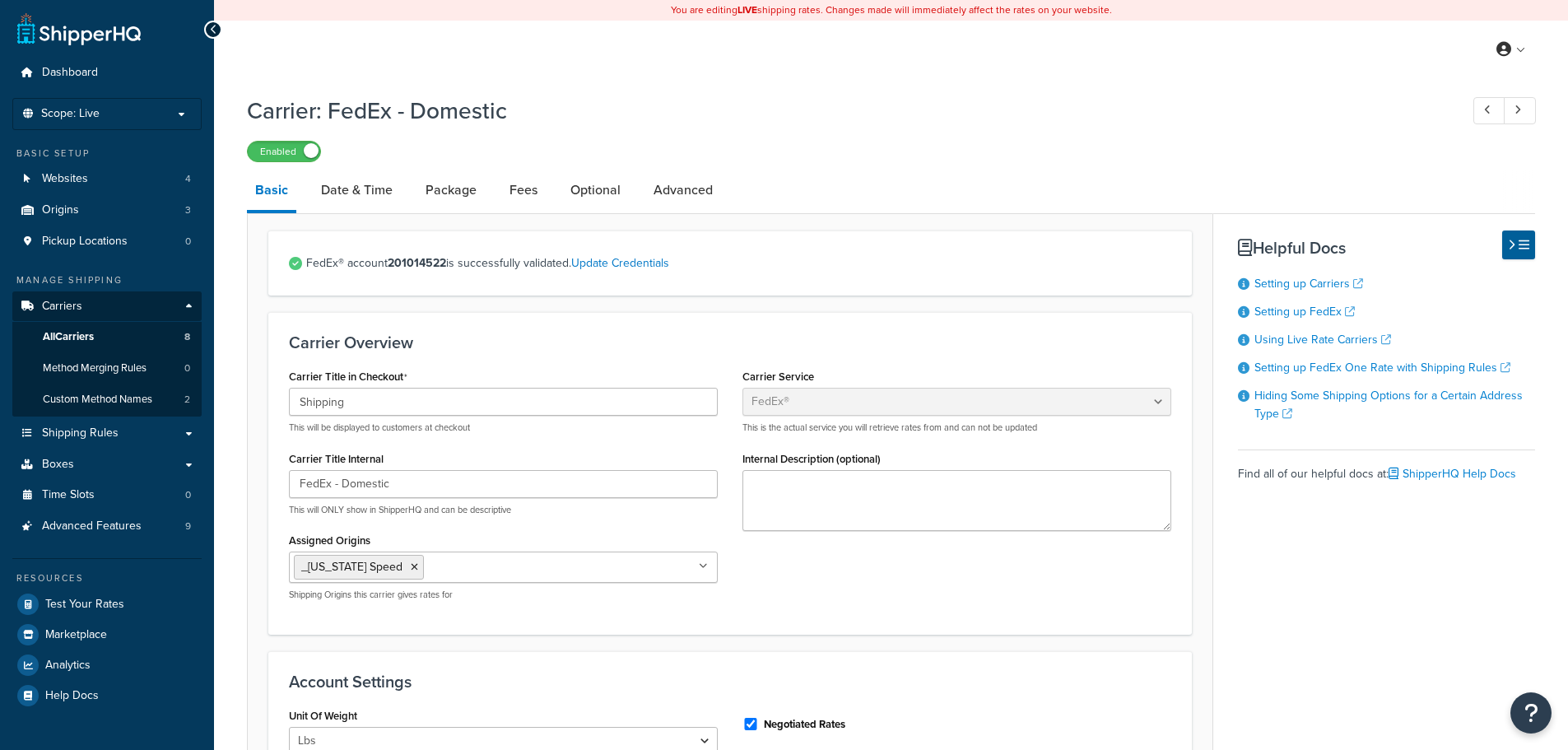
select select "fedEx"
select select "REGULAR_PICKUP"
select select "YOUR_PACKAGING"
click at [594, 265] on link "Update Credentials" at bounding box center [620, 263] width 98 height 17
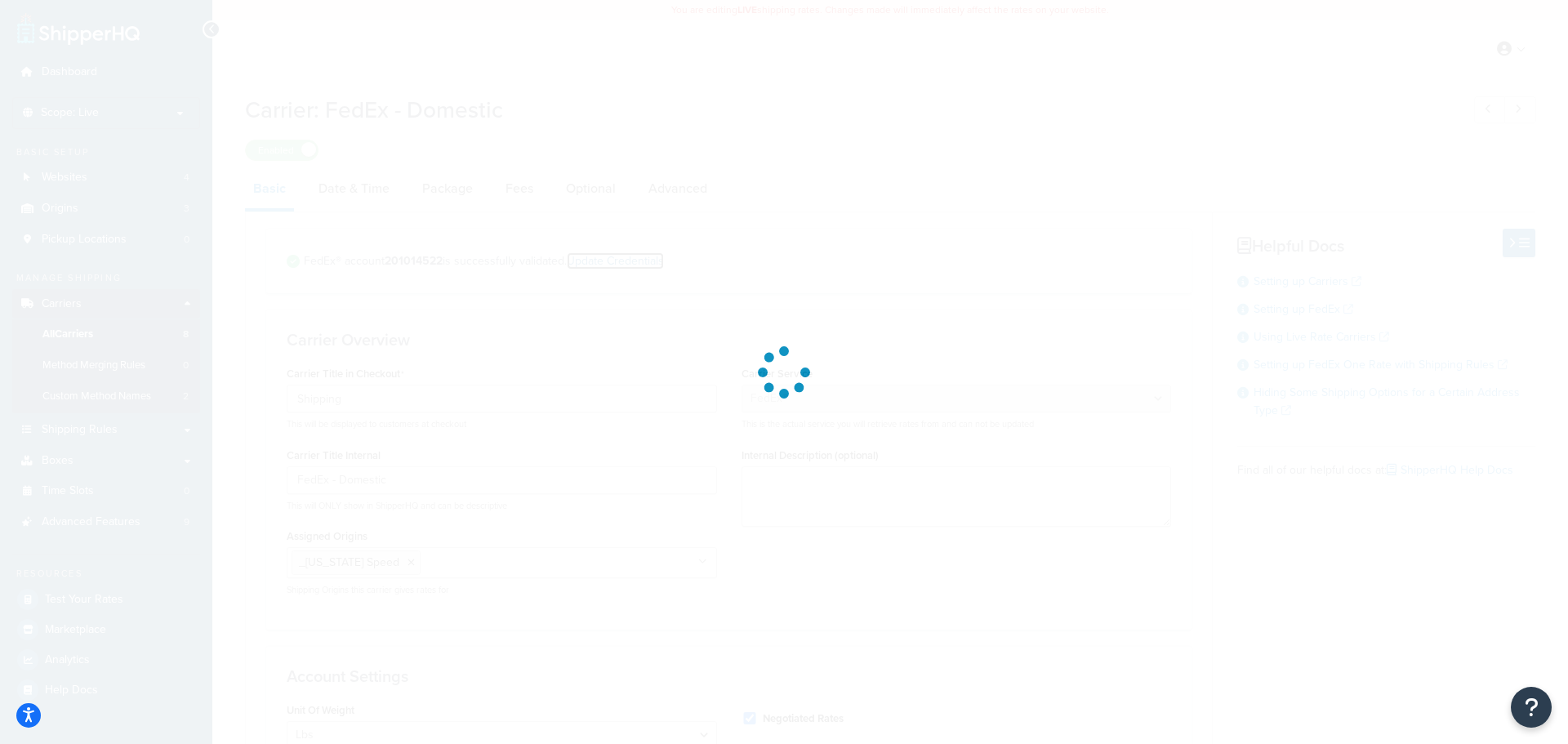
select select "US"
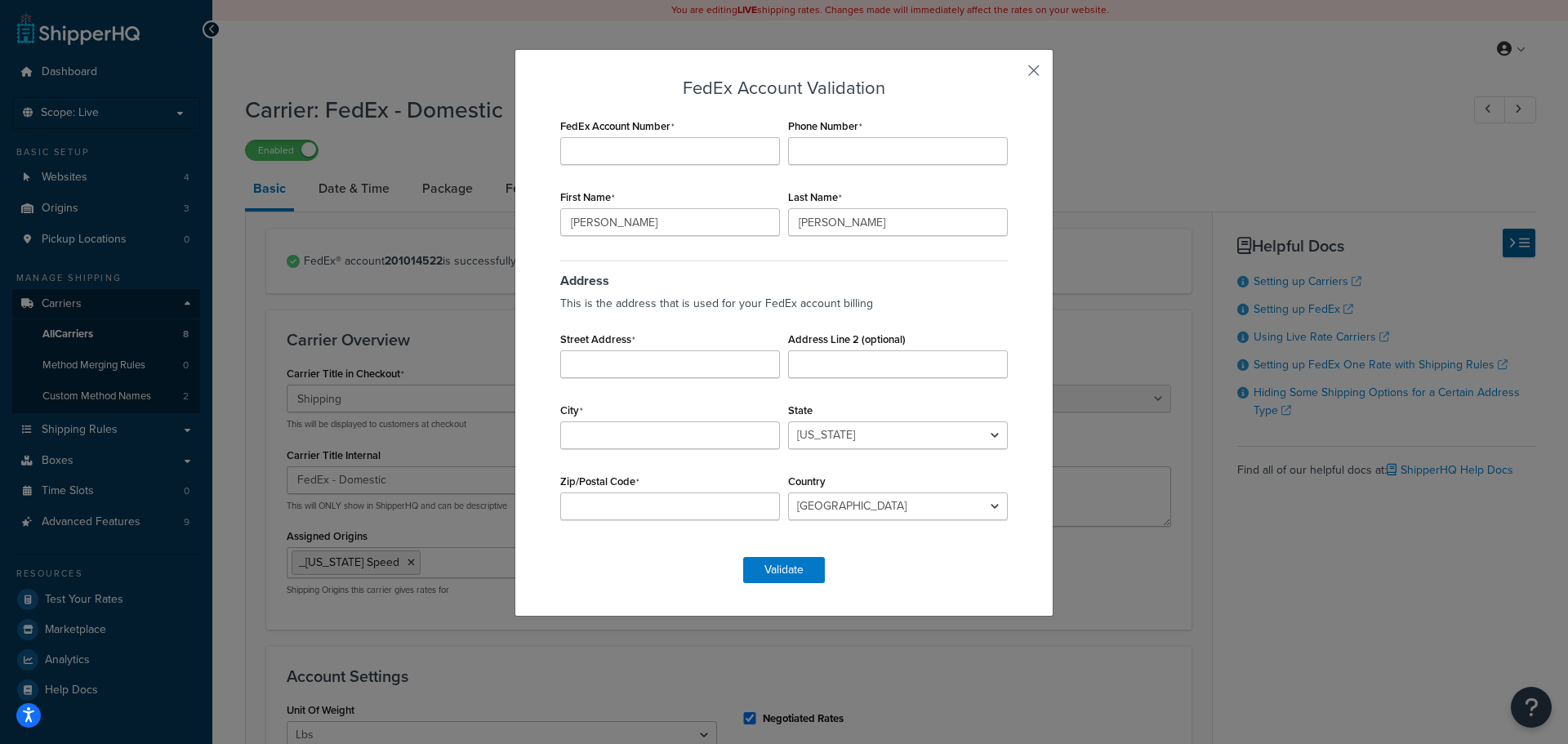
click at [1012, 74] on button "button" at bounding box center [1009, 76] width 4 height 4
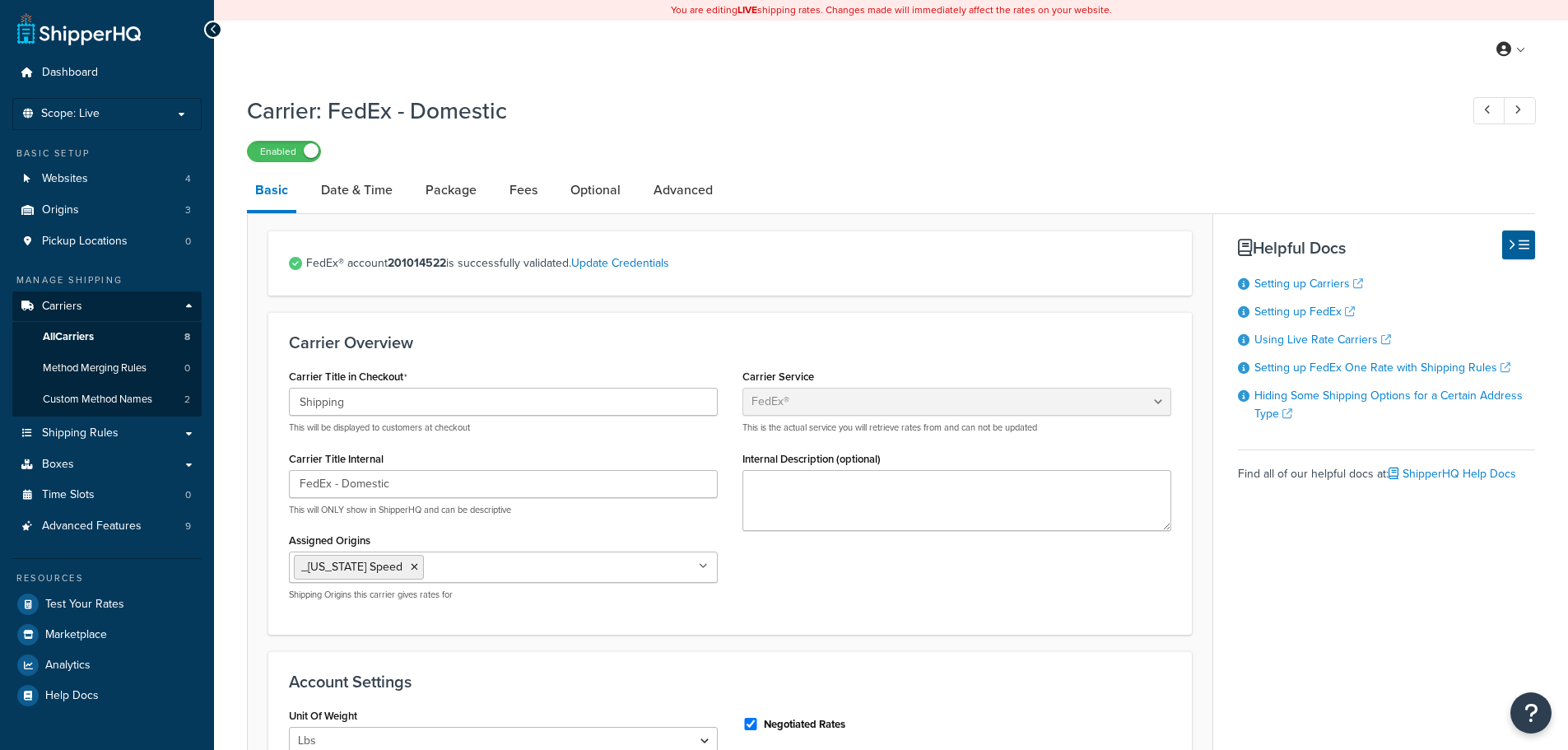
select select "fedEx"
select select "REGULAR_PICKUP"
select select "YOUR_PACKAGING"
click at [98, 343] on link "All Carriers 8" at bounding box center [107, 337] width 189 height 31
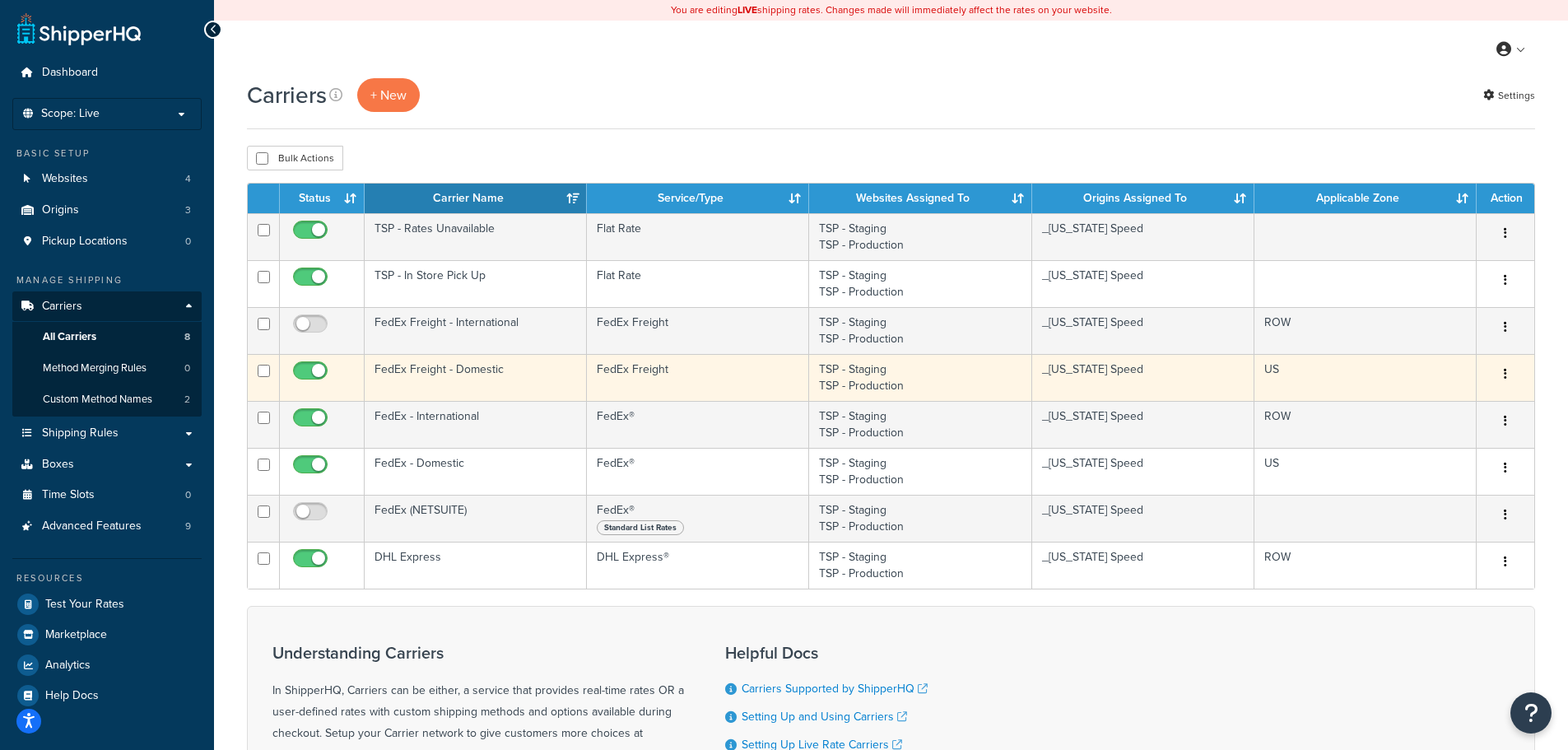
click at [648, 375] on td "FedEx Freight" at bounding box center [698, 377] width 222 height 47
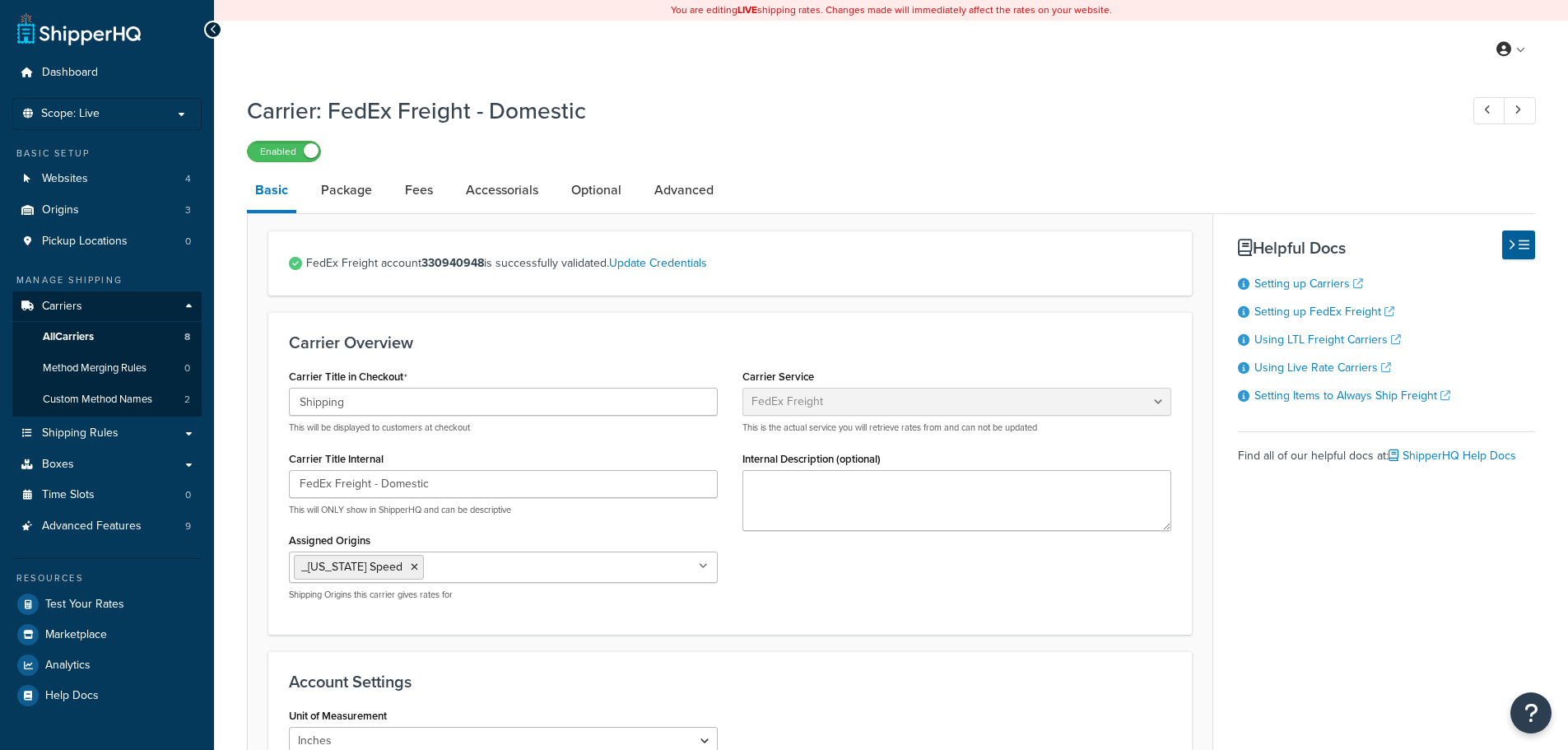
select select "fedExFreight"
click at [676, 272] on link "Update Credentials" at bounding box center [658, 263] width 98 height 17
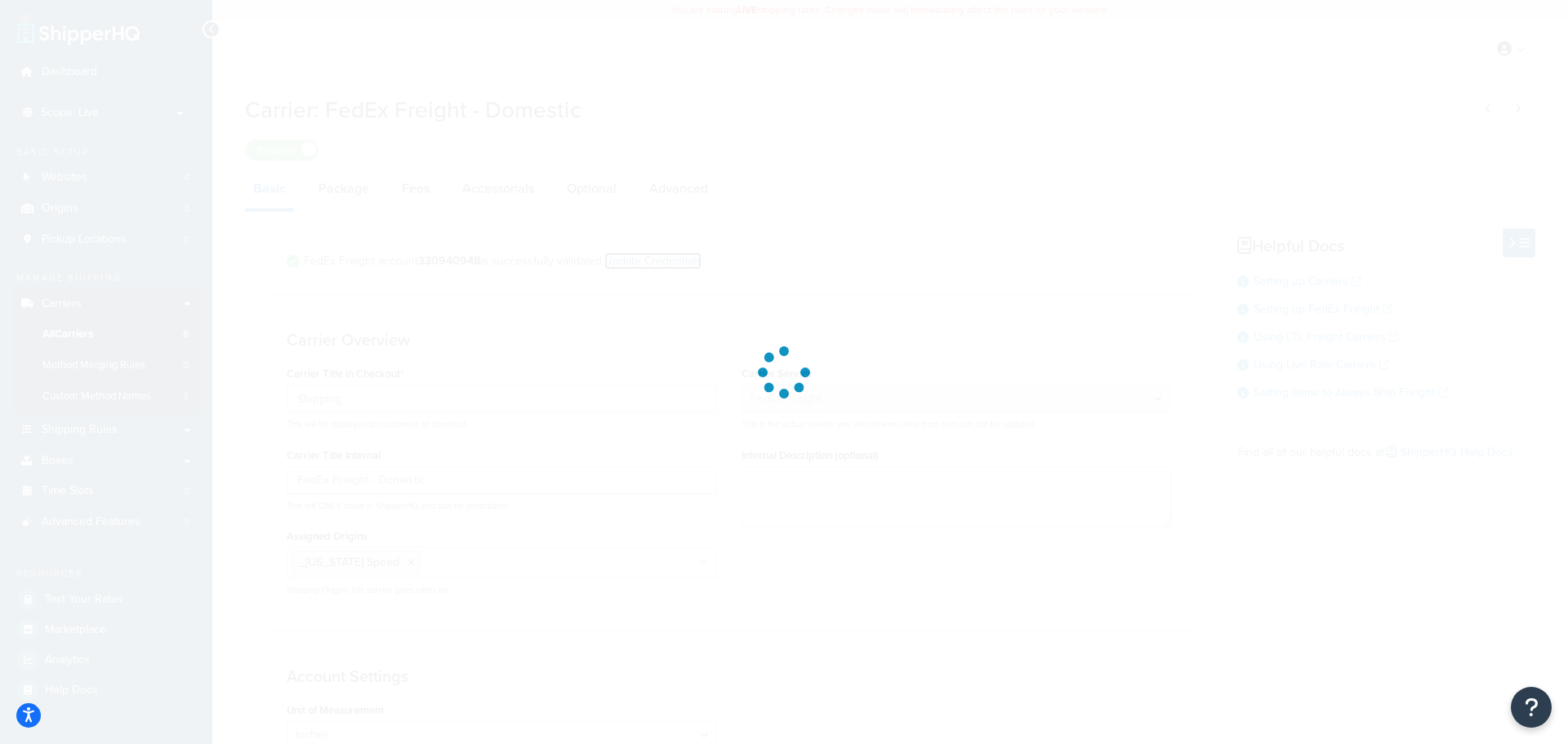
select select "THIRD_PARTY"
select select "SKID"
select select "US"
select select "[GEOGRAPHIC_DATA]"
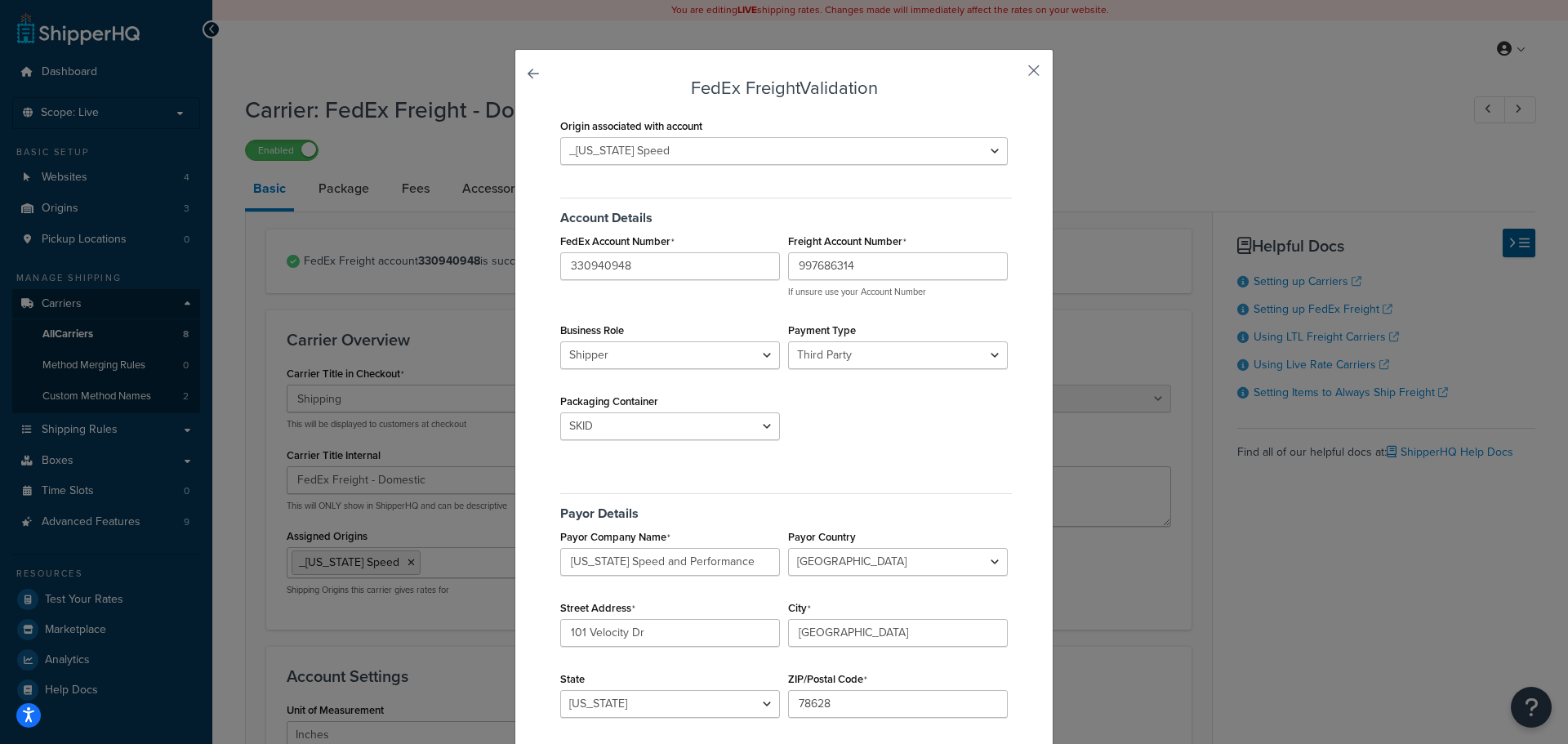
click at [1012, 74] on button "button" at bounding box center [1009, 76] width 4 height 4
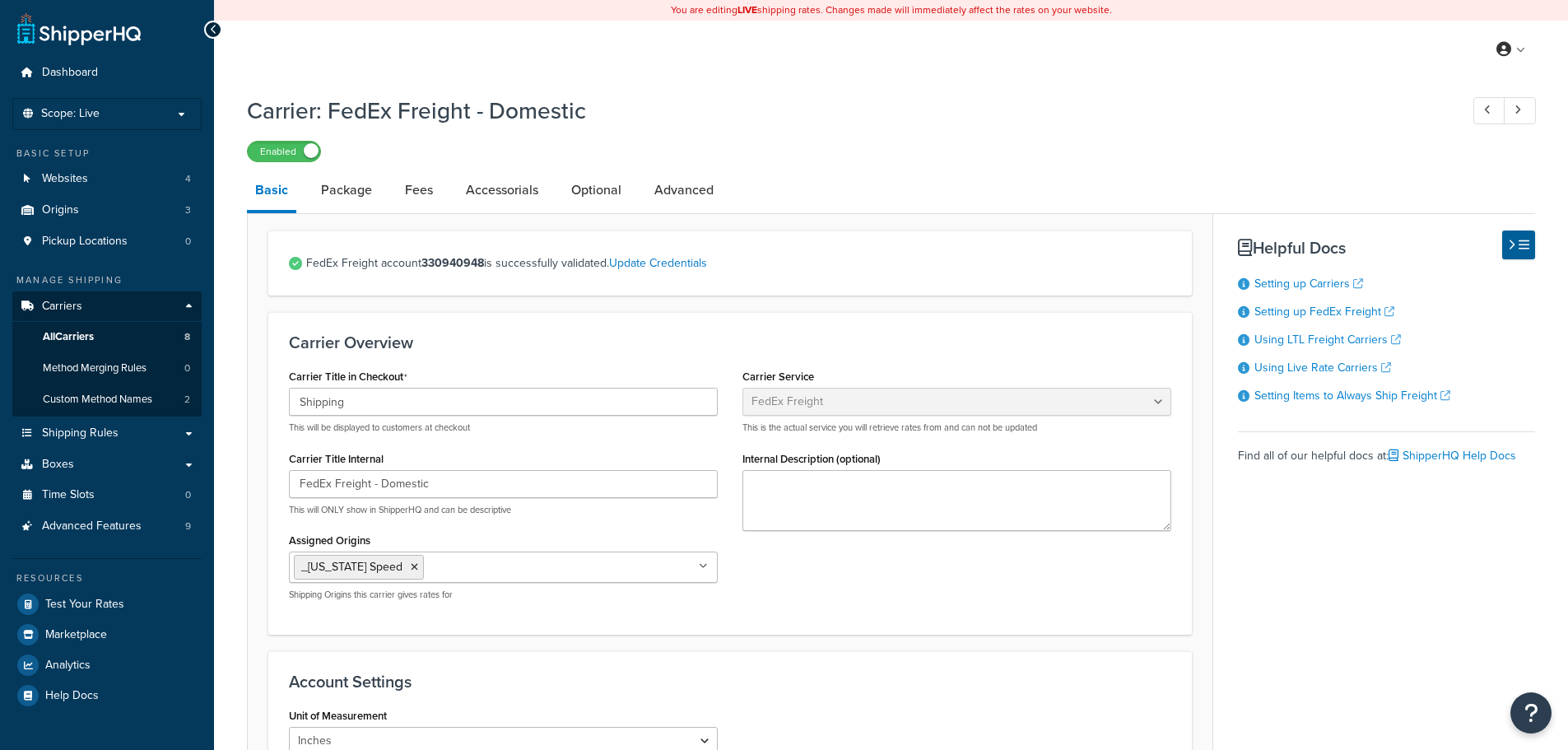
select select "fedExFreight"
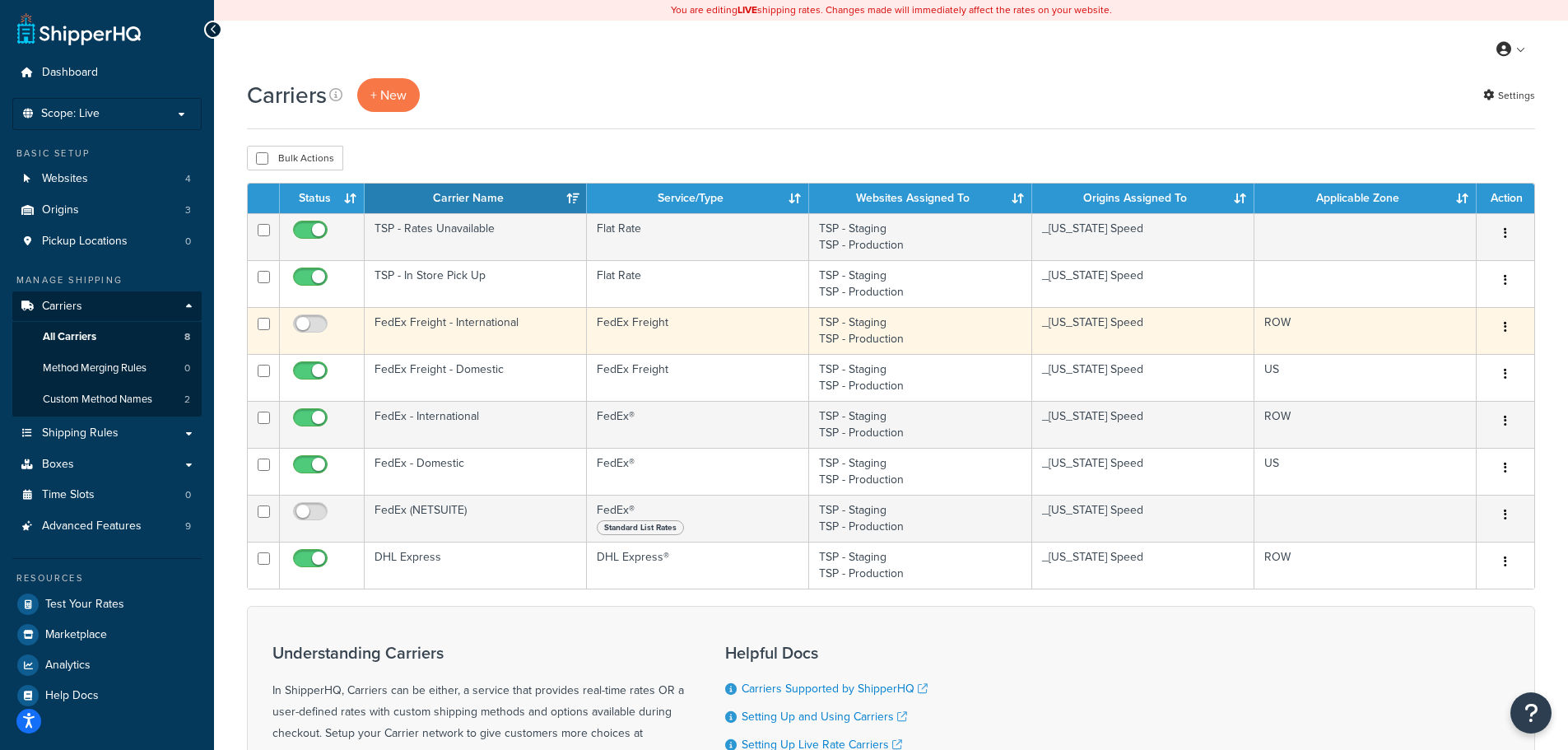
click at [441, 318] on td "FedEx Freight - International" at bounding box center [476, 330] width 222 height 47
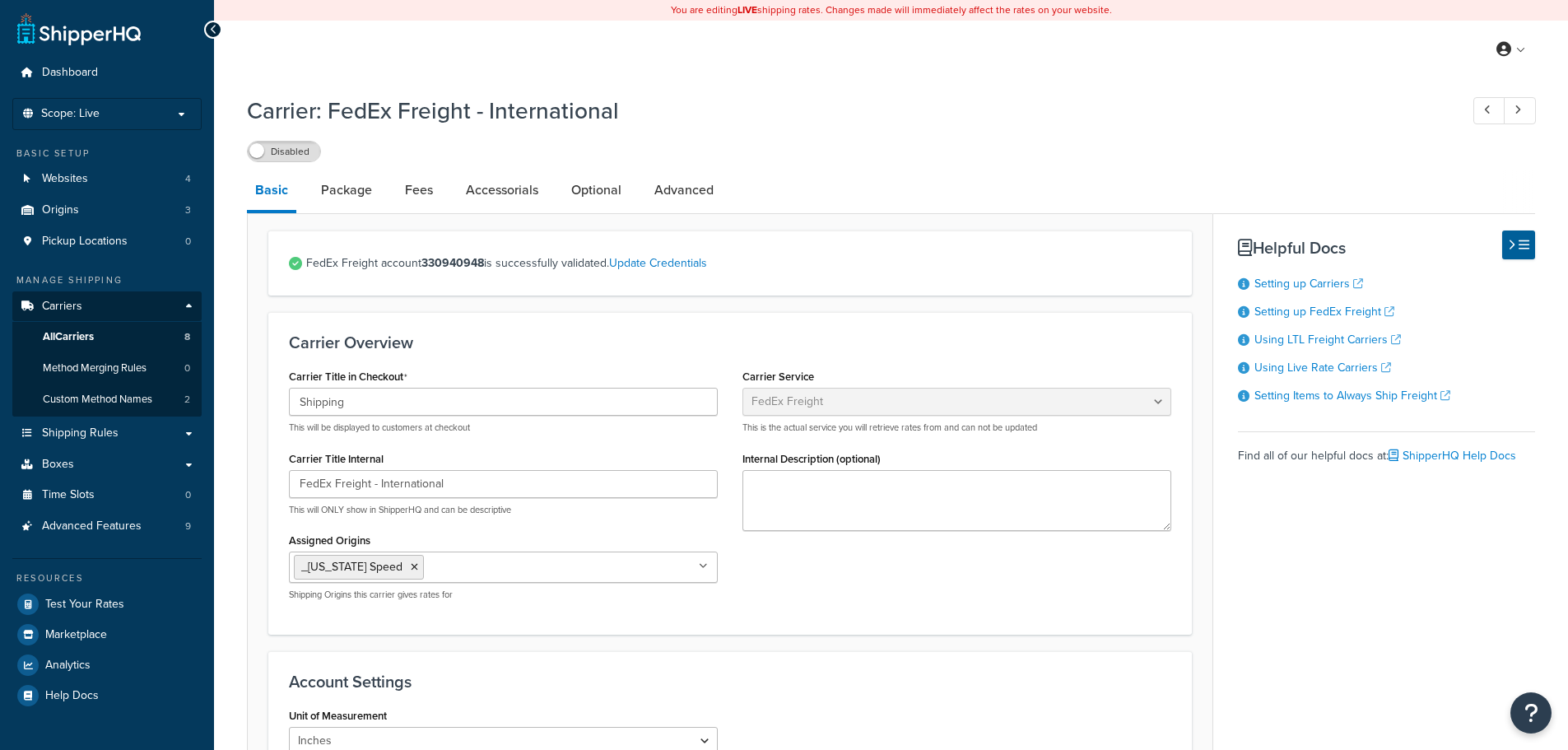
select select "fedExFreight"
click at [651, 264] on link "Update Credentials" at bounding box center [658, 263] width 98 height 17
select select "SKID"
select select "US"
select select "TX"
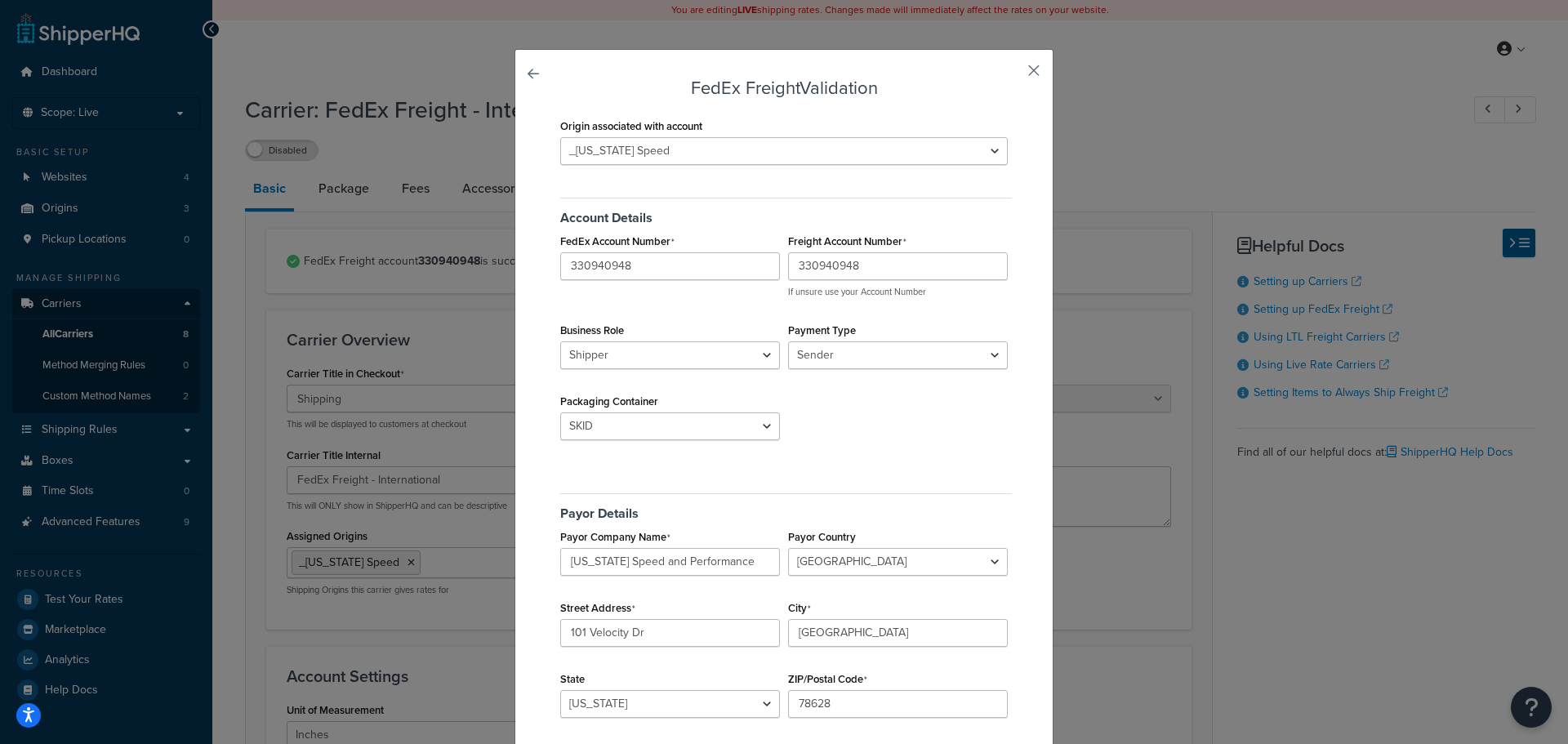
click at [1012, 74] on button "button" at bounding box center [1009, 76] width 4 height 4
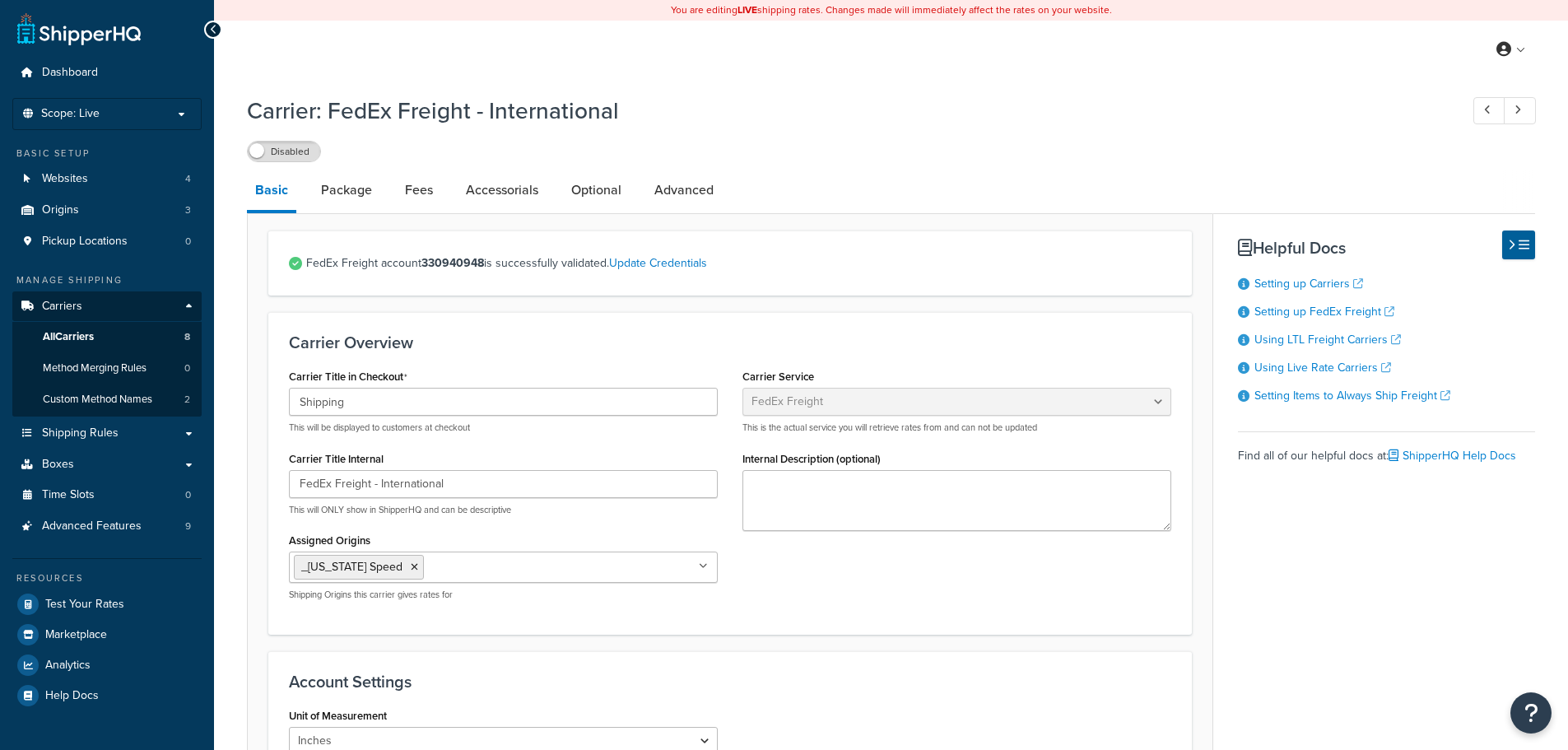
select select "fedExFreight"
click at [145, 341] on link "All Carriers 8" at bounding box center [107, 337] width 189 height 31
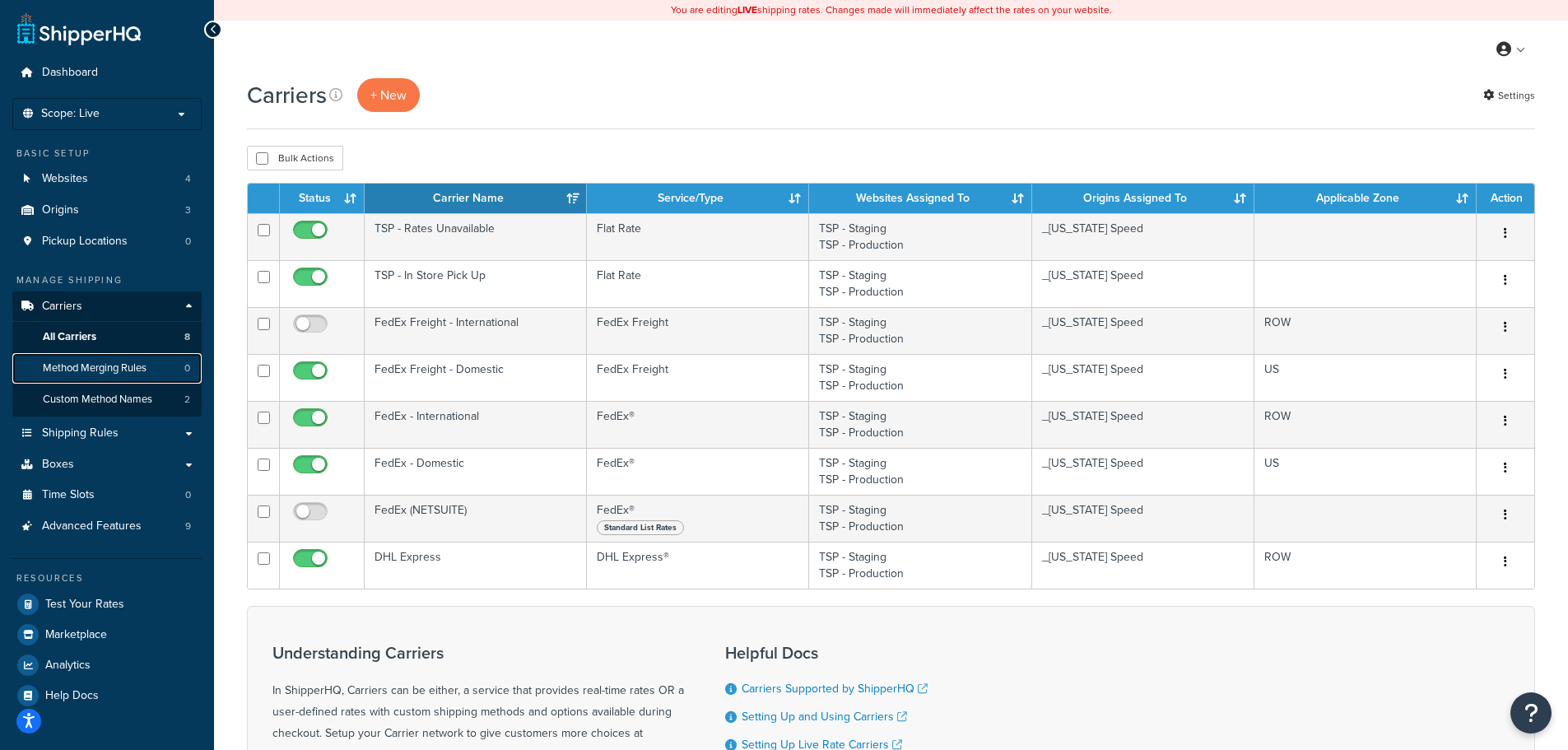
click at [100, 364] on span "Method Merging Rules" at bounding box center [95, 368] width 104 height 14
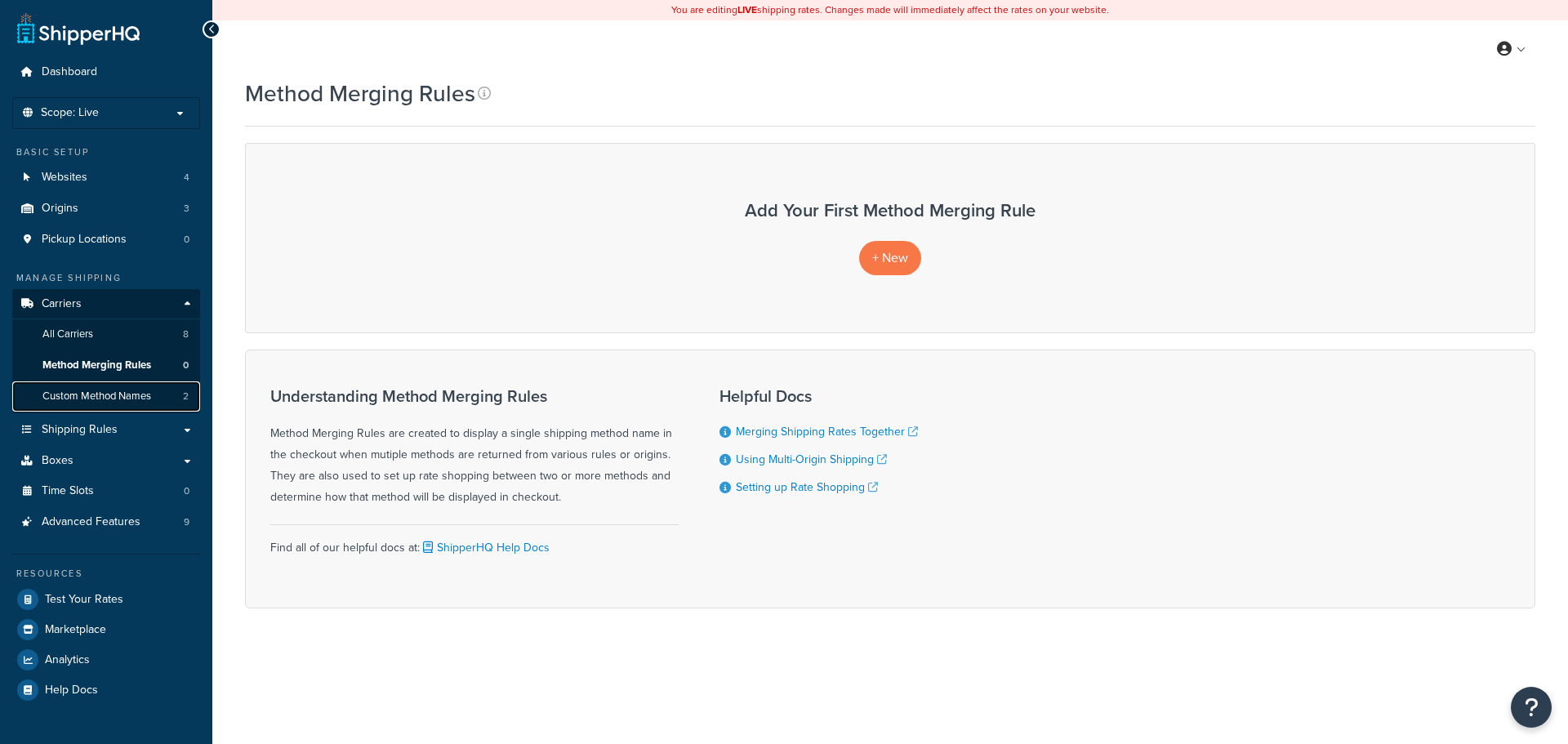
click at [115, 396] on span "Custom Method Names" at bounding box center [97, 396] width 109 height 14
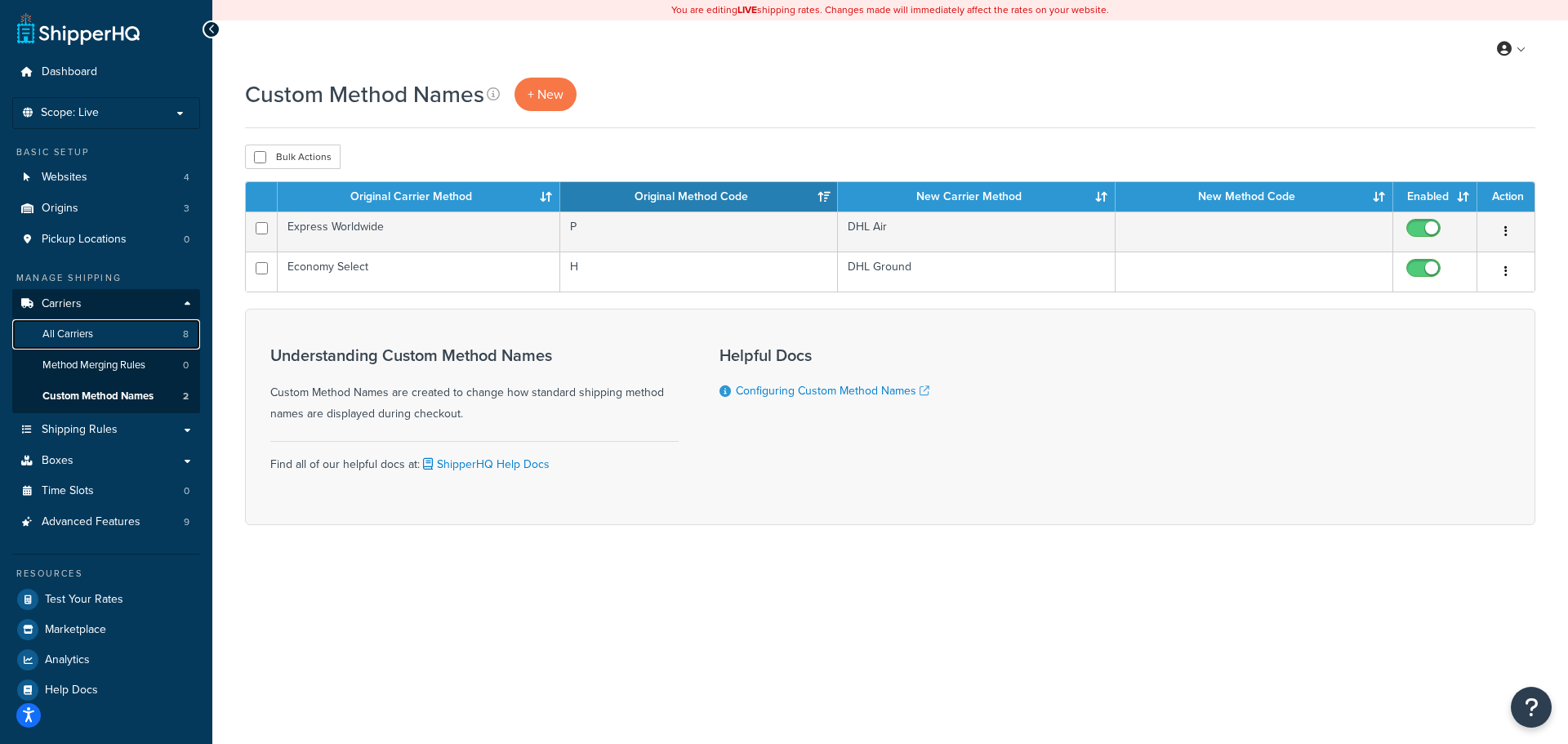
click at [126, 340] on link "All Carriers 8" at bounding box center [106, 334] width 188 height 30
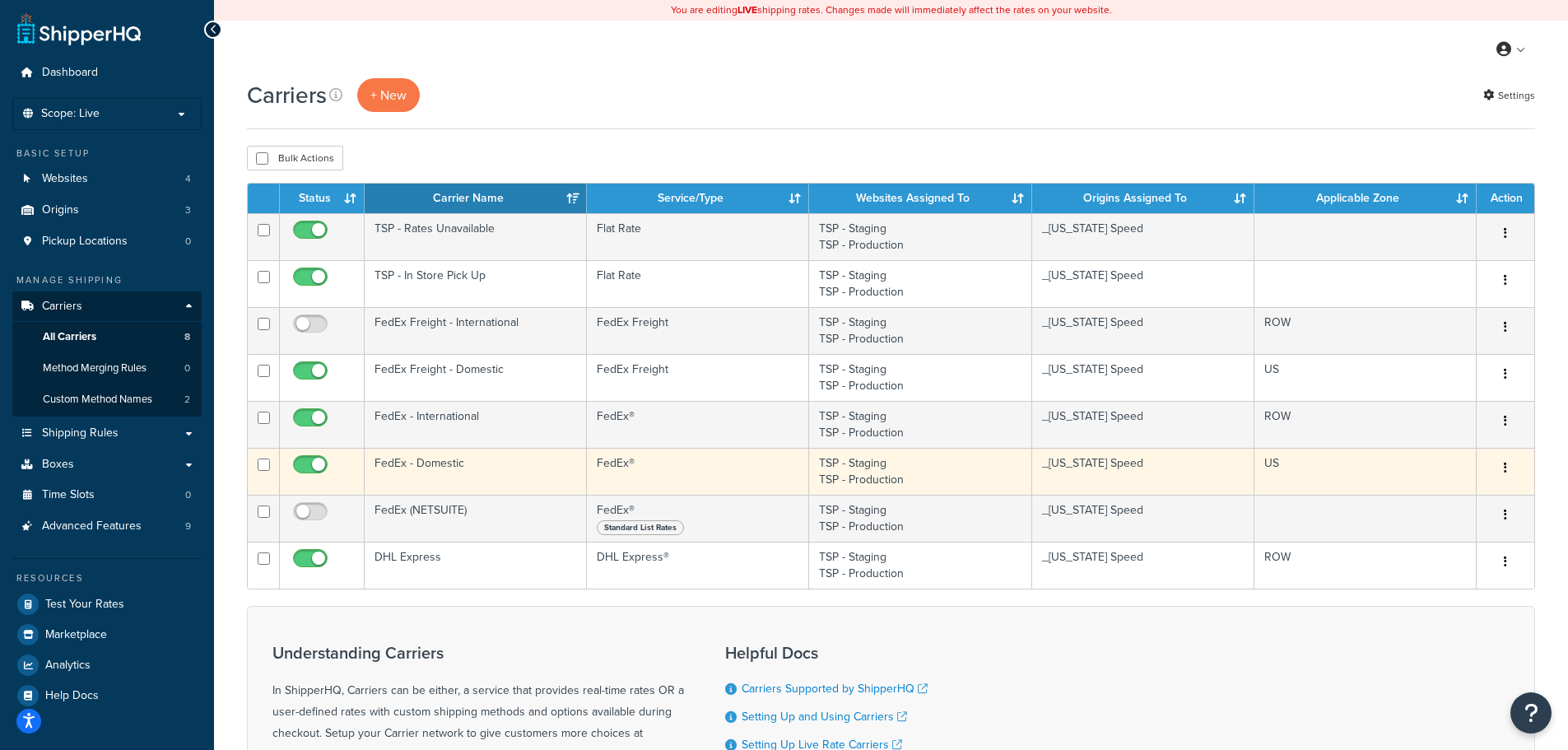
click at [483, 470] on td "FedEx - Domestic" at bounding box center [476, 471] width 222 height 47
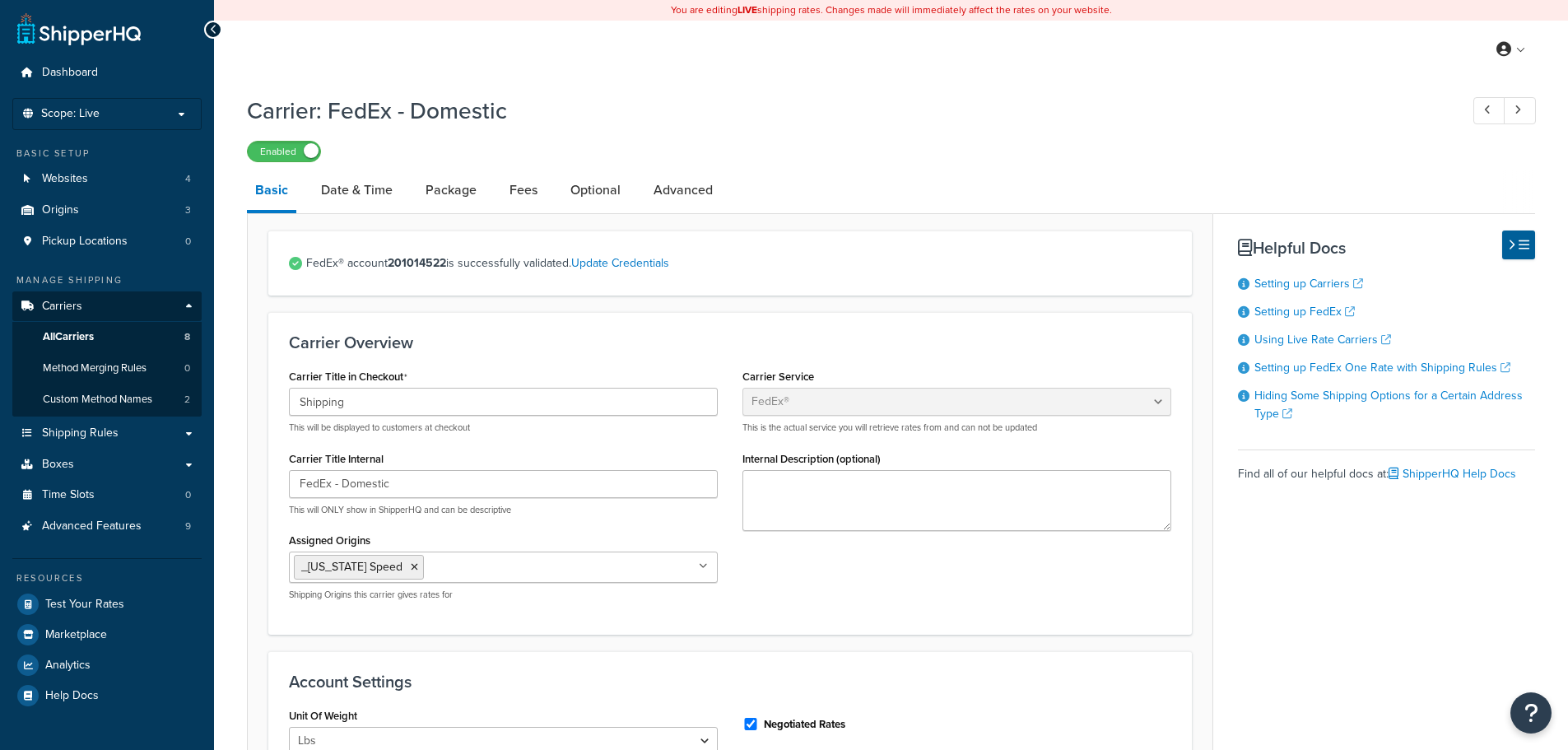
select select "fedEx"
select select "REGULAR_PICKUP"
select select "YOUR_PACKAGING"
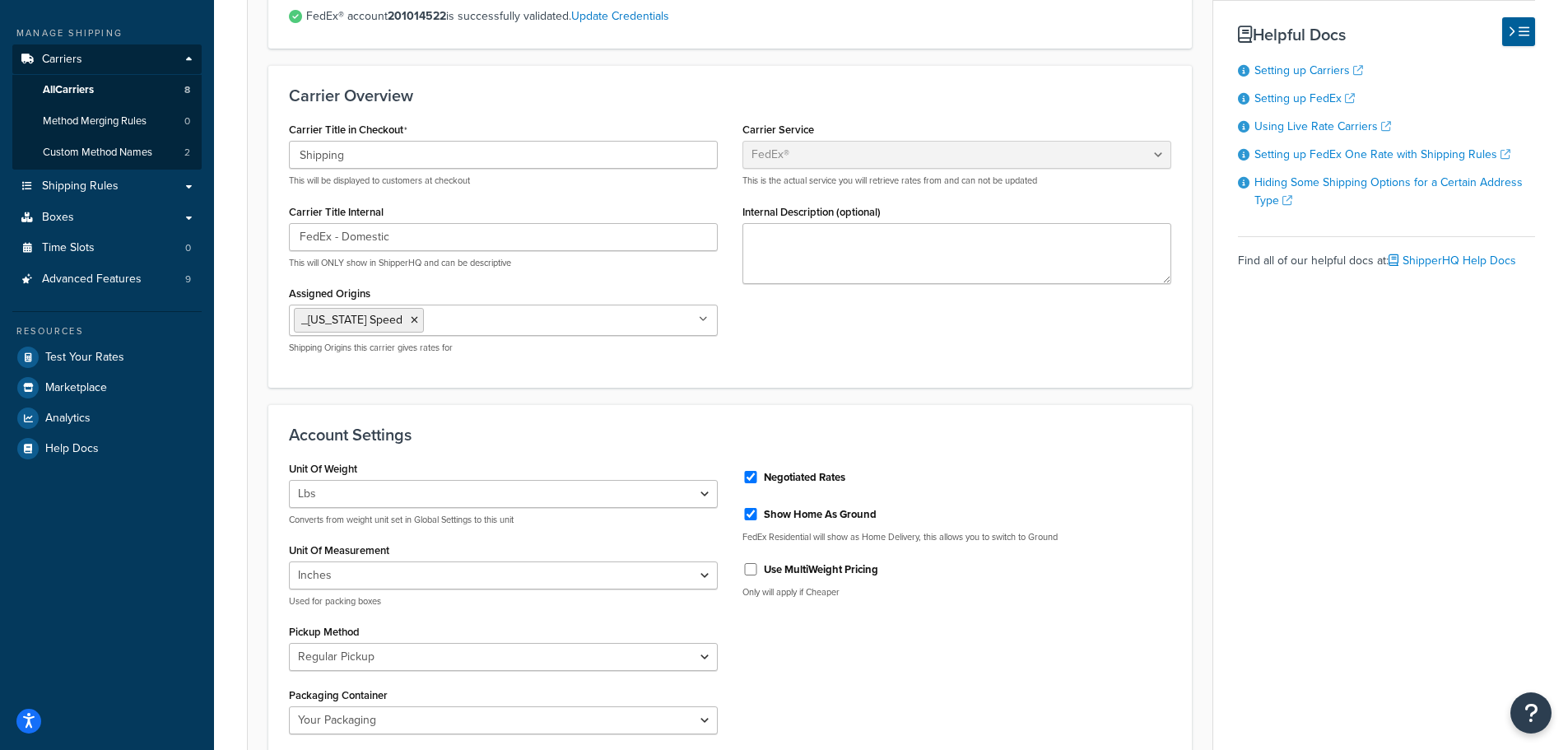
scroll to position [82, 0]
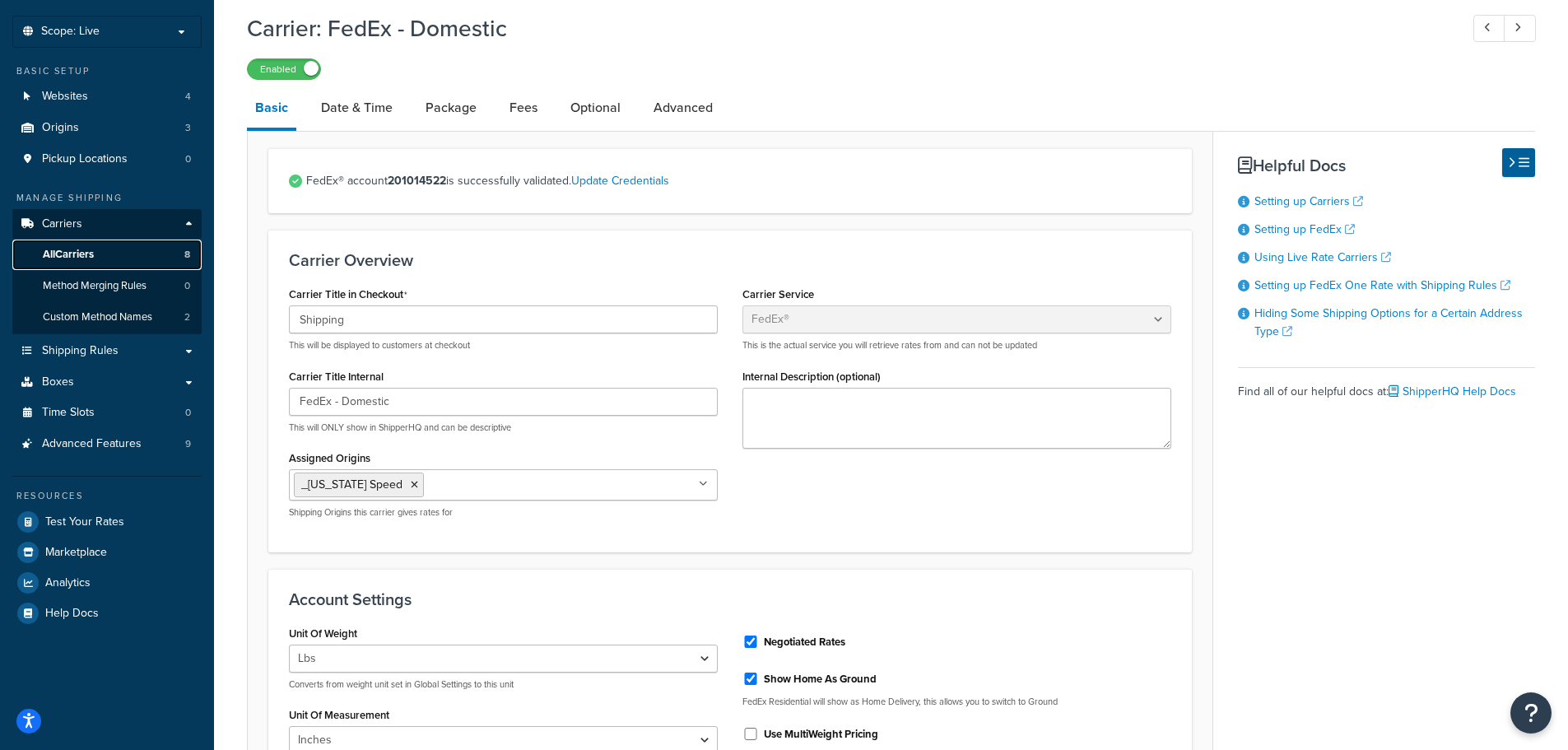
click at [66, 248] on span "All Carriers" at bounding box center [69, 255] width 51 height 14
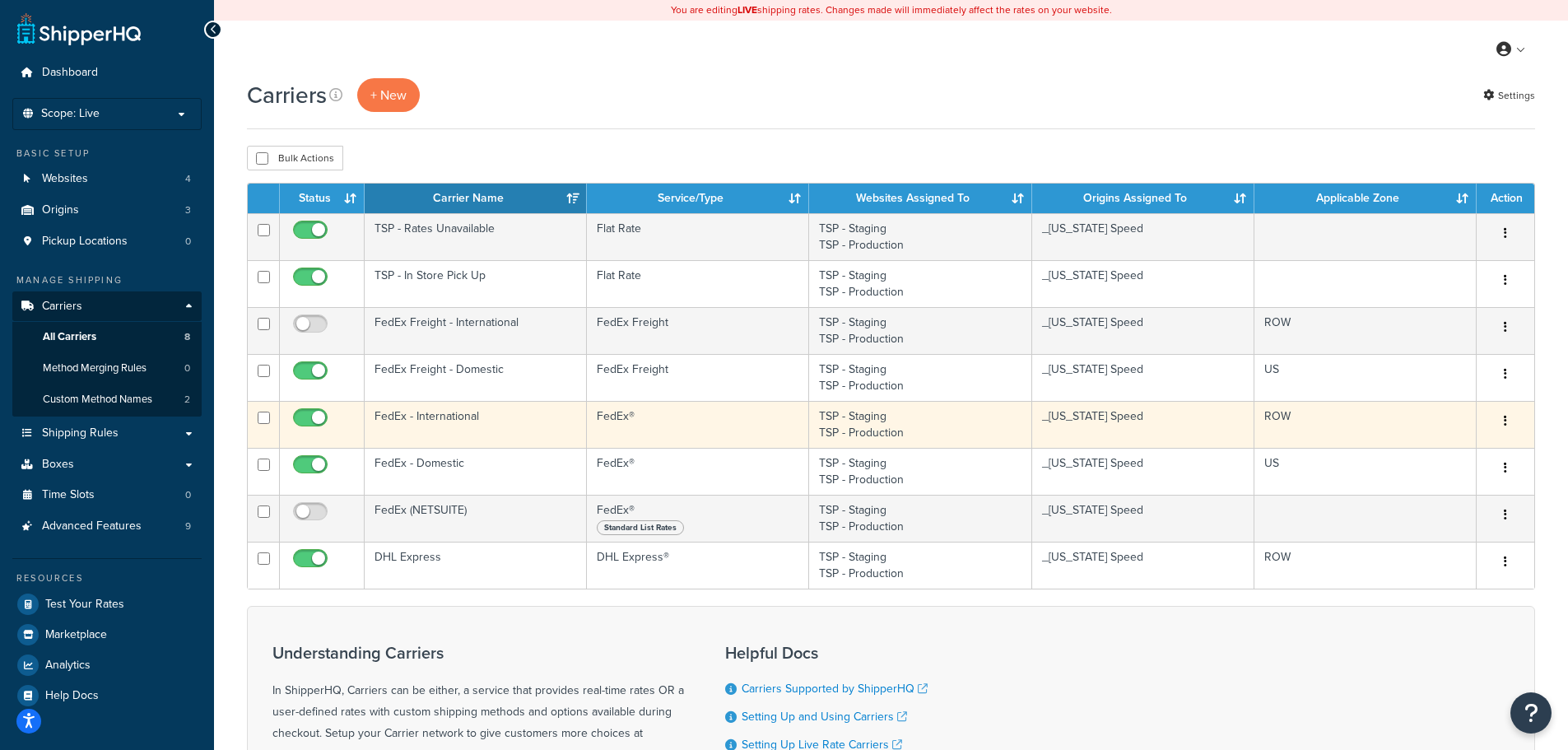
click at [493, 432] on td "FedEx - International" at bounding box center [476, 424] width 222 height 47
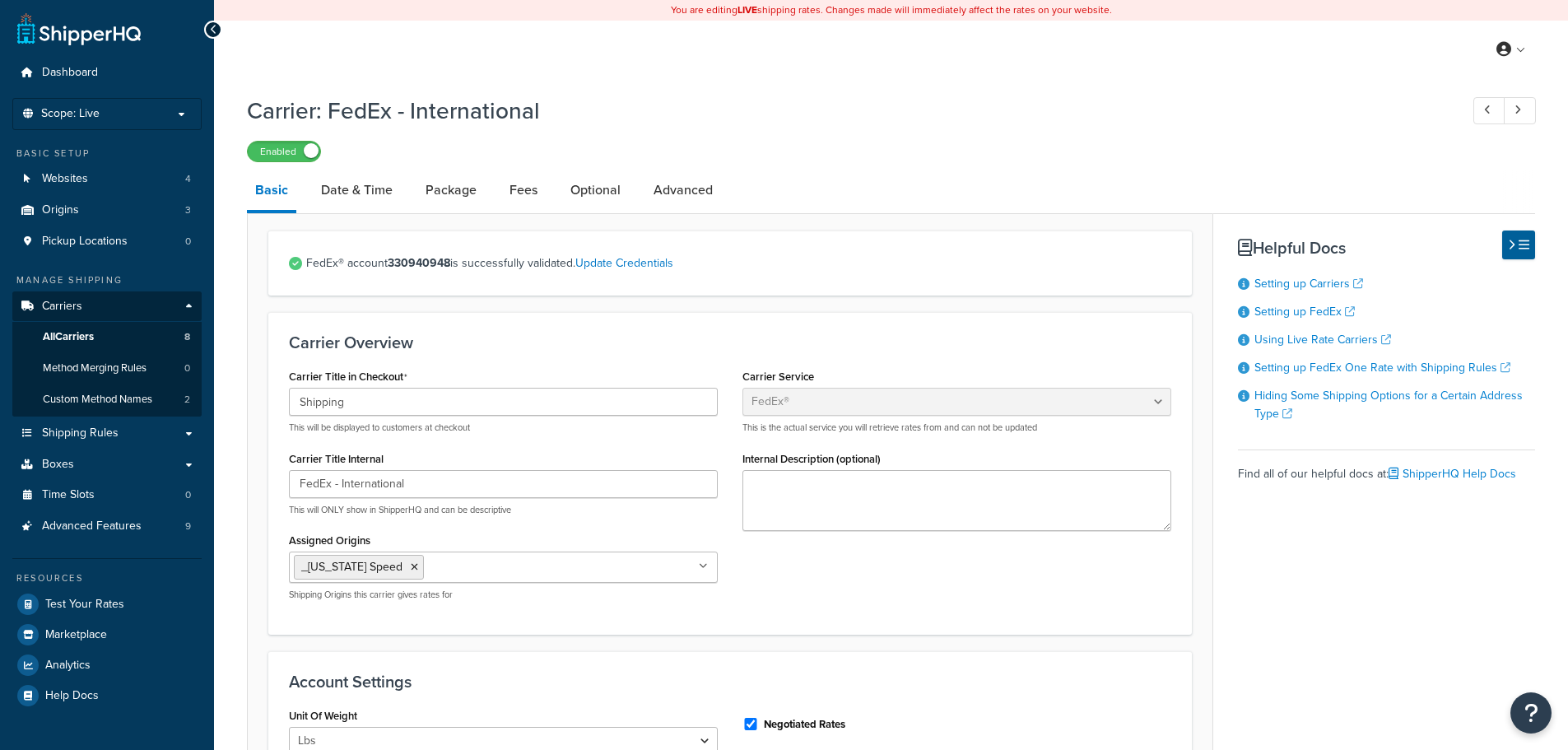
select select "fedEx"
select select "REGULAR_PICKUP"
select select "YOUR_PACKAGING"
click at [125, 337] on link "All Carriers 8" at bounding box center [107, 337] width 189 height 31
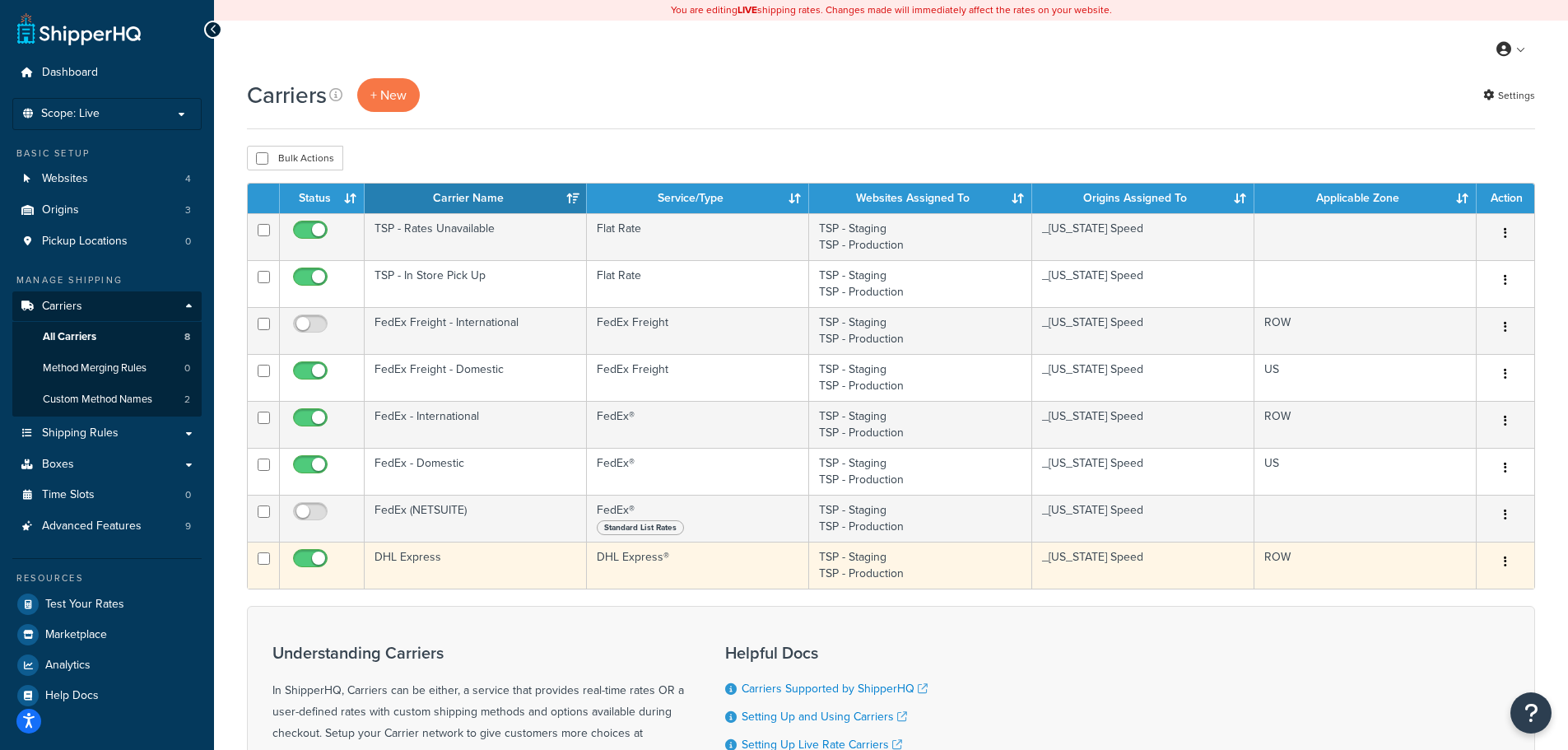
click at [497, 555] on td "DHL Express" at bounding box center [476, 565] width 222 height 47
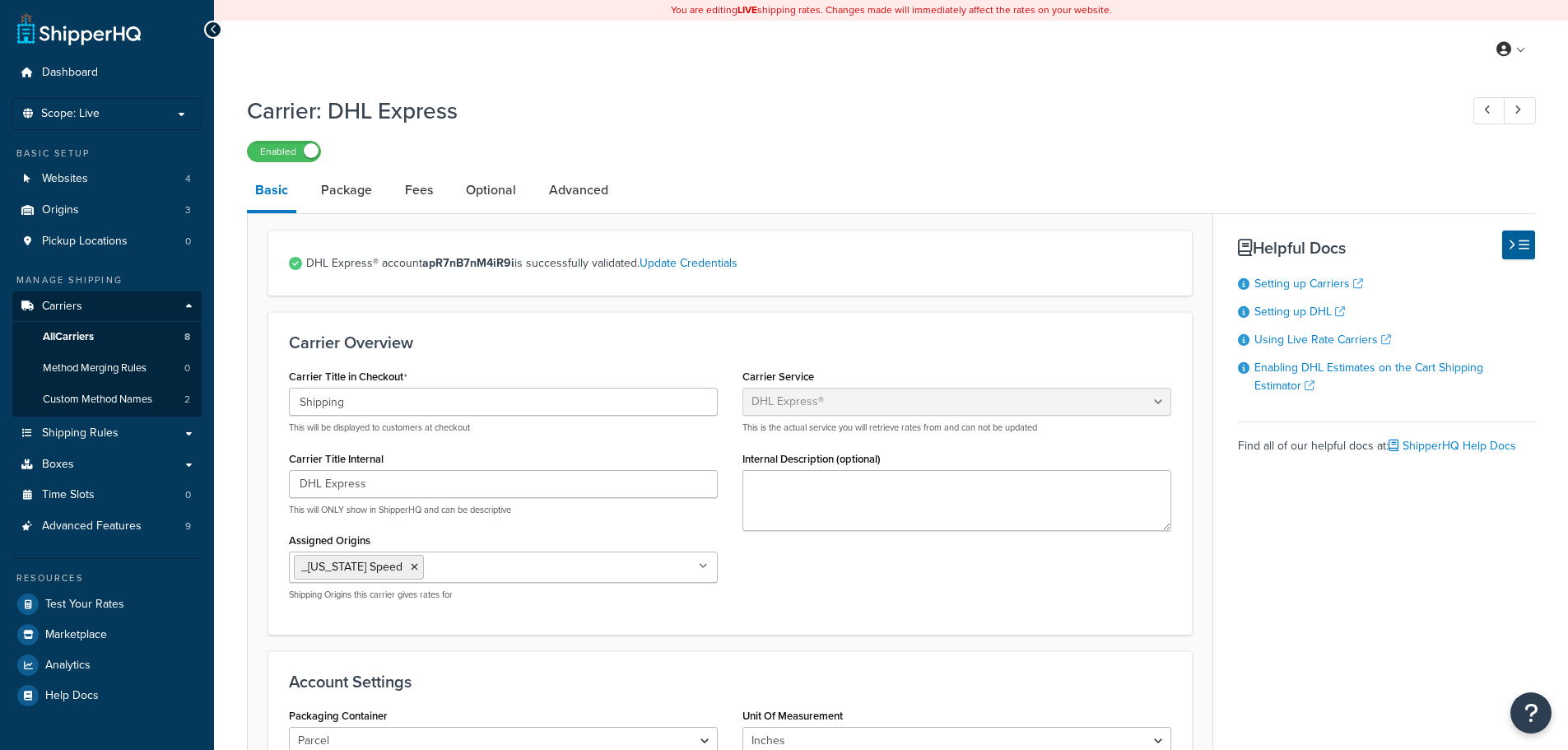
select select "dhl"
click at [117, 339] on link "All Carriers 8" at bounding box center [107, 337] width 189 height 31
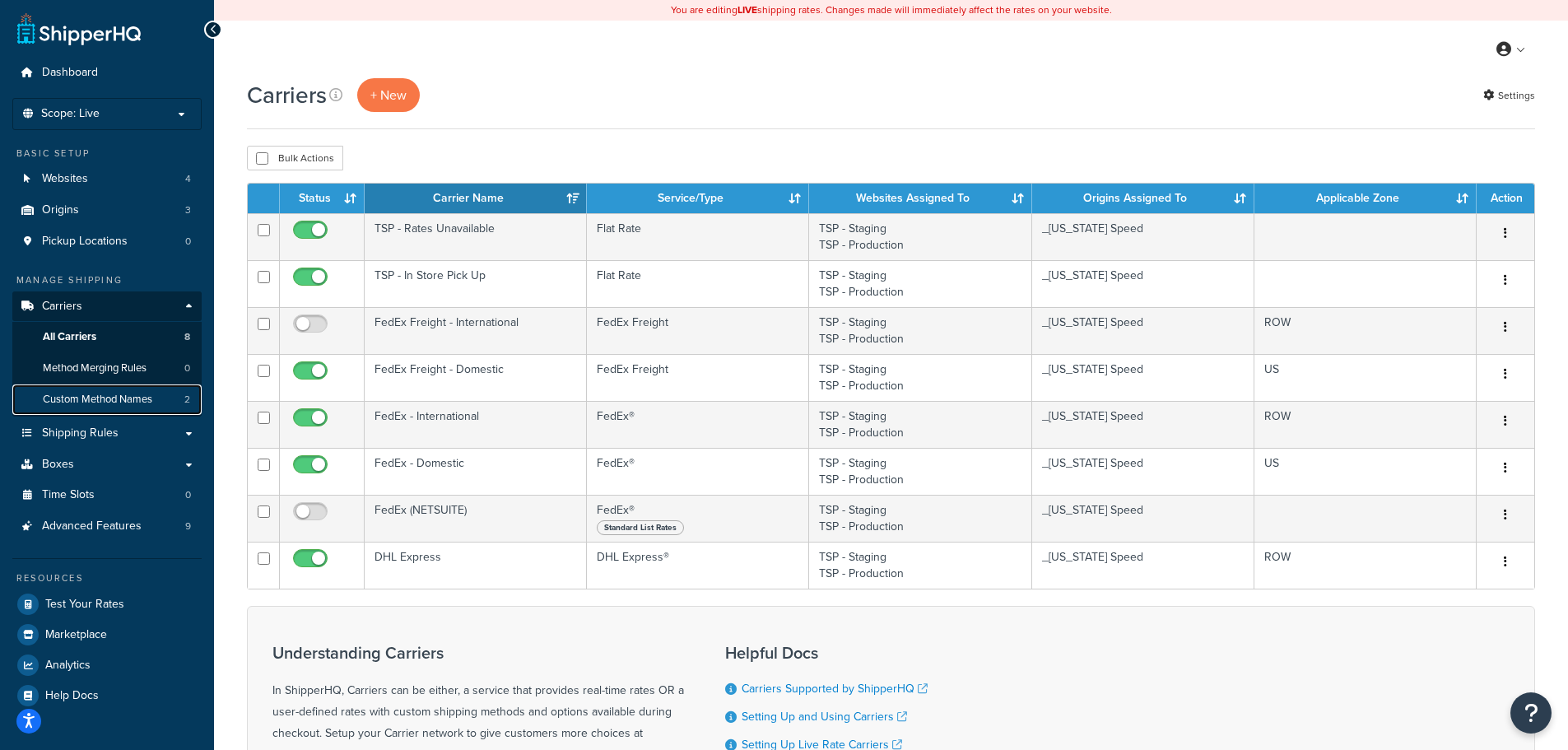
click at [108, 404] on span "Custom Method Names" at bounding box center [98, 399] width 109 height 14
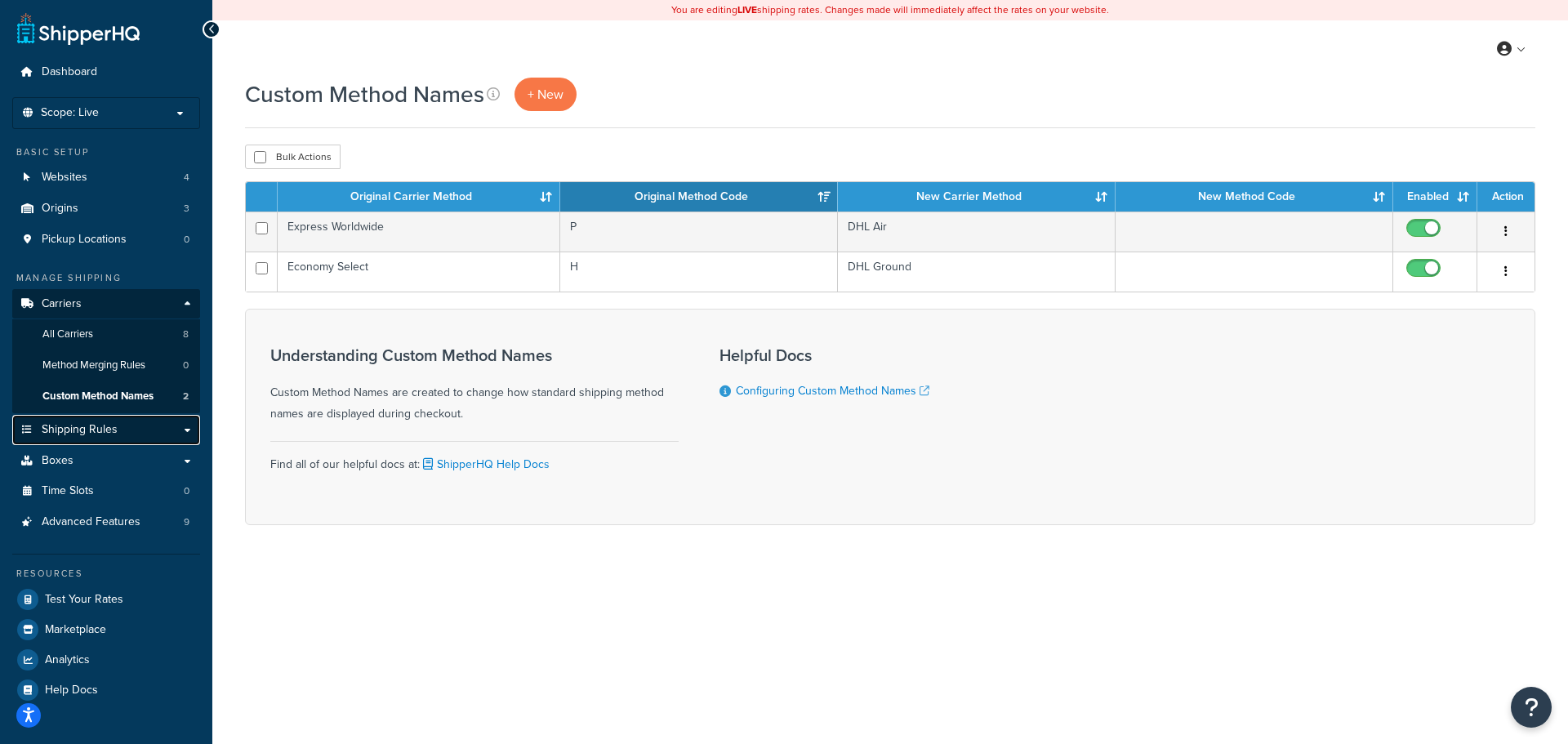
click at [103, 432] on span "Shipping Rules" at bounding box center [80, 430] width 76 height 14
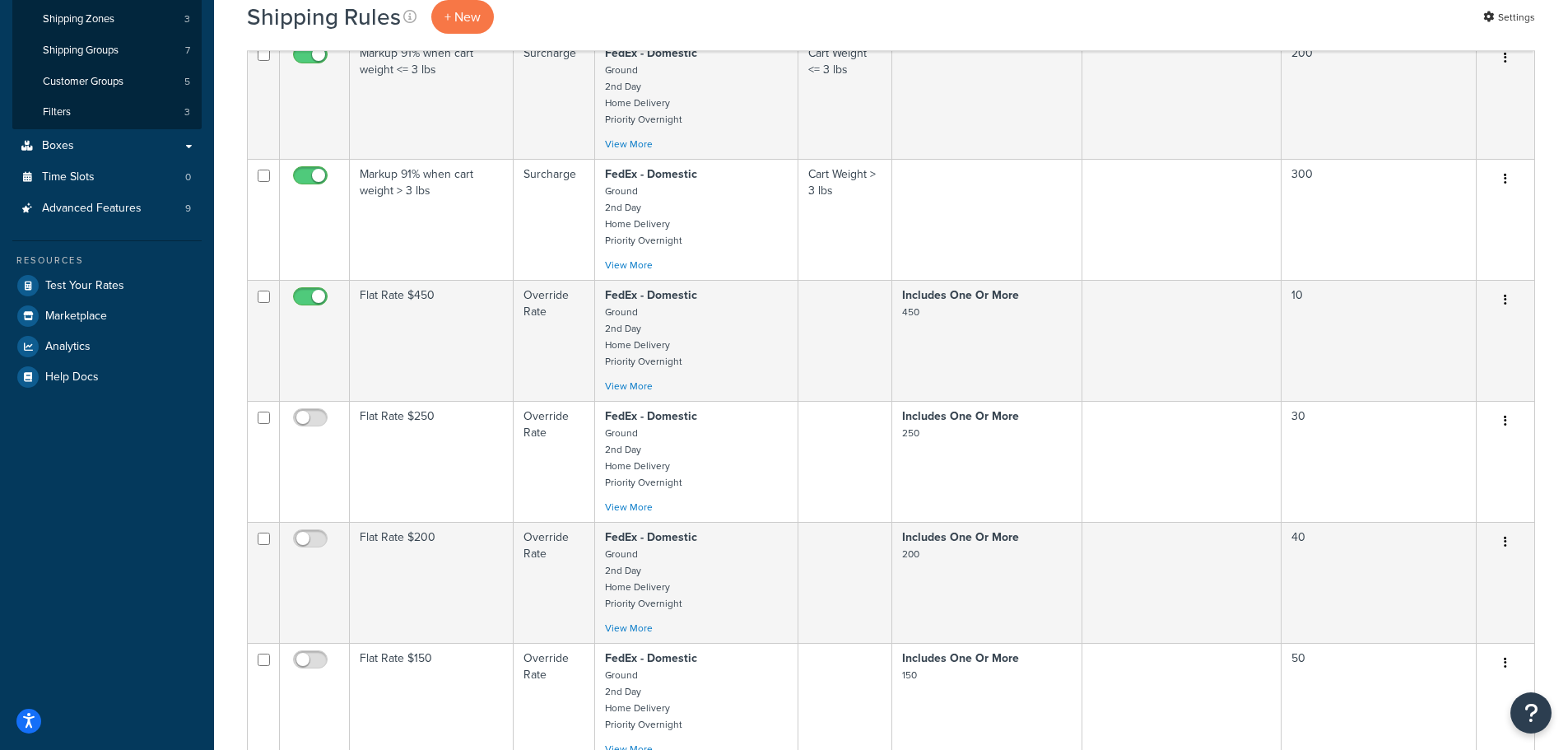
scroll to position [165, 0]
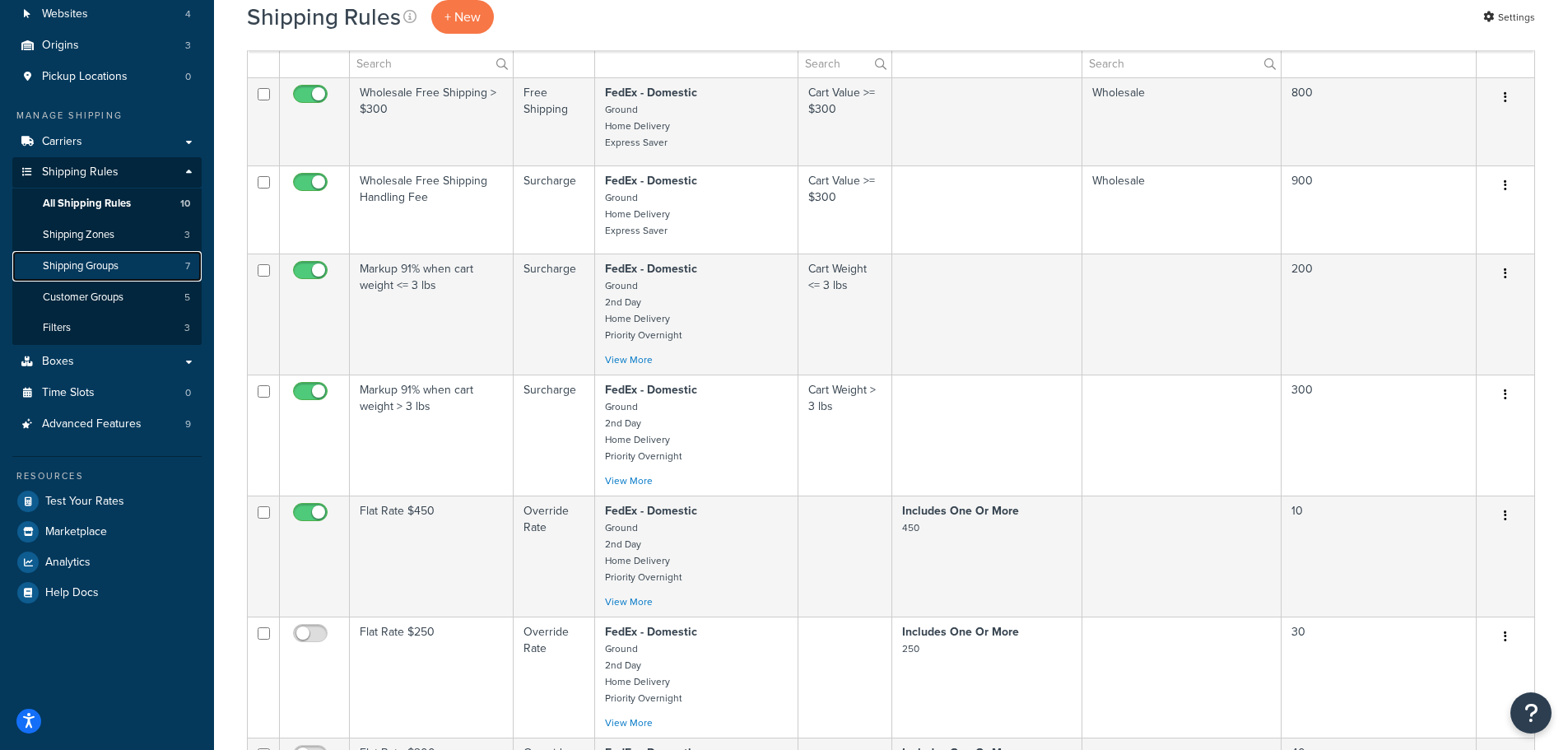
click at [119, 267] on span "Shipping Groups" at bounding box center [80, 266] width 75 height 14
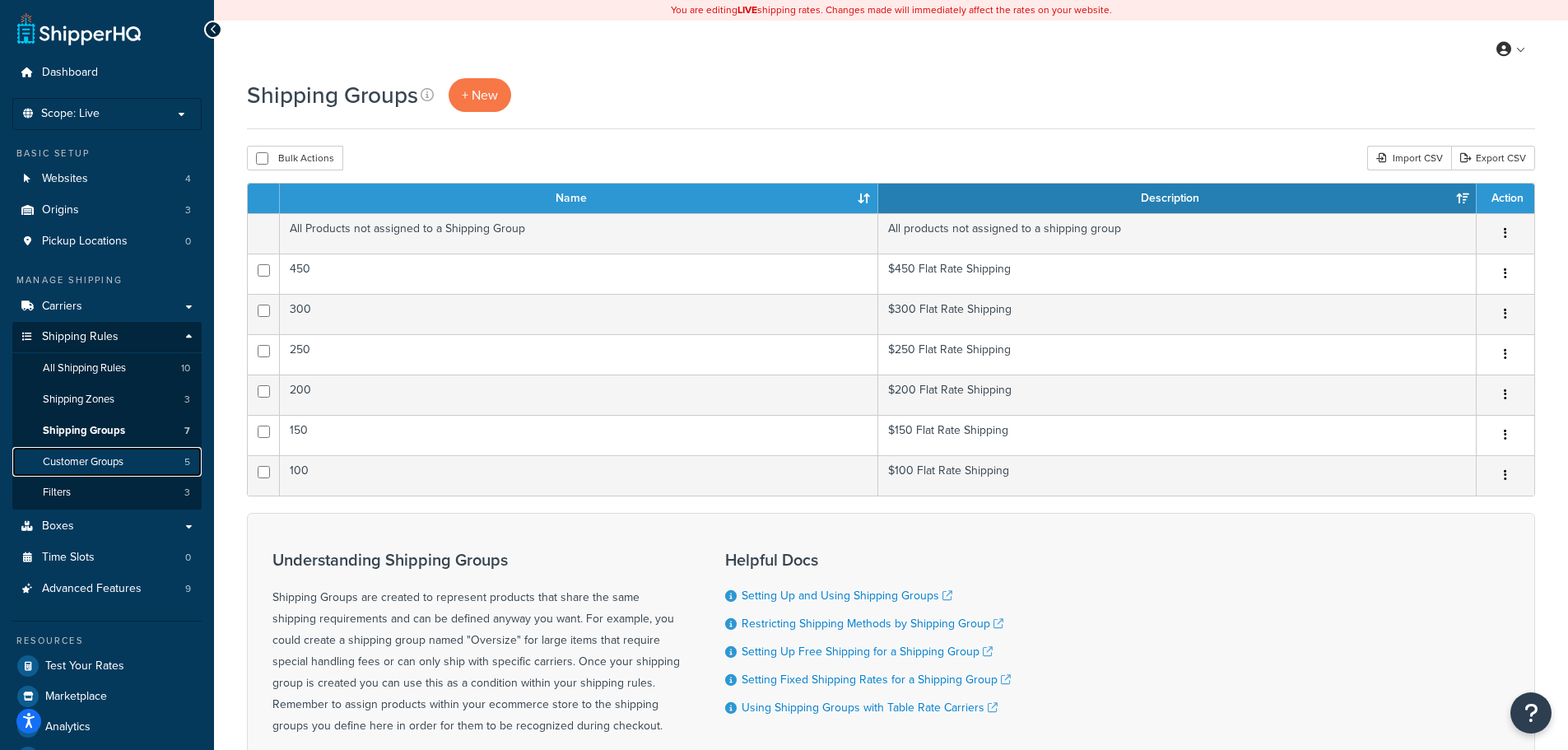
click at [92, 455] on span "Customer Groups" at bounding box center [83, 462] width 80 height 14
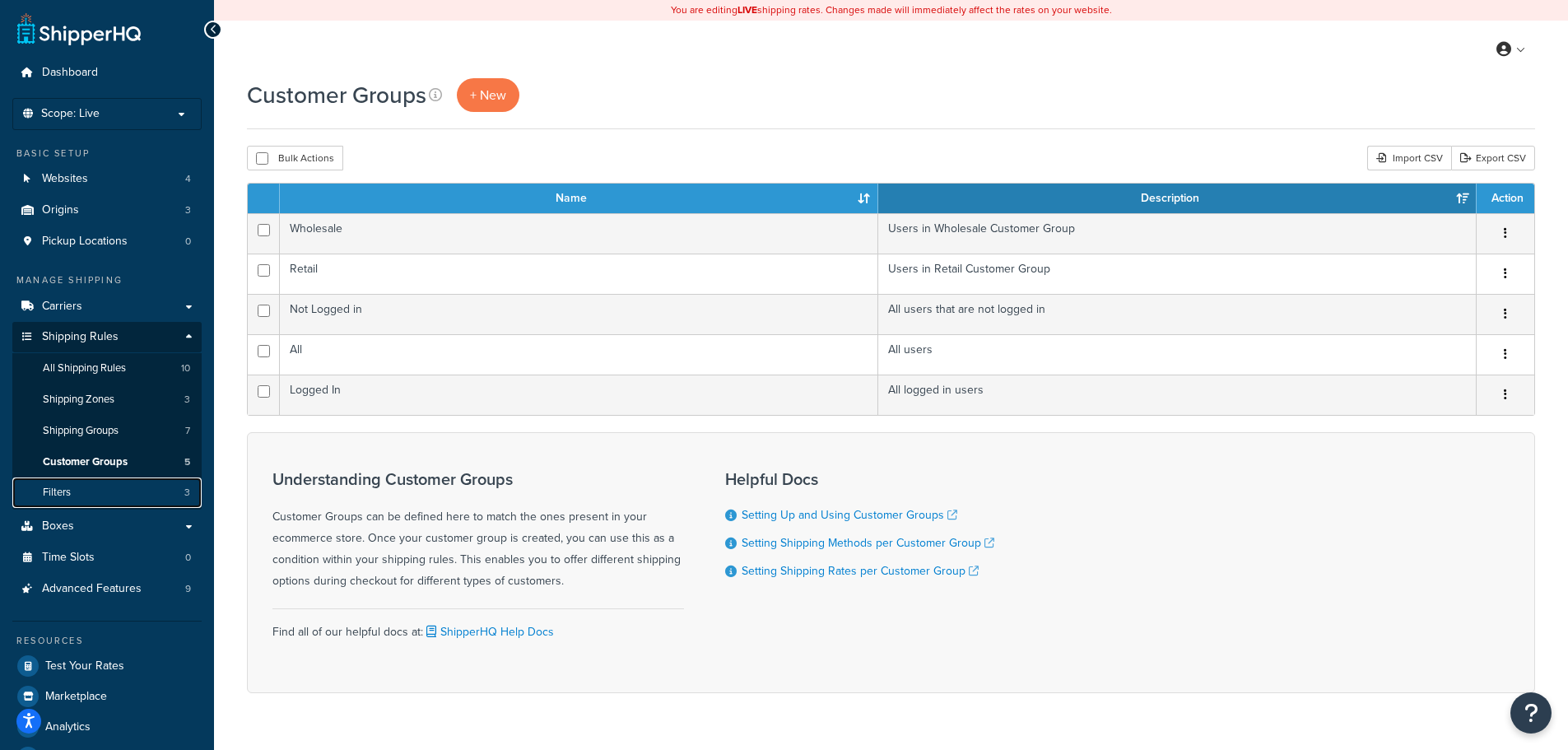
click at [134, 496] on link "Filters 3" at bounding box center [107, 493] width 189 height 31
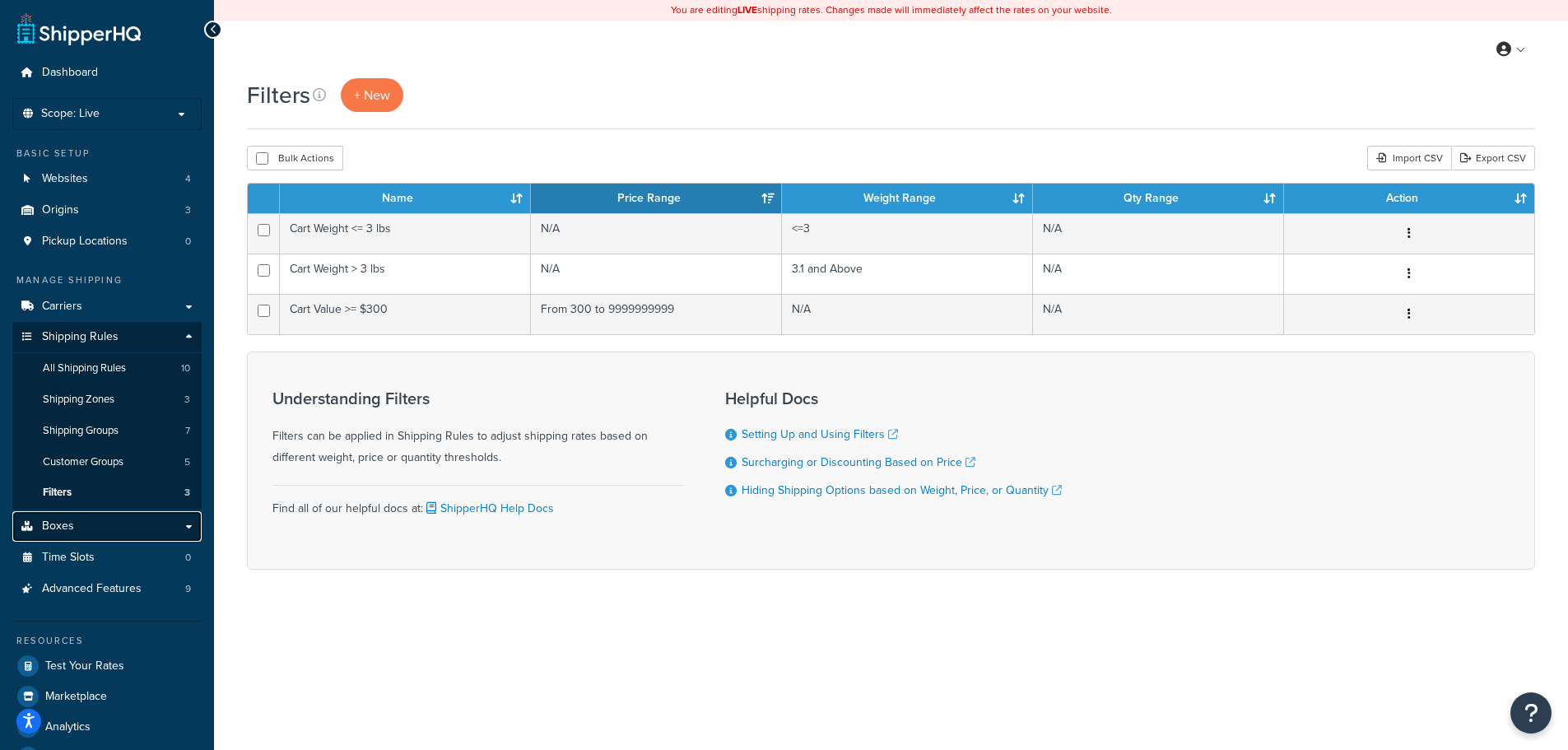
click at [103, 531] on link "Boxes" at bounding box center [107, 526] width 189 height 31
